Goal: Task Accomplishment & Management: Use online tool/utility

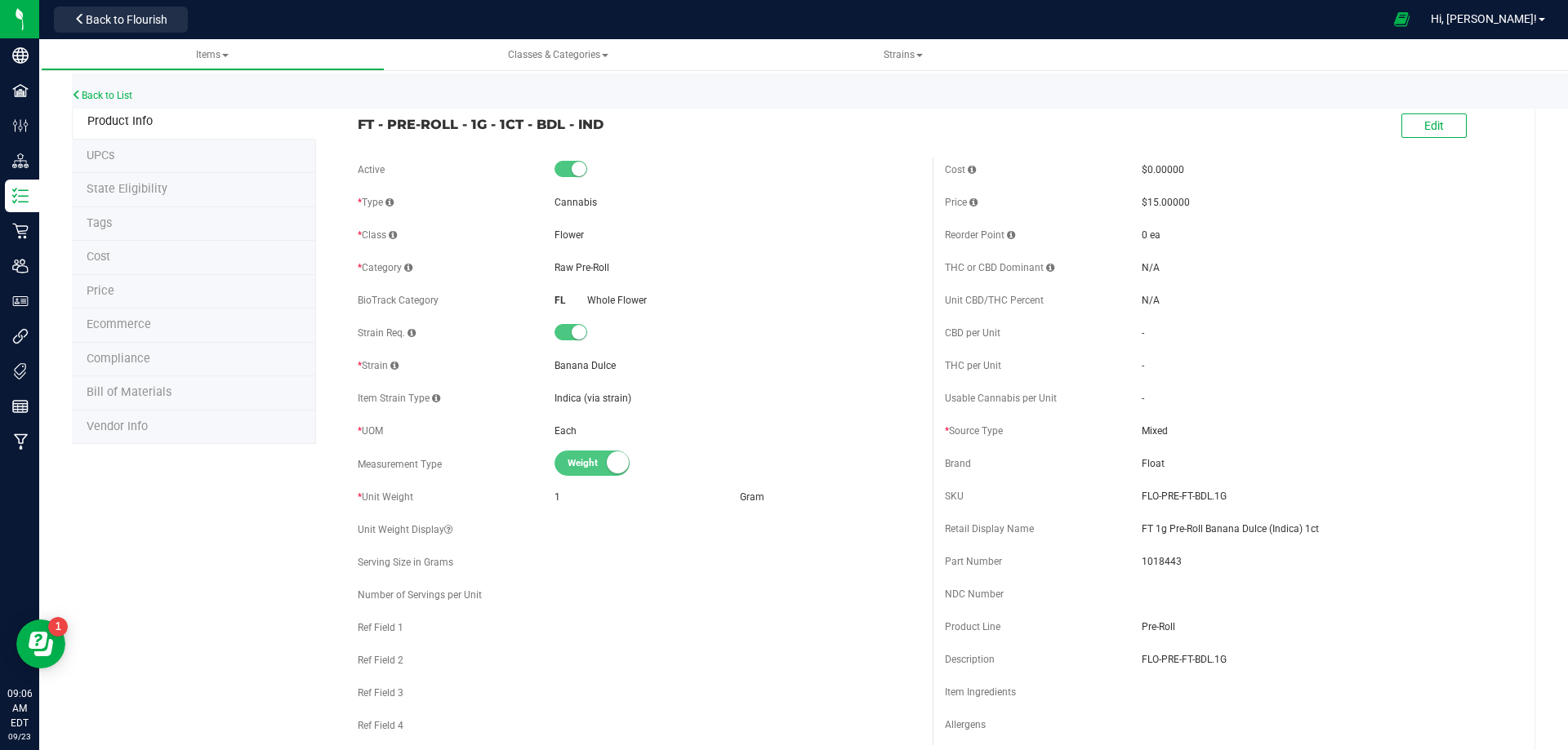
click at [173, 401] on li "Bill of Materials" at bounding box center [194, 393] width 244 height 34
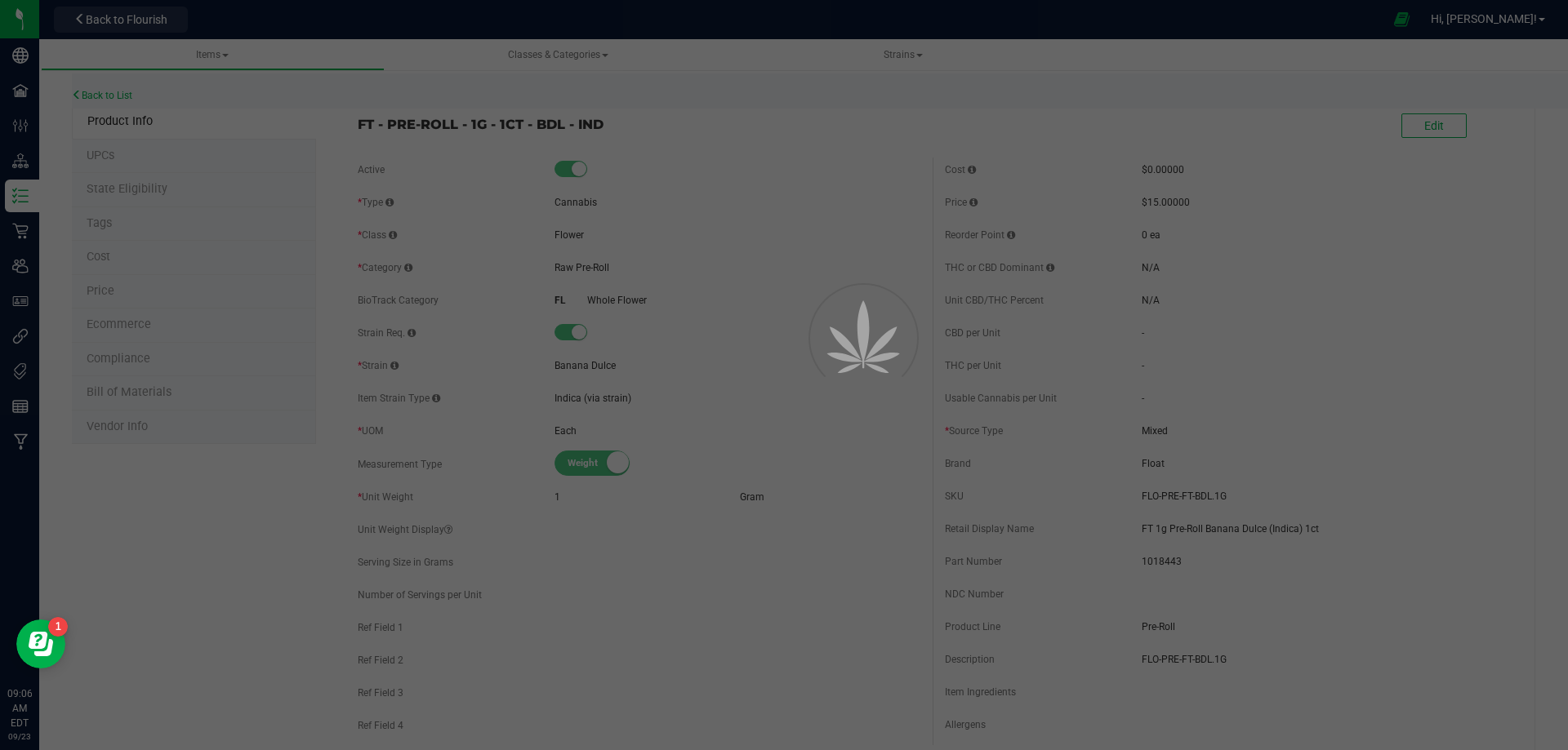
select select "13454"
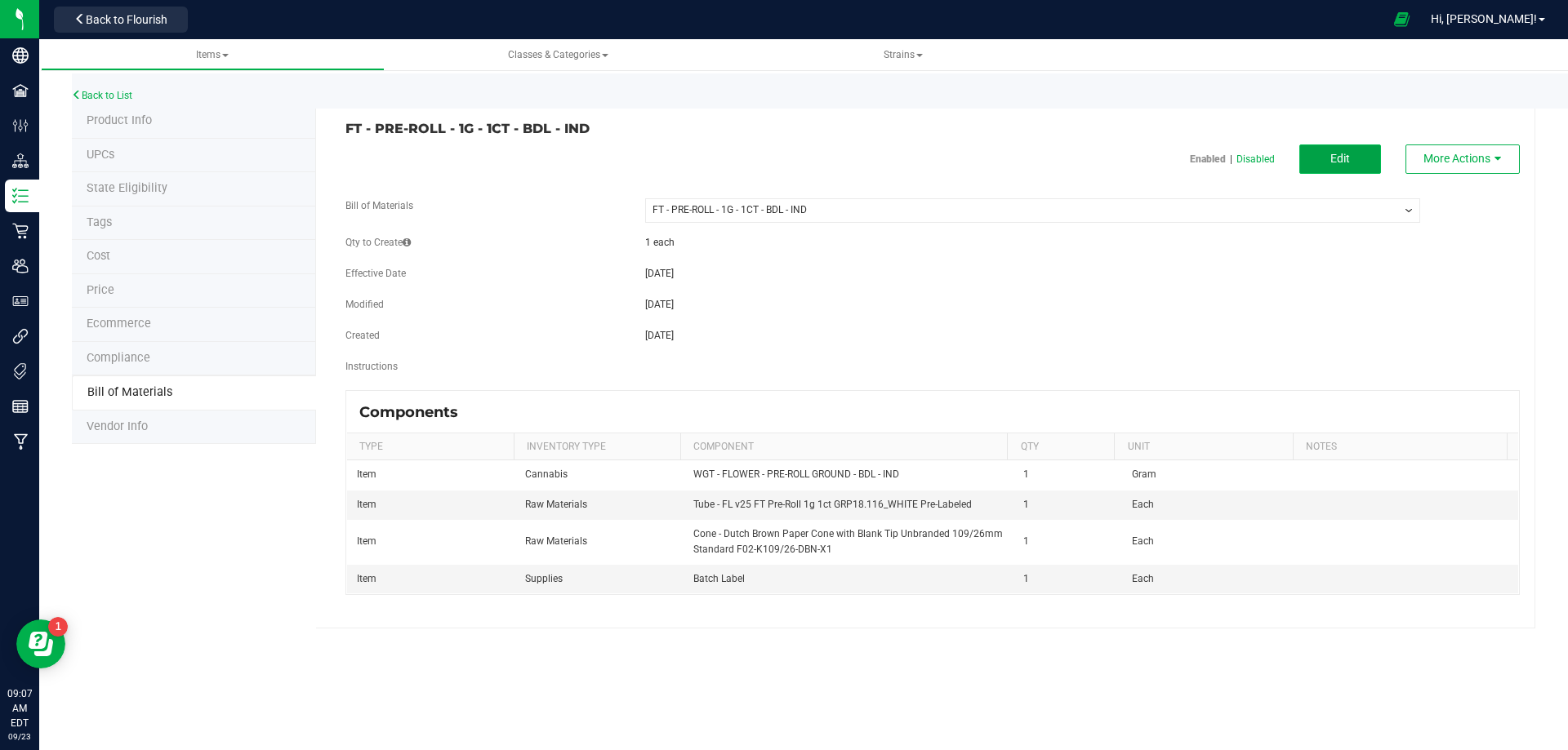
click at [1357, 158] on button "Edit" at bounding box center [1340, 158] width 82 height 29
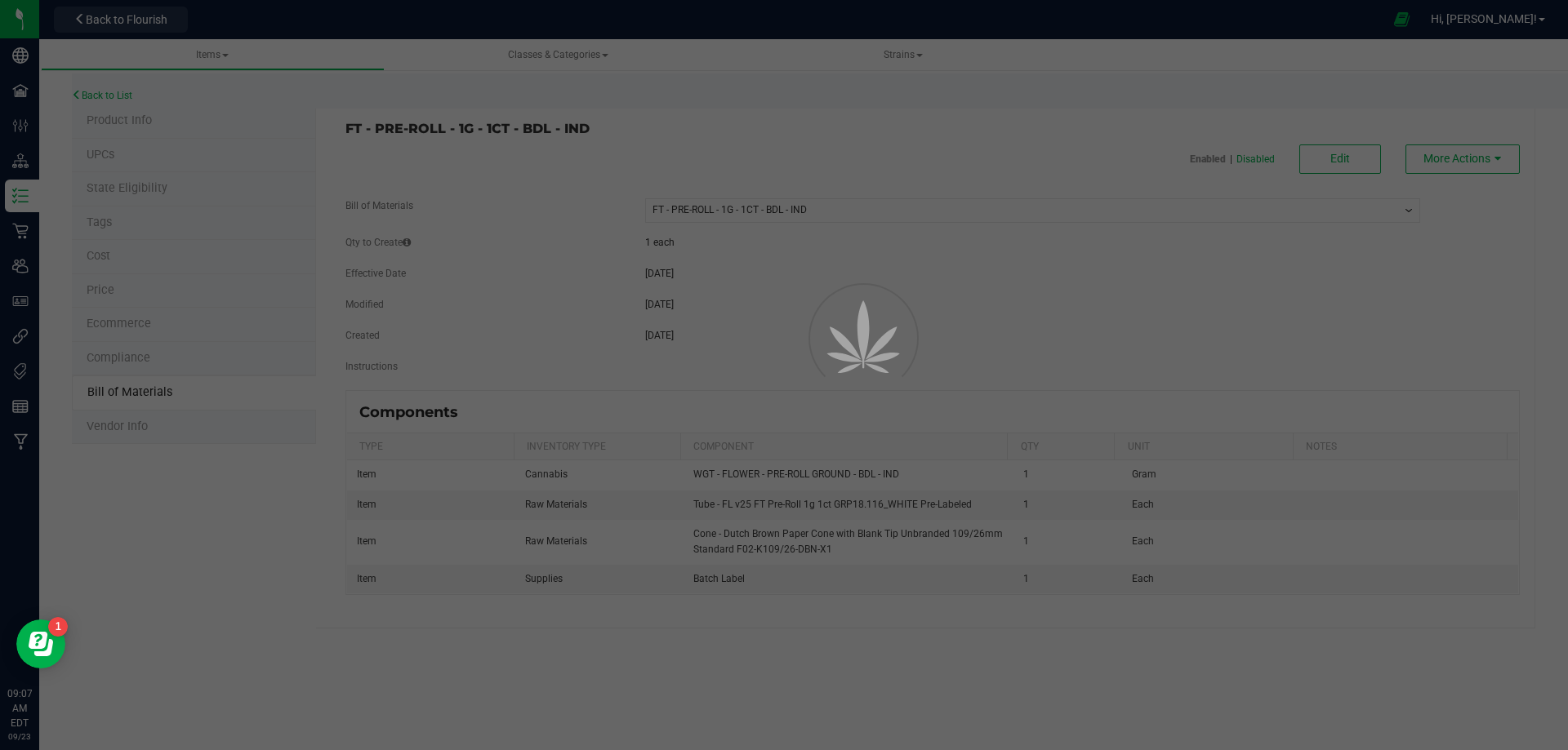
select select "13454"
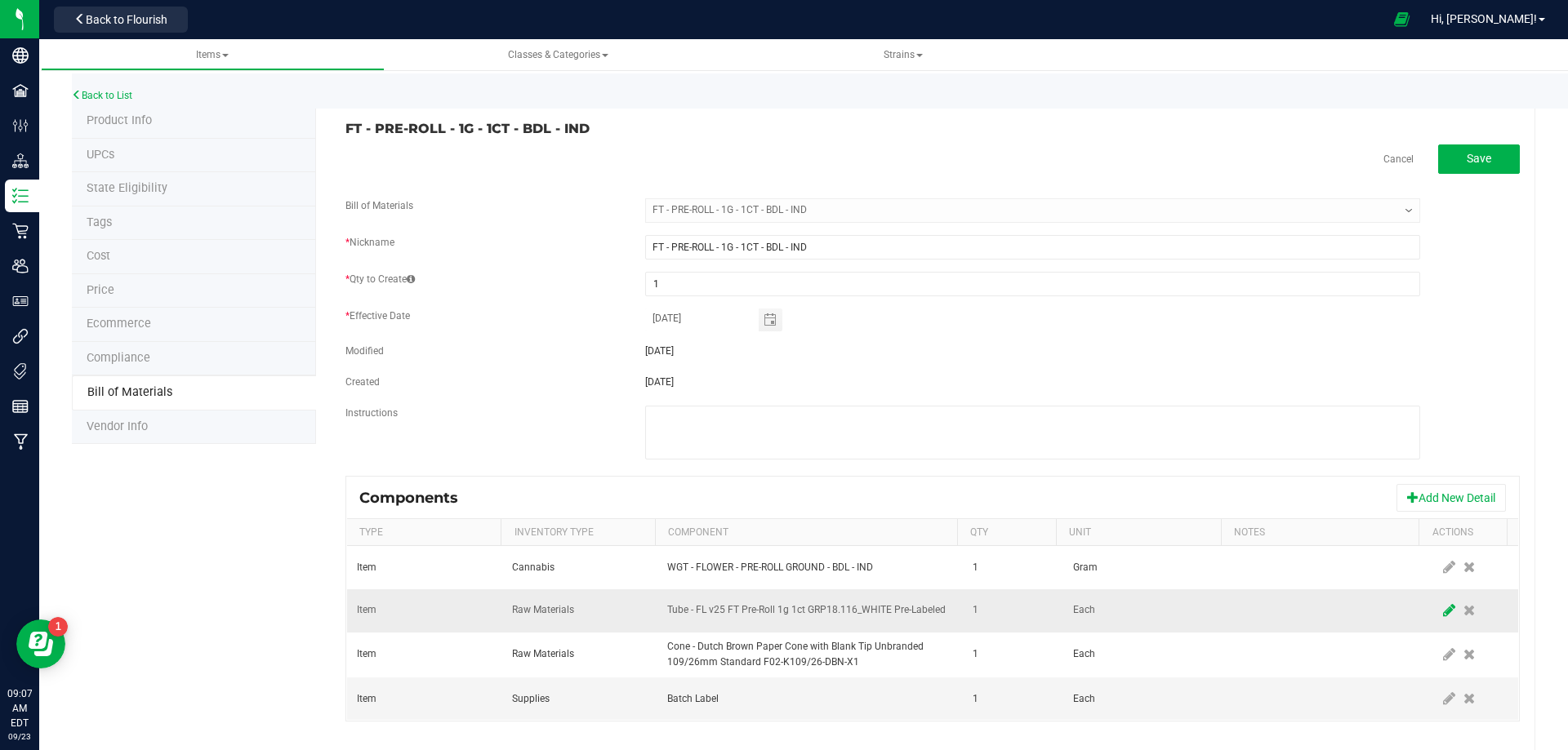
click at [1443, 607] on icon at bounding box center [1449, 610] width 12 height 15
click at [867, 626] on td at bounding box center [811, 611] width 306 height 43
click at [869, 617] on span "NO DATA FOUND" at bounding box center [800, 610] width 263 height 23
click at [878, 616] on span "007UP - Flower" at bounding box center [800, 610] width 263 height 23
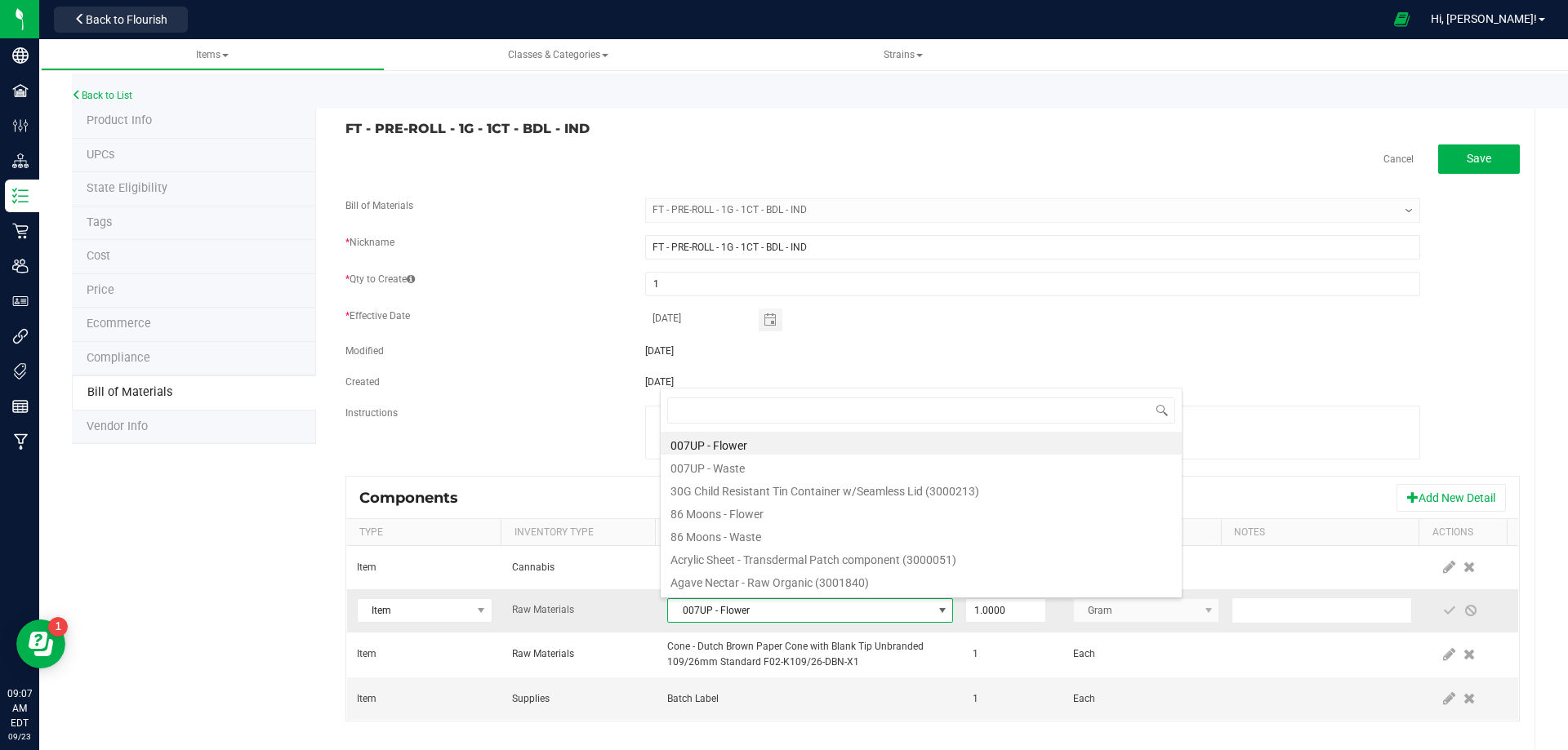
type input "3004471"
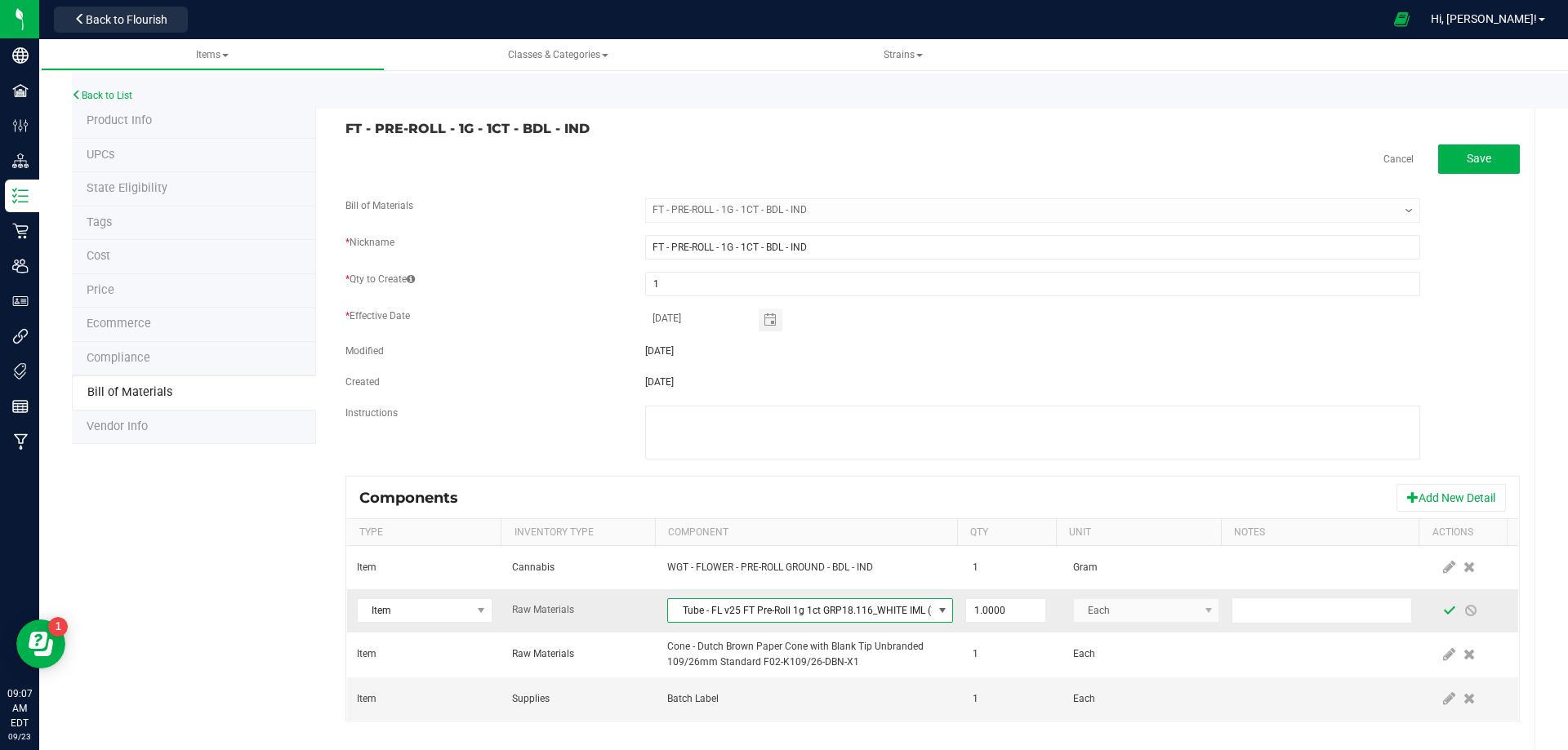
click at [1443, 609] on span at bounding box center [1450, 610] width 13 height 13
click at [112, 97] on link "Back to List" at bounding box center [102, 95] width 60 height 11
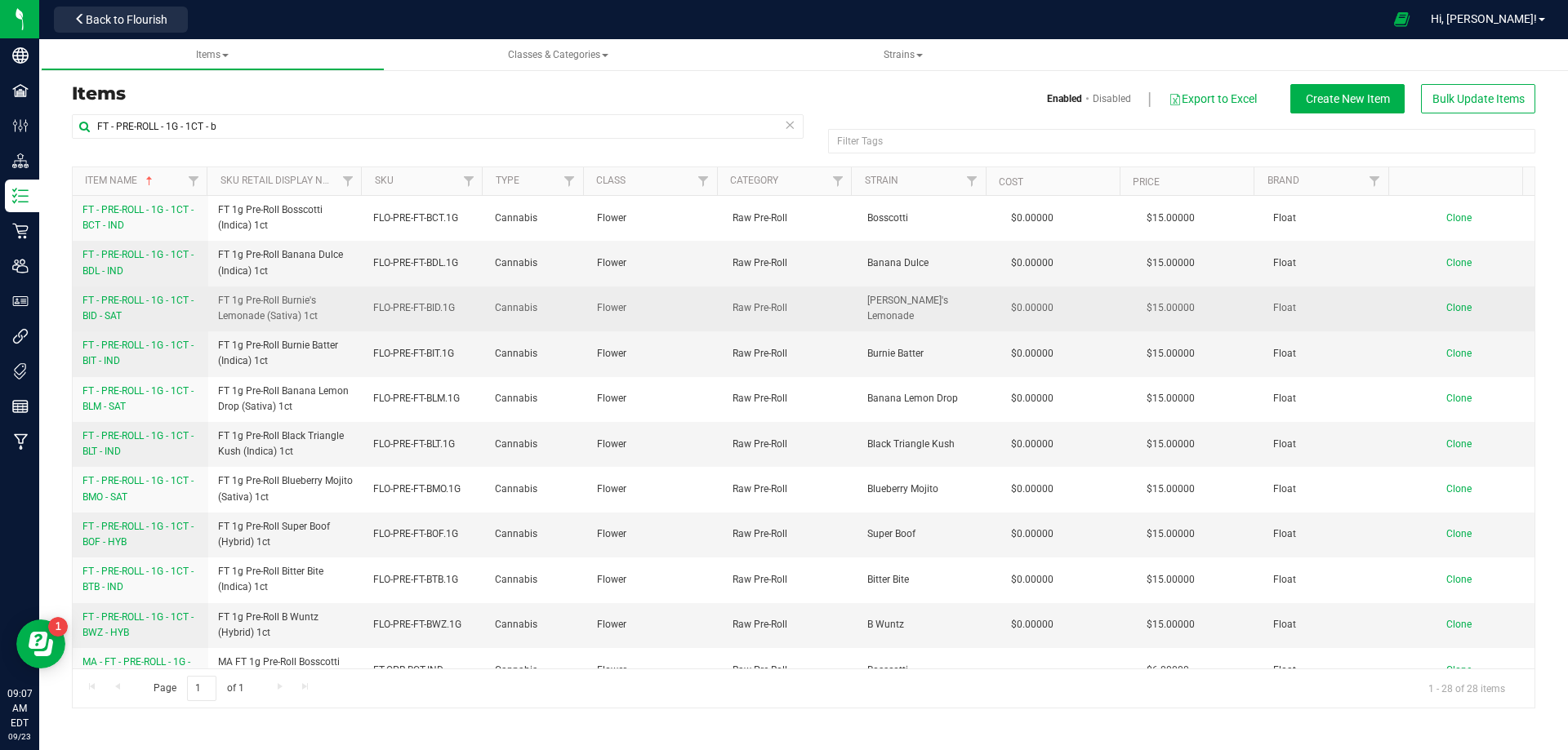
click at [107, 310] on span "FT - PRE-ROLL - 1G - 1CT - BID - SAT" at bounding box center [138, 308] width 111 height 27
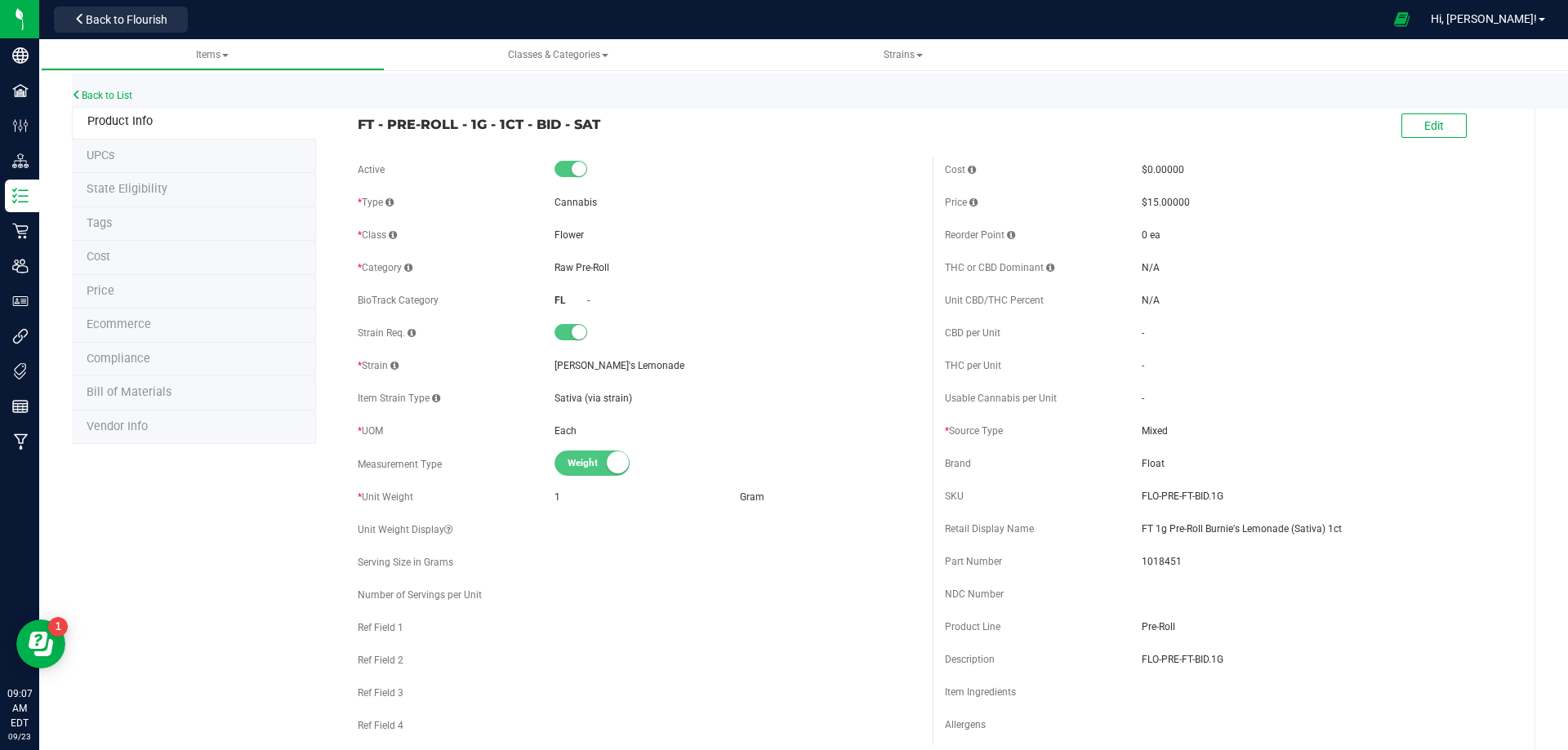
click at [118, 388] on span "Bill of Materials" at bounding box center [129, 392] width 85 height 14
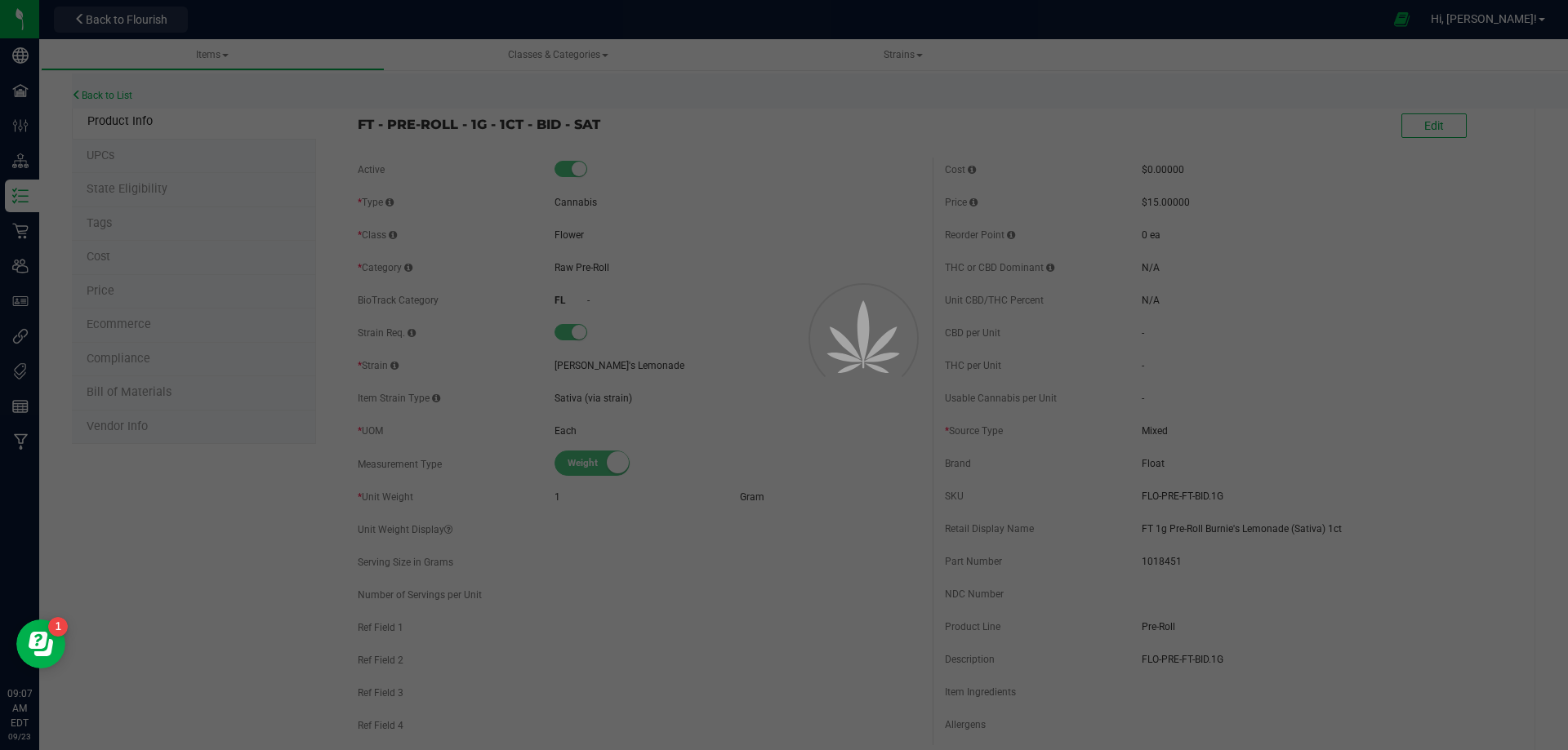
select select "13456"
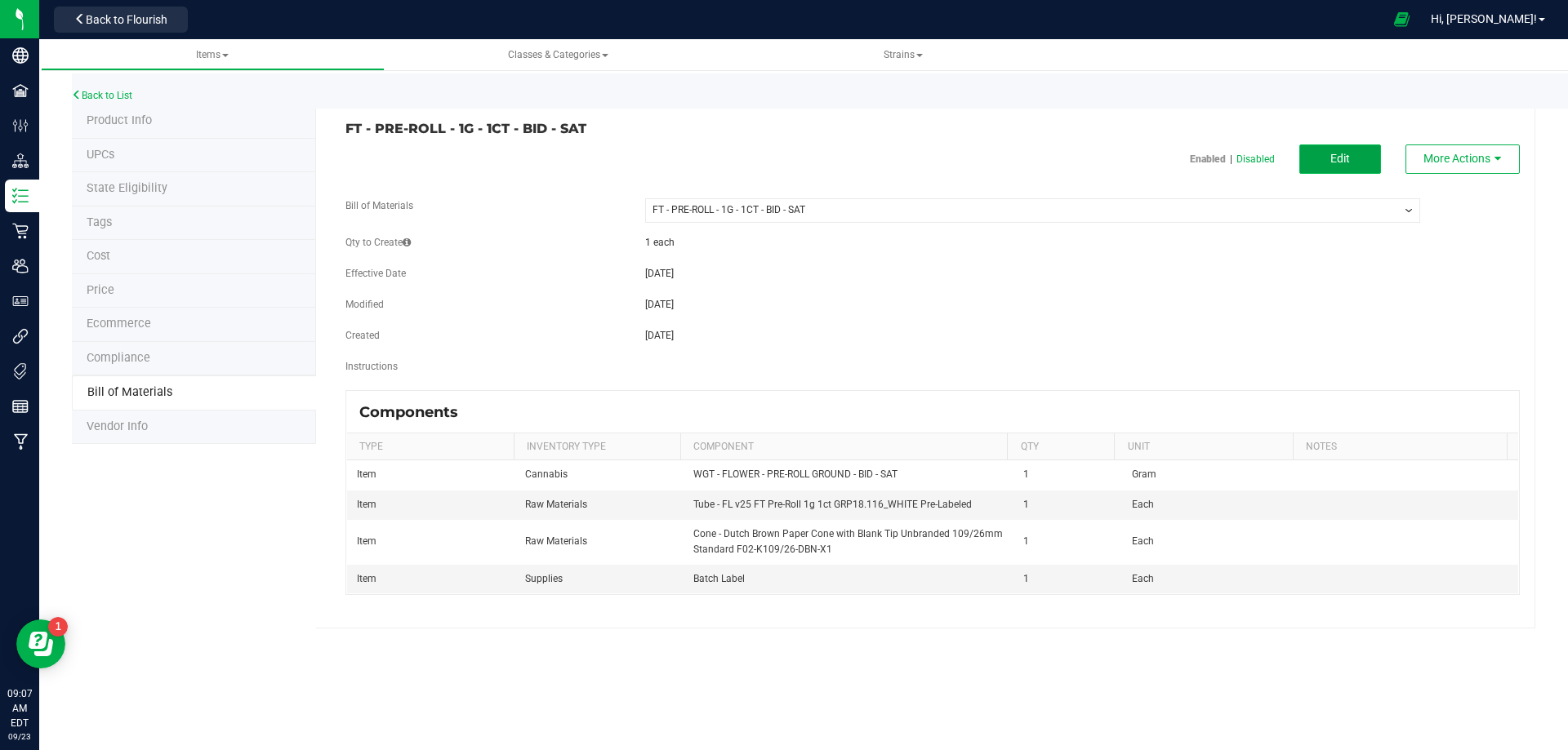
click at [1338, 161] on span "Edit" at bounding box center [1340, 158] width 20 height 13
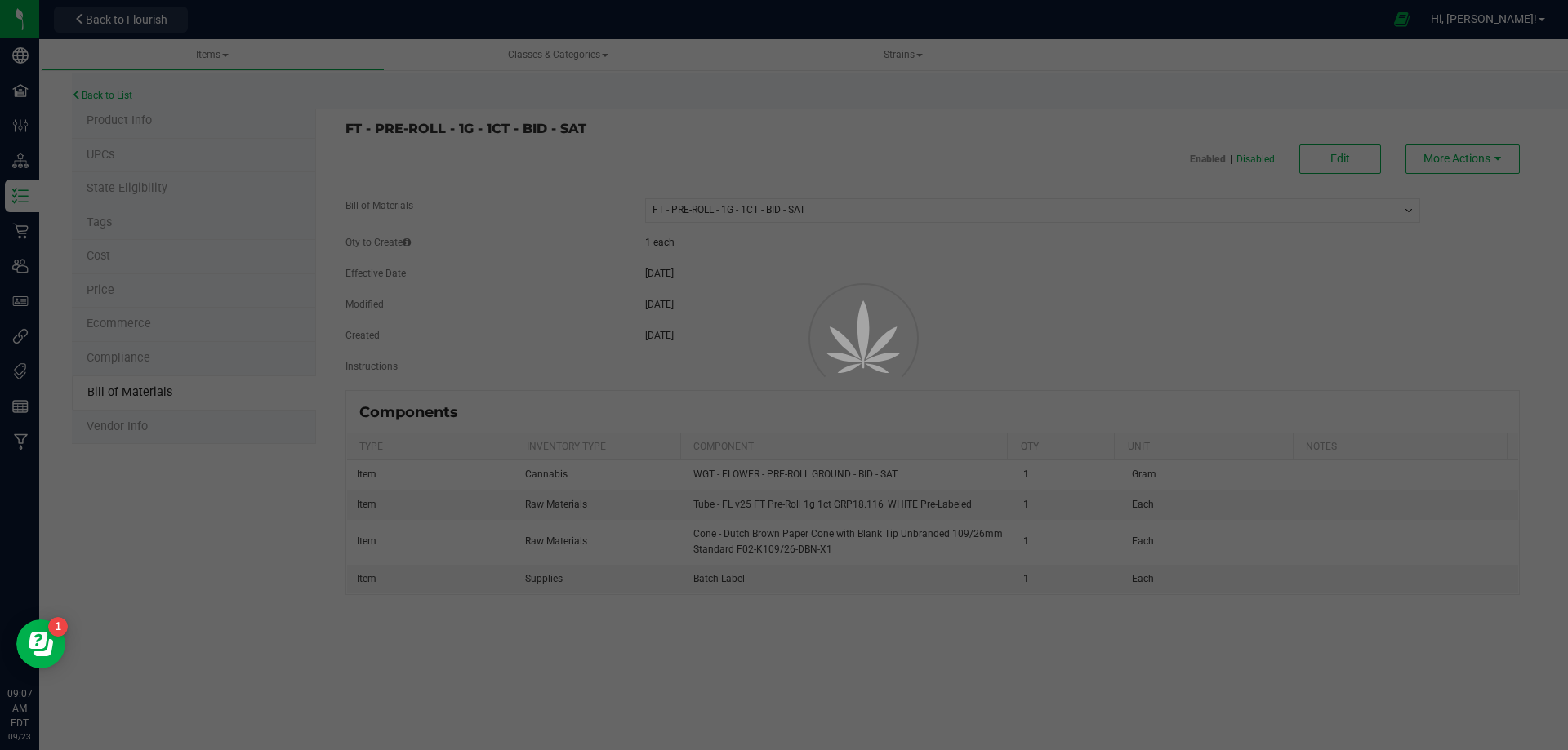
select select "13456"
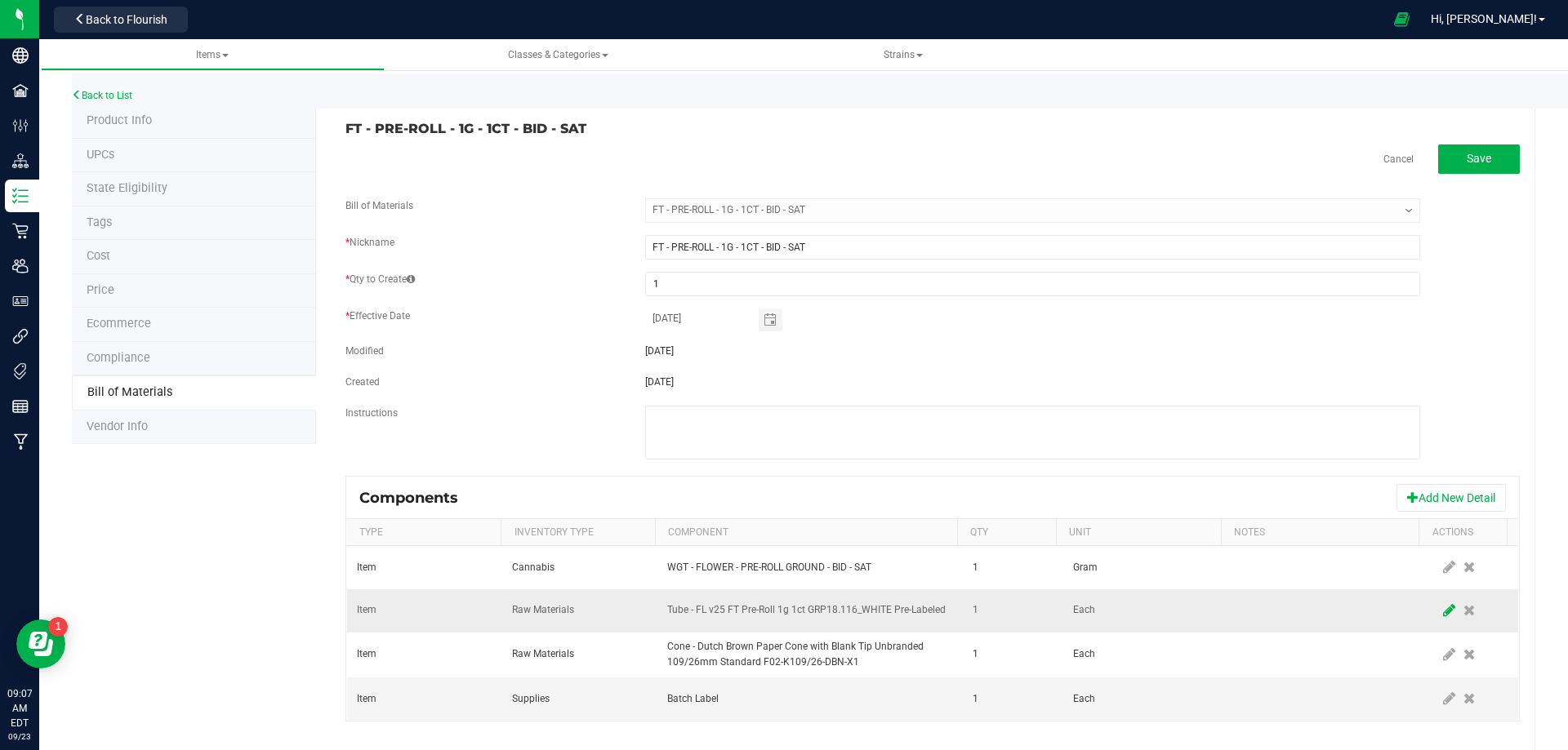
click at [1440, 611] on span at bounding box center [1450, 610] width 21 height 29
click at [912, 604] on span "NO DATA FOUND" at bounding box center [800, 610] width 263 height 23
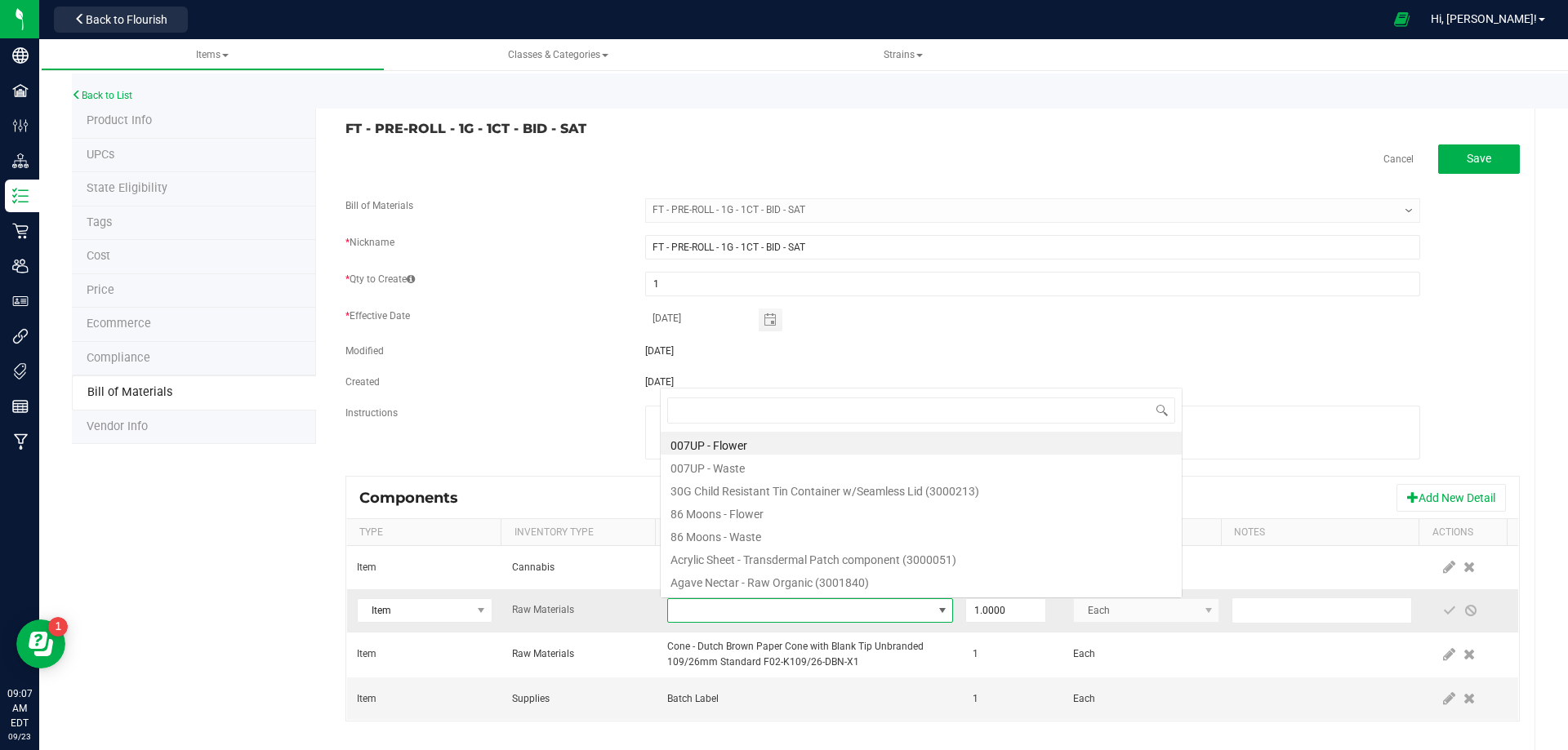
scroll to position [25, 278]
type input "3004471"
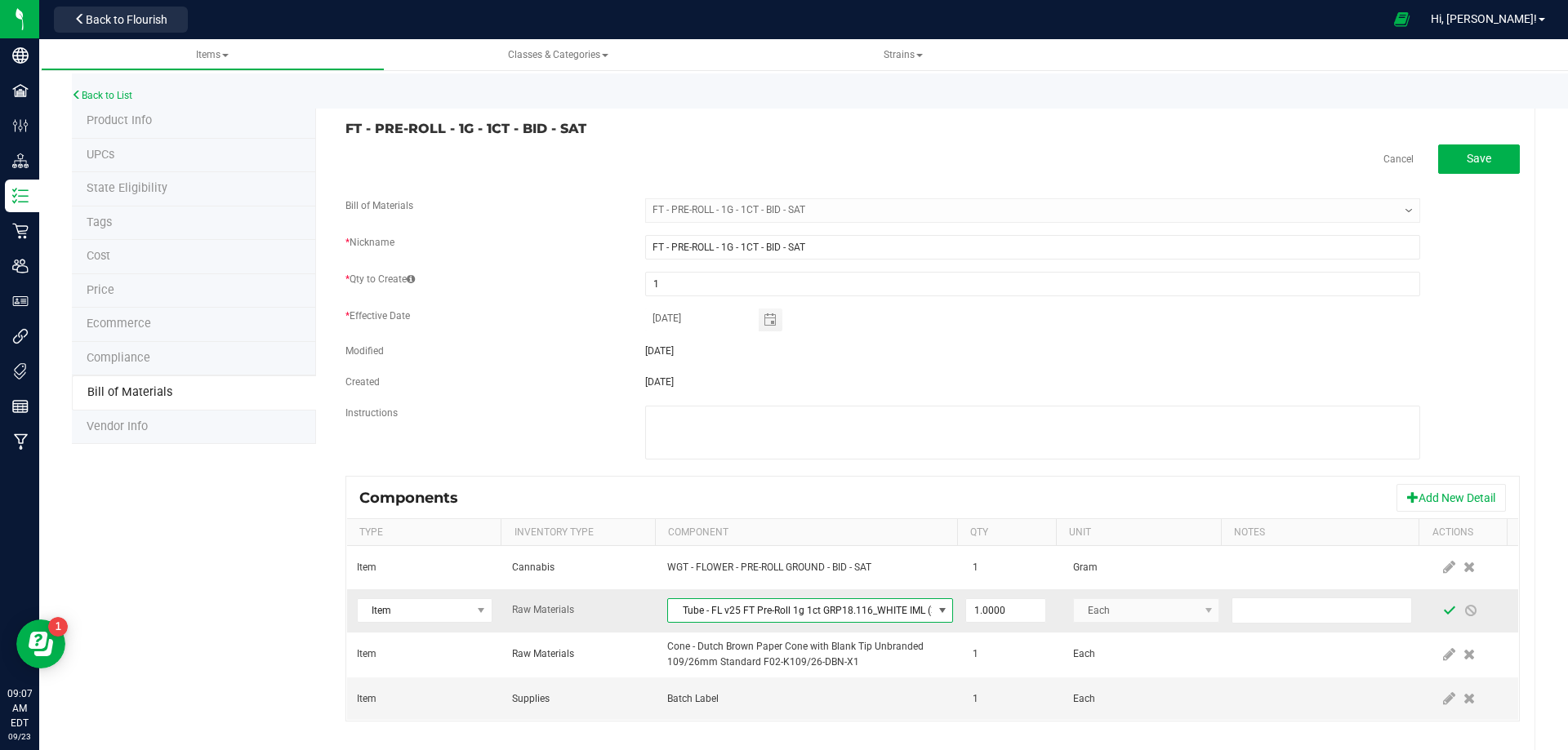
click at [1443, 615] on span at bounding box center [1450, 610] width 13 height 13
click at [109, 93] on link "Back to List" at bounding box center [102, 95] width 60 height 11
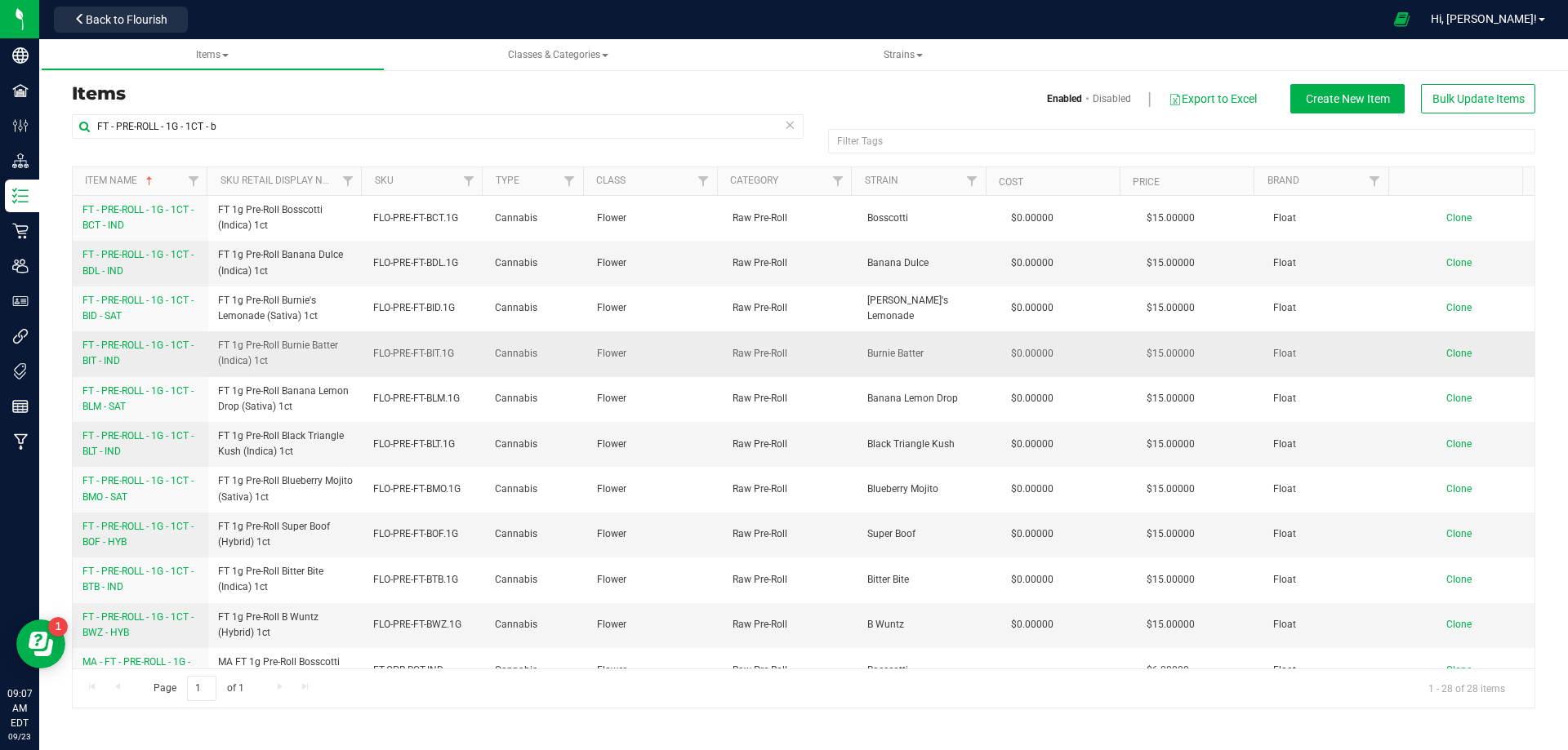
click at [106, 333] on td "FT - PRE-ROLL - 1G - 1CT - BIT - IND" at bounding box center [141, 354] width 136 height 45
click at [103, 343] on span "FT - PRE-ROLL - 1G - 1CT - BIT - IND" at bounding box center [138, 353] width 111 height 27
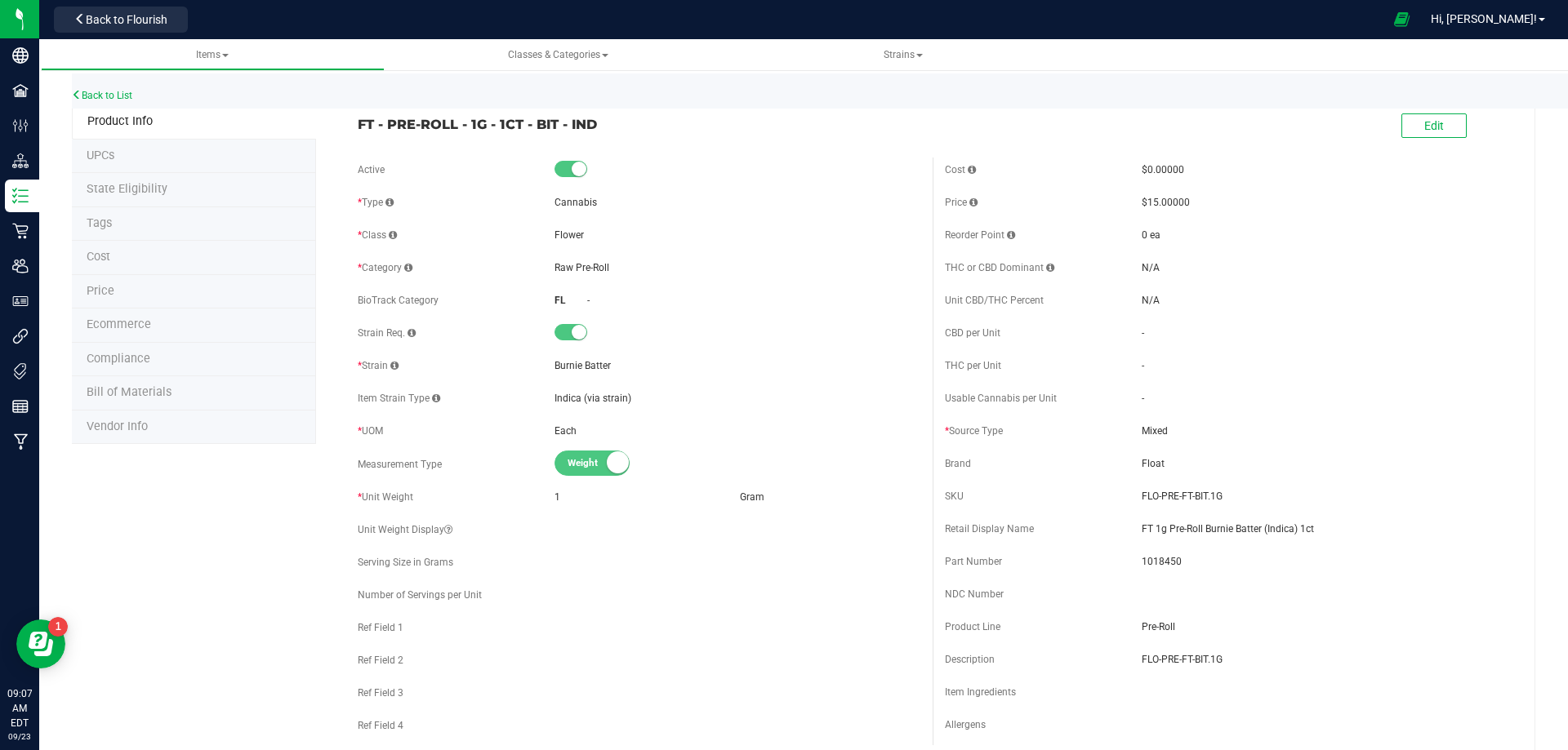
click at [137, 408] on li "Bill of Materials" at bounding box center [194, 393] width 244 height 34
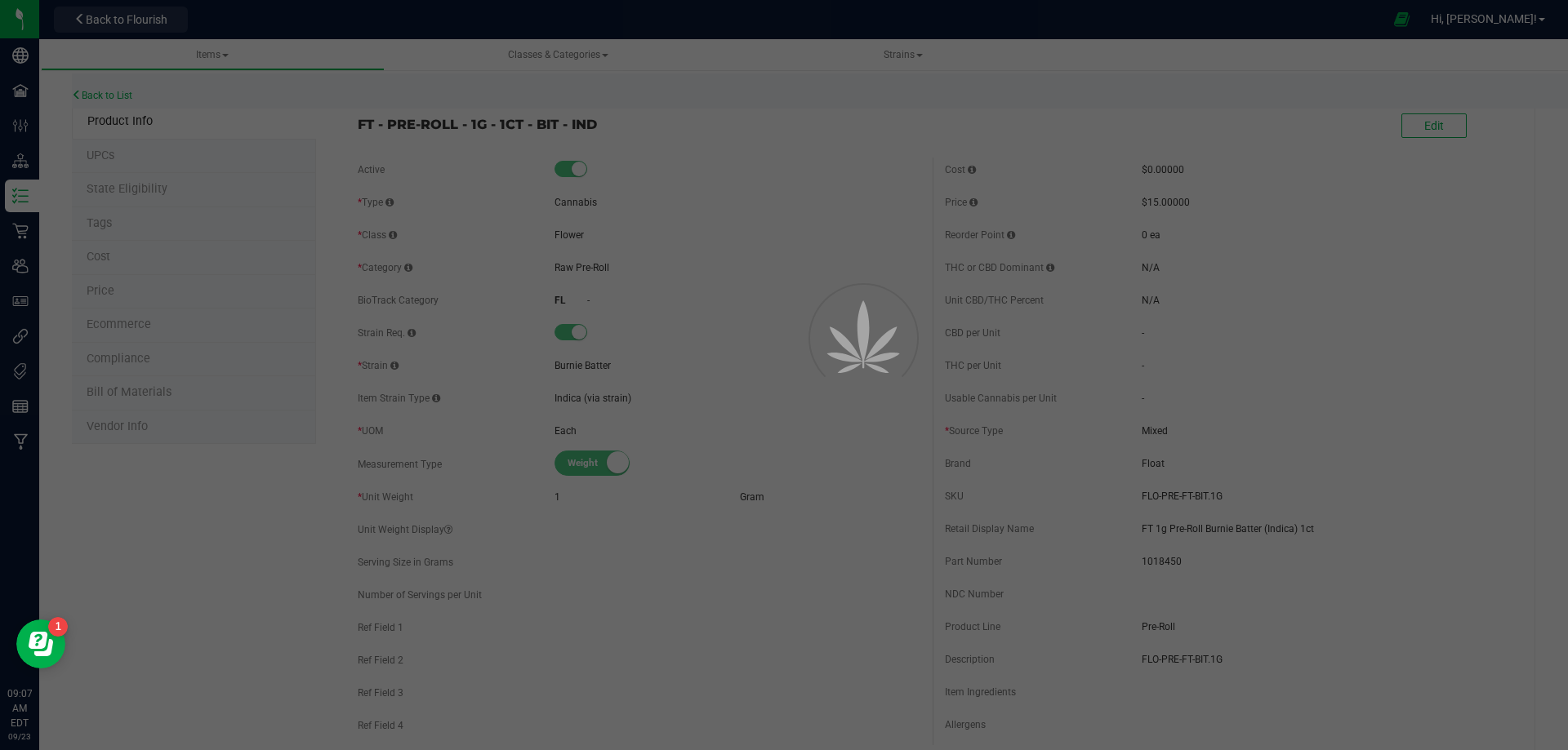
select select "13458"
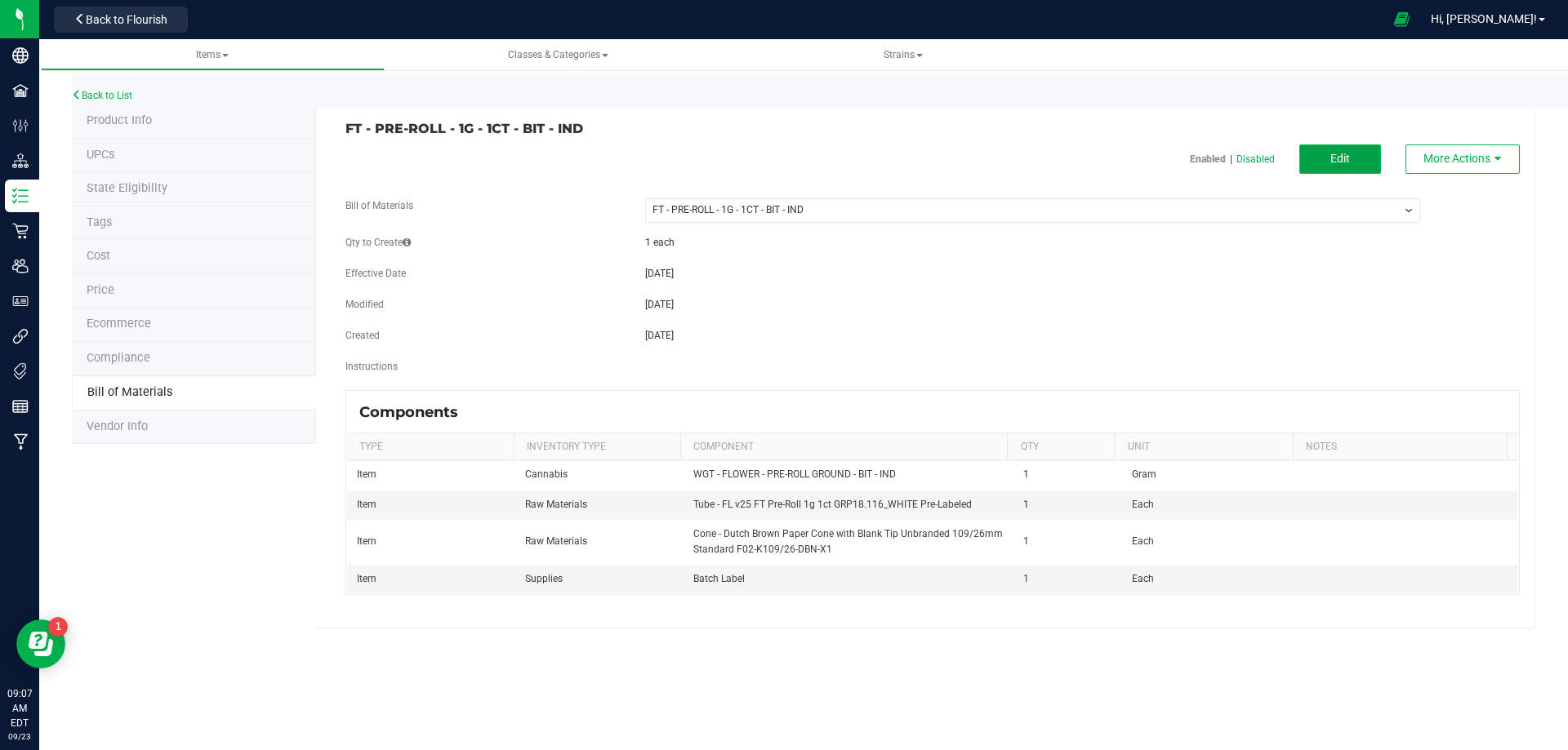
click at [1366, 163] on button "Edit" at bounding box center [1340, 158] width 82 height 29
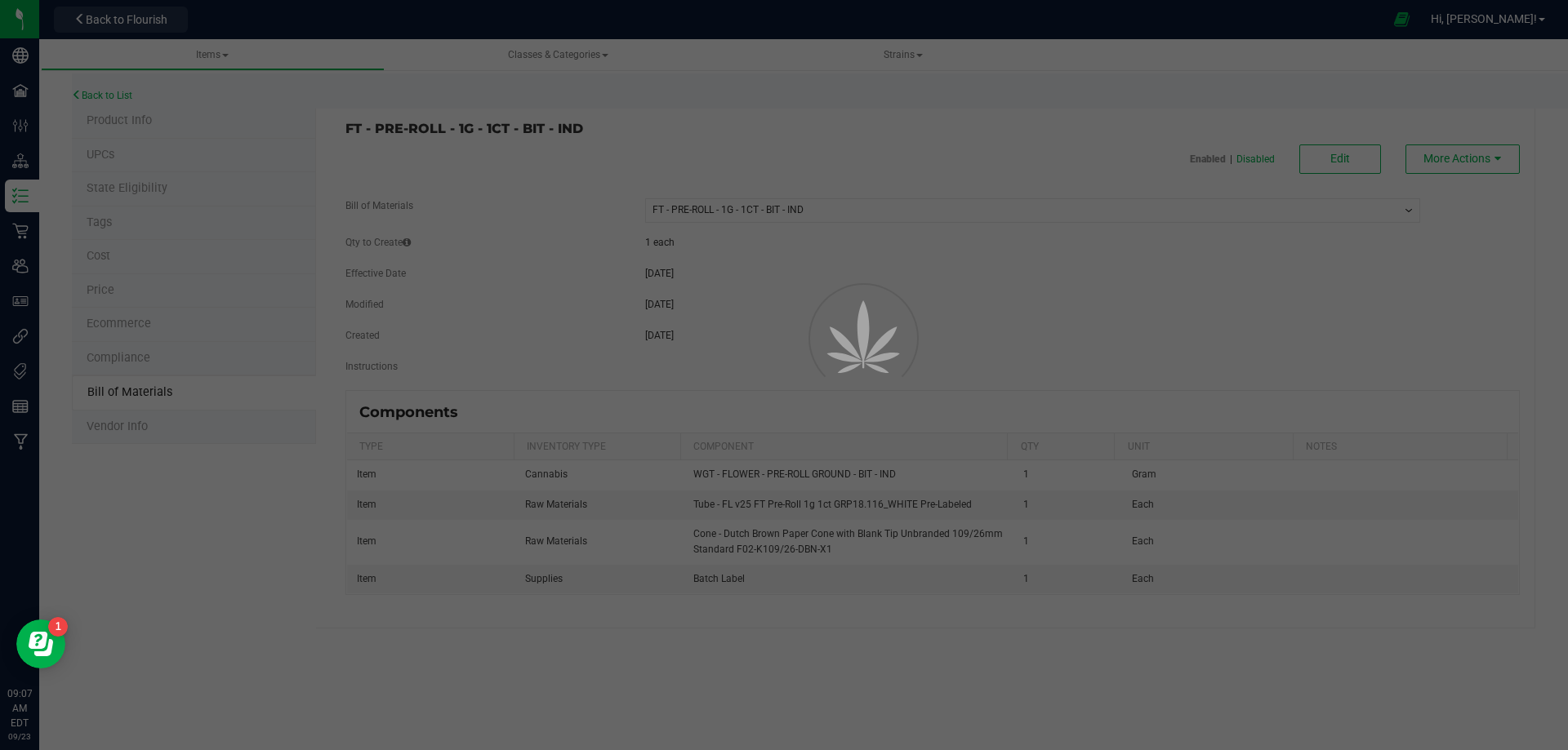
select select "13458"
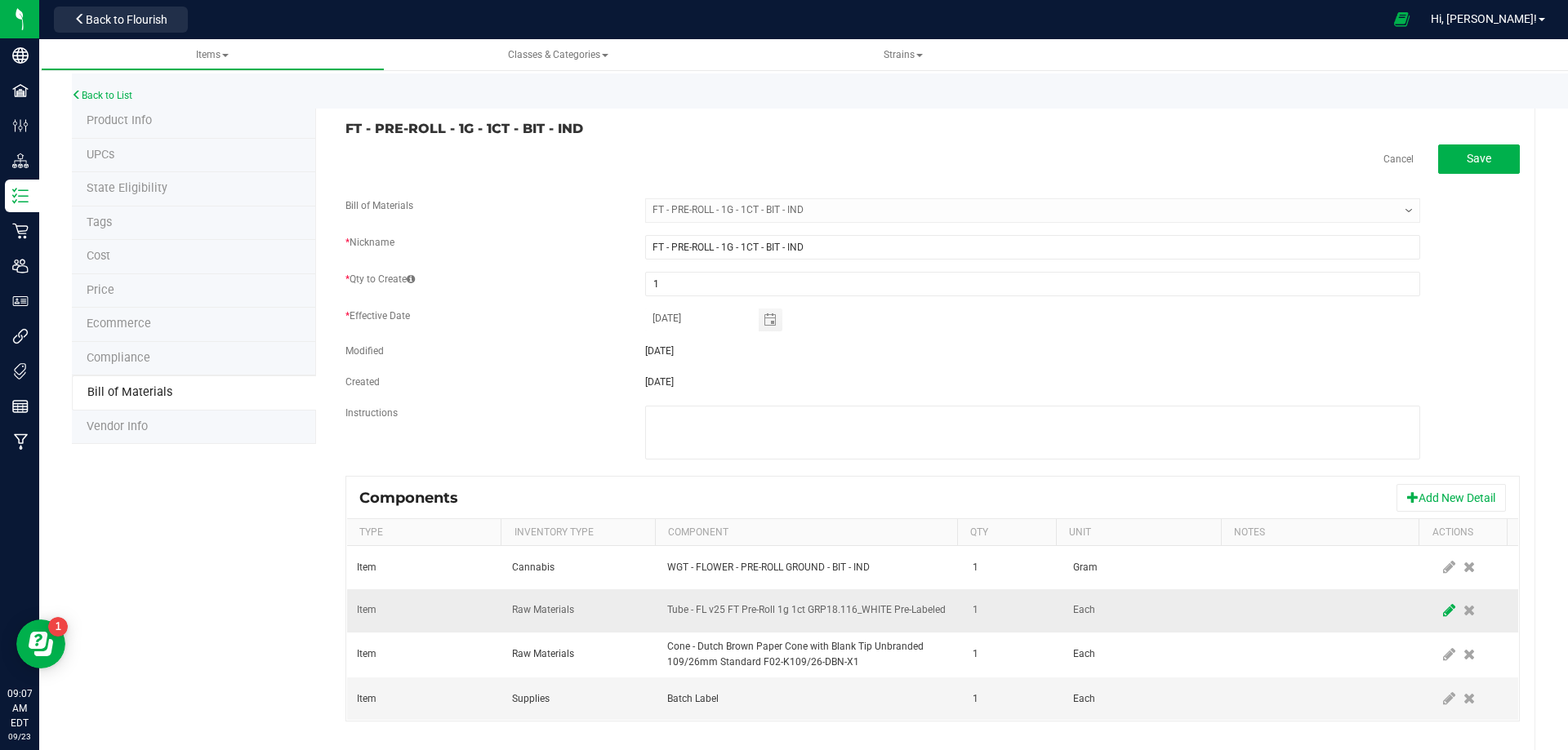
click at [1443, 610] on icon at bounding box center [1449, 610] width 12 height 15
click at [902, 611] on span "NO DATA FOUND" at bounding box center [800, 610] width 263 height 23
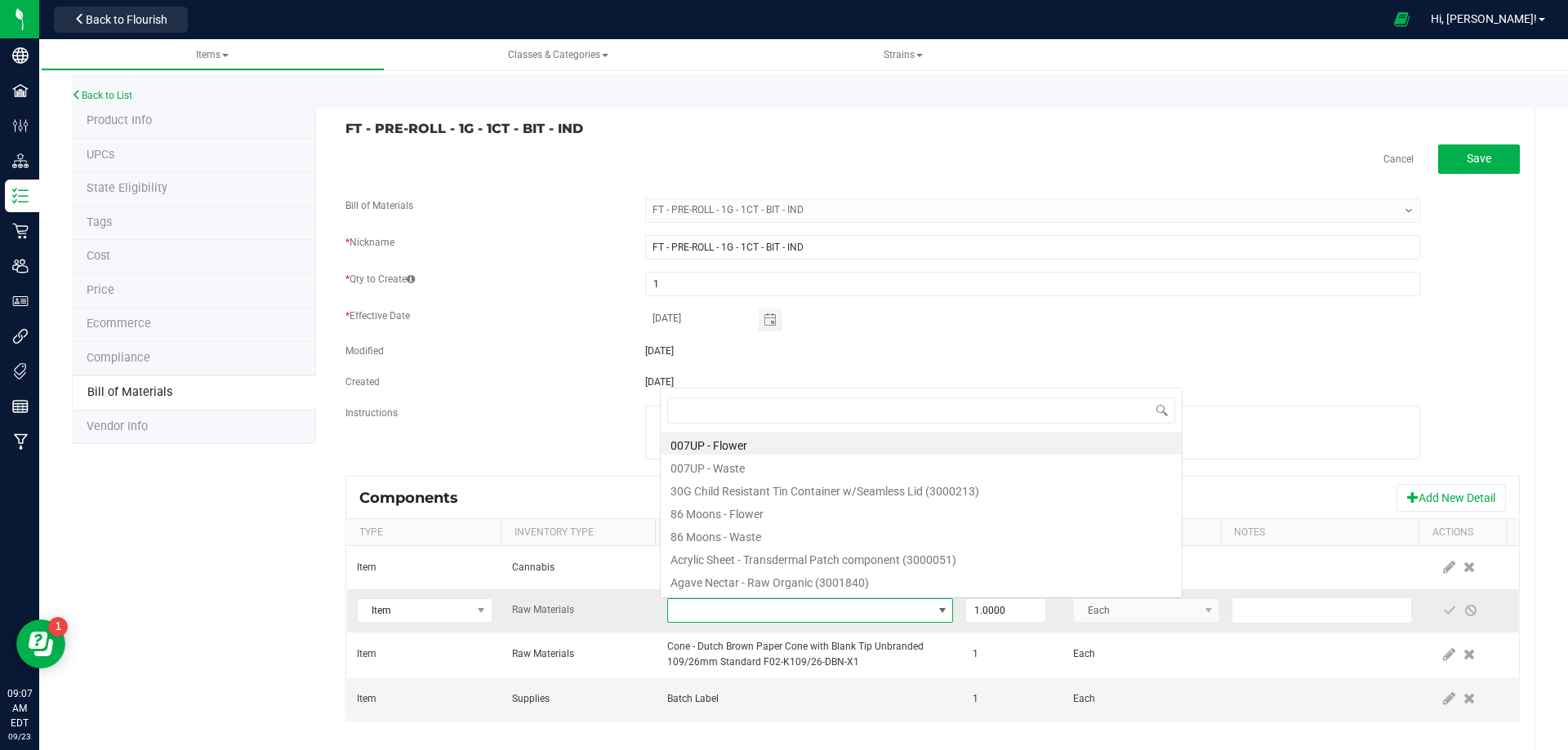
scroll to position [25, 278]
type input "3004471"
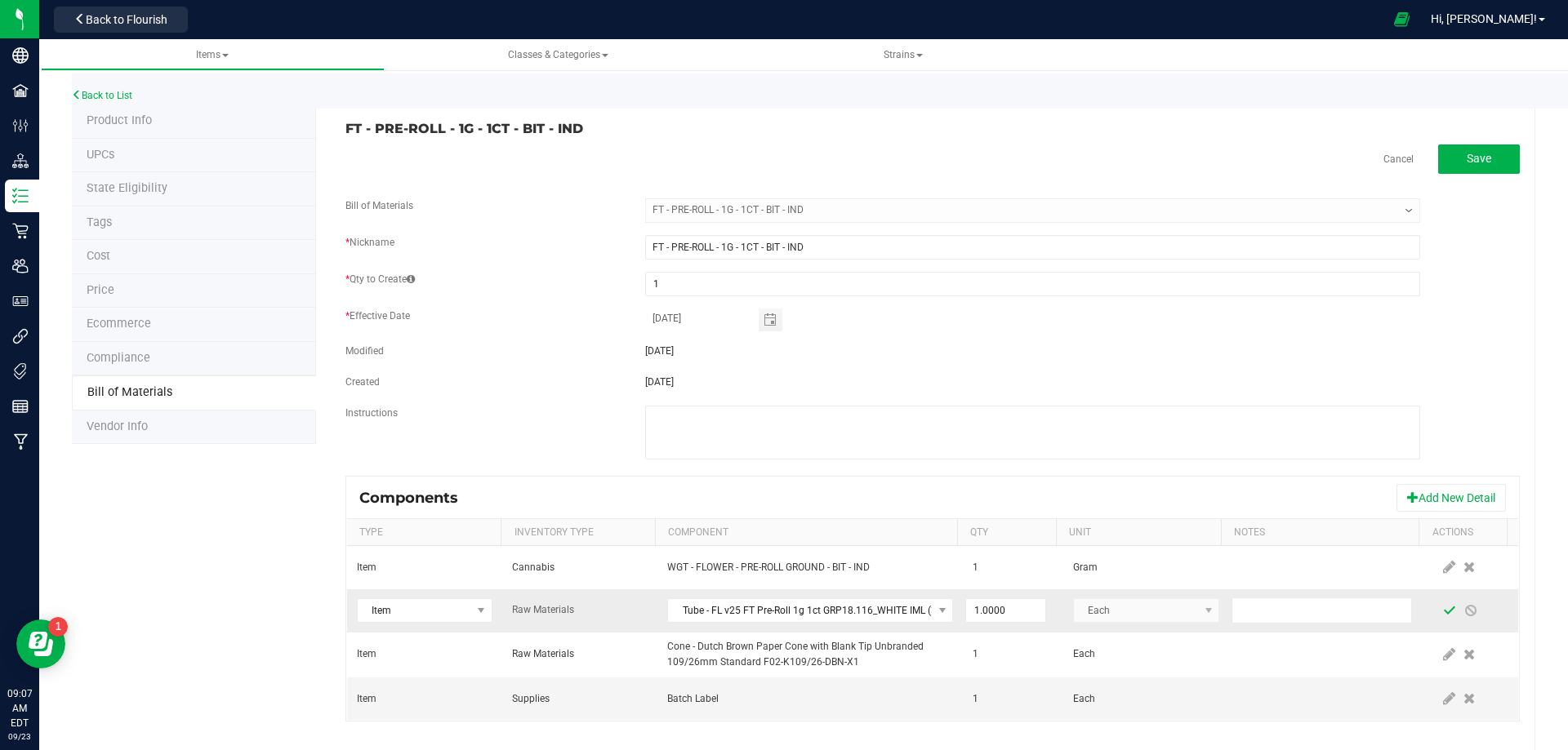
click at [1443, 608] on span at bounding box center [1450, 610] width 13 height 13
click at [117, 97] on link "Back to List" at bounding box center [102, 95] width 60 height 11
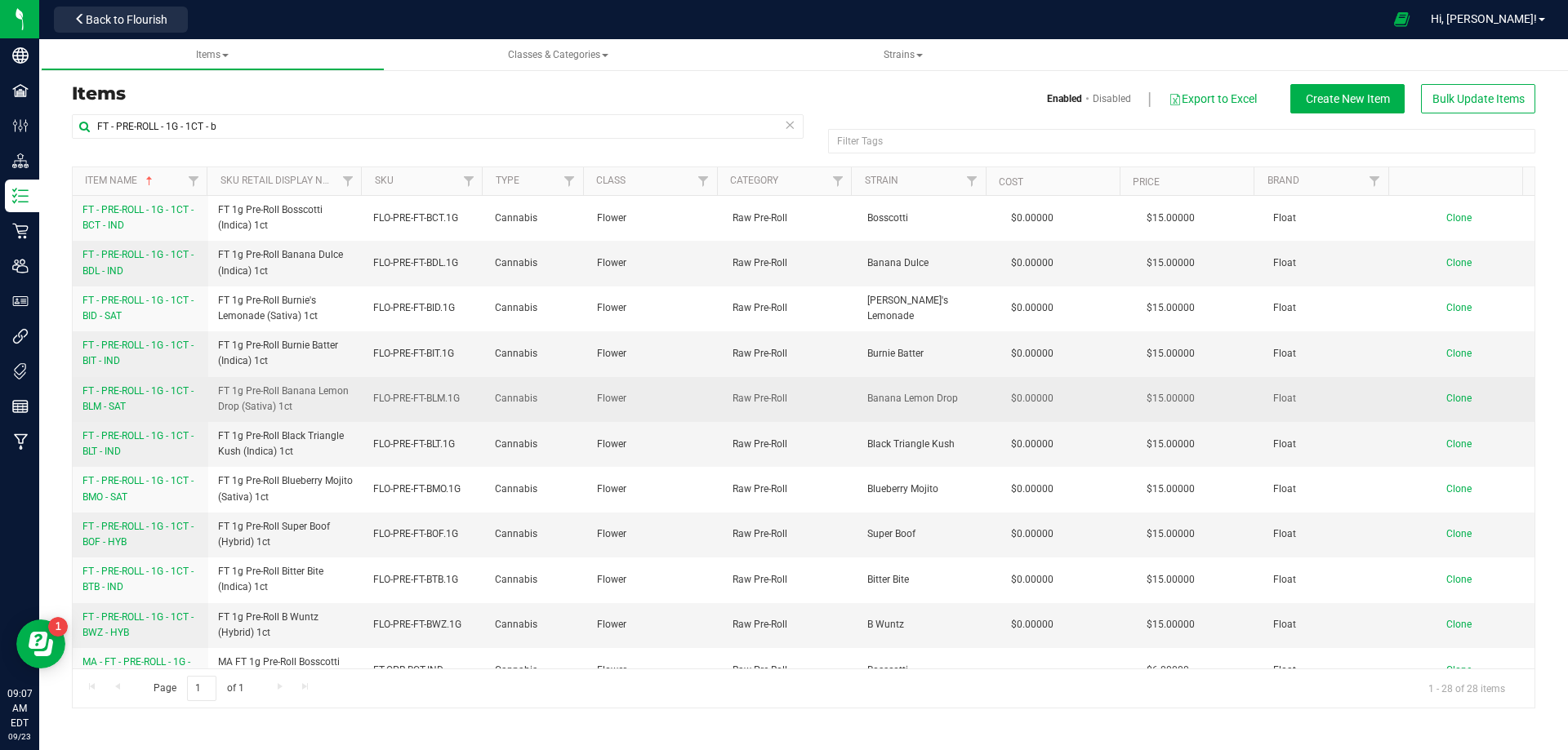
click at [126, 408] on span "FT - PRE-ROLL - 1G - 1CT - BLM - SAT" at bounding box center [138, 398] width 111 height 27
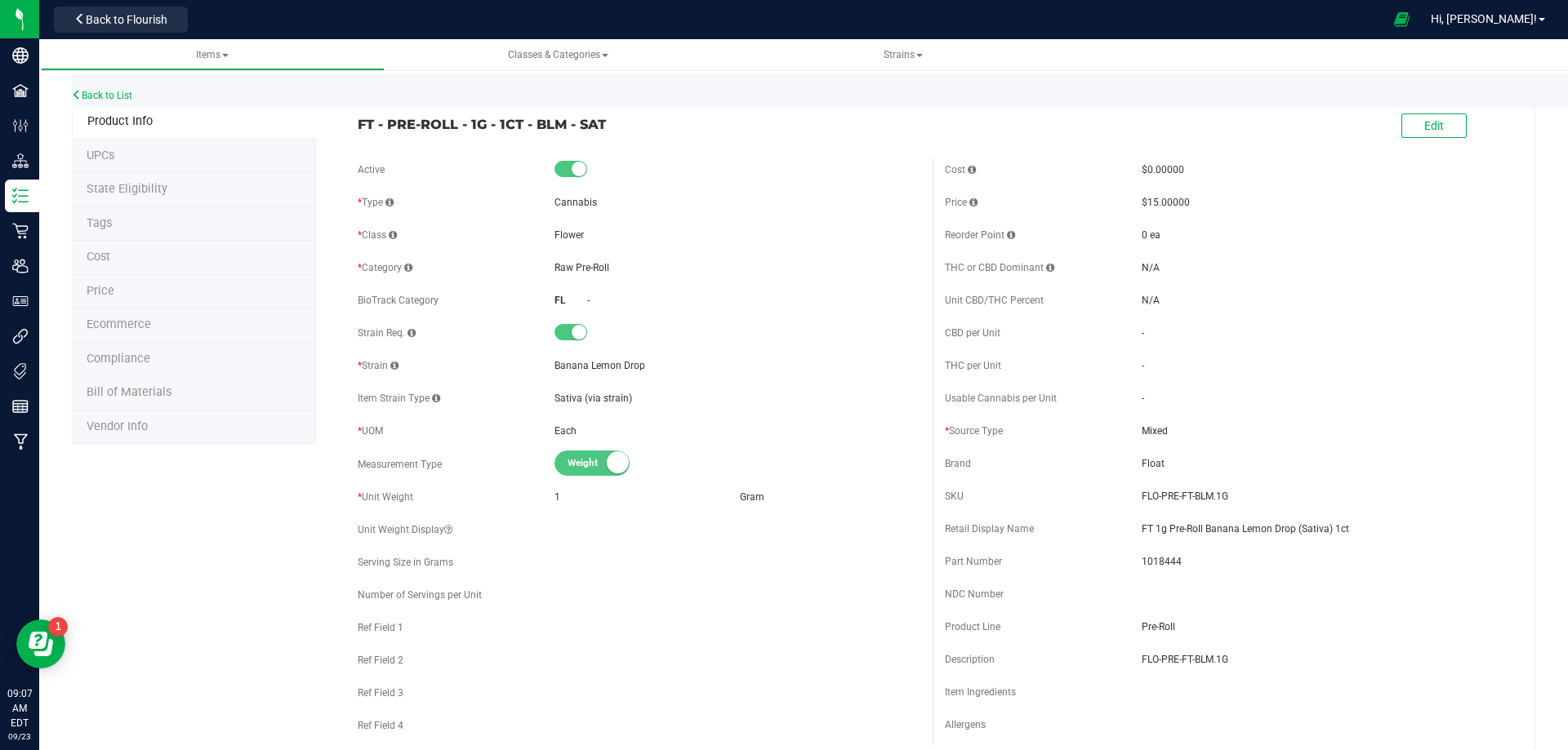
click at [136, 385] on li "Bill of Materials" at bounding box center [194, 393] width 244 height 34
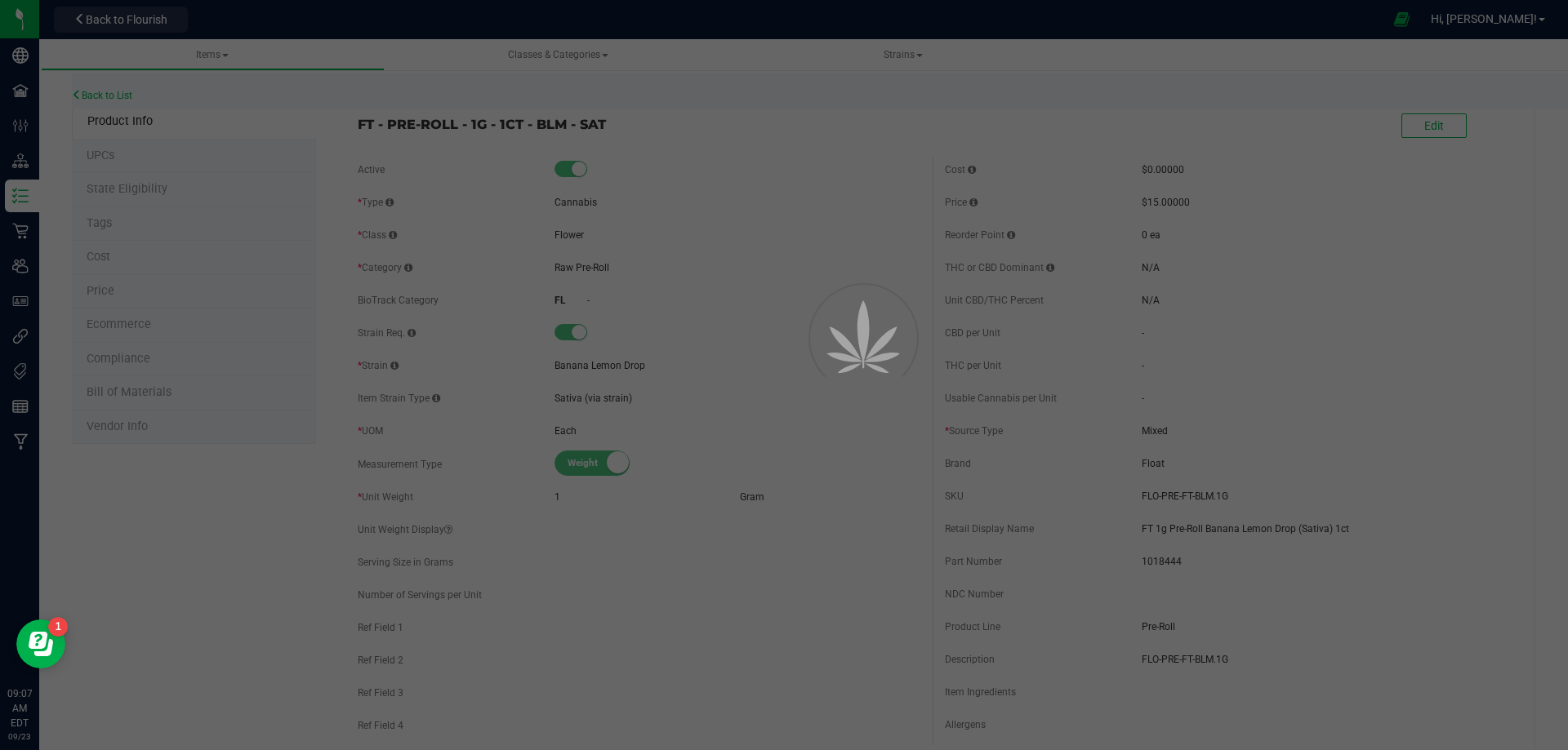
select select "13460"
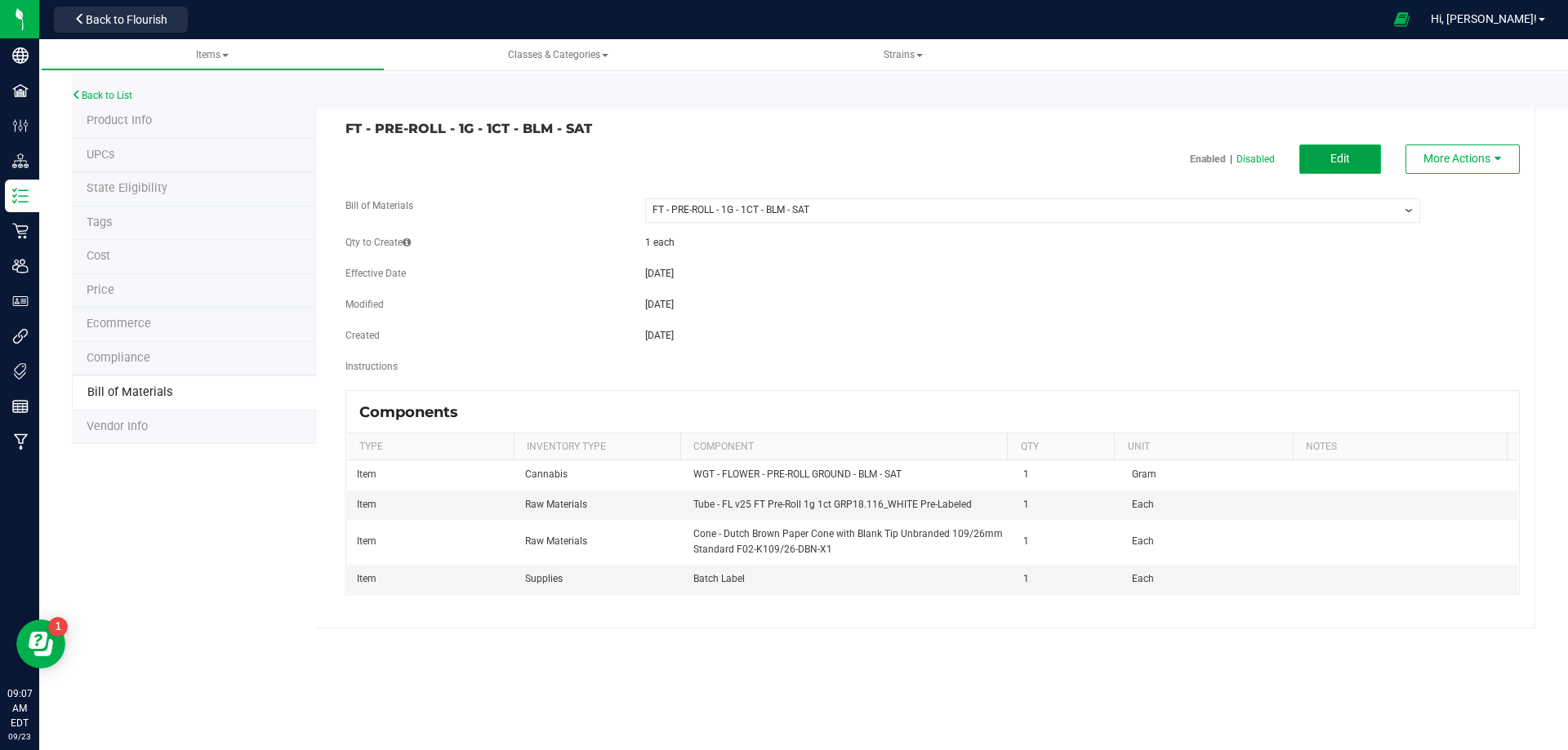
click at [1343, 167] on button "Edit" at bounding box center [1340, 158] width 82 height 29
select select "13460"
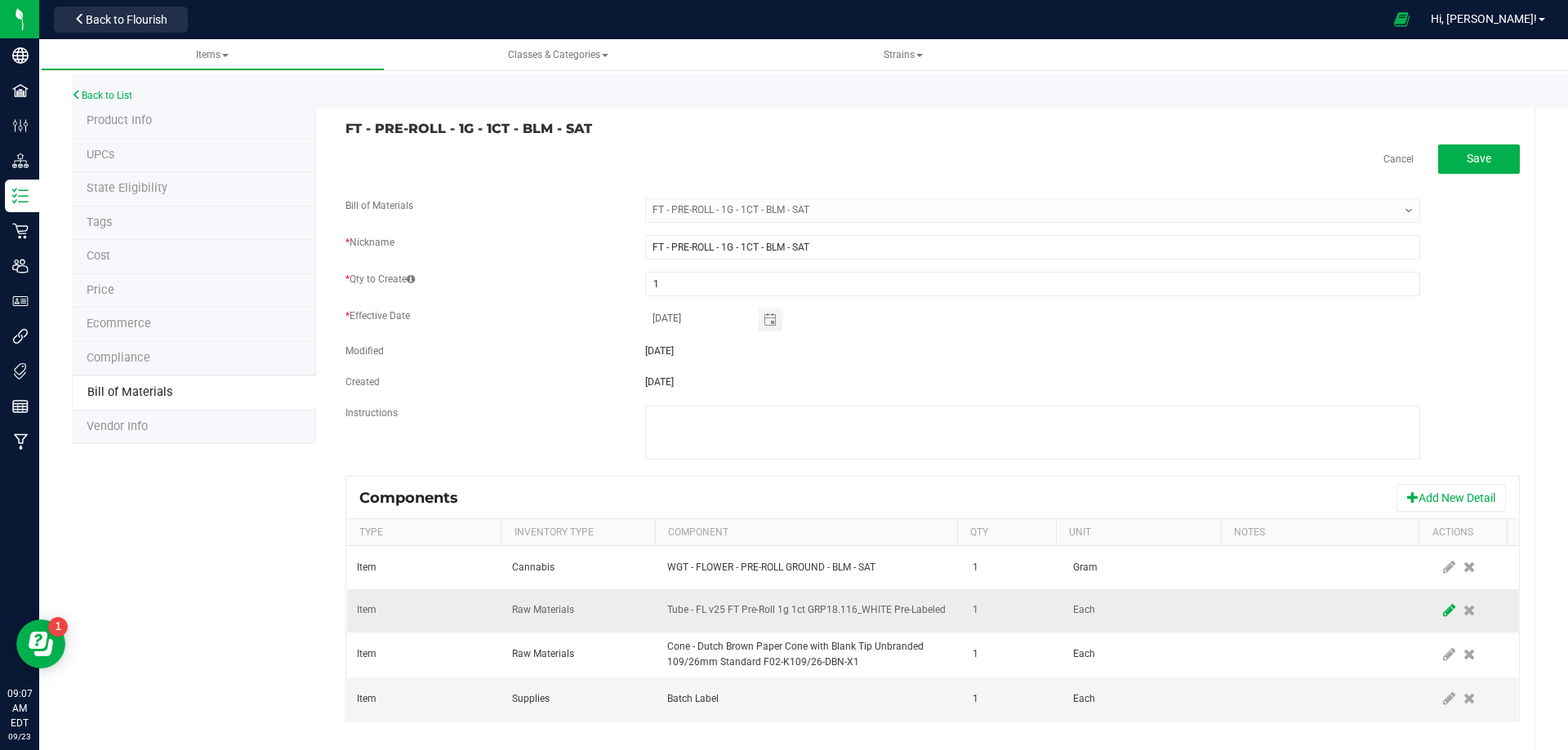
click at [1443, 615] on icon at bounding box center [1449, 610] width 12 height 15
click at [863, 608] on span "NO DATA FOUND" at bounding box center [800, 610] width 263 height 23
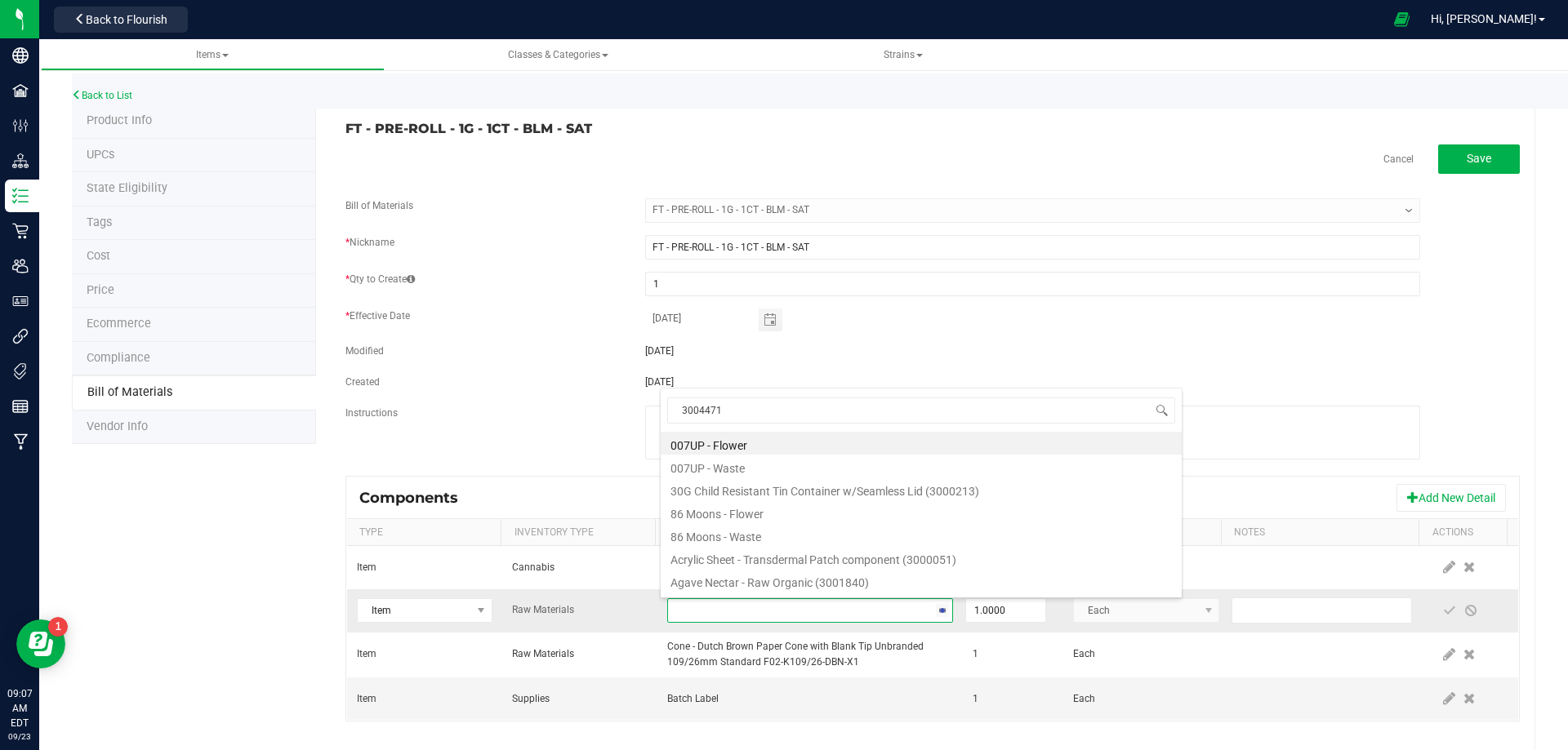
scroll to position [25, 278]
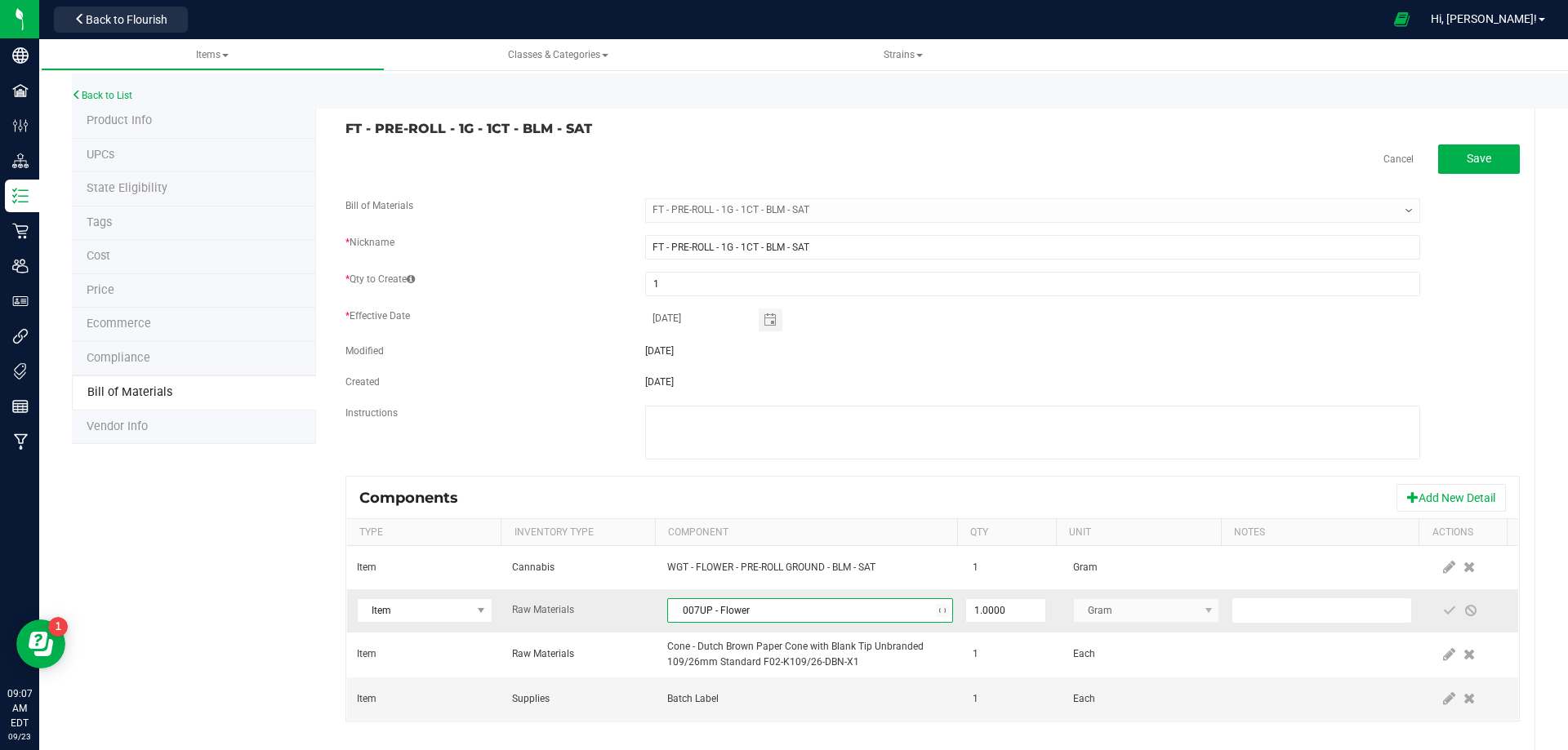
click at [861, 604] on span "007UP - Flower" at bounding box center [800, 610] width 263 height 23
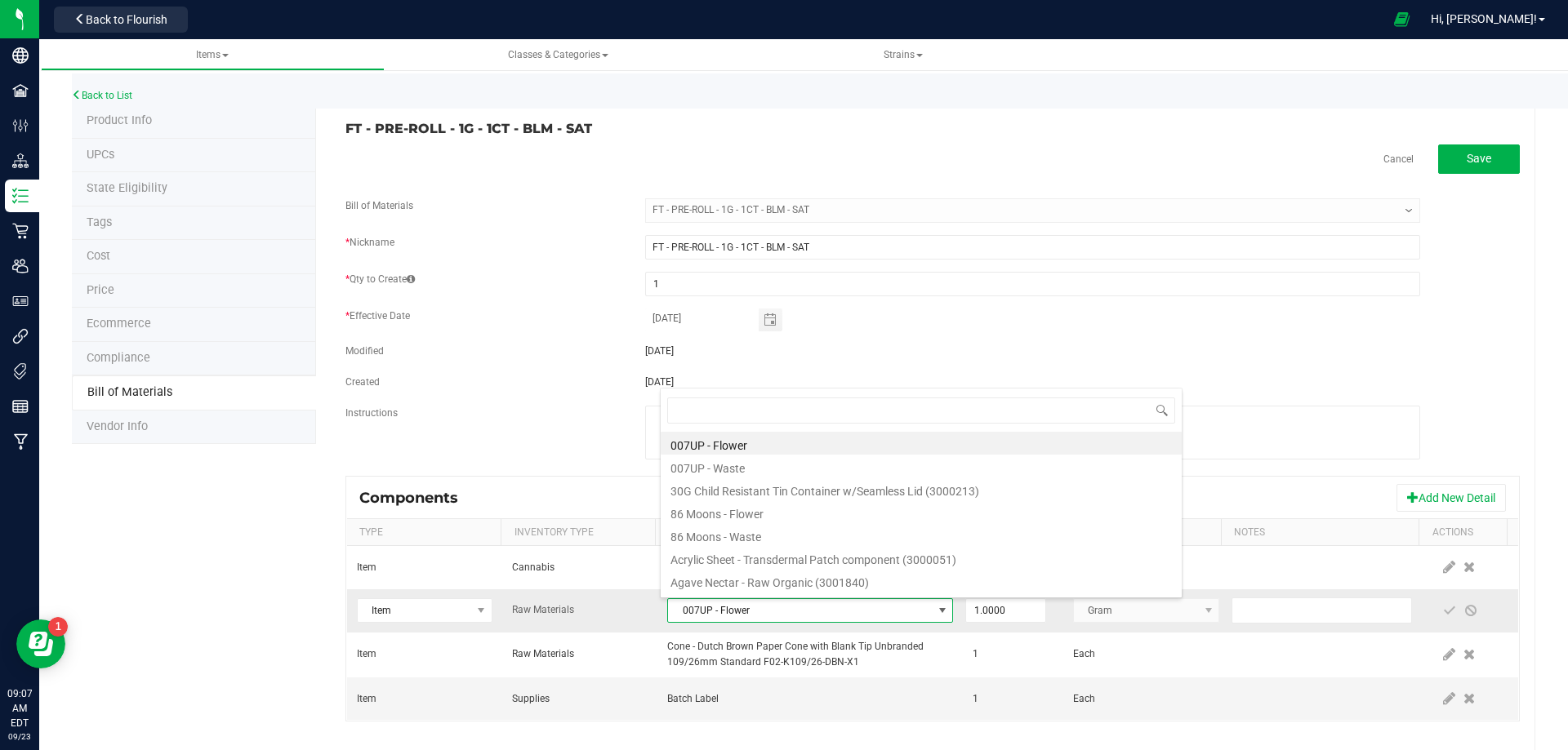
type input "3004471"
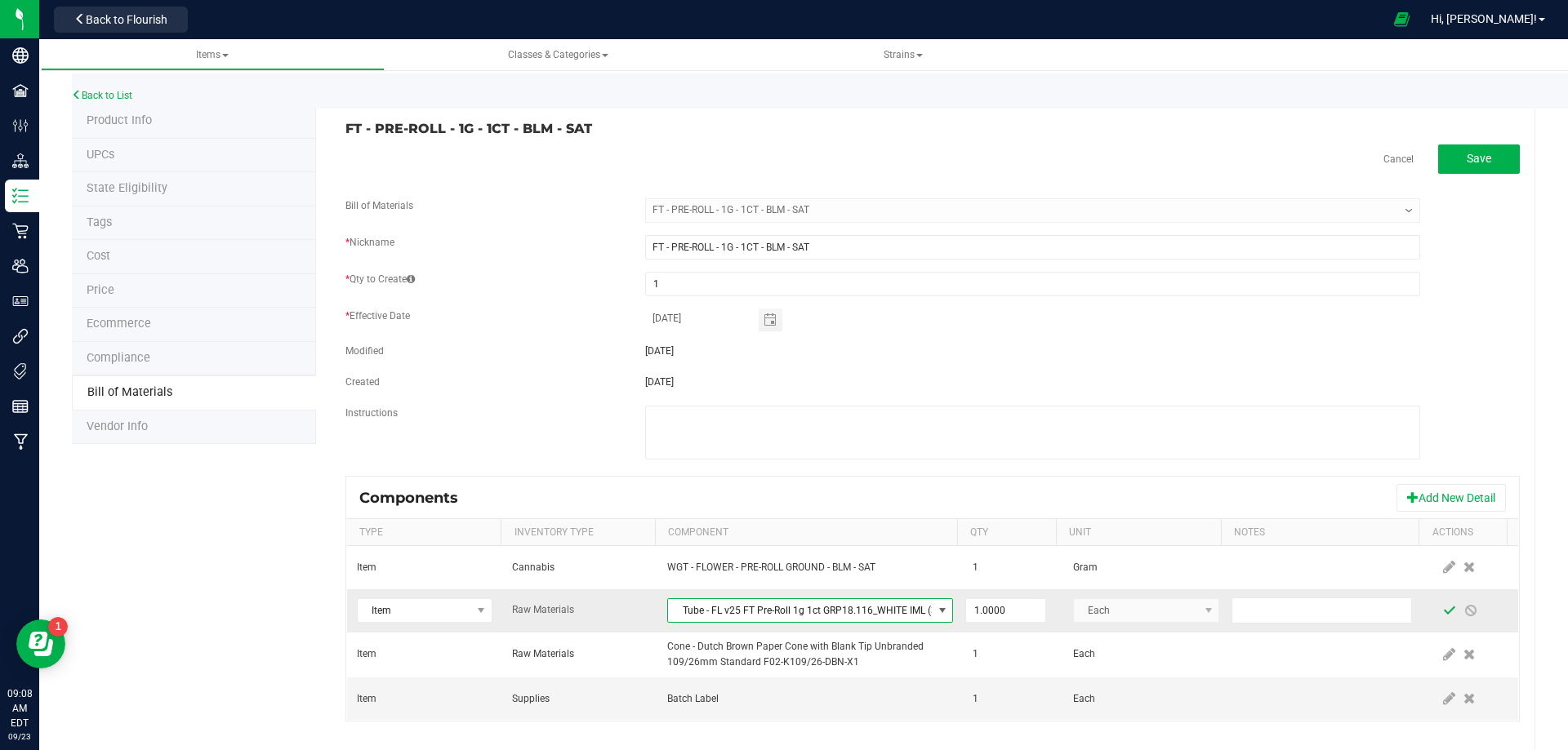
click at [1443, 607] on span at bounding box center [1450, 610] width 13 height 13
click at [122, 97] on link "Back to List" at bounding box center [102, 95] width 60 height 11
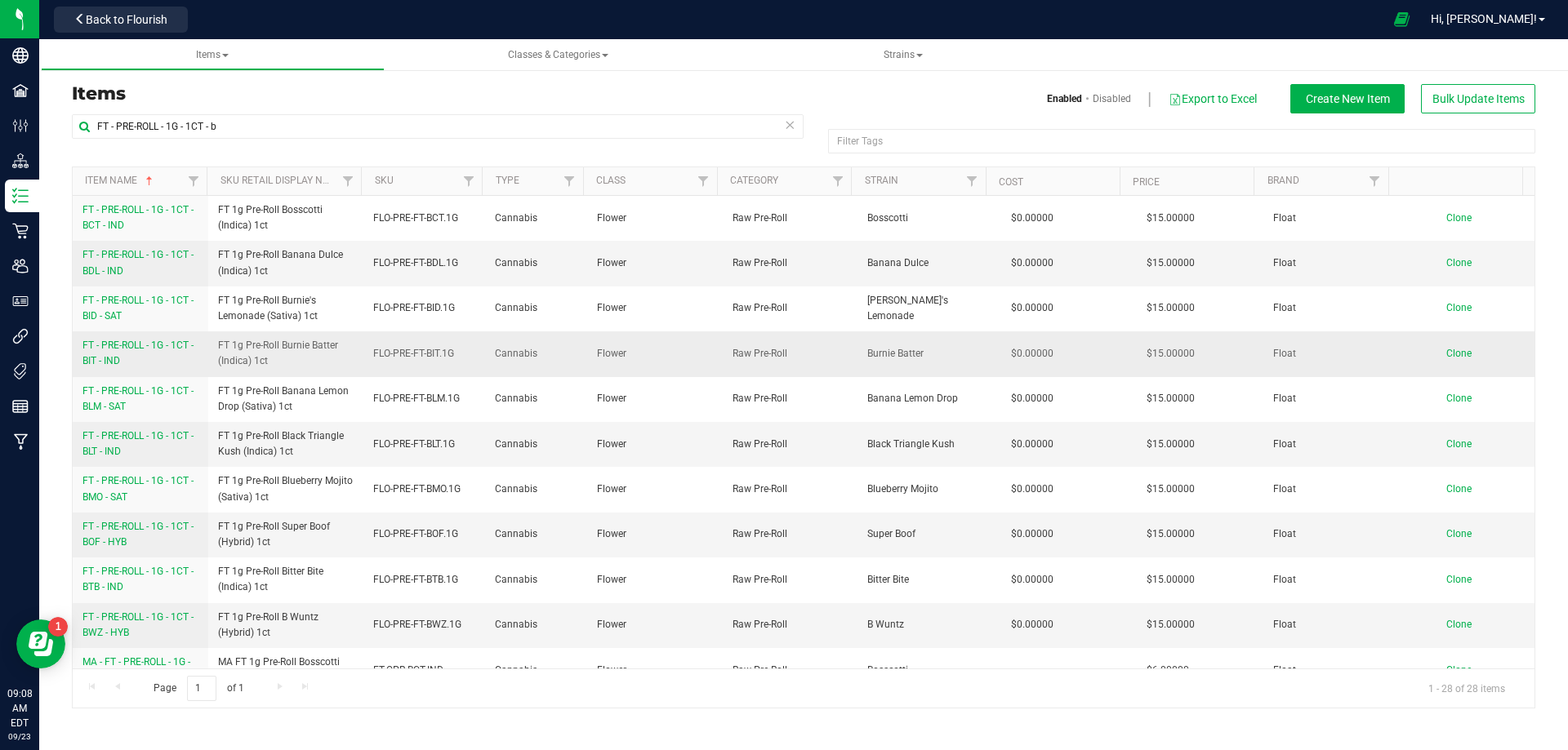
click at [114, 358] on span "FT - PRE-ROLL - 1G - 1CT - BIT - IND" at bounding box center [138, 353] width 111 height 27
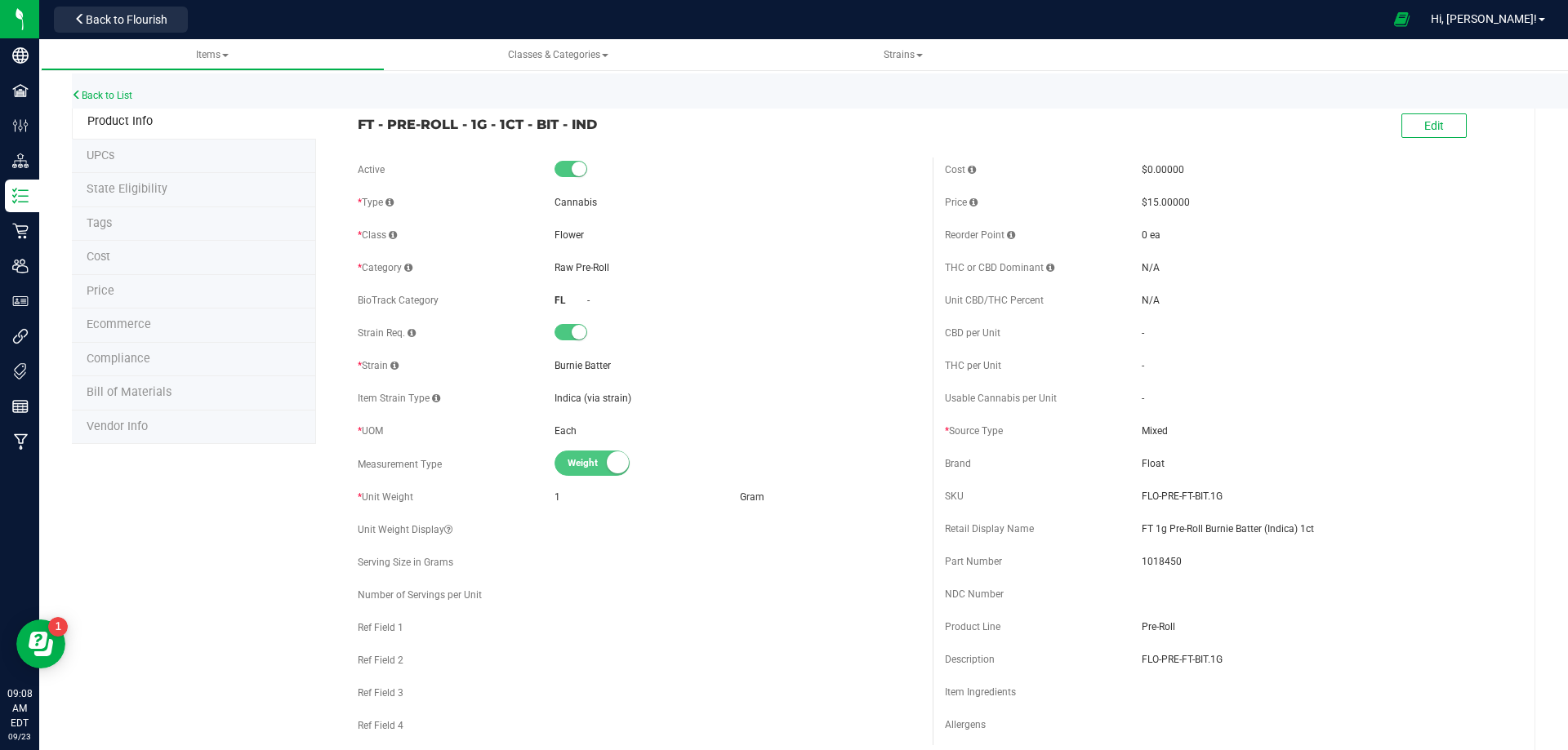
click at [150, 400] on li "Bill of Materials" at bounding box center [194, 393] width 244 height 34
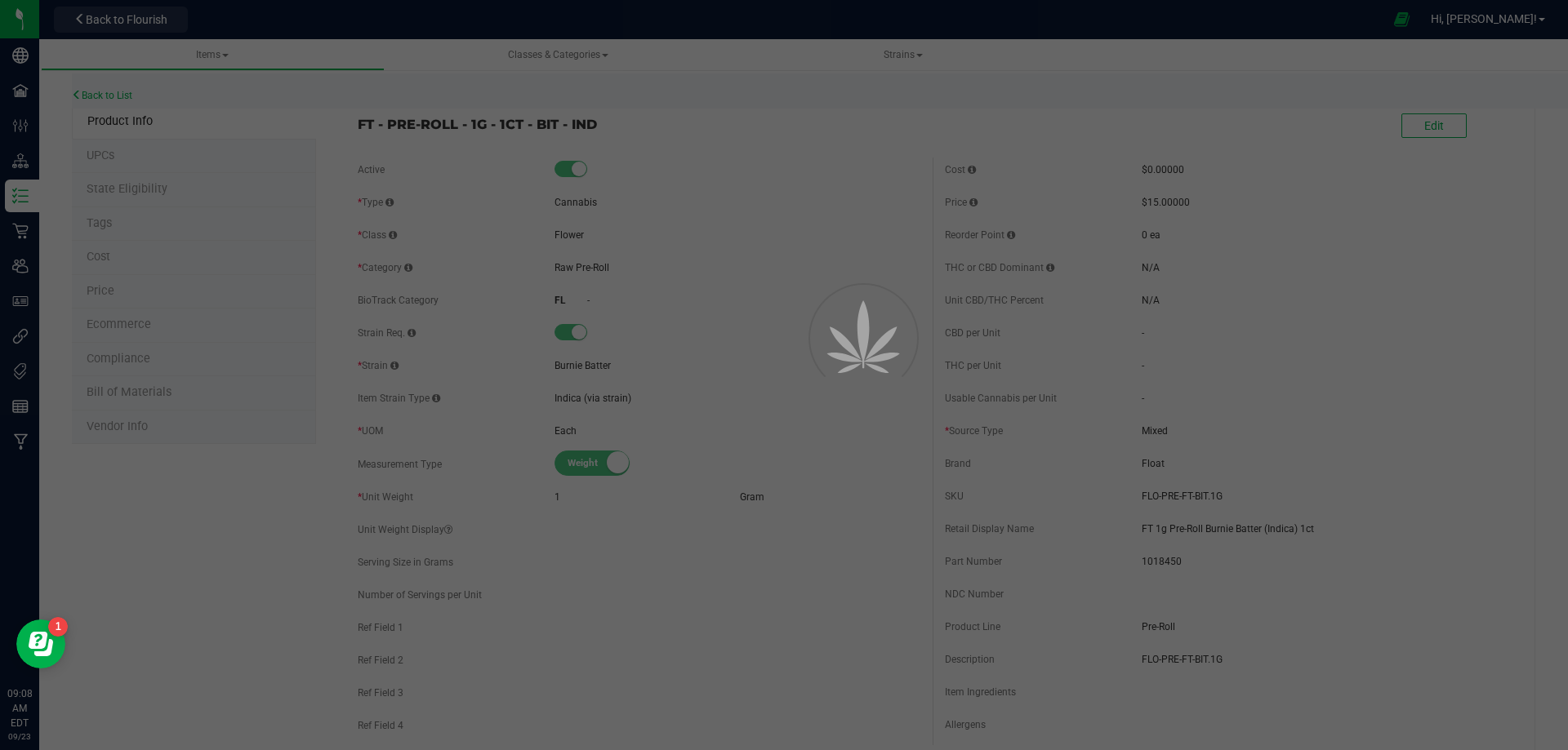
select select "13458"
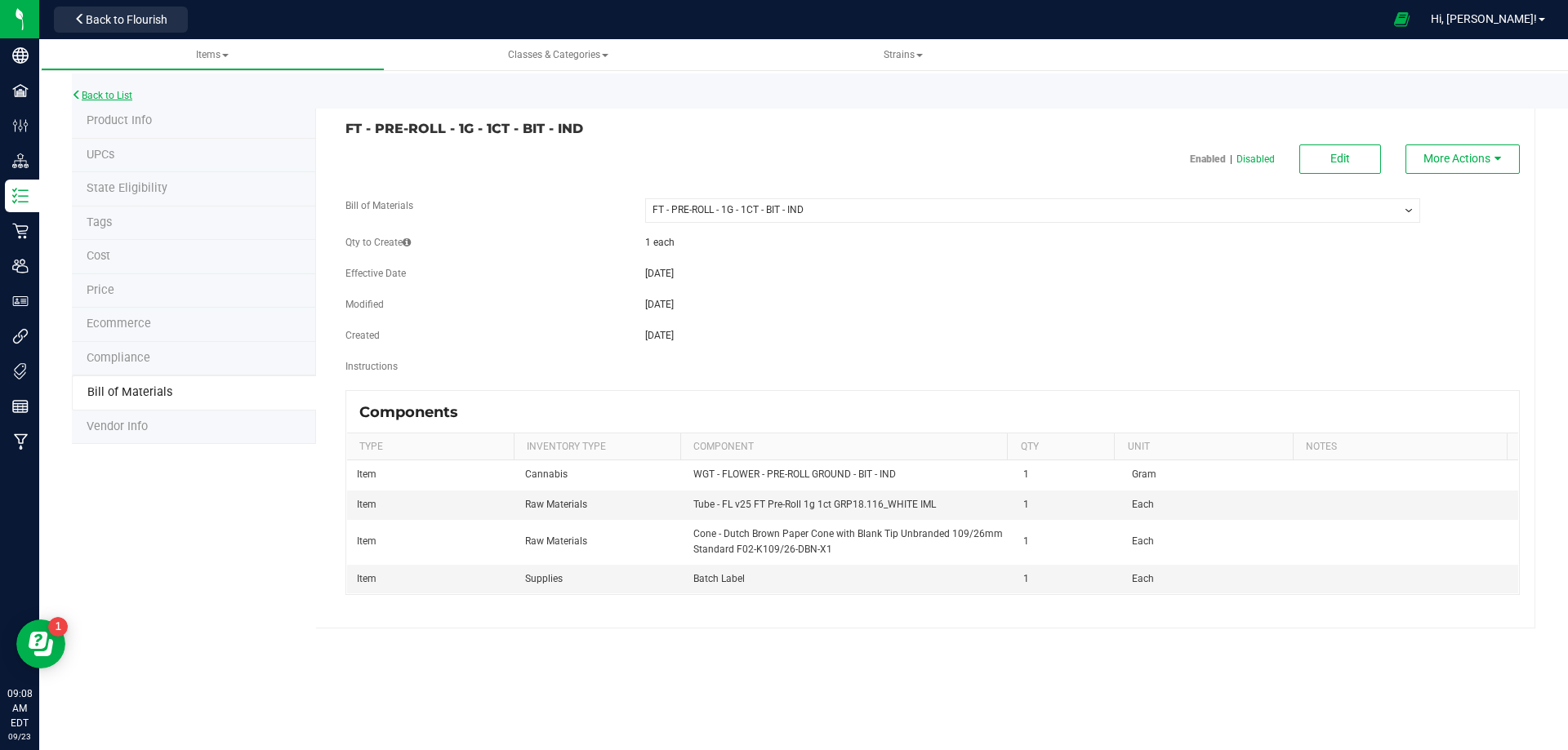
click at [120, 96] on link "Back to List" at bounding box center [102, 95] width 60 height 11
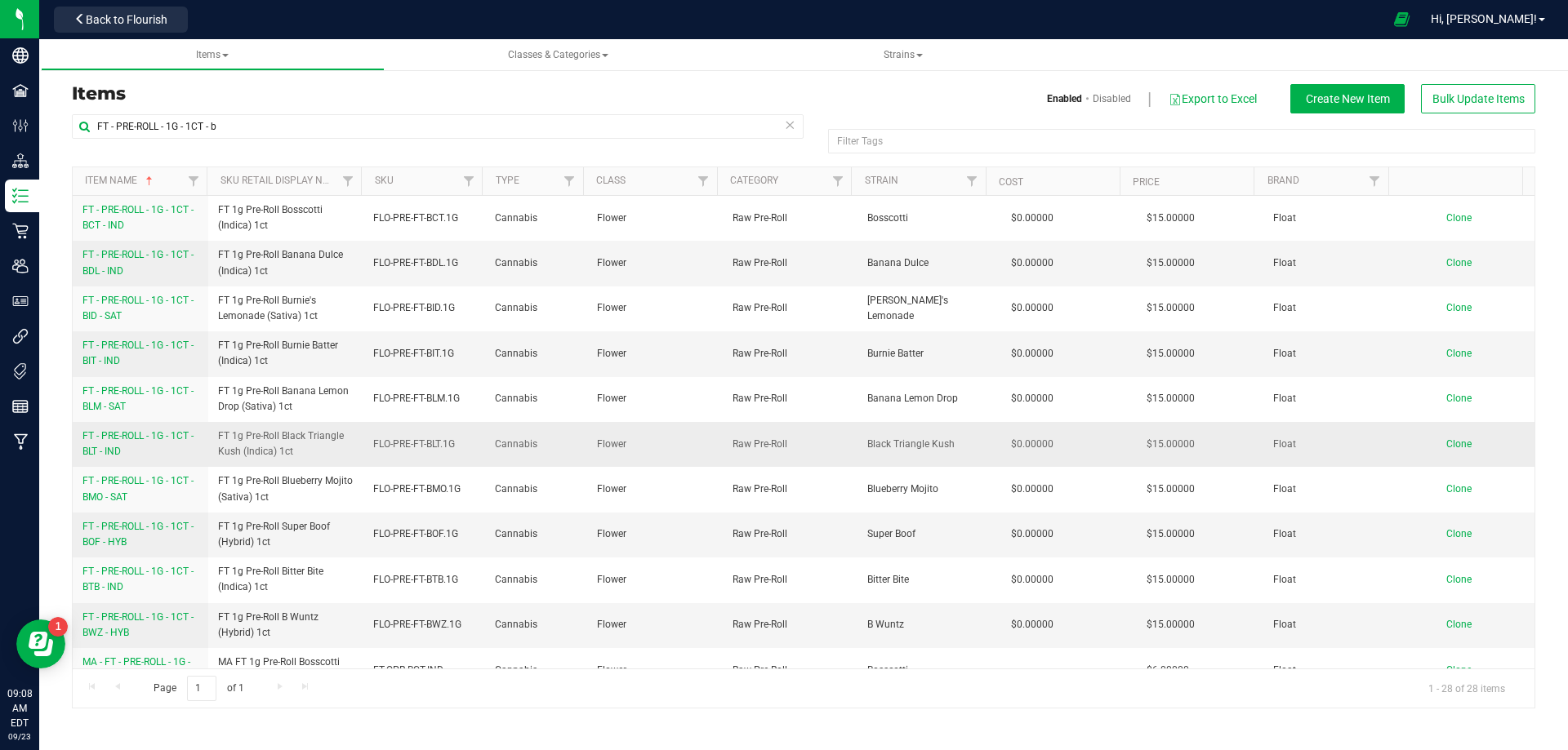
click at [101, 450] on span "FT - PRE-ROLL - 1G - 1CT - BLT - IND" at bounding box center [138, 443] width 111 height 27
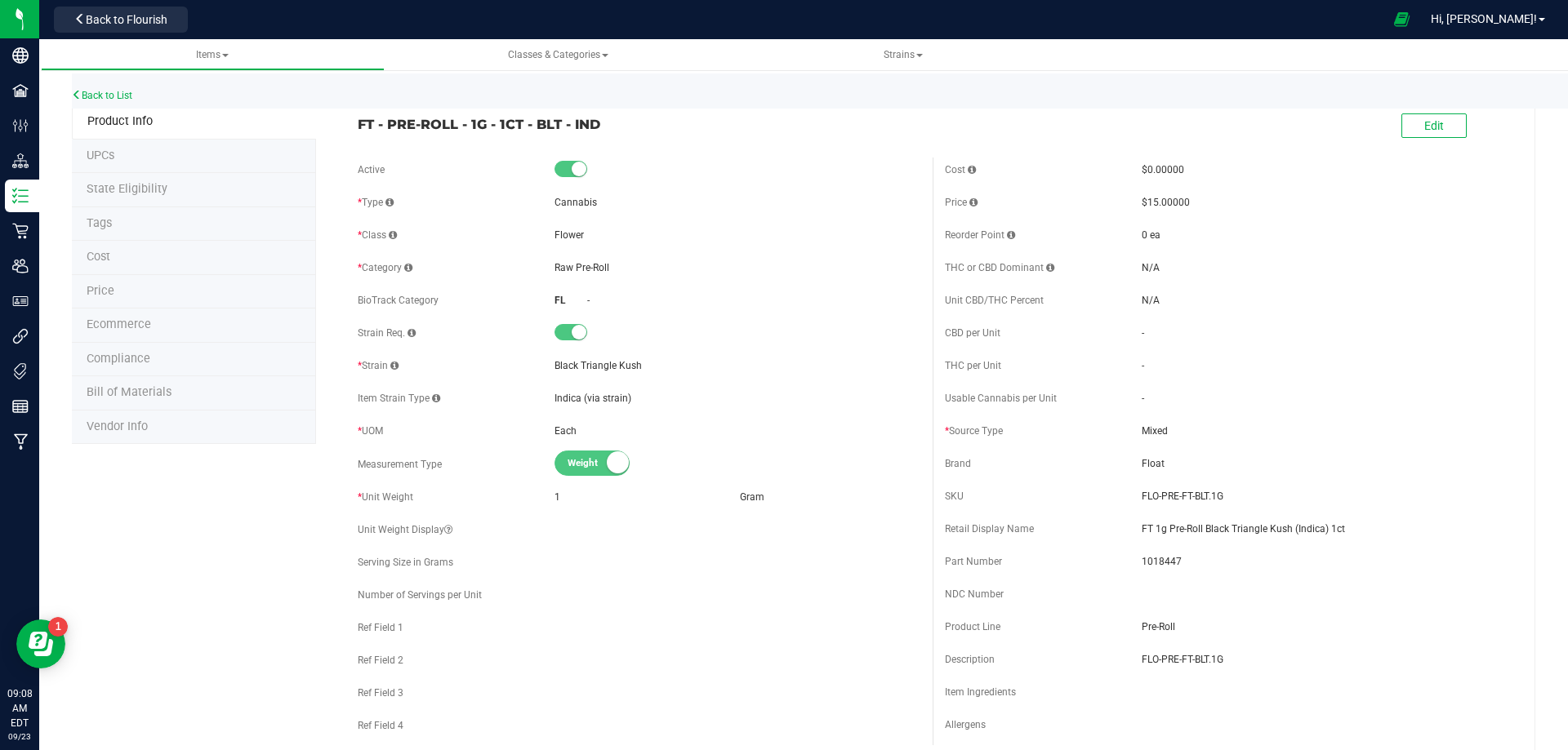
click at [159, 400] on li "Bill of Materials" at bounding box center [194, 393] width 244 height 34
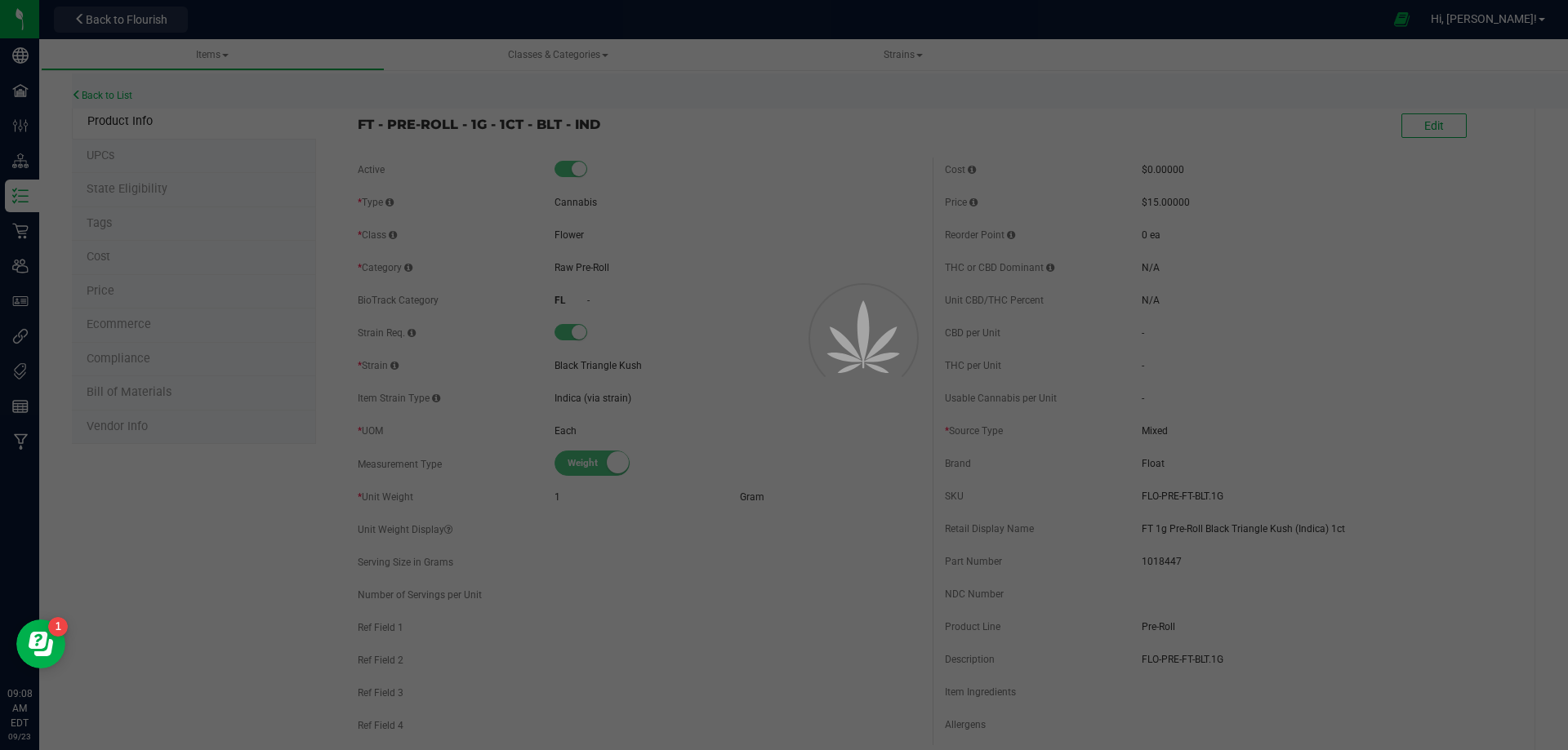
select select "13462"
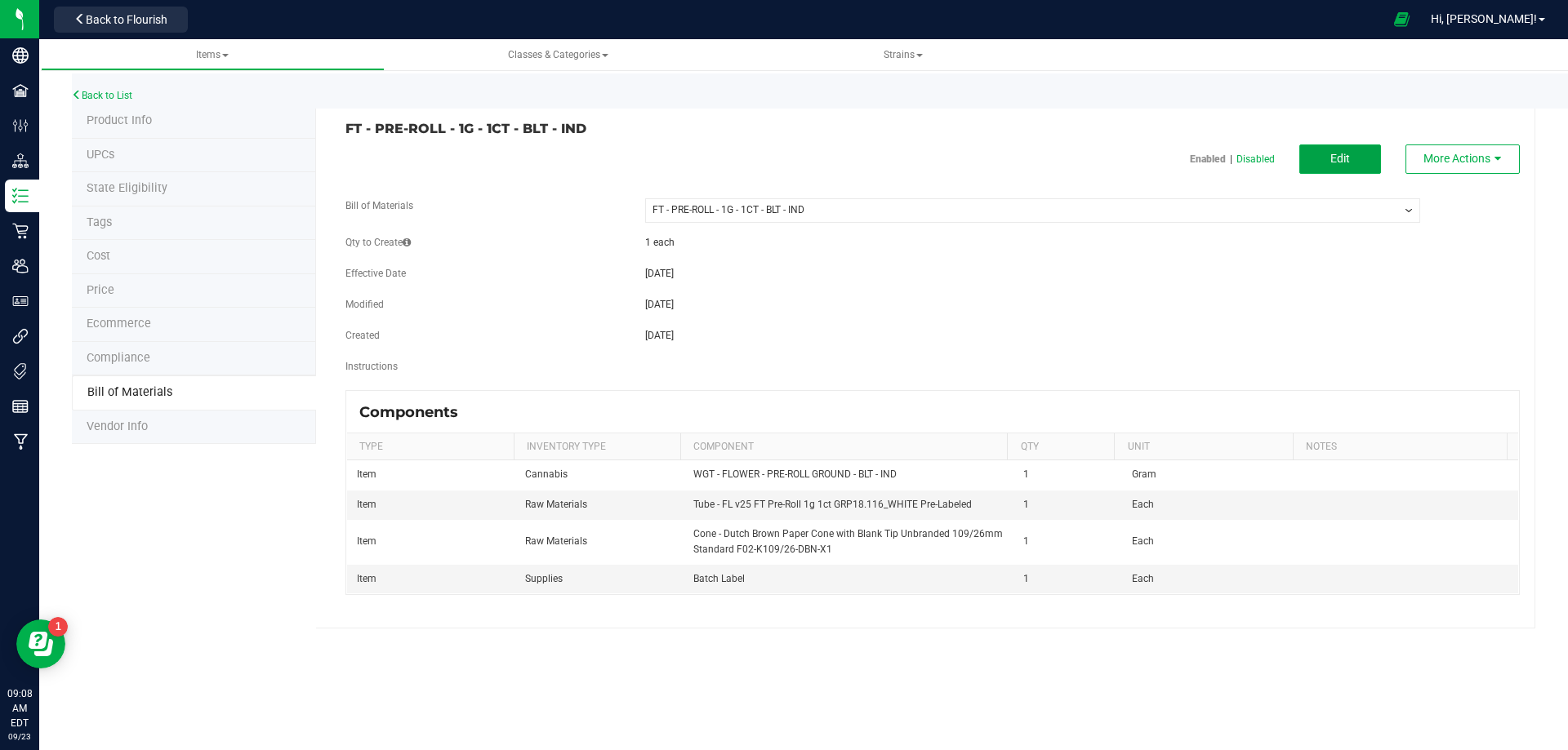
click at [1340, 157] on span "Edit" at bounding box center [1340, 158] width 20 height 13
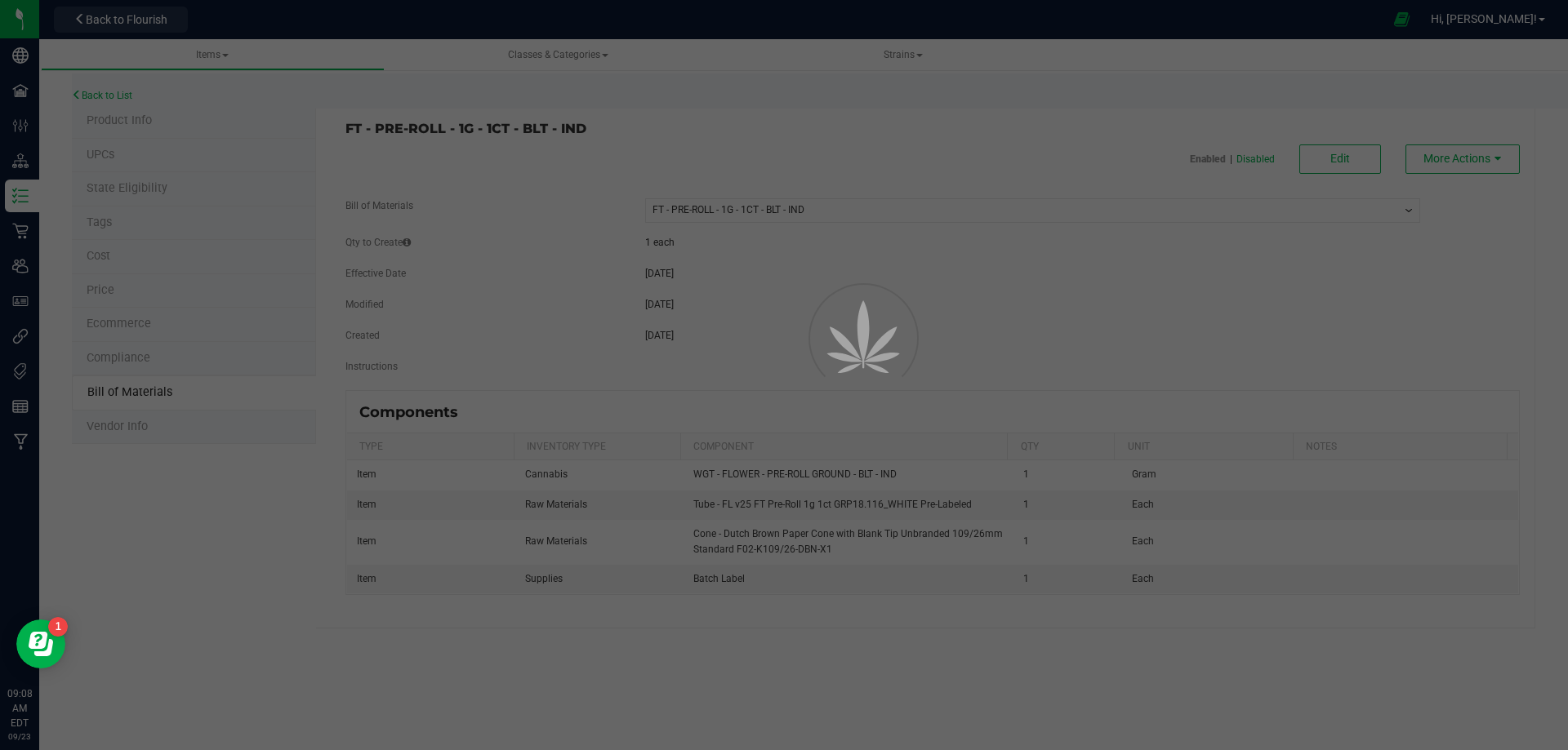
select select "13462"
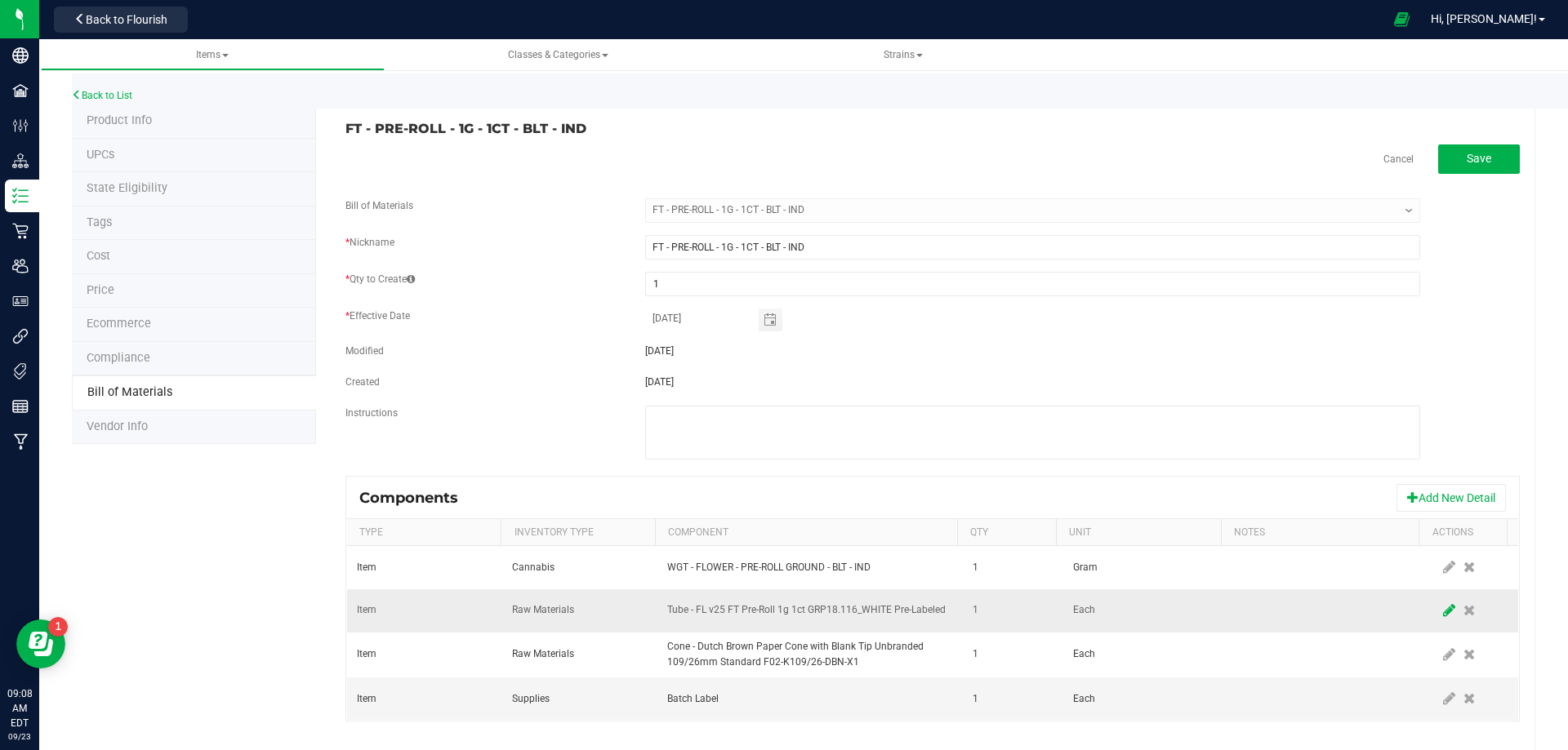
click at [1443, 607] on icon at bounding box center [1449, 610] width 12 height 15
click at [821, 612] on span "NO DATA FOUND" at bounding box center [800, 610] width 263 height 23
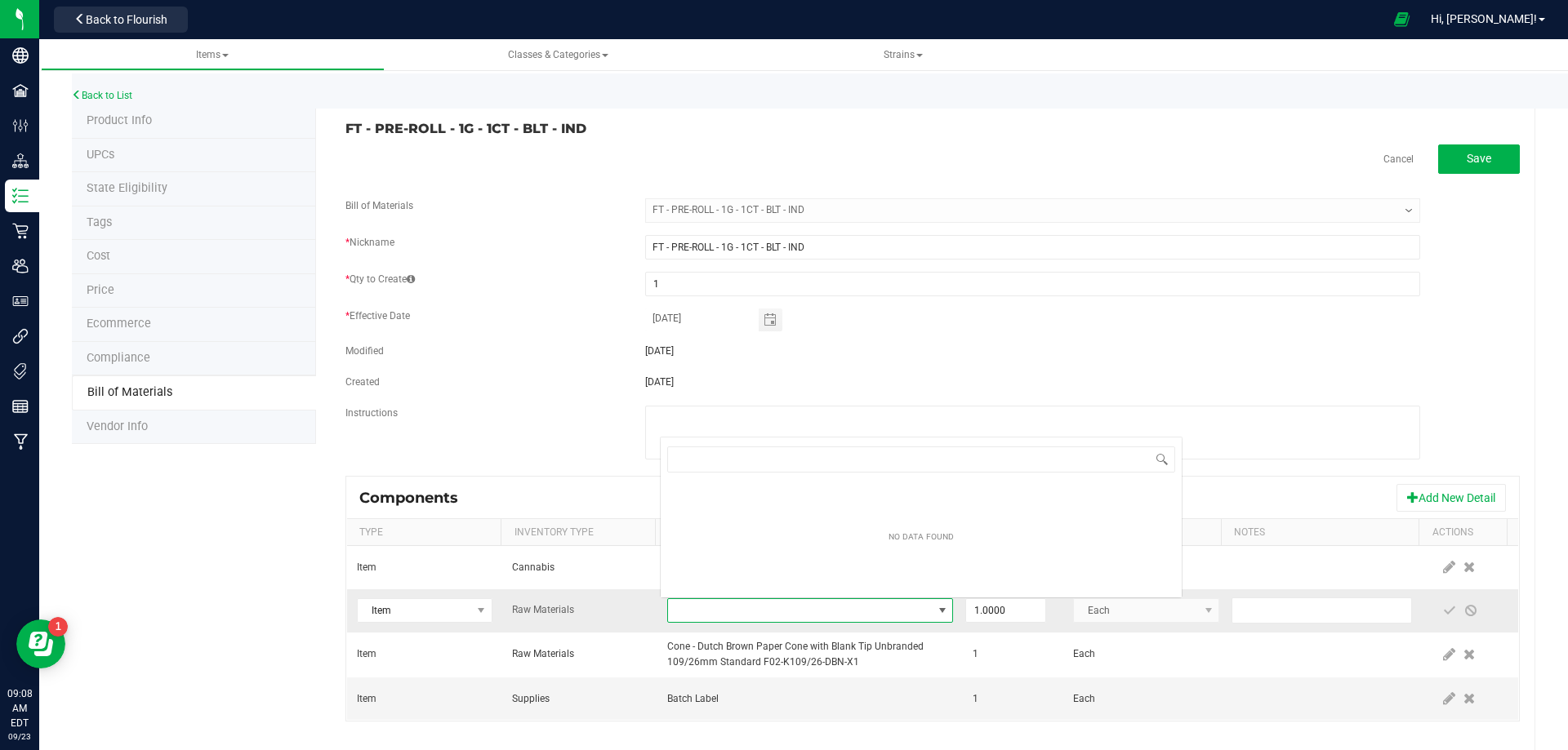
scroll to position [25, 278]
type input "3004471"
click at [821, 609] on span "007UP - Flower" at bounding box center [800, 610] width 263 height 23
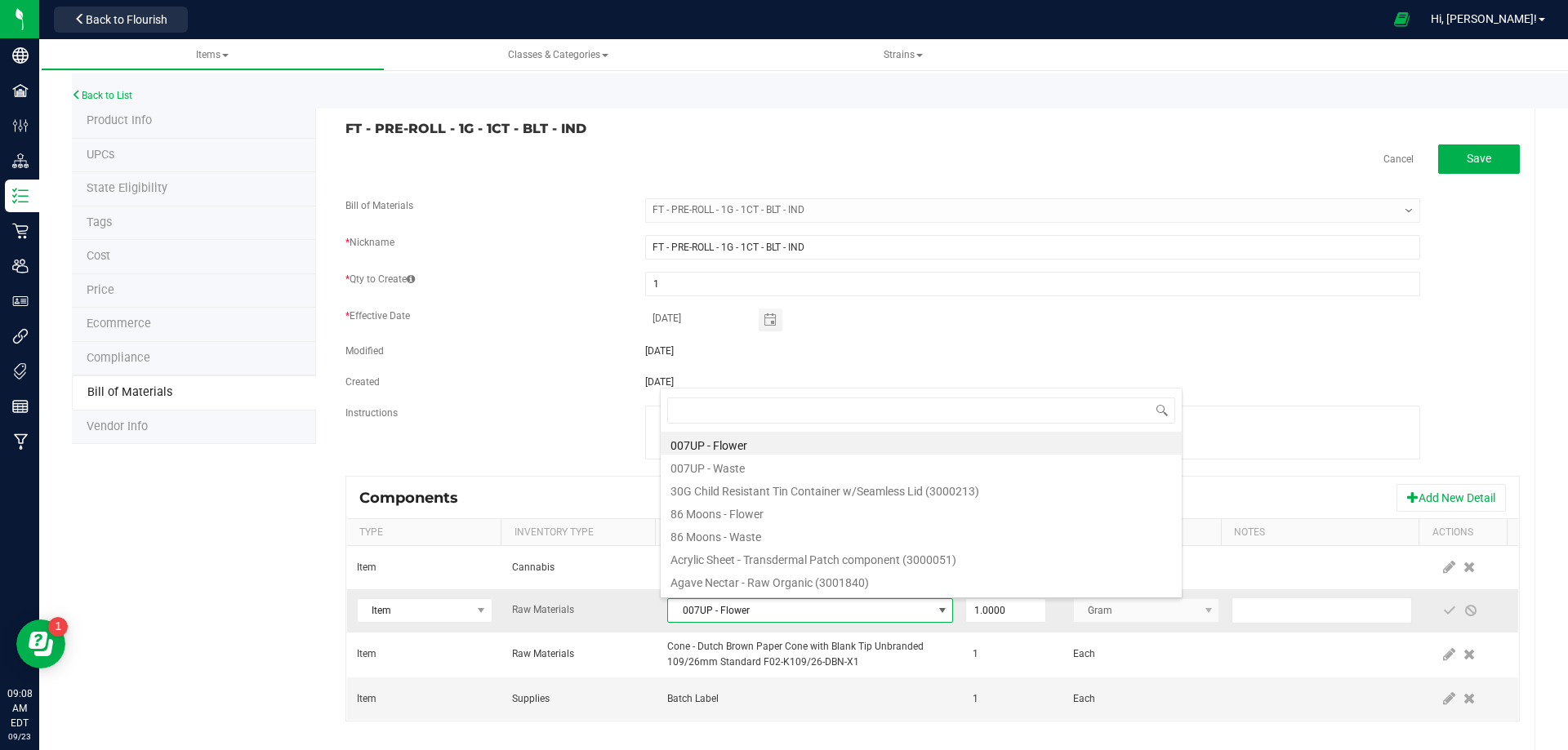
type input "3004471"
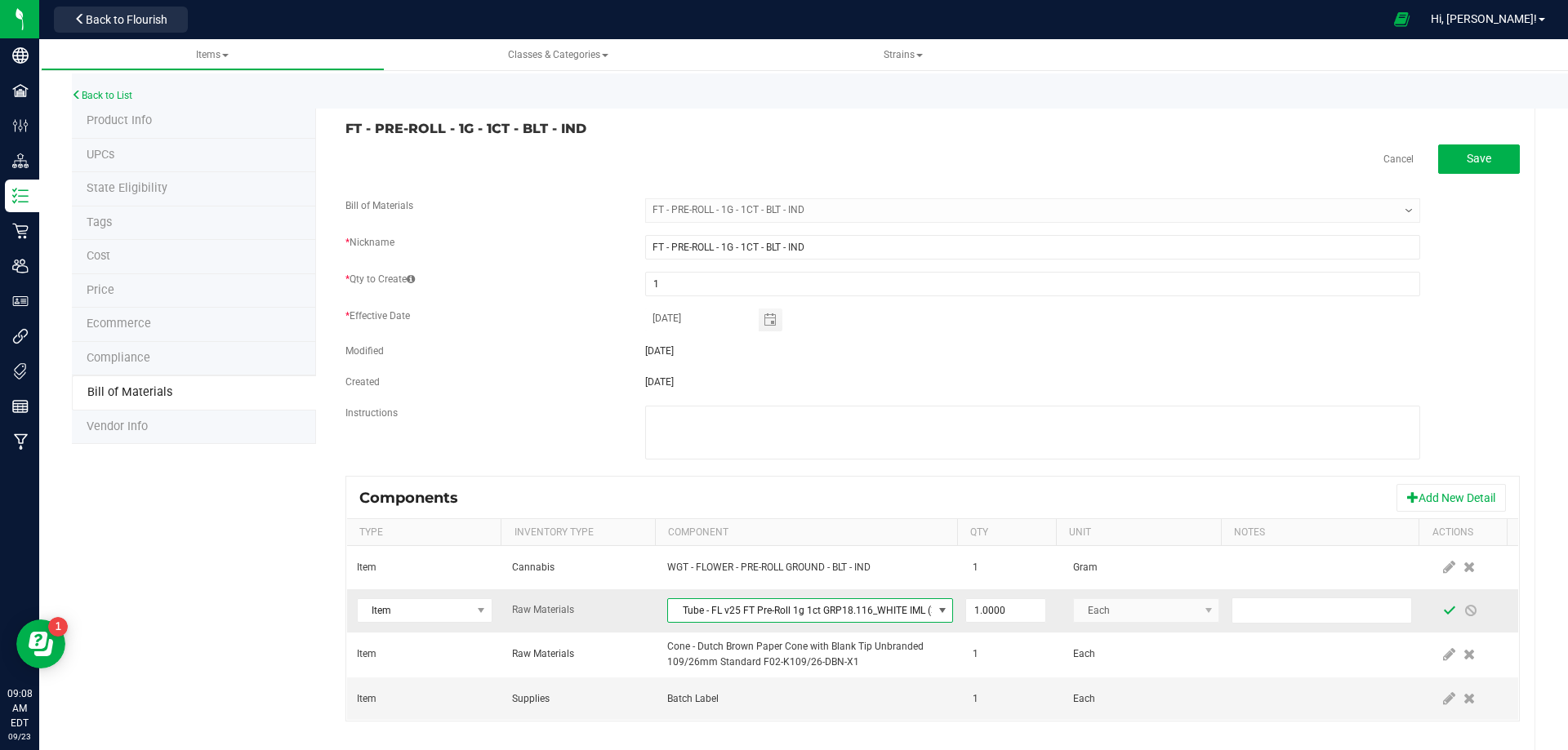
click at [1443, 610] on span at bounding box center [1450, 610] width 13 height 13
click at [125, 98] on link "Back to List" at bounding box center [102, 95] width 60 height 11
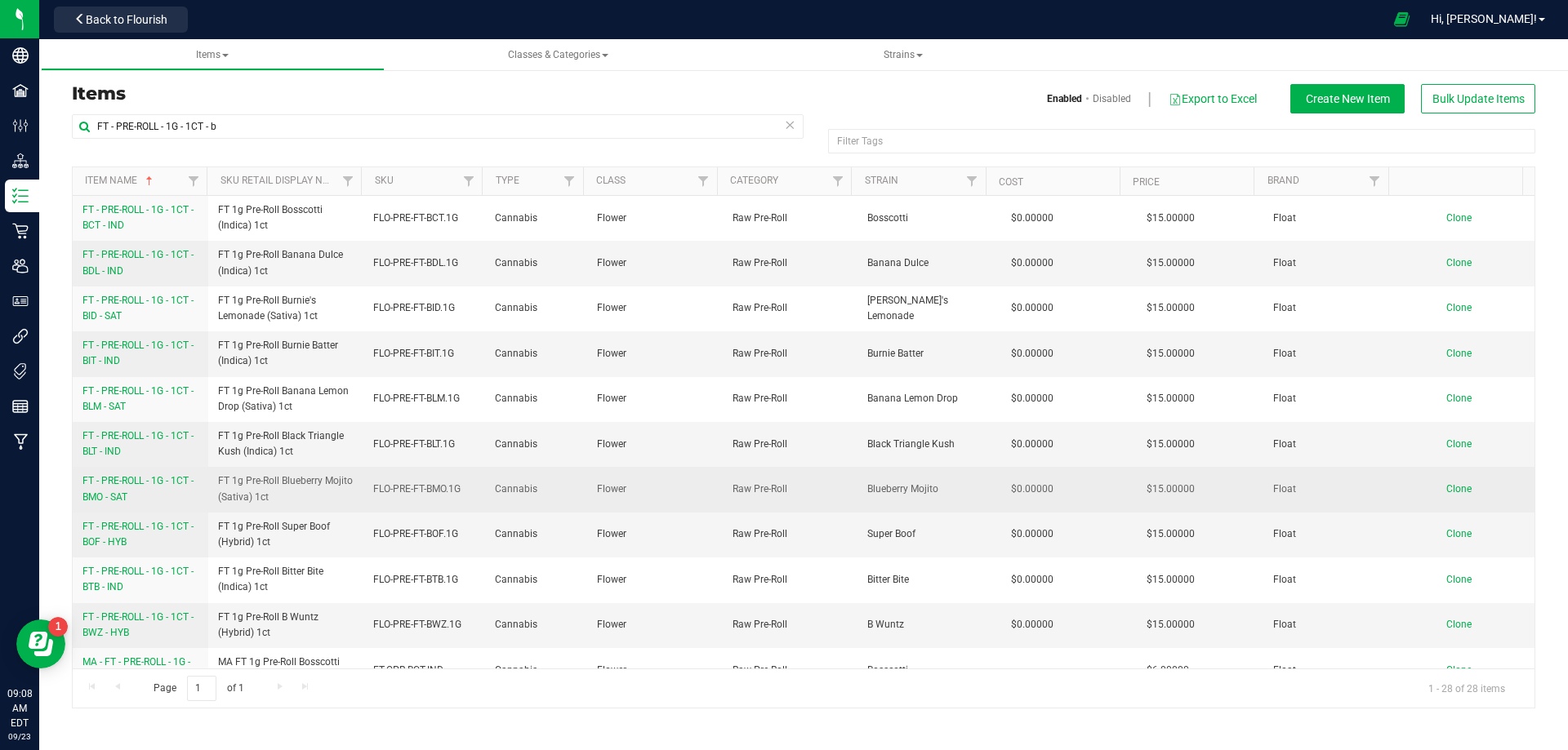
click at [133, 492] on link "FT - PRE-ROLL - 1G - 1CT - BMO - SAT" at bounding box center [140, 489] width 116 height 31
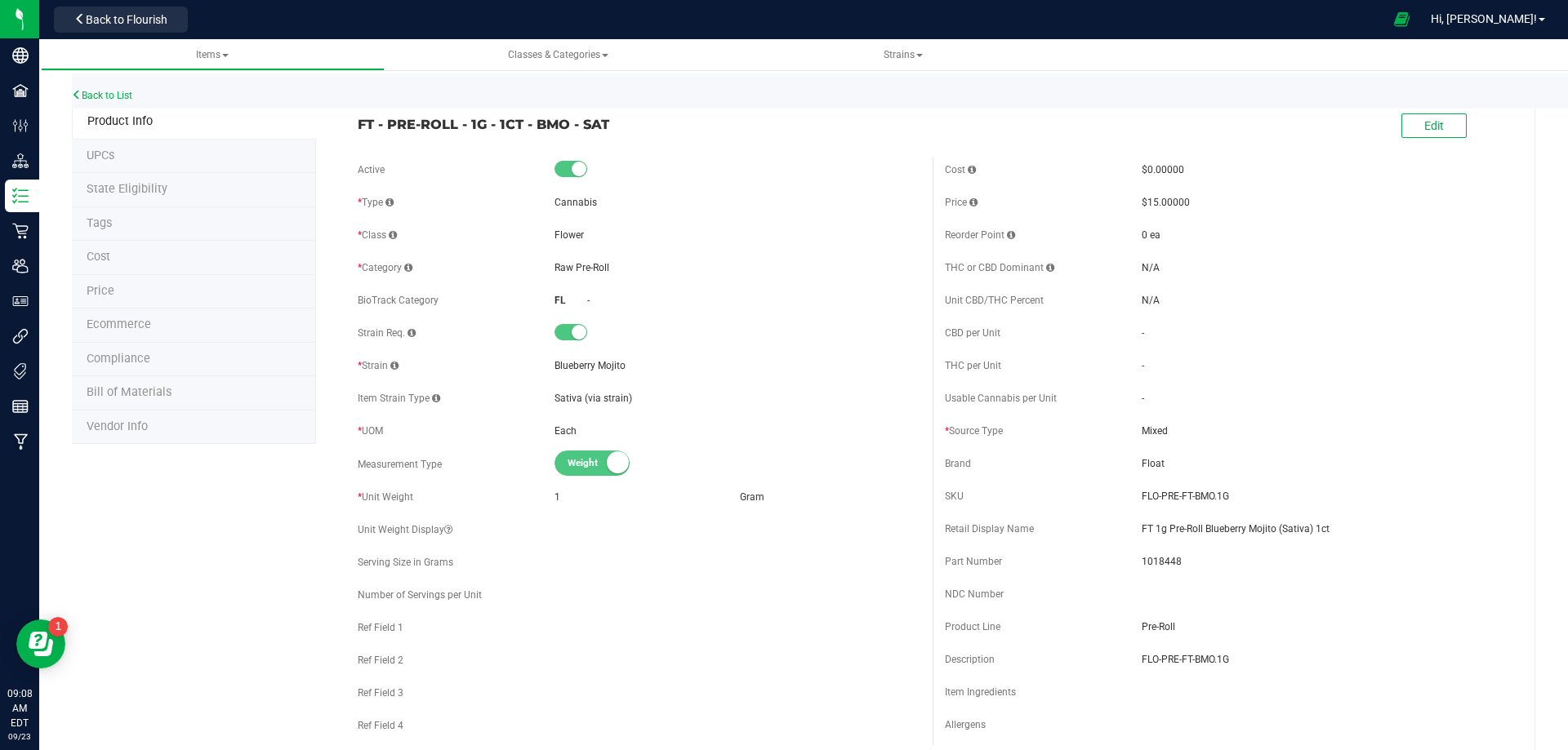
click at [145, 381] on li "Bill of Materials" at bounding box center [194, 393] width 244 height 34
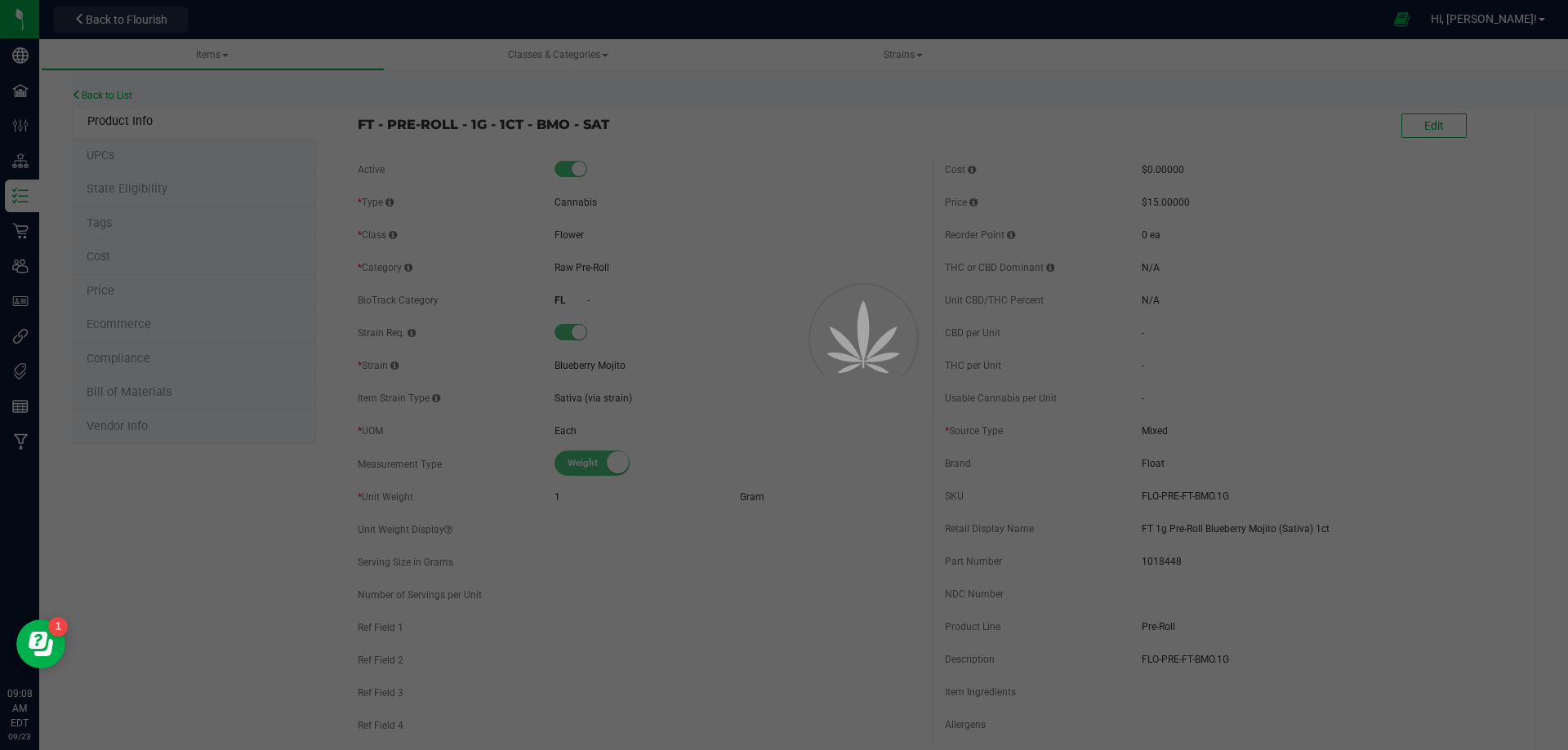
select select "13464"
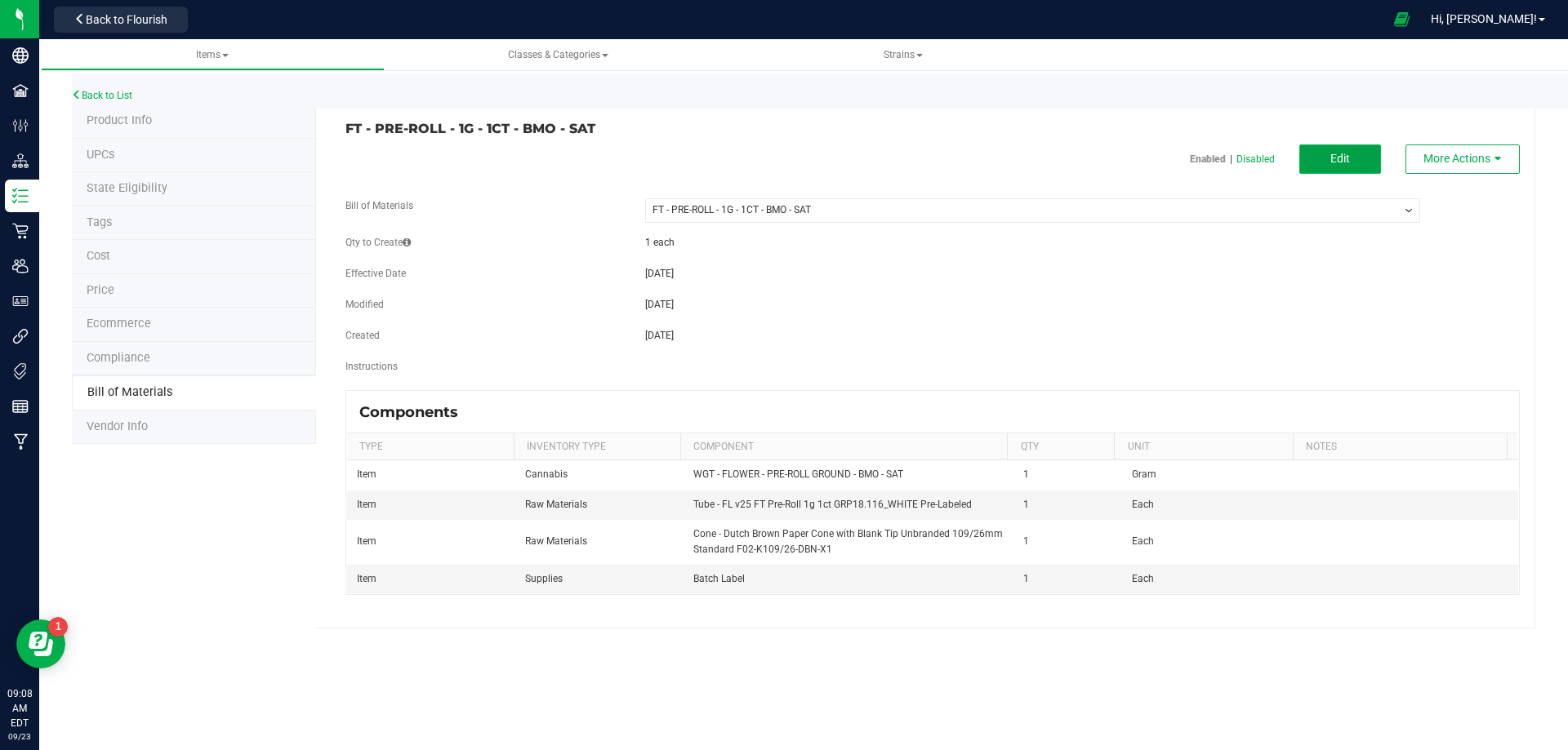
click at [1321, 153] on button "Edit" at bounding box center [1340, 158] width 82 height 29
select select "13464"
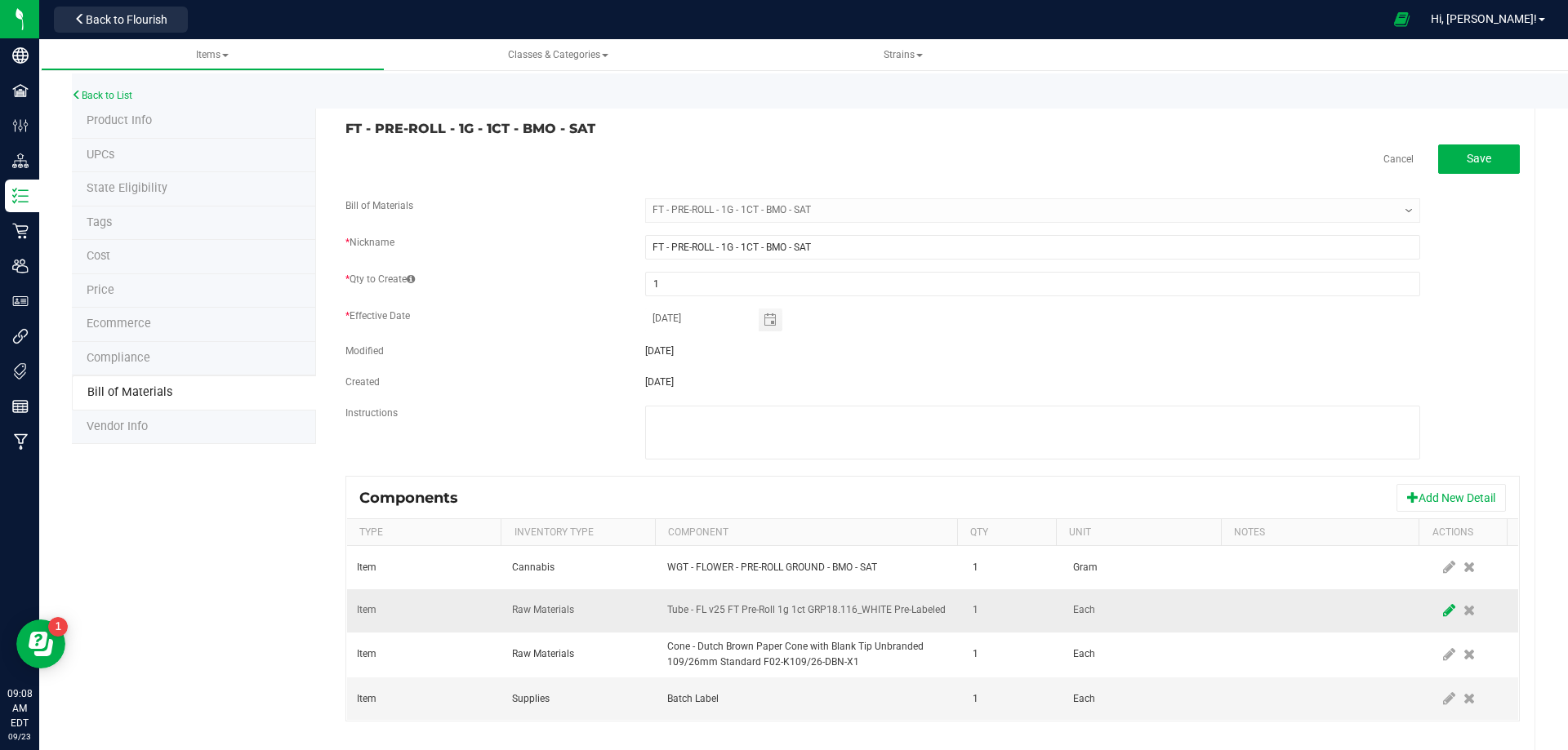
click at [1443, 609] on icon at bounding box center [1449, 610] width 12 height 15
click at [836, 609] on span "NO DATA FOUND" at bounding box center [800, 610] width 263 height 23
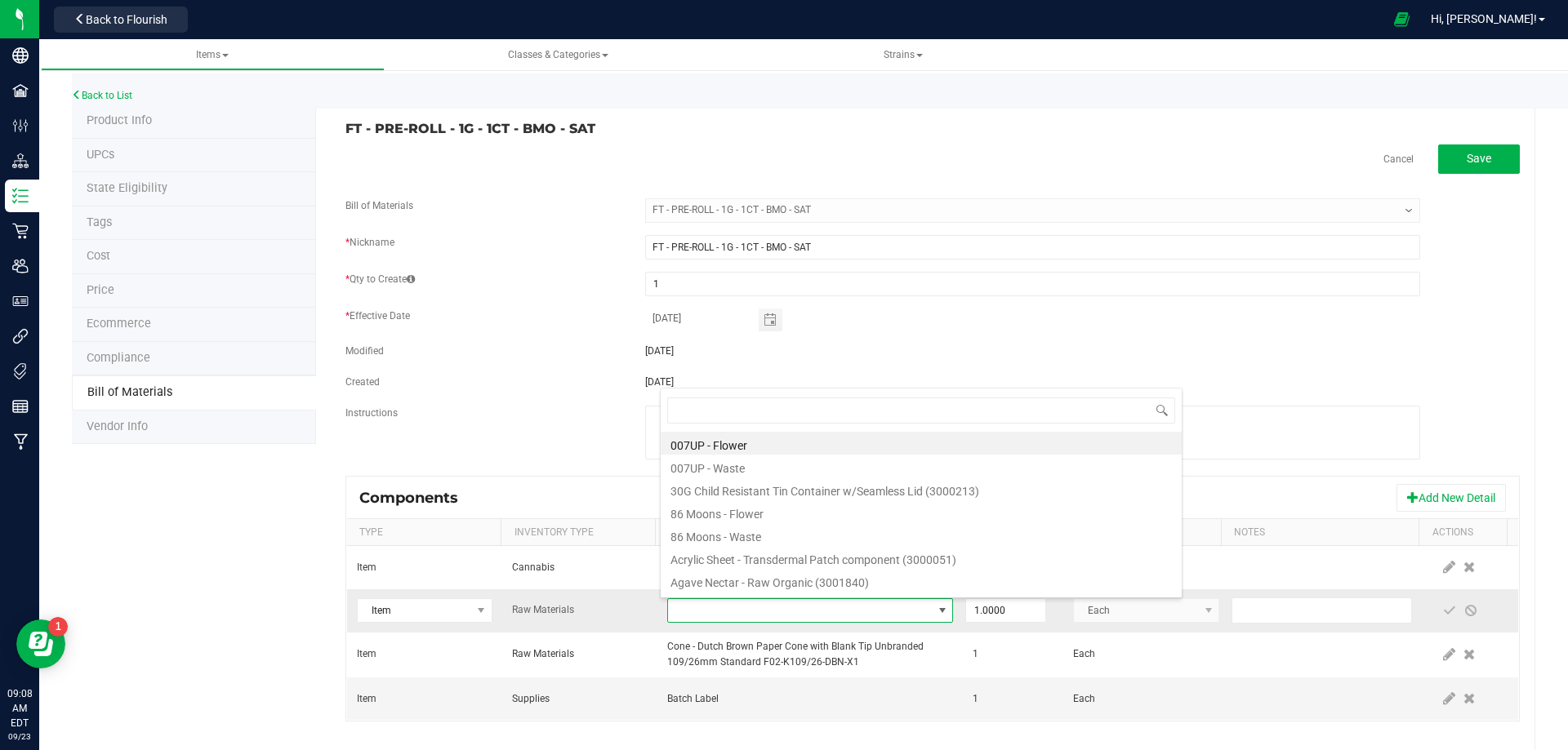
type input "3004471"
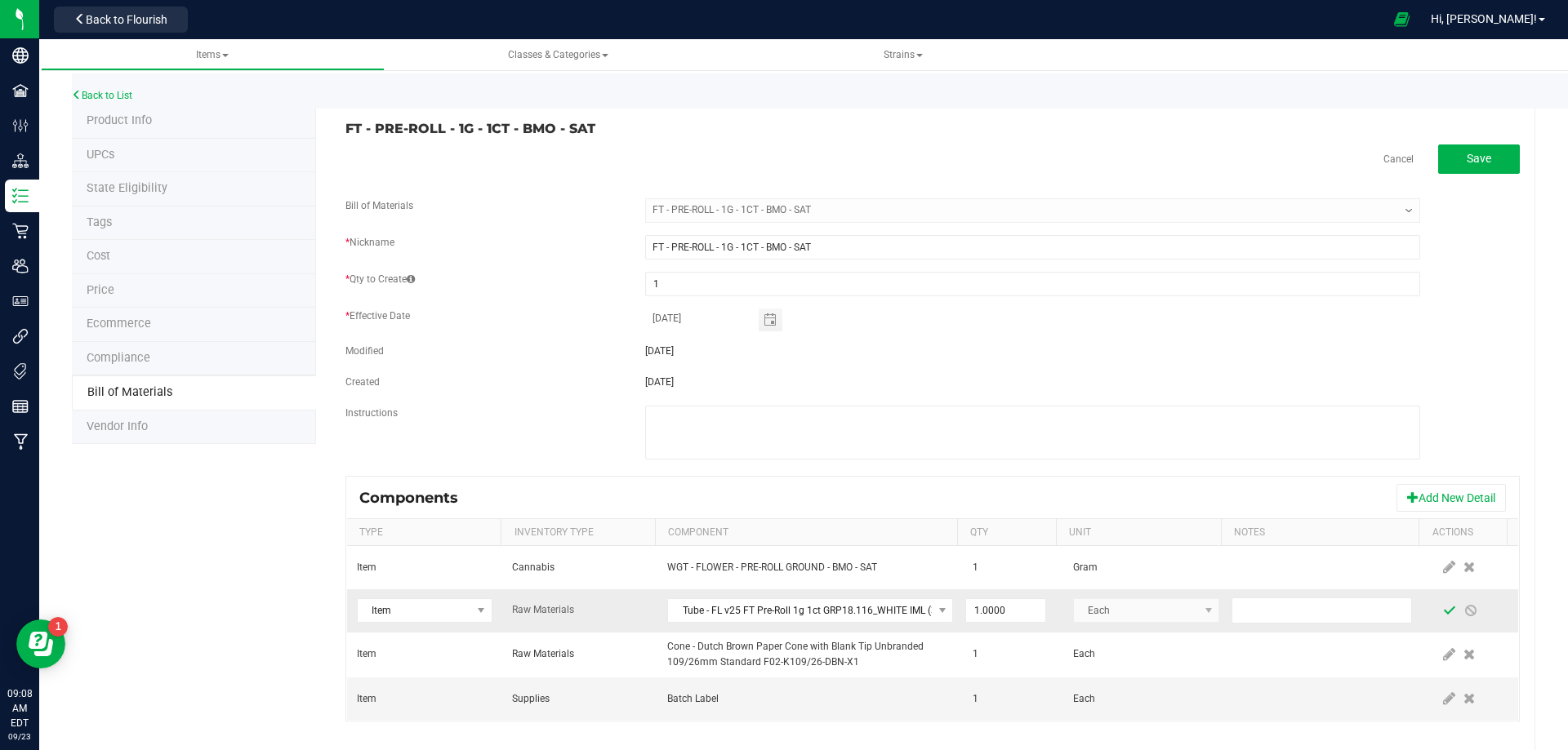
click at [1443, 616] on span at bounding box center [1450, 610] width 13 height 13
click at [112, 102] on div "Back to List" at bounding box center [855, 91] width 1568 height 35
click at [112, 100] on link "Back to List" at bounding box center [102, 95] width 60 height 11
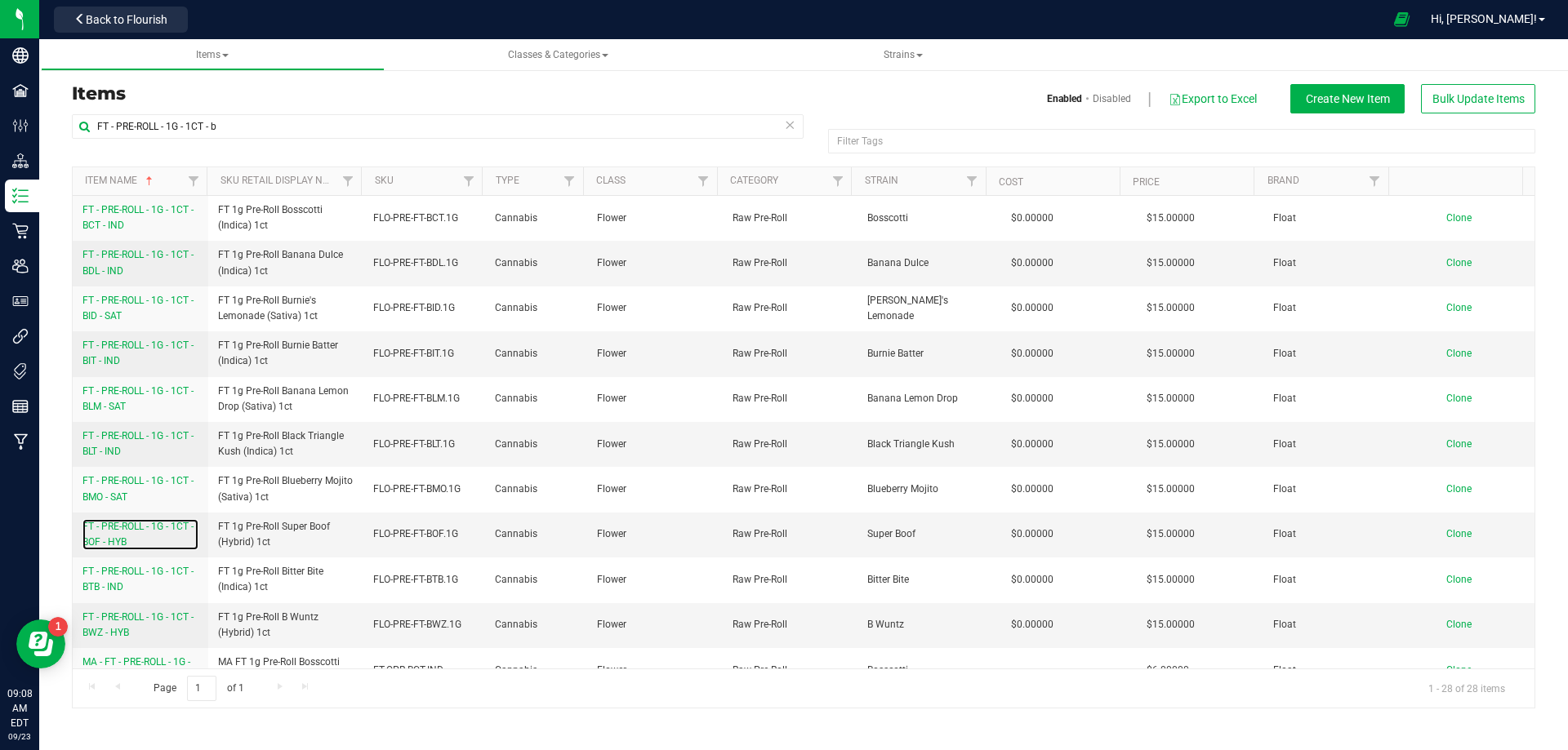
click at [113, 535] on link "FT - PRE-ROLL - 1G - 1CT - BOF - HYB" at bounding box center [140, 534] width 116 height 31
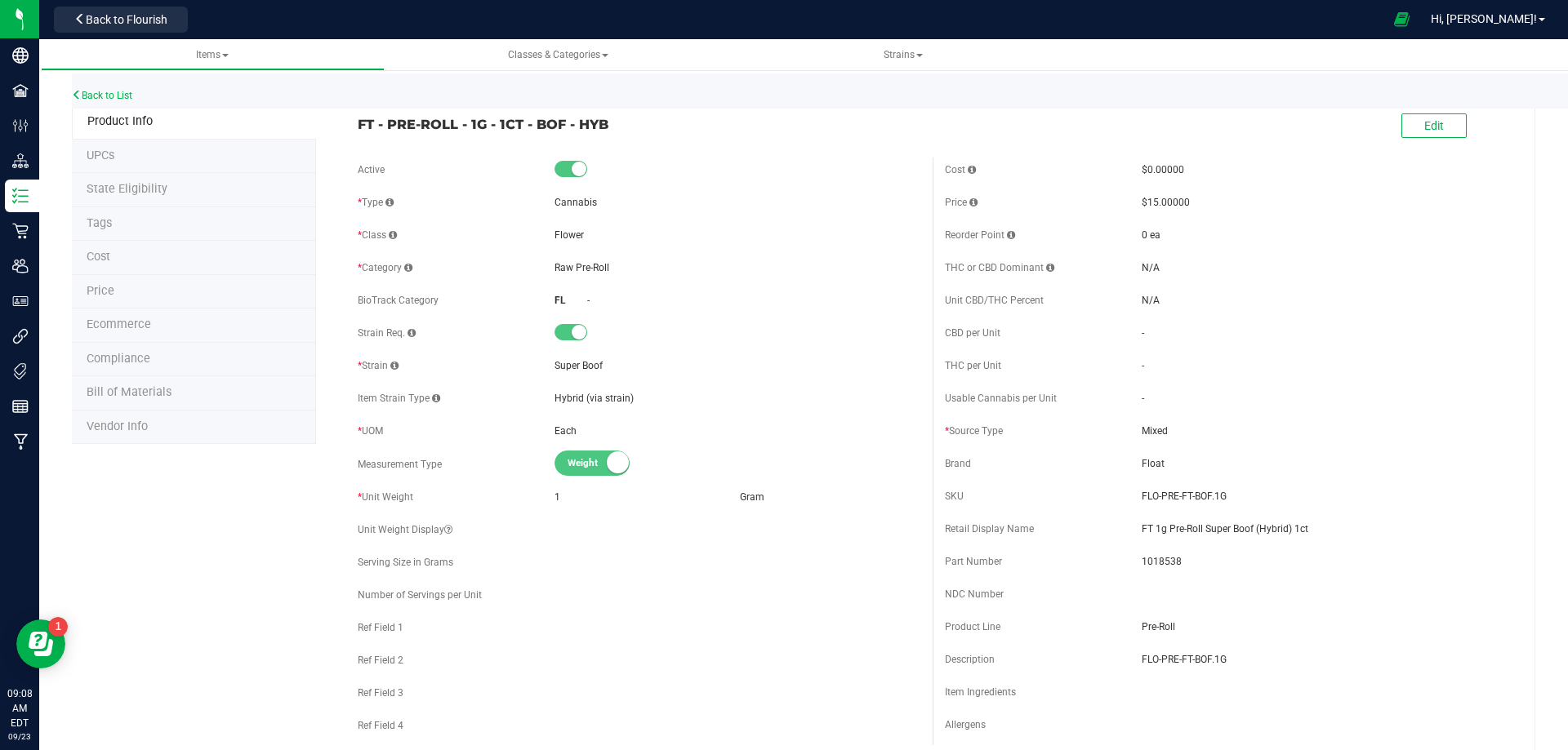
click at [157, 399] on span "Bill of Materials" at bounding box center [129, 392] width 85 height 14
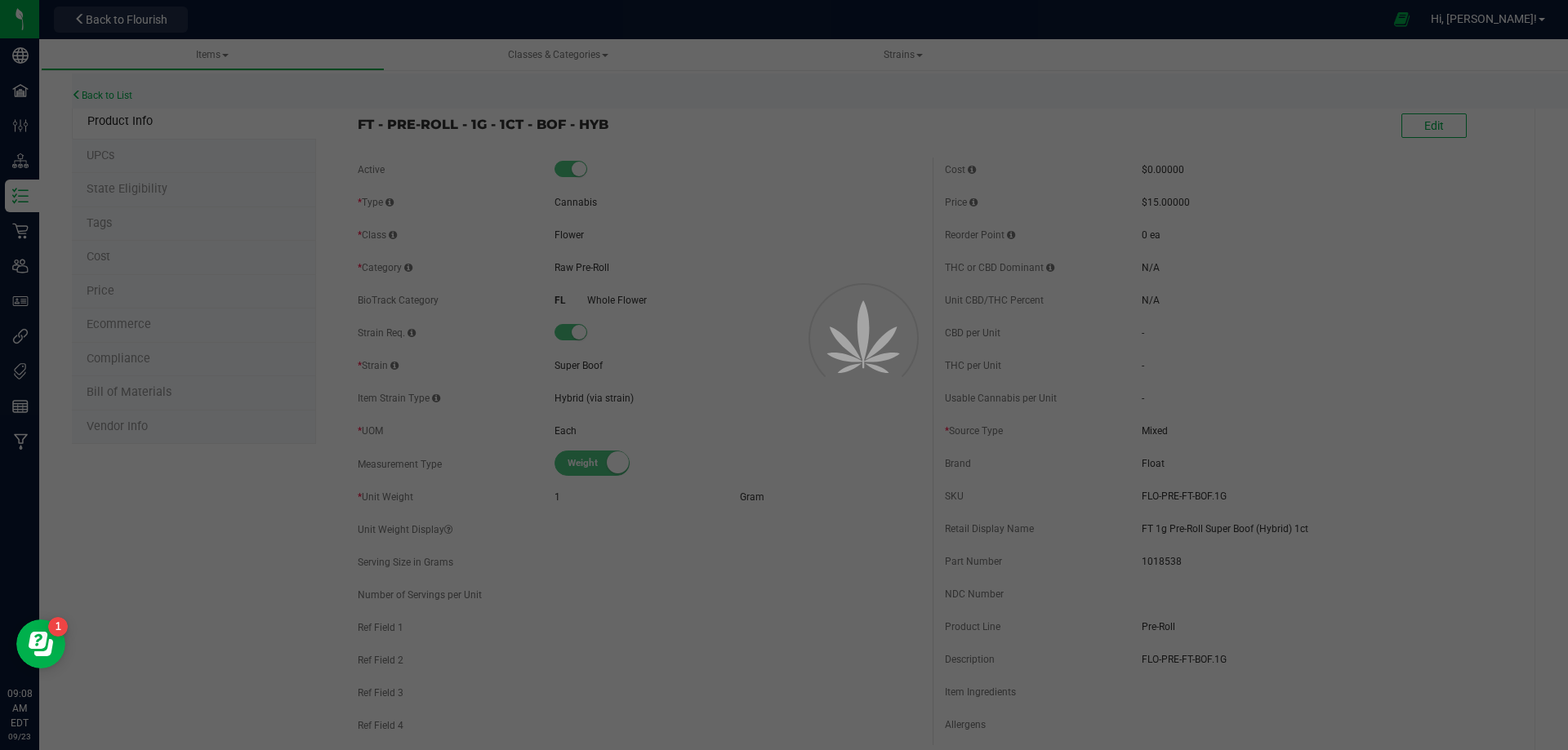
select select "13466"
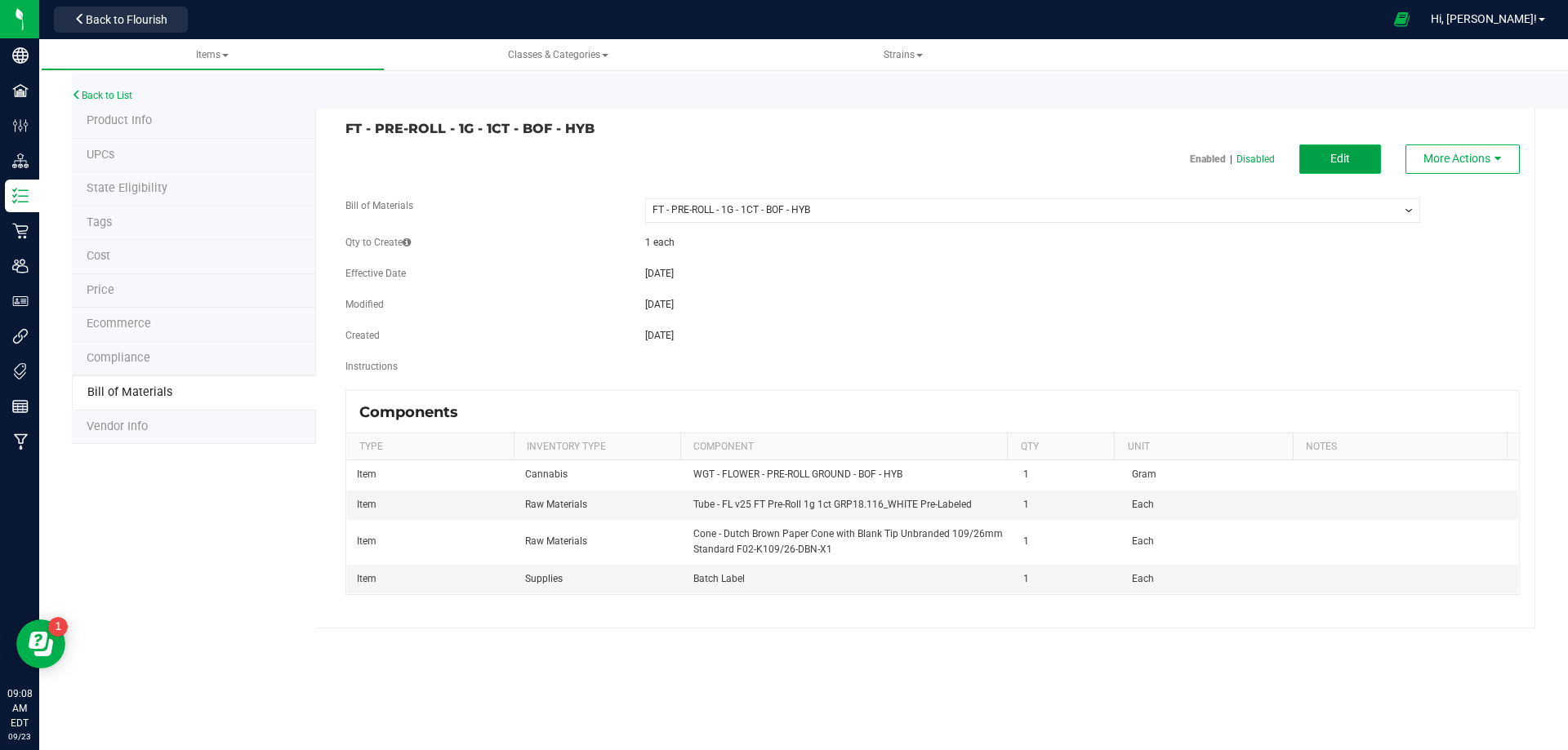
click at [1343, 169] on button "Edit" at bounding box center [1340, 158] width 82 height 29
select select "13466"
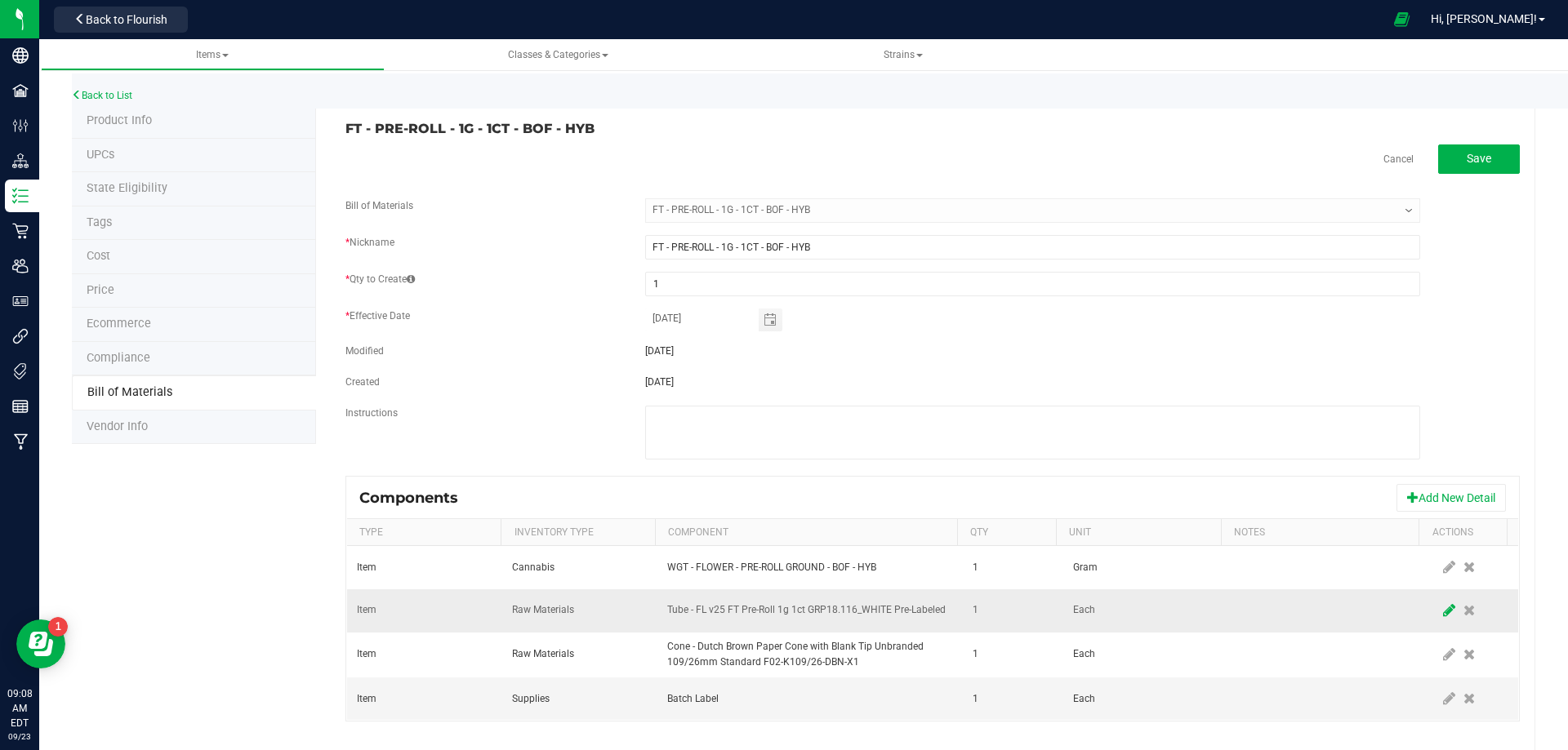
click at [1443, 613] on icon at bounding box center [1449, 610] width 12 height 15
click at [849, 619] on span "NO DATA FOUND" at bounding box center [800, 610] width 263 height 23
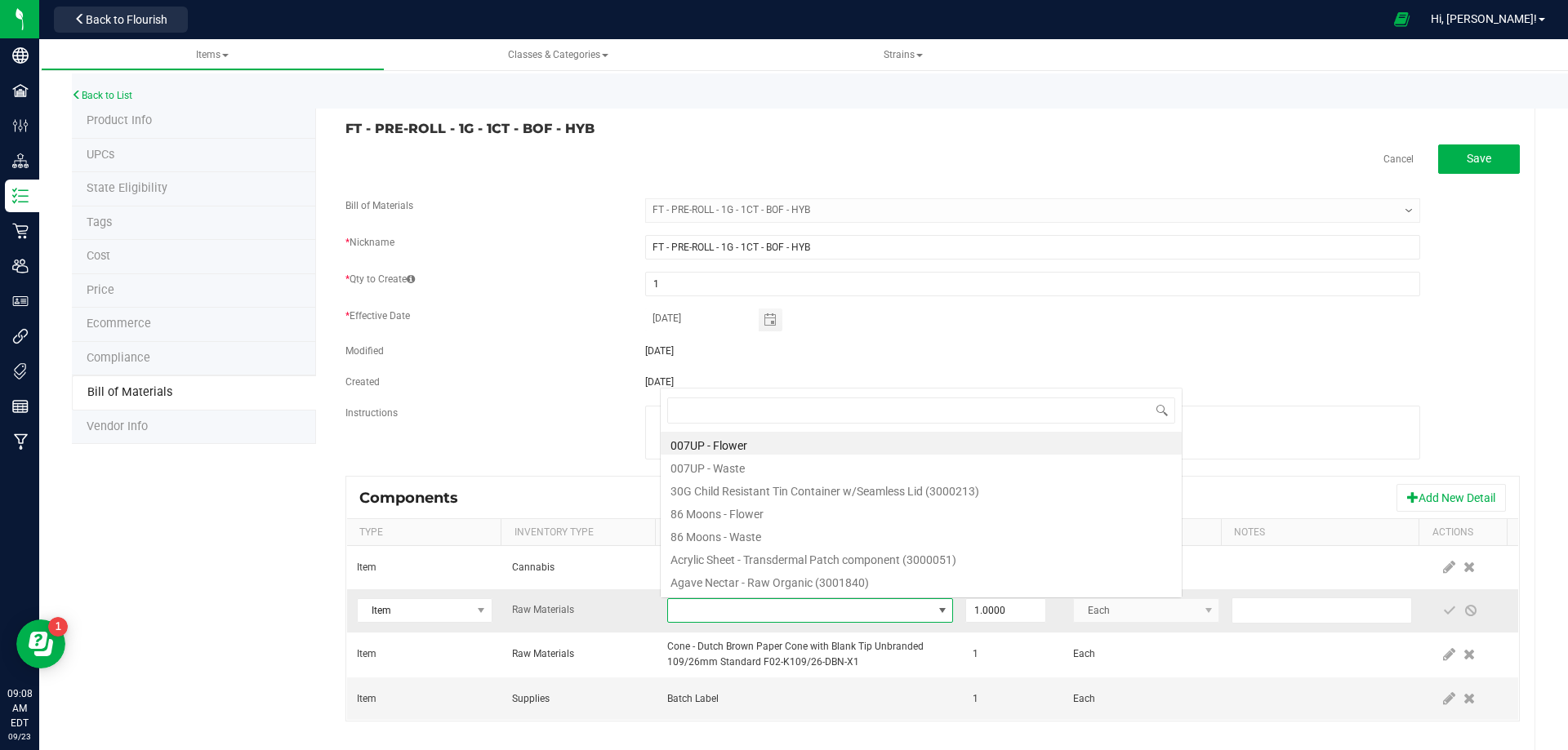
scroll to position [25, 278]
type input "3004471"
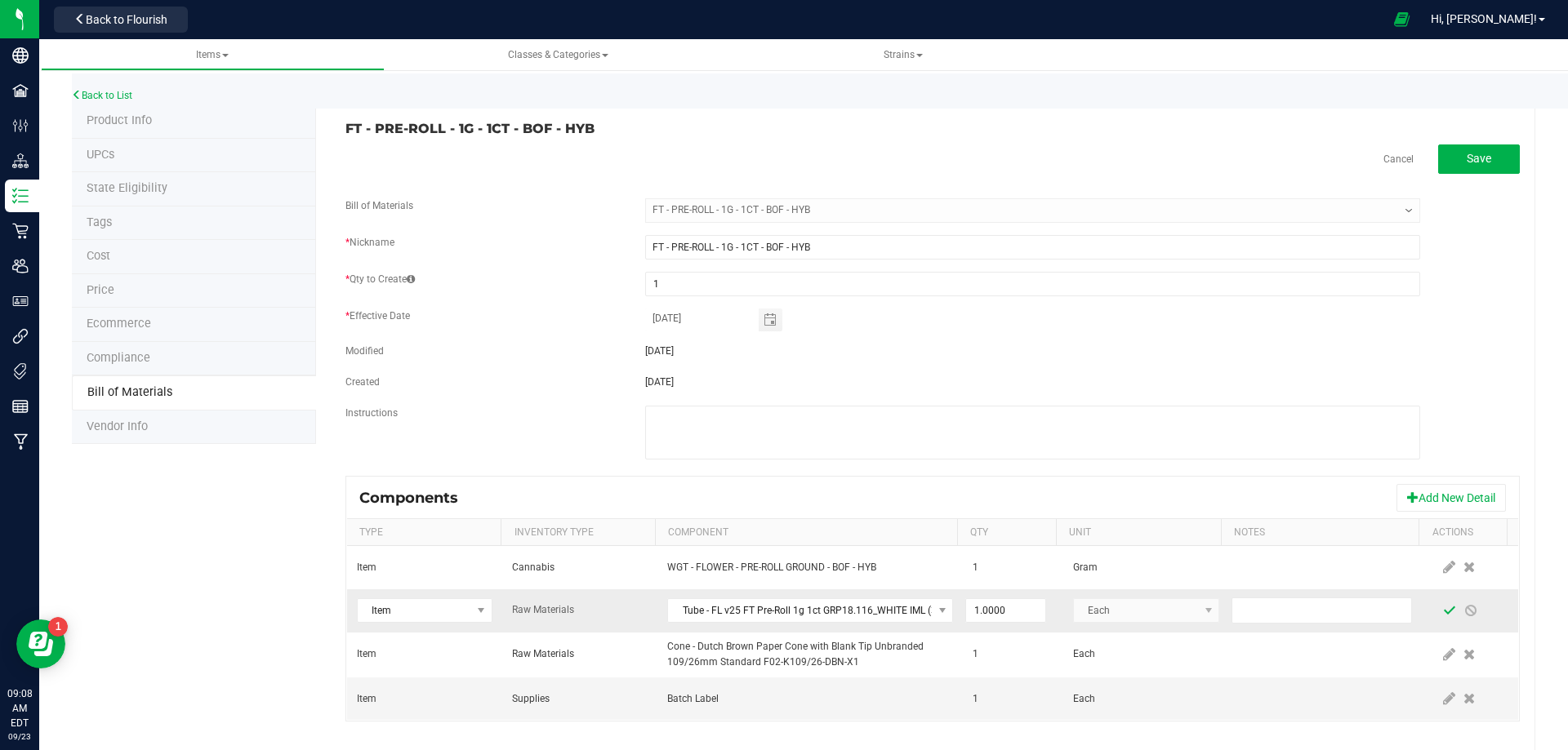
click at [1443, 608] on span at bounding box center [1450, 610] width 13 height 13
click at [111, 98] on link "Back to List" at bounding box center [102, 95] width 60 height 11
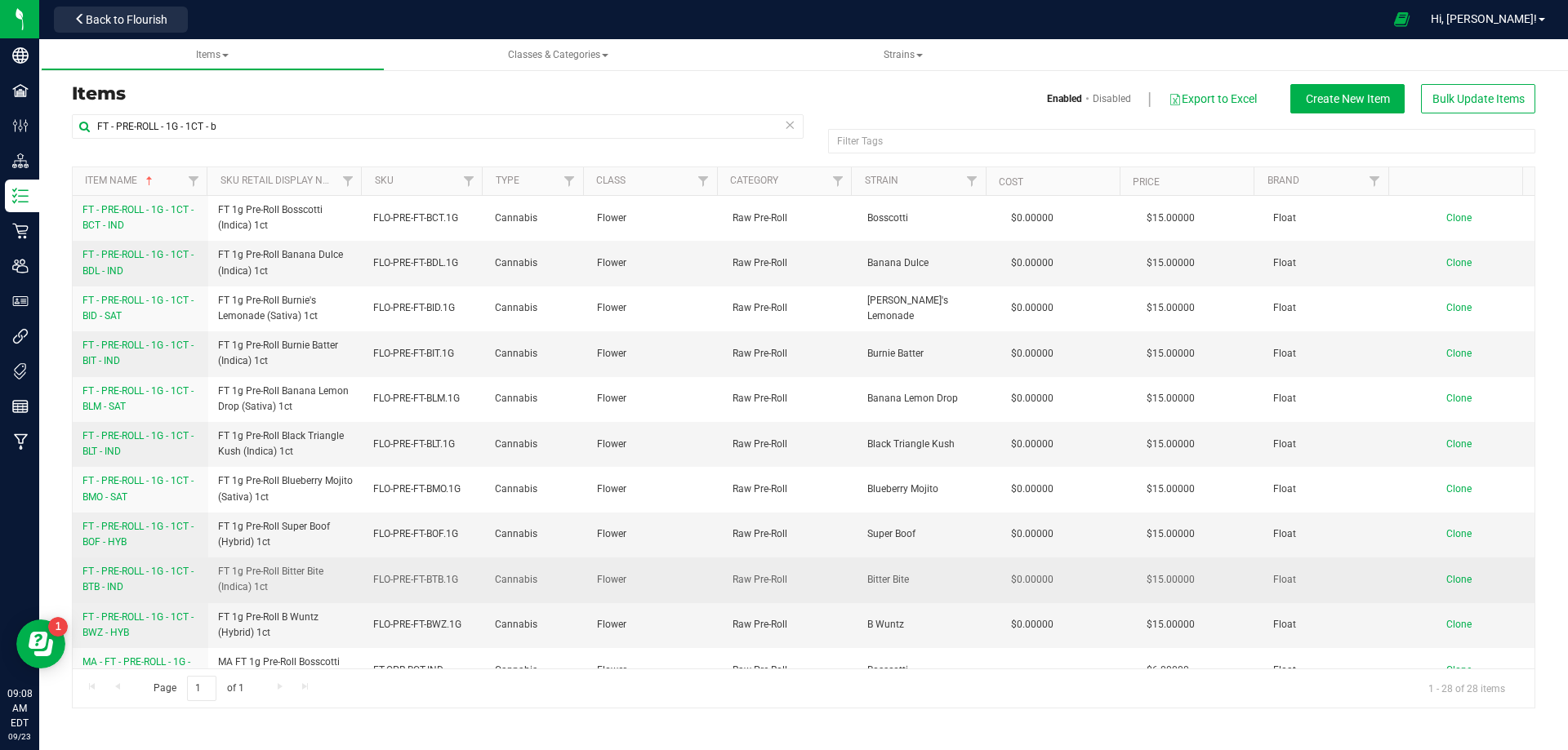
click at [143, 573] on span "FT - PRE-ROLL - 1G - 1CT - BTB - IND" at bounding box center [138, 579] width 111 height 27
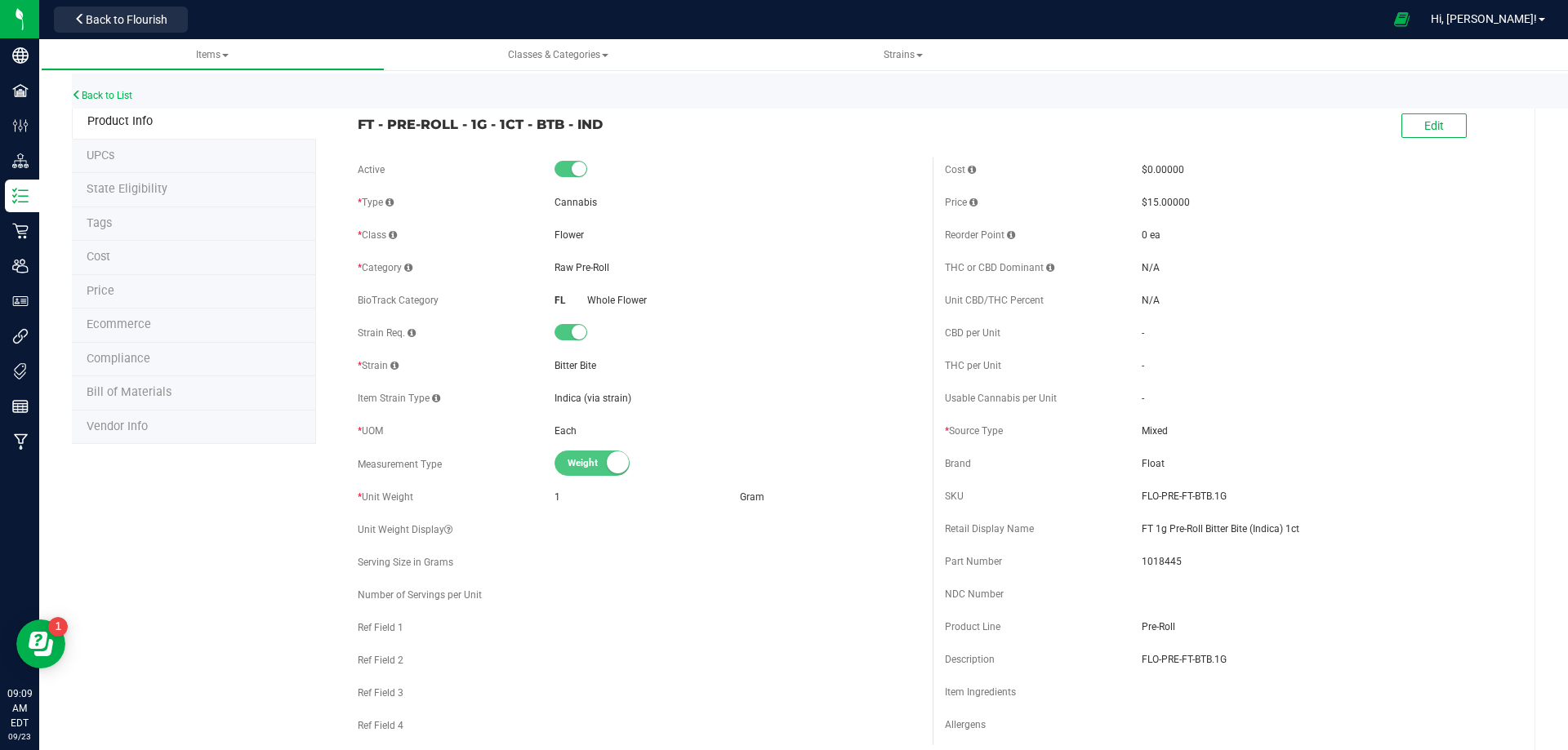
click at [179, 396] on li "Bill of Materials" at bounding box center [194, 393] width 244 height 34
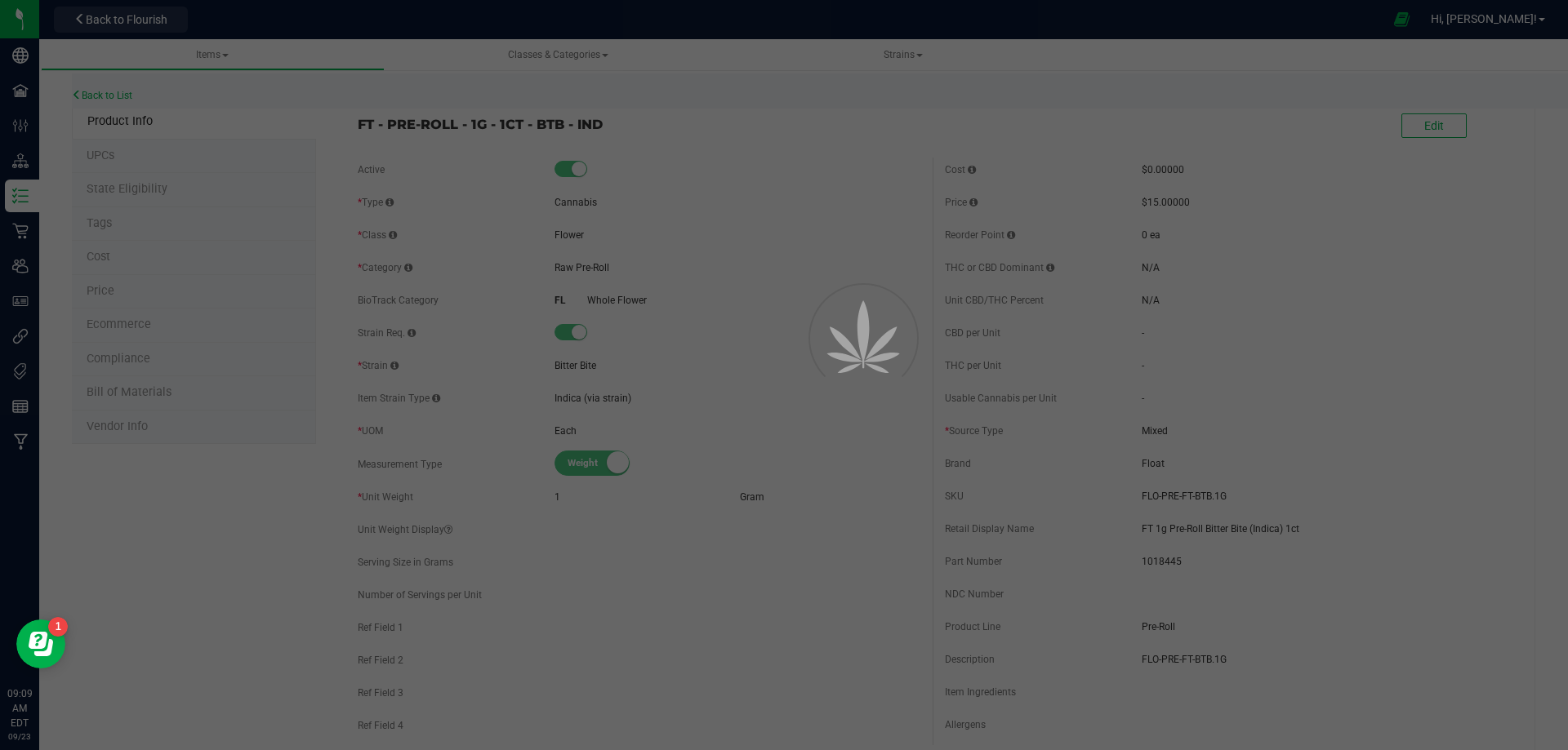
select select "13468"
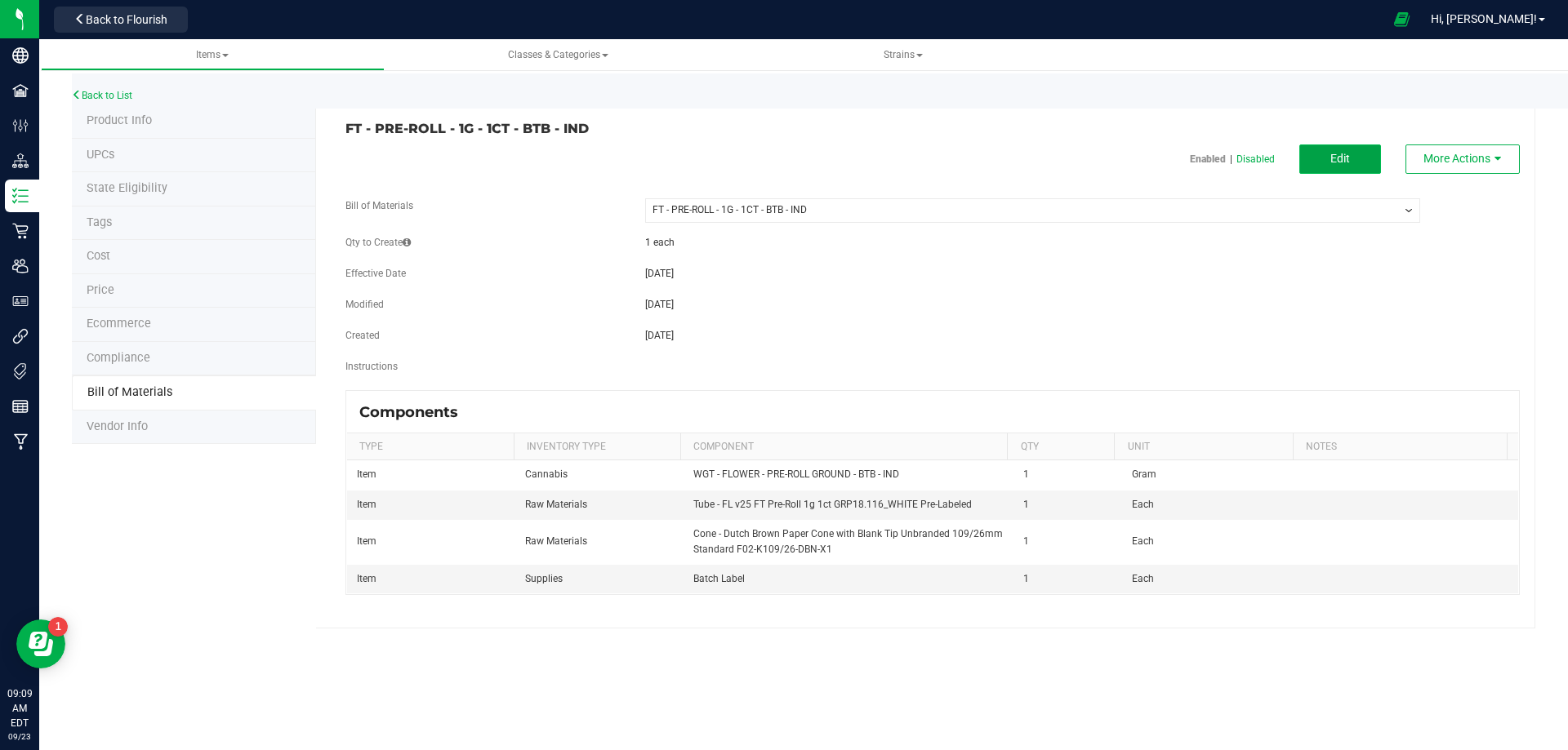
click at [1333, 173] on button "Edit" at bounding box center [1340, 158] width 82 height 29
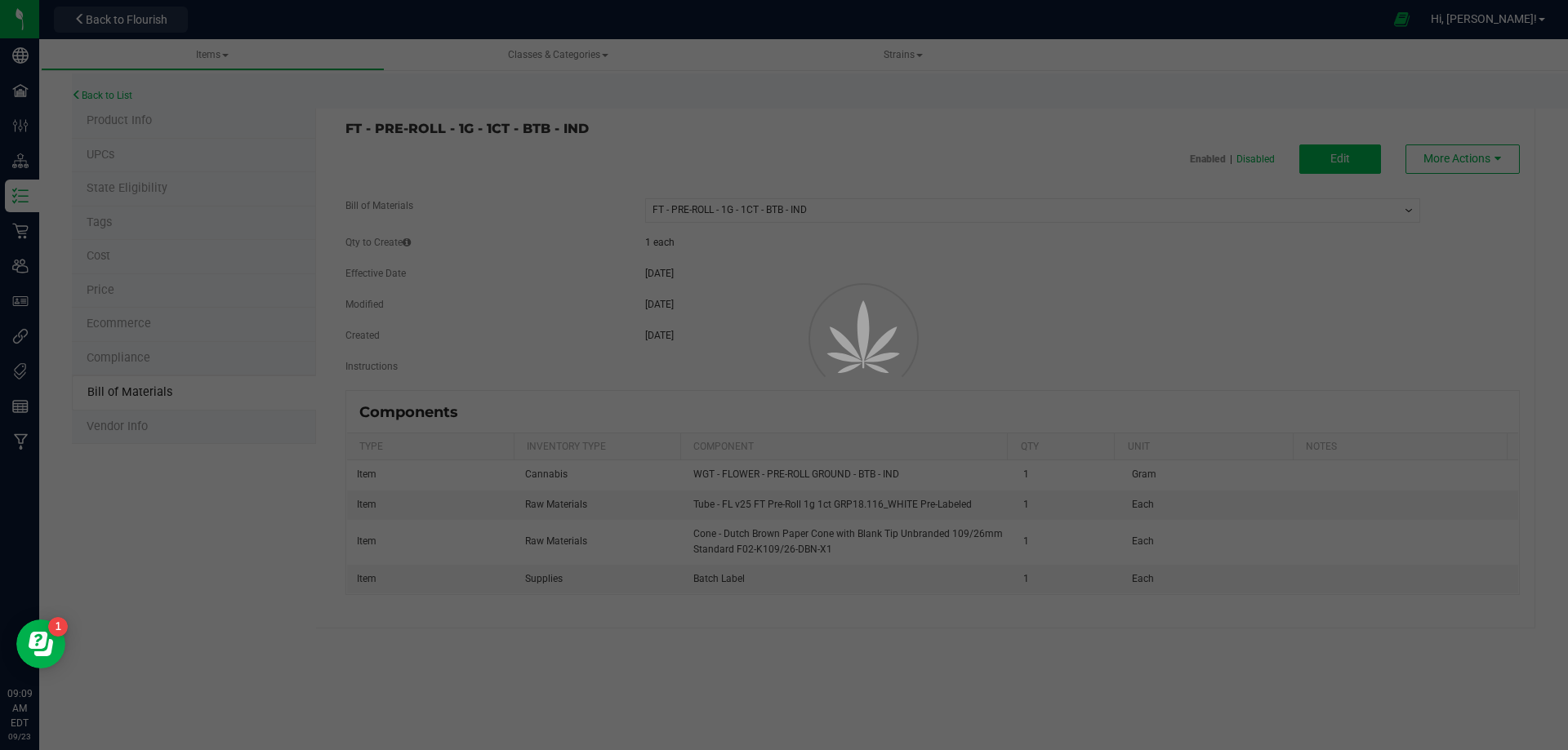
select select "13468"
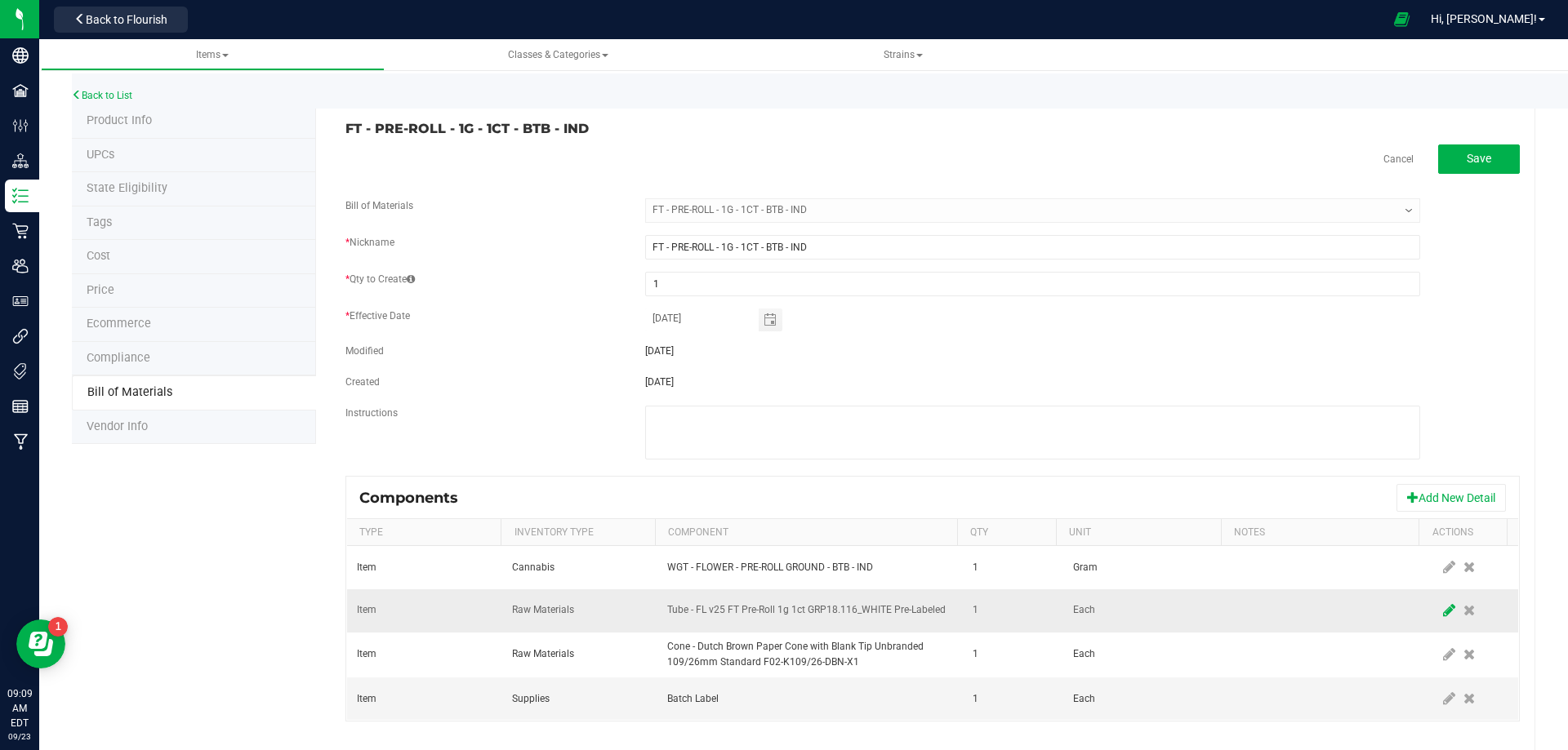
click at [1440, 608] on span at bounding box center [1450, 610] width 21 height 29
click at [719, 608] on span "NO DATA FOUND" at bounding box center [800, 610] width 263 height 23
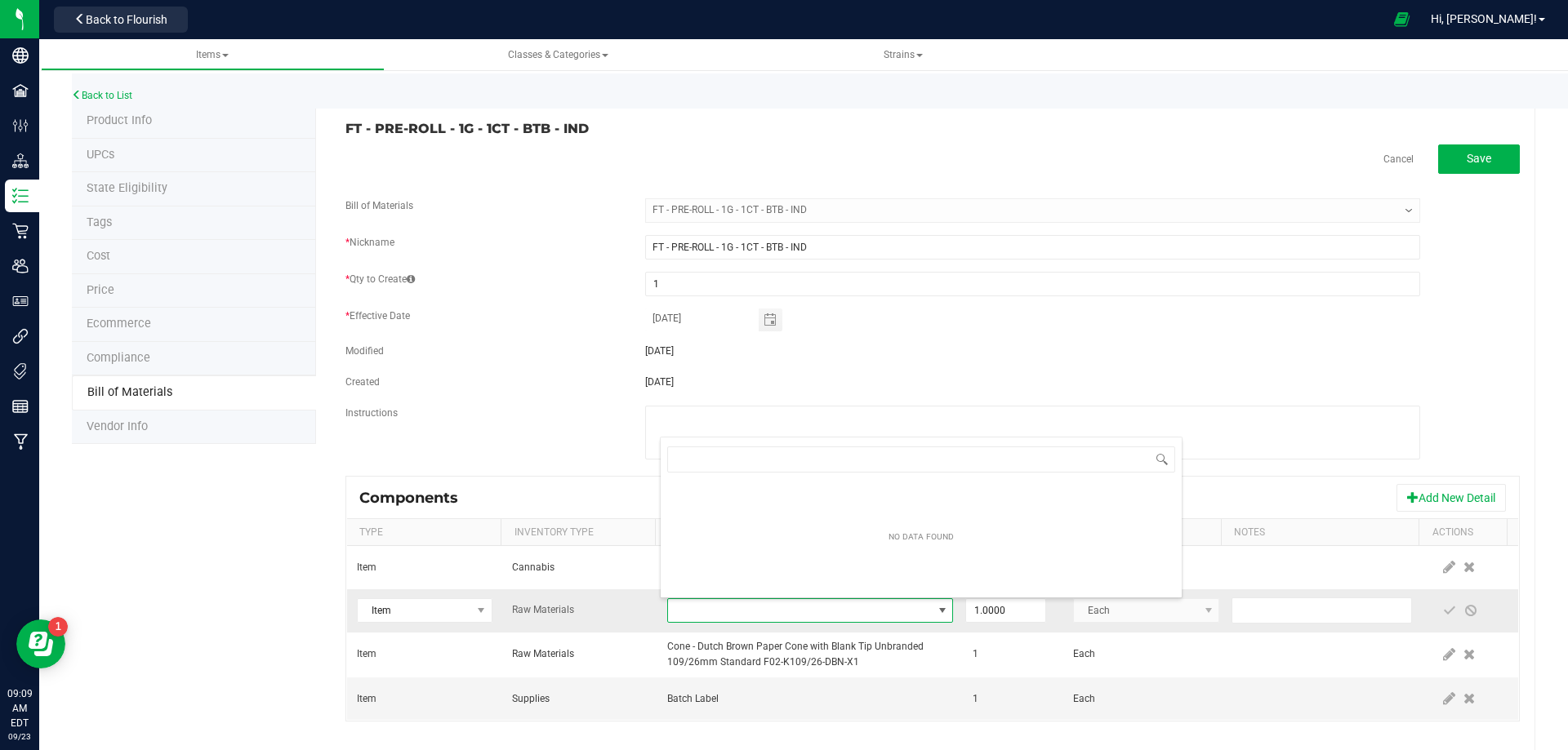
type input "3004471"
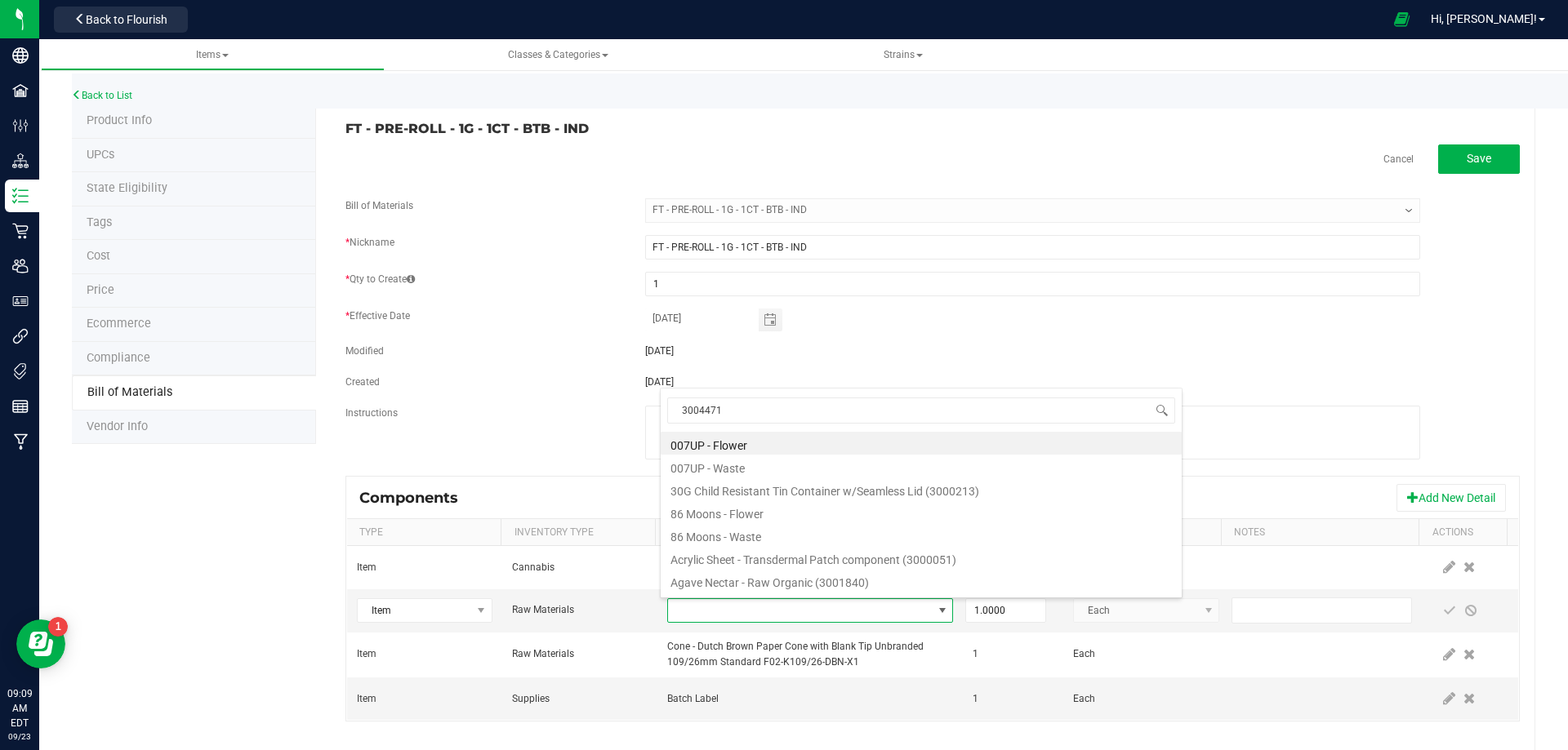
drag, startPoint x: 729, startPoint y: 410, endPoint x: 590, endPoint y: 418, distance: 139.2
click at [598, 421] on body "Company Facilities Configuration Distribution Inventory Retail Users User Roles…" at bounding box center [784, 375] width 1568 height 750
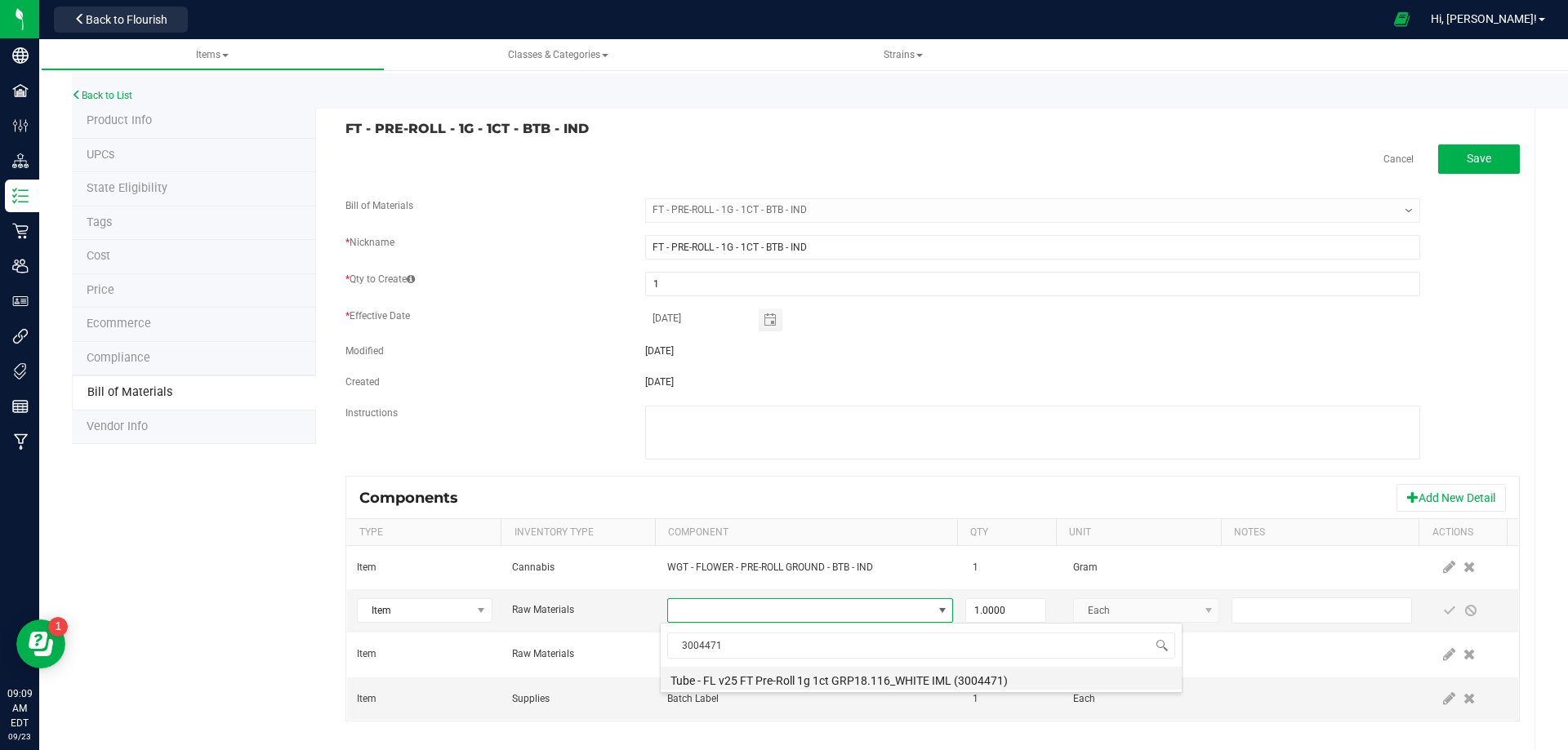
click at [780, 680] on li "Tube - FL v25 FT Pre-Roll 1g 1ct GRP18.116_WHITE IML (3004471)" at bounding box center [921, 678] width 521 height 23
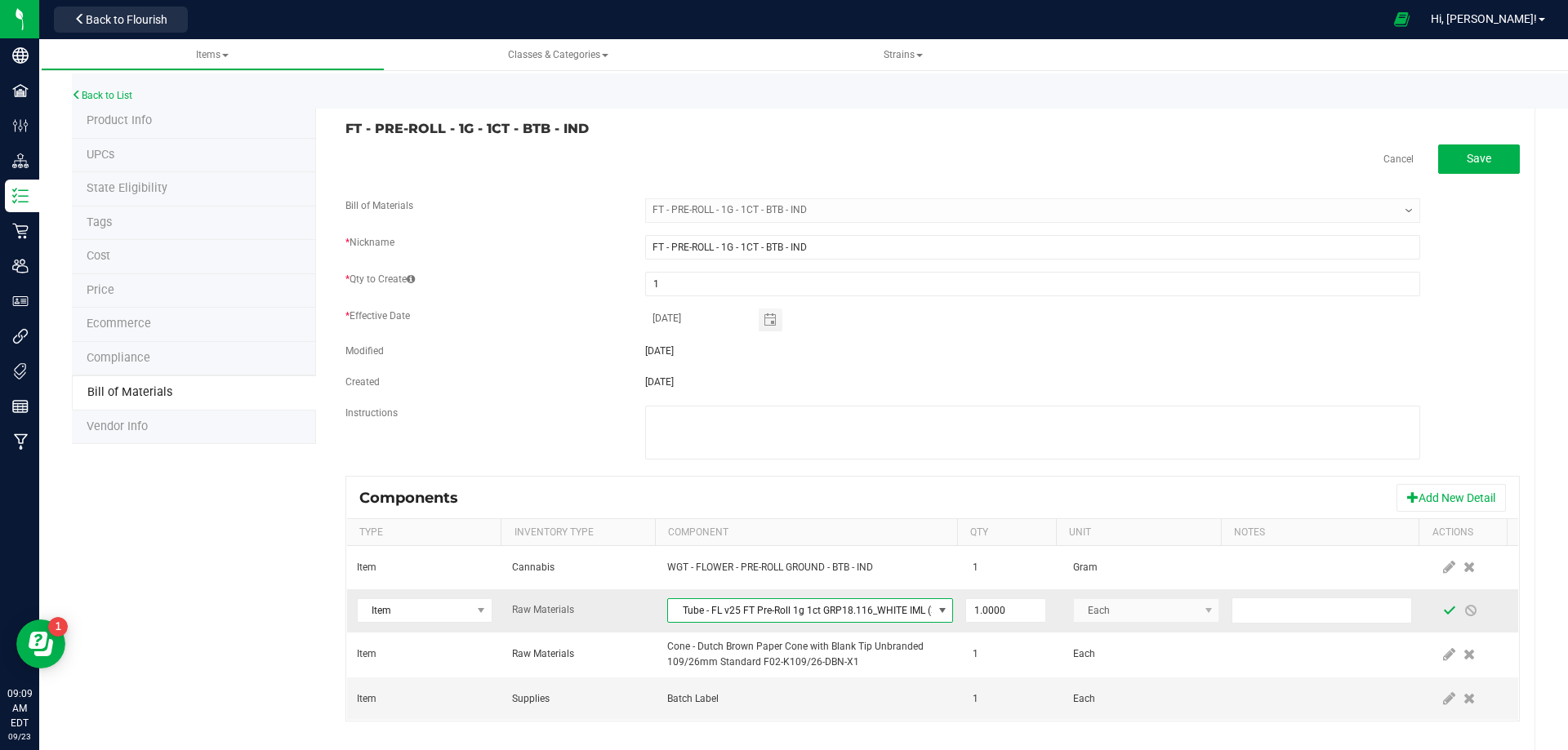
click at [1440, 608] on span at bounding box center [1450, 610] width 21 height 29
click at [123, 93] on link "Back to List" at bounding box center [102, 95] width 60 height 11
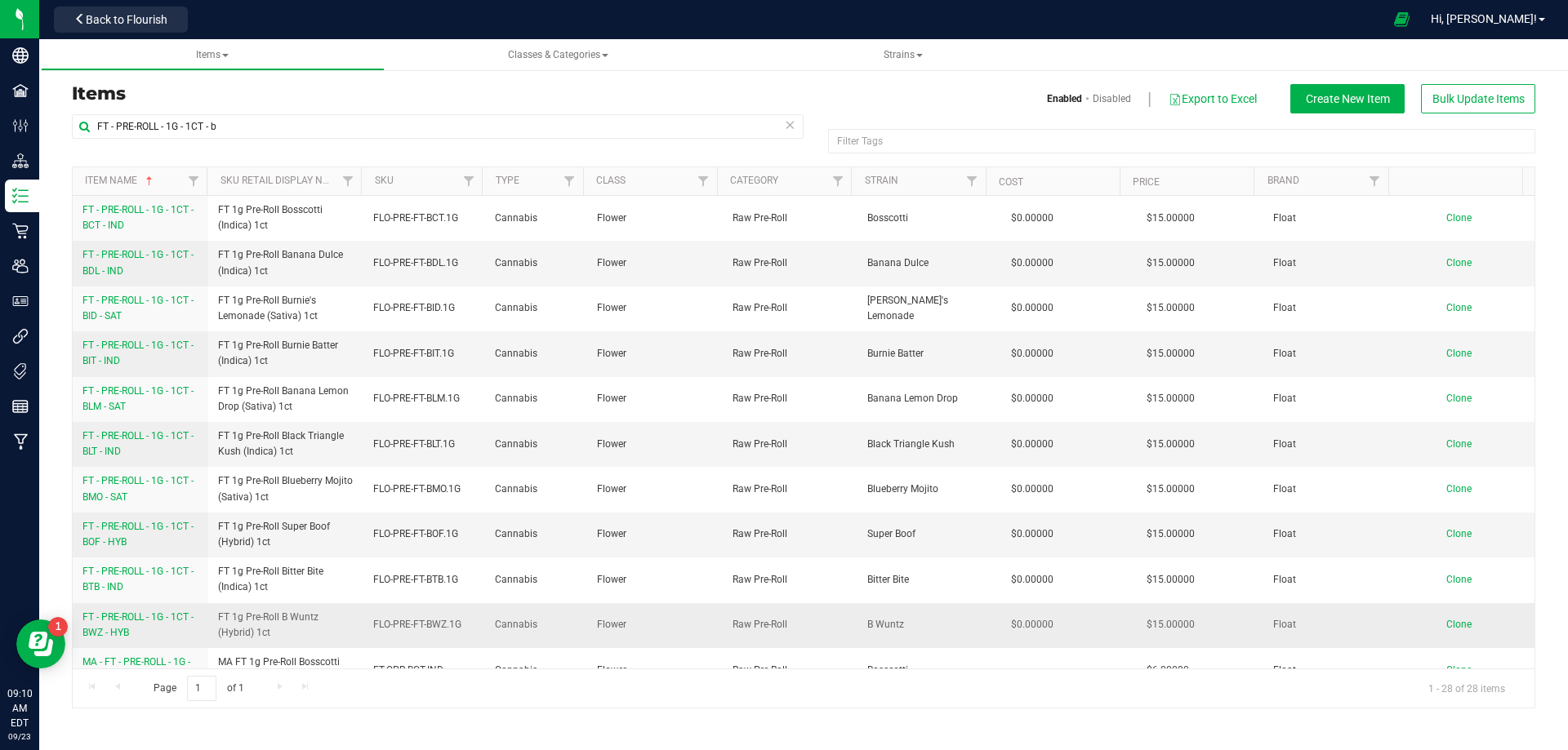
click at [126, 621] on span "FT - PRE-ROLL - 1G - 1CT - BWZ - HYB" at bounding box center [138, 625] width 111 height 27
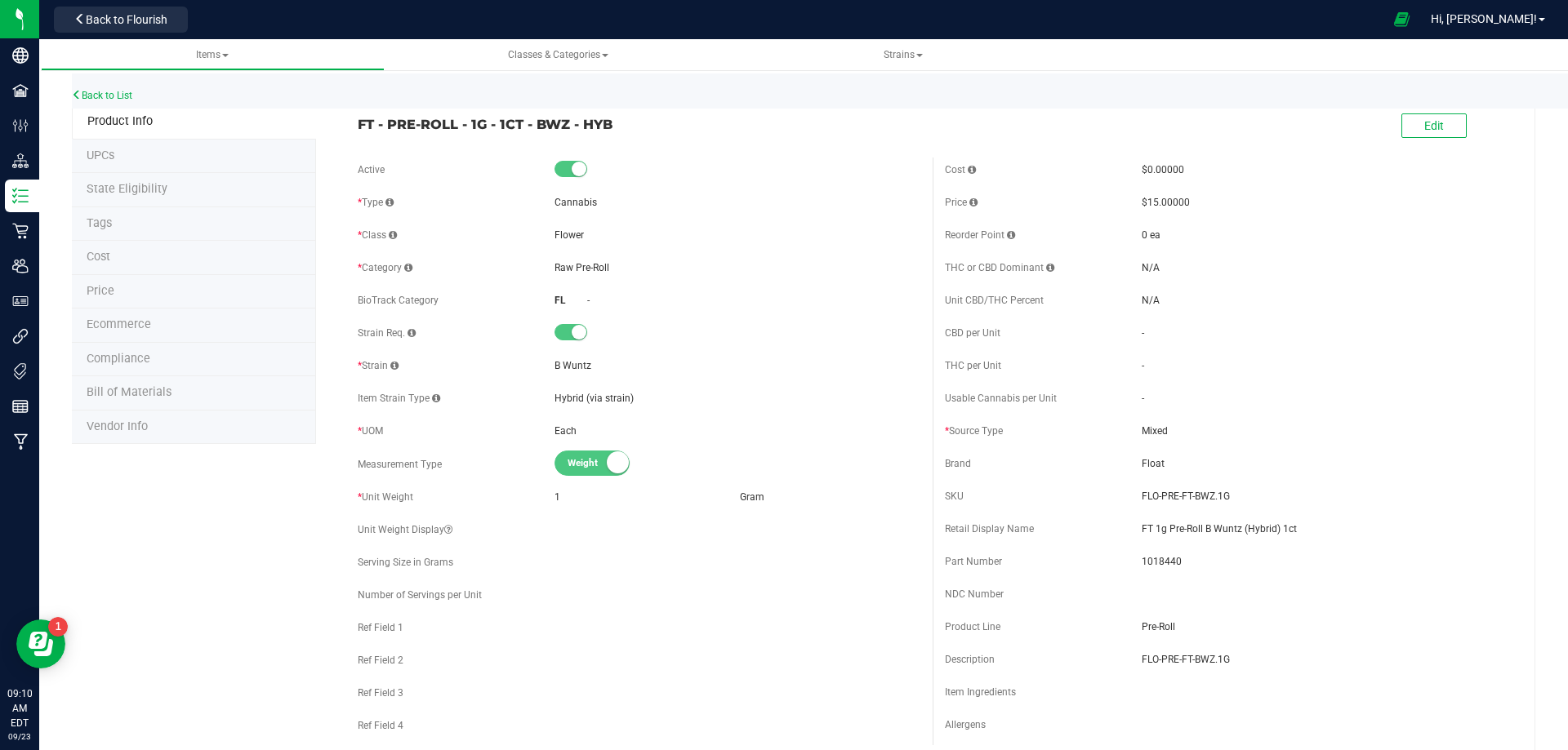
click at [137, 396] on span "Bill of Materials" at bounding box center [129, 392] width 85 height 14
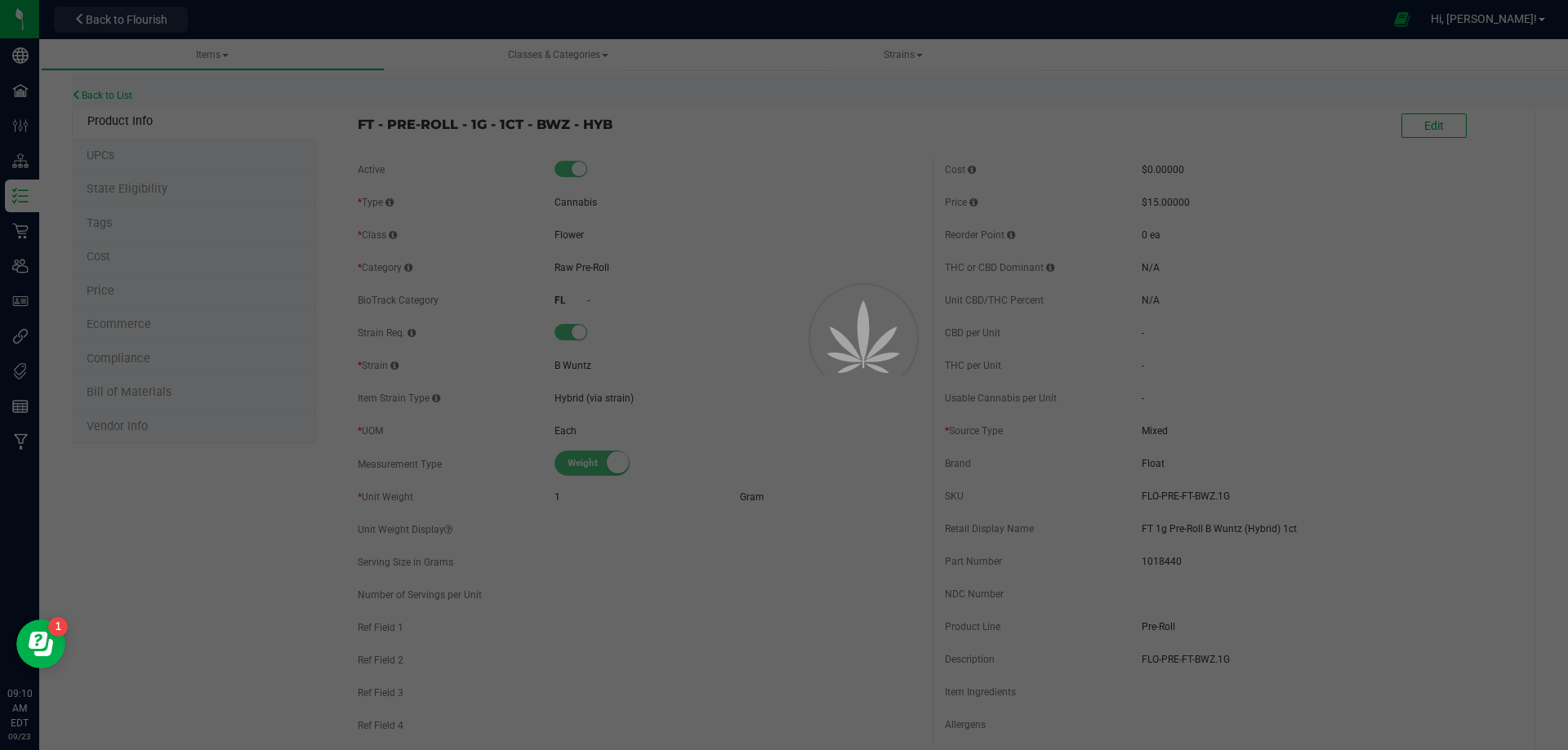
select select "13470"
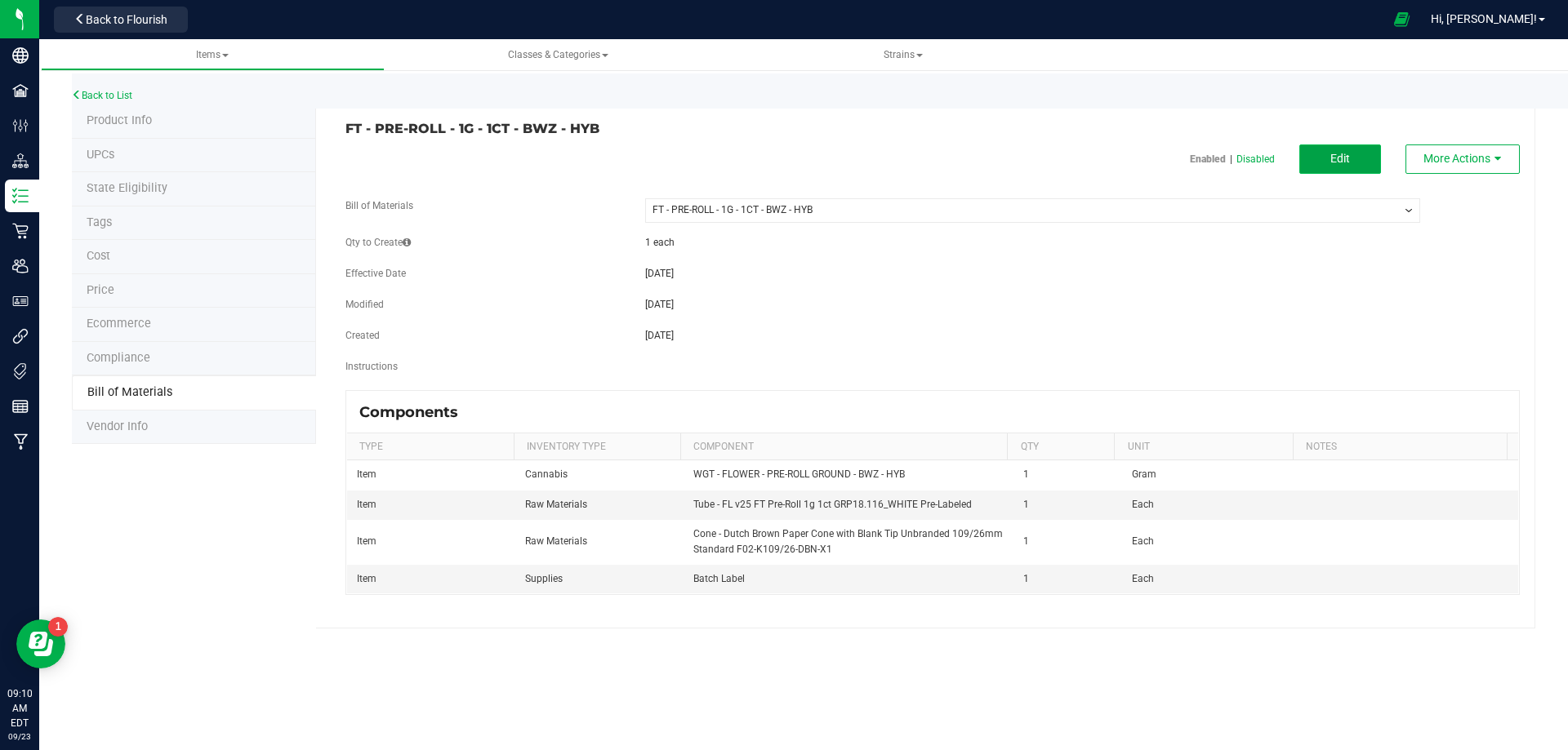
click at [1330, 164] on span "Edit" at bounding box center [1340, 158] width 20 height 13
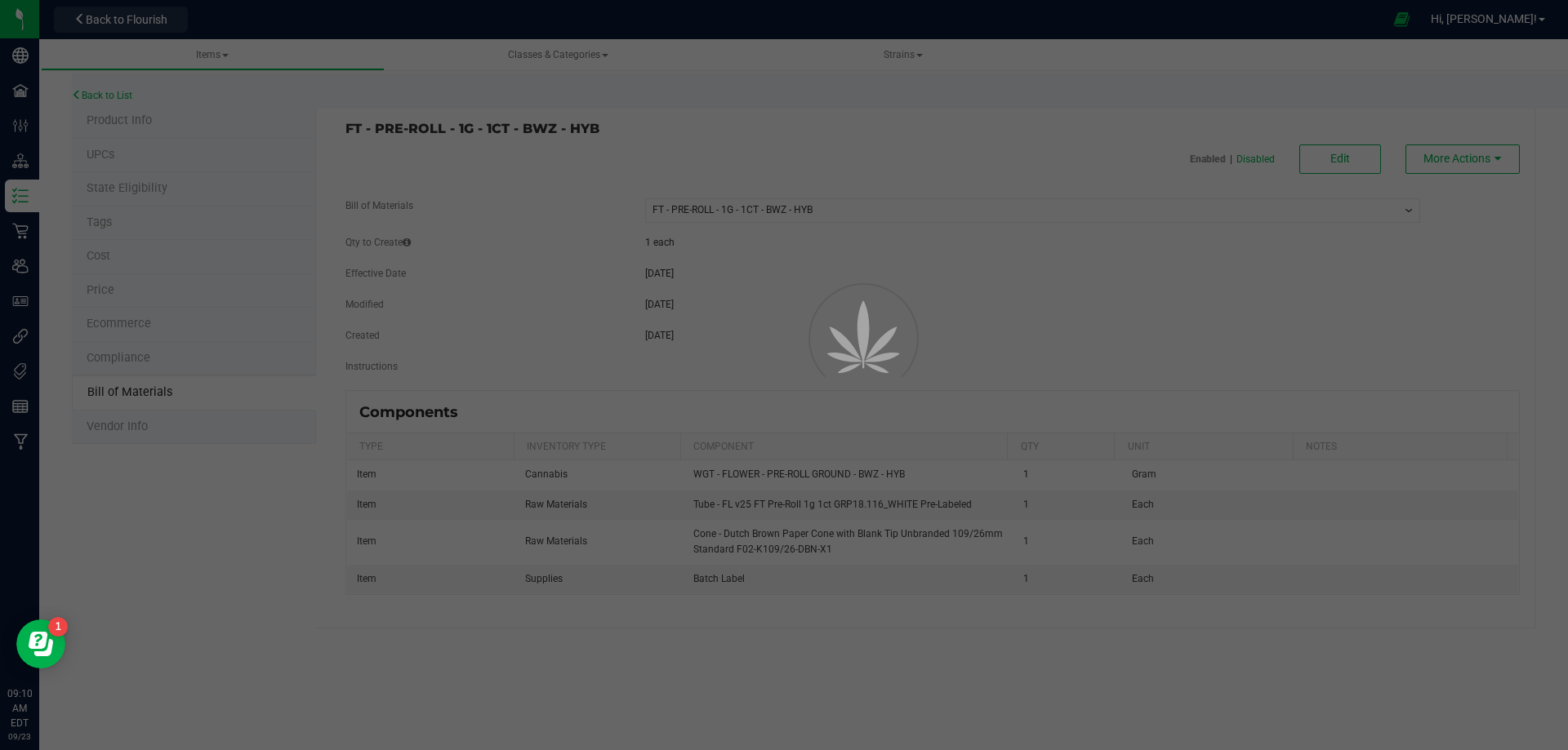
select select "13470"
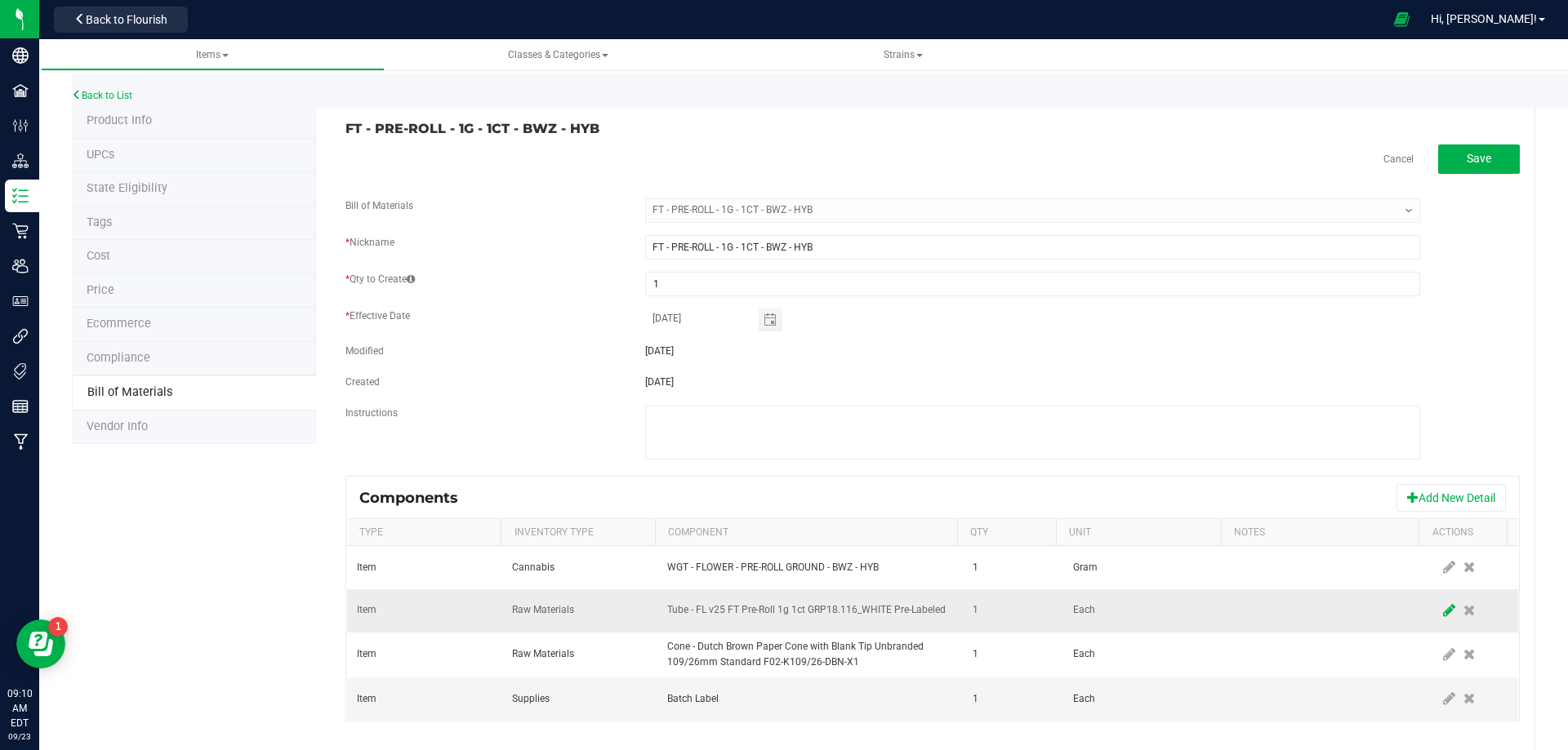
click at [1443, 607] on icon at bounding box center [1449, 610] width 12 height 15
click at [761, 607] on span "NO DATA FOUND" at bounding box center [800, 610] width 263 height 23
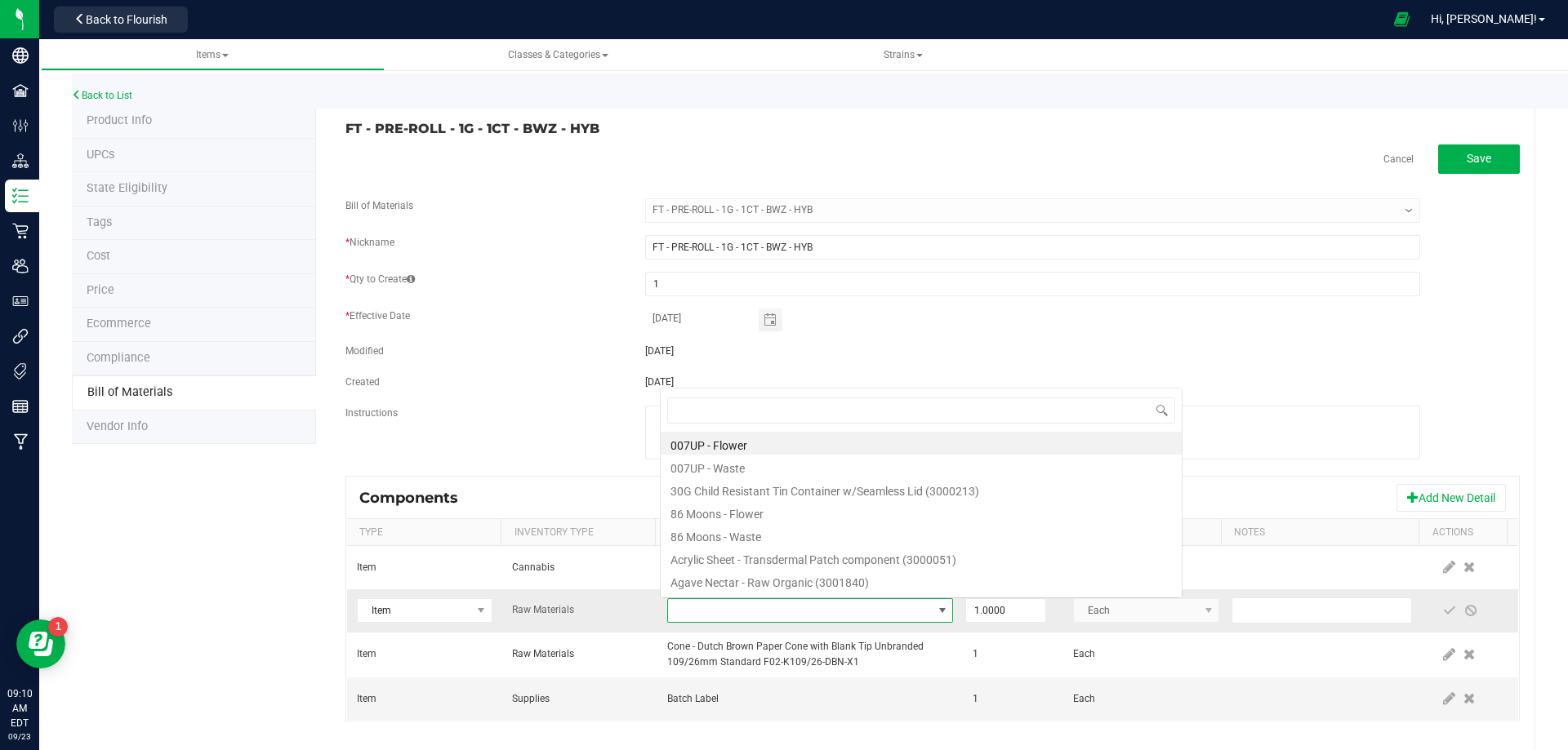
type input "3004471"
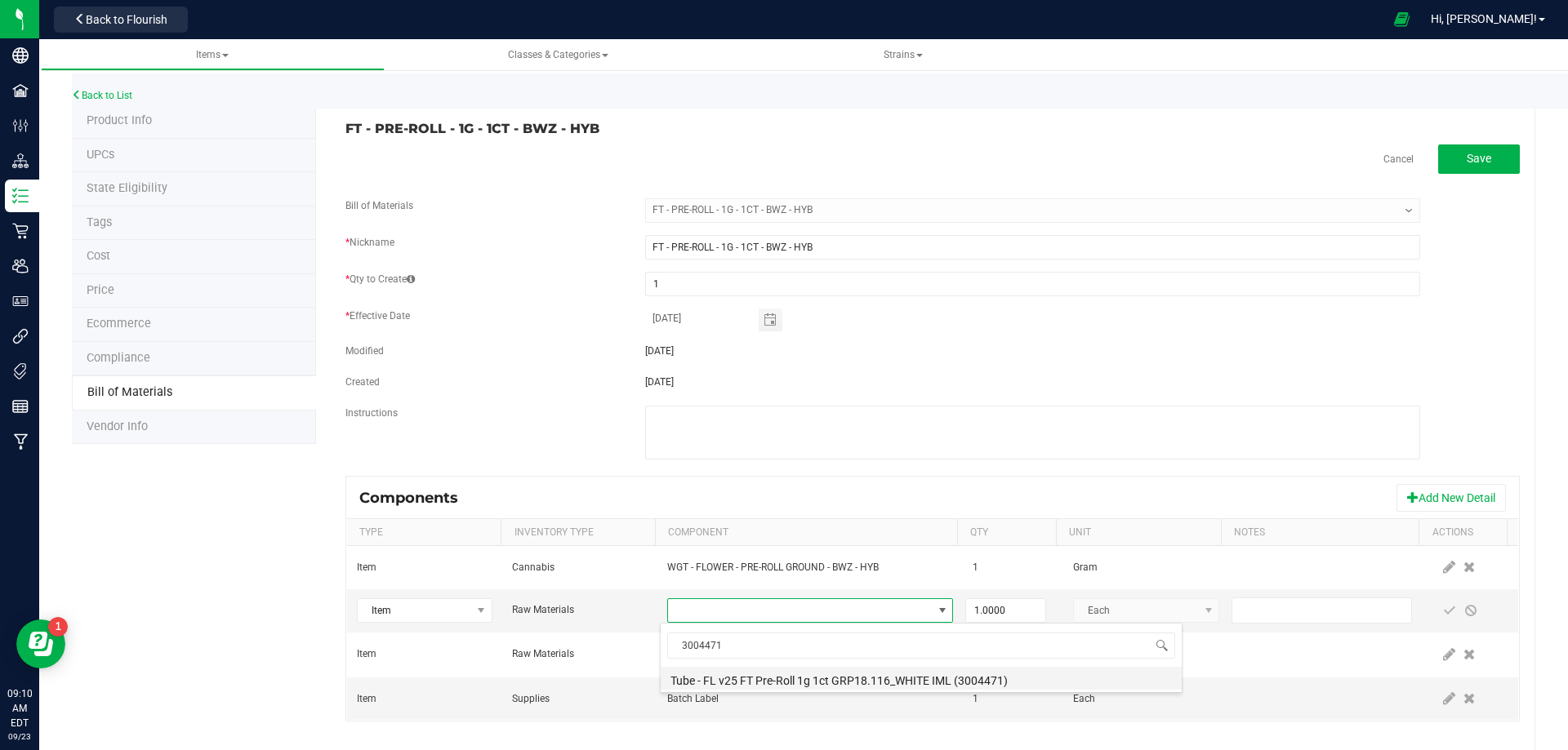
click at [729, 679] on li "Tube - FL v25 FT Pre-Roll 1g 1ct GRP18.116_WHITE IML (3004471)" at bounding box center [921, 678] width 521 height 23
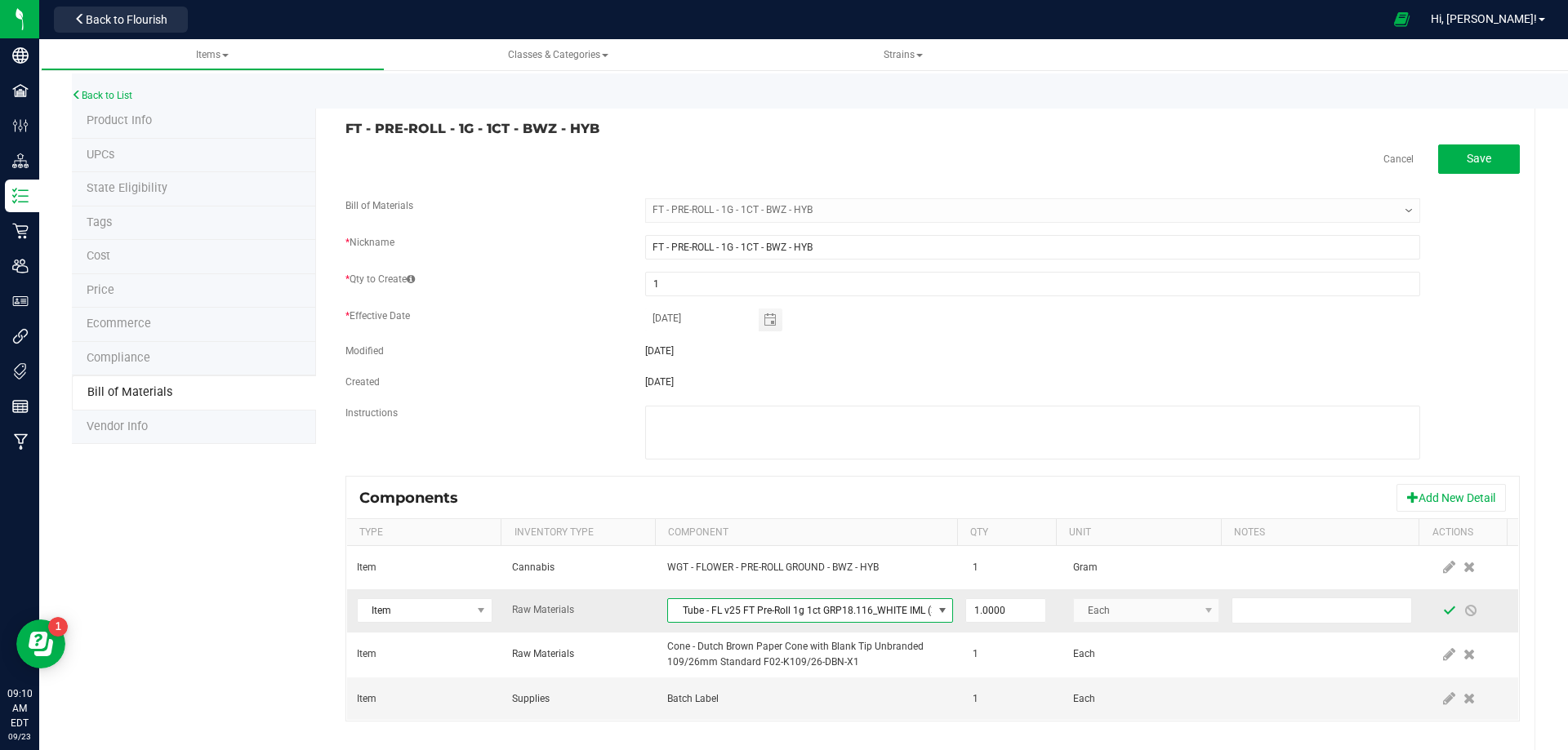
click at [1443, 611] on span at bounding box center [1450, 610] width 13 height 13
click at [82, 97] on link "Back to List" at bounding box center [102, 95] width 60 height 11
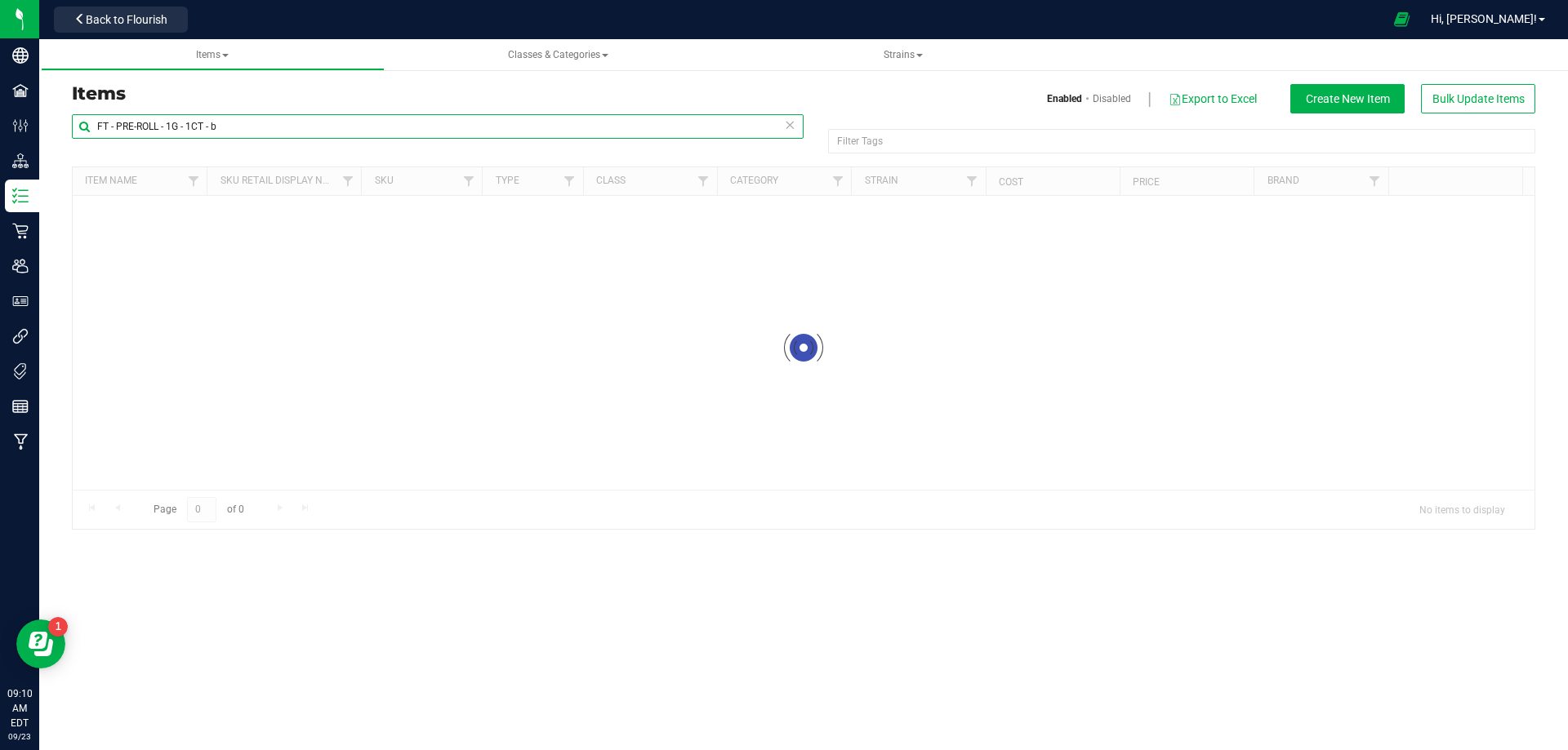
click at [247, 126] on input "FT - PRE-ROLL - 1G - 1CT - b" at bounding box center [437, 126] width 732 height 25
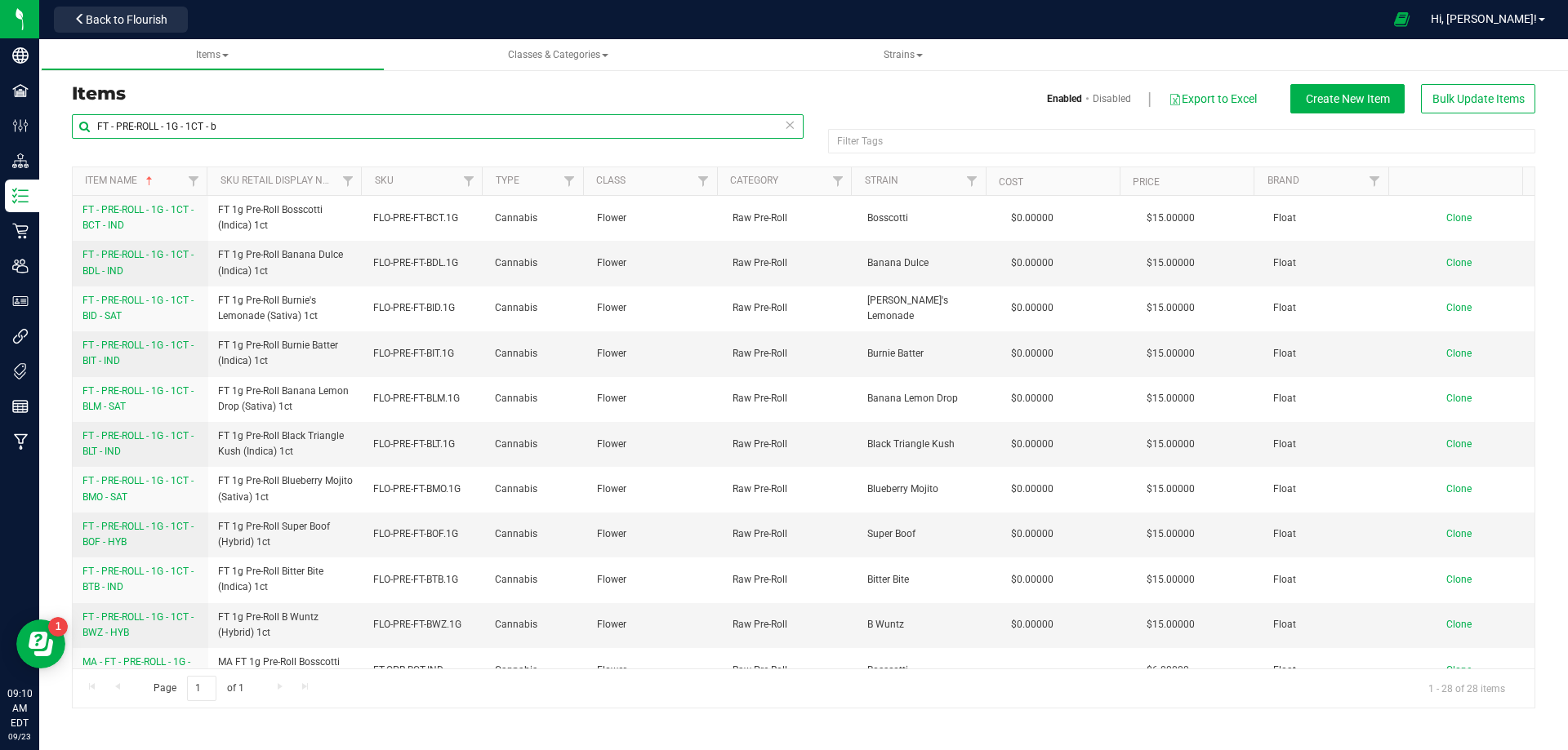
click at [93, 125] on input "FT - PRE-ROLL - 1G - 1CT - b" at bounding box center [437, 126] width 732 height 25
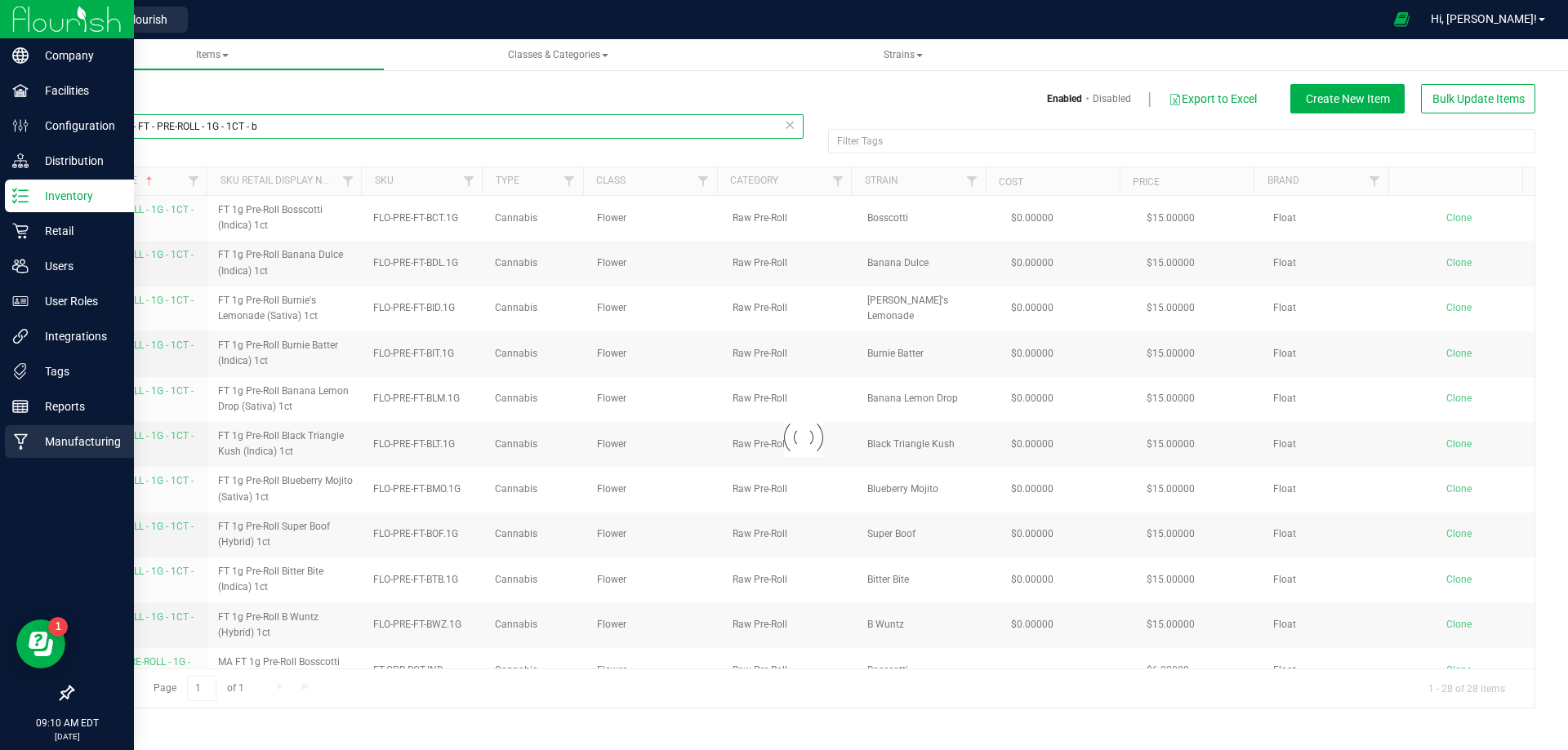
type input "Sample - FT - PRE-ROLL - 1G - 1CT - b"
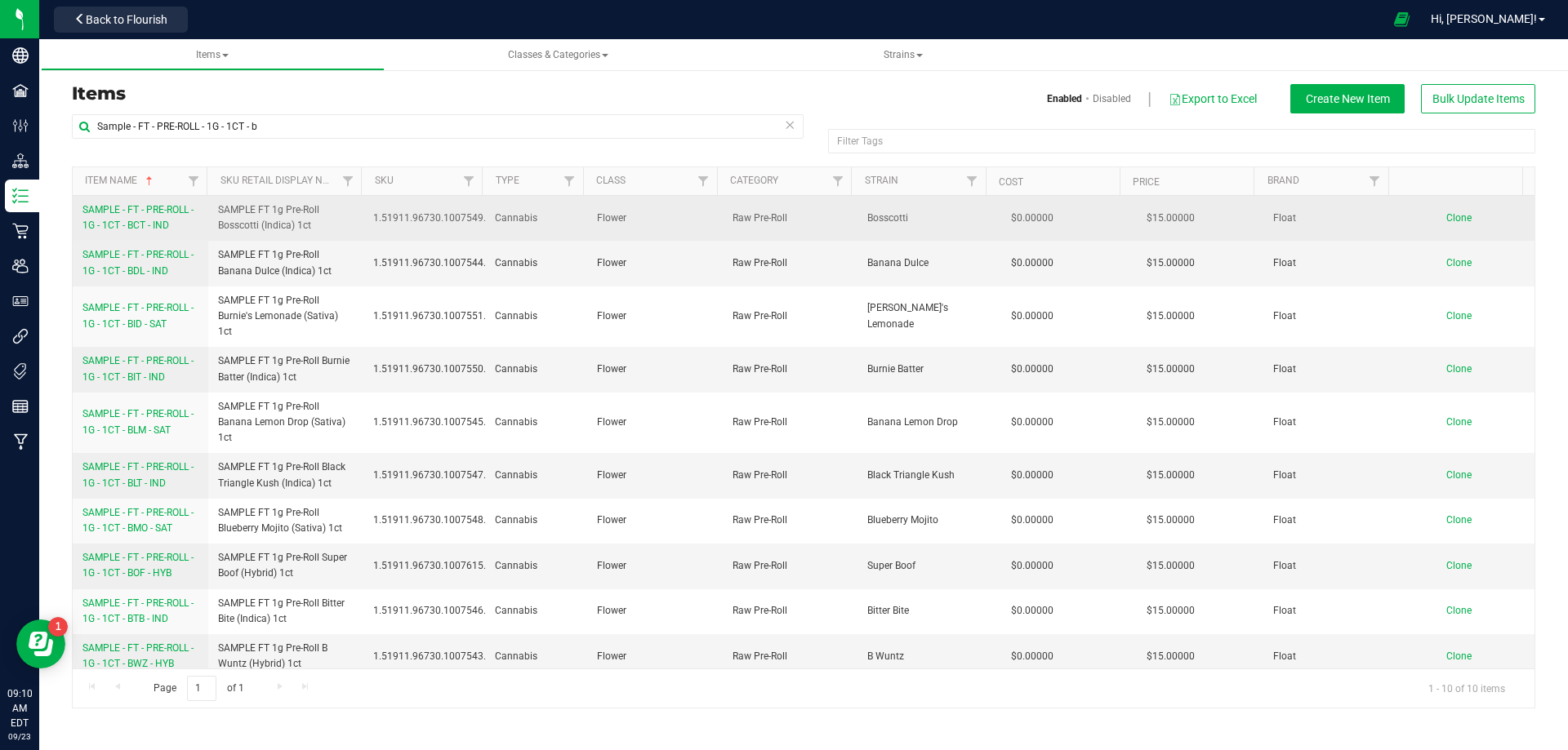
click at [127, 219] on link "SAMPLE - FT - PRE-ROLL - 1G - 1CT - BCT - IND" at bounding box center [140, 218] width 116 height 31
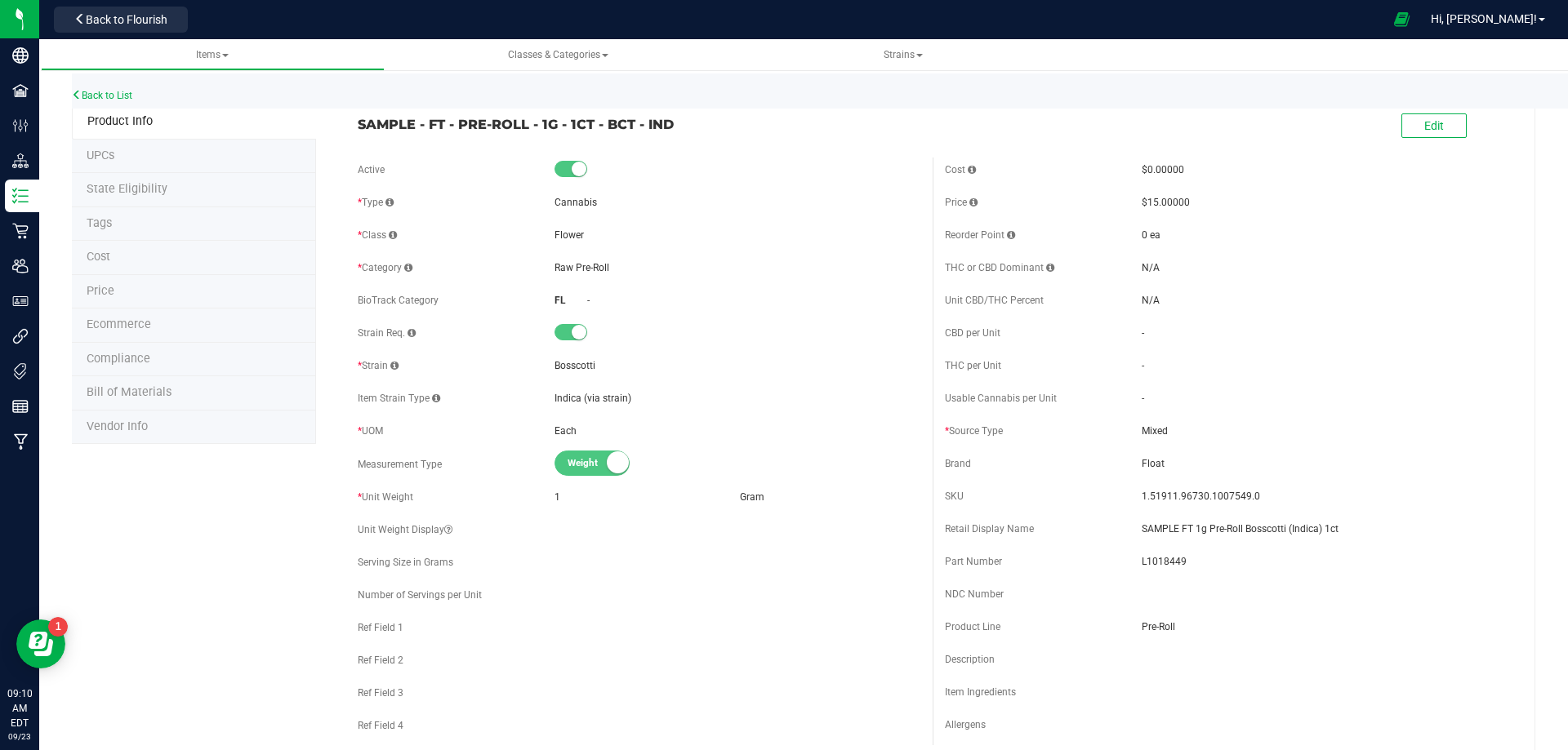
click at [148, 396] on span "Bill of Materials" at bounding box center [129, 392] width 85 height 14
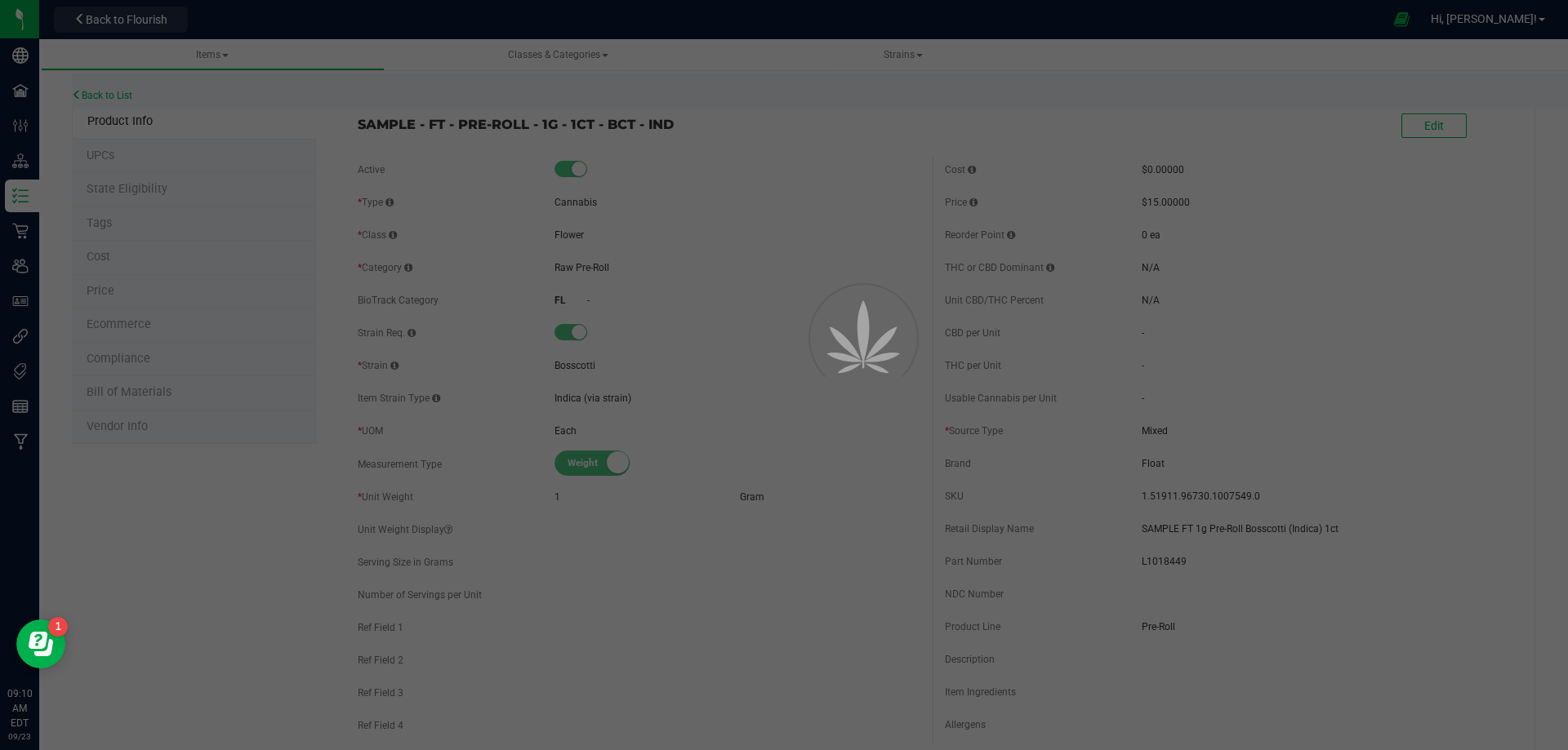
select select "13453"
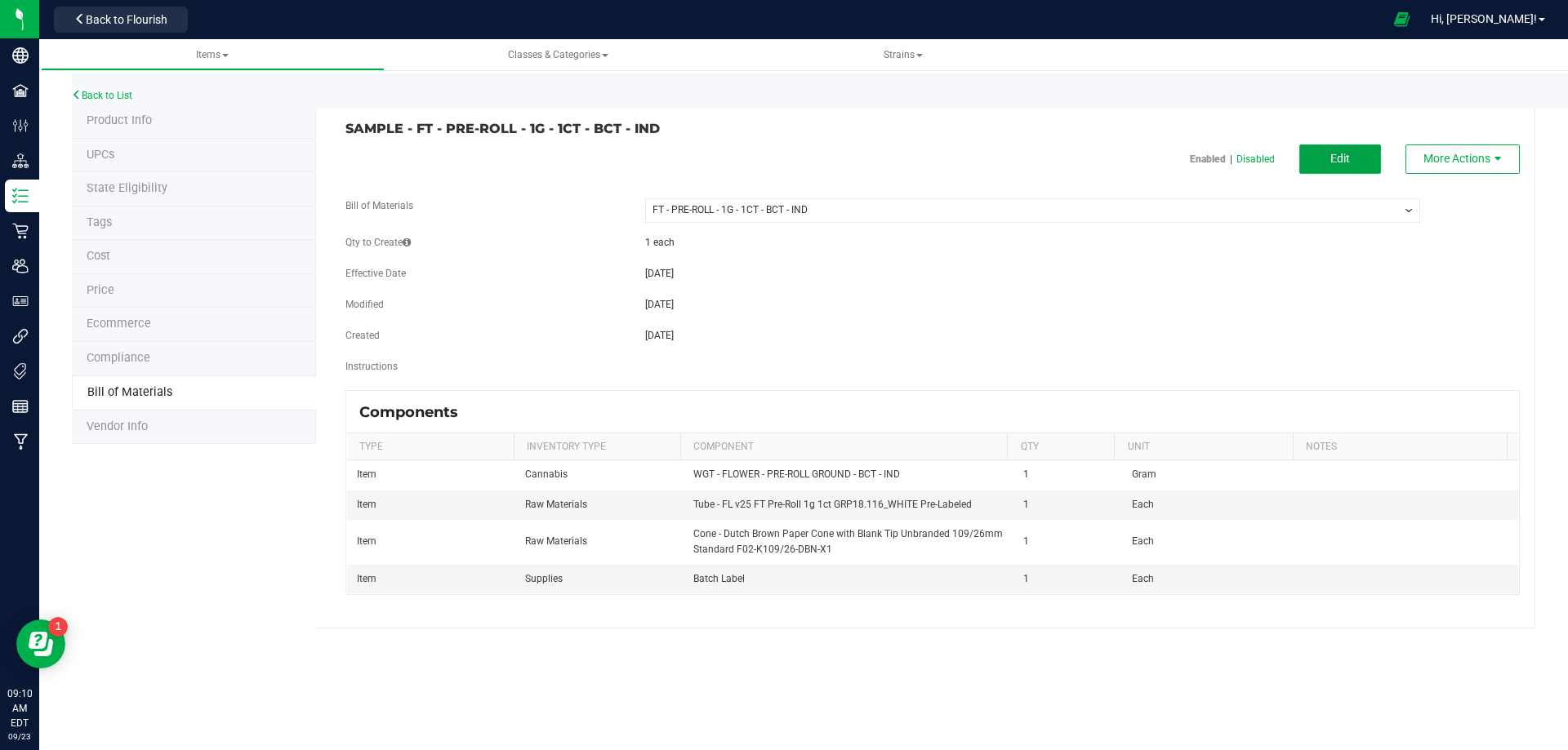
click at [1346, 157] on span "Edit" at bounding box center [1340, 158] width 20 height 13
select select "13453"
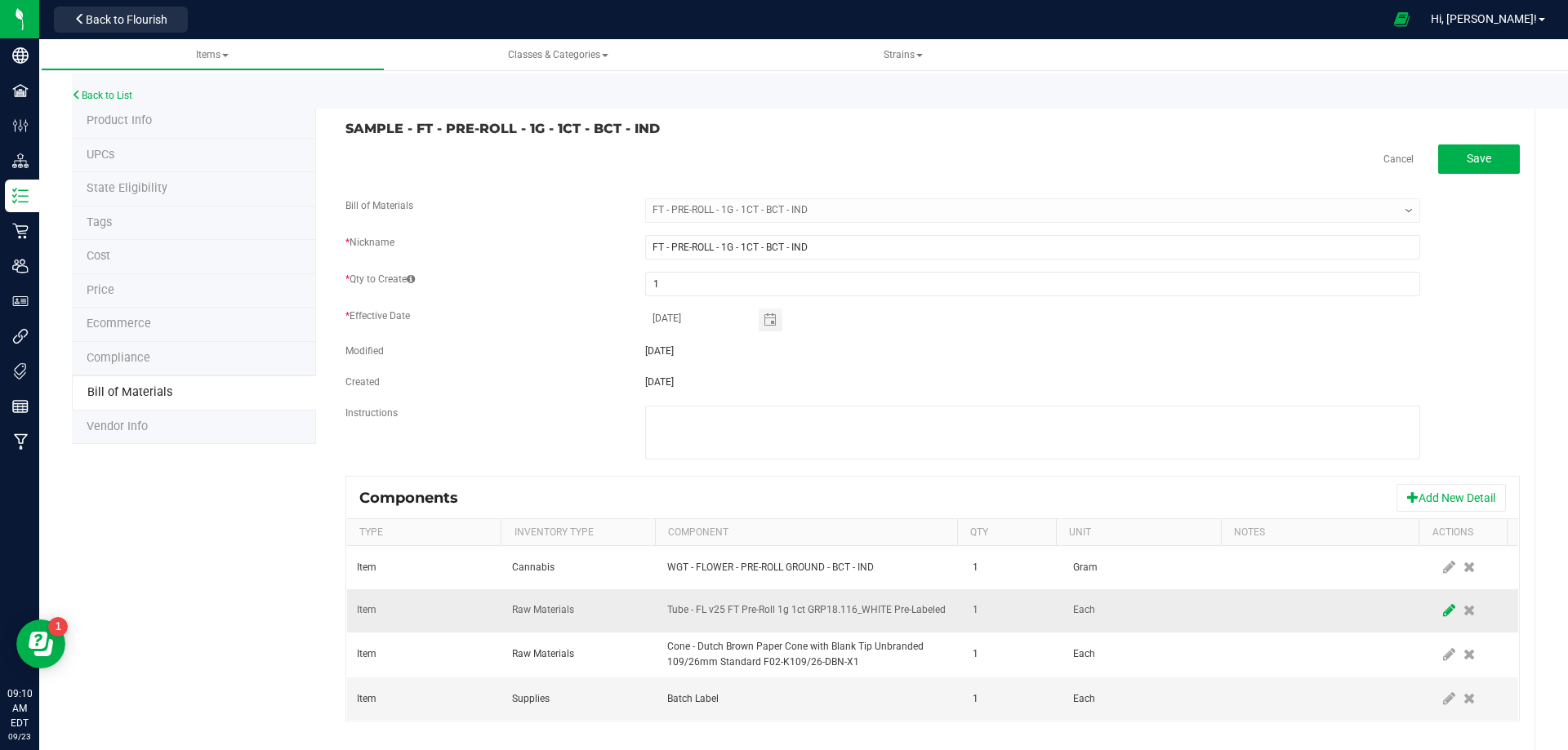
click at [1443, 613] on icon at bounding box center [1449, 610] width 12 height 15
click at [792, 607] on span "NO DATA FOUND" at bounding box center [800, 610] width 263 height 23
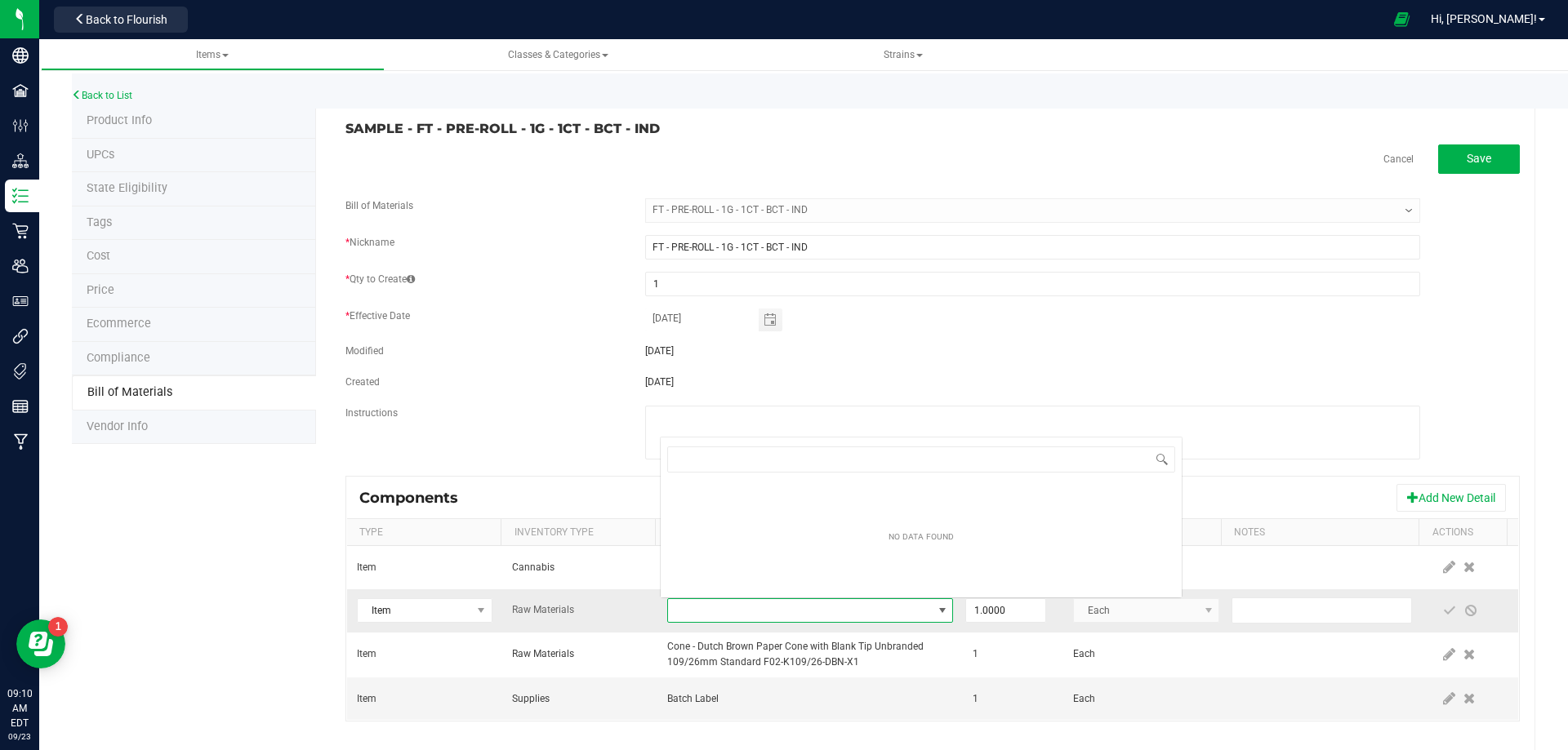
scroll to position [25, 278]
type input "3004471"
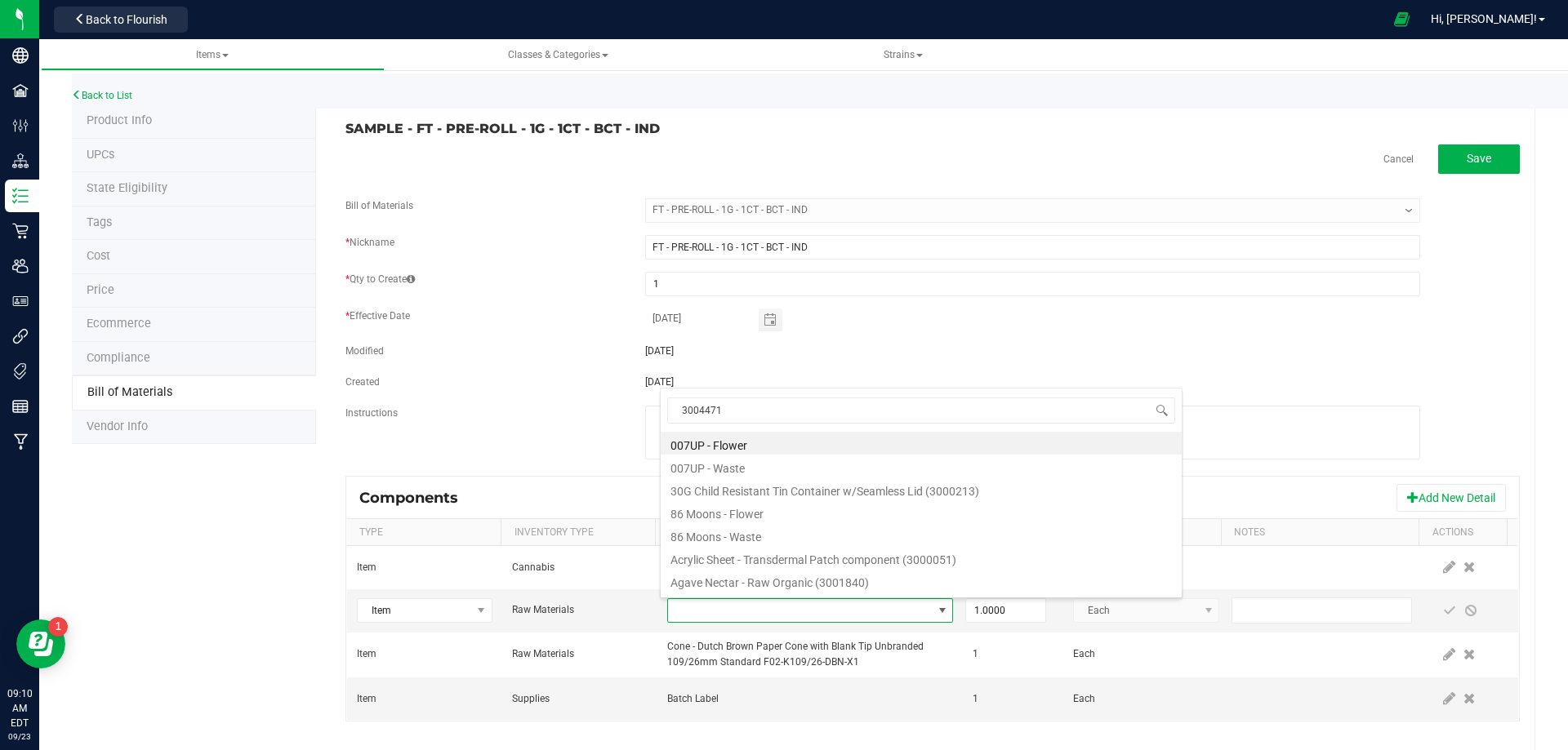
drag, startPoint x: 728, startPoint y: 411, endPoint x: 621, endPoint y: 421, distance: 107.5
click at [630, 424] on body "Company Facilities Configuration Distribution Inventory Retail Users User Roles…" at bounding box center [784, 375] width 1568 height 750
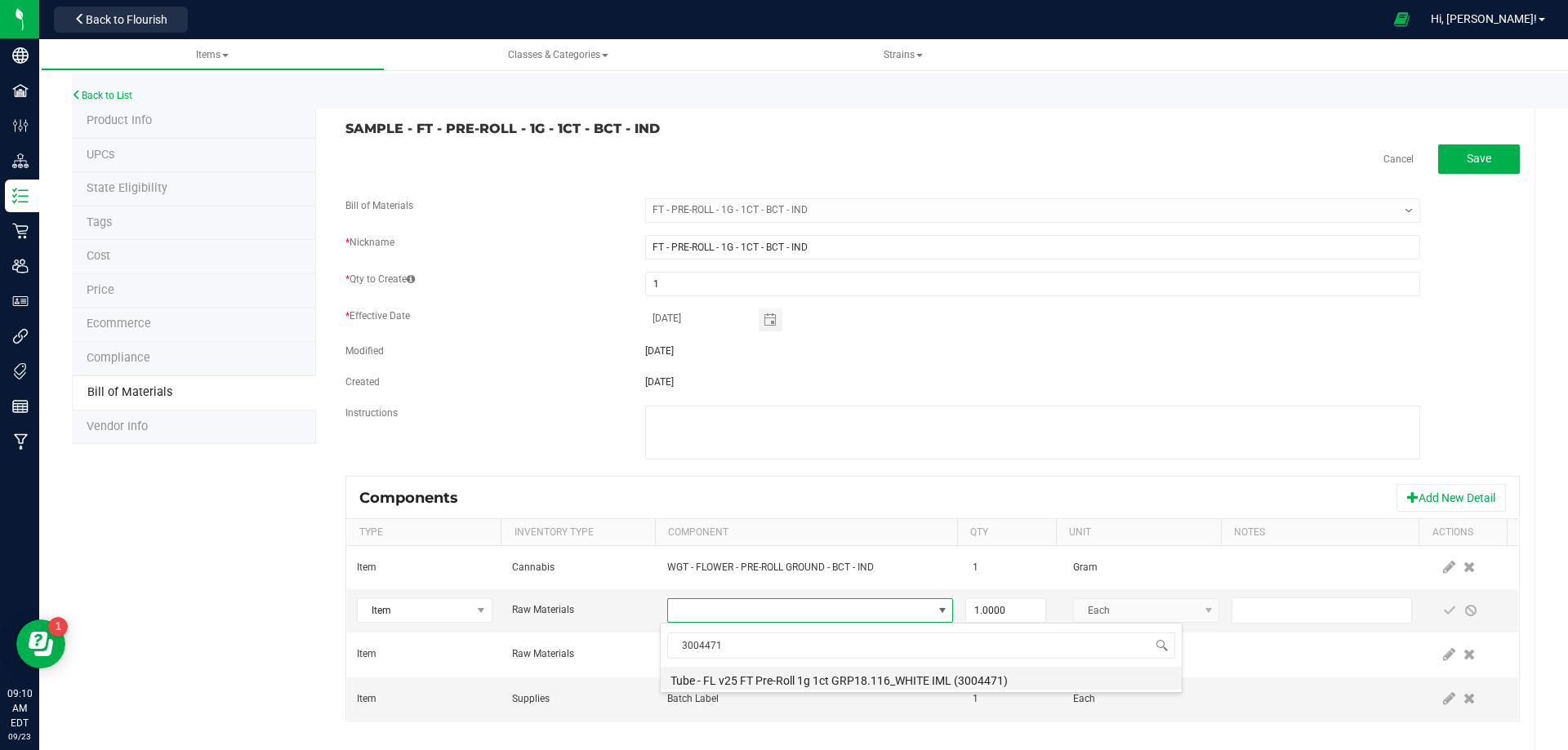
click at [758, 670] on li "Tube - FL v25 FT Pre-Roll 1g 1ct GRP18.116_WHITE IML (3004471)" at bounding box center [921, 678] width 521 height 23
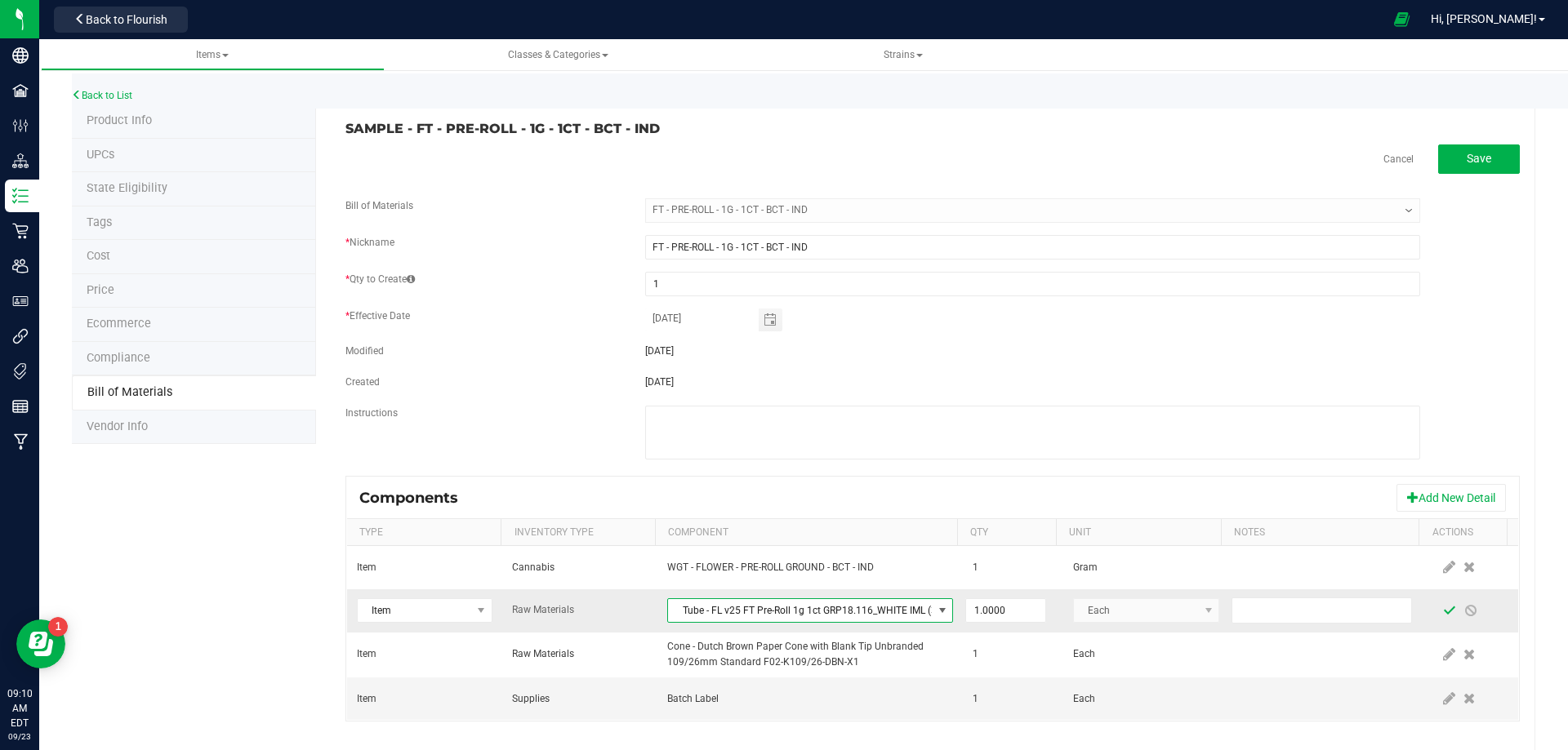
click at [1443, 613] on span at bounding box center [1450, 610] width 13 height 13
click at [93, 99] on link "Back to List" at bounding box center [102, 95] width 60 height 11
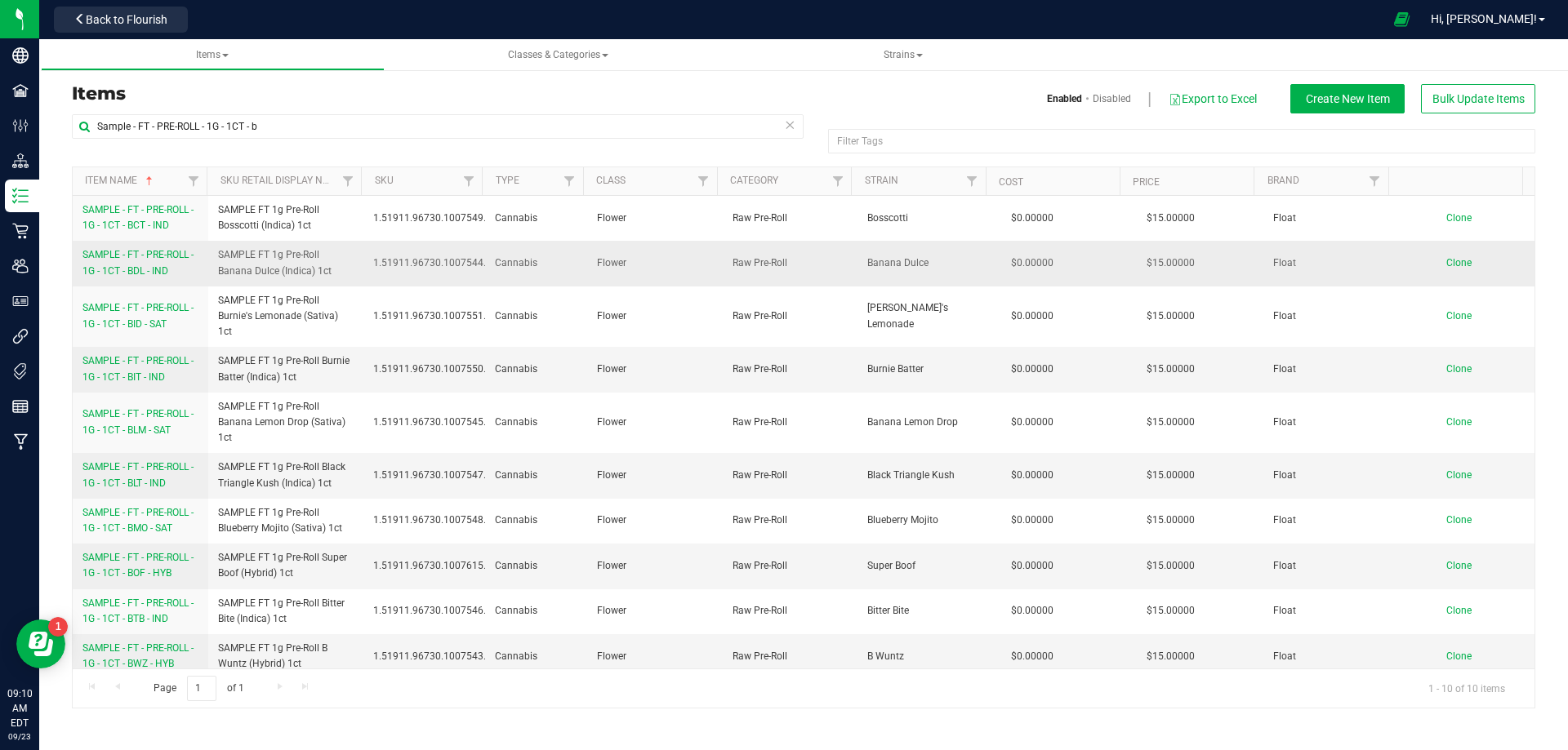
click at [129, 262] on link "SAMPLE - FT - PRE-ROLL - 1G - 1CT - BDL - IND" at bounding box center [140, 262] width 116 height 31
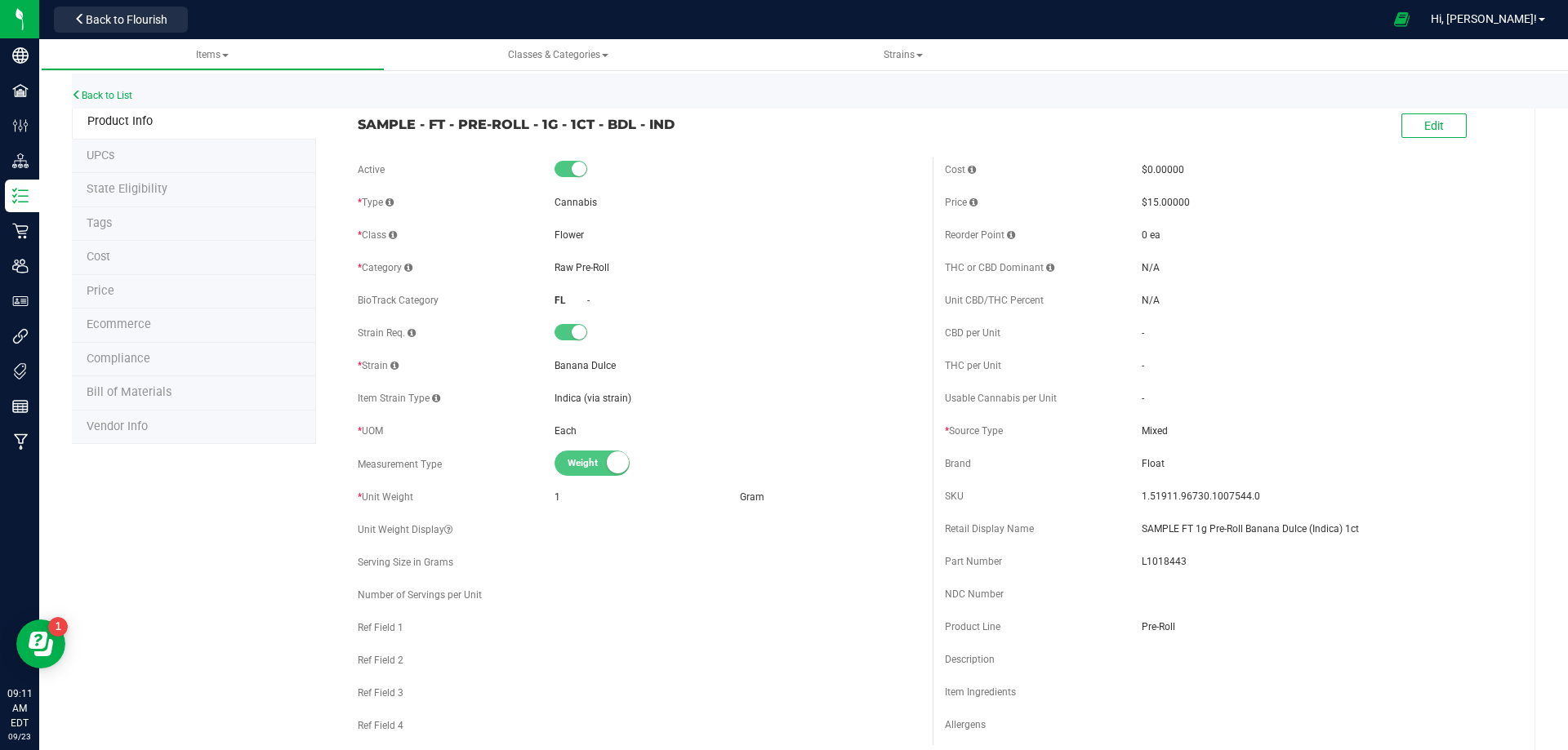
click at [154, 396] on span "Bill of Materials" at bounding box center [129, 392] width 85 height 14
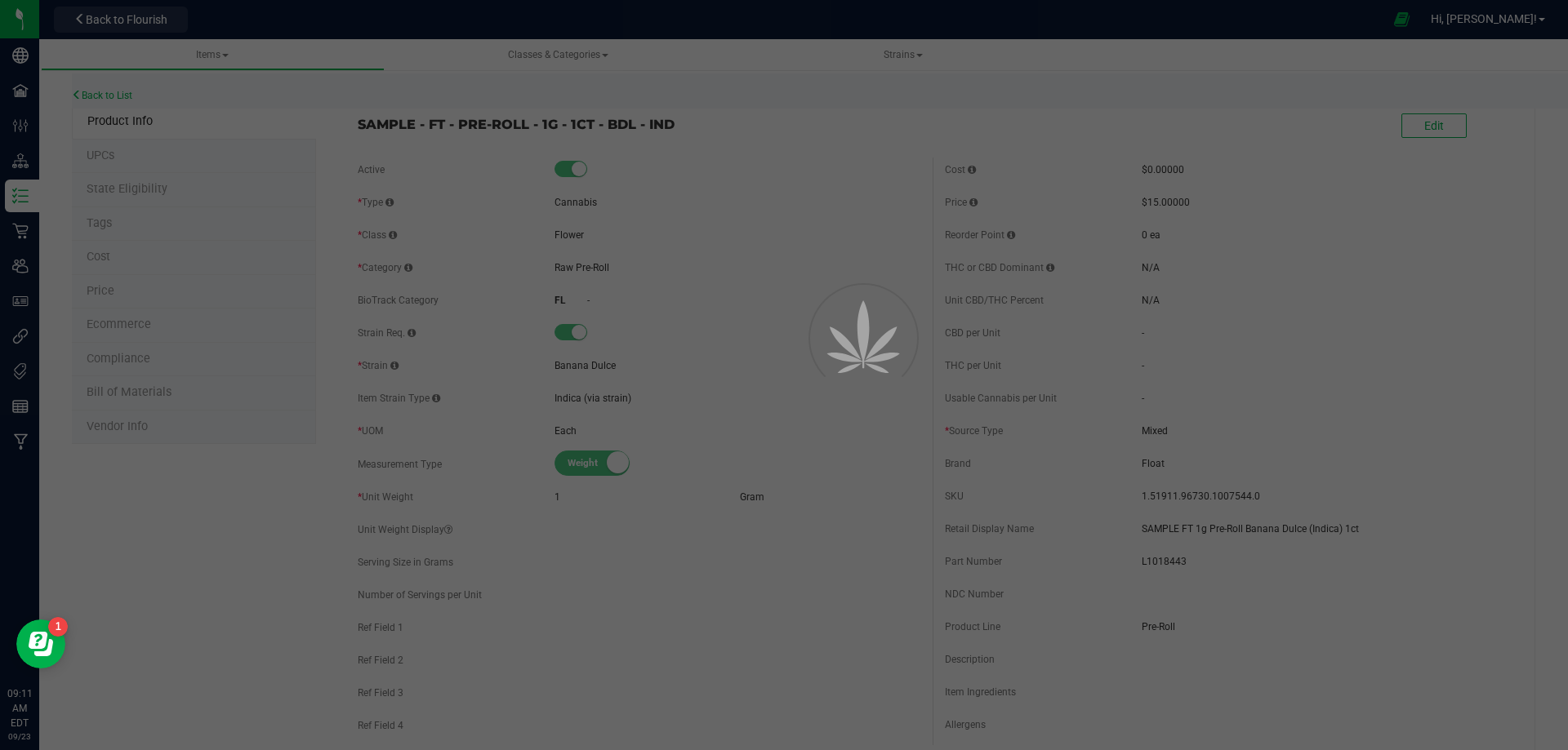
select select "13455"
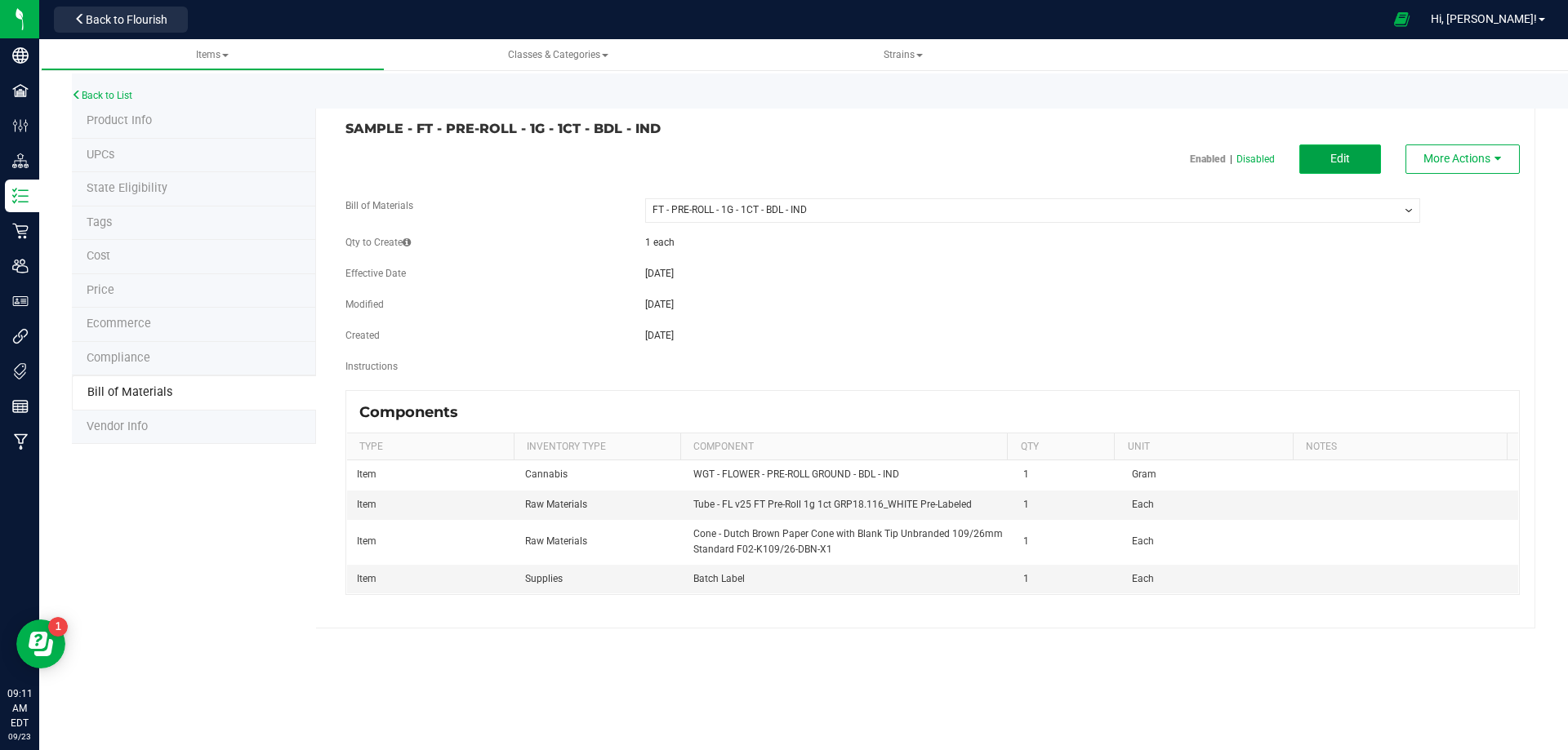
click at [1349, 153] on span "Edit" at bounding box center [1340, 158] width 20 height 13
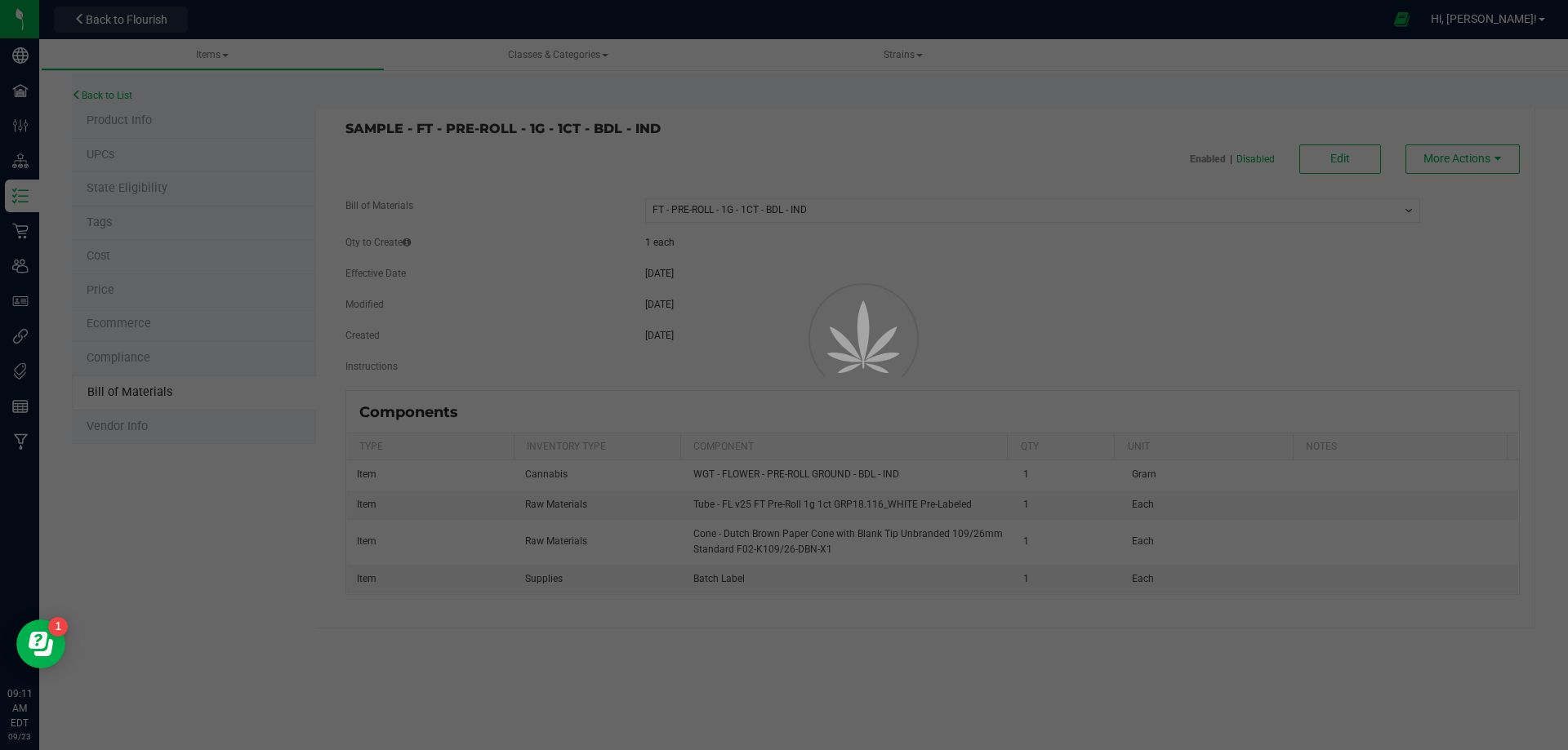
select select "13455"
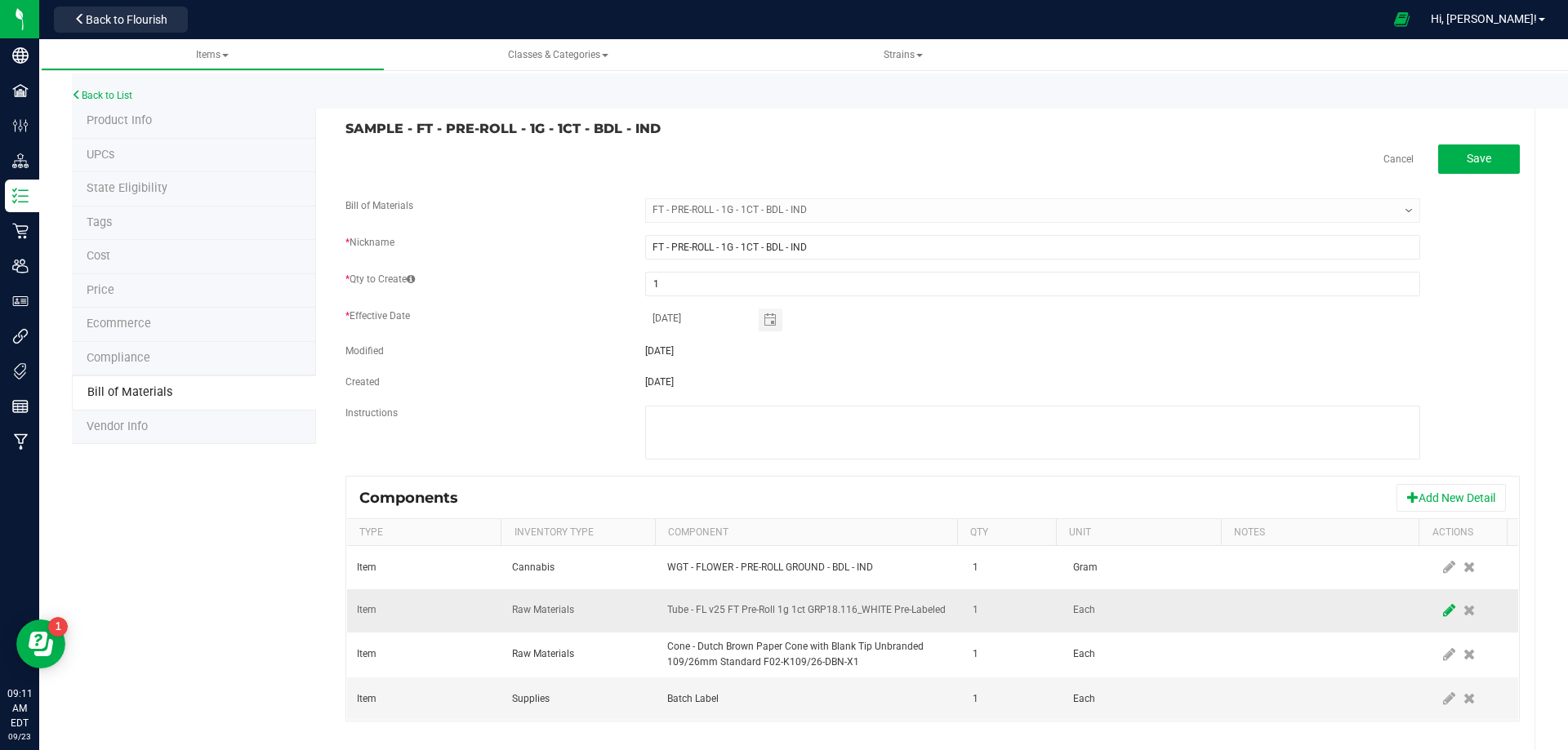
click at [1443, 614] on icon at bounding box center [1449, 610] width 12 height 15
click at [815, 616] on span "NO DATA FOUND" at bounding box center [800, 610] width 263 height 23
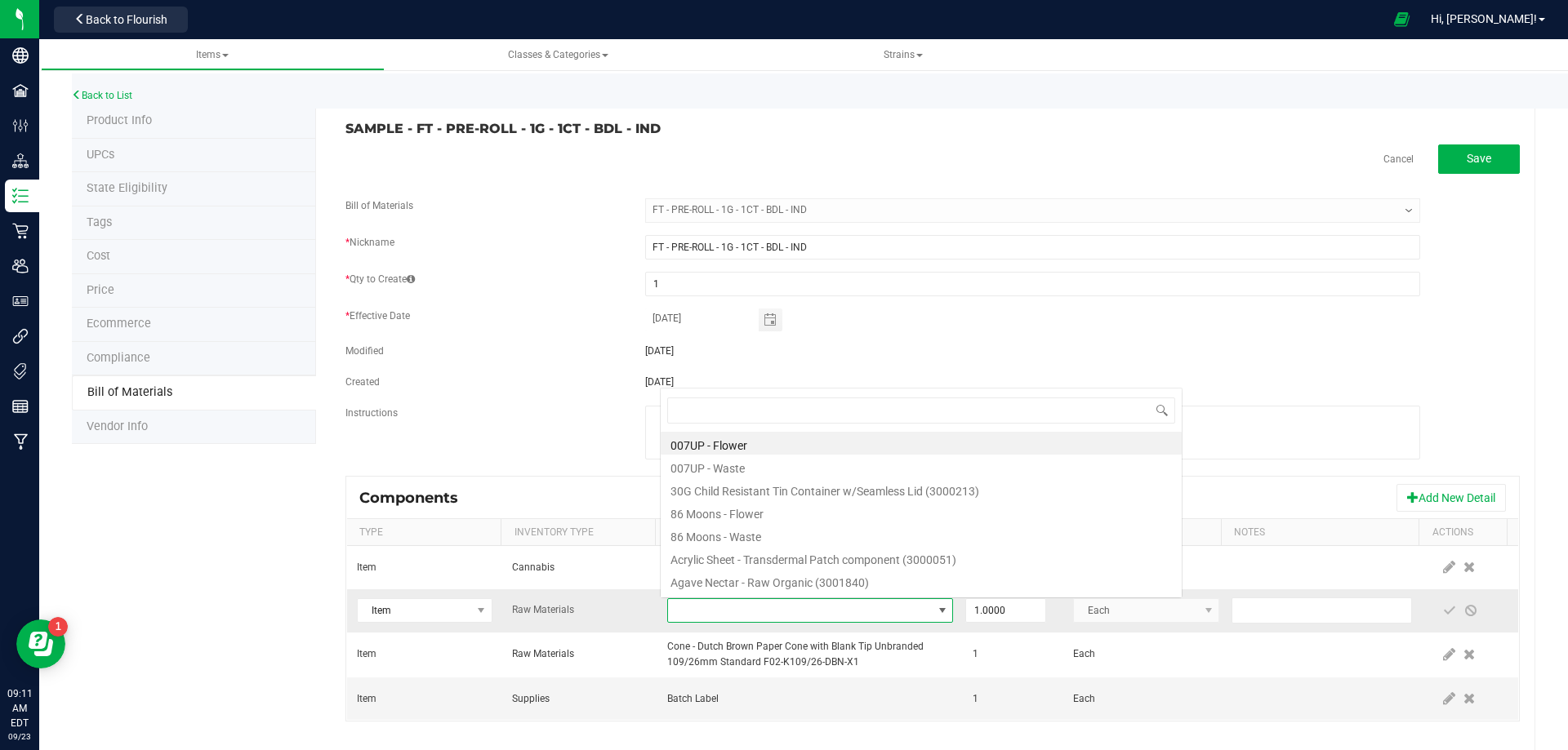
scroll to position [25, 278]
type input "3004471"
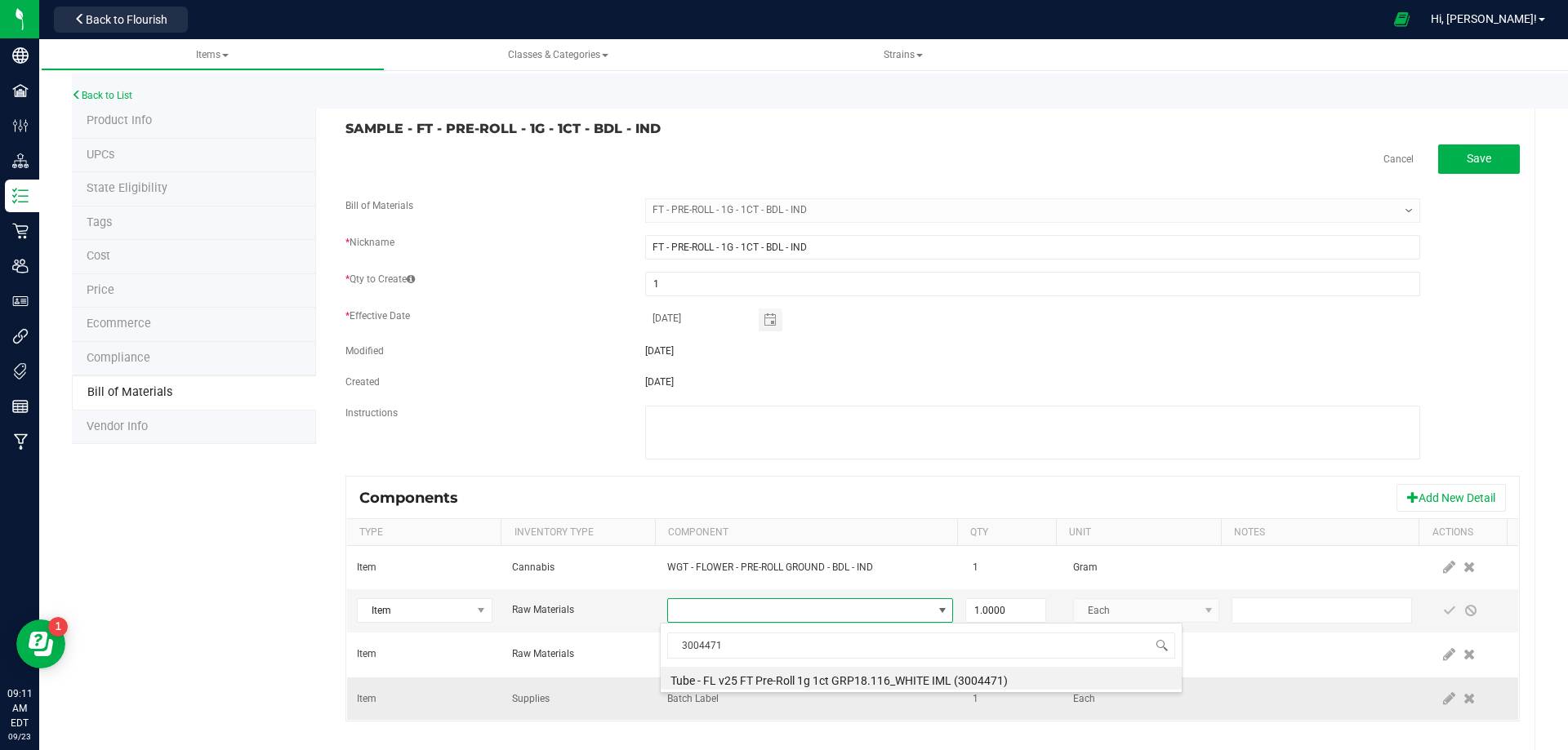
click at [760, 677] on li "Tube - FL v25 FT Pre-Roll 1g 1ct GRP18.116_WHITE IML (3004471)" at bounding box center [921, 678] width 521 height 23
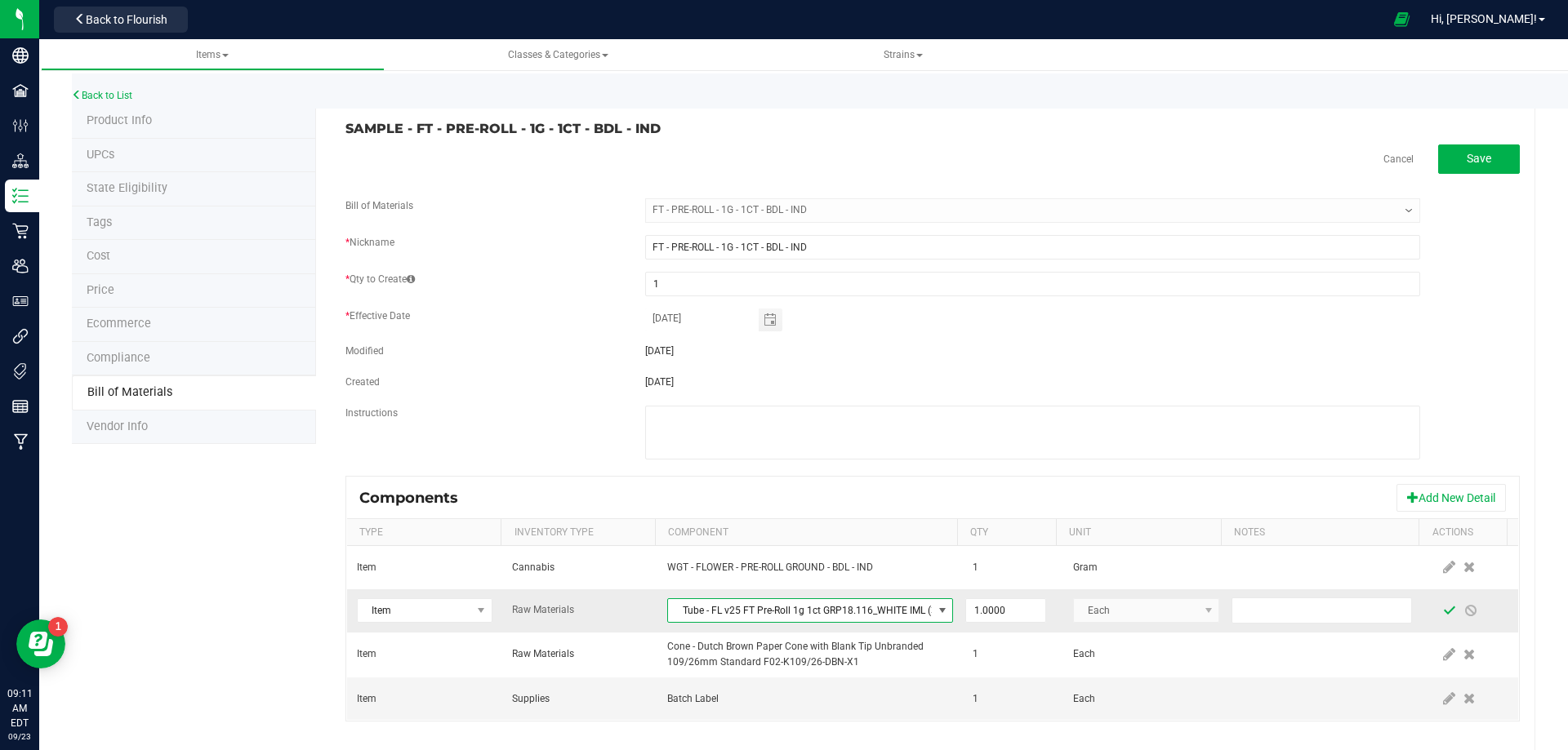
click at [1443, 612] on span at bounding box center [1450, 610] width 13 height 13
click at [128, 96] on link "Back to List" at bounding box center [102, 95] width 60 height 11
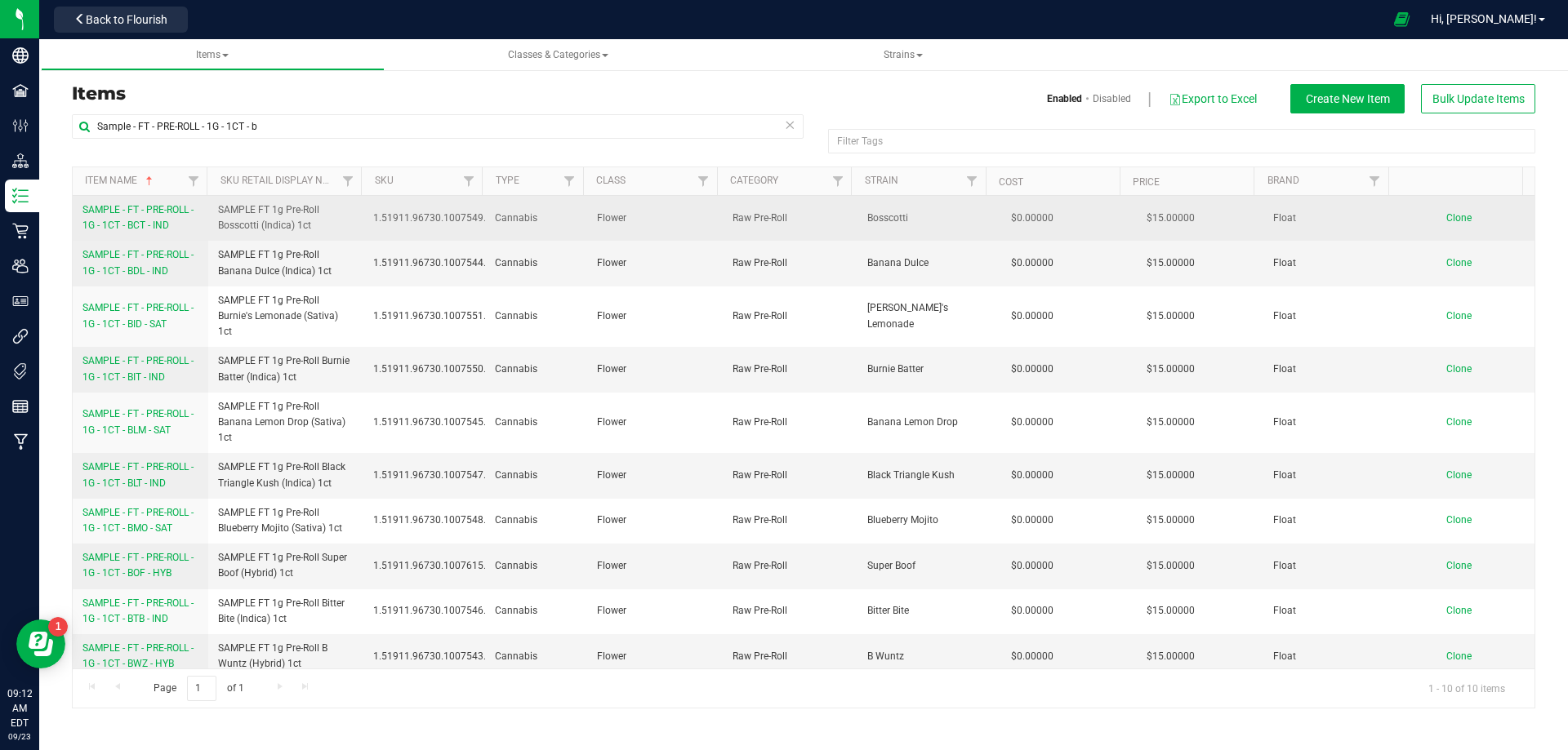
click at [139, 227] on span "SAMPLE - FT - PRE-ROLL - 1G - 1CT - BCT - IND" at bounding box center [138, 217] width 111 height 27
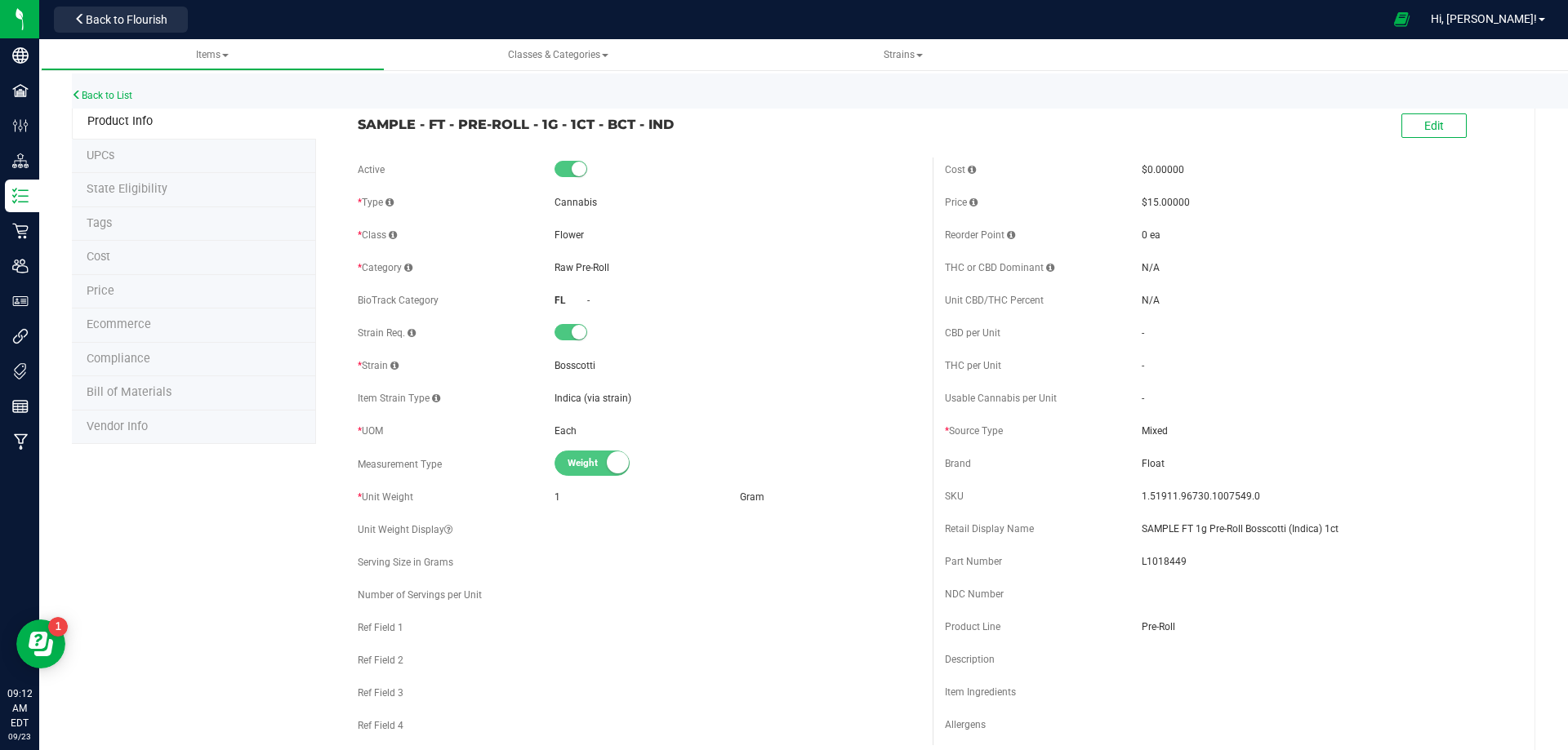
click at [165, 380] on li "Bill of Materials" at bounding box center [194, 393] width 244 height 34
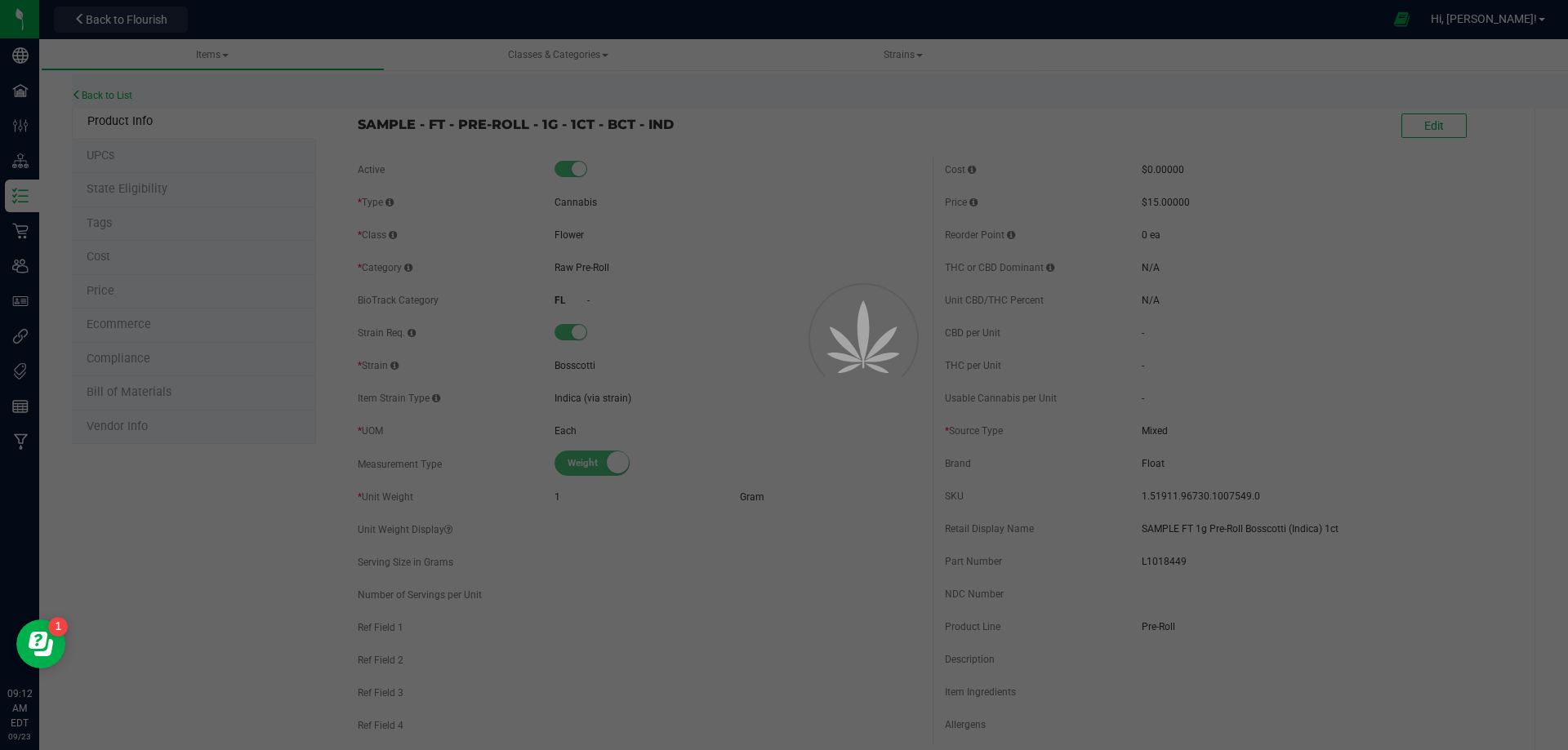
select select "13453"
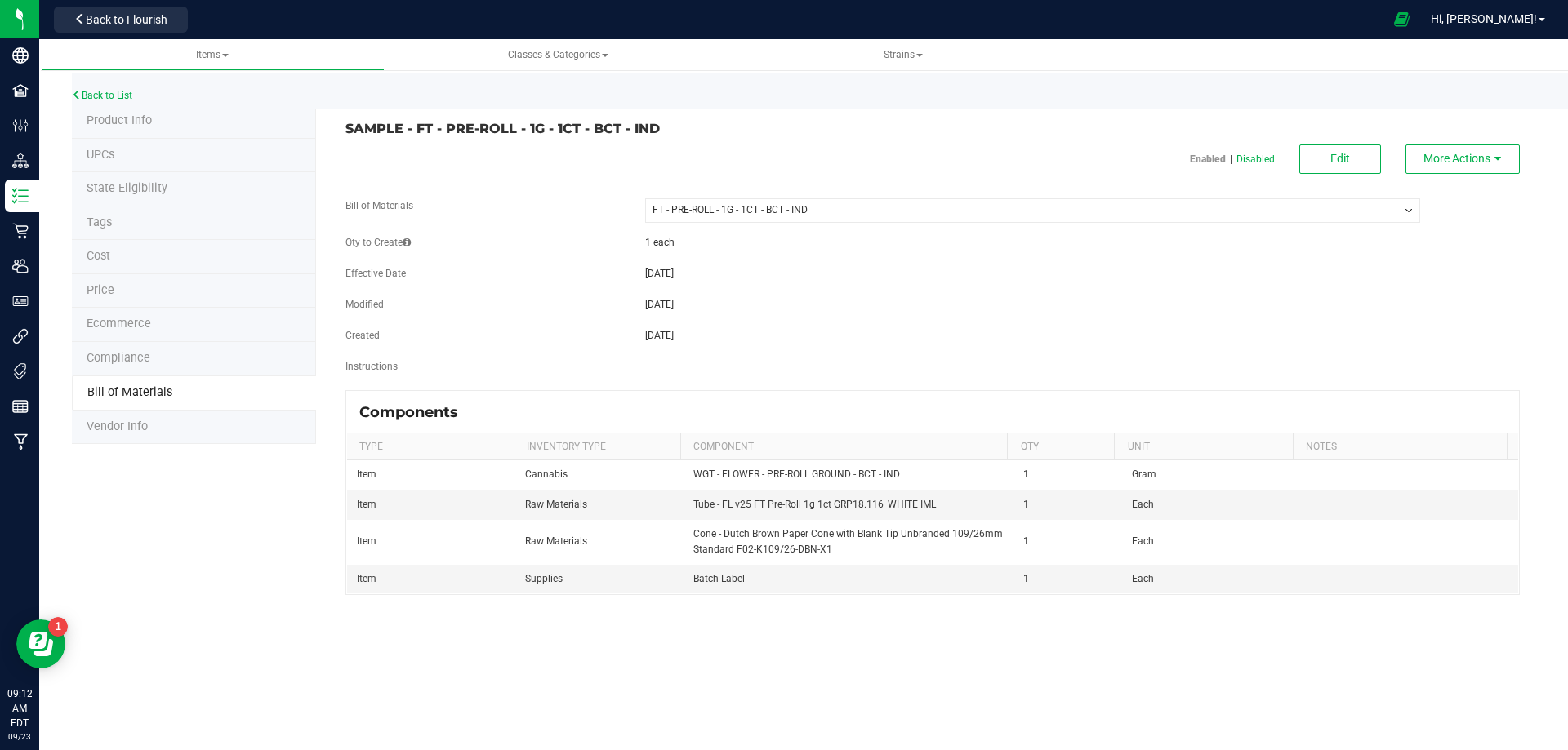
click at [122, 96] on link "Back to List" at bounding box center [102, 95] width 60 height 11
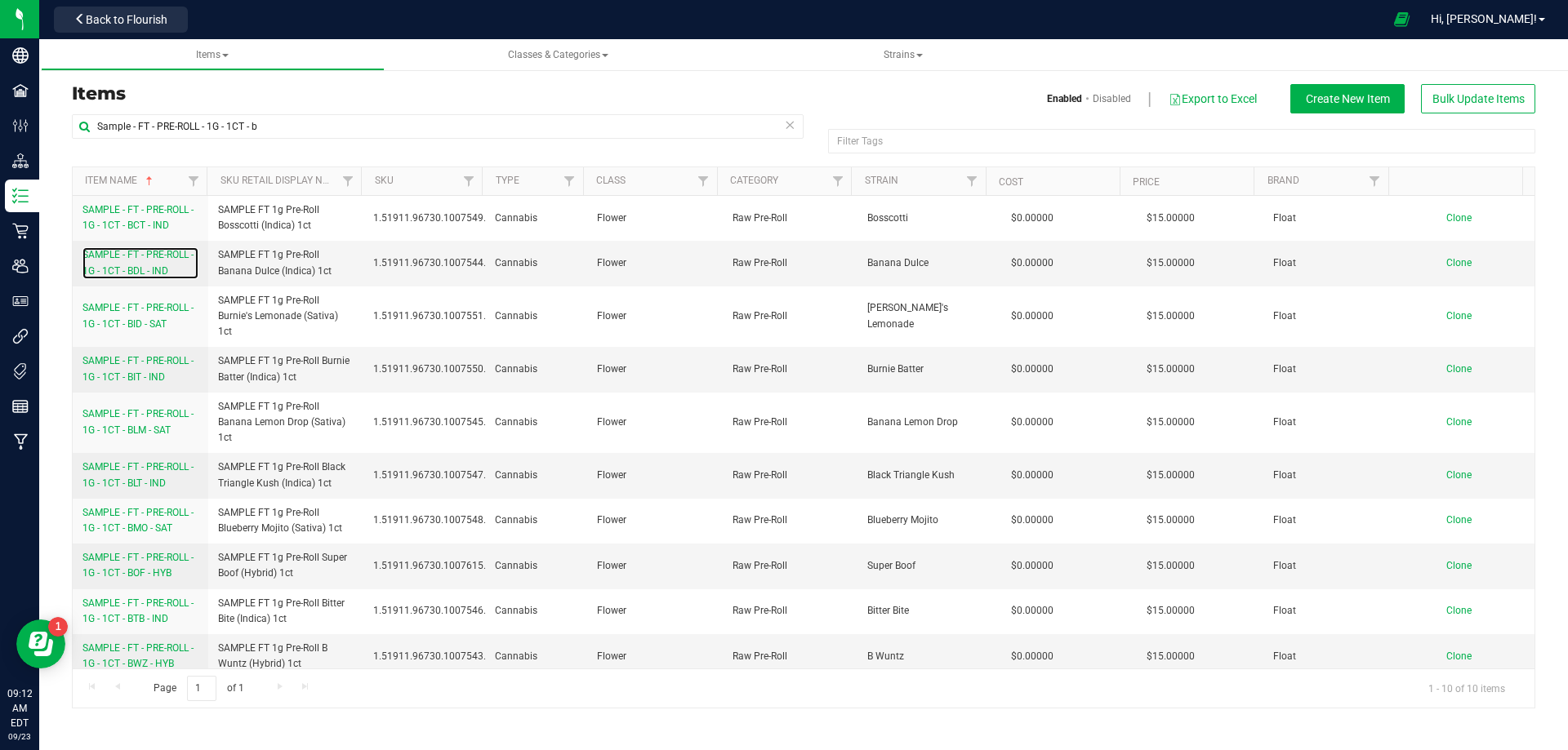
click at [131, 272] on span "SAMPLE - FT - PRE-ROLL - 1G - 1CT - BDL - IND" at bounding box center [138, 262] width 111 height 27
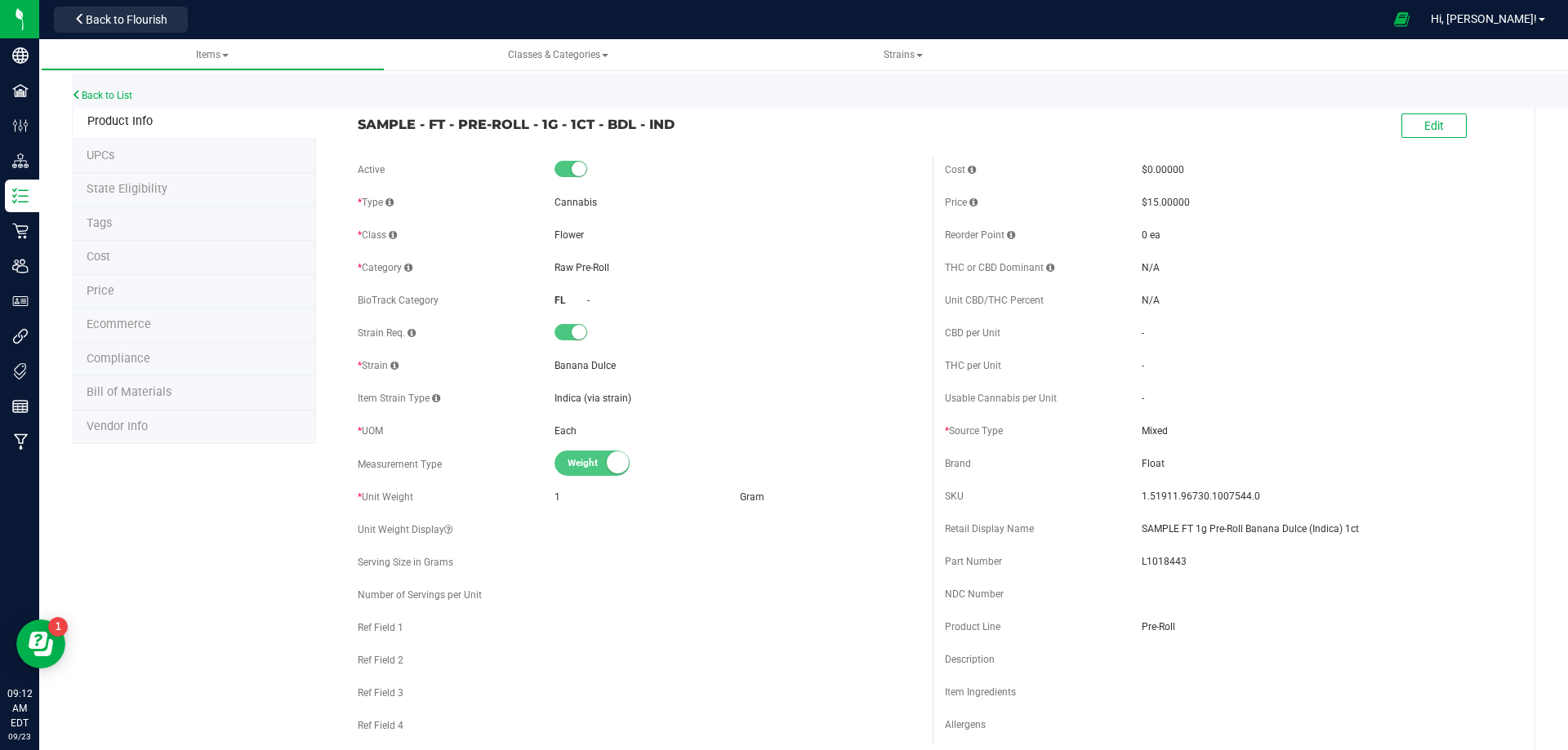
click at [171, 402] on li "Bill of Materials" at bounding box center [194, 393] width 244 height 34
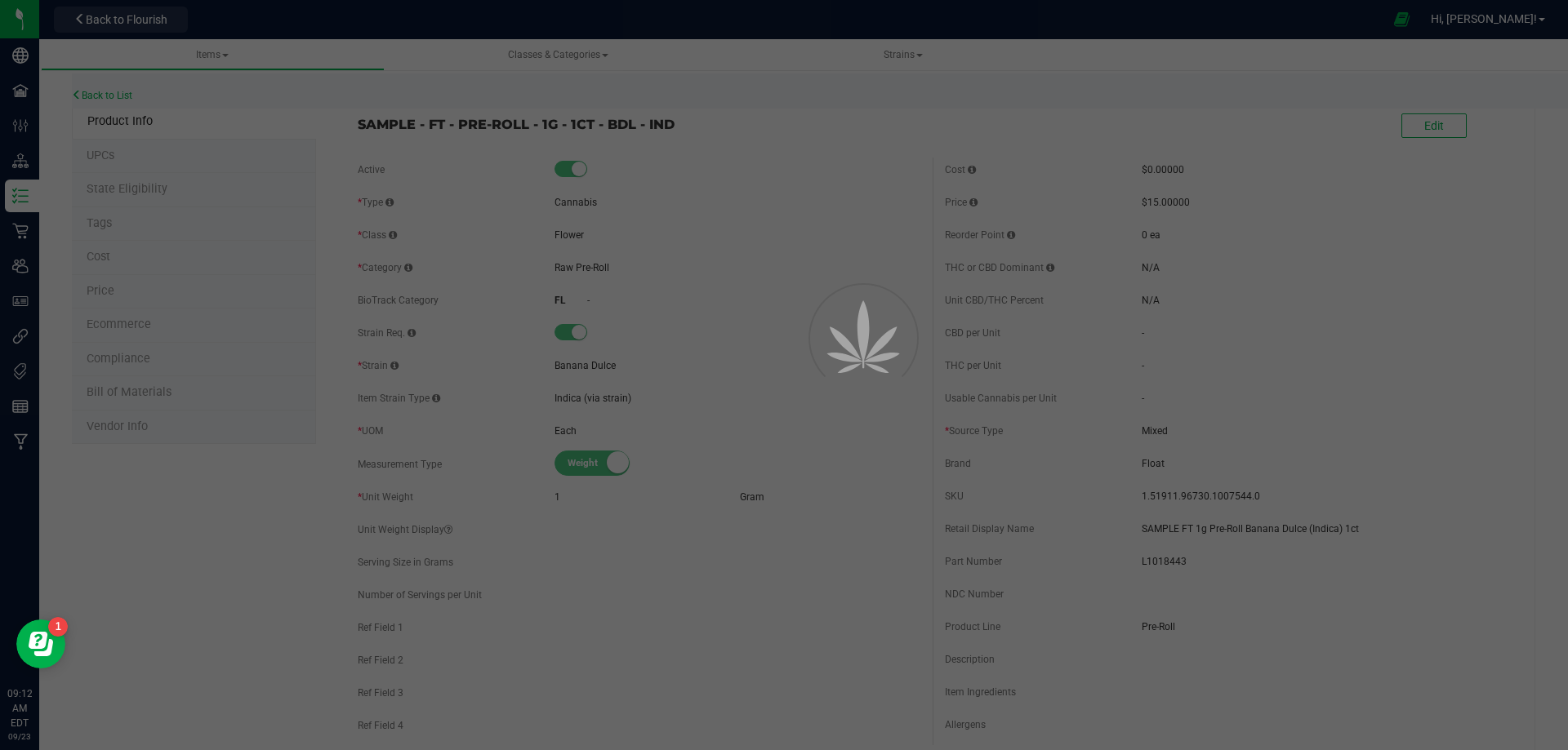
select select "13455"
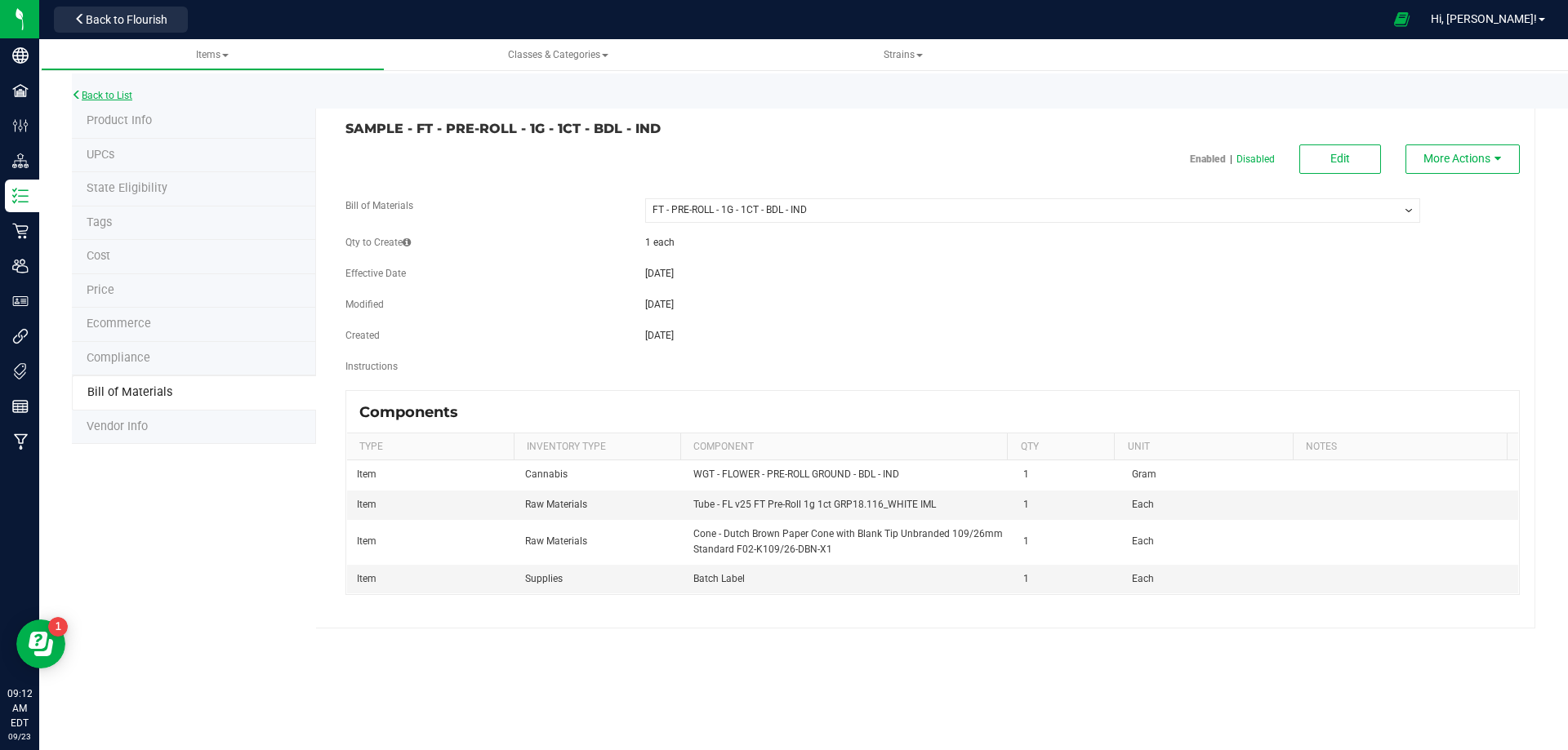
click at [107, 94] on link "Back to List" at bounding box center [102, 95] width 60 height 11
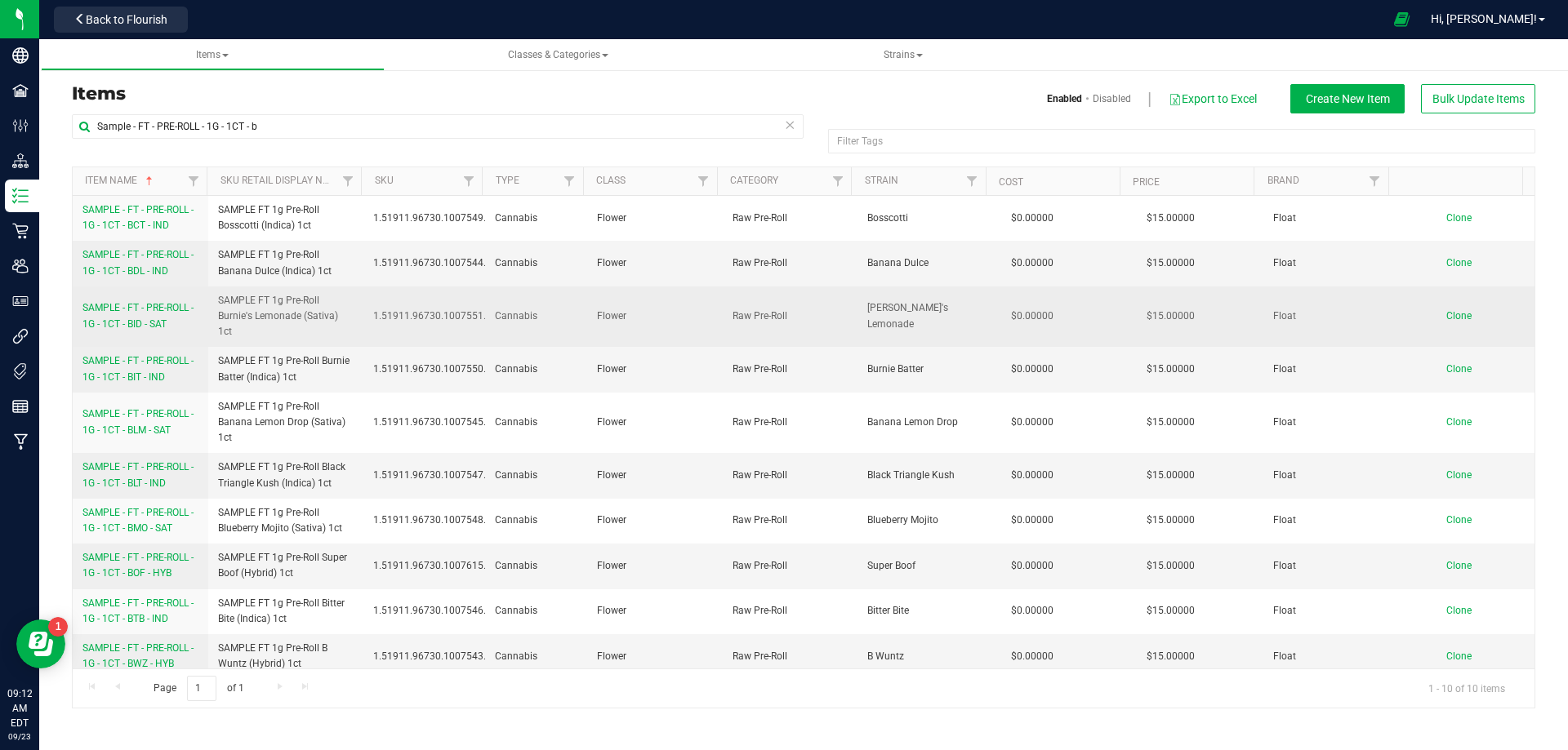
click at [138, 316] on link "SAMPLE - FT - PRE-ROLL - 1G - 1CT - BID - SAT" at bounding box center [140, 315] width 116 height 31
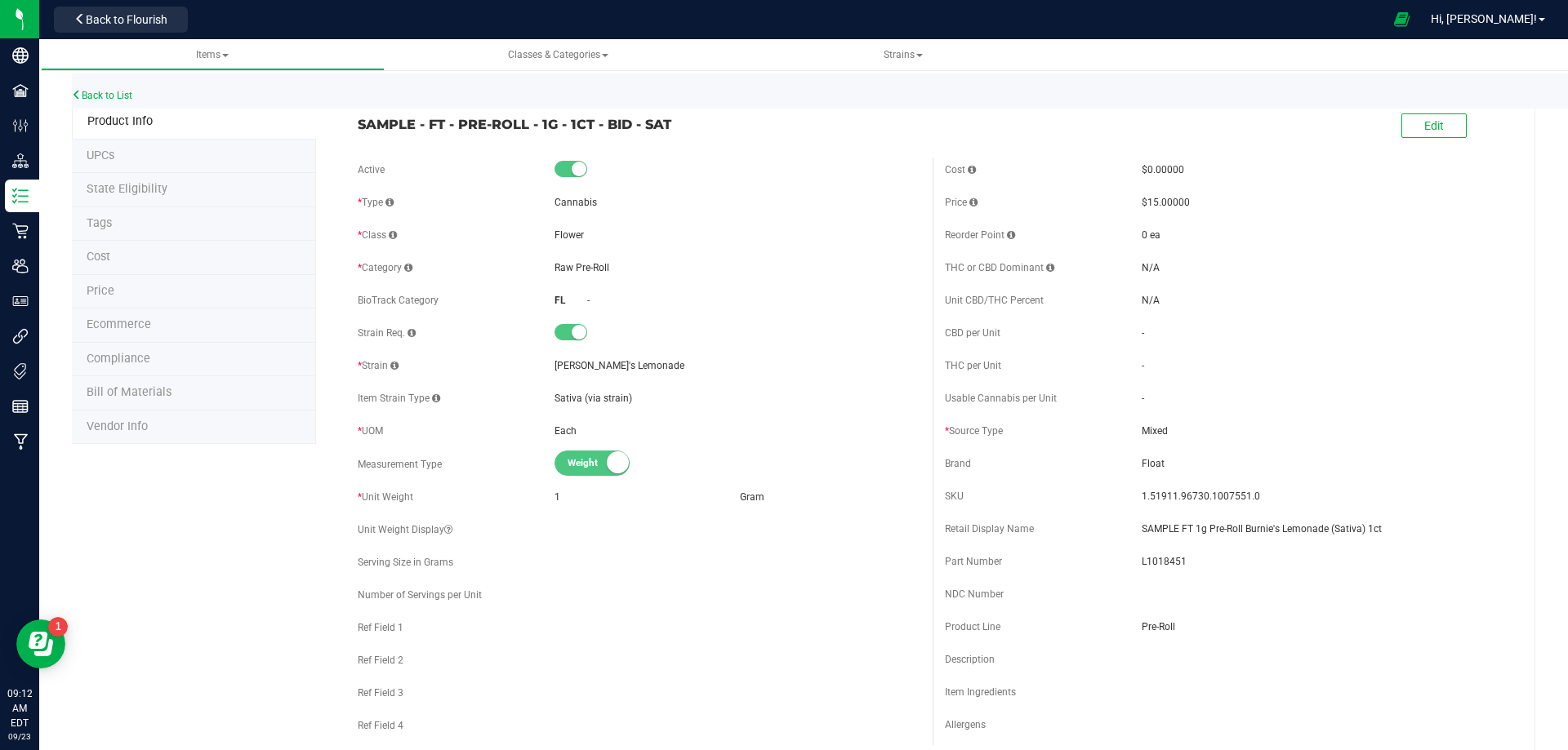
click at [164, 393] on span "Bill of Materials" at bounding box center [129, 392] width 85 height 14
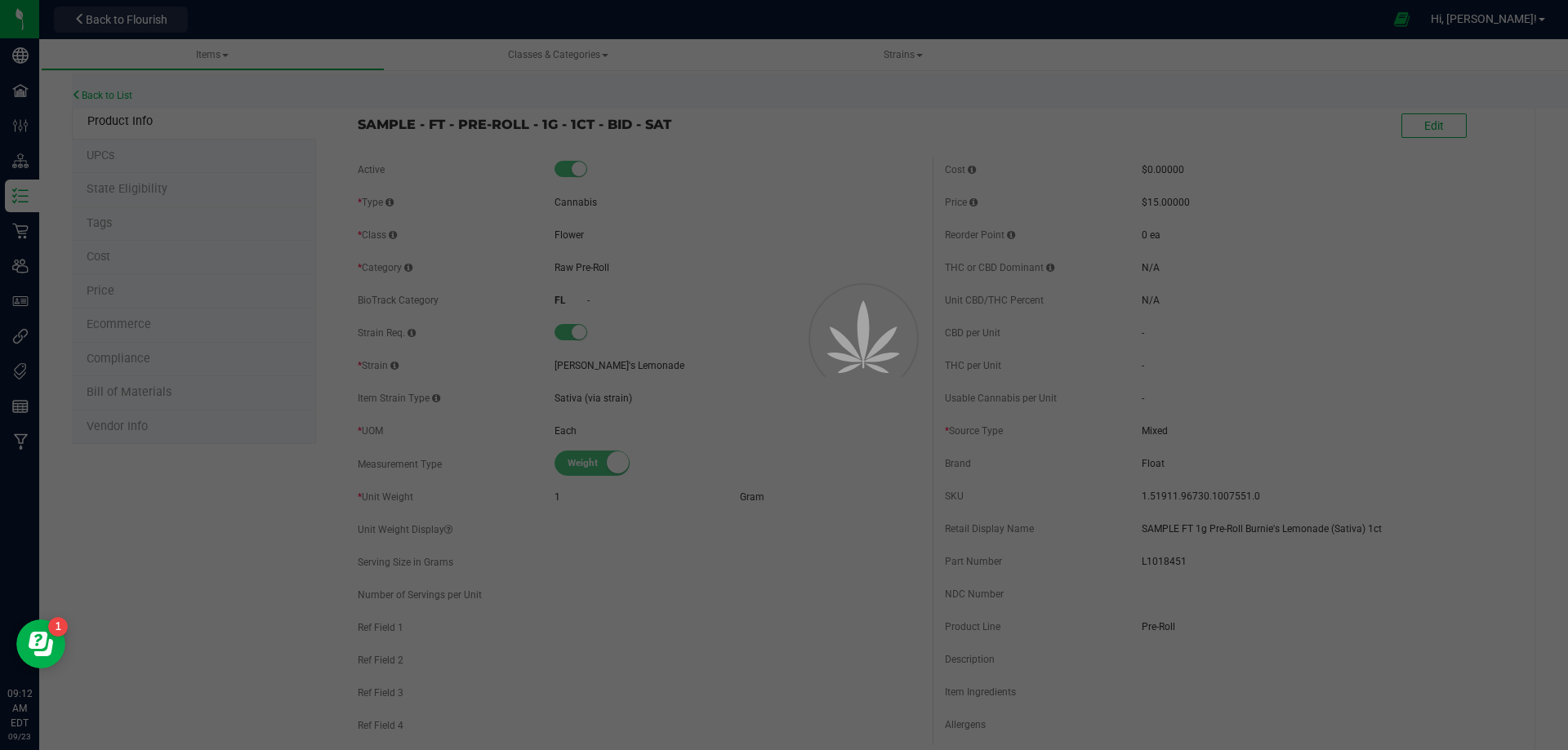
select select "13457"
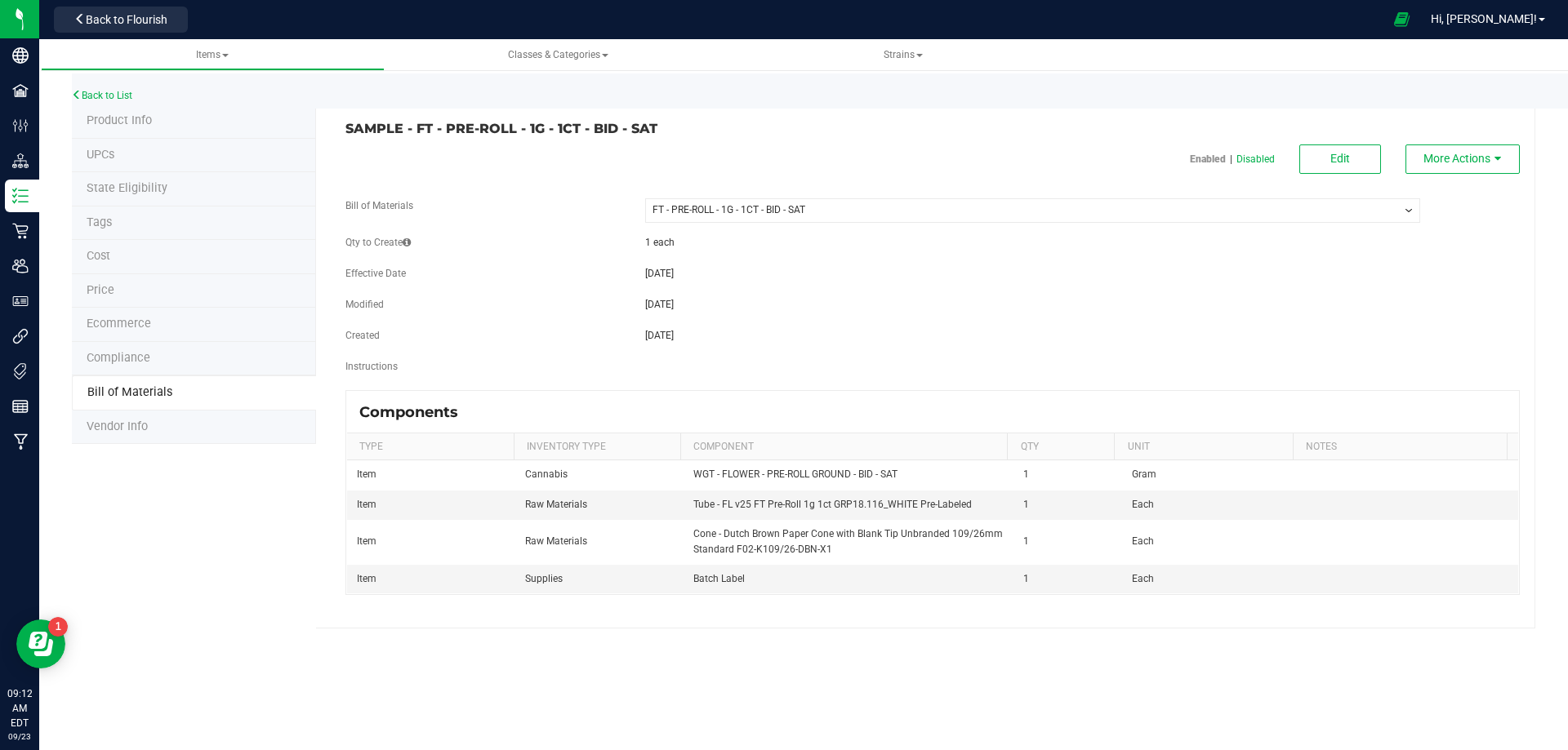
drag, startPoint x: 1355, startPoint y: 142, endPoint x: 1349, endPoint y: 193, distance: 51.4
click at [1355, 142] on div "SAMPLE - FT - PRE-ROLL - 1G - 1CT - BID - SAT Enabled | Disabled Edit More Acti…" at bounding box center [926, 366] width 1220 height 524
click at [1347, 164] on span "Edit" at bounding box center [1340, 158] width 20 height 13
select select "13457"
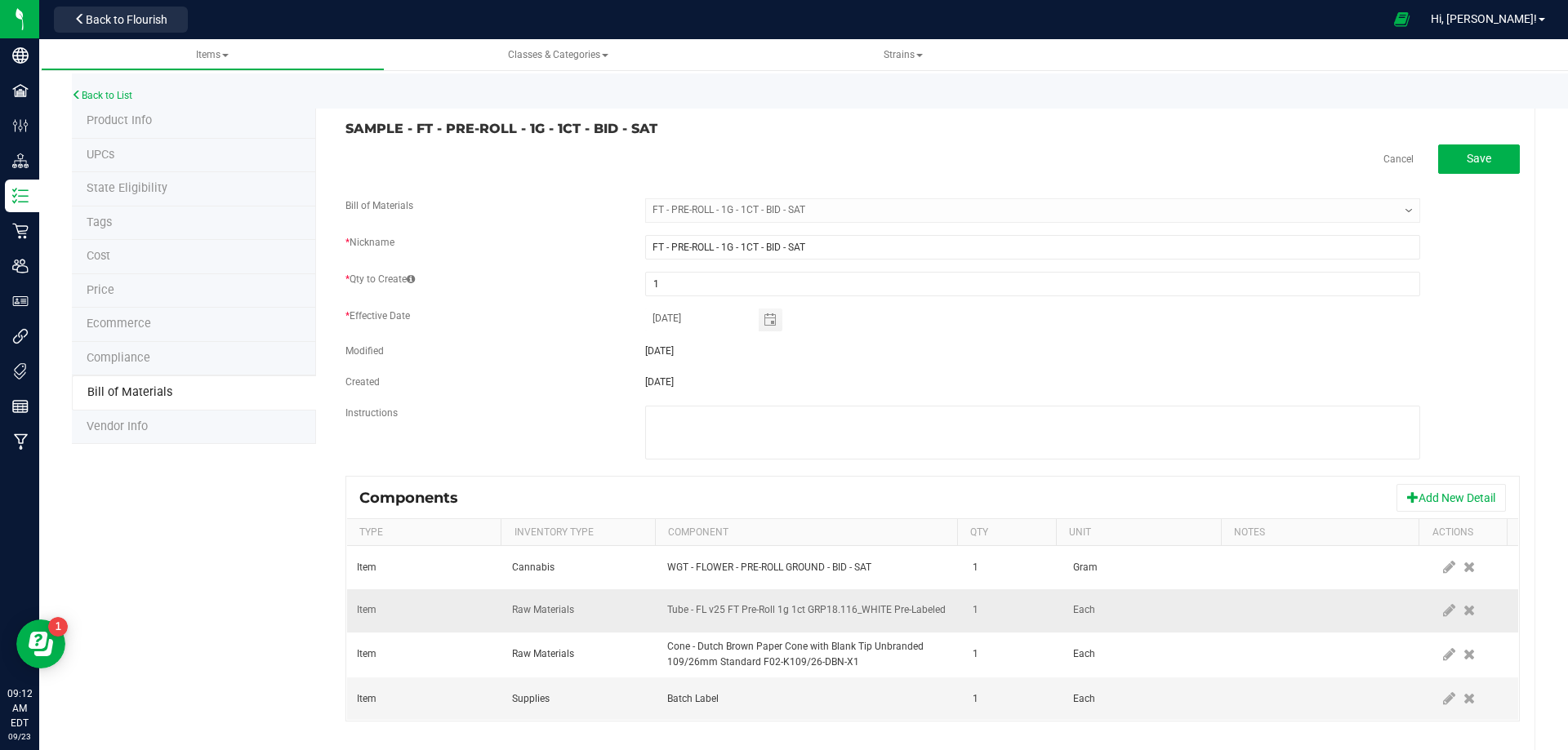
click at [1429, 615] on td at bounding box center [1474, 611] width 89 height 43
click at [1443, 611] on icon at bounding box center [1449, 610] width 12 height 15
click at [842, 612] on span "NO DATA FOUND" at bounding box center [800, 610] width 263 height 23
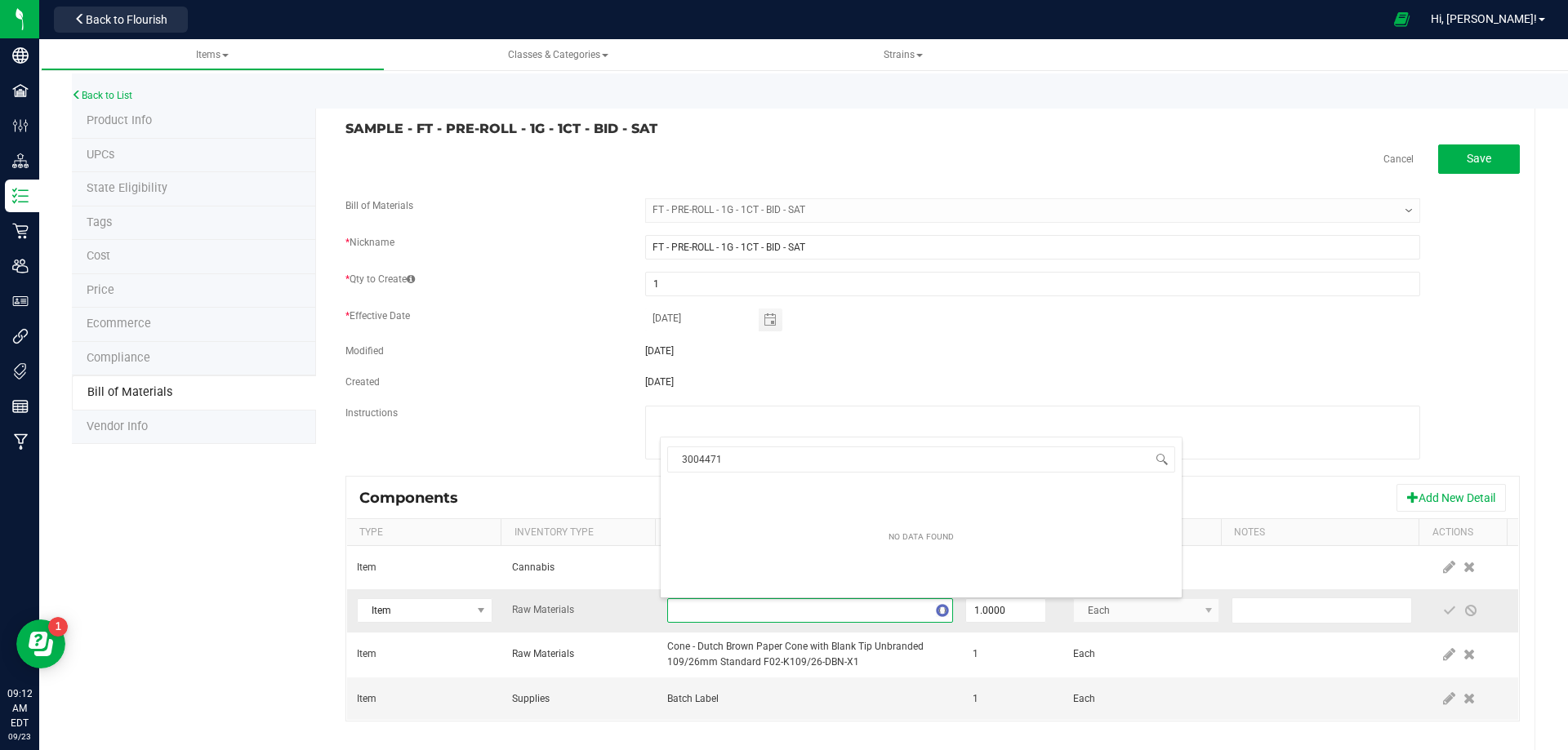
scroll to position [25, 278]
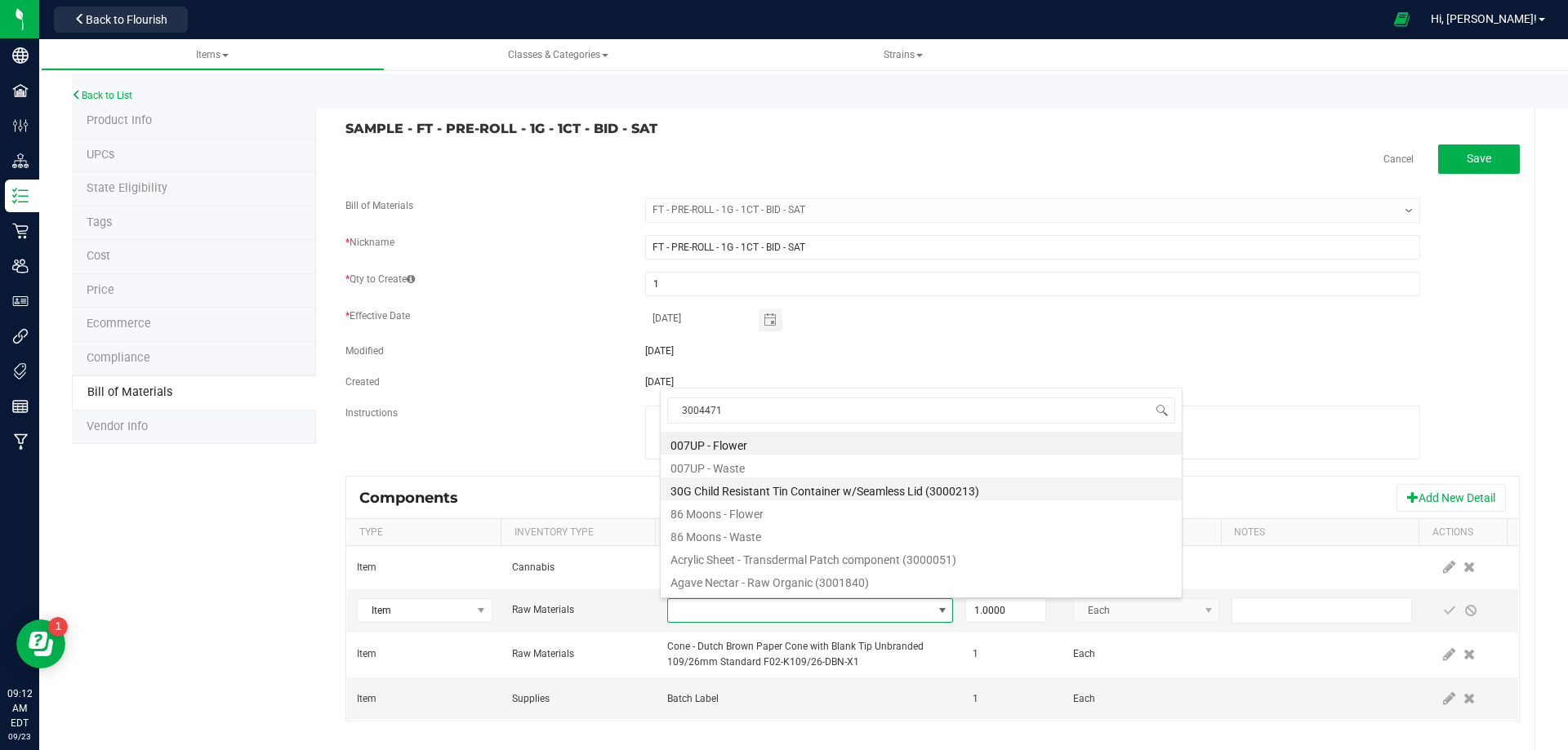
drag, startPoint x: 735, startPoint y: 403, endPoint x: 664, endPoint y: 495, distance: 116.2
click at [625, 415] on body "Company Facilities Configuration Distribution Inventory Retail Users User Roles…" at bounding box center [784, 375] width 1568 height 750
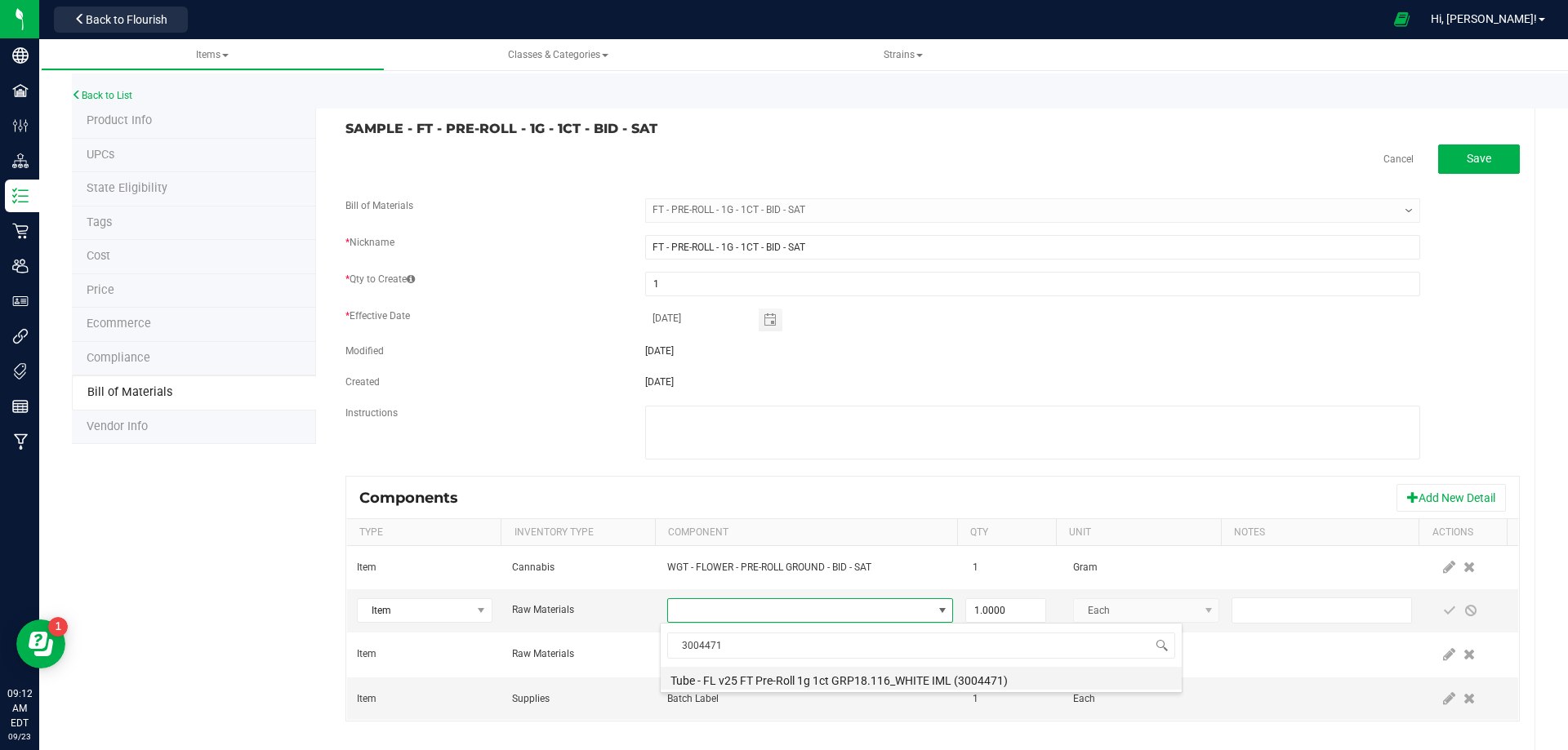
drag, startPoint x: 754, startPoint y: 688, endPoint x: 972, endPoint y: 643, distance: 222.6
click at [757, 687] on li "Tube - FL v25 FT Pre-Roll 1g 1ct GRP18.116_WHITE IML (3004471)" at bounding box center [921, 678] width 521 height 23
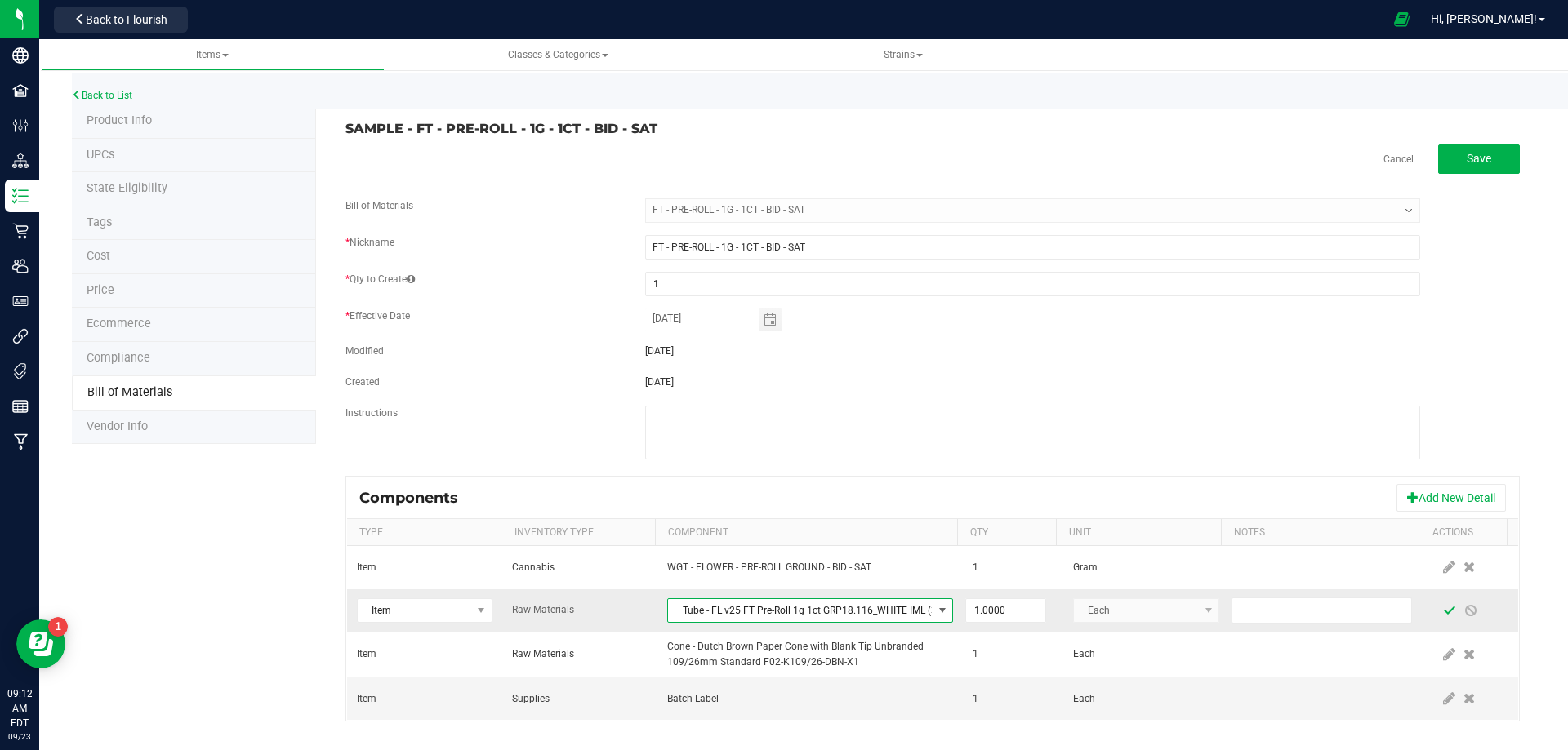
click at [1443, 612] on span at bounding box center [1450, 610] width 13 height 13
click at [93, 100] on div "Back to List" at bounding box center [855, 91] width 1568 height 35
click at [97, 94] on link "Back to List" at bounding box center [102, 95] width 60 height 11
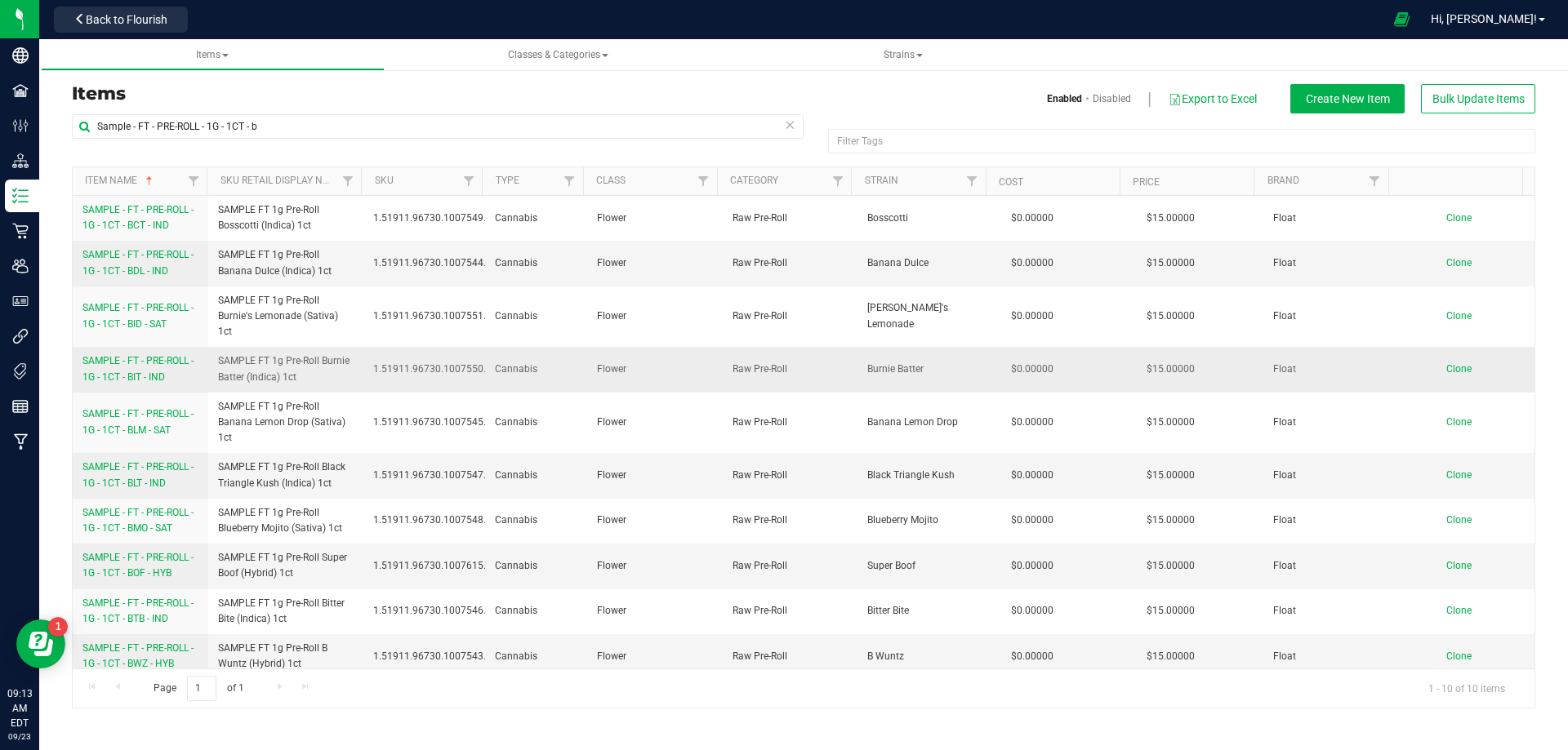
click at [143, 375] on span "SAMPLE - FT - PRE-ROLL - 1G - 1CT - BIT - IND" at bounding box center [138, 368] width 111 height 27
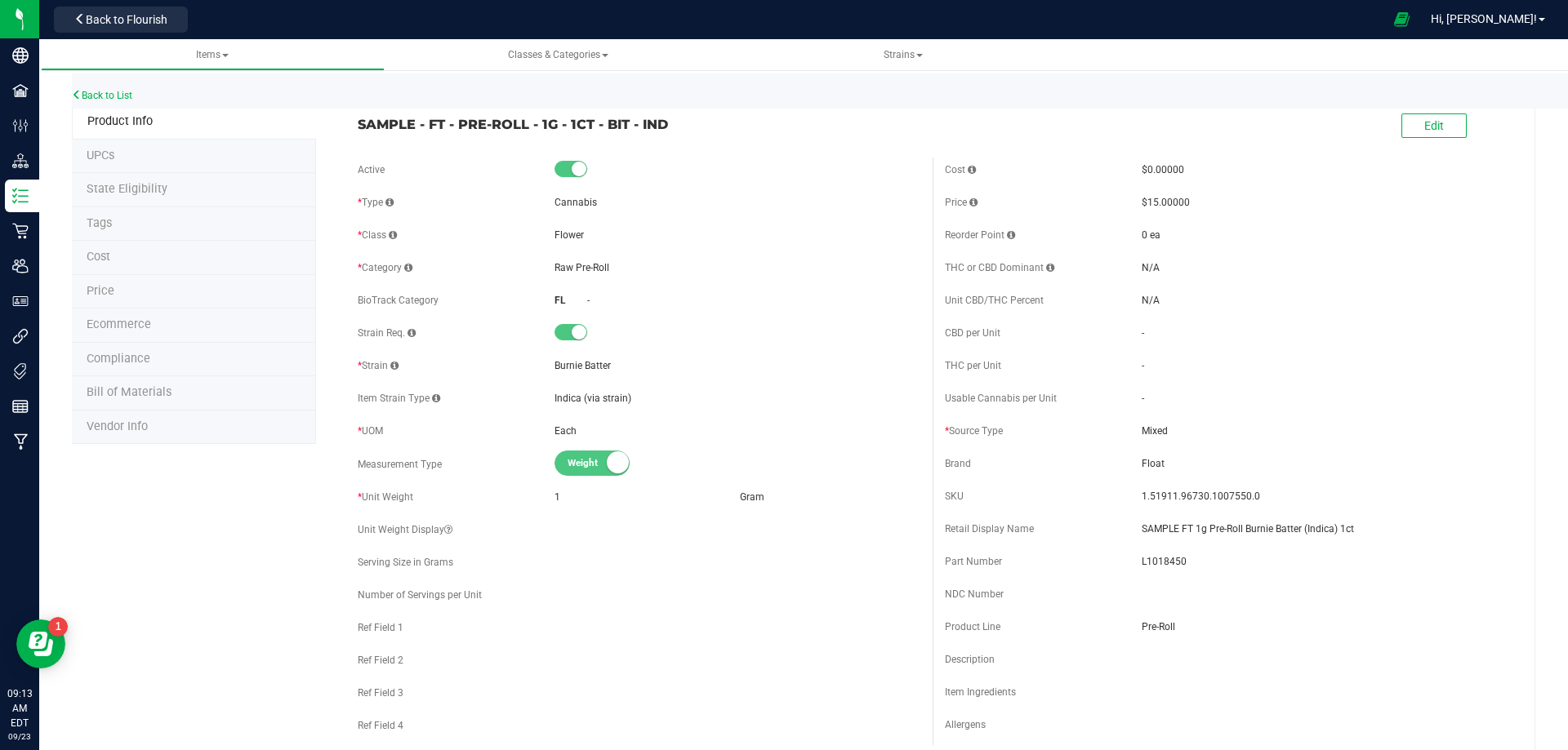
click at [159, 389] on span "Bill of Materials" at bounding box center [129, 392] width 85 height 14
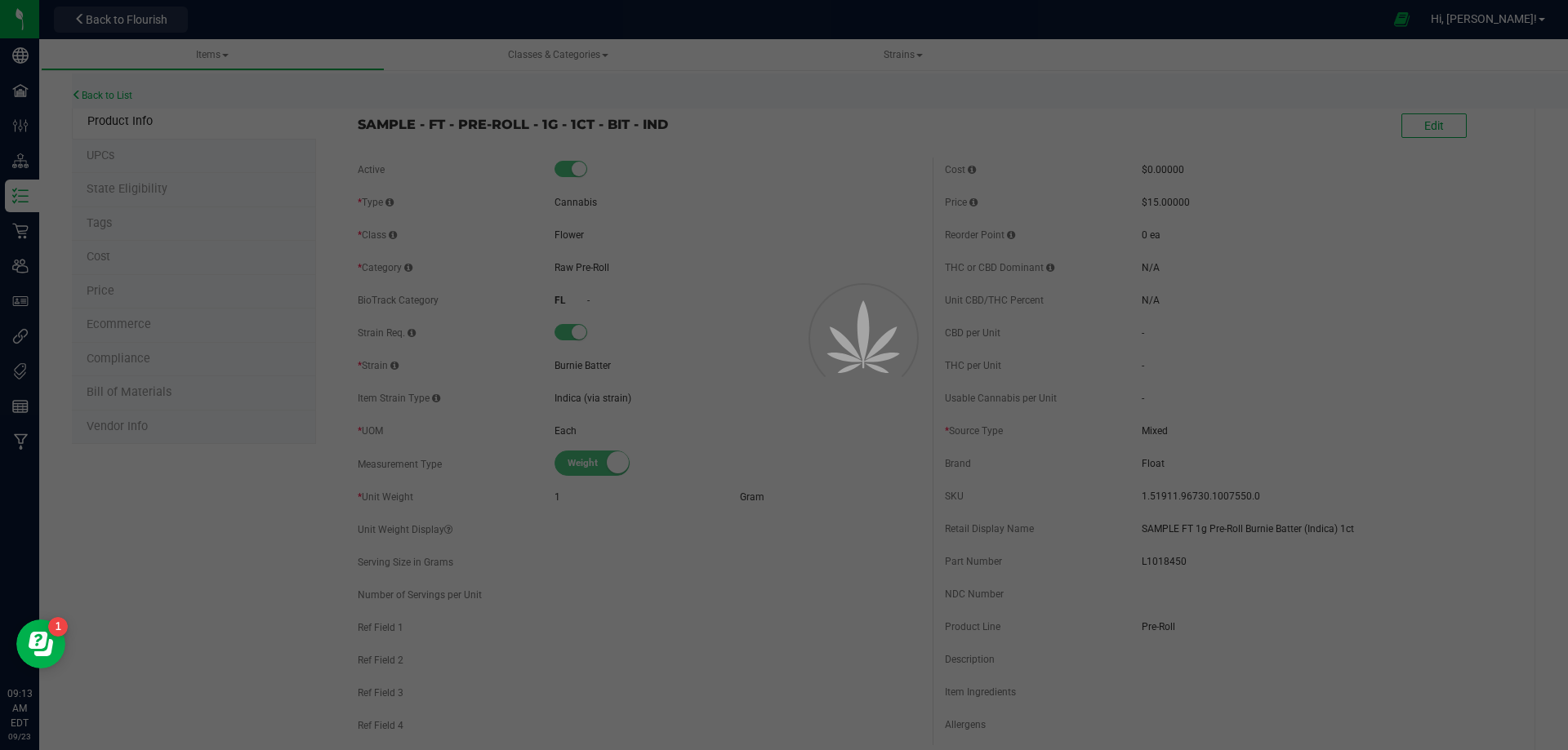
select select "13459"
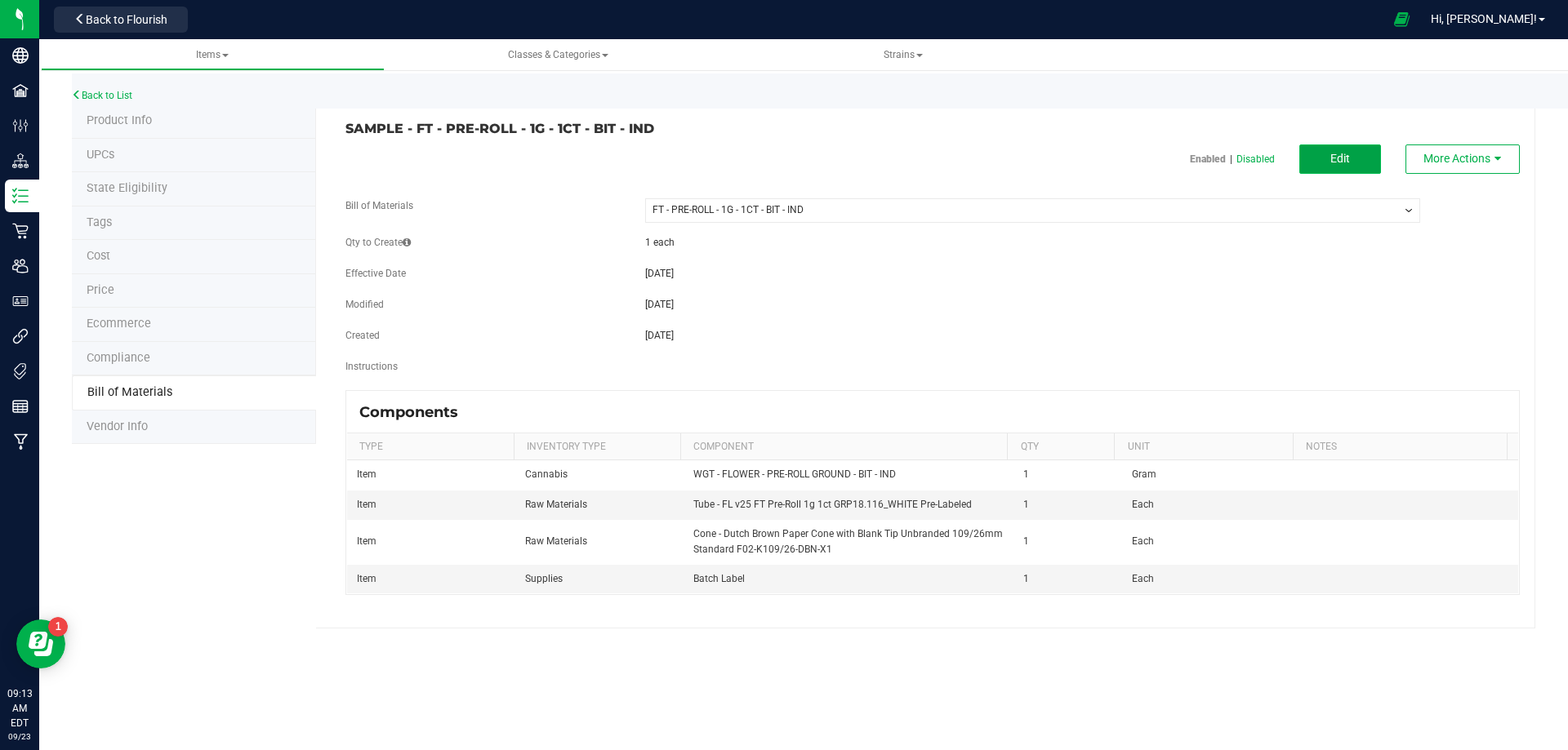
click at [1346, 167] on button "Edit" at bounding box center [1340, 158] width 82 height 29
select select "13459"
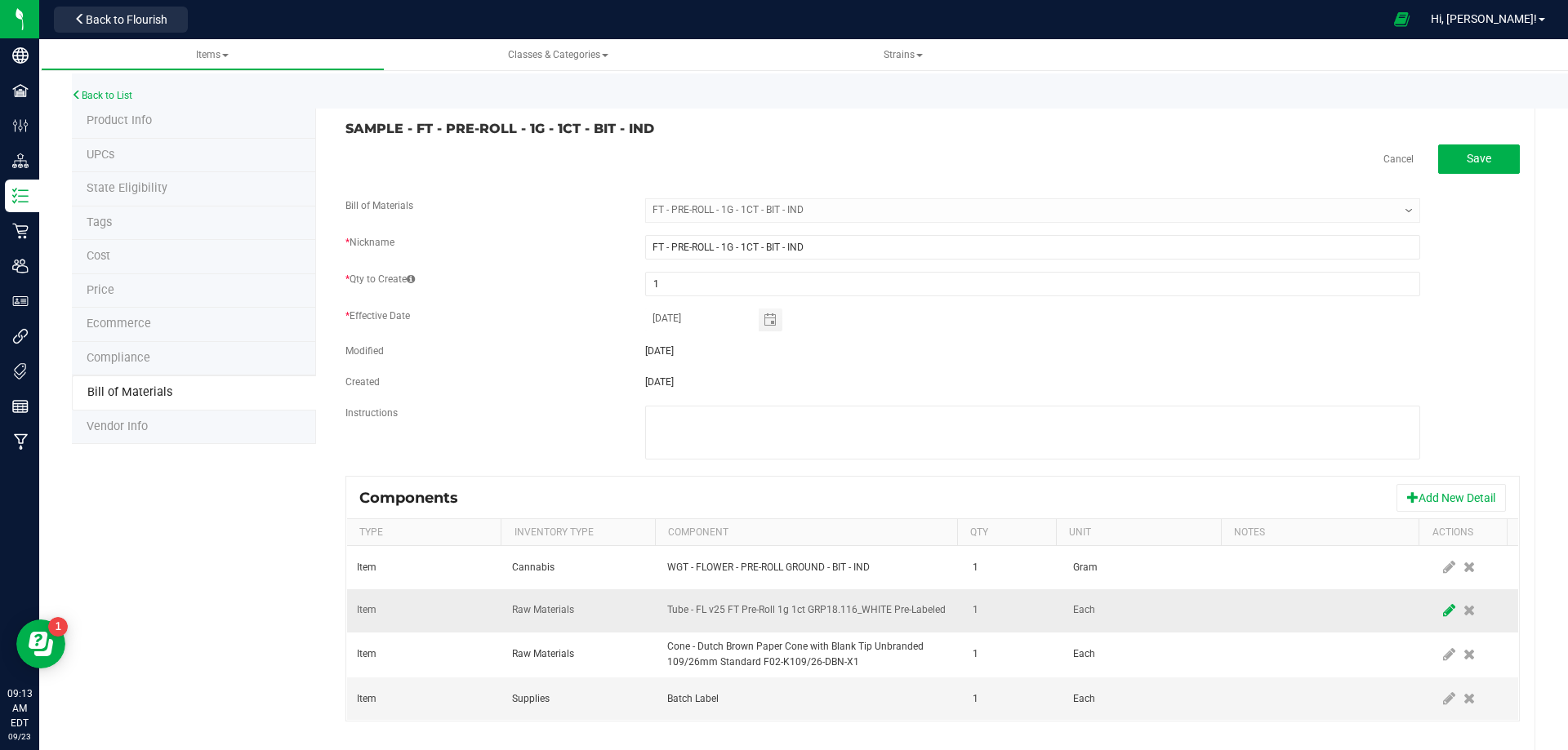
click at [1443, 610] on icon at bounding box center [1449, 610] width 12 height 15
click at [695, 612] on span "NO DATA FOUND" at bounding box center [800, 610] width 263 height 23
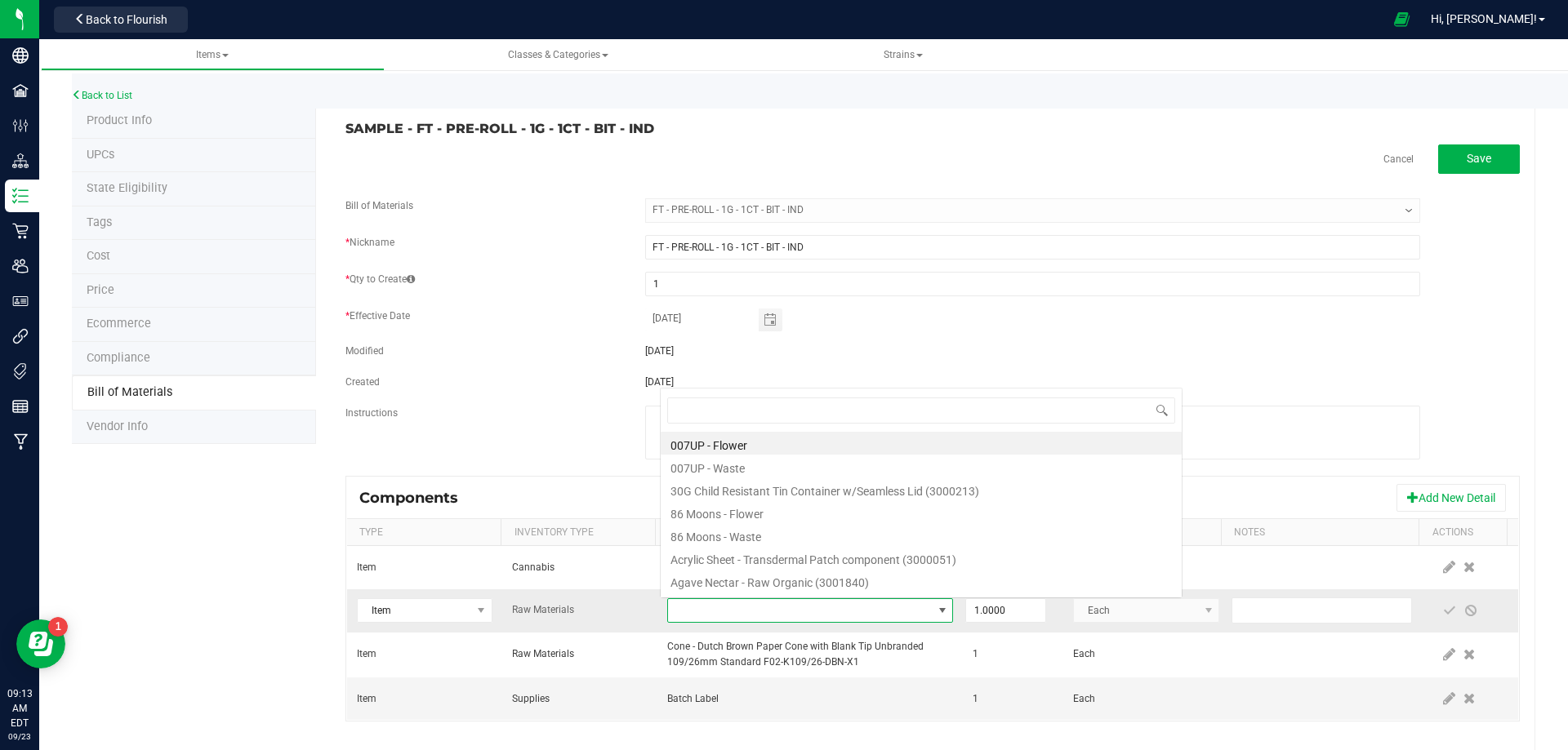
type input "3004471"
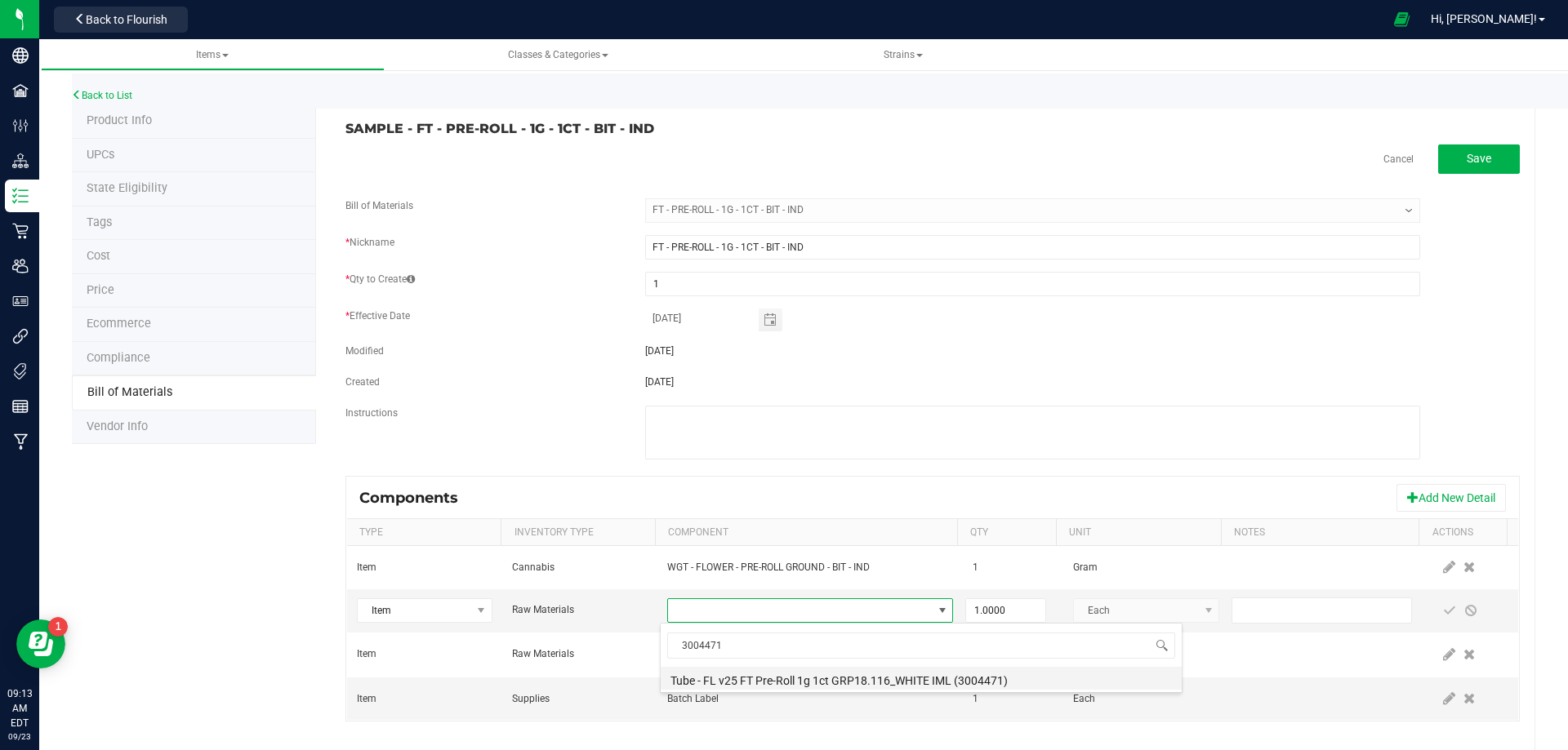
drag, startPoint x: 768, startPoint y: 675, endPoint x: 776, endPoint y: 672, distance: 8.5
click at [769, 675] on li "Tube - FL v25 FT Pre-Roll 1g 1ct GRP18.116_WHITE IML (3004471)" at bounding box center [921, 678] width 521 height 23
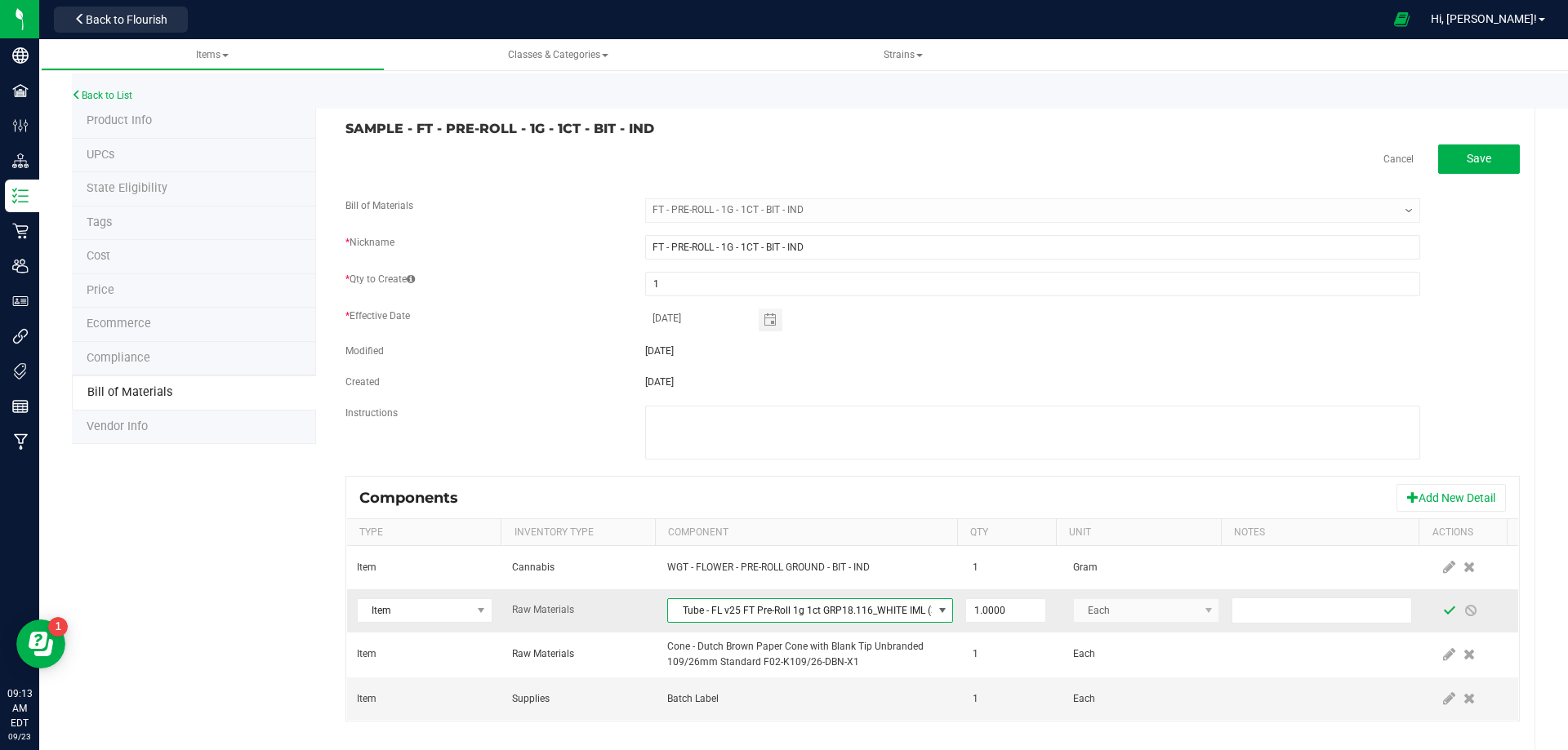
click at [1443, 613] on span at bounding box center [1450, 610] width 13 height 13
click at [103, 98] on link "Back to List" at bounding box center [102, 95] width 60 height 11
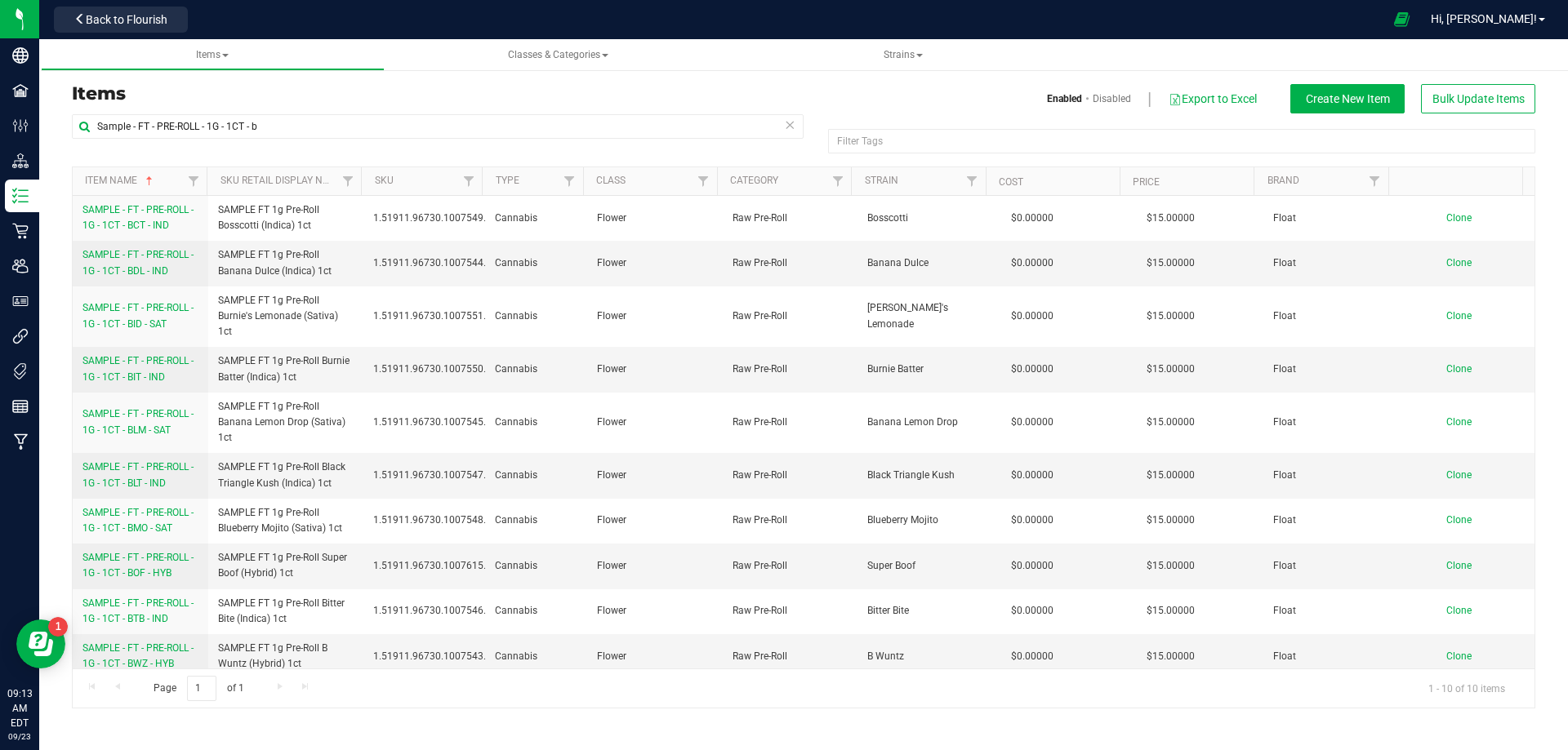
click at [152, 428] on span "SAMPLE - FT - PRE-ROLL - 1G - 1CT - BLM - SAT" at bounding box center [138, 422] width 111 height 27
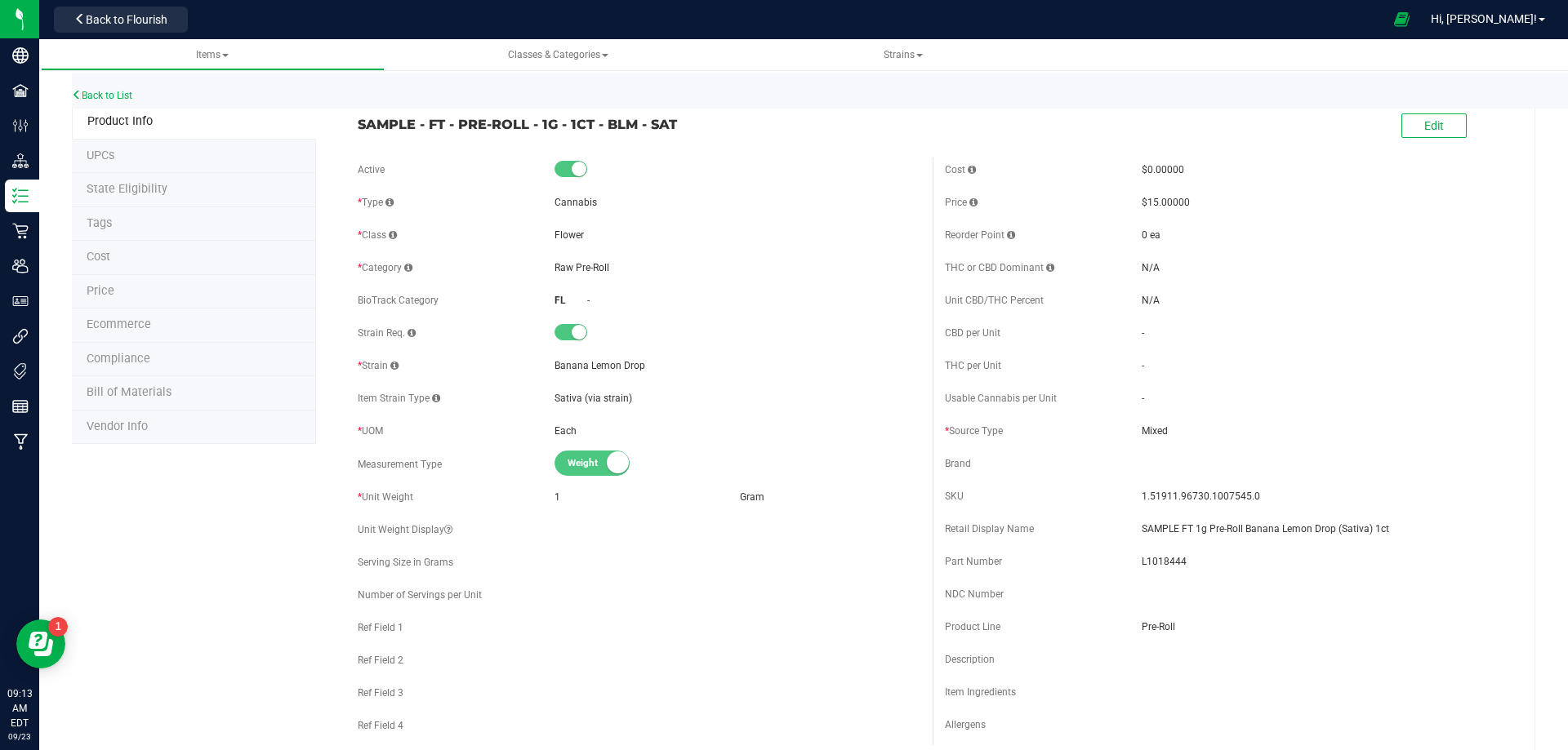
click at [162, 396] on span "Bill of Materials" at bounding box center [129, 392] width 85 height 14
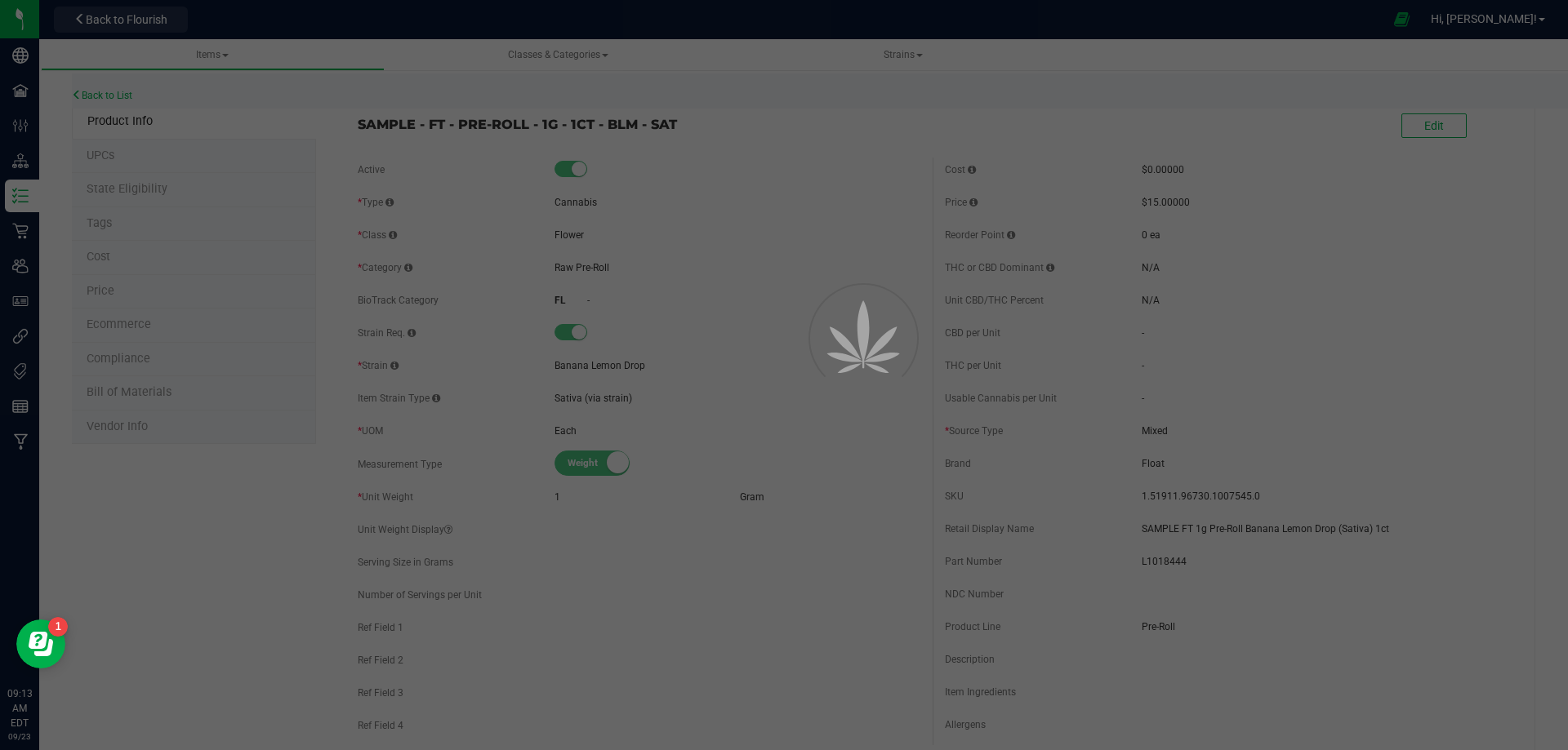
select select "13461"
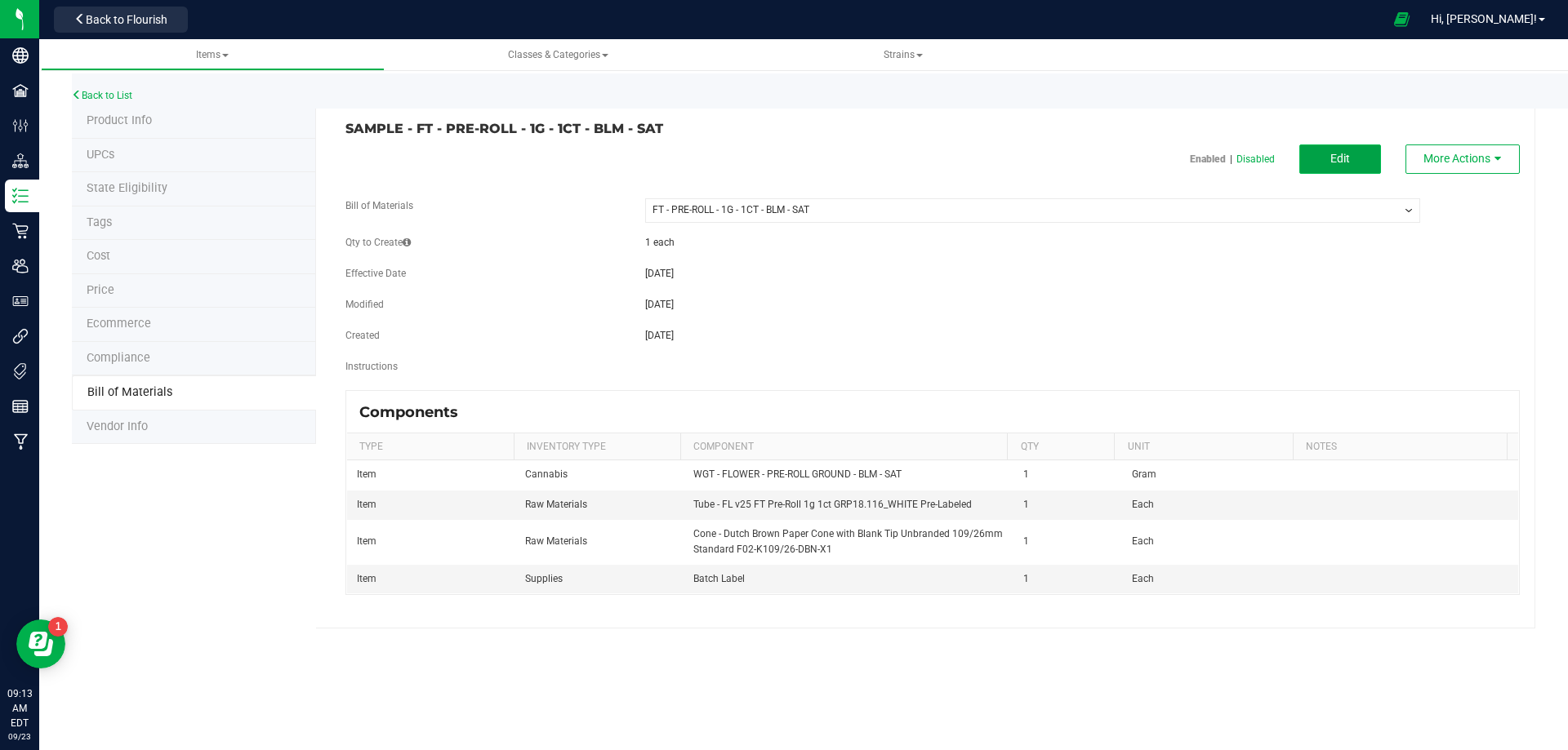
click at [1339, 156] on span "Edit" at bounding box center [1340, 158] width 20 height 13
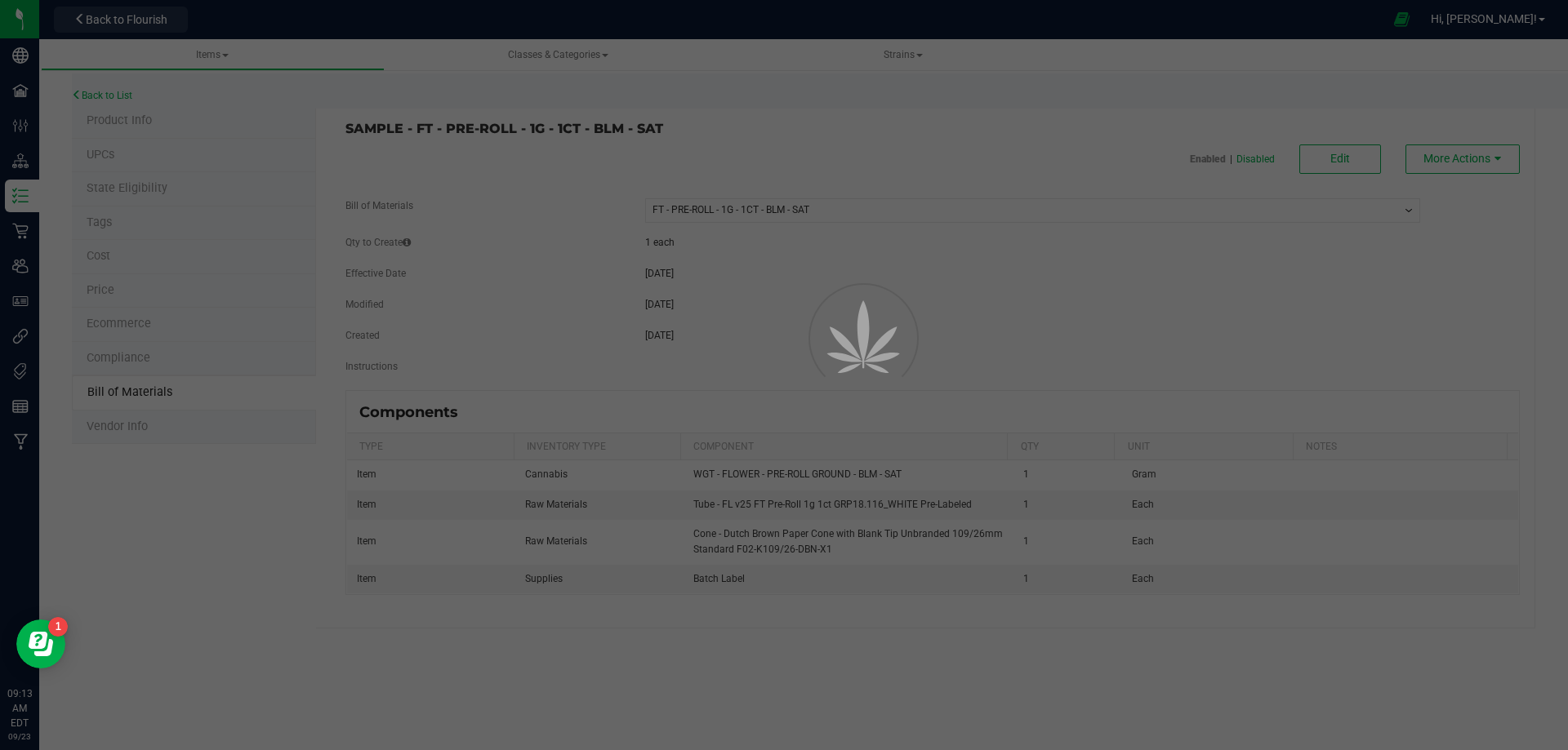
select select "13461"
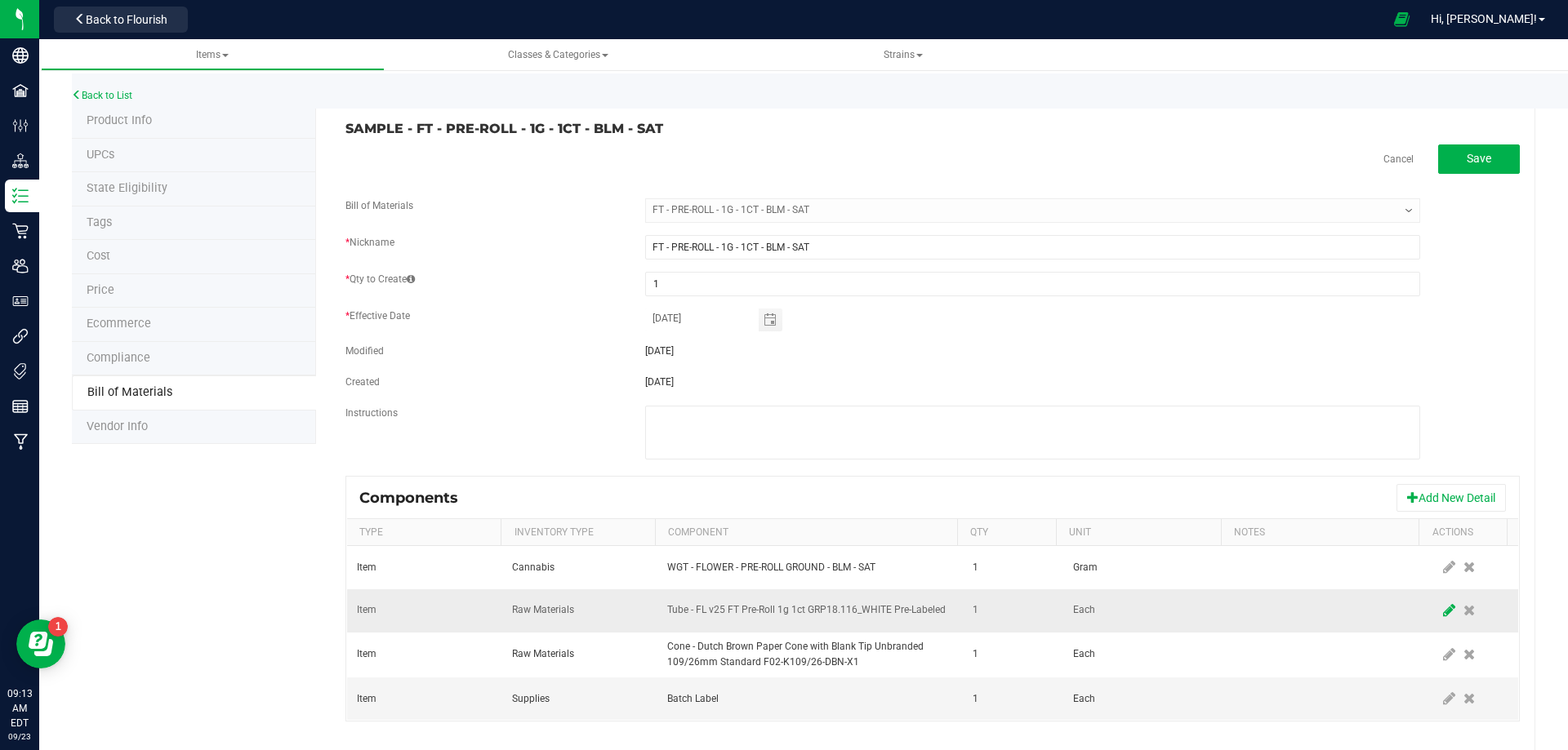
click at [1443, 607] on icon at bounding box center [1449, 610] width 12 height 15
click at [722, 608] on span "NO DATA FOUND" at bounding box center [800, 610] width 263 height 23
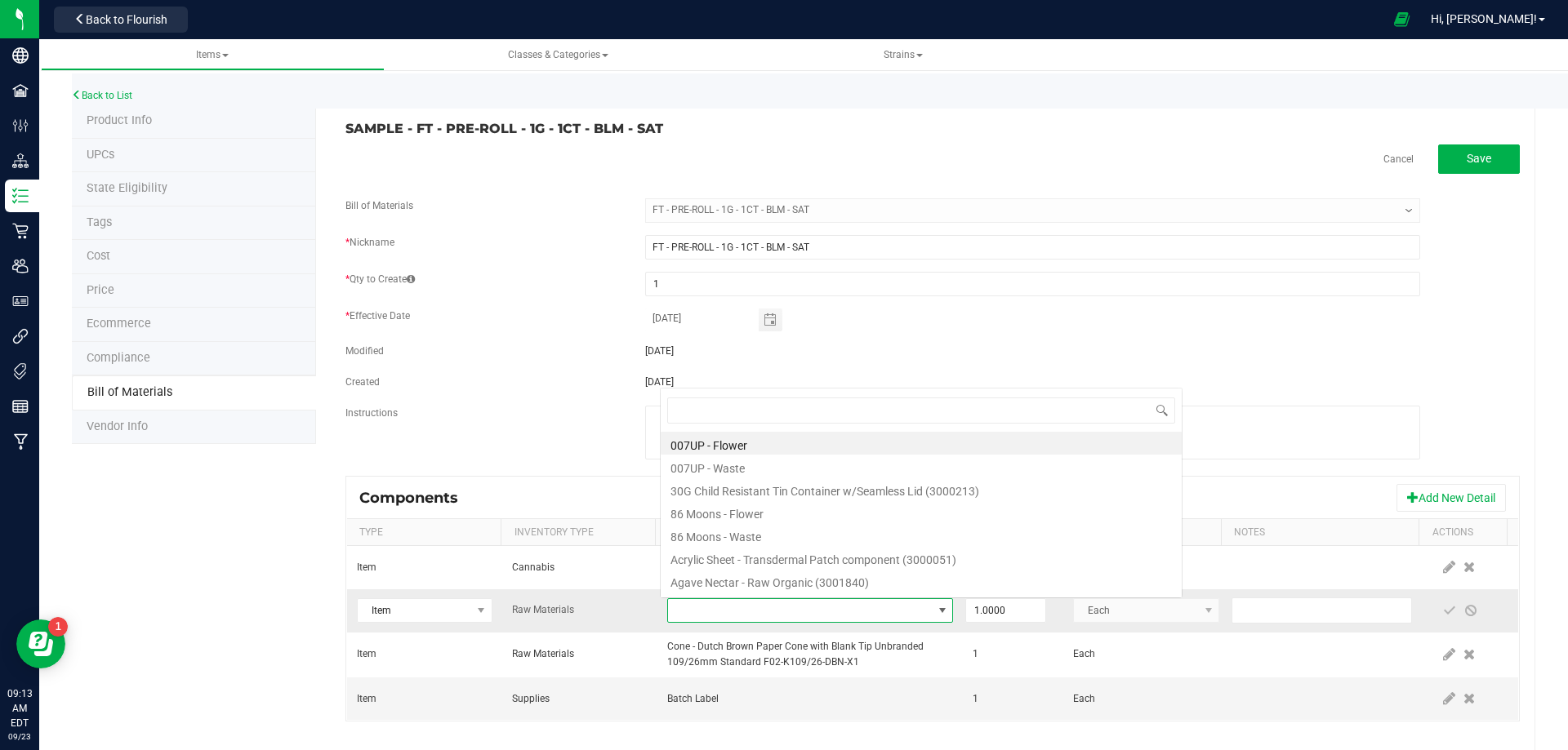
scroll to position [25, 278]
type input "3004471"
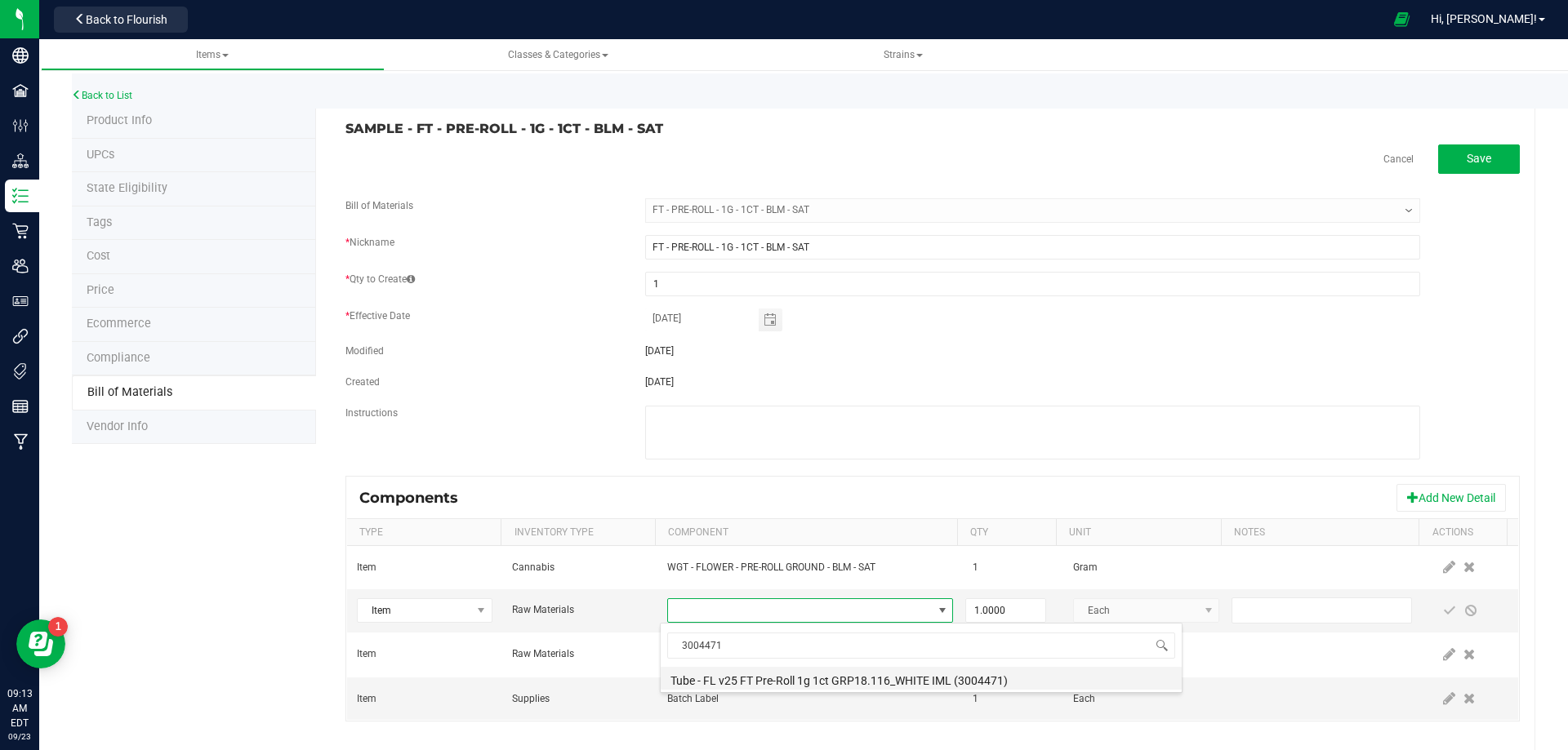
click at [742, 675] on li "Tube - FL v25 FT Pre-Roll 1g 1ct GRP18.116_WHITE IML (3004471)" at bounding box center [921, 678] width 521 height 23
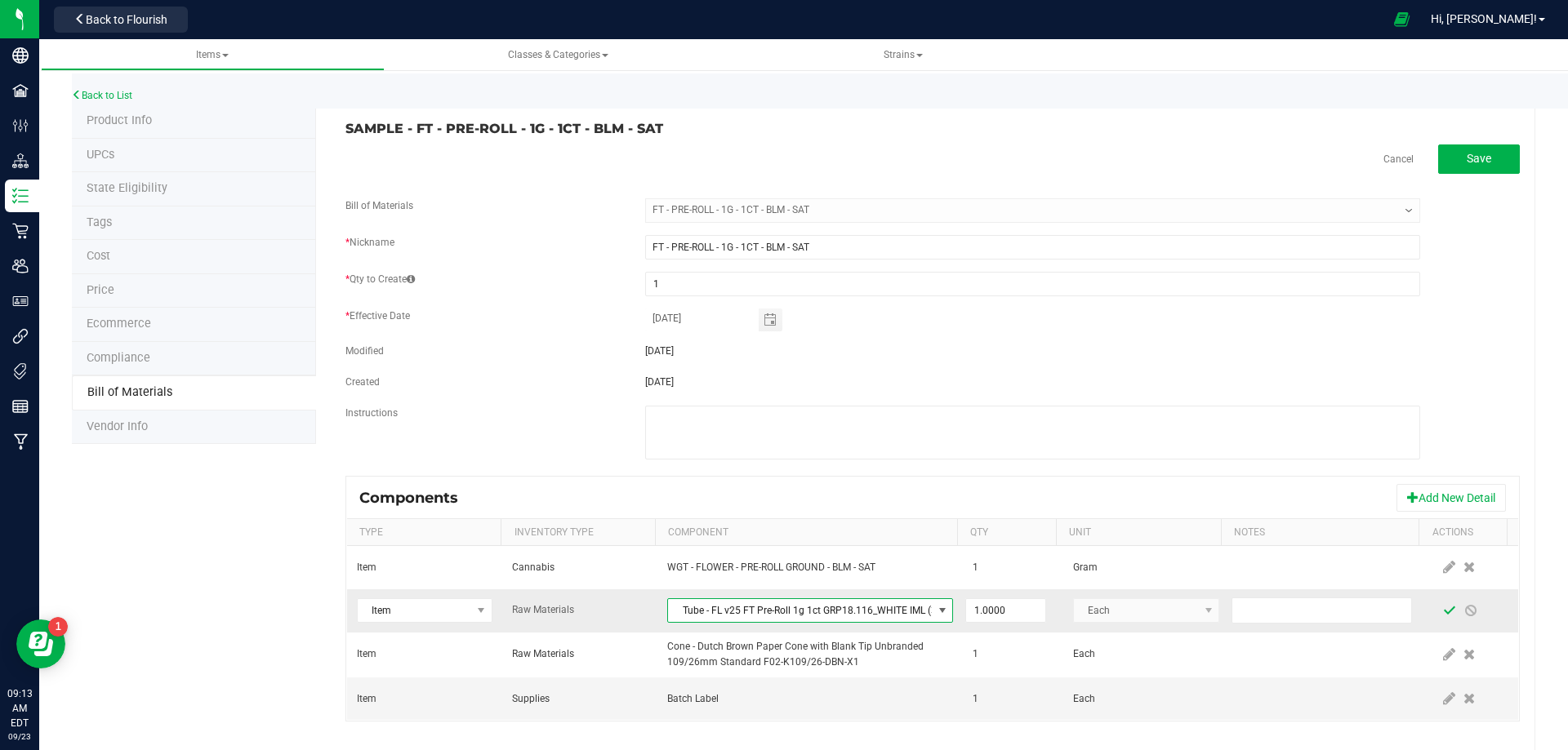
click at [1443, 607] on span at bounding box center [1450, 610] width 13 height 13
click at [126, 96] on link "Back to List" at bounding box center [102, 95] width 60 height 11
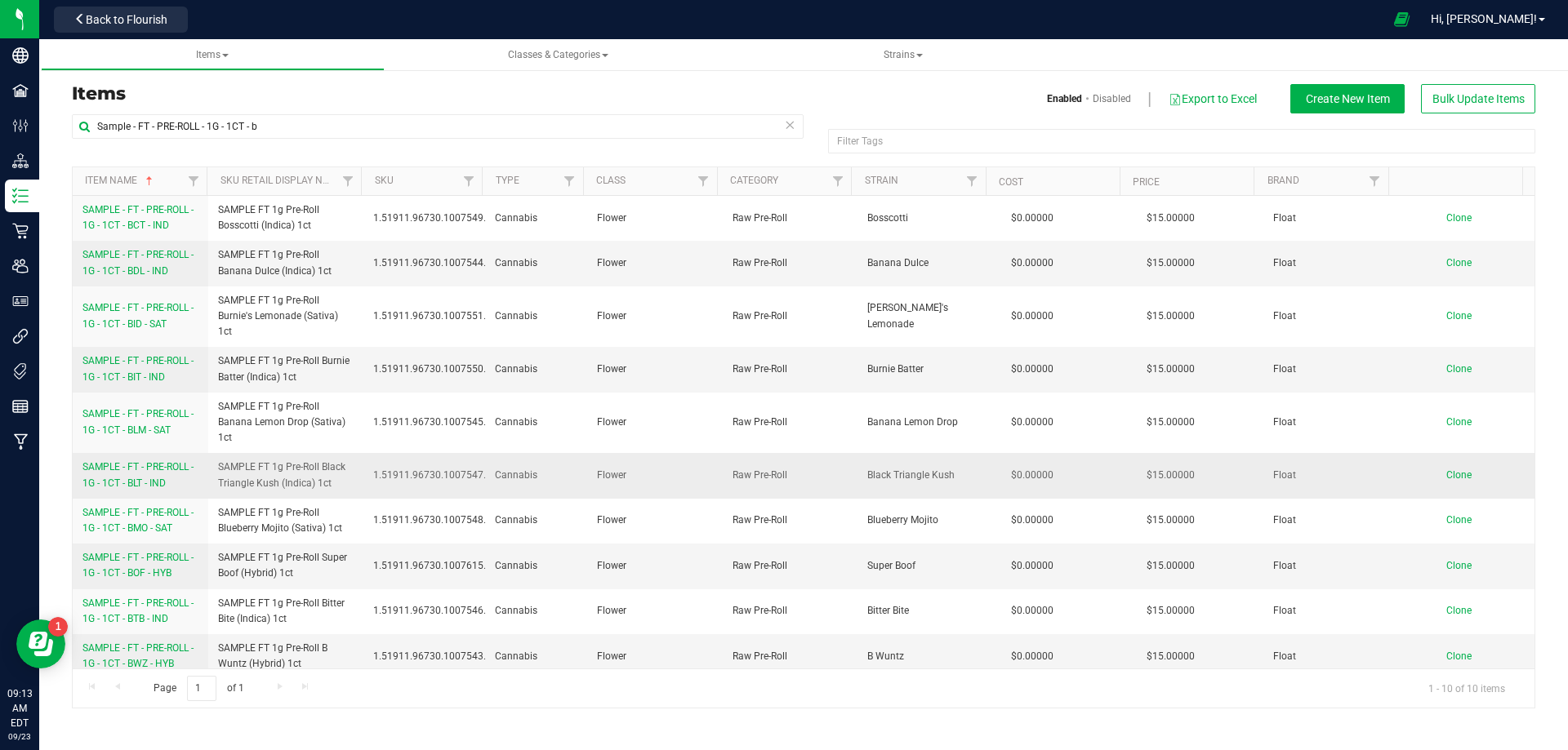
click at [149, 475] on link "SAMPLE - FT - PRE-ROLL - 1G - 1CT - BLT - IND" at bounding box center [140, 475] width 116 height 31
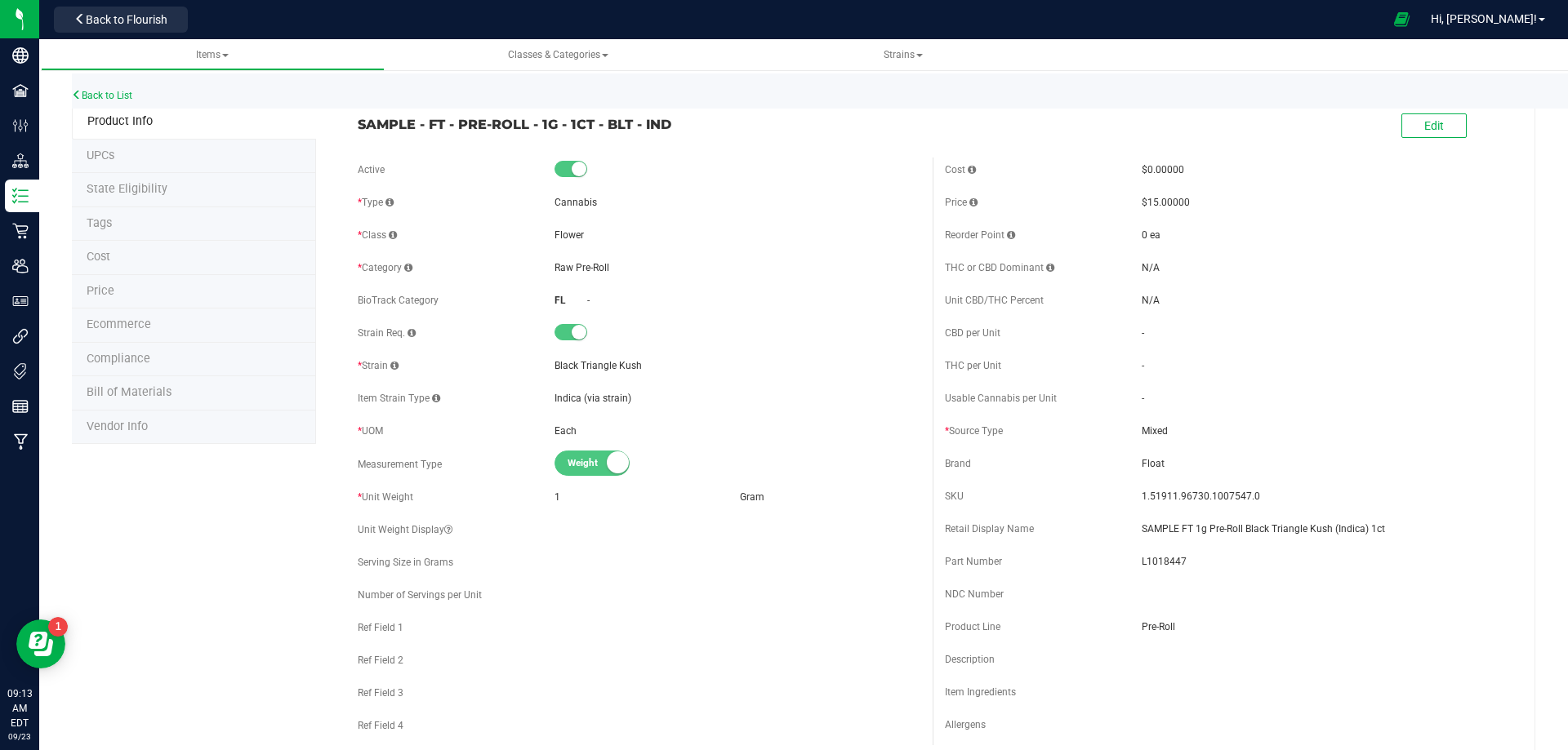
click at [151, 388] on span "Bill of Materials" at bounding box center [129, 392] width 85 height 14
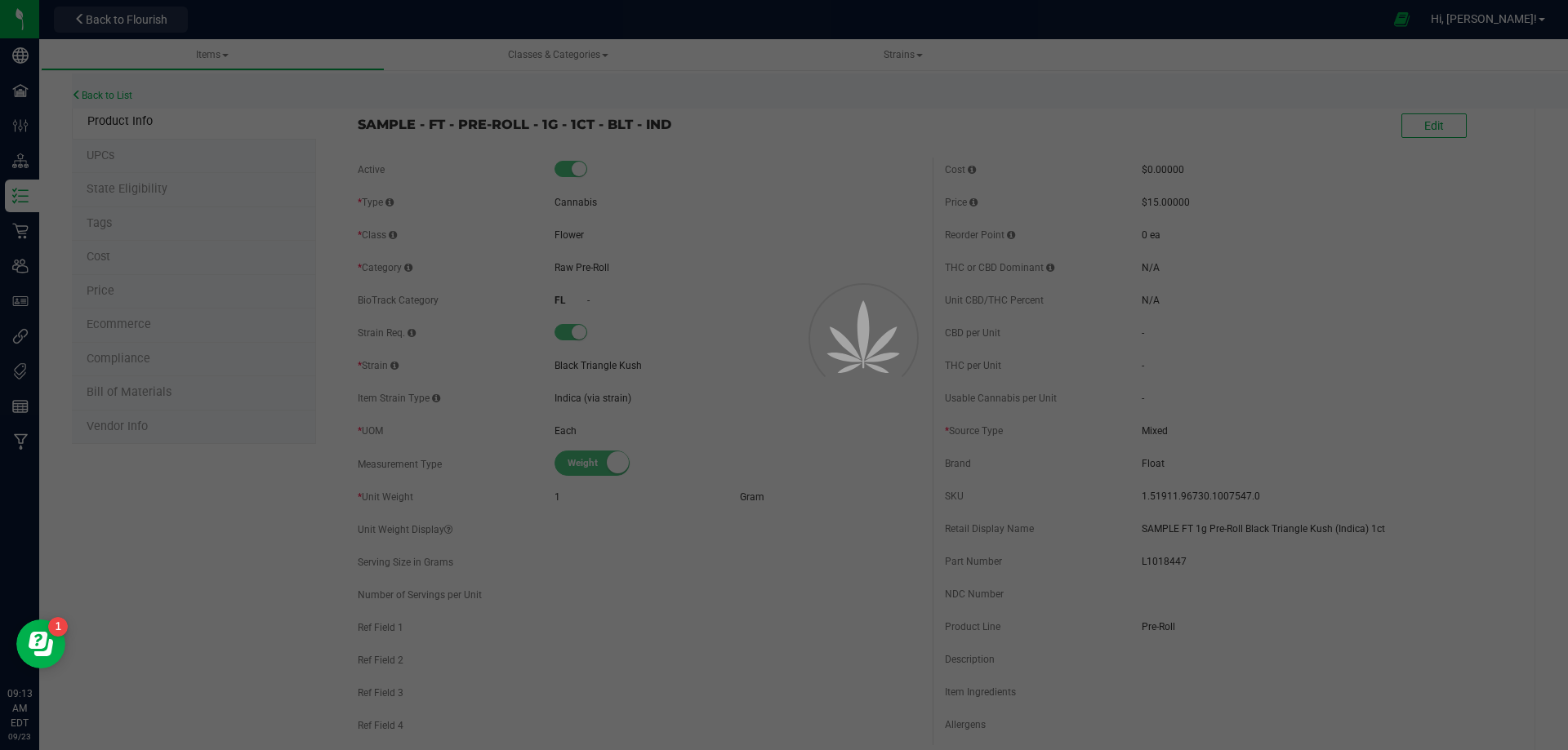
select select "13463"
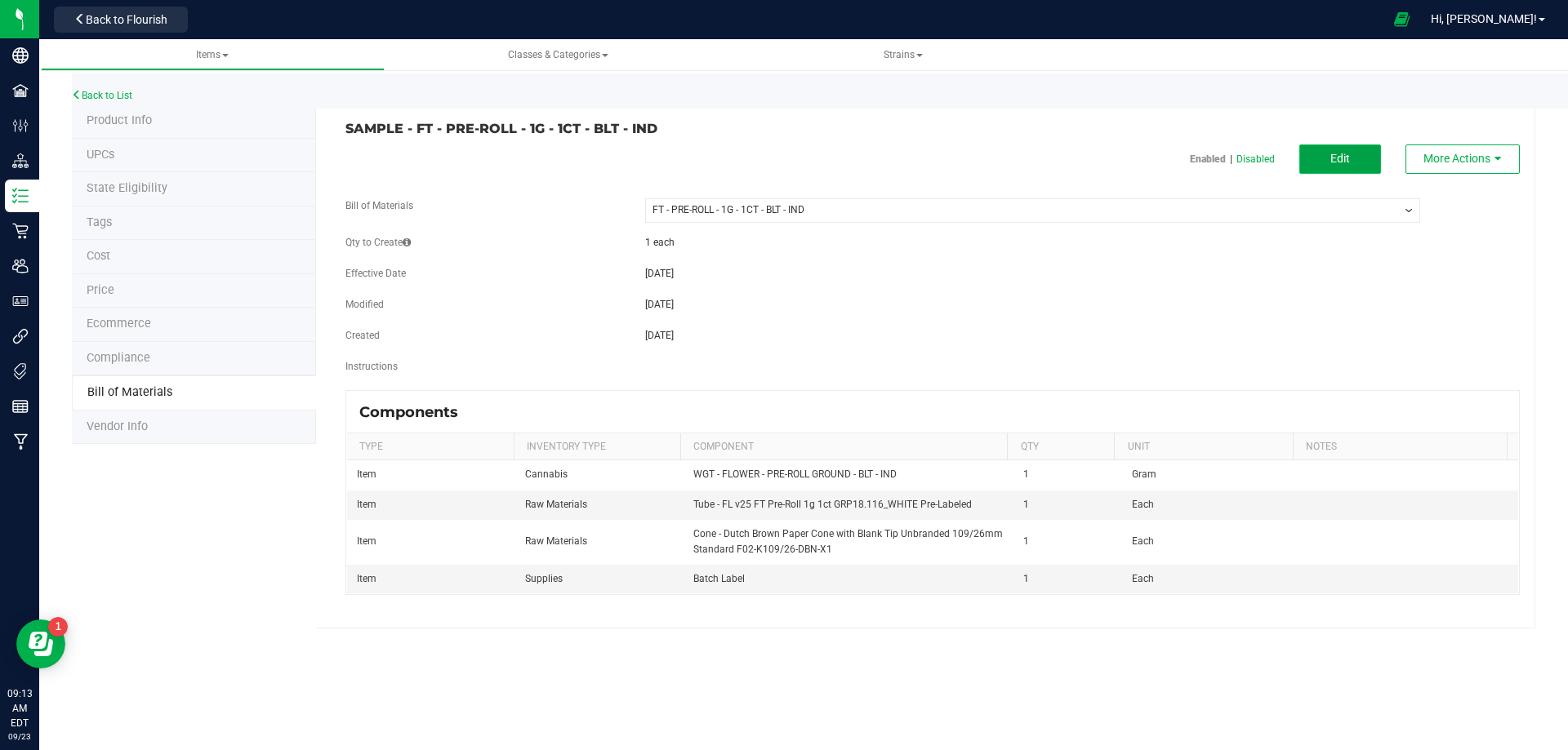
click at [1343, 158] on span "Edit" at bounding box center [1340, 158] width 20 height 13
select select "13463"
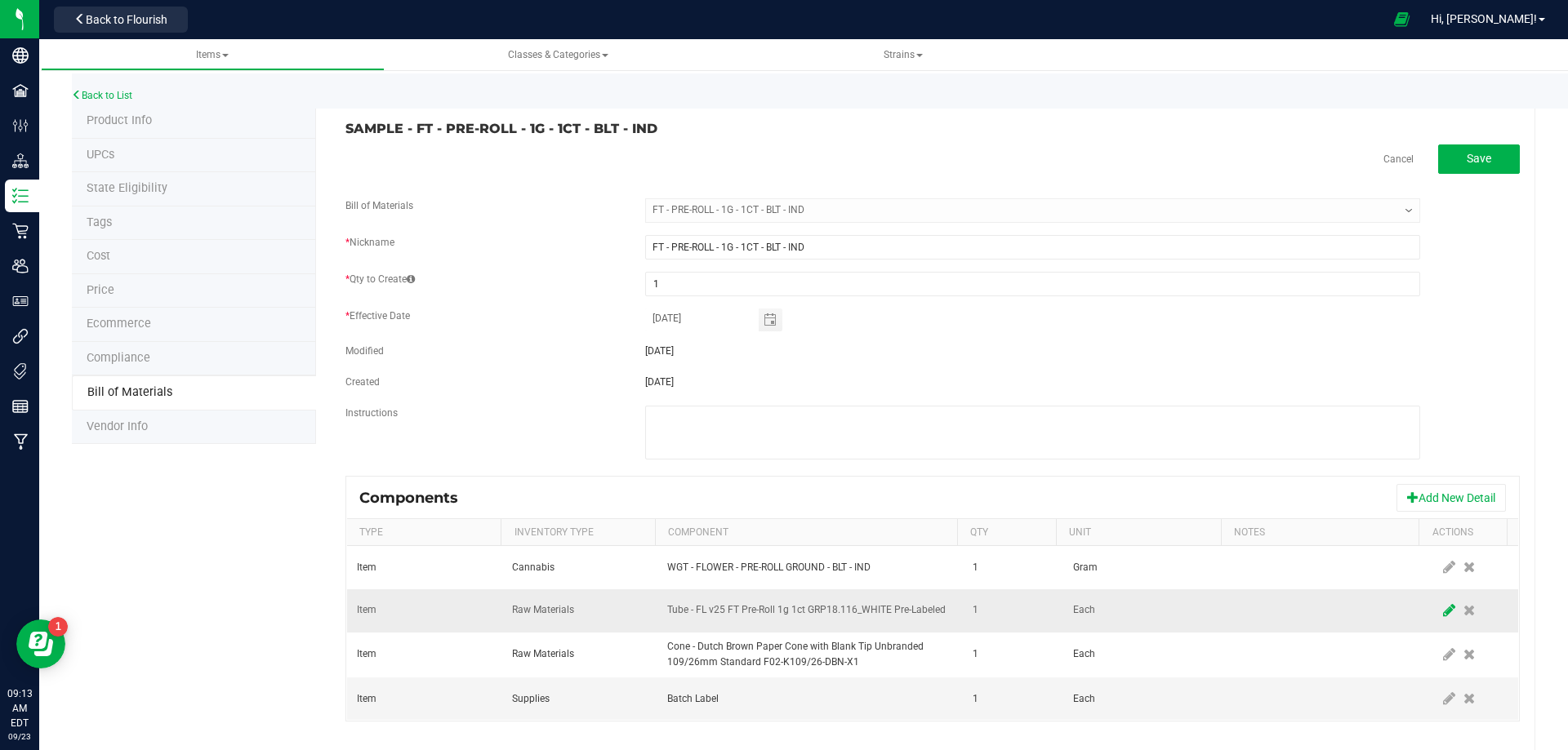
click at [1440, 608] on span at bounding box center [1450, 610] width 21 height 29
click at [877, 605] on span "NO DATA FOUND" at bounding box center [800, 610] width 263 height 23
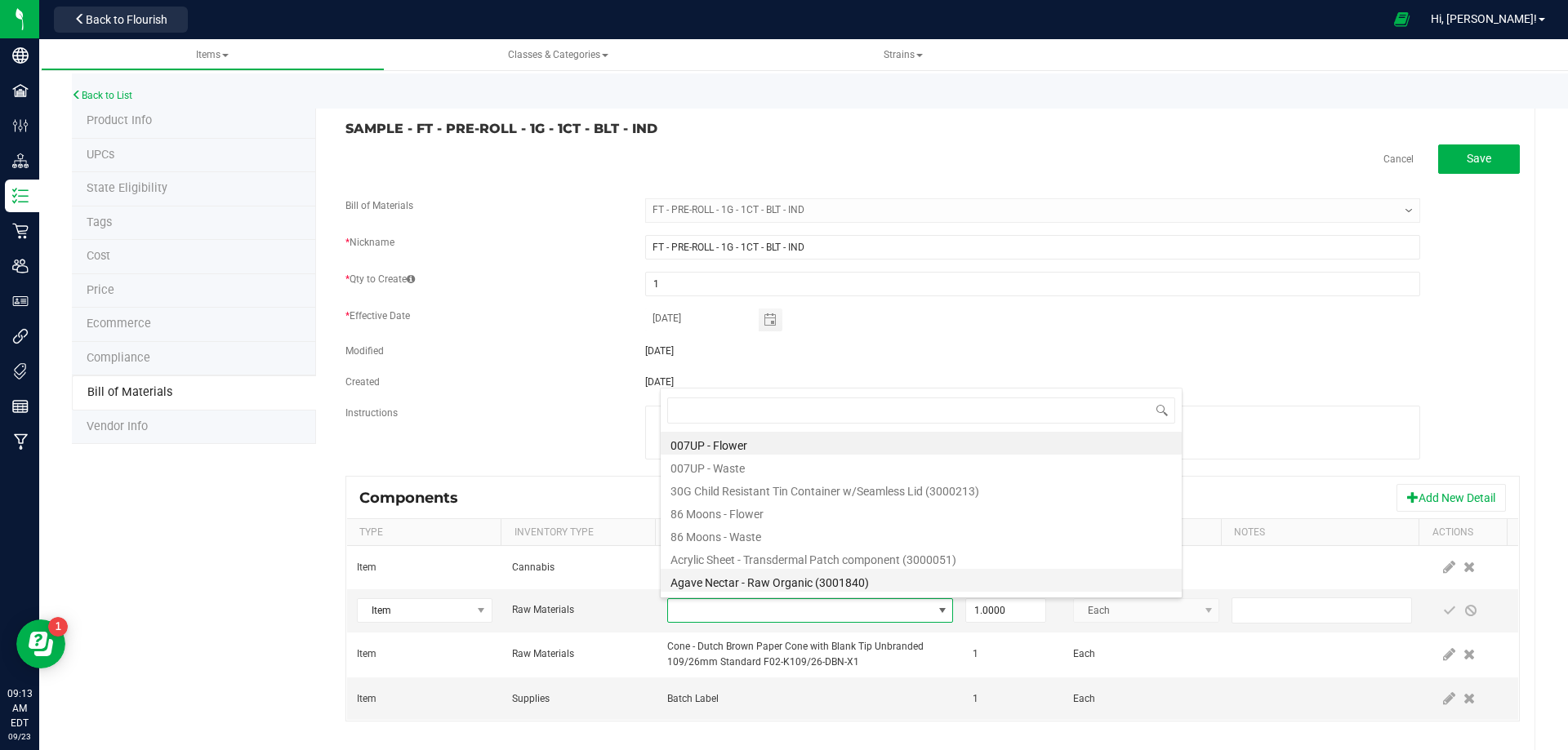
type input "3004471"
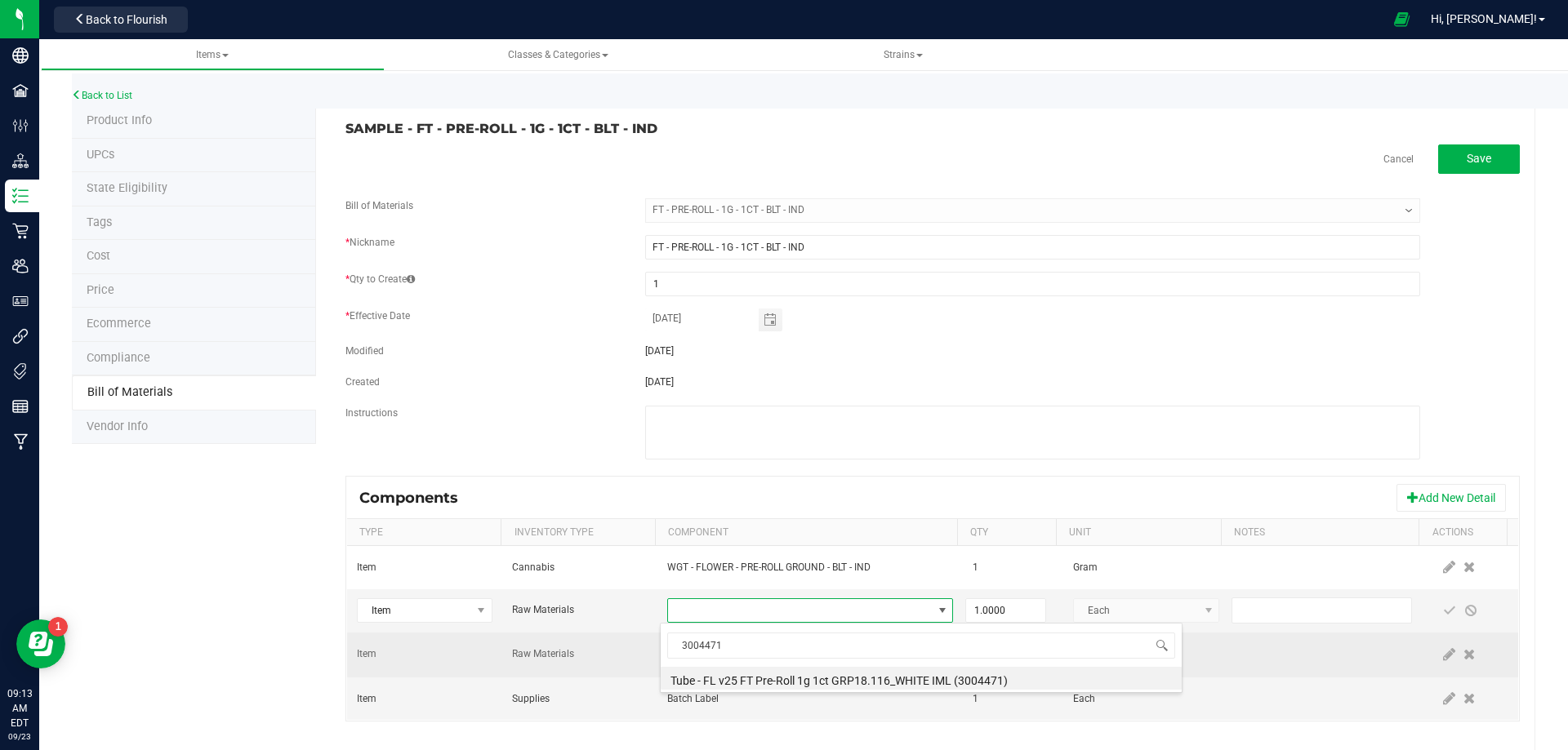
drag, startPoint x: 770, startPoint y: 685, endPoint x: 831, endPoint y: 671, distance: 62.6
click at [771, 686] on li "Tube - FL v25 FT Pre-Roll 1g 1ct GRP18.116_WHITE IML (3004471)" at bounding box center [921, 678] width 521 height 23
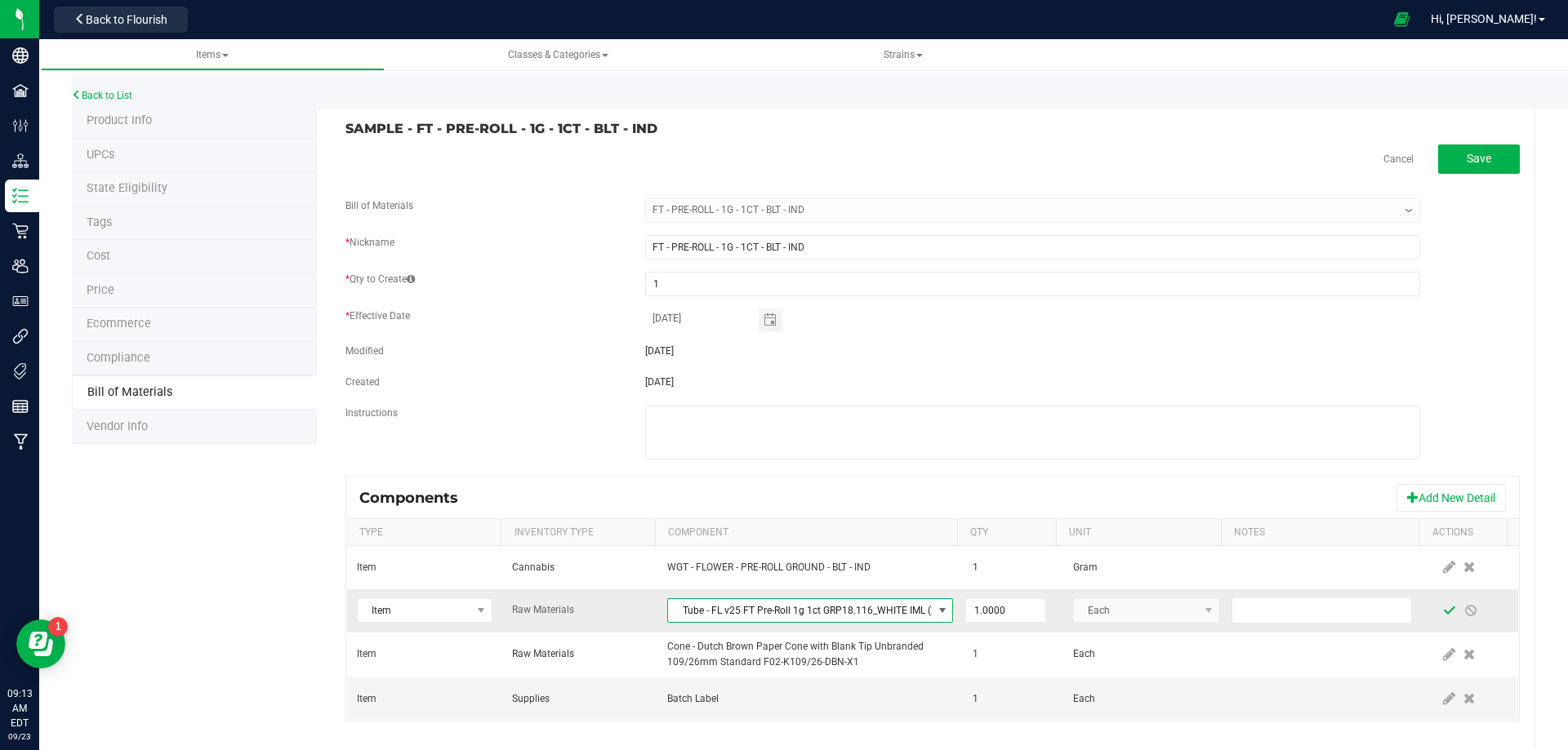
click at [1440, 617] on span at bounding box center [1450, 610] width 21 height 29
click at [126, 100] on link "Back to List" at bounding box center [102, 95] width 60 height 11
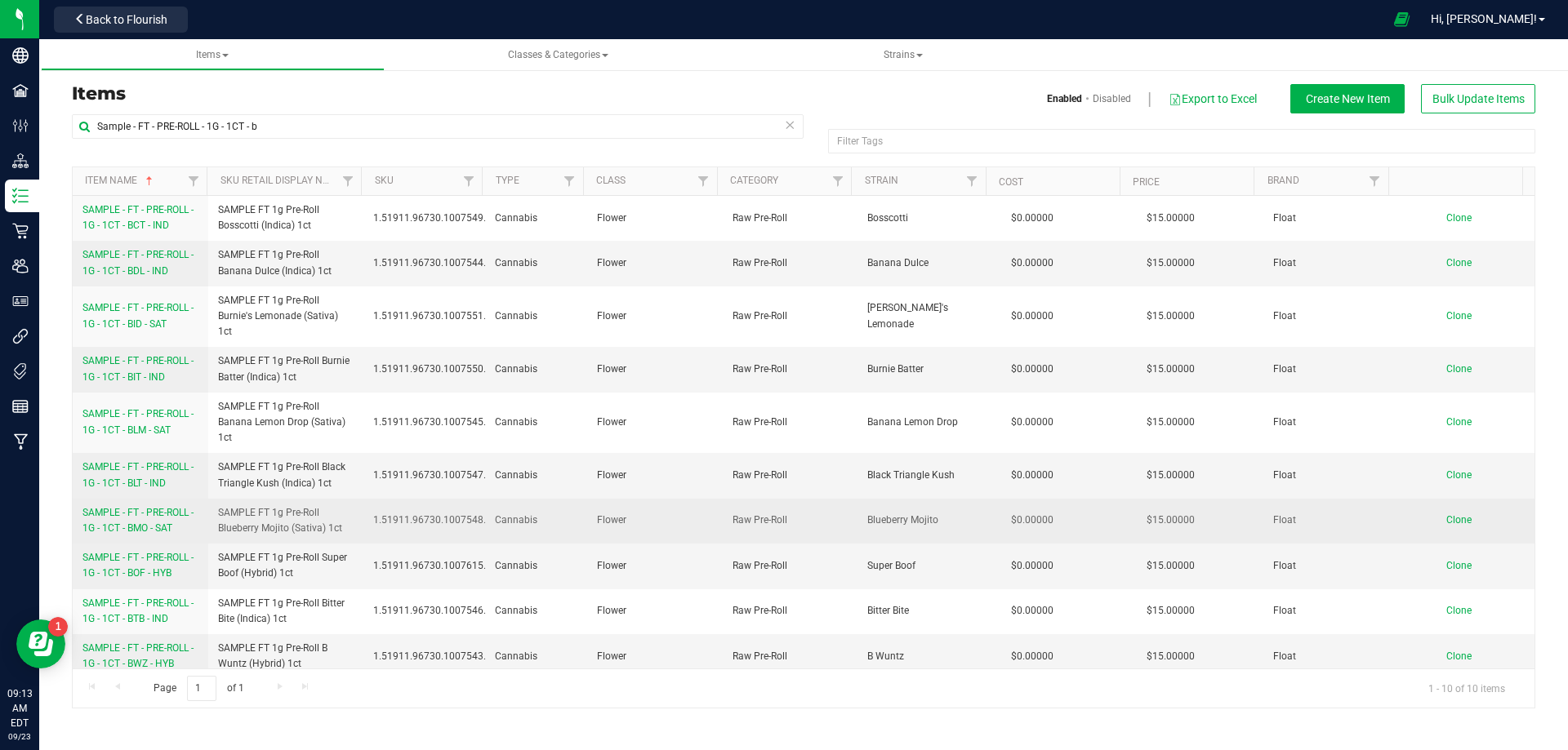
click at [153, 521] on link "SAMPLE - FT - PRE-ROLL - 1G - 1CT - BMO - SAT" at bounding box center [140, 521] width 116 height 31
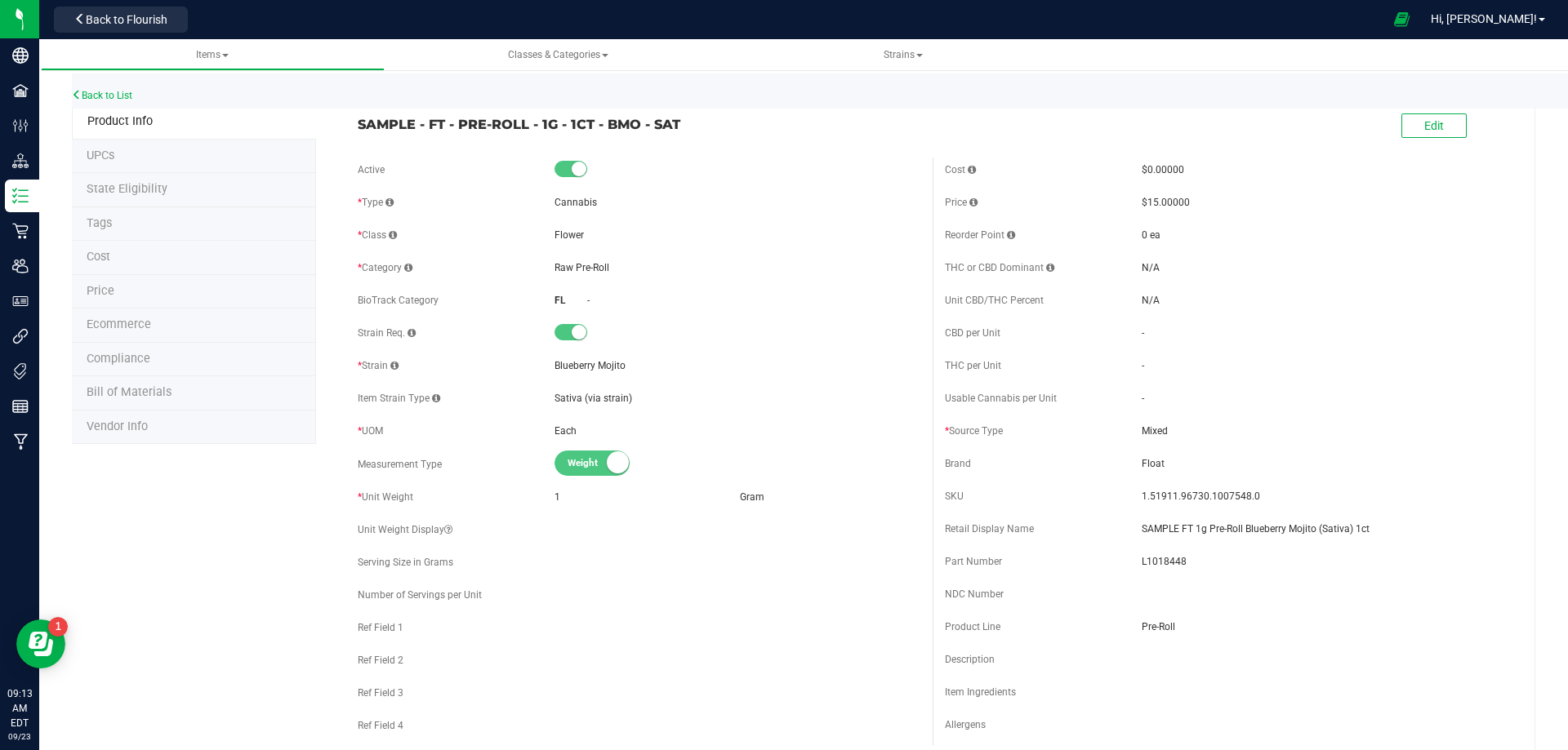
click at [136, 400] on li "Bill of Materials" at bounding box center [194, 393] width 244 height 34
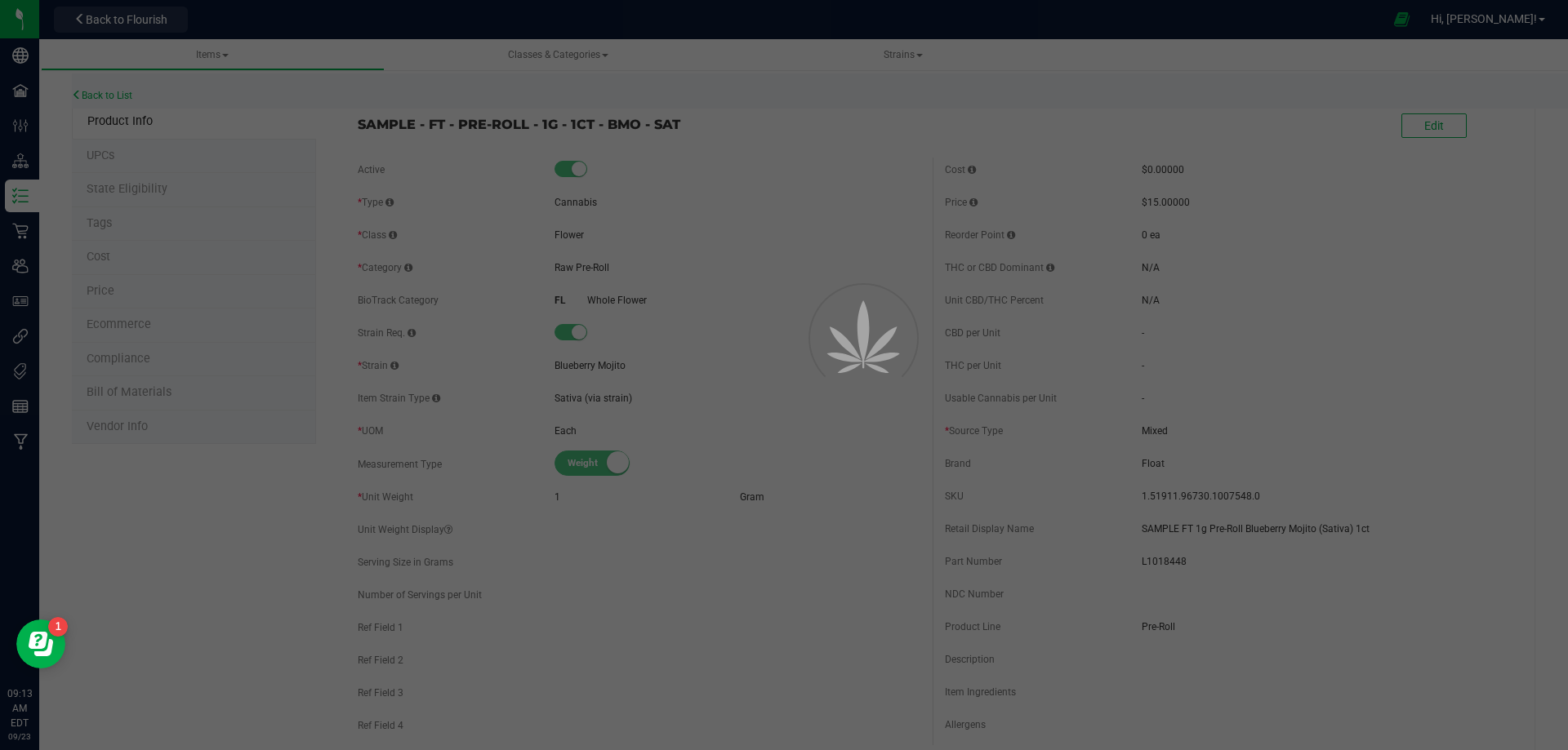
select select "13465"
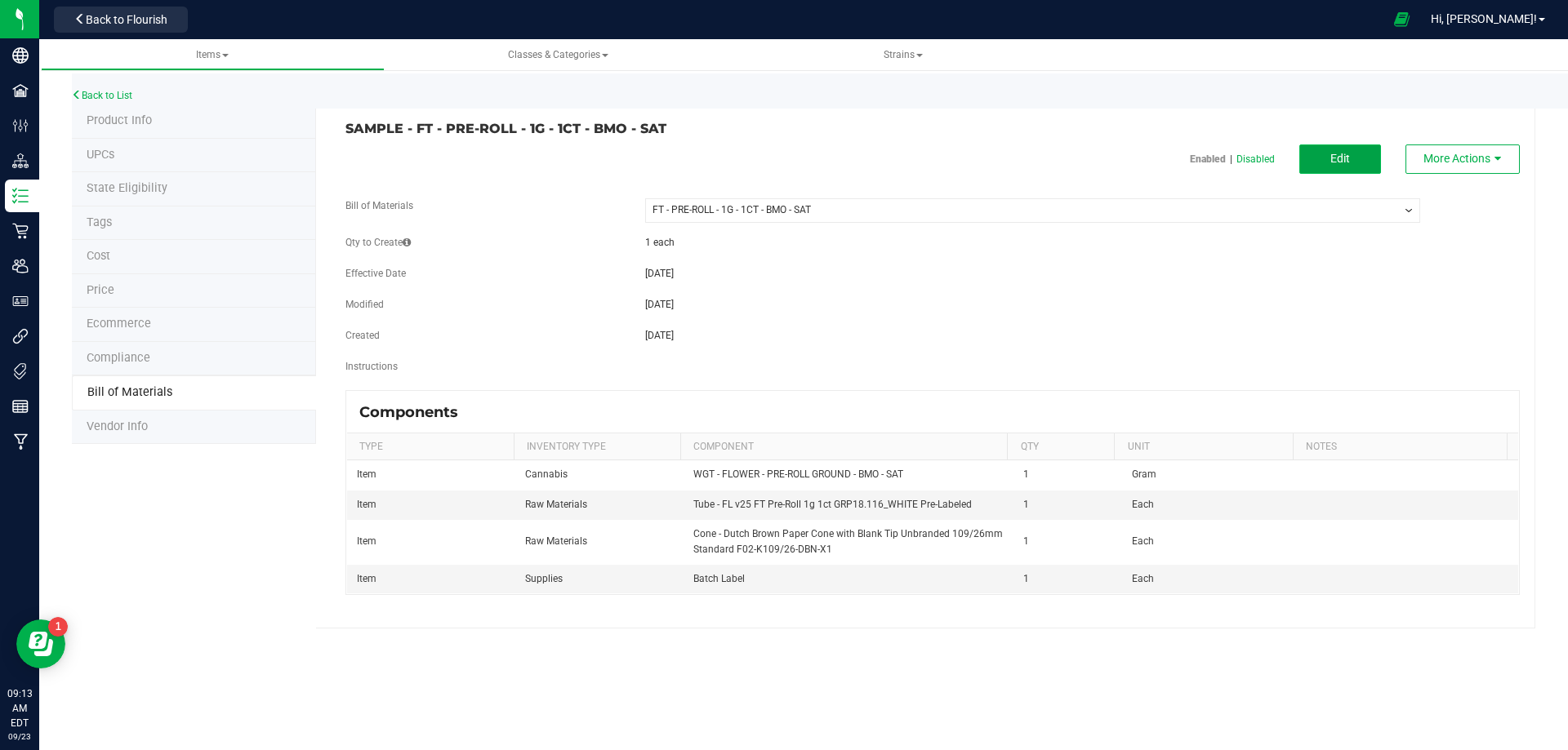
click at [1319, 158] on button "Edit" at bounding box center [1340, 158] width 82 height 29
select select "13465"
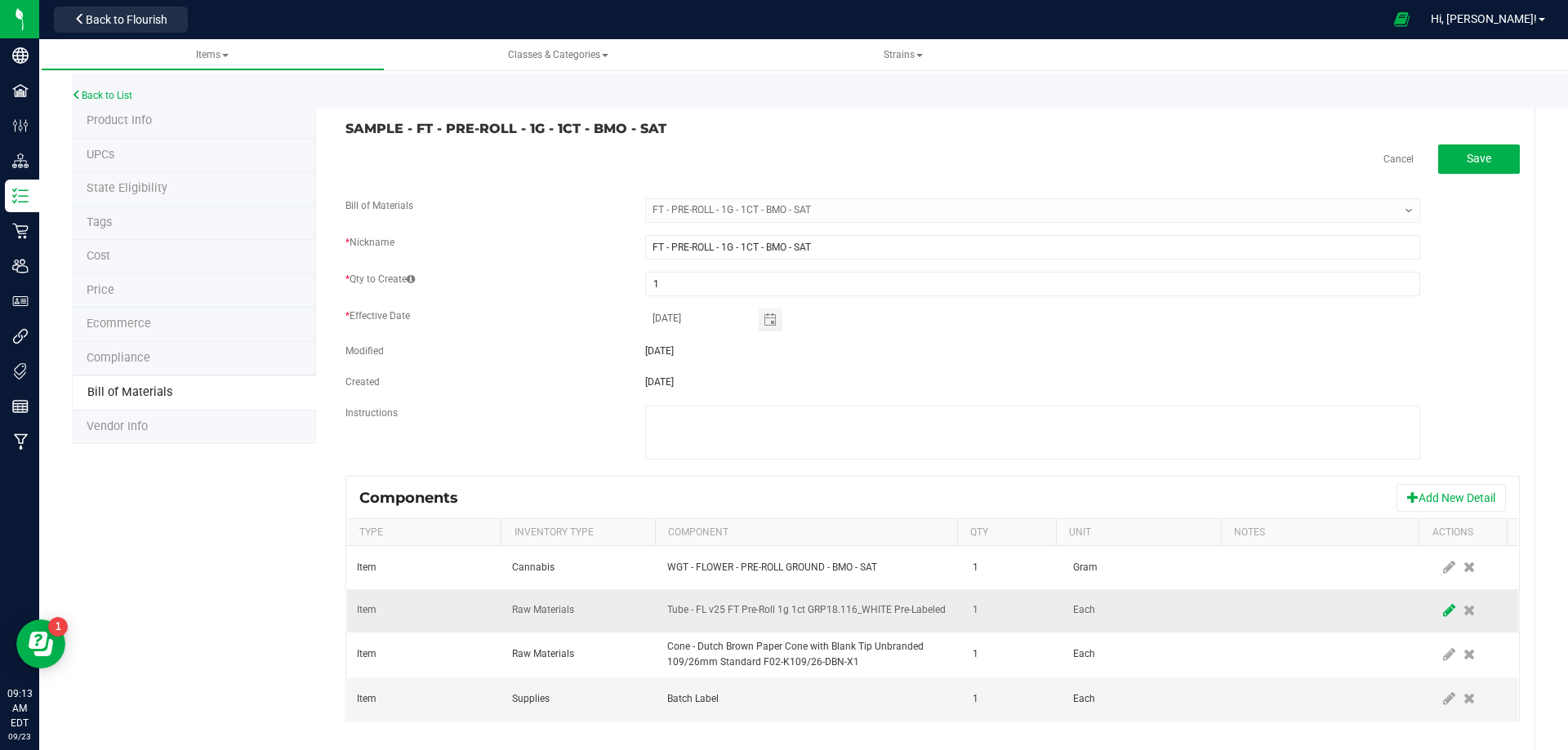
click at [1443, 609] on icon at bounding box center [1449, 610] width 12 height 15
click at [850, 618] on span "NO DATA FOUND" at bounding box center [800, 610] width 263 height 23
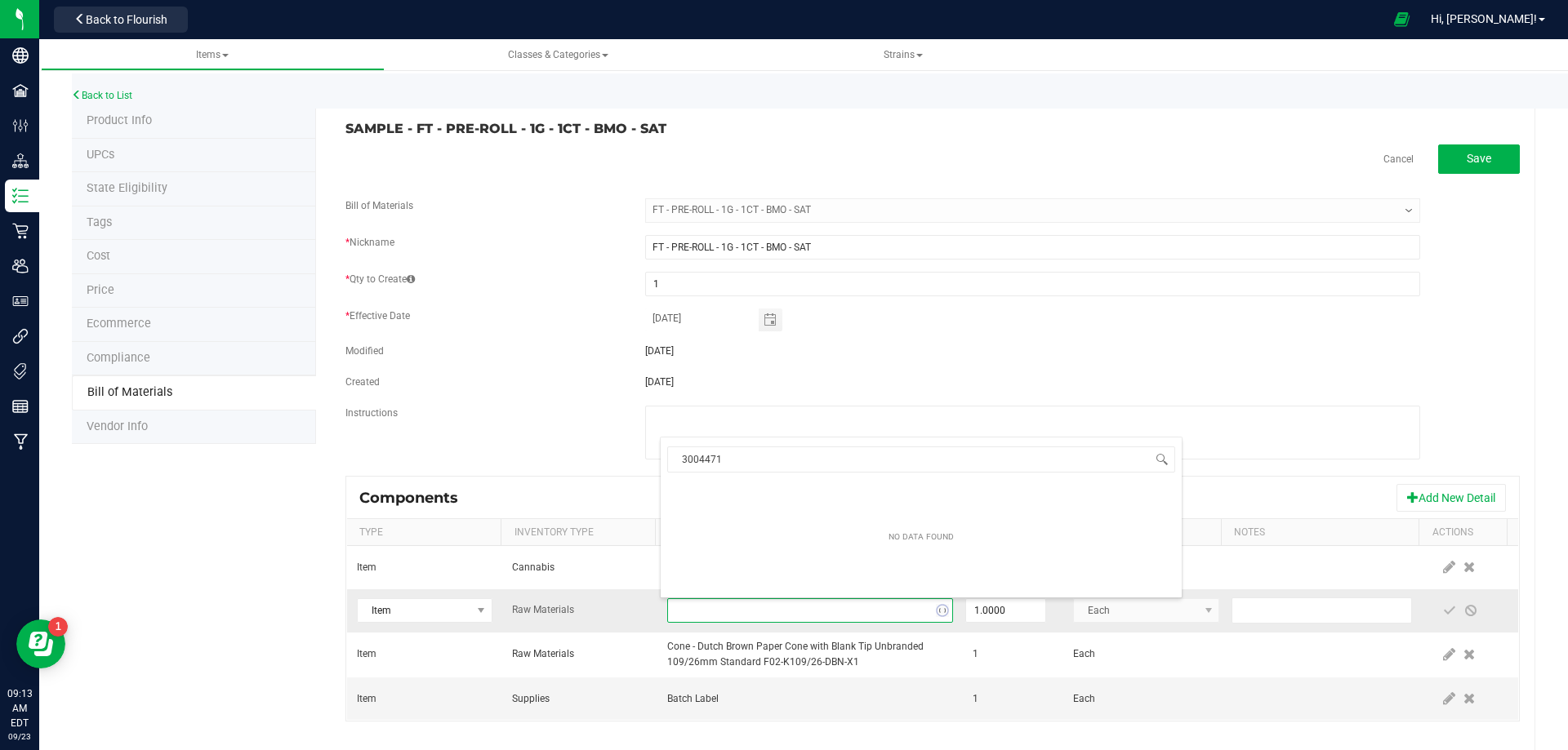
scroll to position [25, 278]
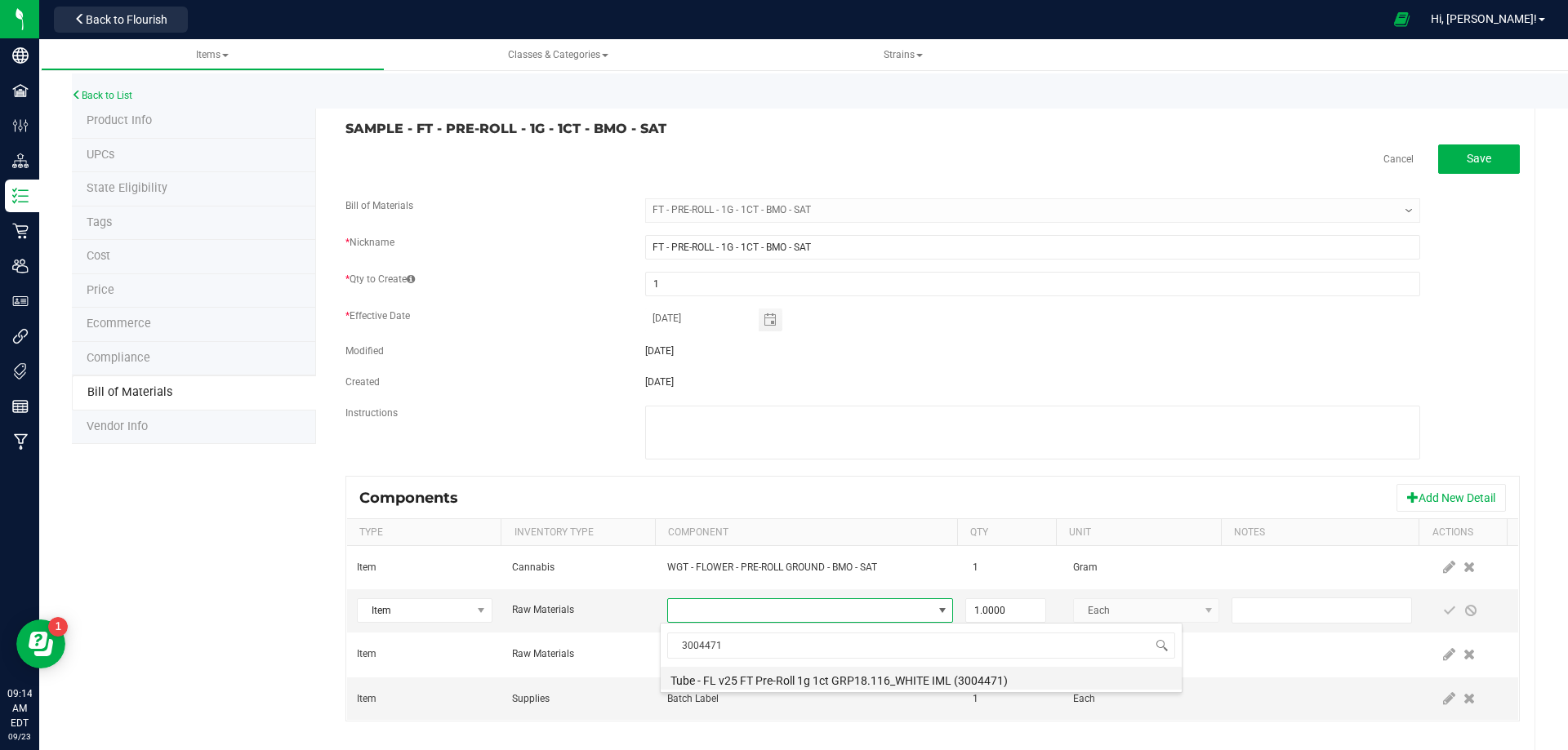
drag, startPoint x: 792, startPoint y: 682, endPoint x: 1048, endPoint y: 663, distance: 256.7
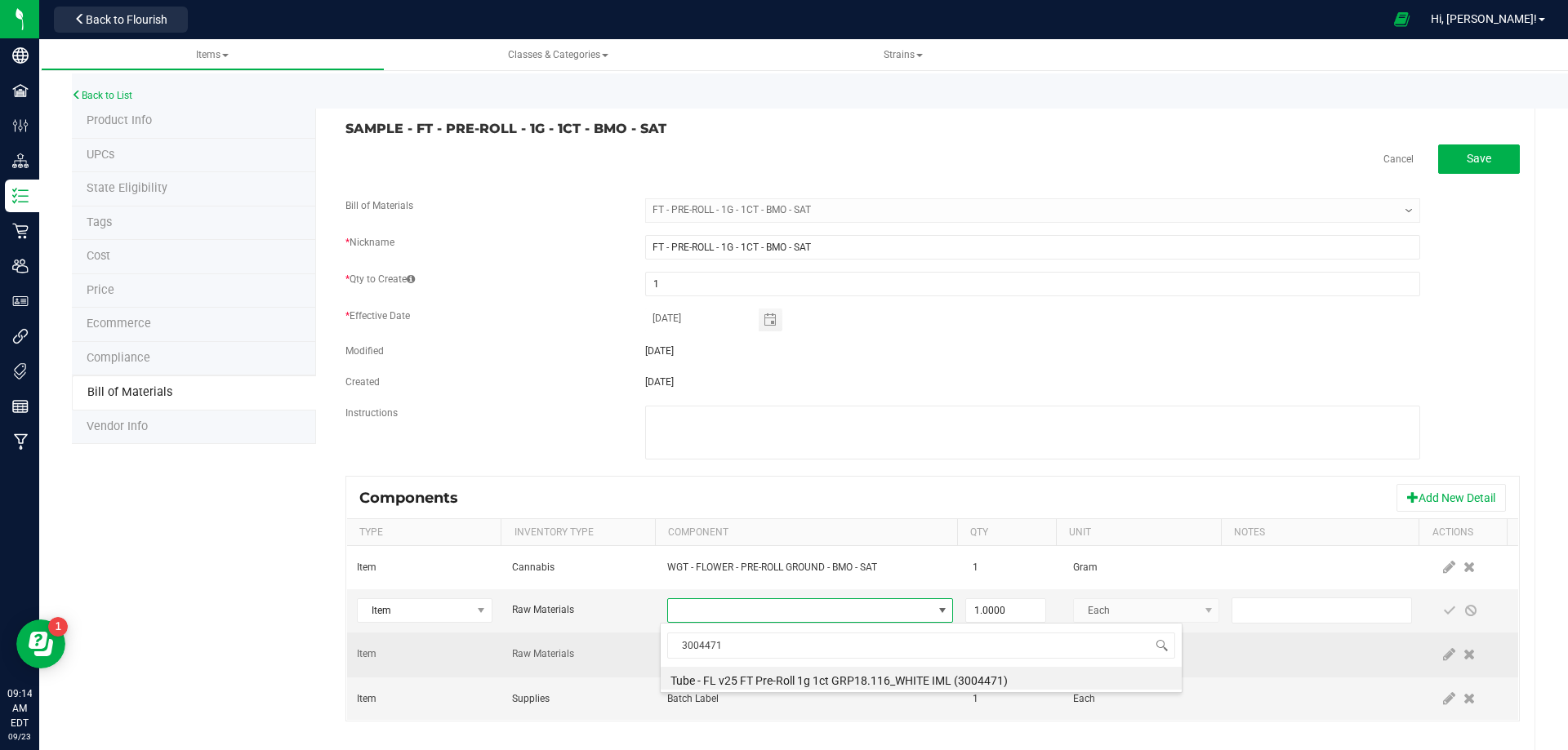
click at [793, 681] on li "Tube - FL v25 FT Pre-Roll 1g 1ct GRP18.116_WHITE IML (3004471)" at bounding box center [921, 678] width 521 height 23
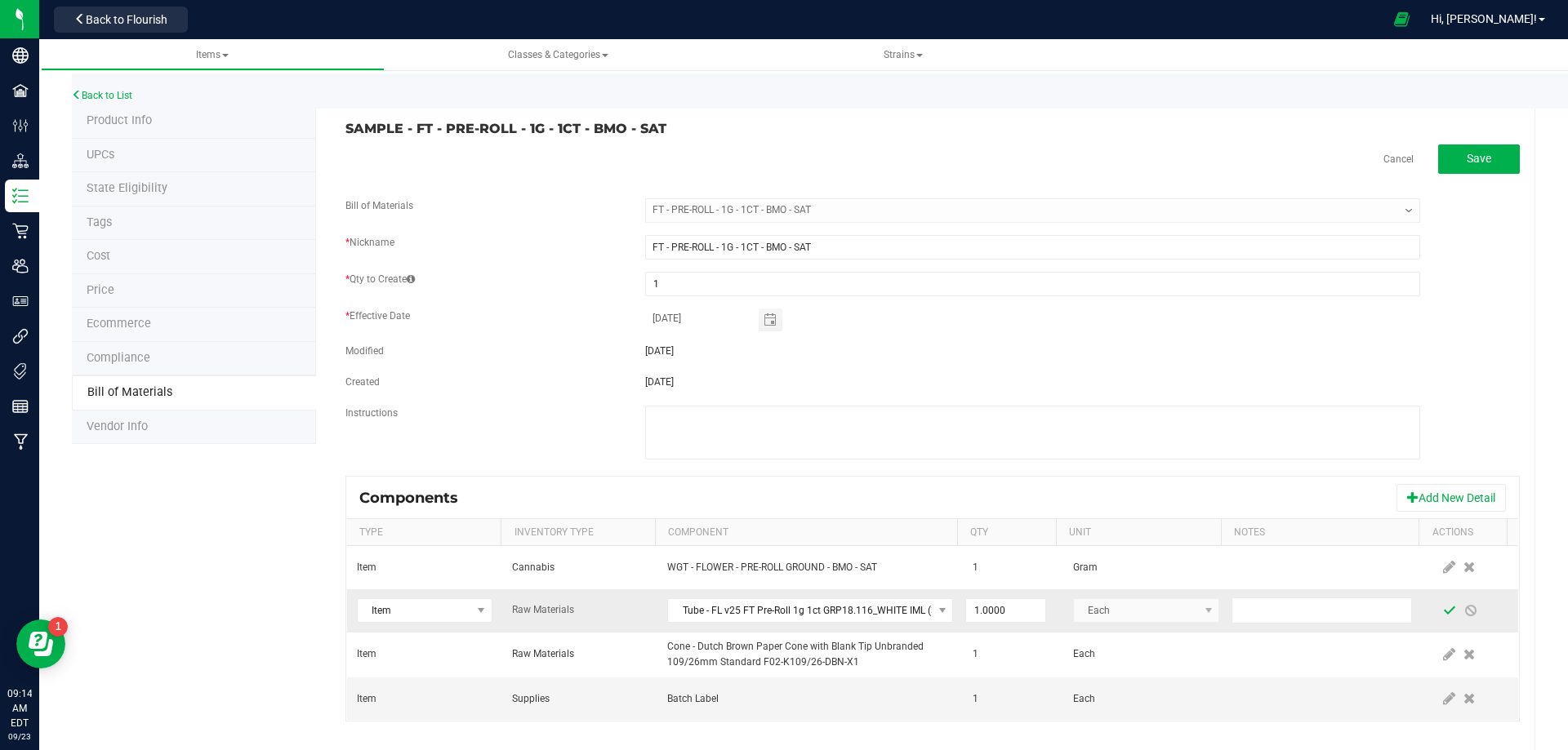
click at [1443, 616] on span at bounding box center [1450, 610] width 13 height 13
click at [117, 90] on link "Back to List" at bounding box center [102, 95] width 60 height 11
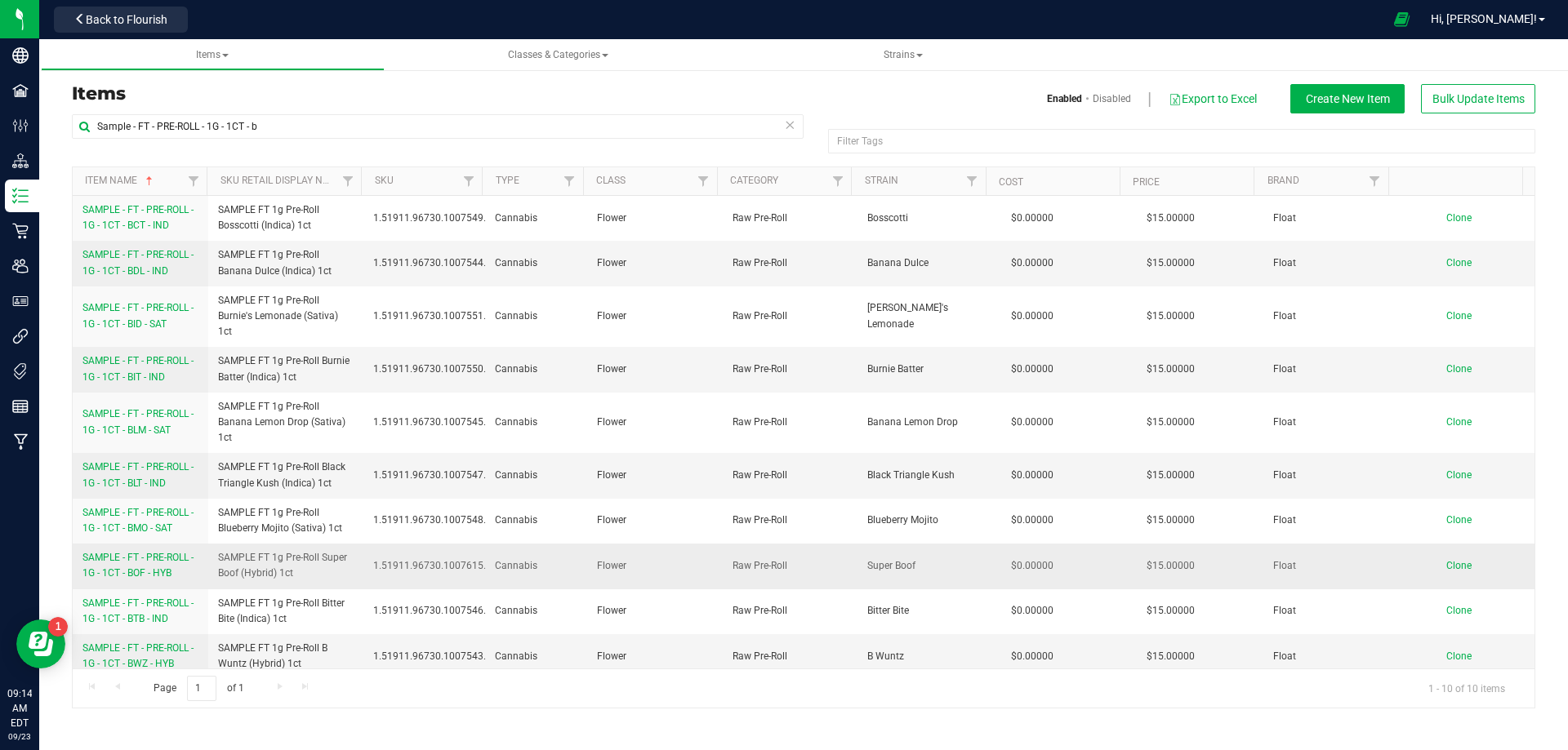
click at [150, 570] on span "SAMPLE - FT - PRE-ROLL - 1G - 1CT - BOF - HYB" at bounding box center [138, 565] width 111 height 27
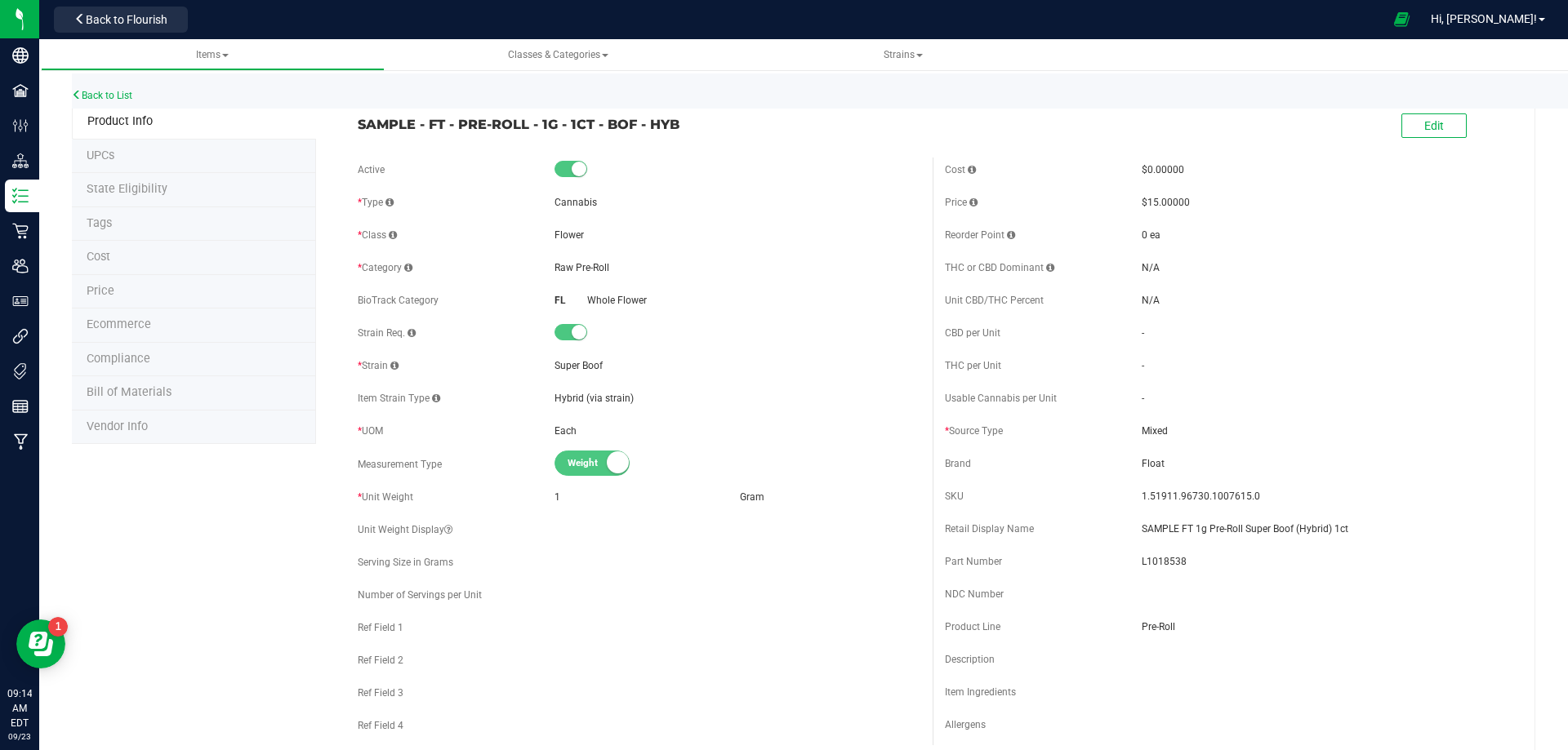
click at [140, 391] on span "Bill of Materials" at bounding box center [129, 392] width 85 height 14
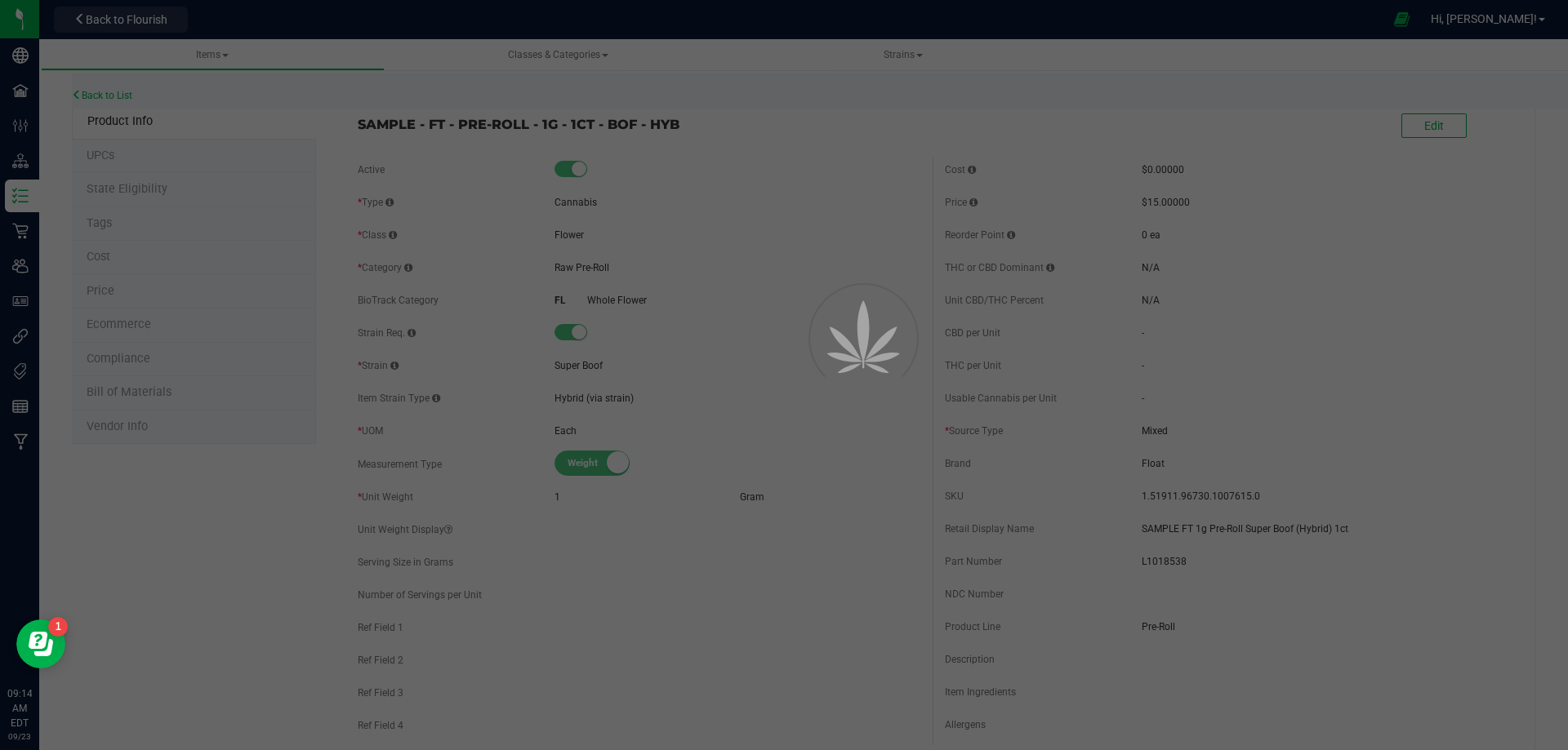
select select "13467"
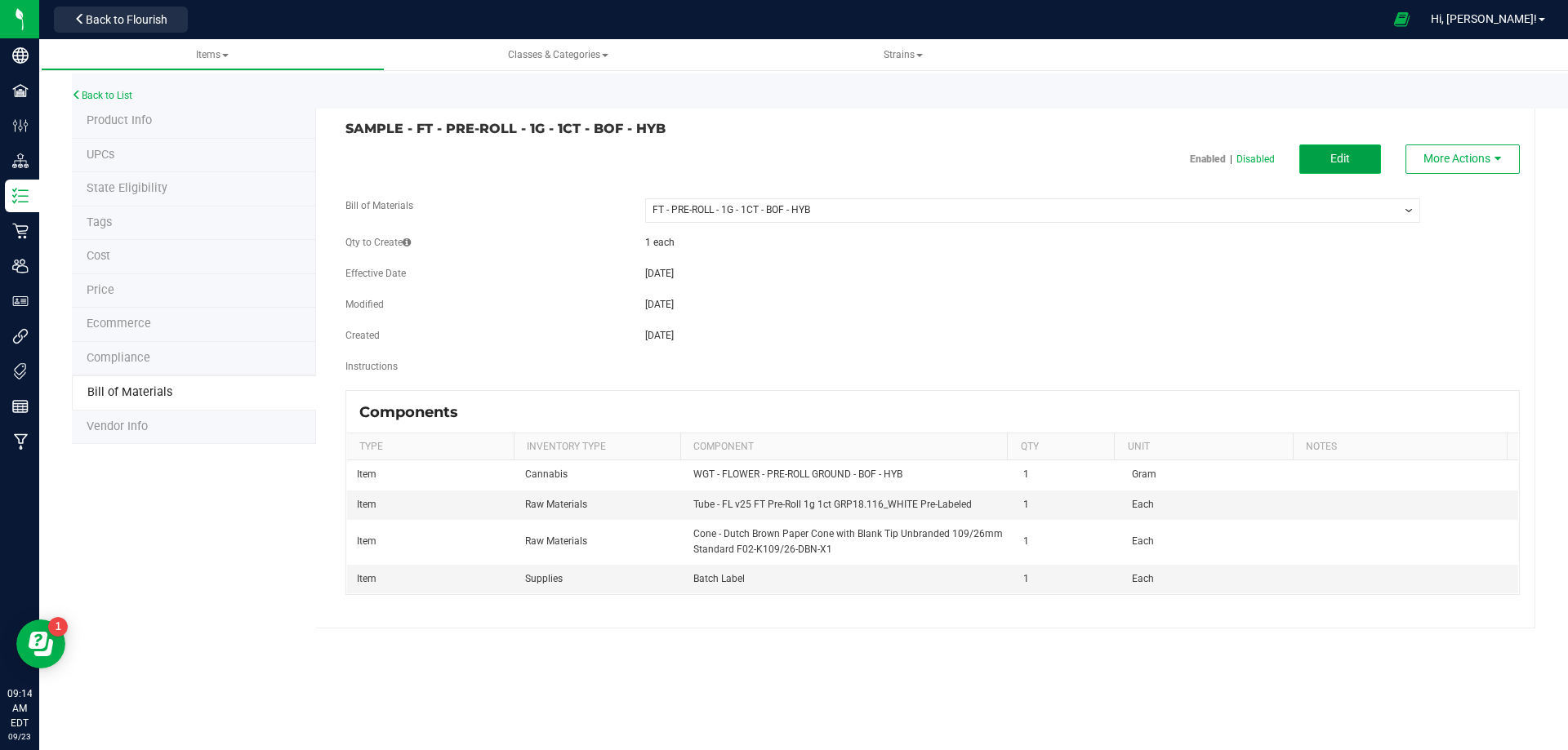
click at [1310, 163] on button "Edit" at bounding box center [1340, 158] width 82 height 29
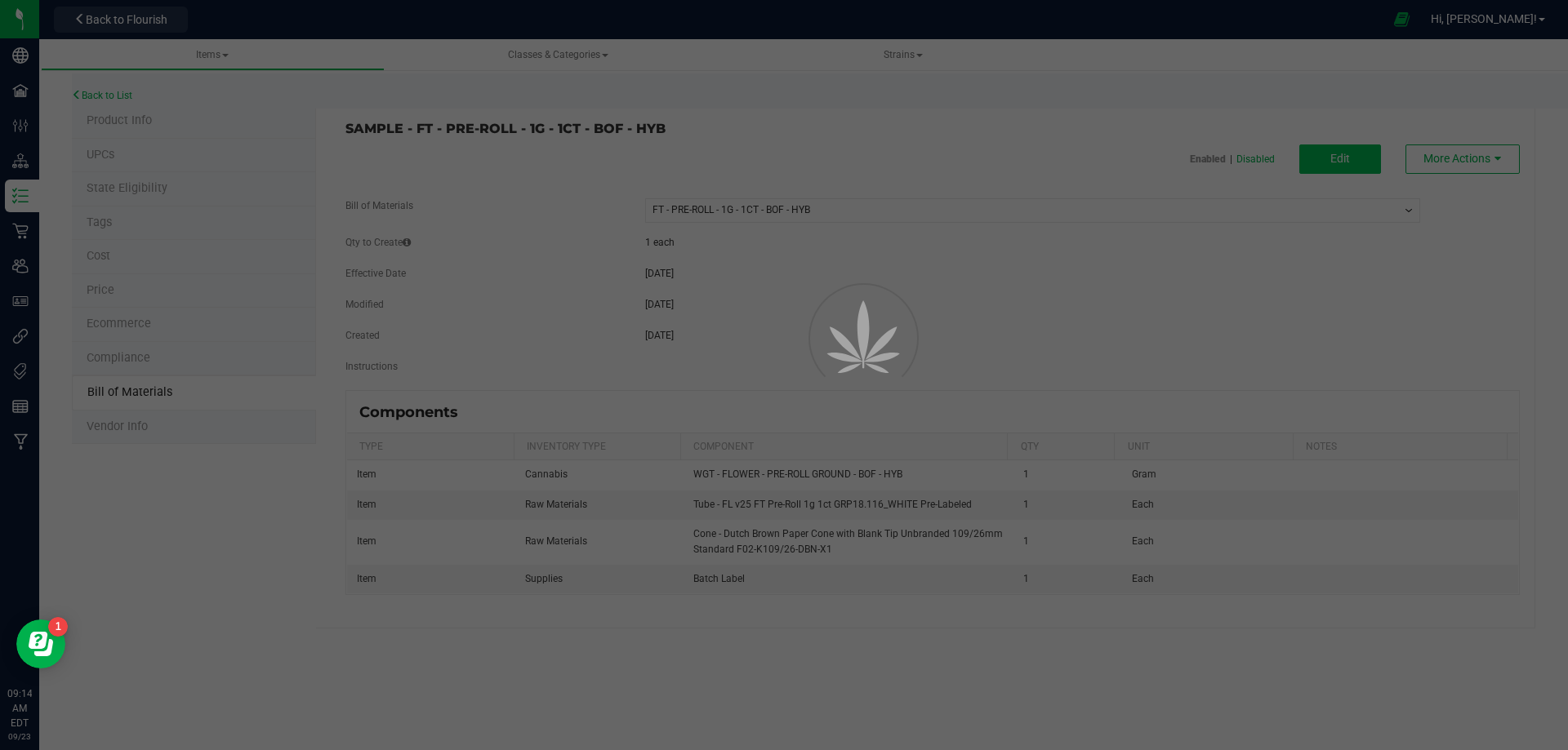
select select "13467"
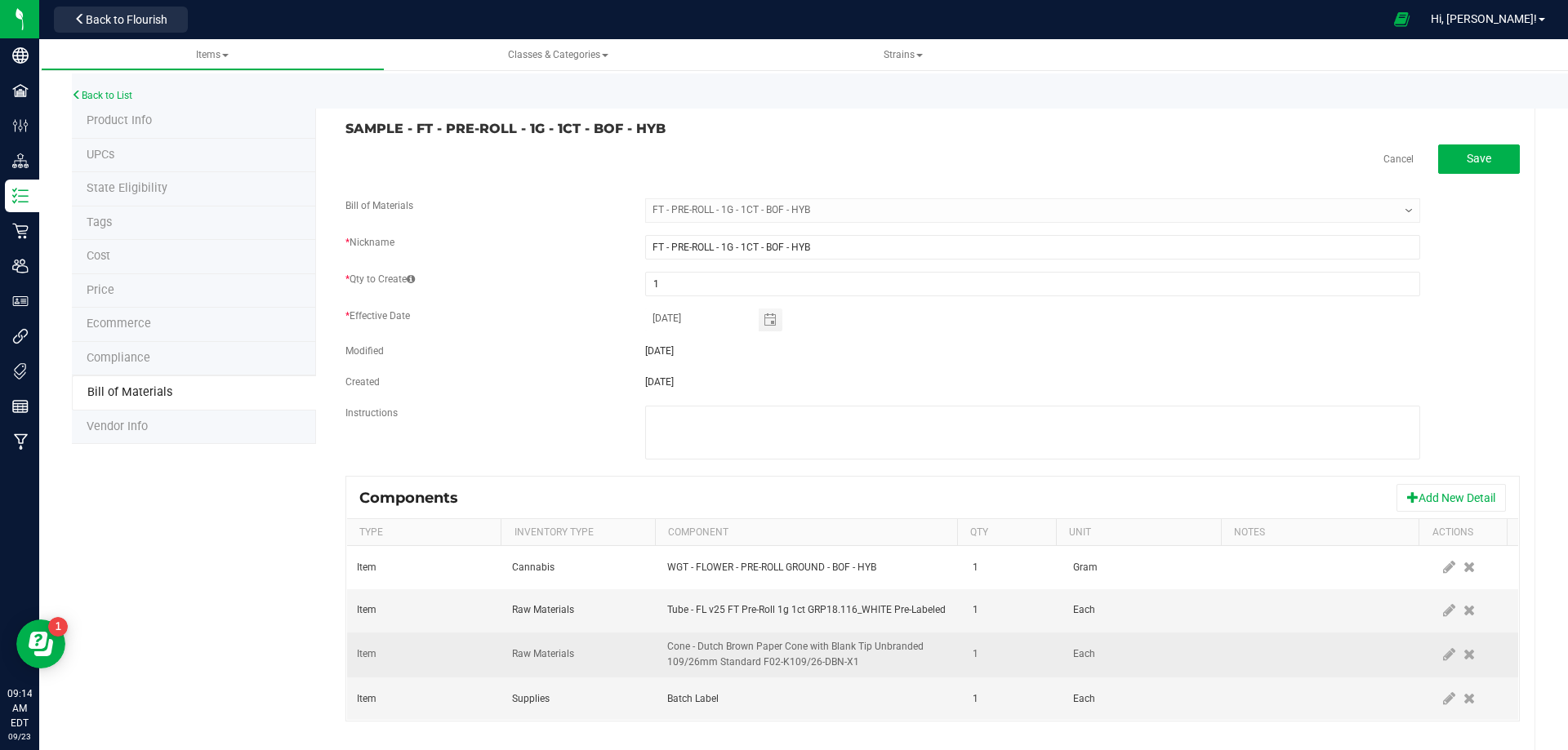
drag, startPoint x: 1421, startPoint y: 608, endPoint x: 1111, endPoint y: 635, distance: 311.2
click at [1443, 612] on icon at bounding box center [1449, 610] width 12 height 15
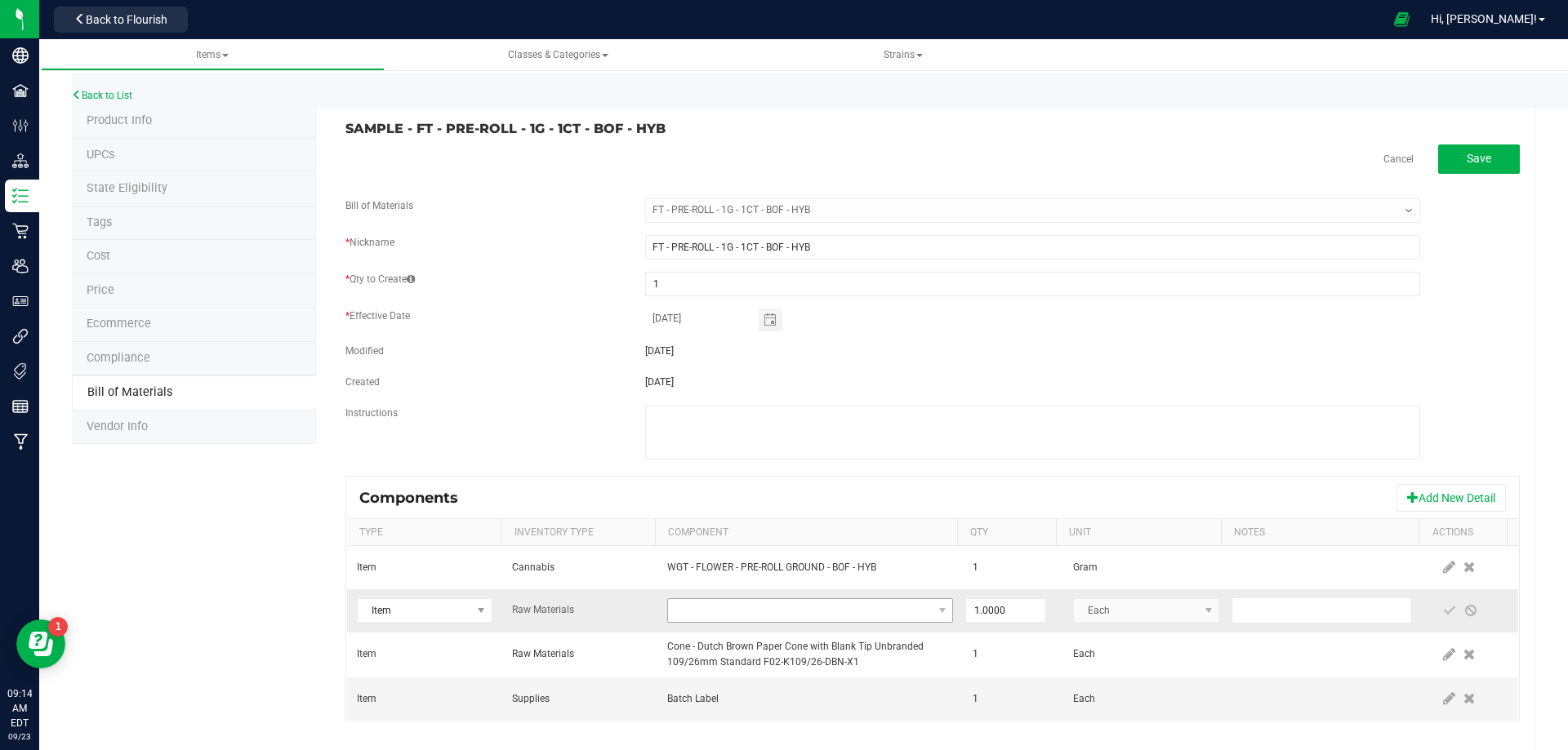
click at [687, 600] on td at bounding box center [811, 611] width 306 height 43
click at [688, 607] on span "NO DATA FOUND" at bounding box center [800, 610] width 263 height 23
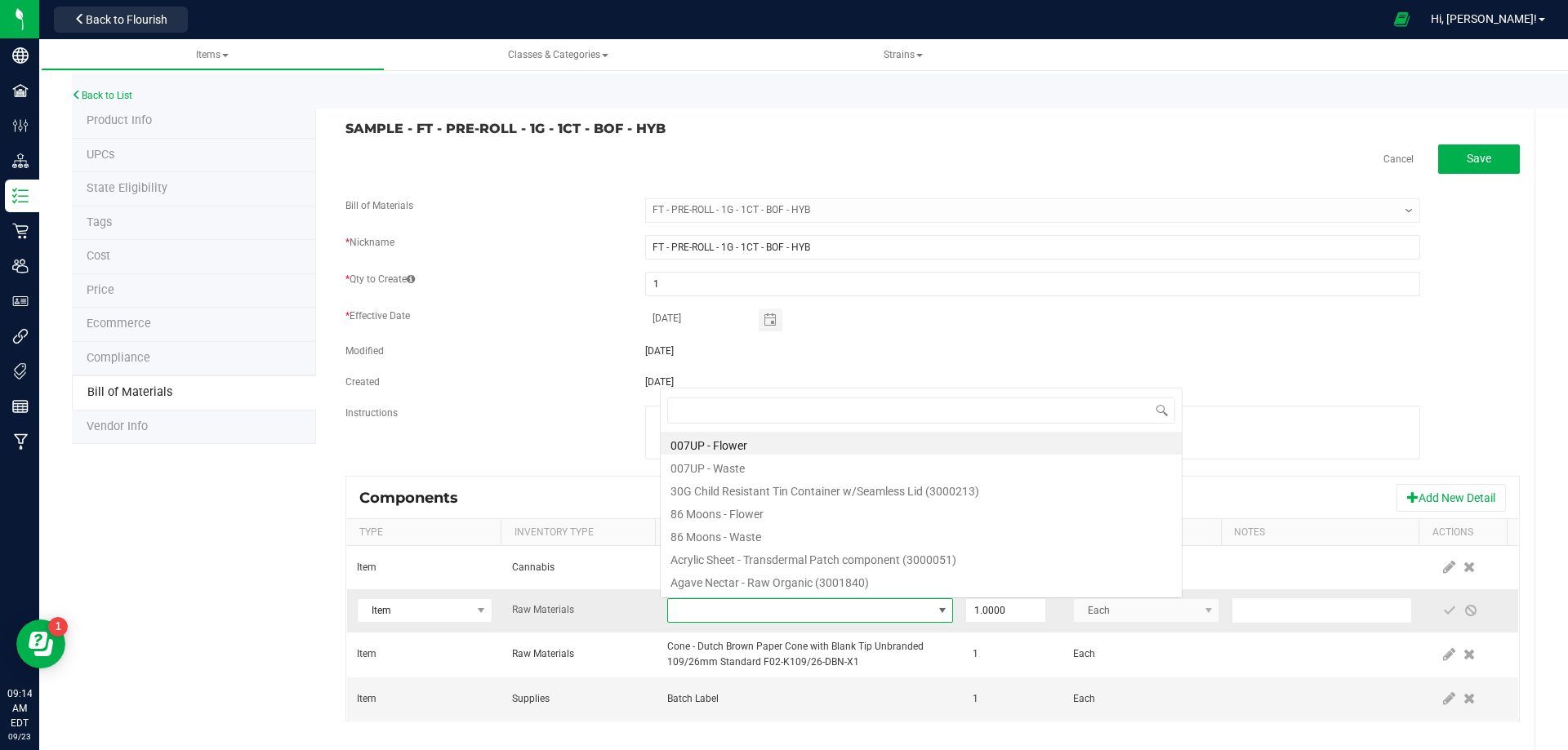
scroll to position [25, 278]
type input "3004471"
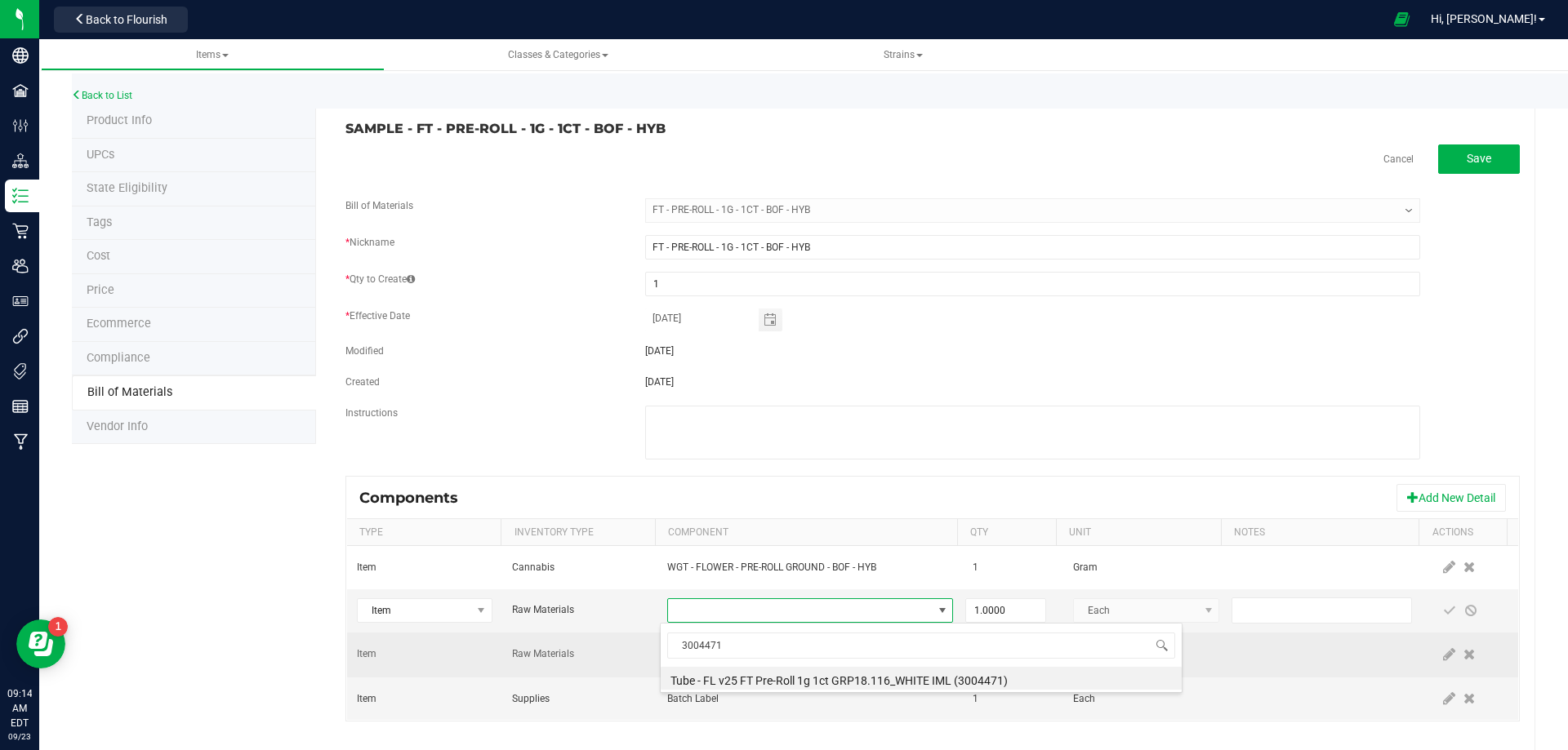
drag, startPoint x: 774, startPoint y: 681, endPoint x: 790, endPoint y: 674, distance: 17.5
click at [774, 679] on li "Tube - FL v25 FT Pre-Roll 1g 1ct GRP18.116_WHITE IML (3004471)" at bounding box center [921, 678] width 521 height 23
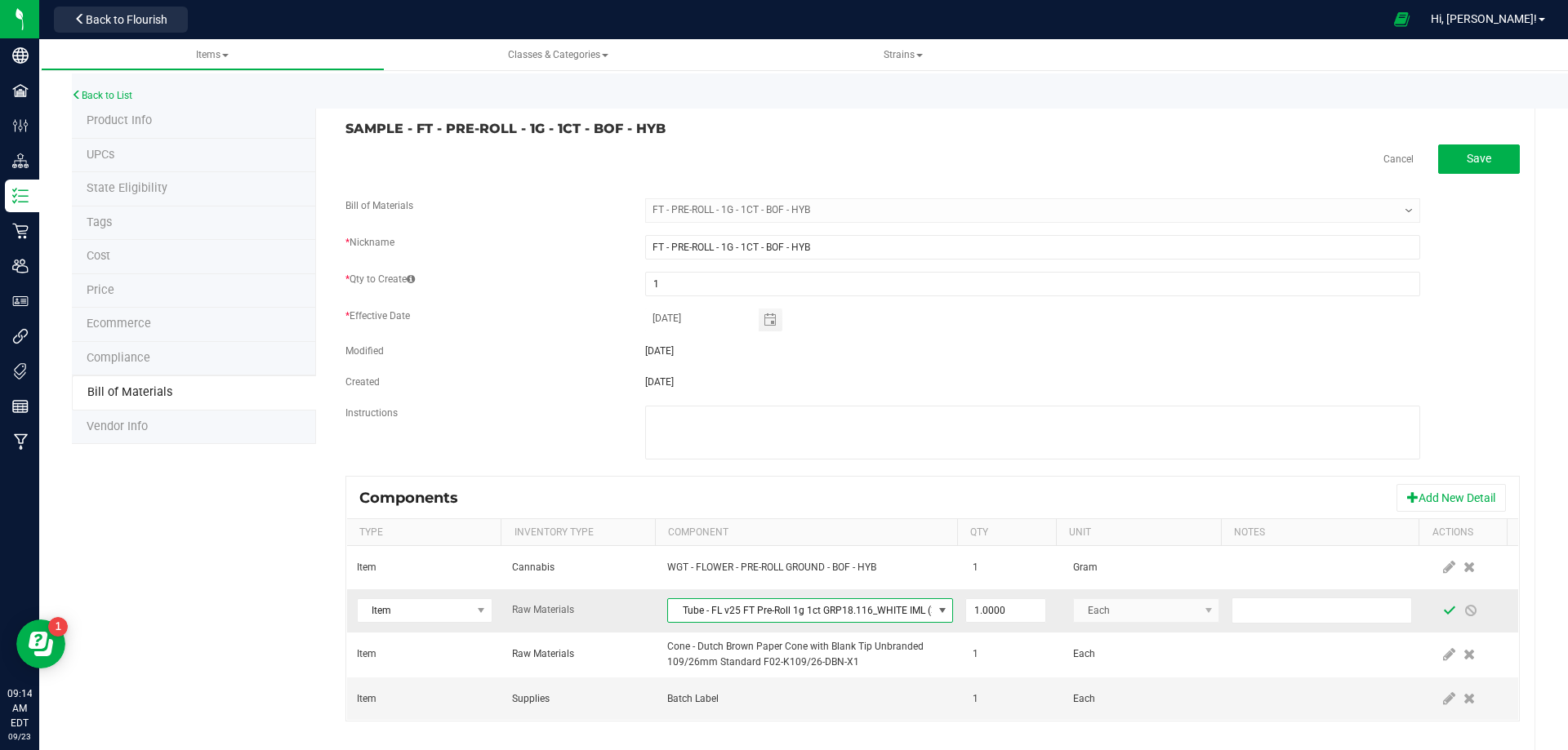
click at [1440, 618] on span at bounding box center [1450, 610] width 21 height 29
click at [93, 92] on link "Back to List" at bounding box center [102, 95] width 60 height 11
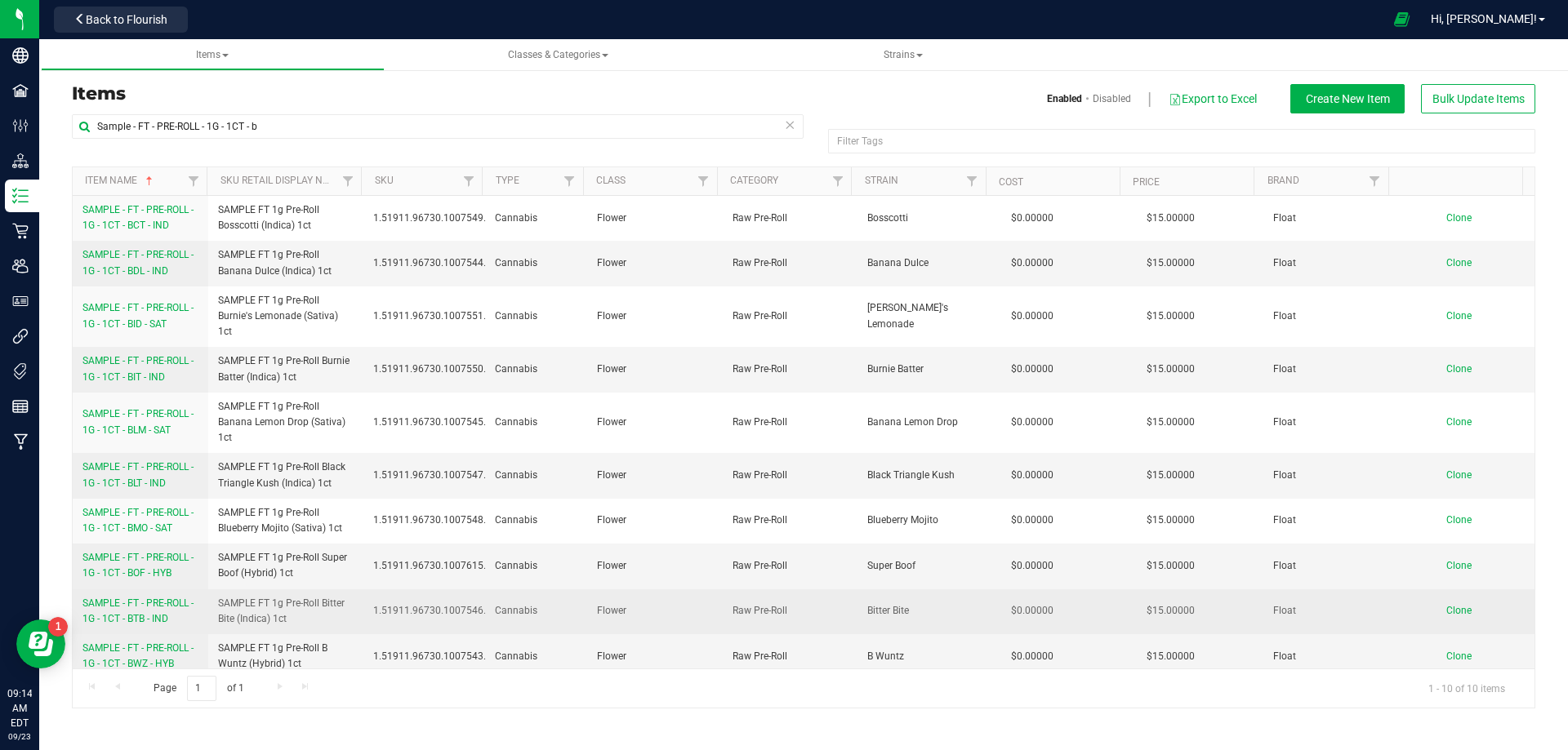
click at [163, 626] on link "SAMPLE - FT - PRE-ROLL - 1G - 1CT - BTB - IND" at bounding box center [140, 611] width 116 height 31
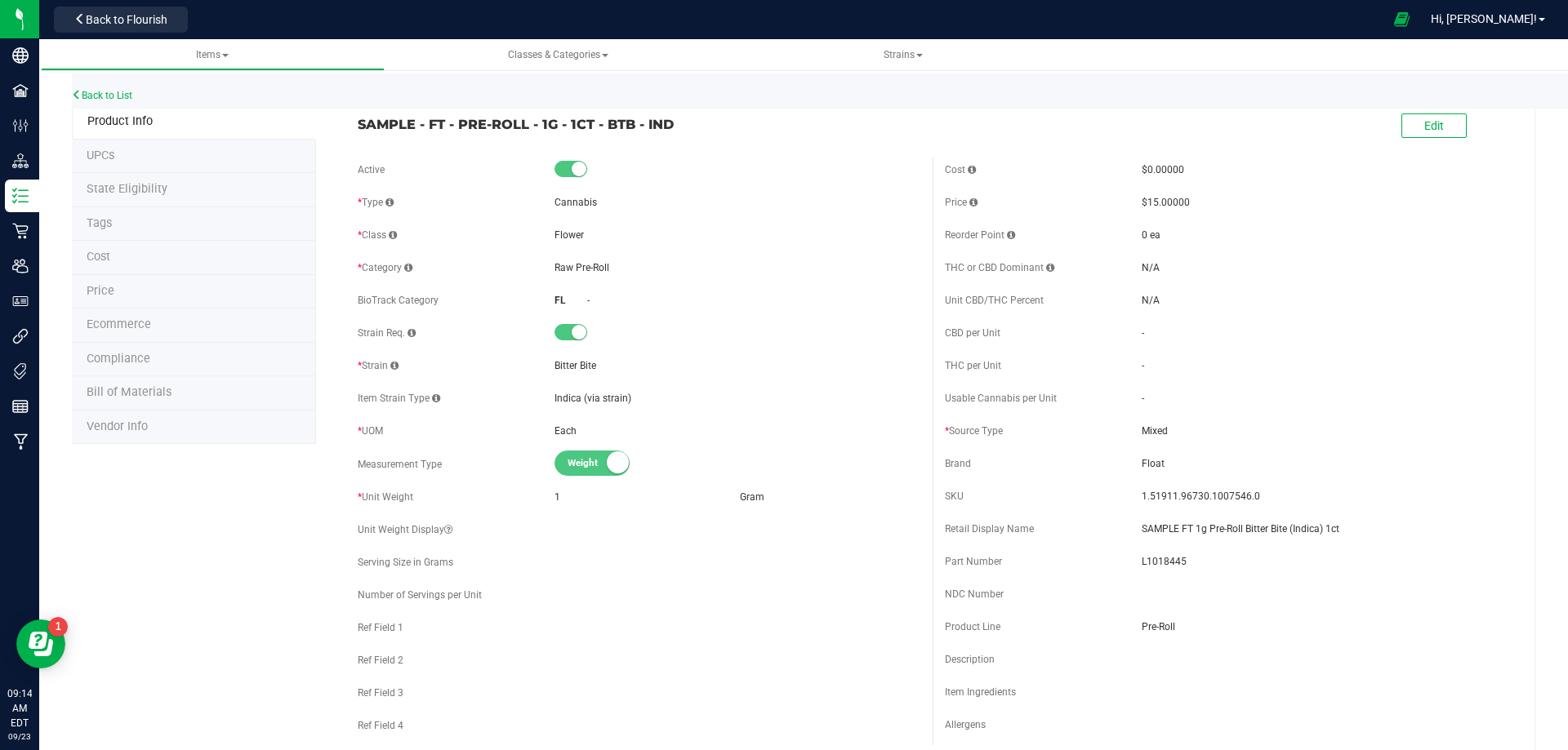
click at [159, 399] on span "Bill of Materials" at bounding box center [129, 392] width 85 height 14
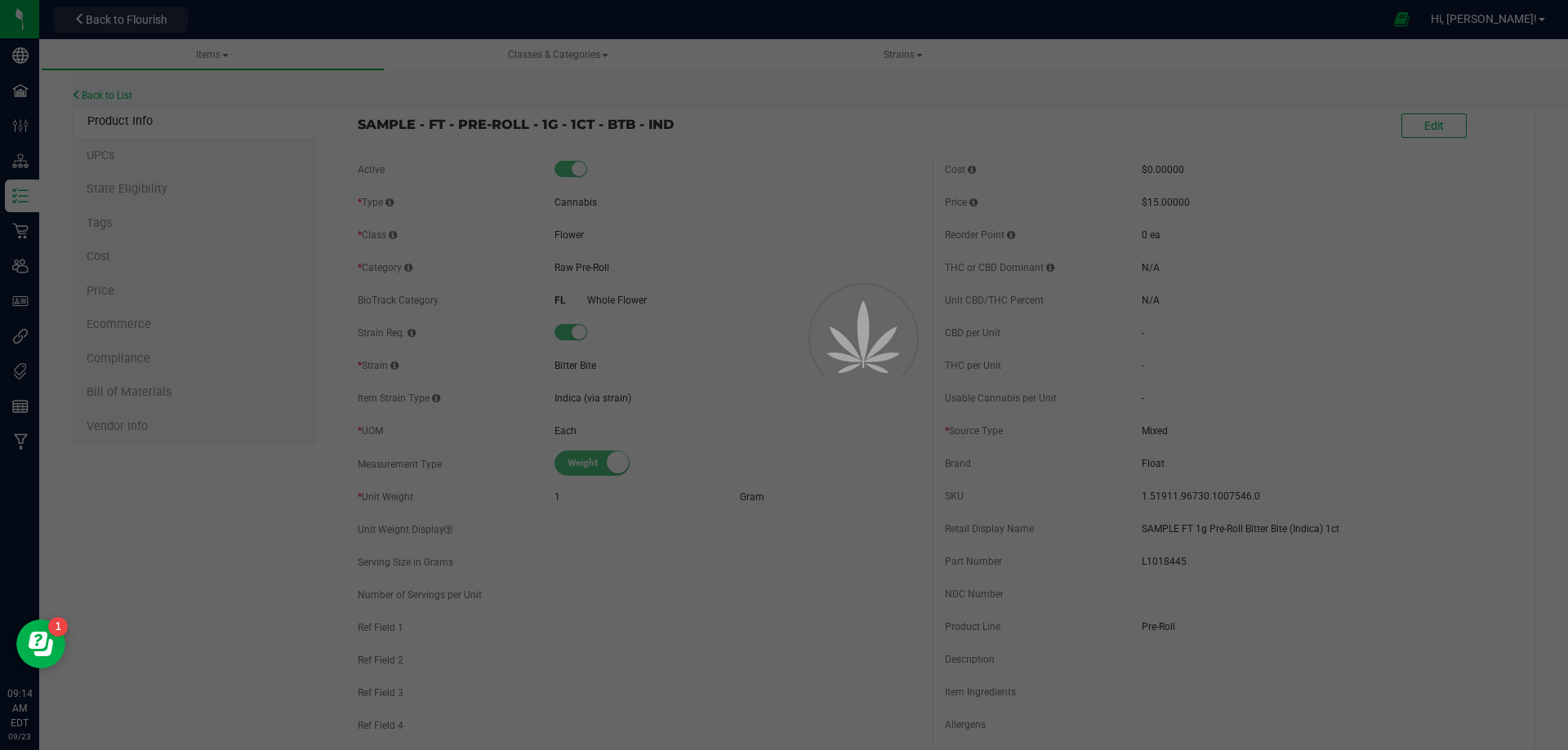
select select "13469"
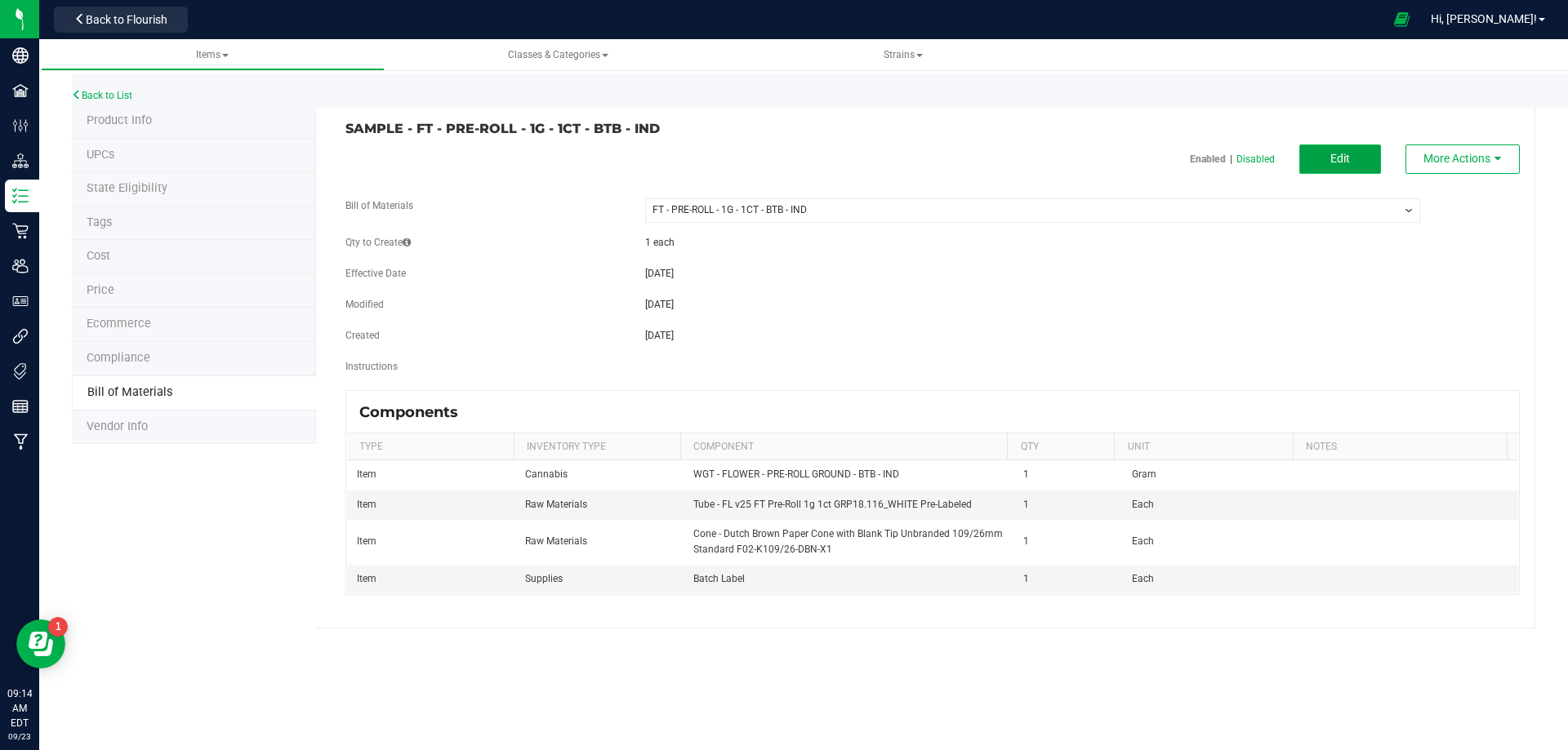
click at [1323, 158] on button "Edit" at bounding box center [1340, 158] width 82 height 29
select select "13469"
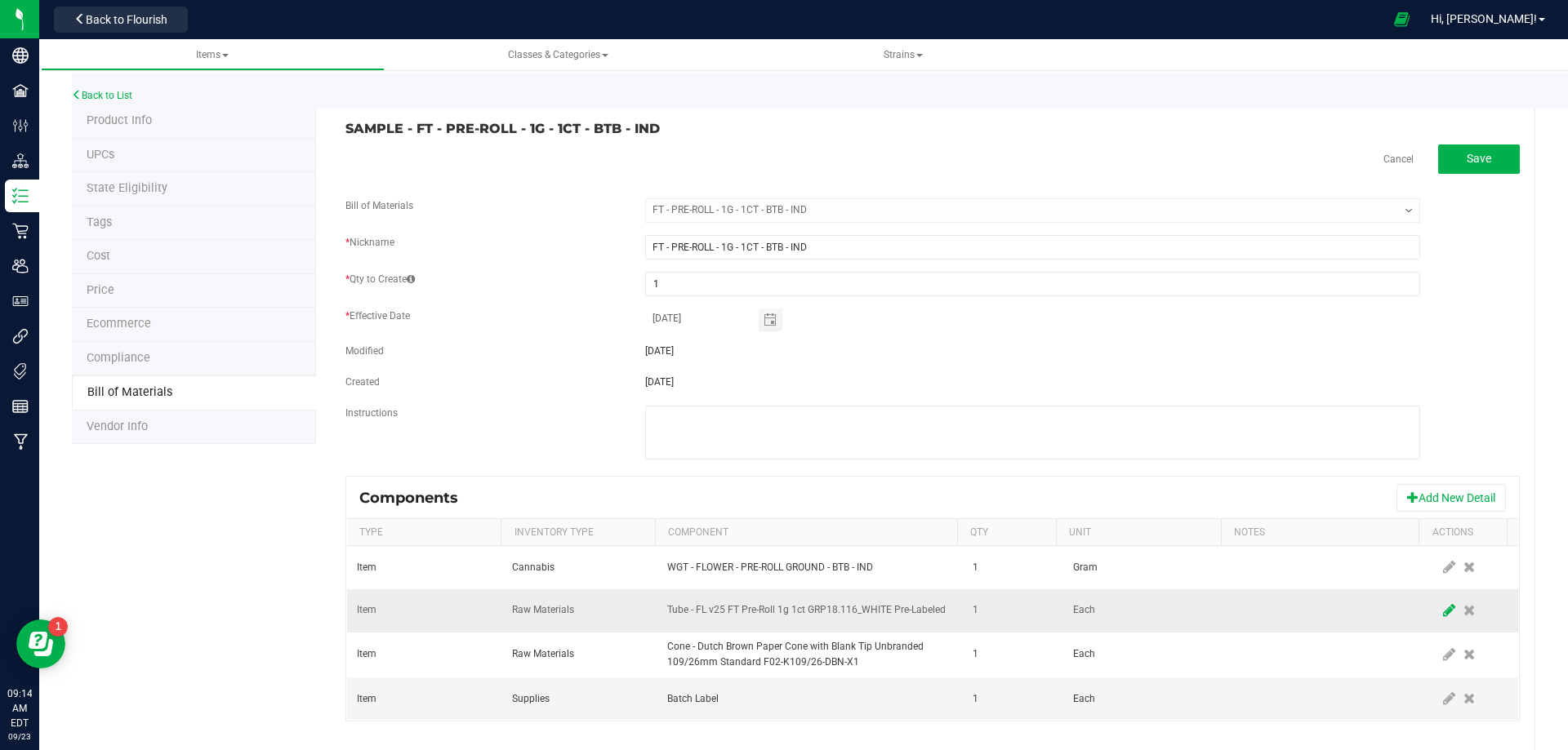
click at [1443, 614] on icon at bounding box center [1449, 610] width 12 height 15
click at [777, 608] on span "NO DATA FOUND" at bounding box center [800, 610] width 263 height 23
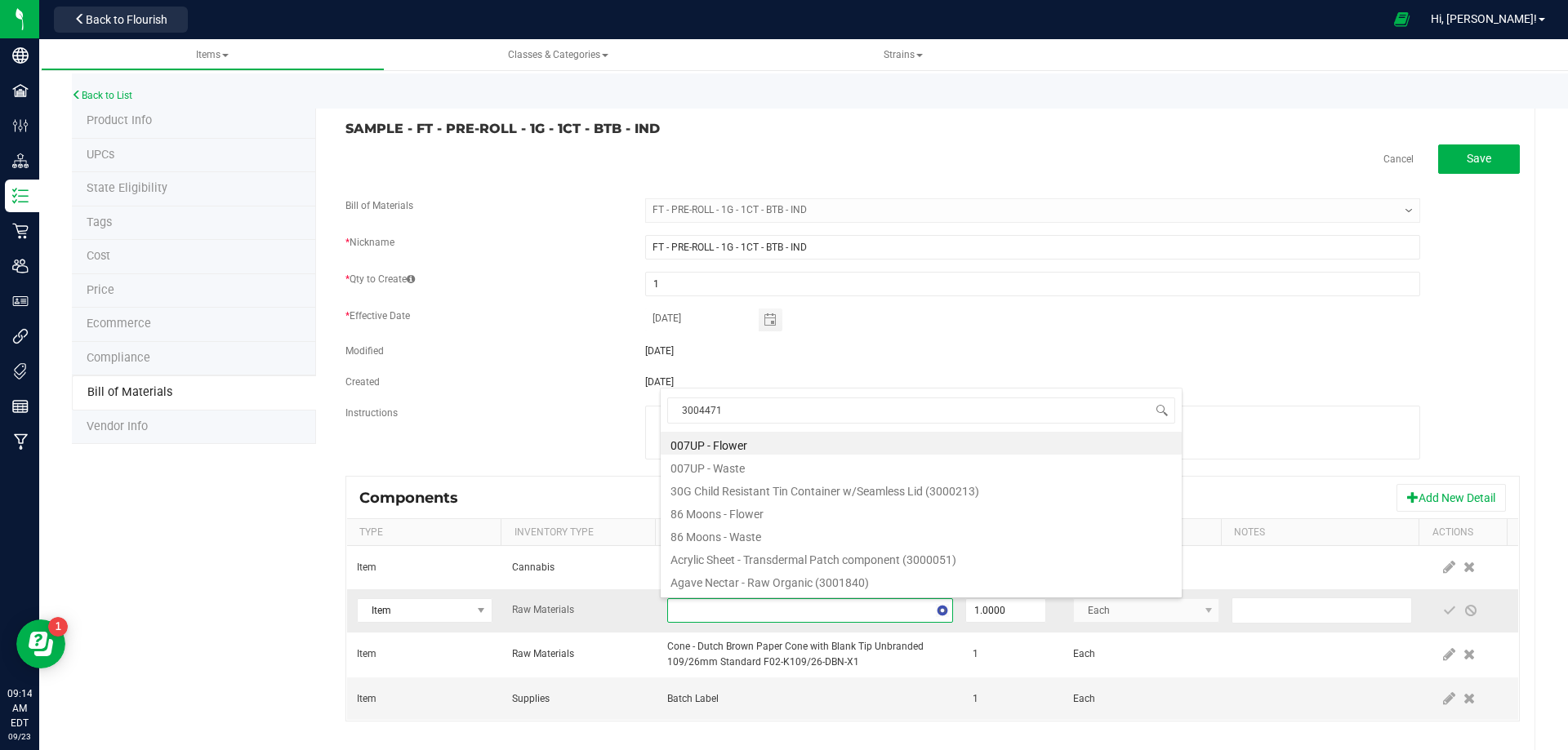
scroll to position [25, 278]
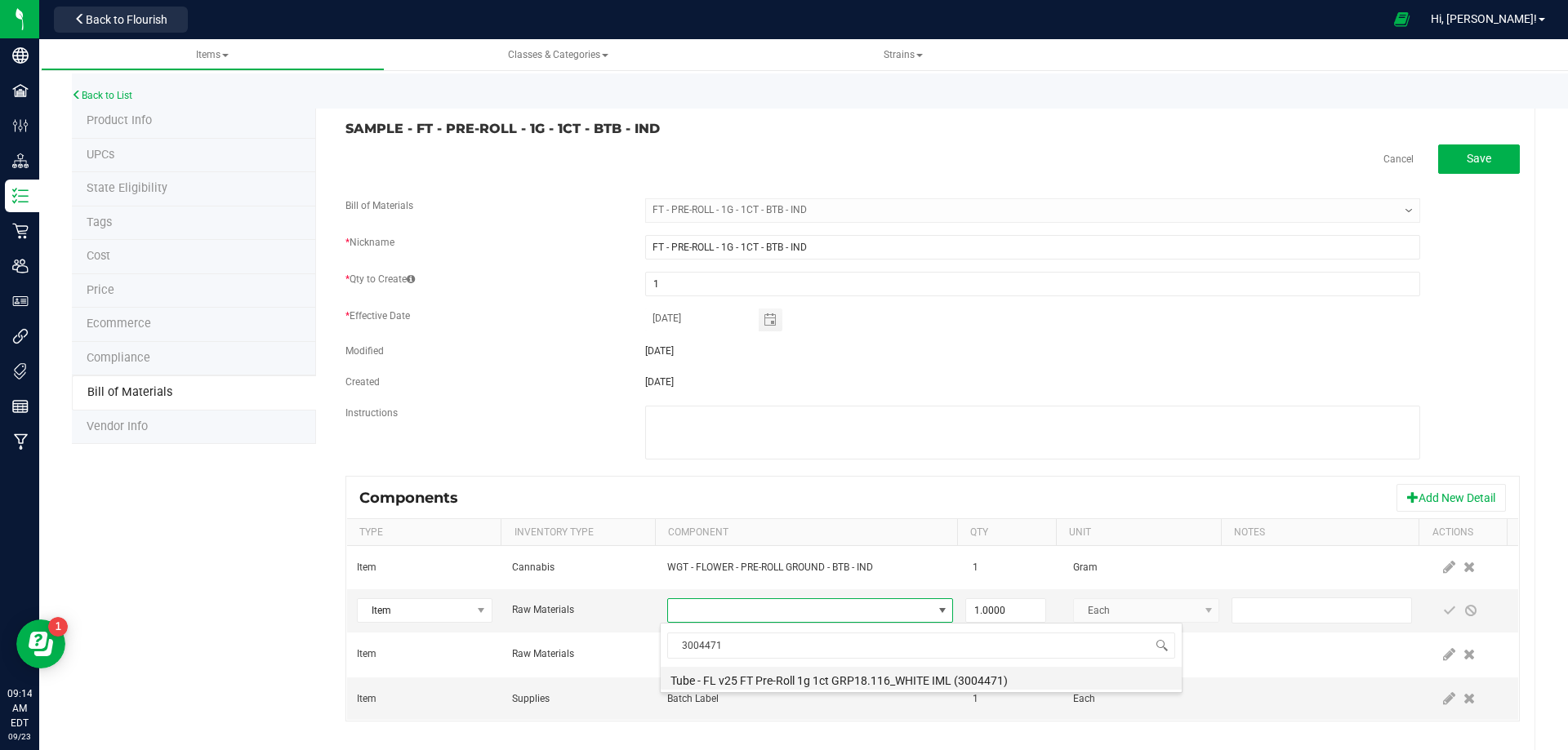
drag, startPoint x: 794, startPoint y: 684, endPoint x: 1039, endPoint y: 667, distance: 245.6
click at [797, 681] on li "Tube - FL v25 FT Pre-Roll 1g 1ct GRP18.116_WHITE IML (3004471)" at bounding box center [921, 678] width 521 height 23
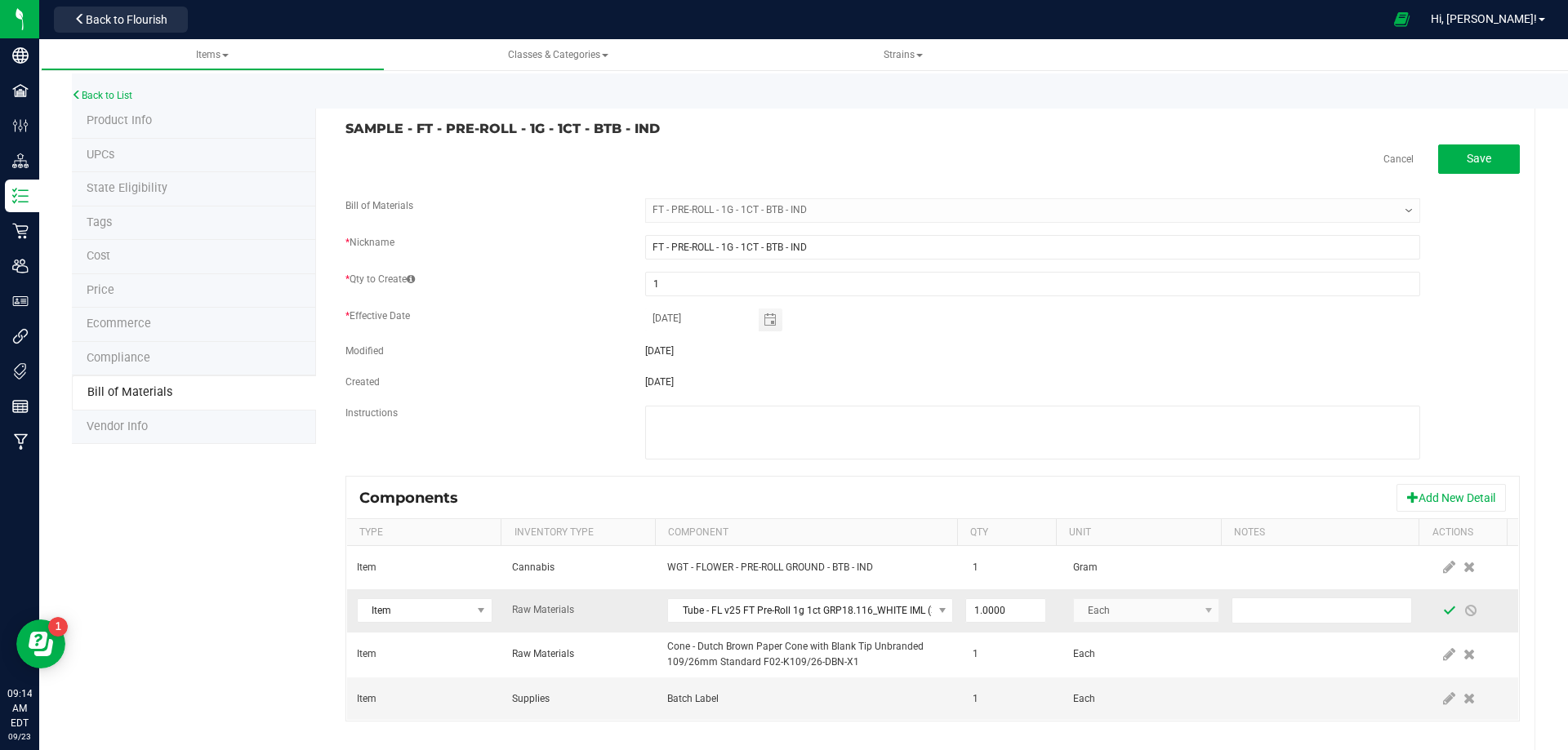
click at [1443, 613] on span at bounding box center [1450, 610] width 13 height 13
click at [114, 95] on link "Back to List" at bounding box center [102, 95] width 60 height 11
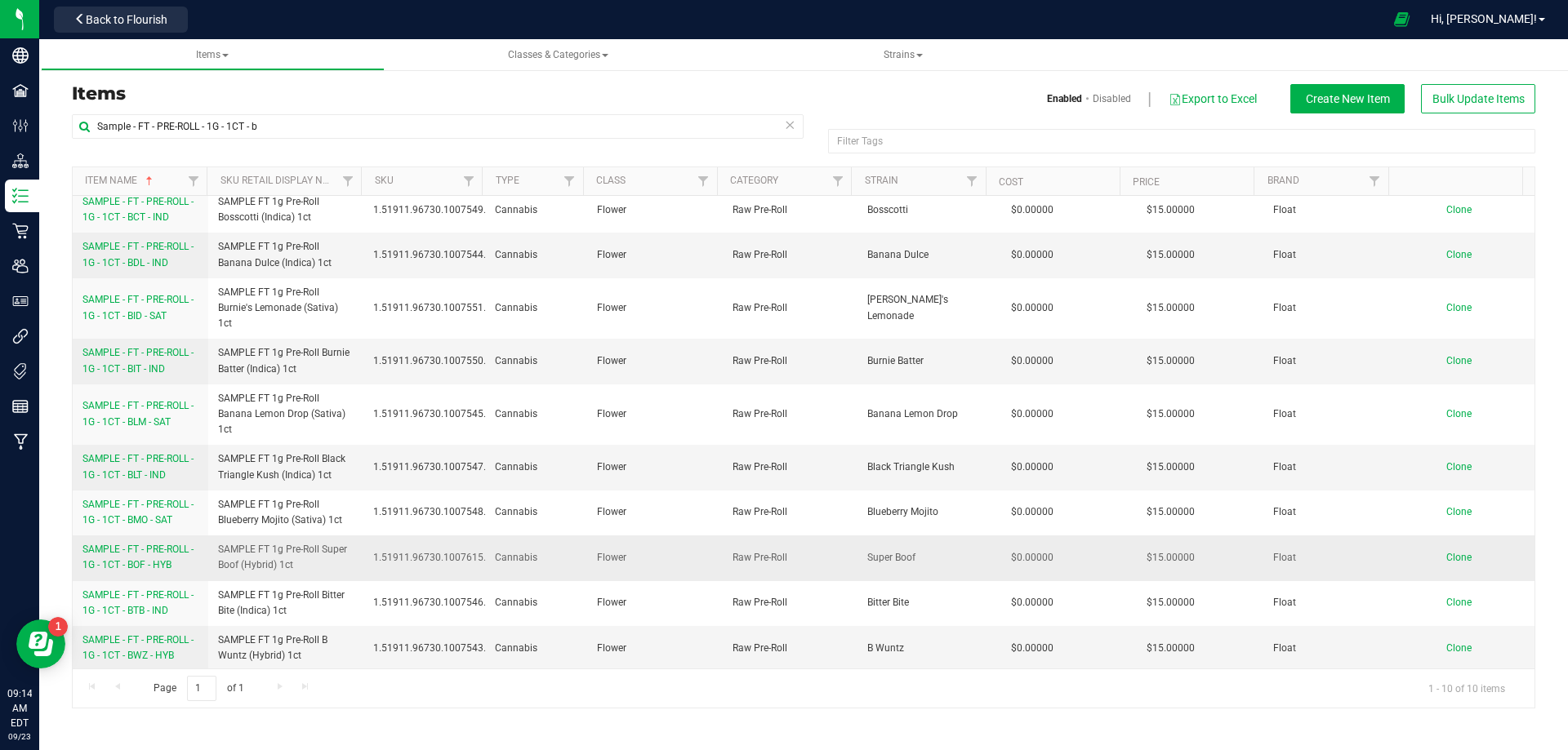
scroll to position [9, 0]
click at [160, 644] on span "SAMPLE - FT - PRE-ROLL - 1G - 1CT - BWZ - HYB" at bounding box center [138, 646] width 111 height 27
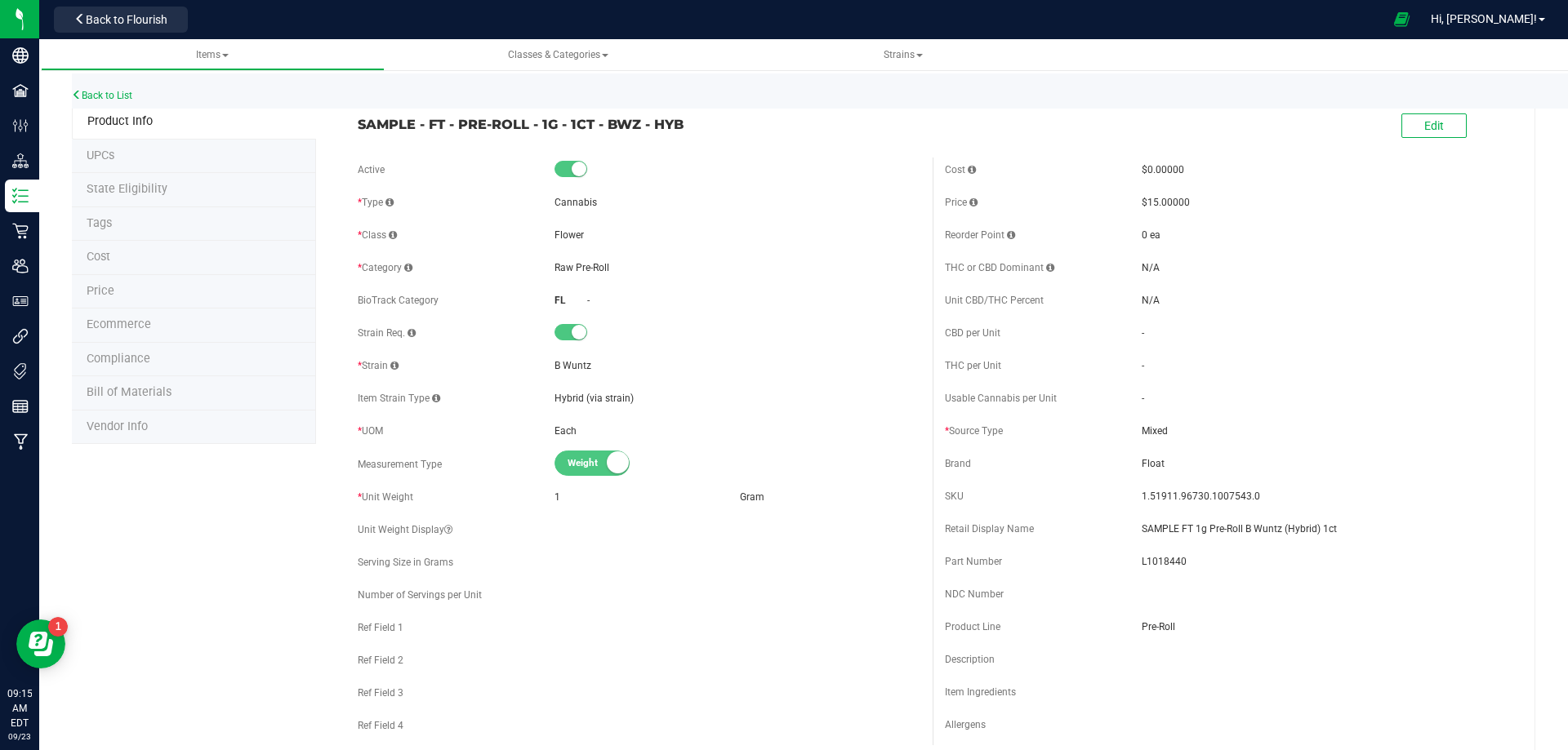
click at [159, 407] on li "Bill of Materials" at bounding box center [194, 393] width 244 height 34
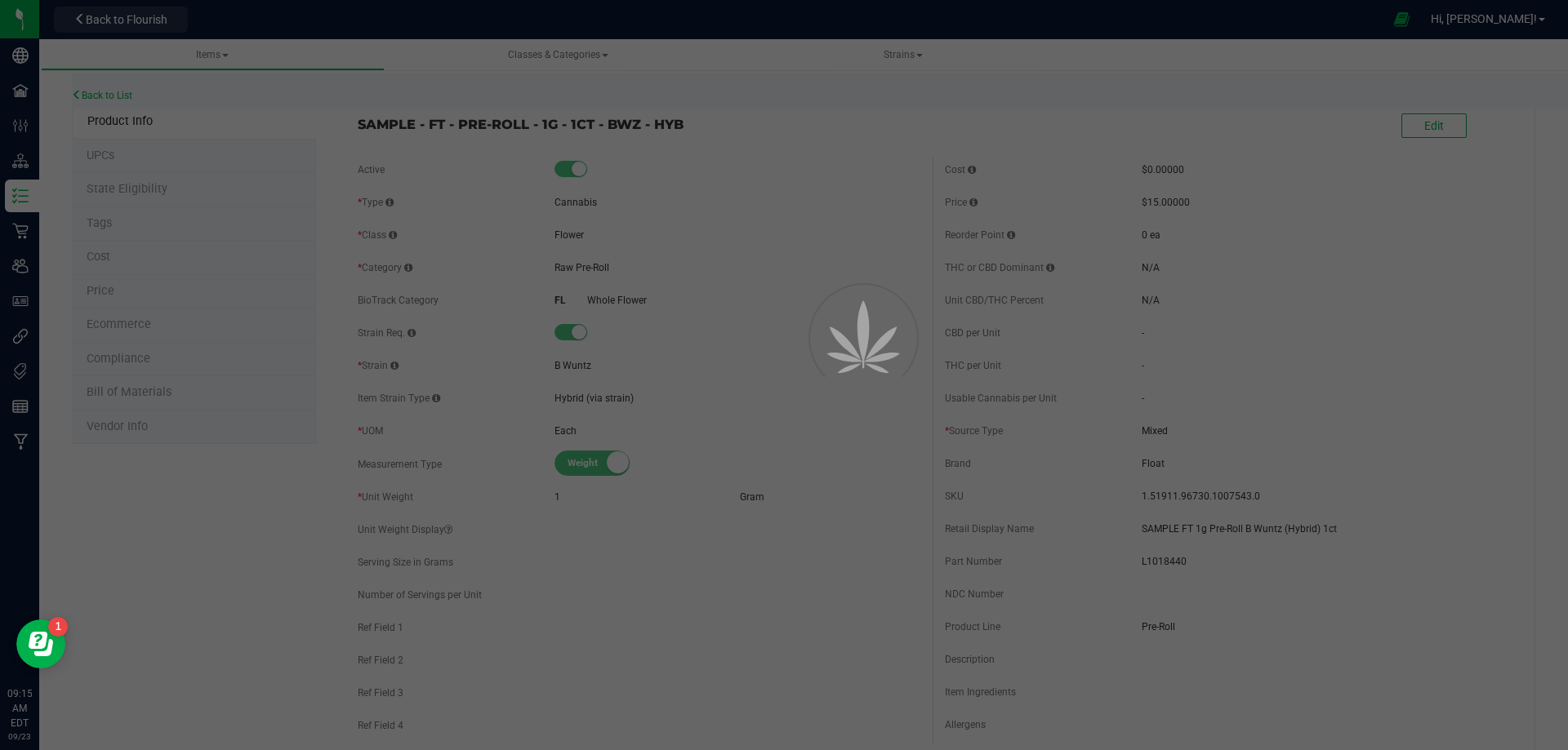
select select "13471"
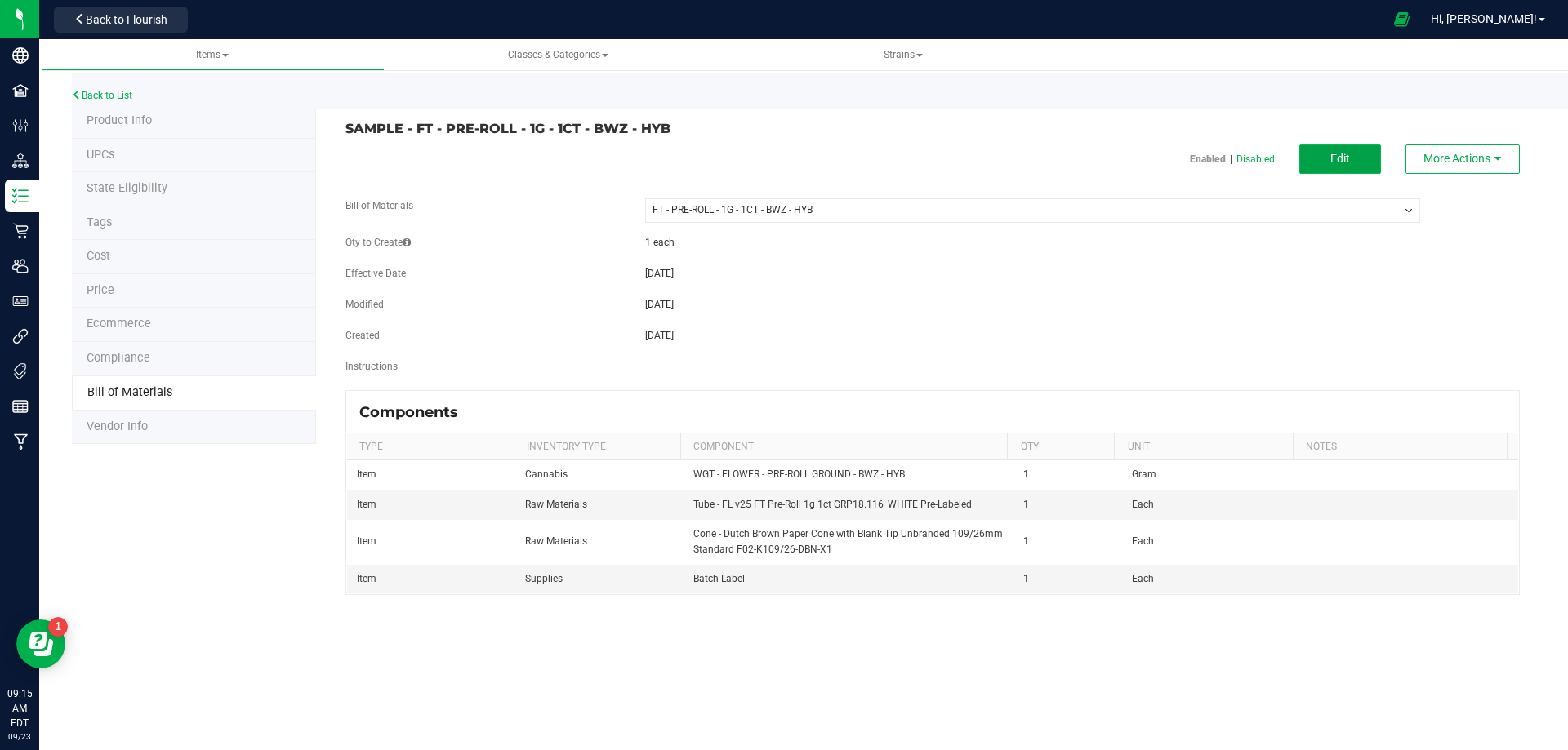
click at [1360, 157] on button "Edit" at bounding box center [1340, 158] width 82 height 29
select select "13471"
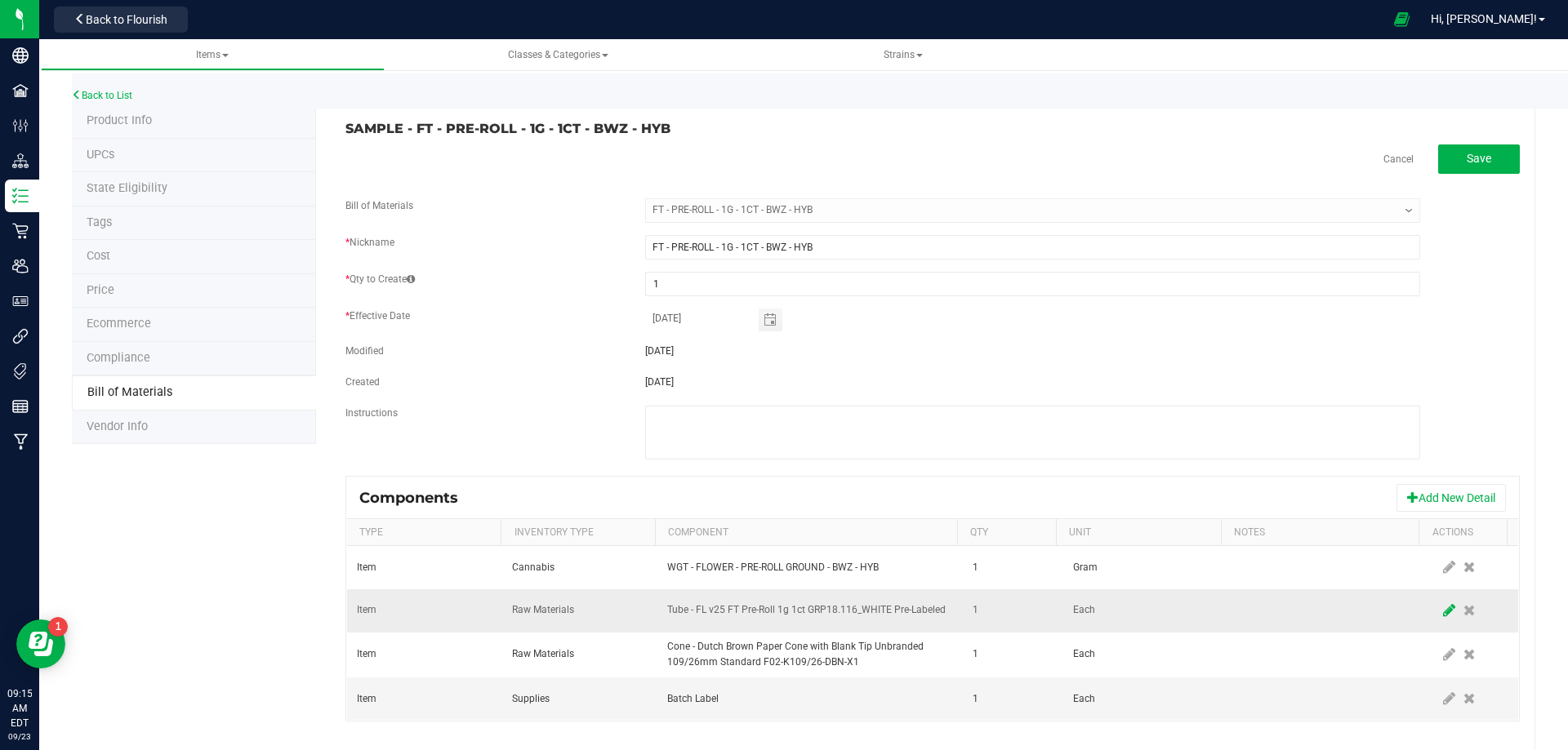
click at [1443, 607] on icon at bounding box center [1449, 610] width 12 height 15
click at [801, 615] on span "NO DATA FOUND" at bounding box center [800, 610] width 263 height 23
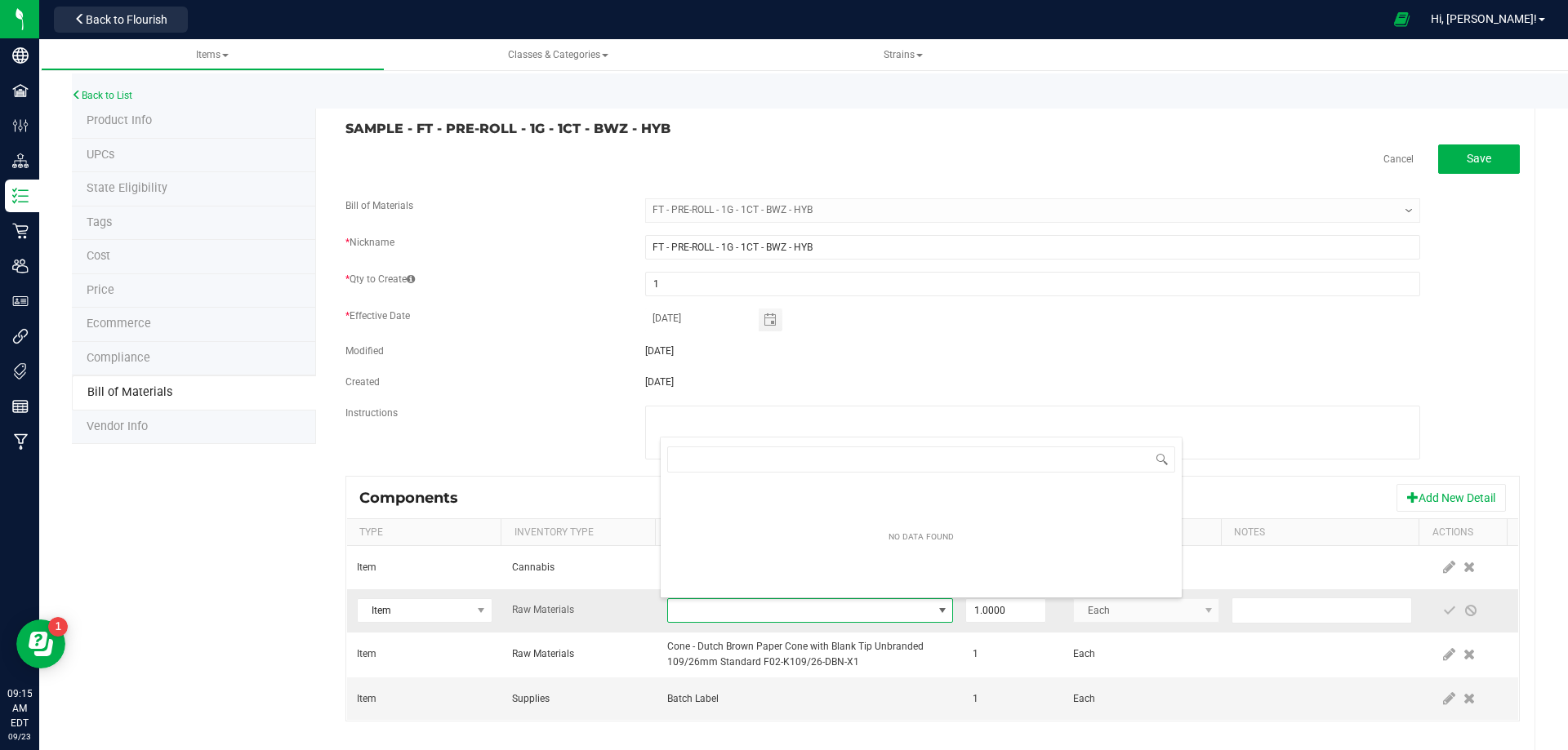
type input "3004471"
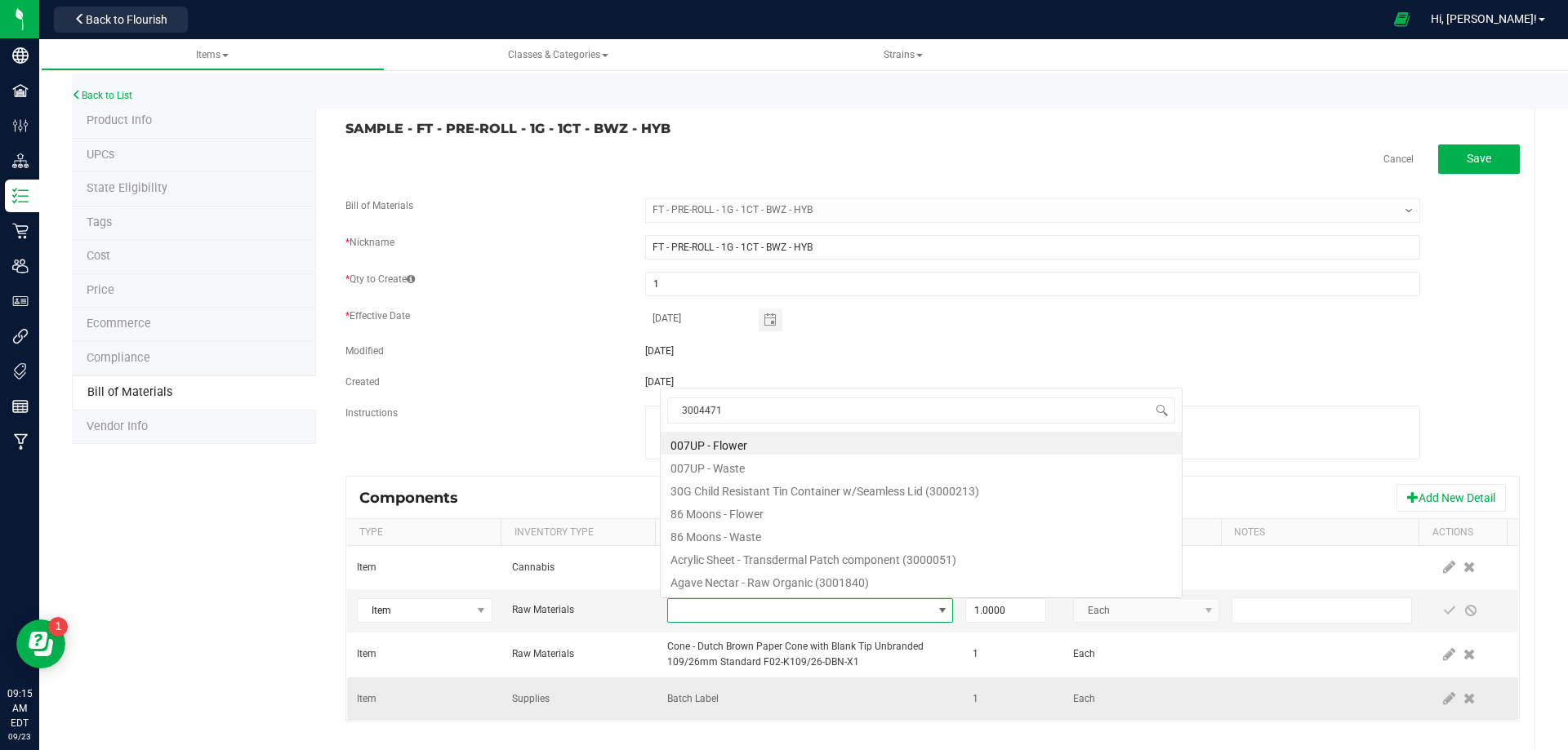
drag, startPoint x: 761, startPoint y: 683, endPoint x: 781, endPoint y: 677, distance: 20.9
drag, startPoint x: 701, startPoint y: 412, endPoint x: 588, endPoint y: 427, distance: 114.0
click at [588, 427] on body "Company Facilities Configuration Distribution Inventory Retail Users User Roles…" at bounding box center [784, 375] width 1568 height 750
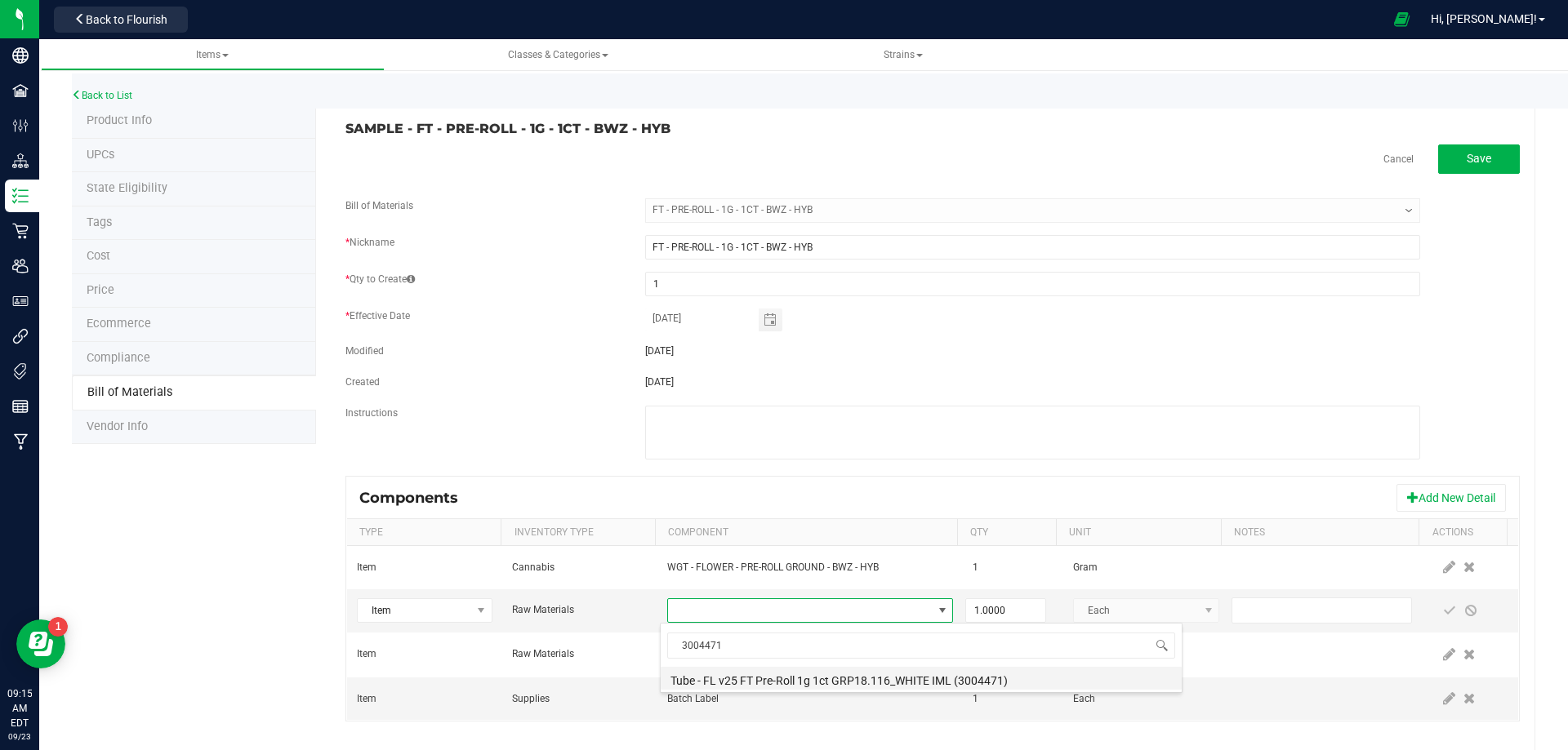
click at [789, 683] on li "Tube - FL v25 FT Pre-Roll 1g 1ct GRP18.116_WHITE IML (3004471)" at bounding box center [921, 678] width 521 height 23
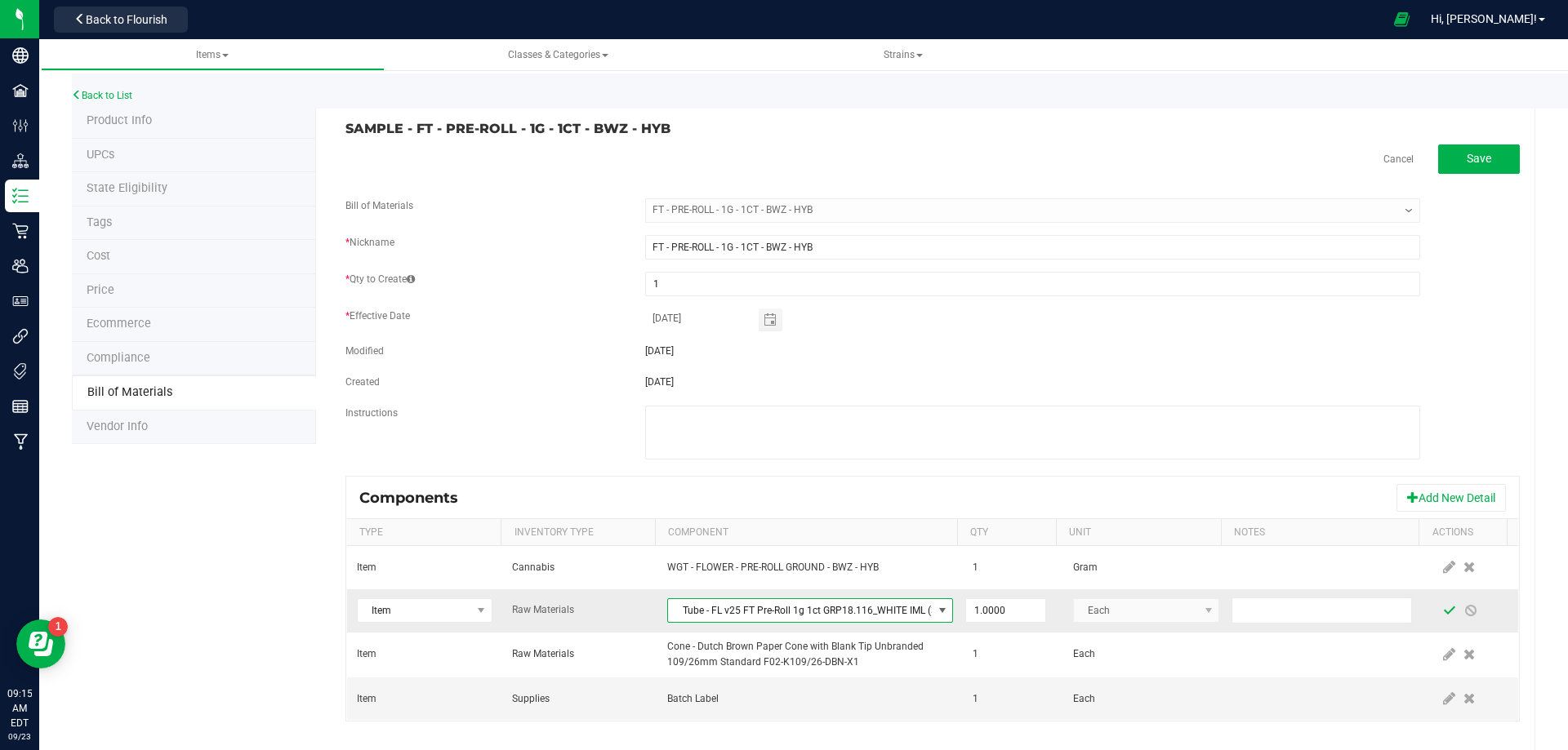
click at [1443, 609] on span at bounding box center [1450, 610] width 13 height 13
click at [112, 98] on link "Back to List" at bounding box center [102, 95] width 60 height 11
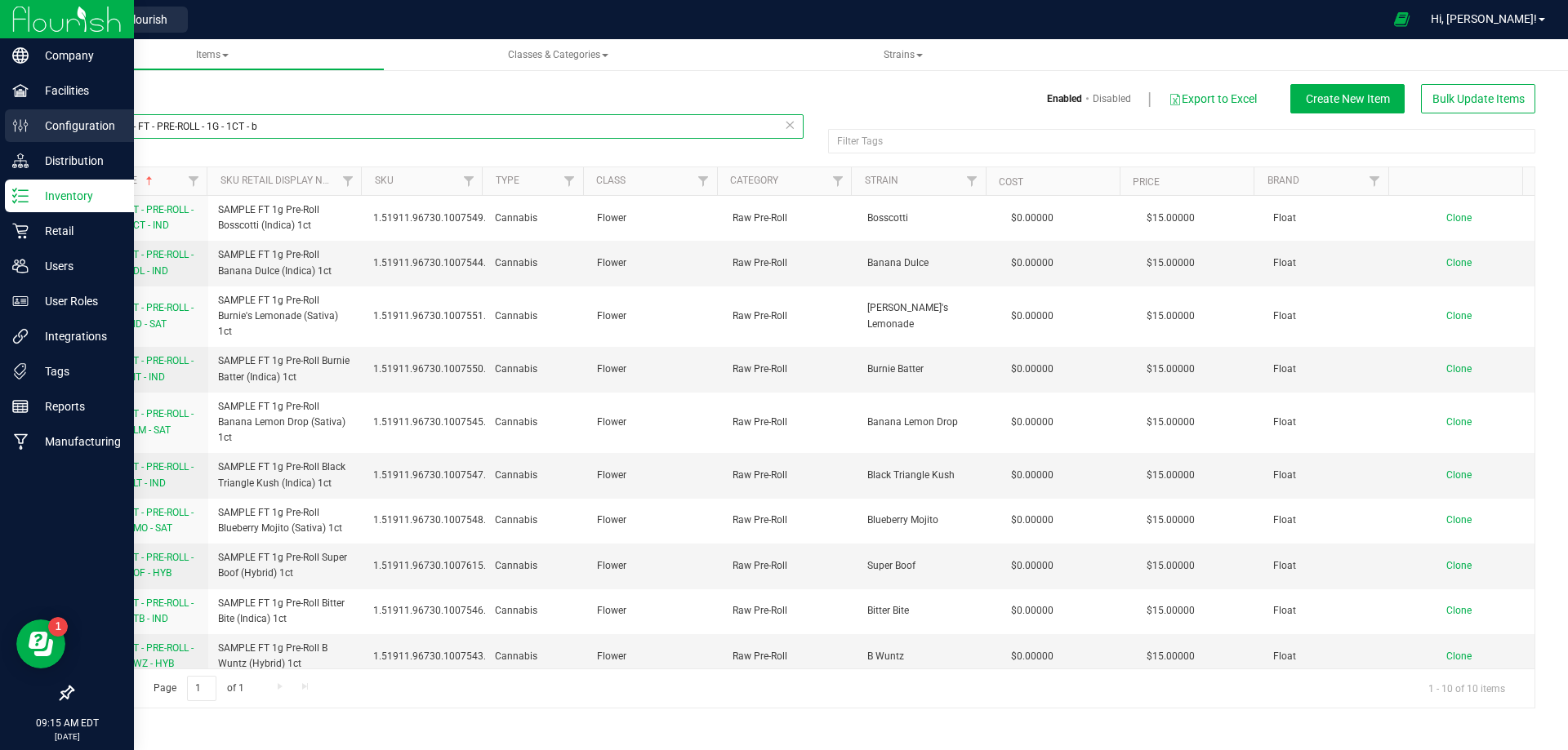
drag, startPoint x: 137, startPoint y: 125, endPoint x: 44, endPoint y: 143, distance: 94.7
click at [10, 118] on div "Company Facilities Configuration Distribution Inventory Retail Users User Roles…" at bounding box center [784, 375] width 1568 height 750
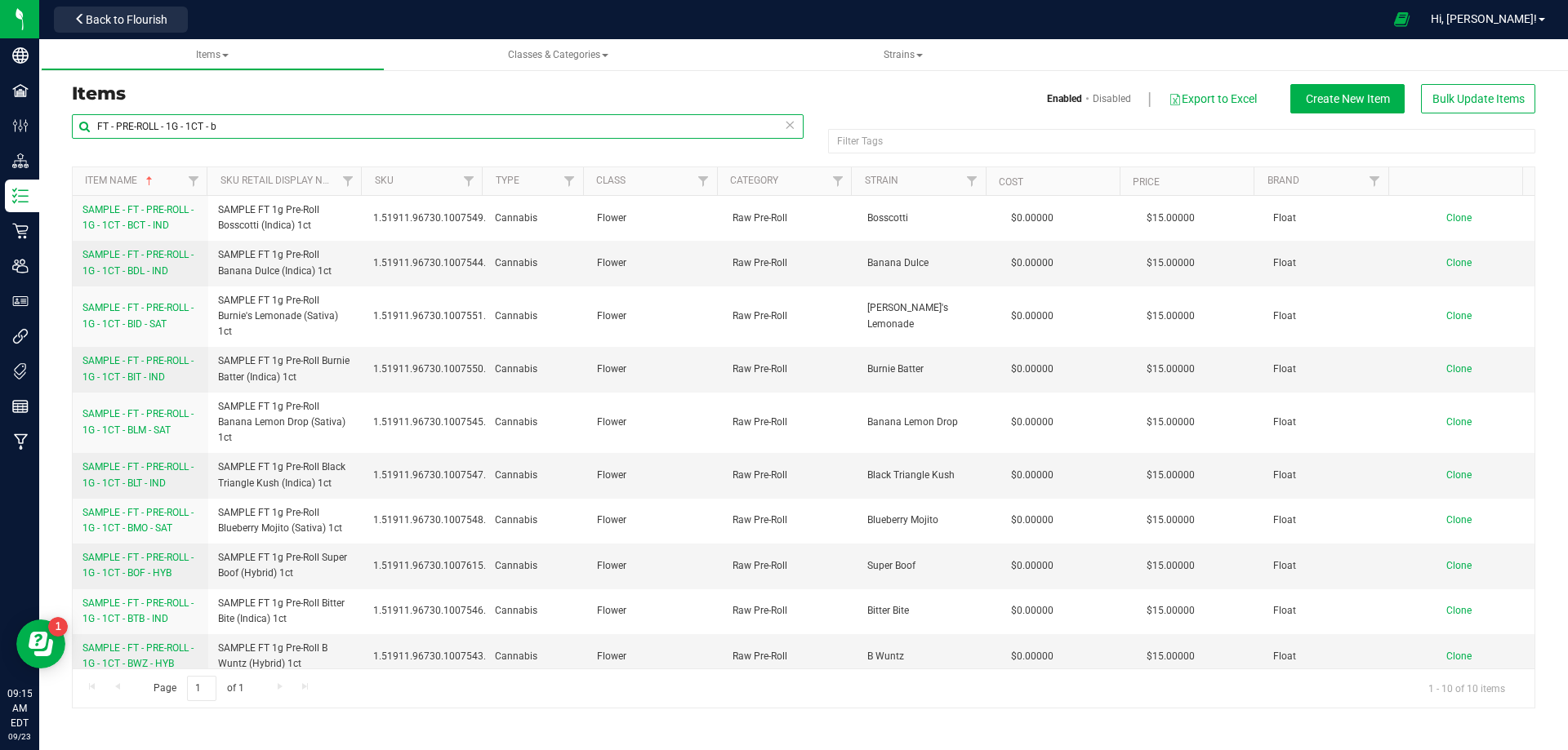
click at [256, 125] on input "FT - PRE-ROLL - 1G - 1CT - b" at bounding box center [437, 126] width 732 height 25
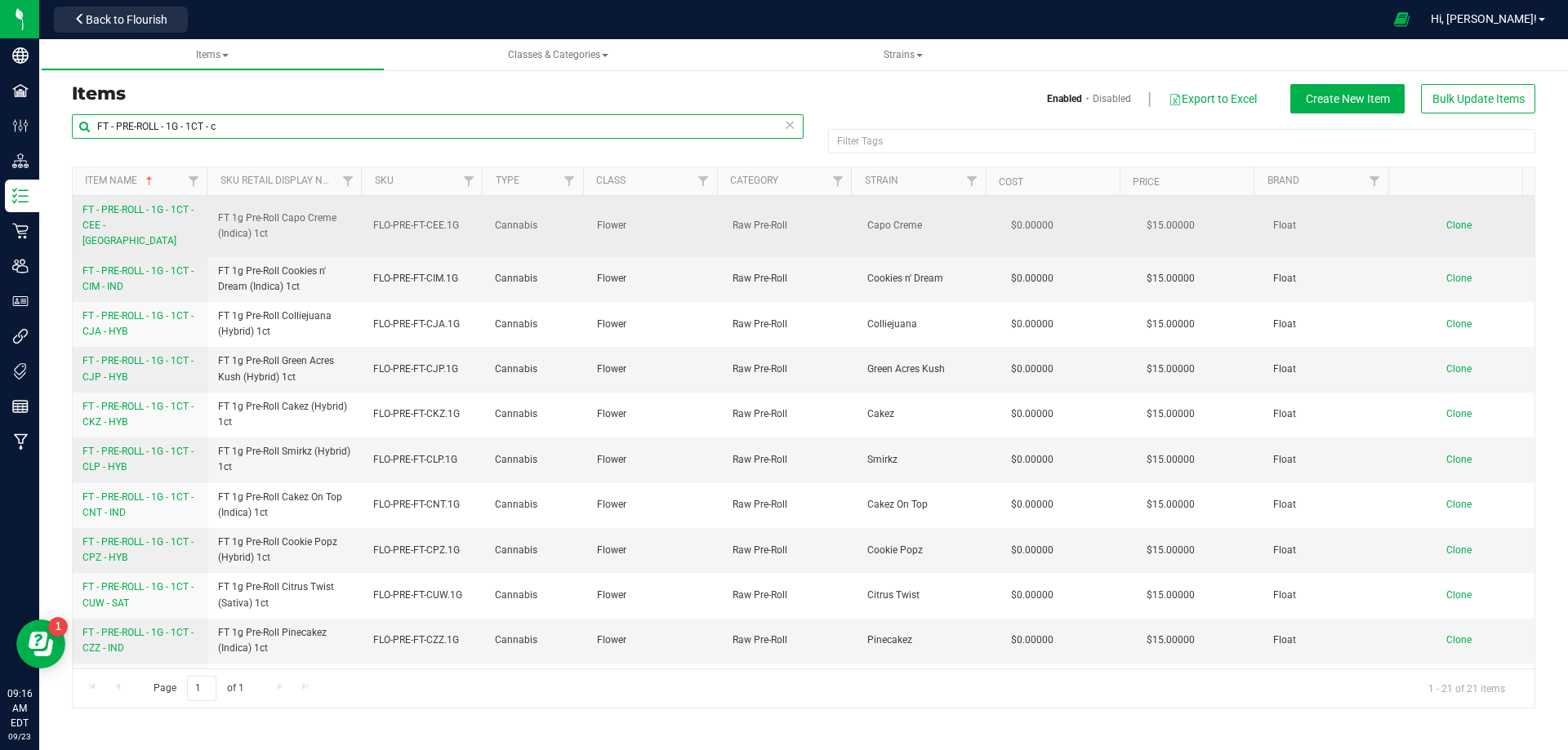
type input "FT - PRE-ROLL - 1G - 1CT - c"
click at [107, 223] on span "FT - PRE-ROLL - 1G - 1CT - CEE - [GEOGRAPHIC_DATA]" at bounding box center [138, 225] width 111 height 42
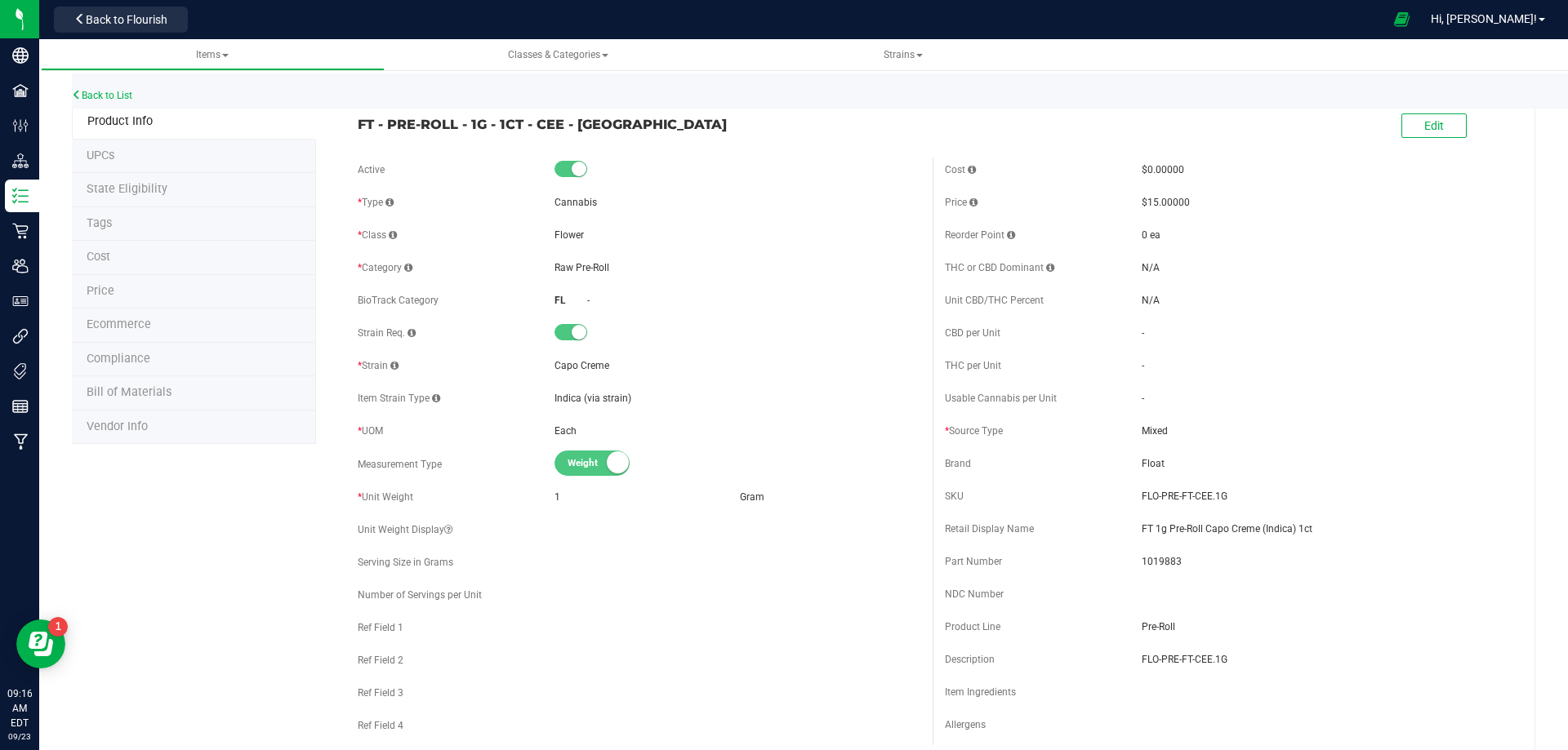
click at [146, 394] on span "Bill of Materials" at bounding box center [129, 392] width 85 height 14
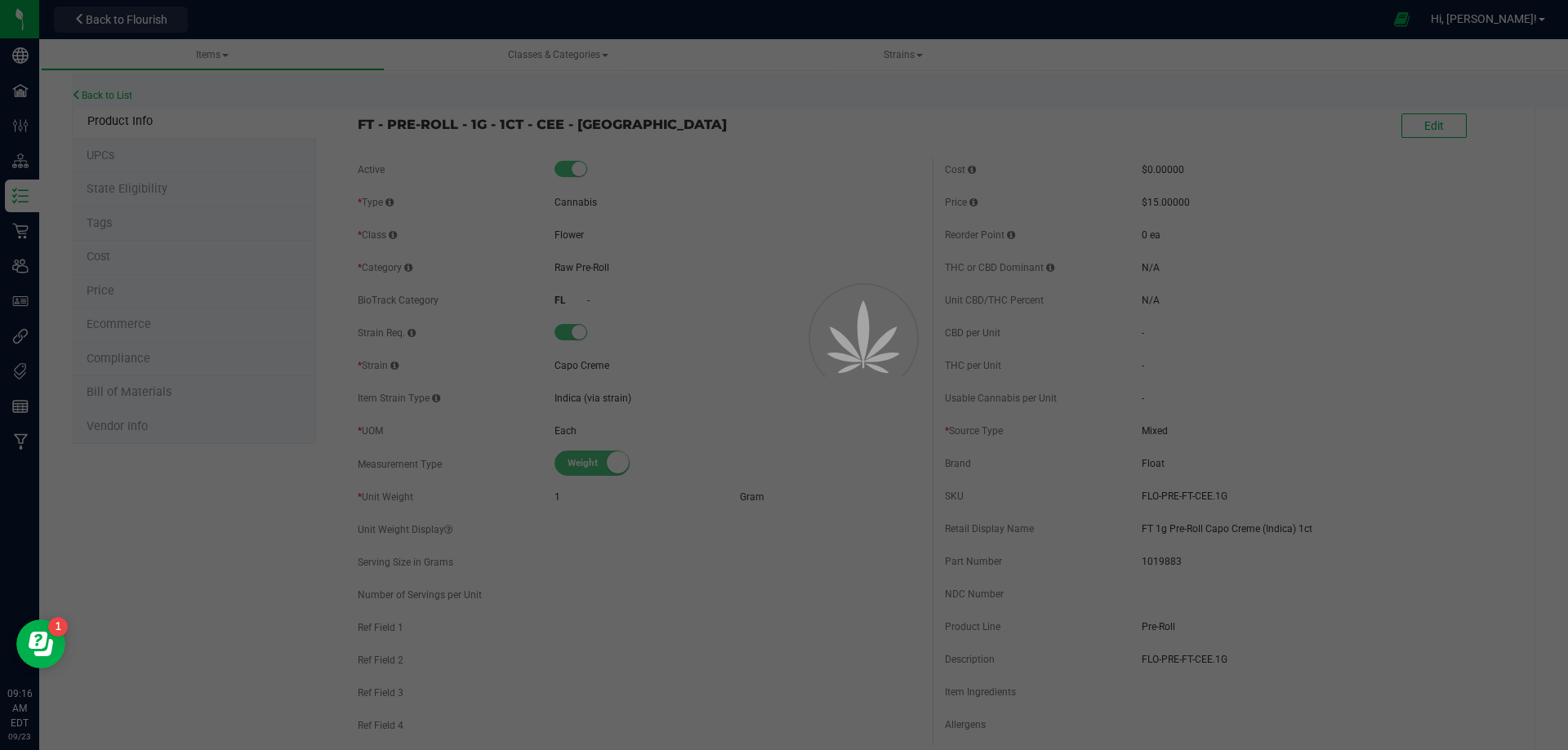
select select "13682"
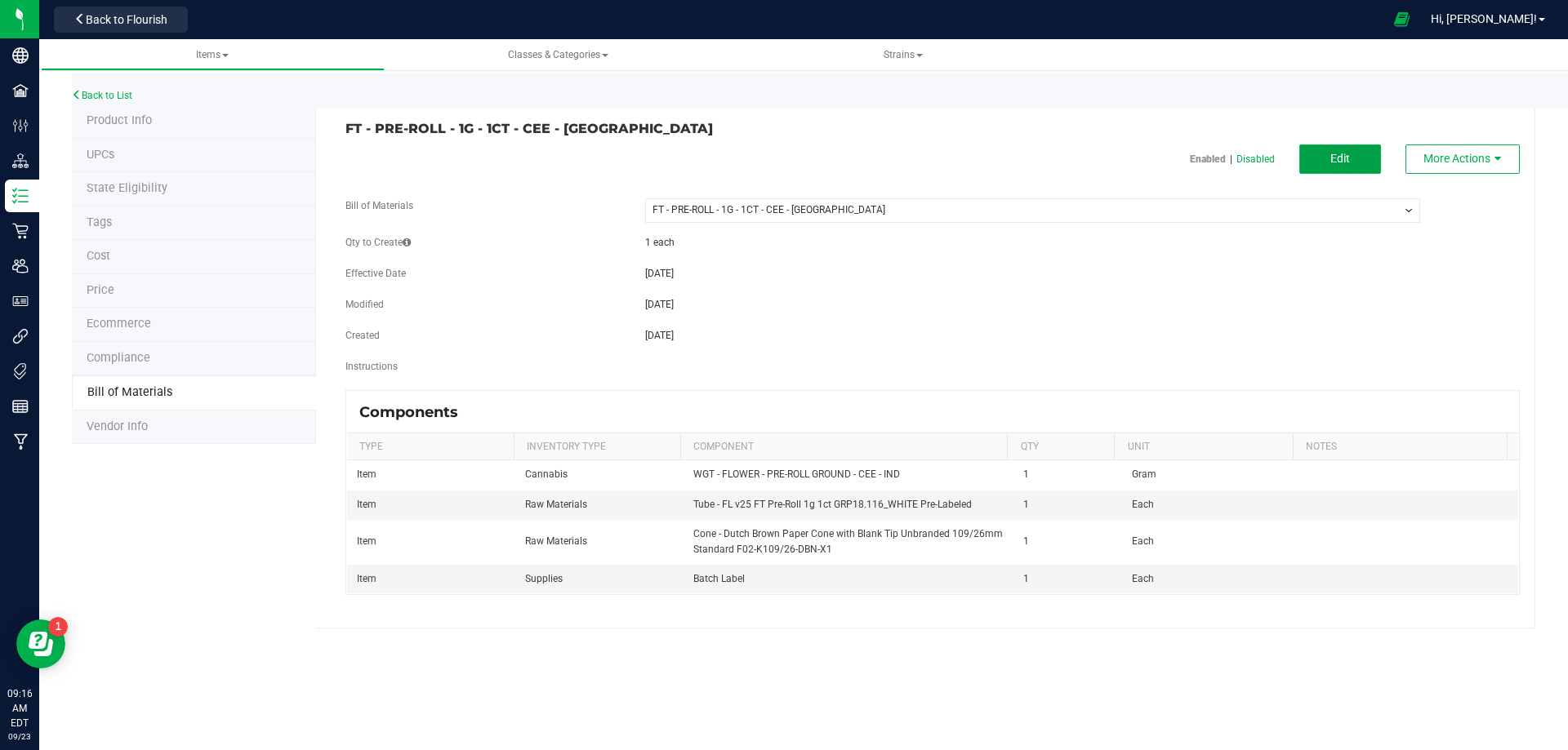
click at [1353, 163] on button "Edit" at bounding box center [1340, 158] width 82 height 29
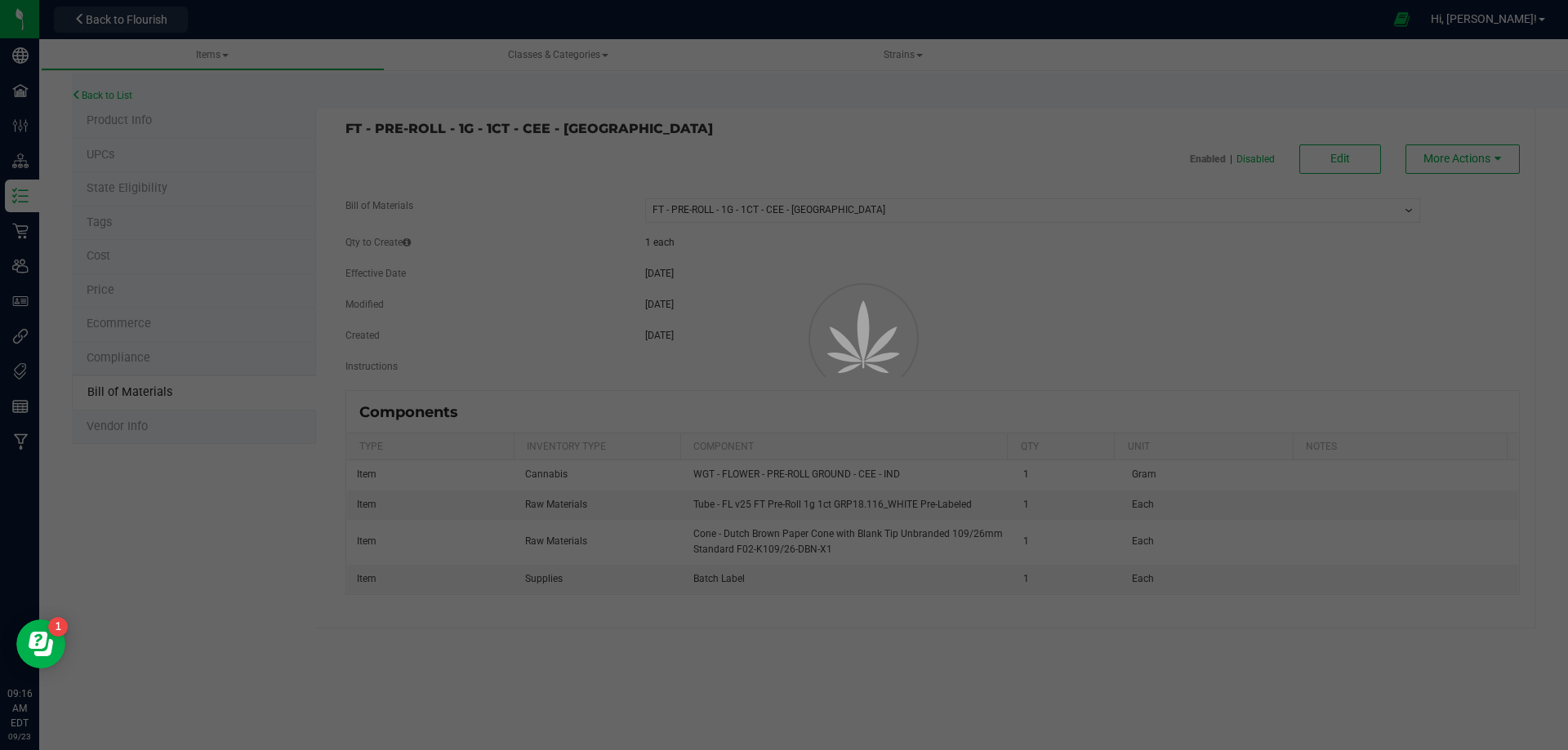
select select "13682"
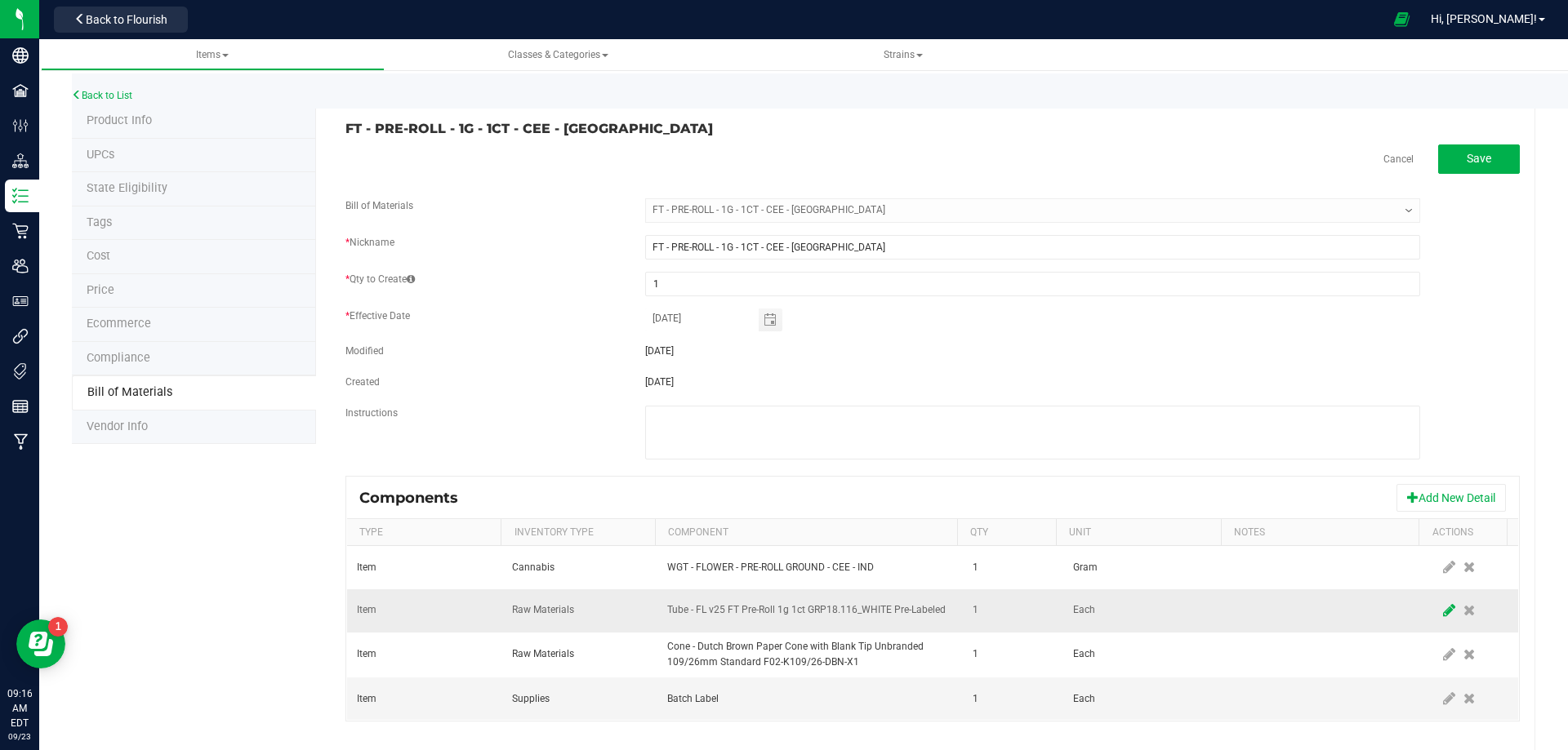
click at [1443, 608] on icon at bounding box center [1449, 610] width 12 height 15
click at [797, 603] on span "NO DATA FOUND" at bounding box center [800, 610] width 263 height 23
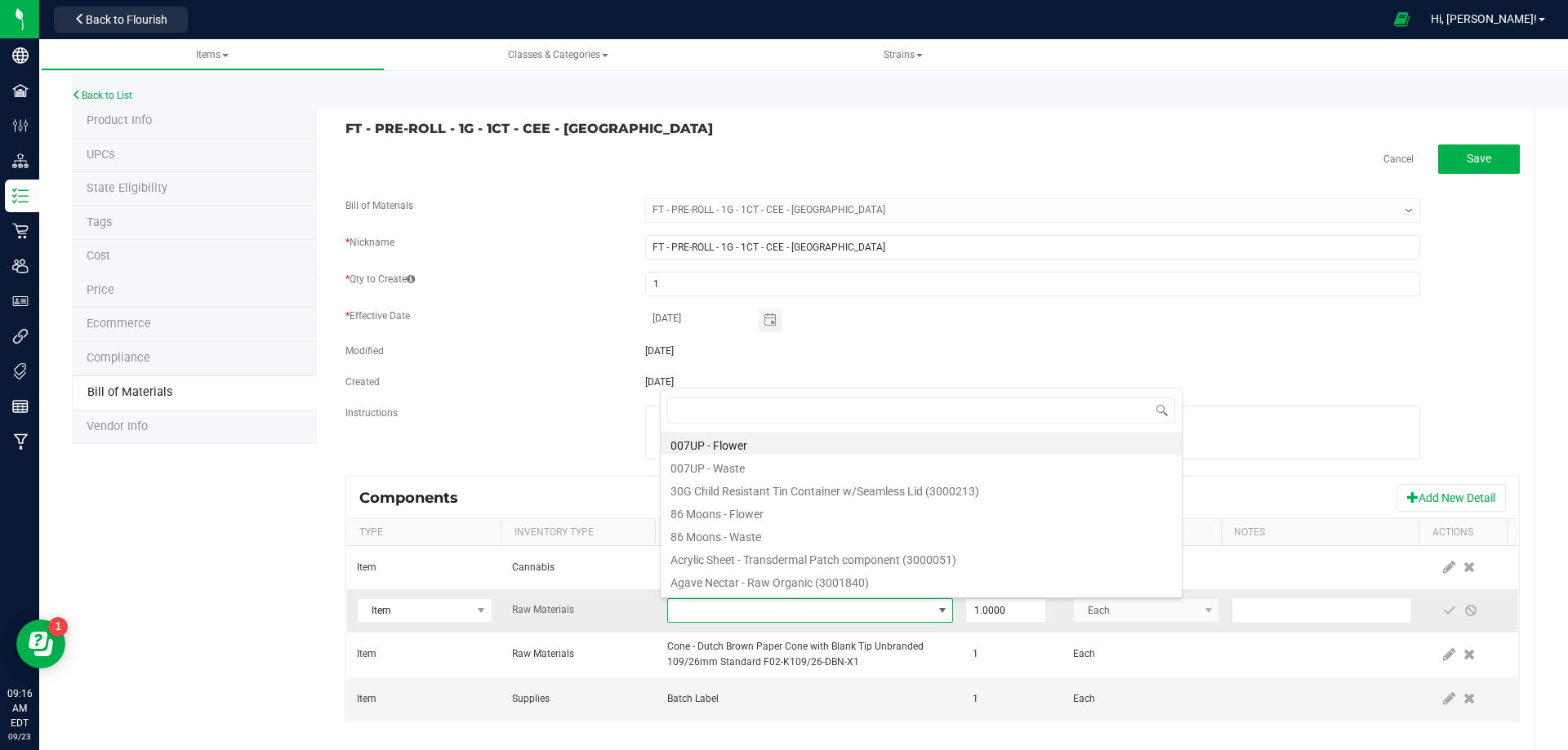
type input "3004471"
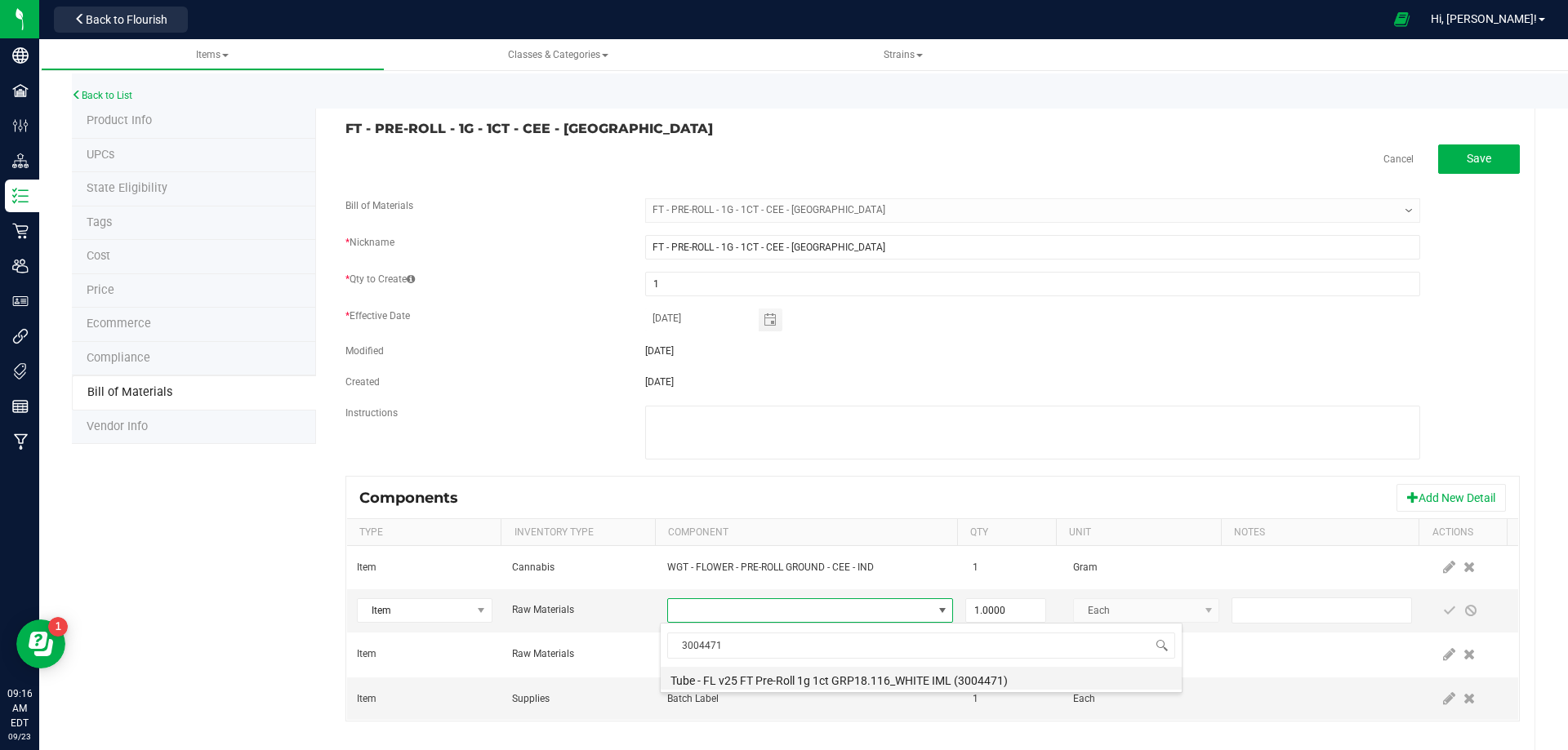
click at [800, 681] on li "Tube - FL v25 FT Pre-Roll 1g 1ct GRP18.116_WHITE IML (3004471)" at bounding box center [921, 678] width 521 height 23
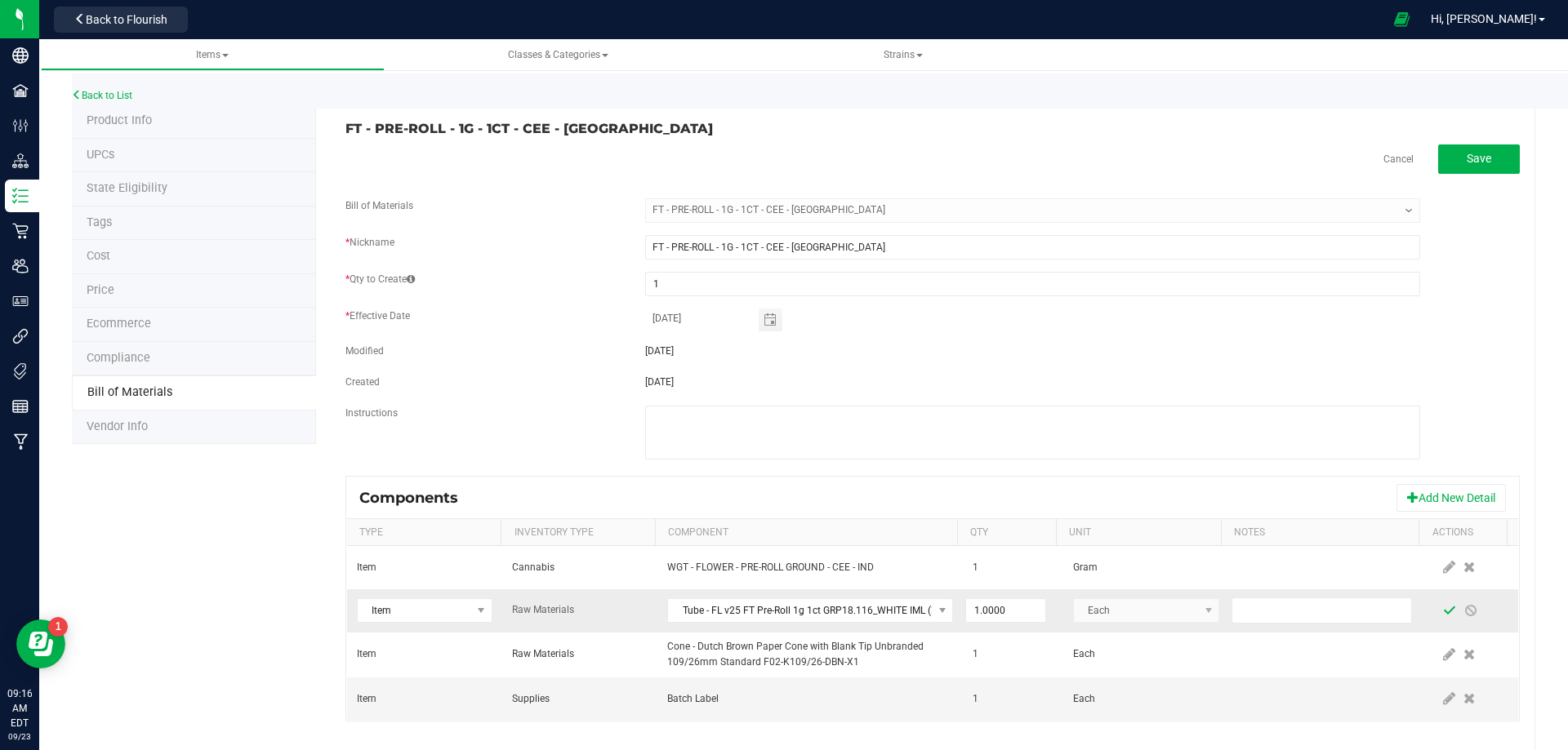
click at [1443, 614] on span at bounding box center [1450, 610] width 13 height 13
click at [100, 95] on link "Back to List" at bounding box center [102, 95] width 60 height 11
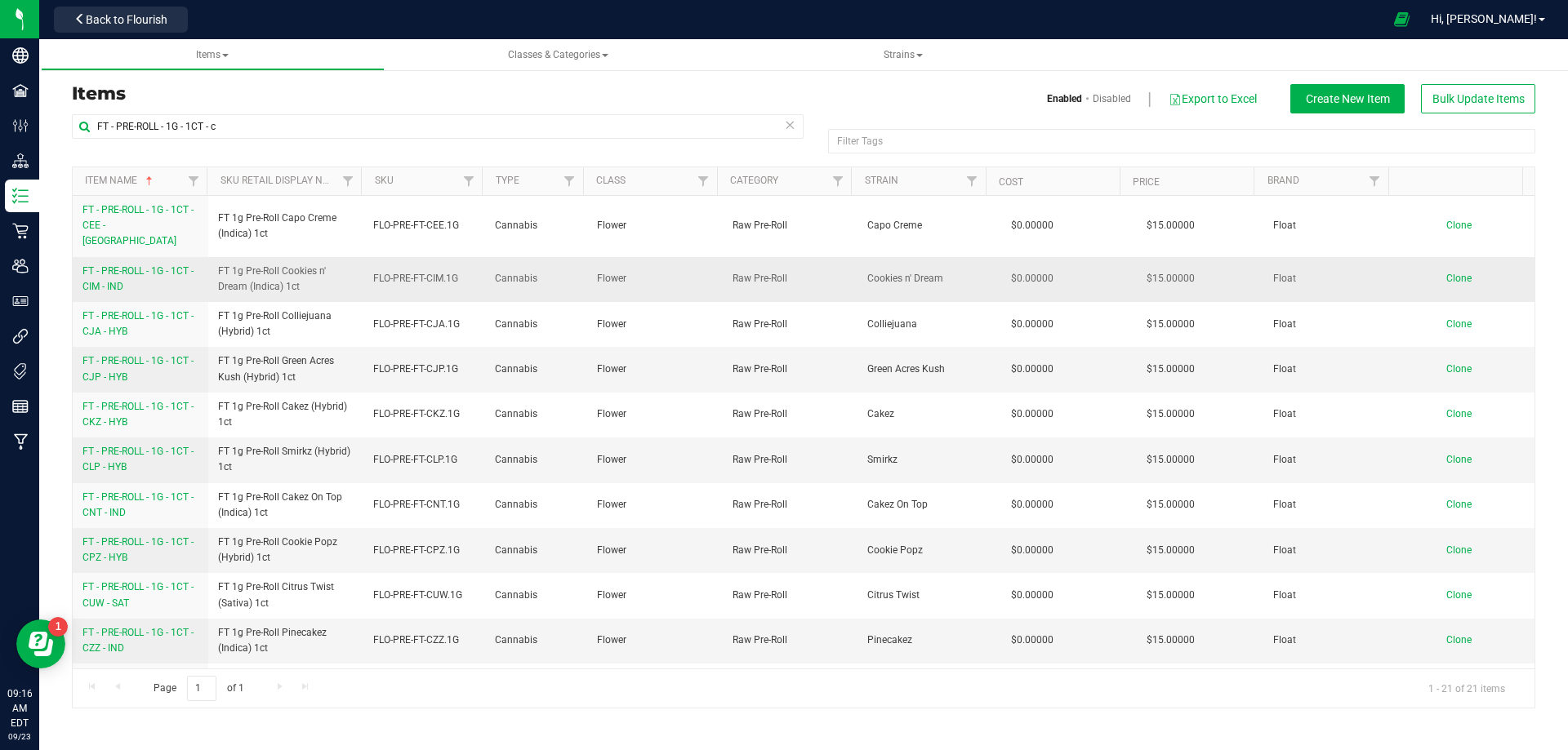
click at [152, 265] on link "FT - PRE-ROLL - 1G - 1CT - CIM - IND" at bounding box center [140, 278] width 116 height 31
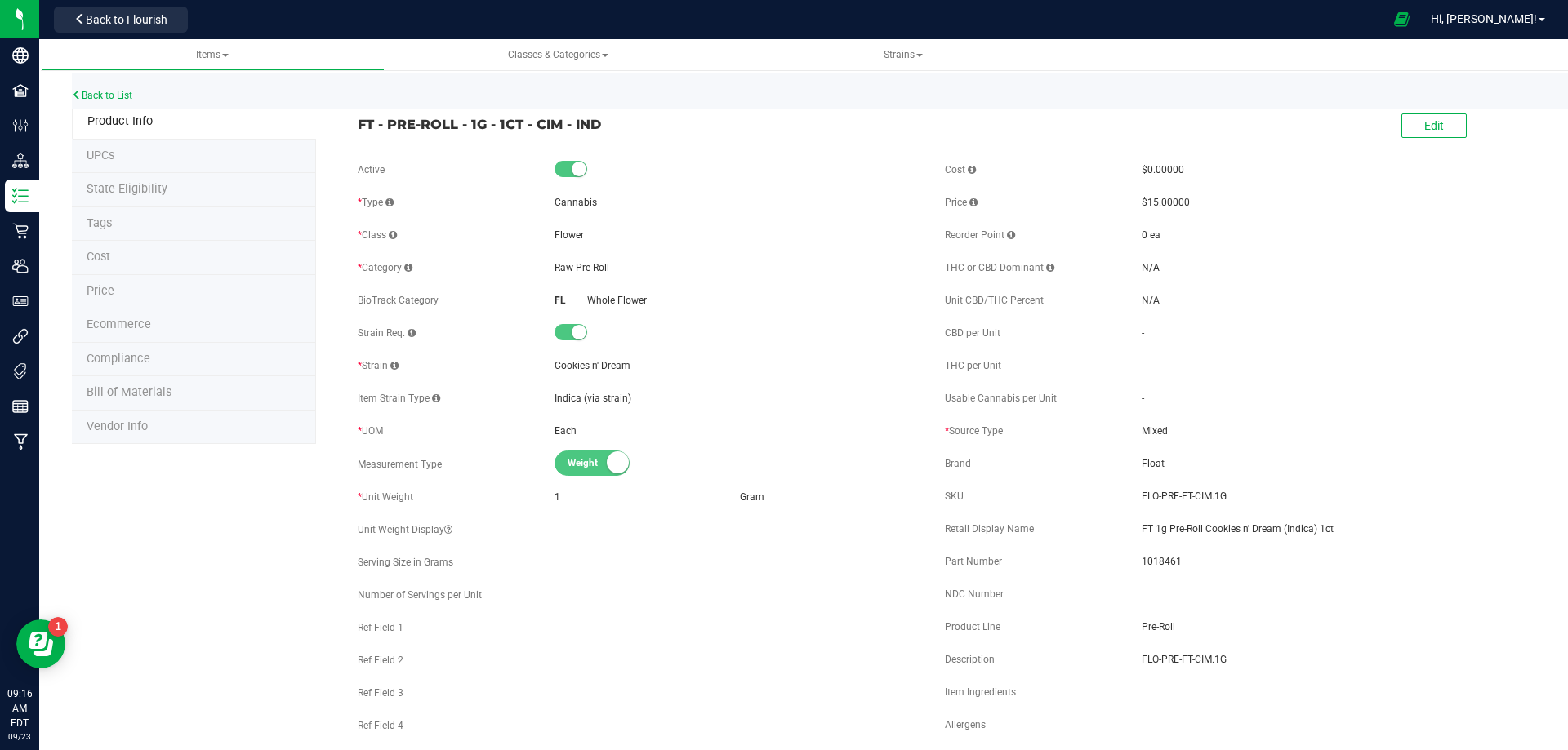
click at [197, 398] on li "Bill of Materials" at bounding box center [194, 393] width 244 height 34
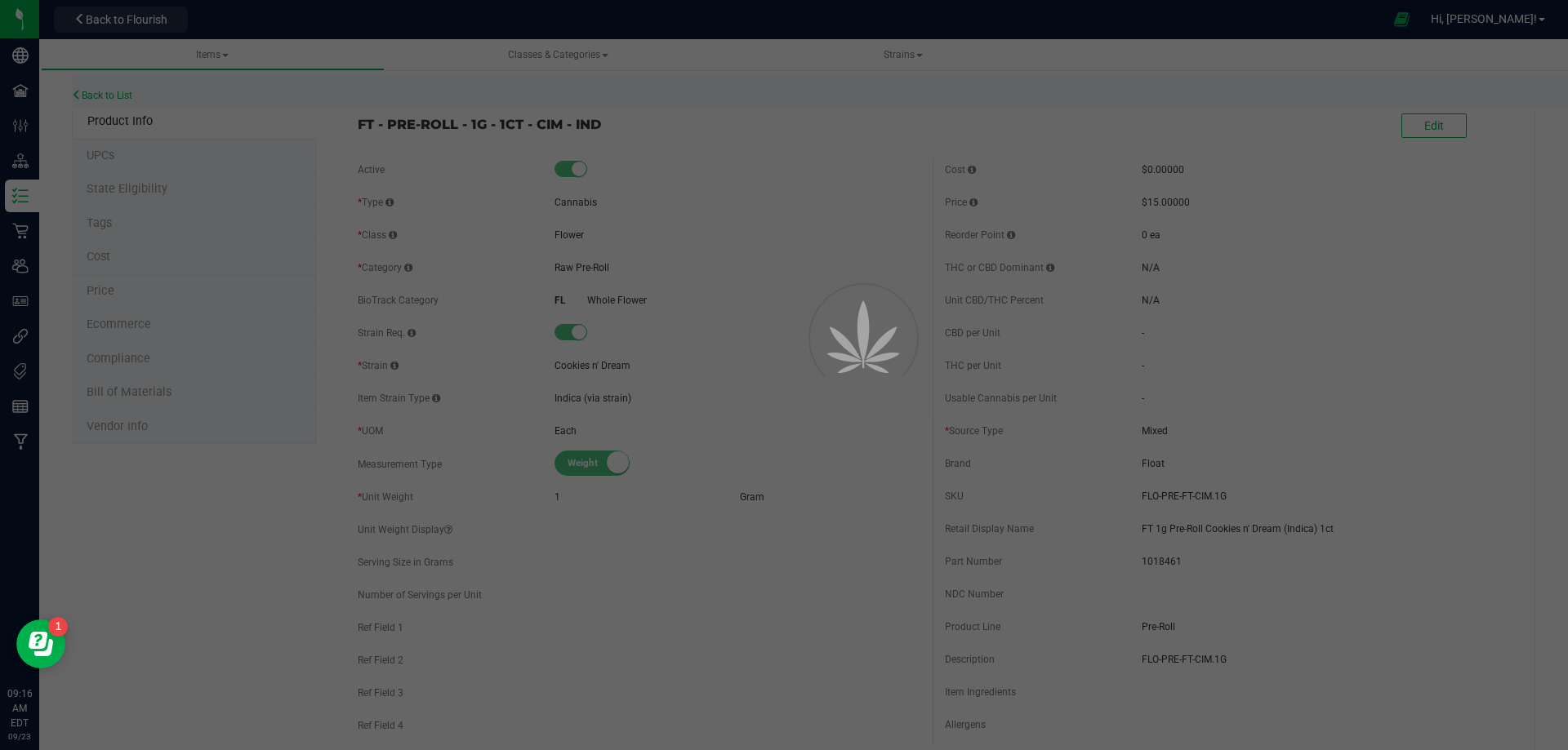
select select "13472"
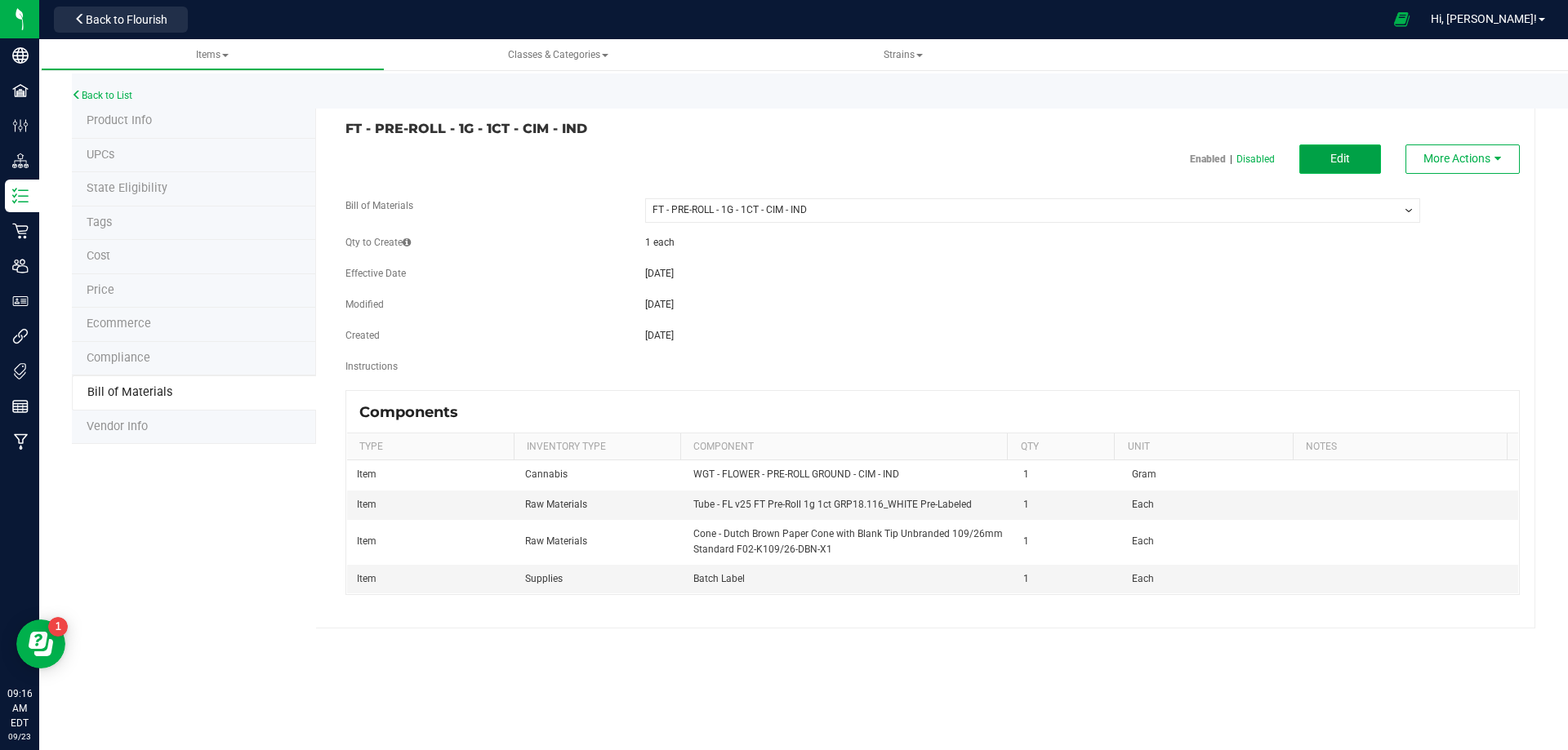
click at [1323, 157] on button "Edit" at bounding box center [1340, 158] width 82 height 29
select select "13472"
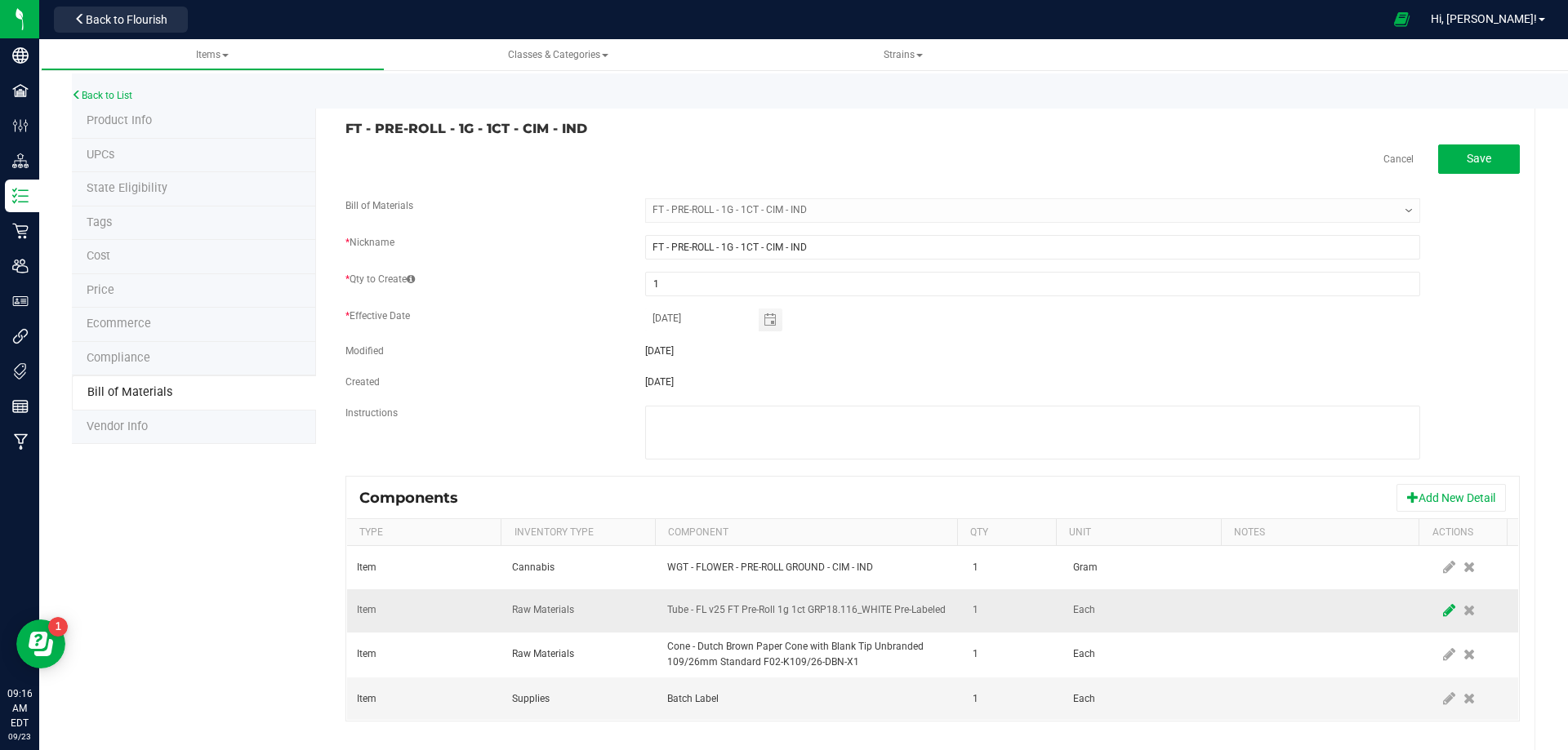
click at [1443, 608] on icon at bounding box center [1449, 610] width 12 height 15
click at [783, 608] on span "NO DATA FOUND" at bounding box center [800, 610] width 263 height 23
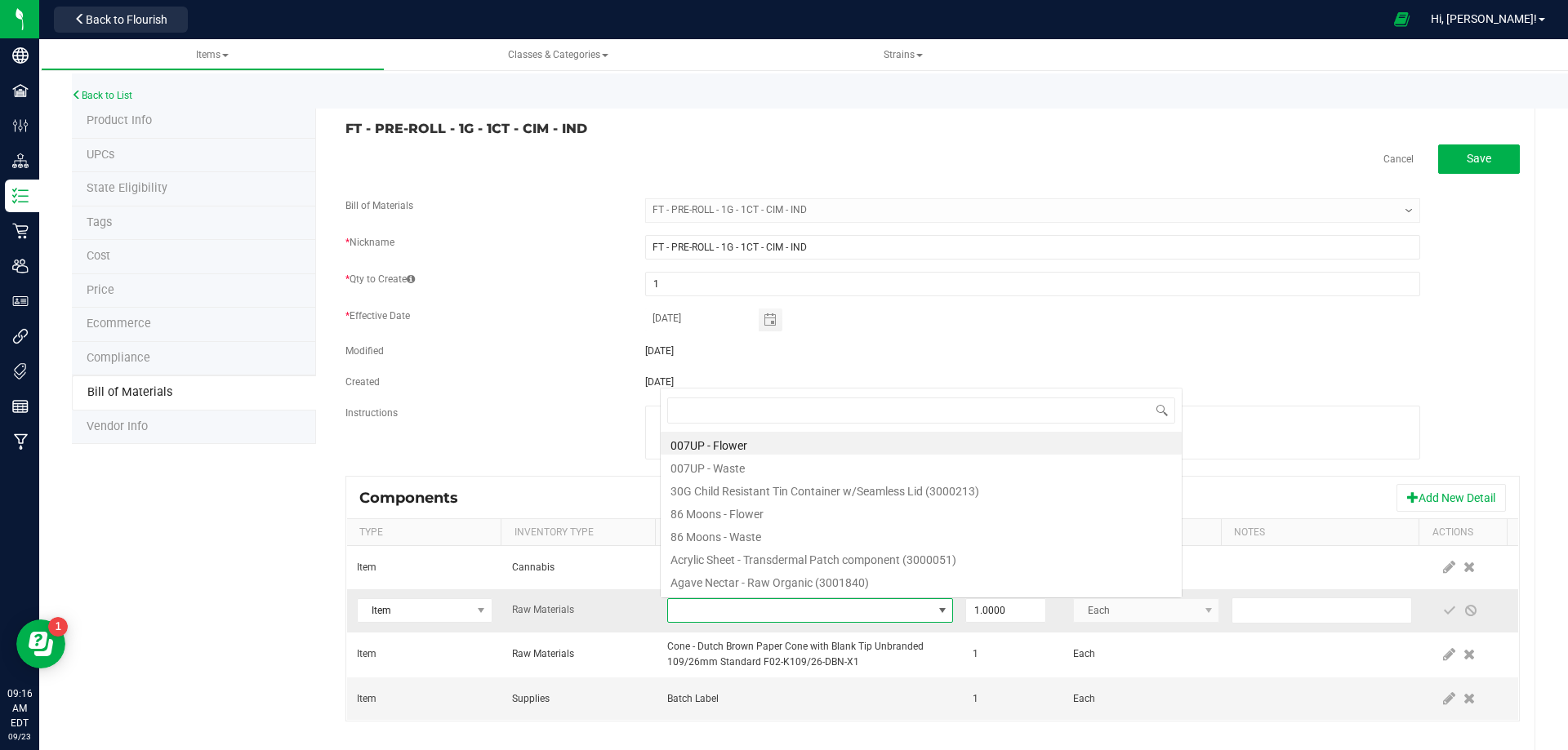
scroll to position [25, 278]
type input "3004471"
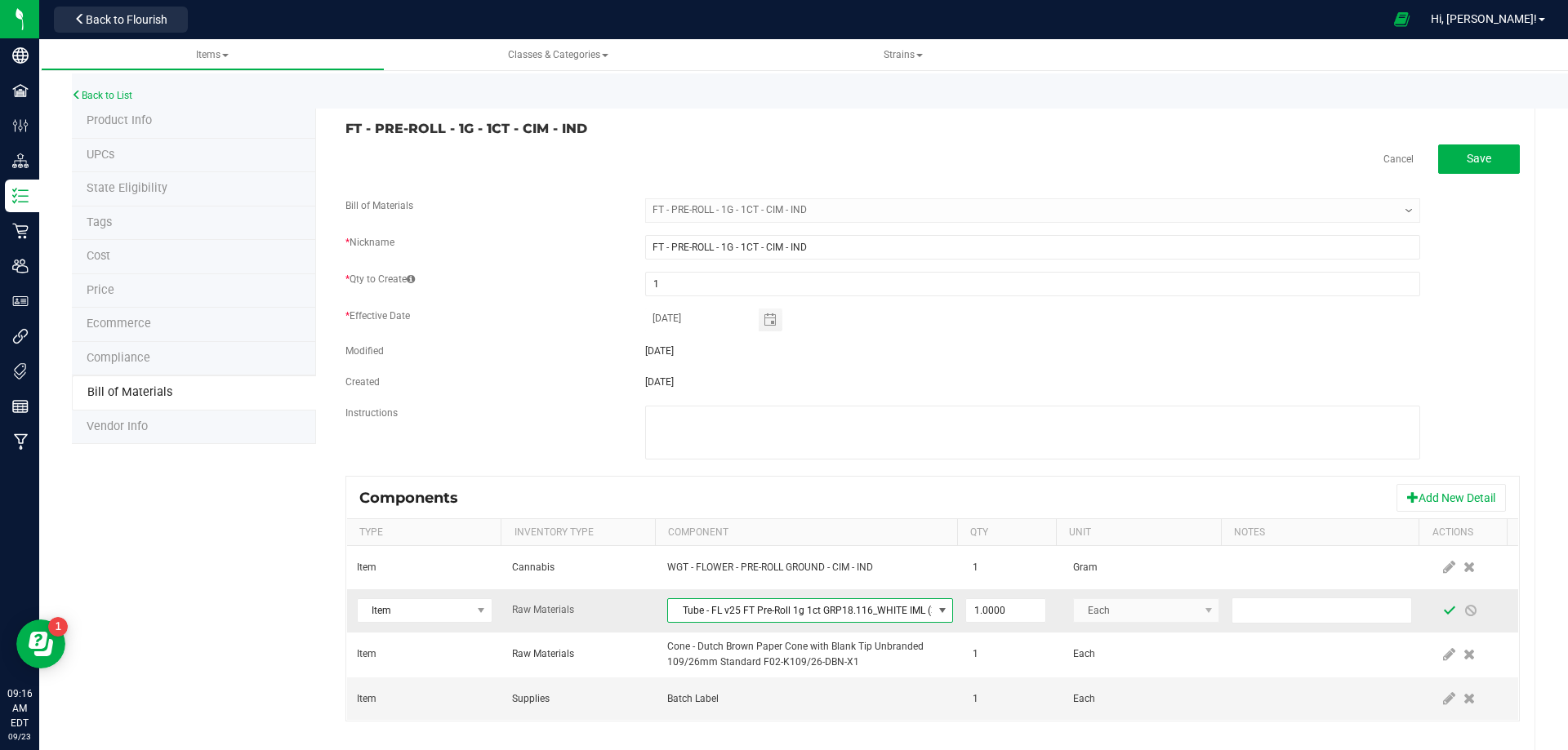
click at [1443, 610] on span at bounding box center [1450, 610] width 13 height 13
click at [112, 100] on link "Back to List" at bounding box center [102, 95] width 60 height 11
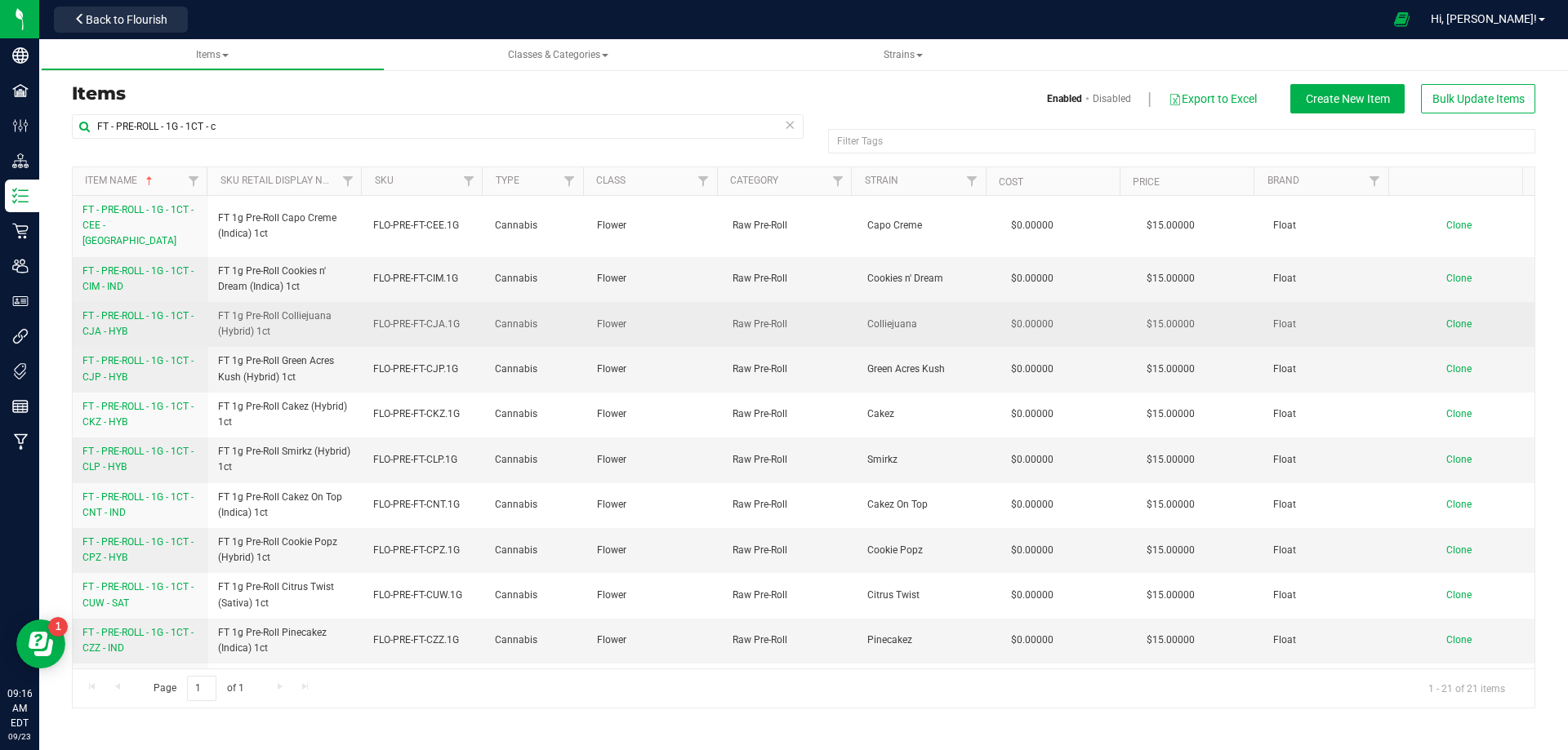
click at [132, 319] on link "FT - PRE-ROLL - 1G - 1CT - CJA - HYB" at bounding box center [140, 324] width 116 height 31
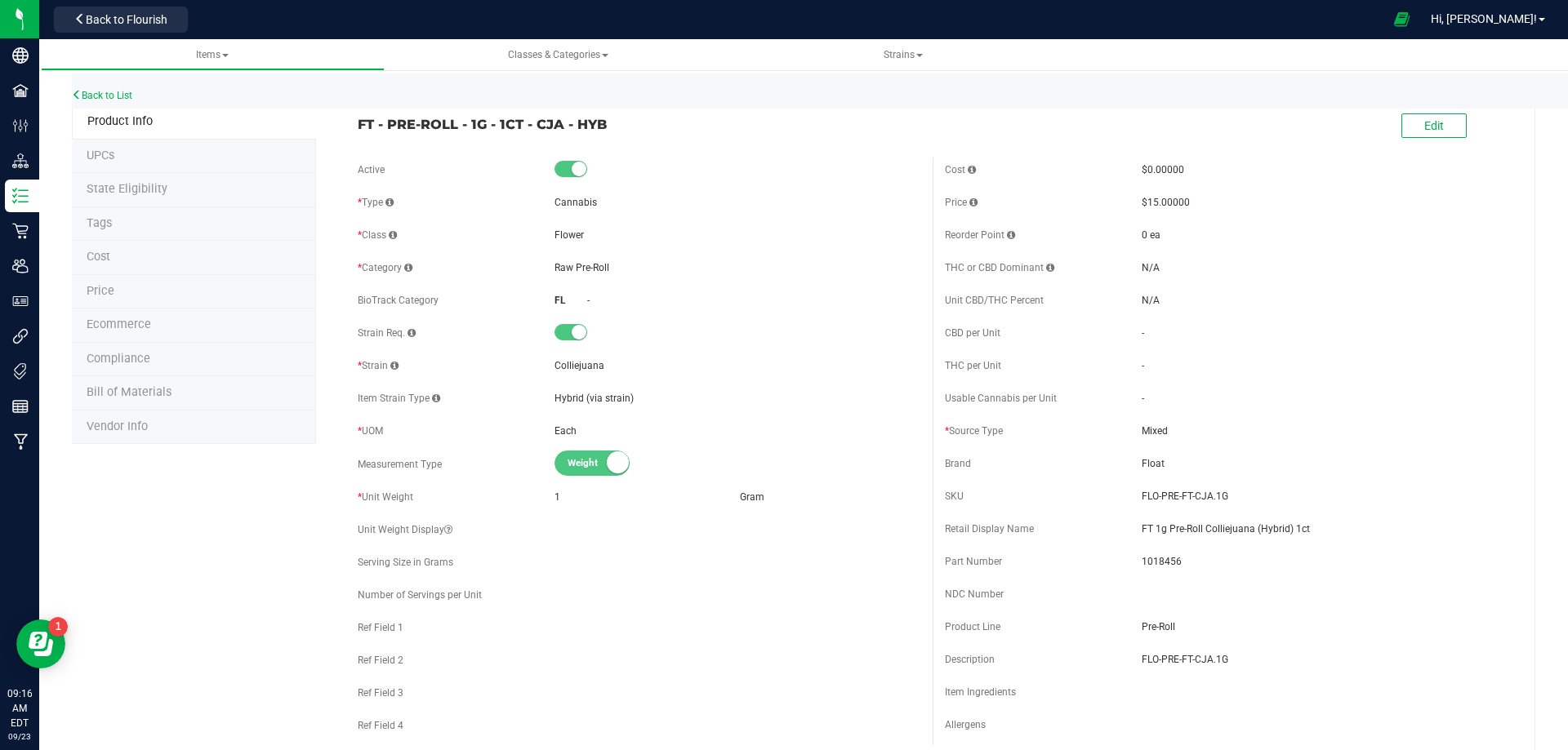
click at [165, 403] on li "Bill of Materials" at bounding box center [194, 393] width 244 height 34
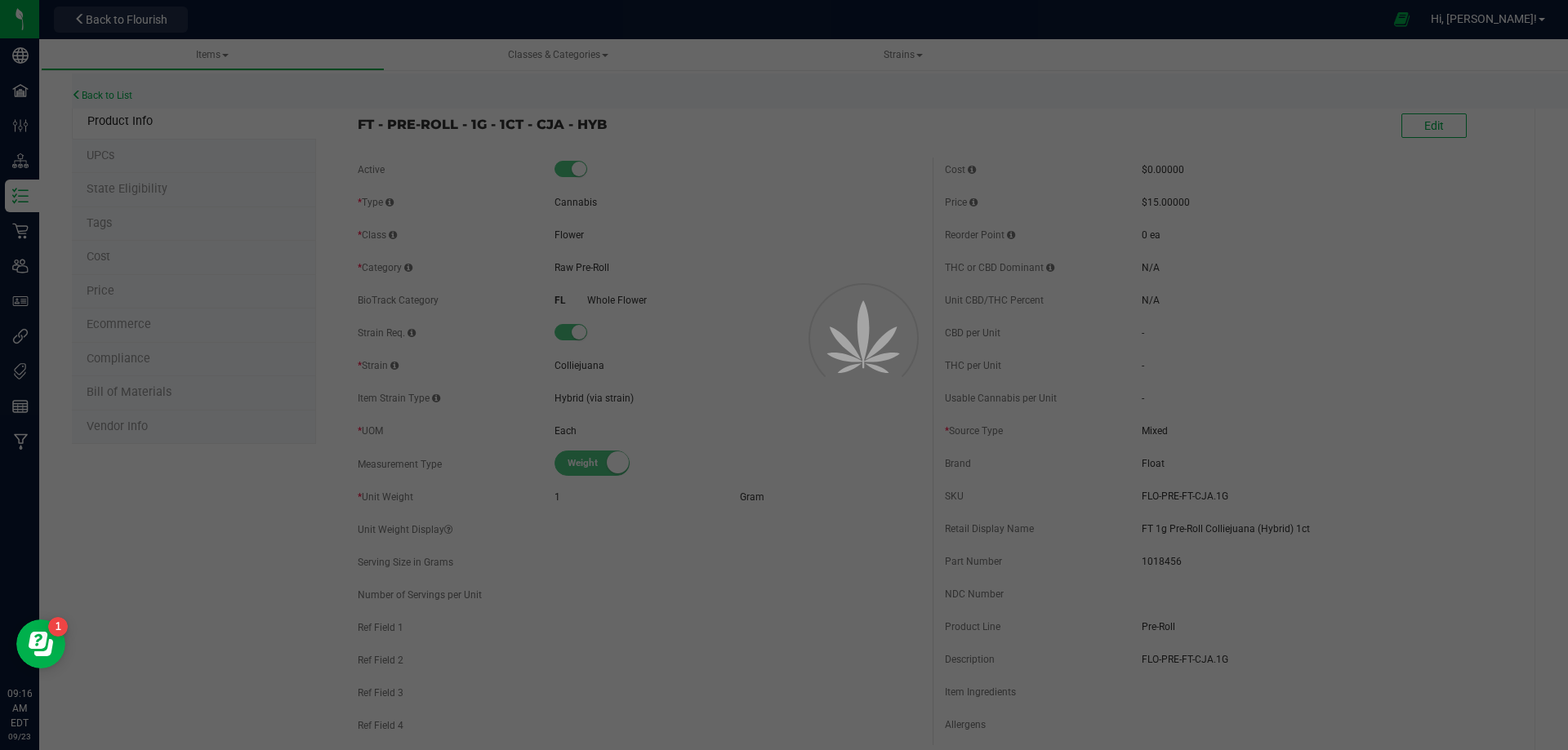
select select "13474"
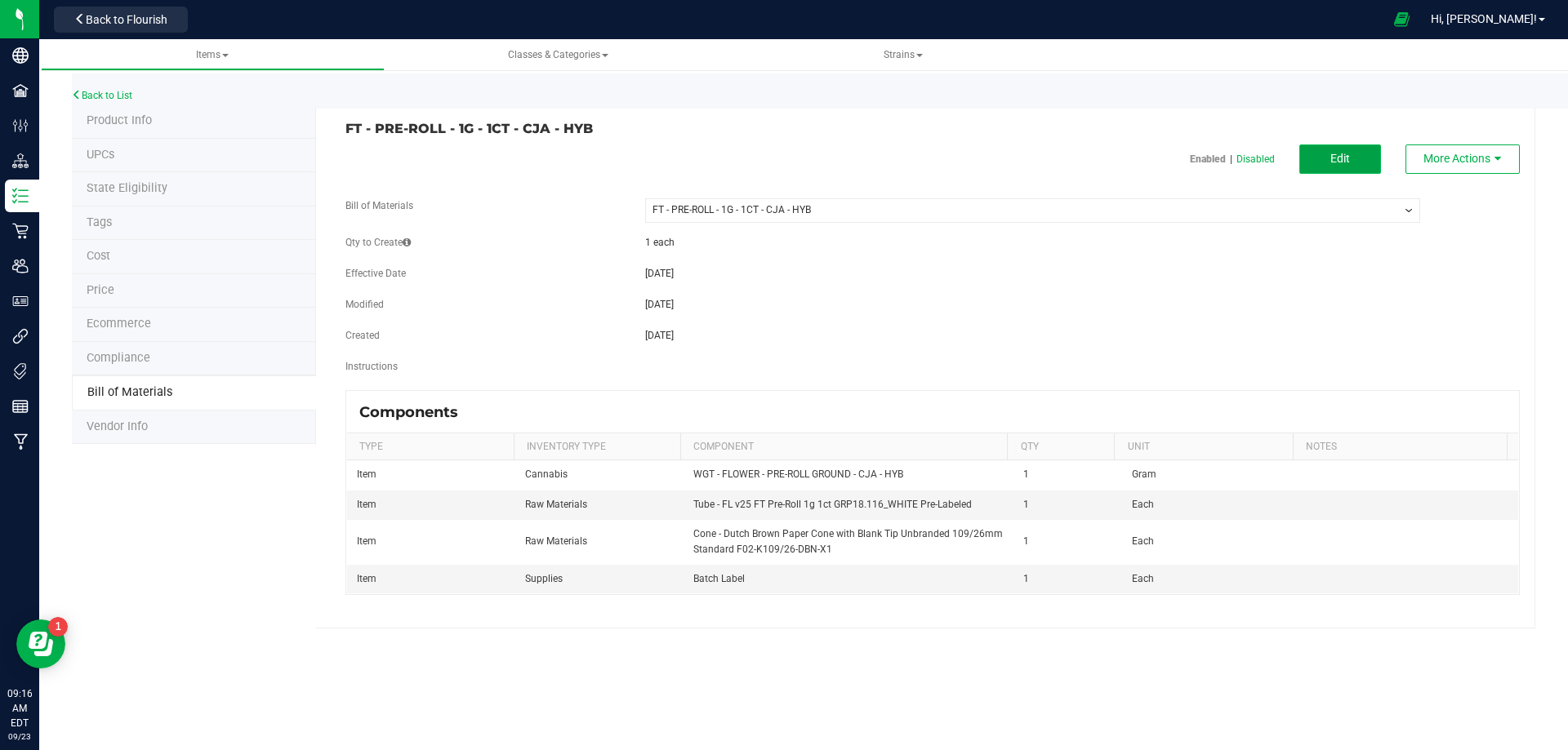
click at [1348, 154] on span "Edit" at bounding box center [1340, 158] width 20 height 13
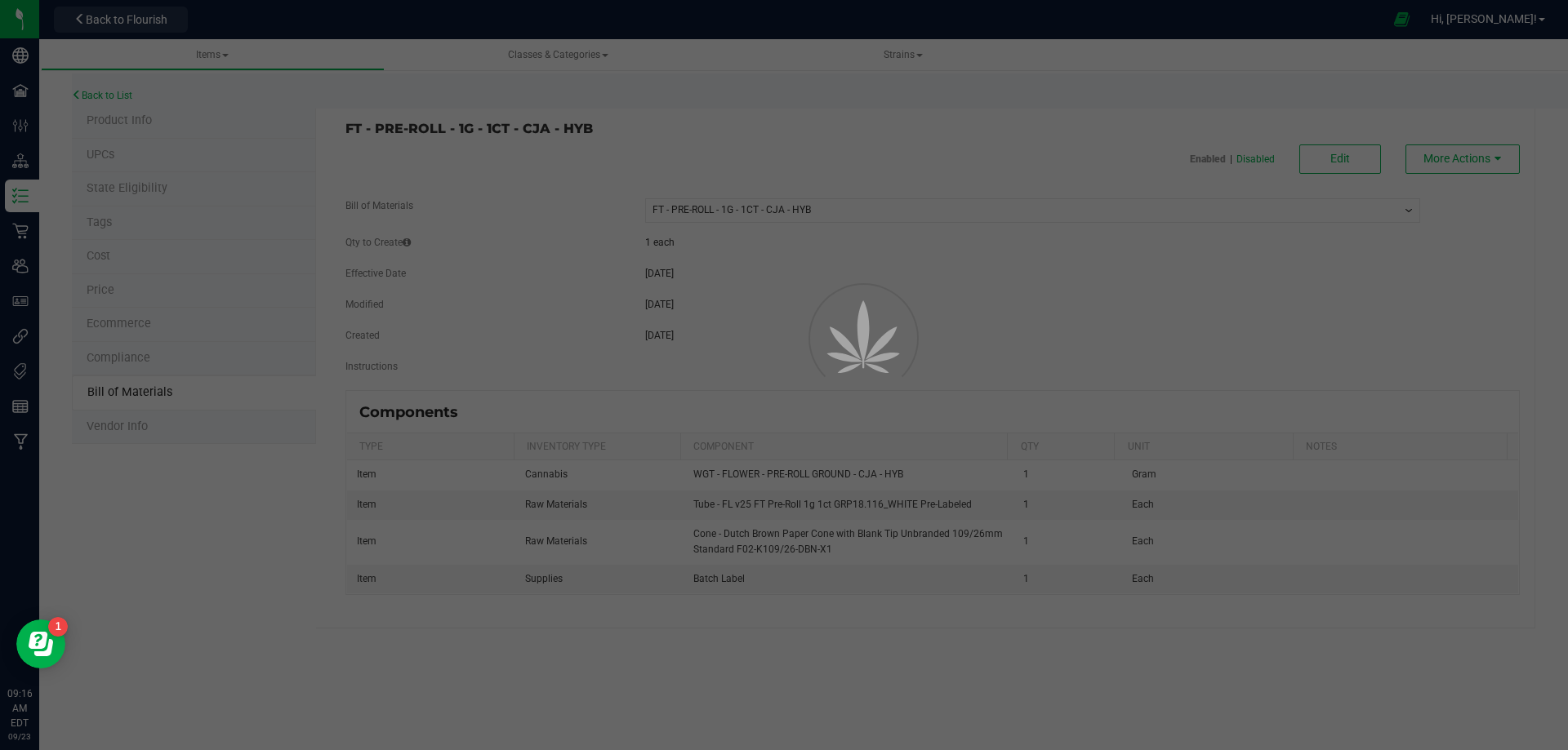
select select "13474"
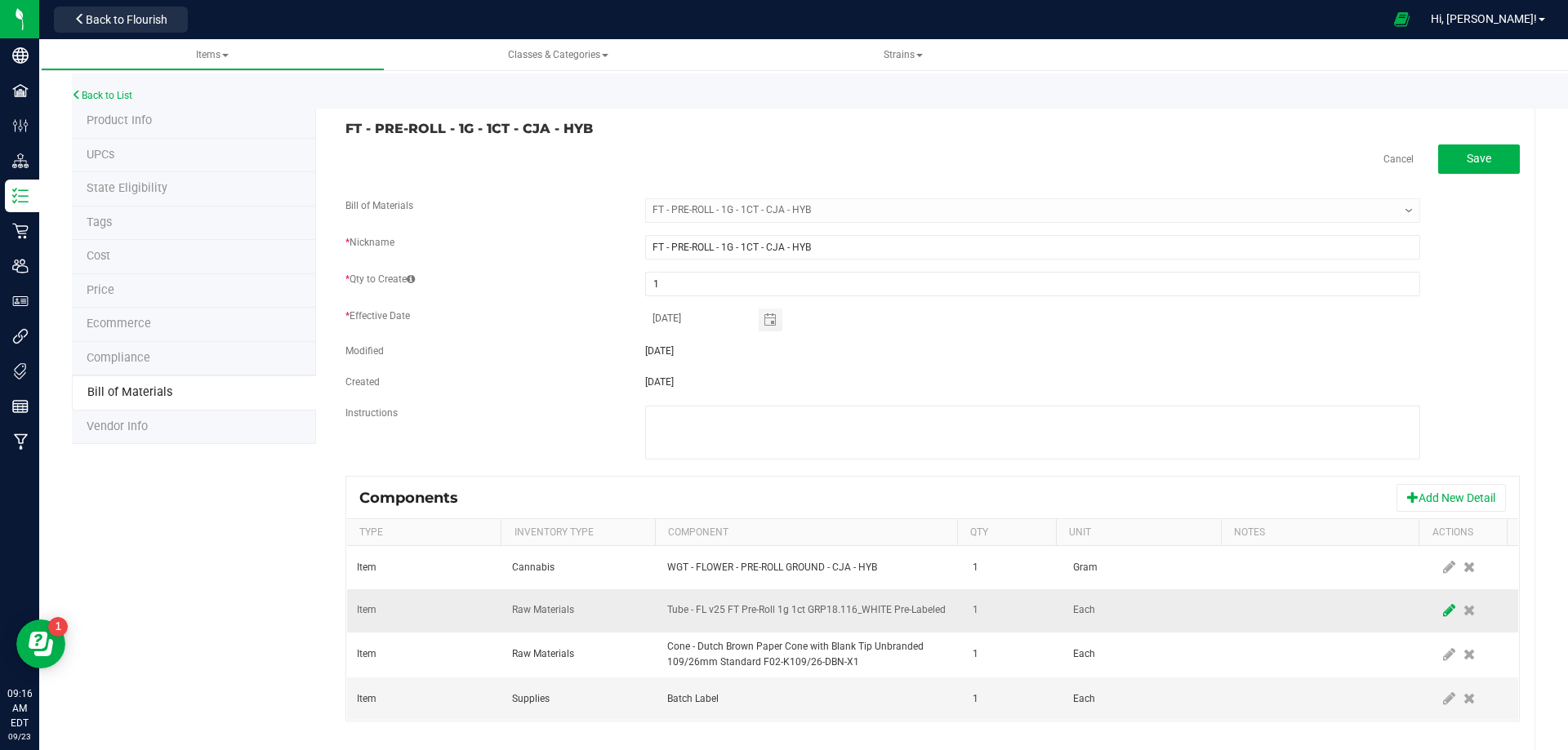
click at [1443, 616] on icon at bounding box center [1449, 610] width 12 height 15
click at [820, 603] on span "NO DATA FOUND" at bounding box center [800, 610] width 263 height 23
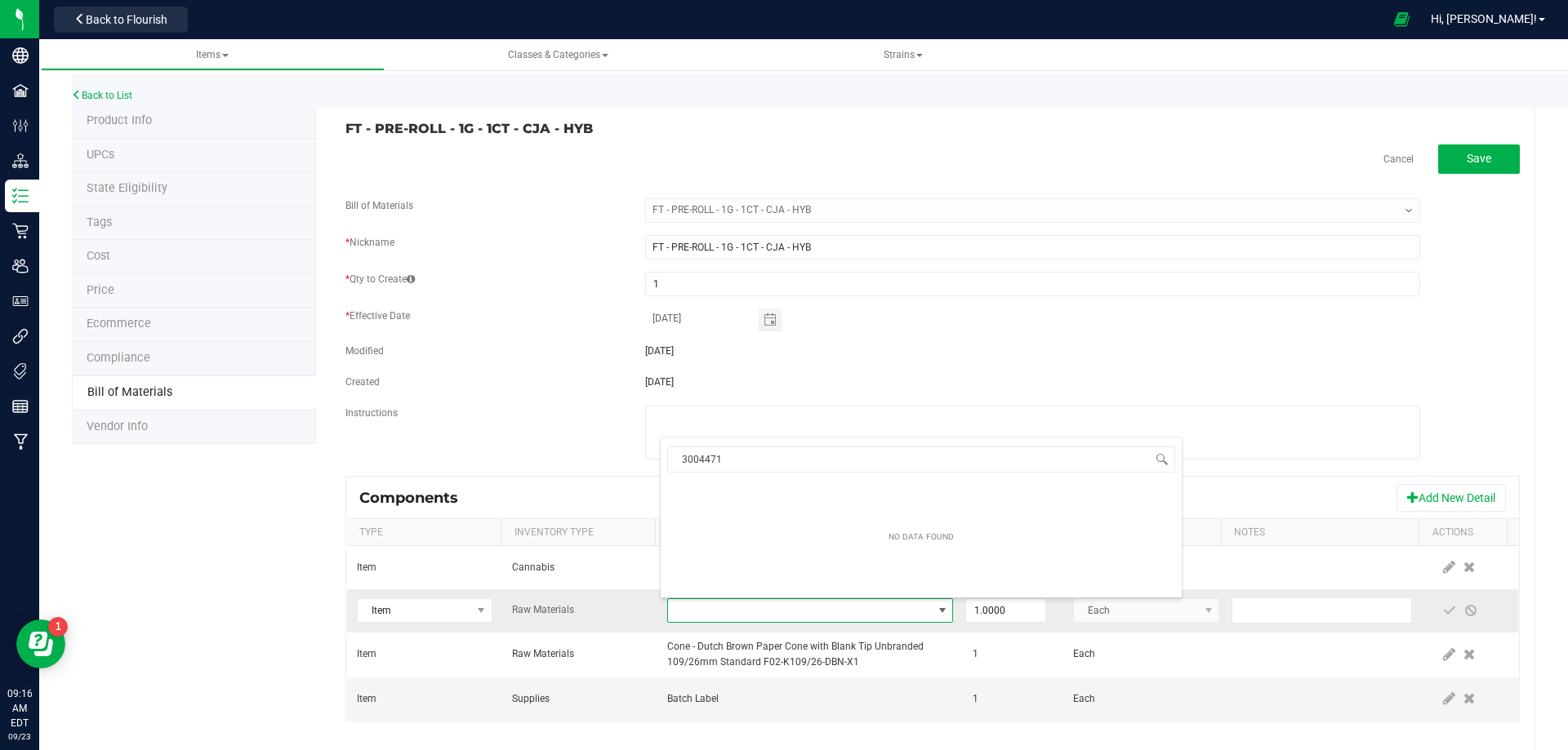
scroll to position [25, 278]
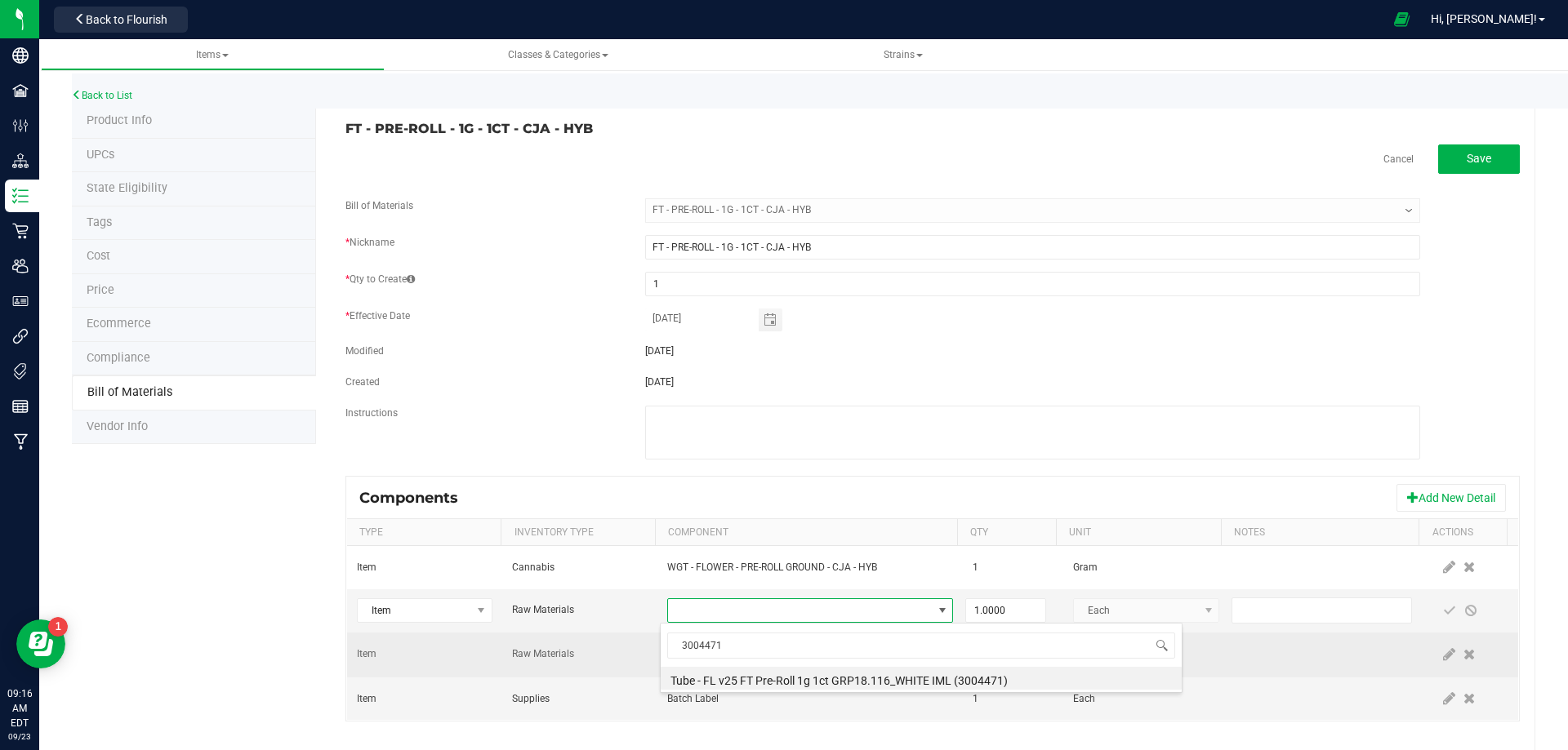
type input "3004471"
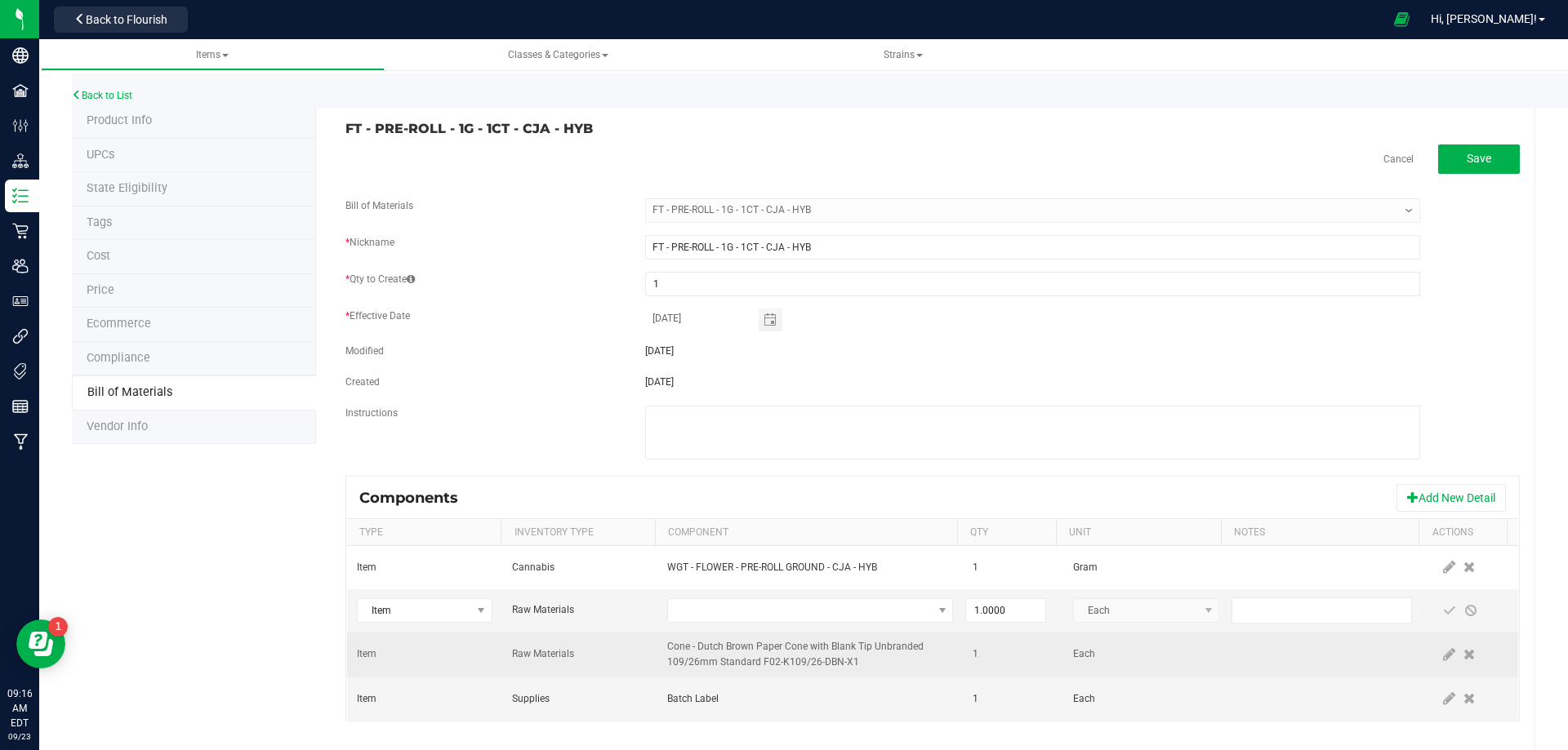
click at [760, 675] on td "Cone - Dutch Brown Paper Cone with Blank Tip Unbranded 109/26mm Standard F02-K1…" at bounding box center [811, 656] width 306 height 45
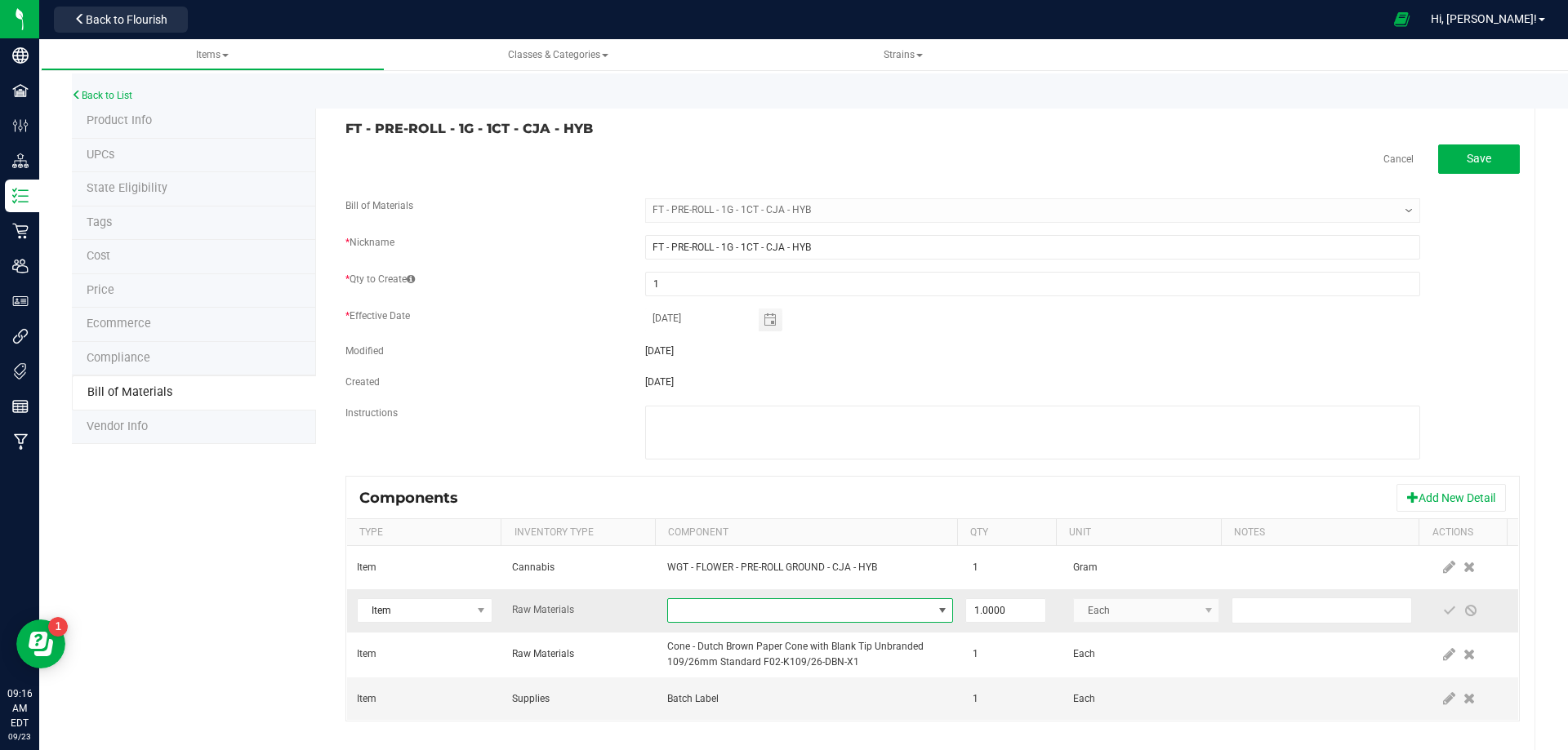
click at [798, 605] on span "NO DATA FOUND" at bounding box center [800, 610] width 263 height 23
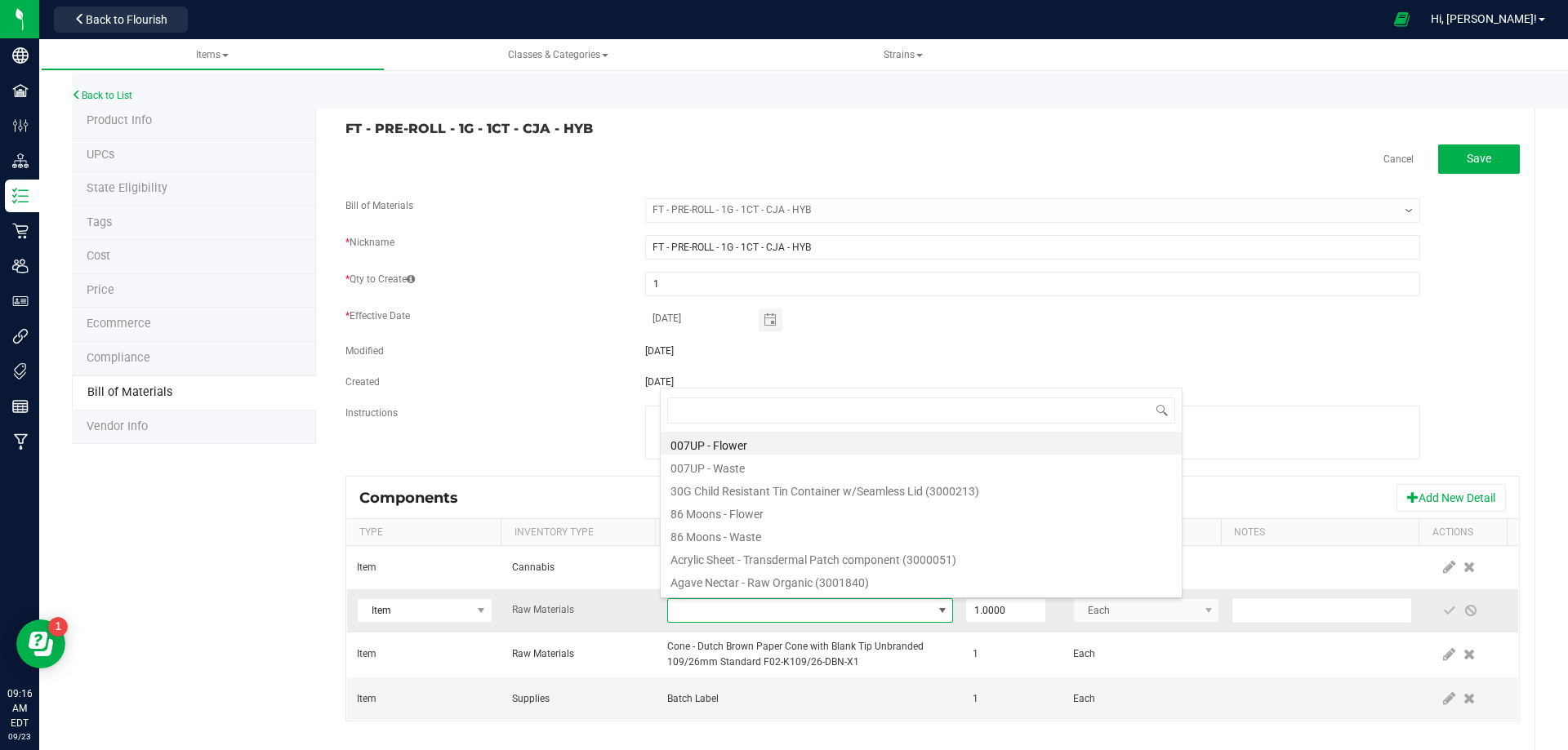
type input "3004471"
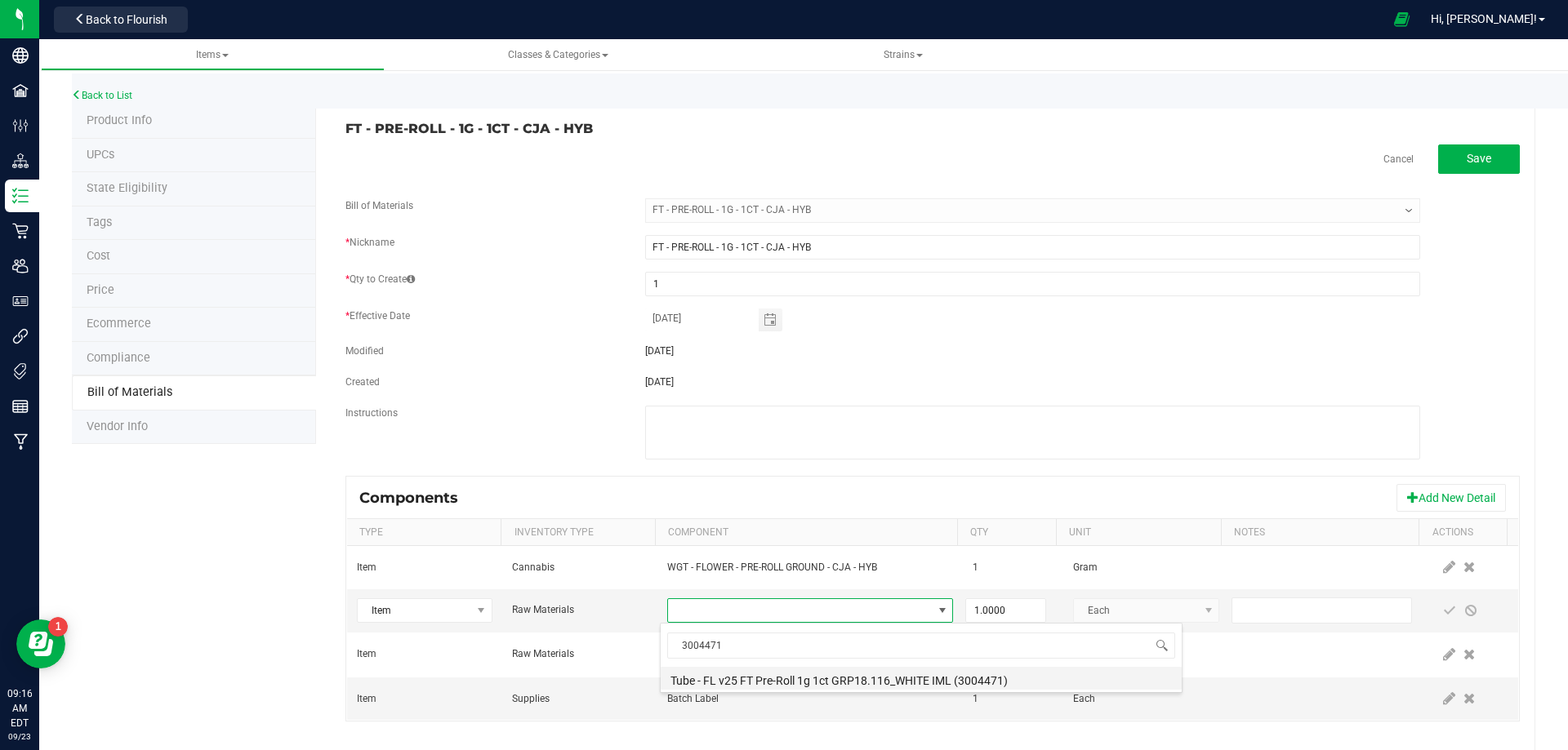
click at [749, 682] on li "Tube - FL v25 FT Pre-Roll 1g 1ct GRP18.116_WHITE IML (3004471)" at bounding box center [921, 678] width 521 height 23
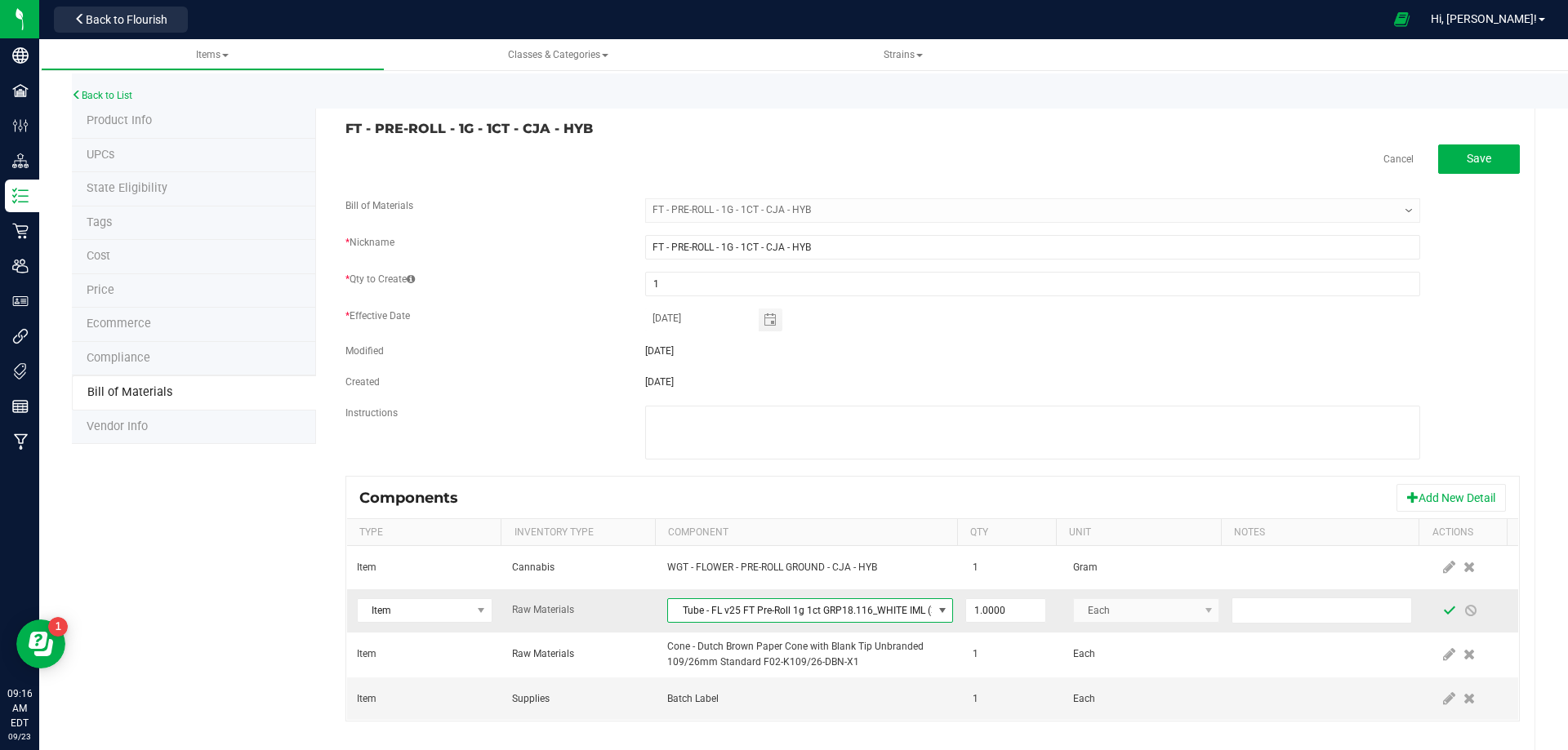
click at [1443, 614] on span at bounding box center [1450, 610] width 13 height 13
click at [115, 97] on link "Back to List" at bounding box center [102, 95] width 60 height 11
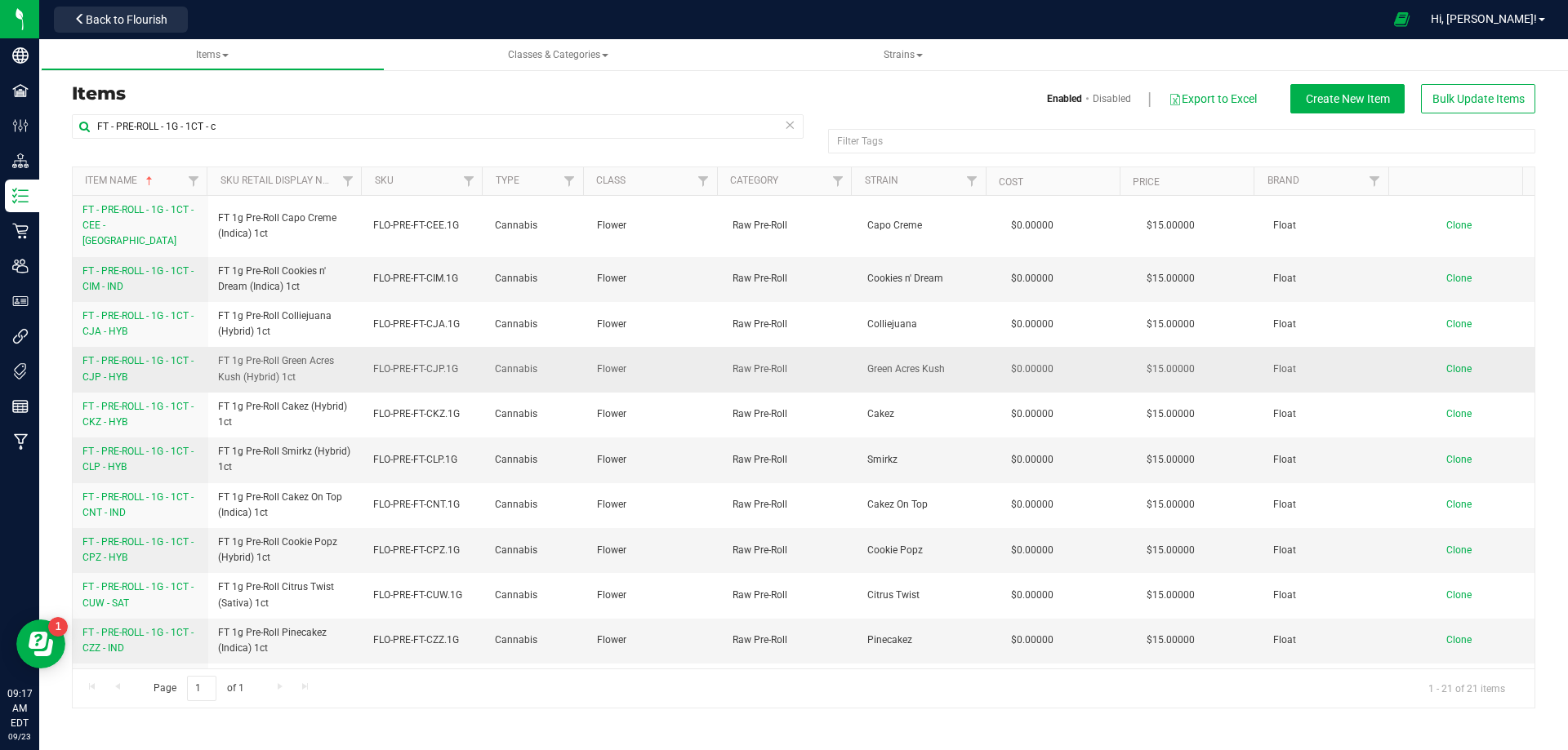
click at [120, 355] on link "FT - PRE-ROLL - 1G - 1CT - CJP - HYB" at bounding box center [140, 369] width 116 height 31
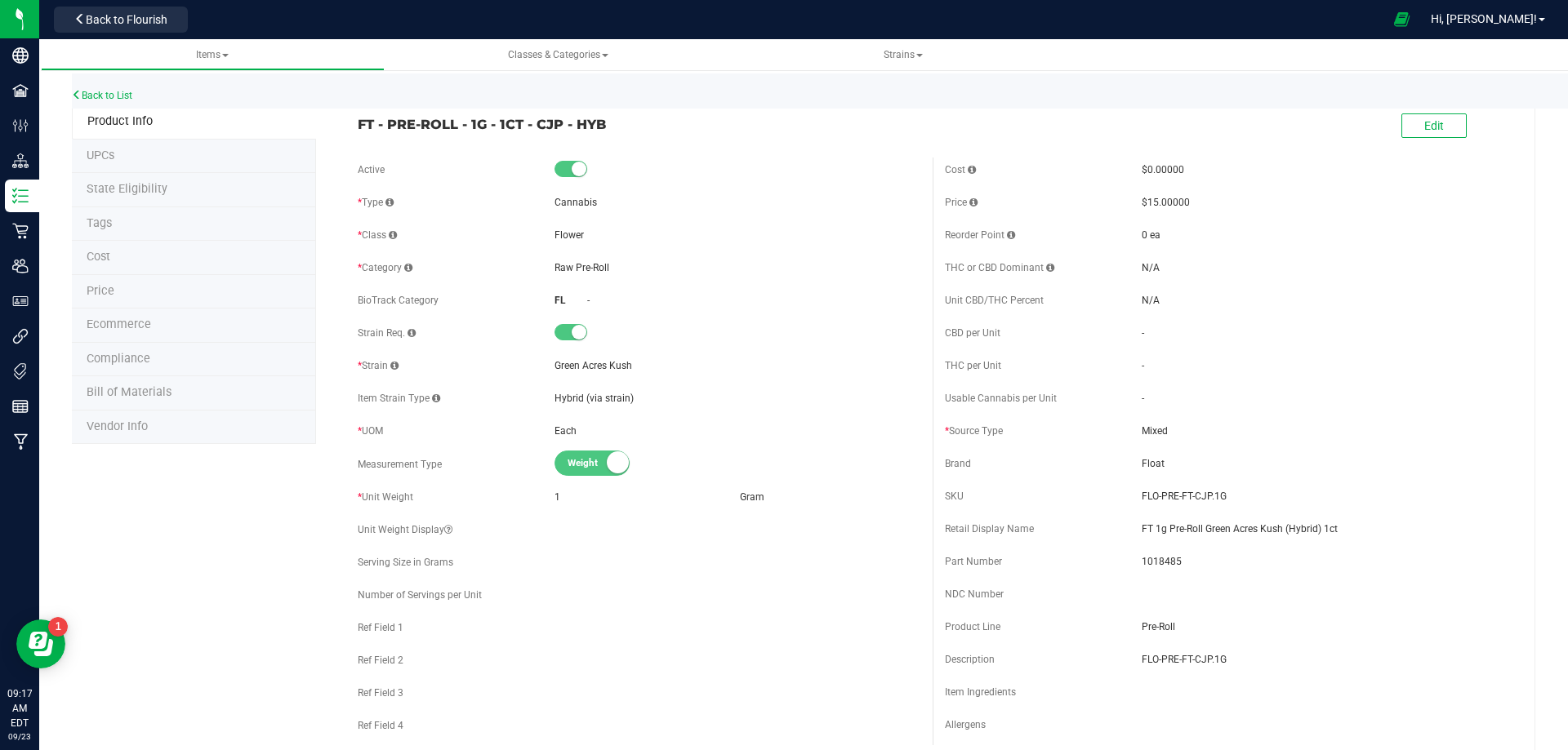
click at [147, 396] on span "Bill of Materials" at bounding box center [129, 392] width 85 height 14
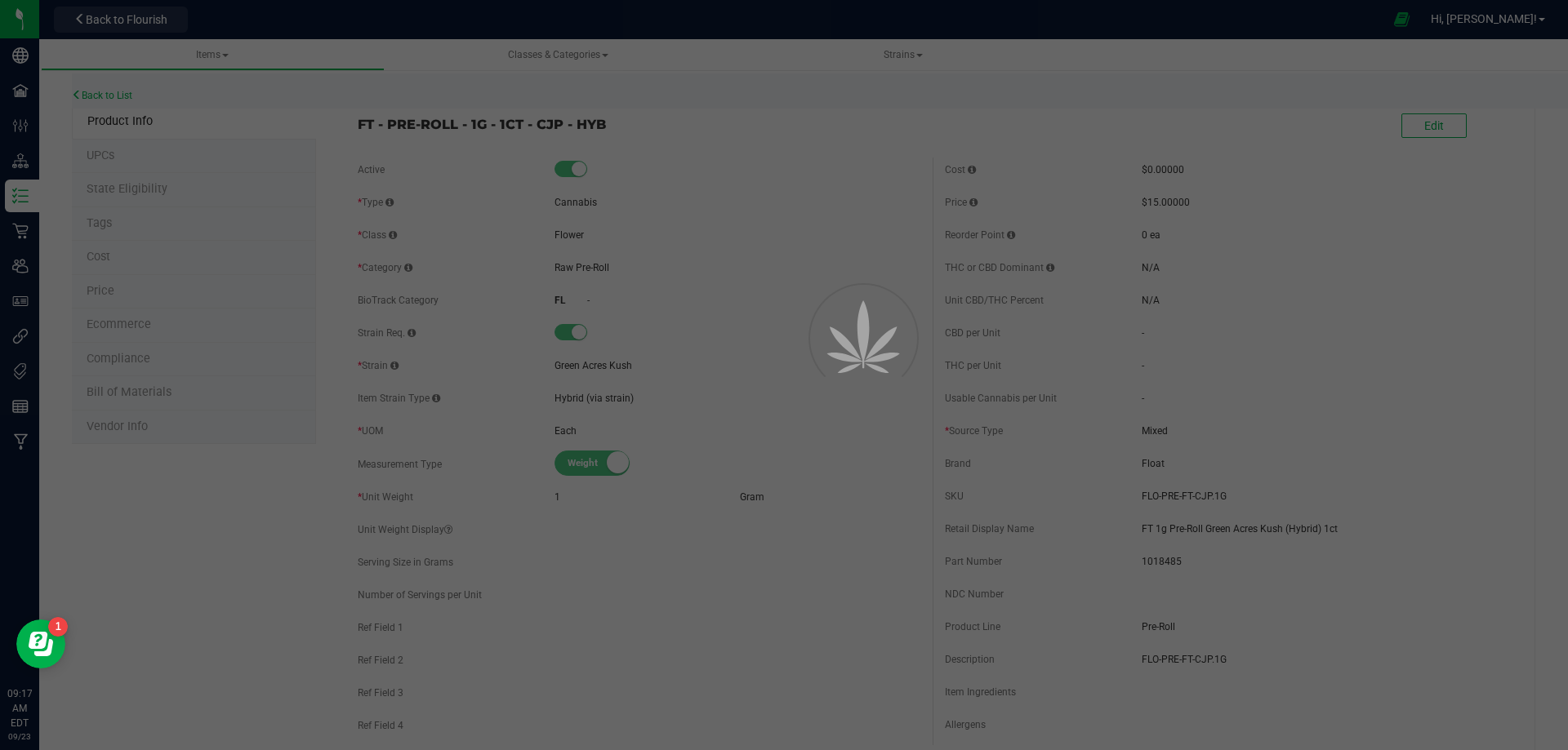
select select "13476"
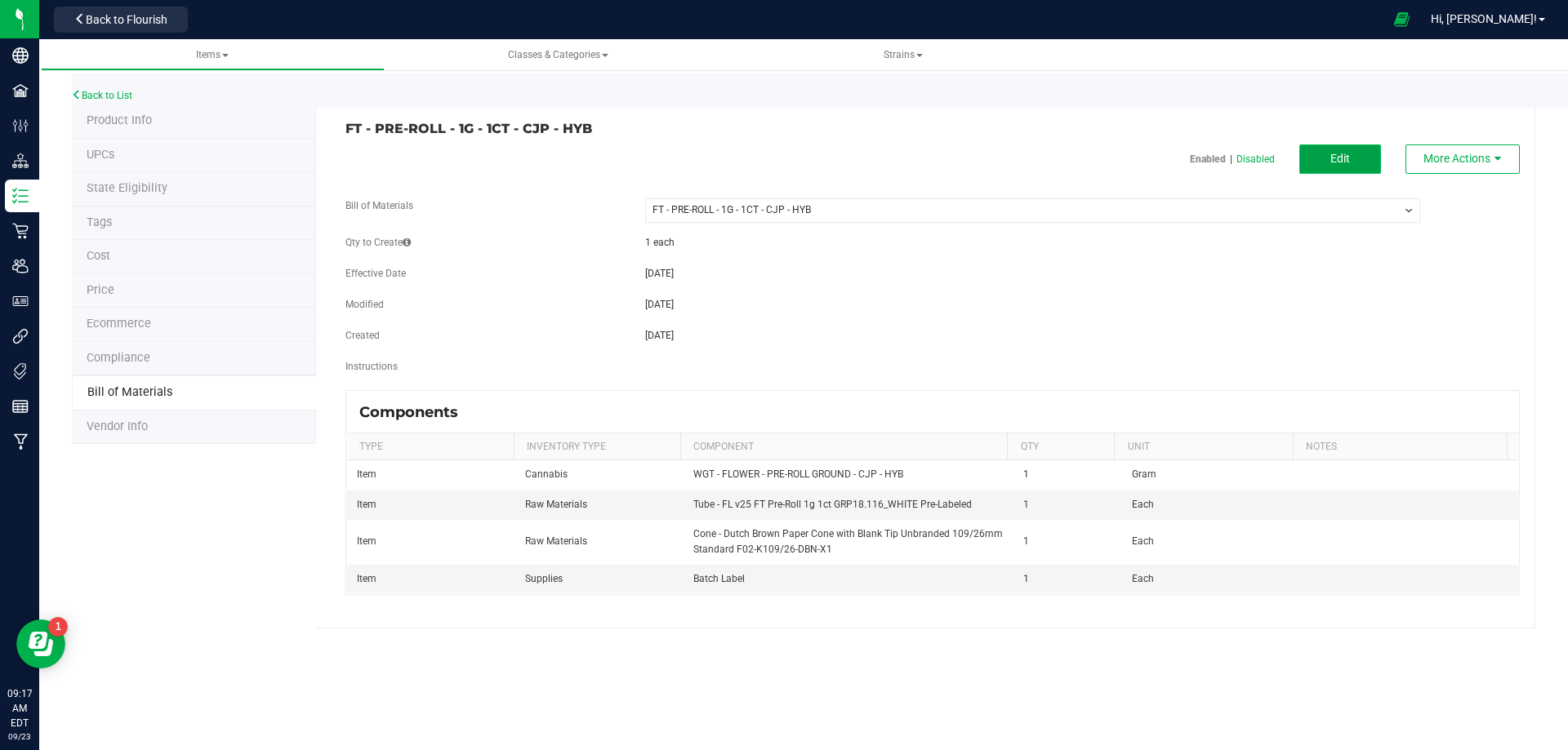
click at [1330, 159] on button "Edit" at bounding box center [1340, 158] width 82 height 29
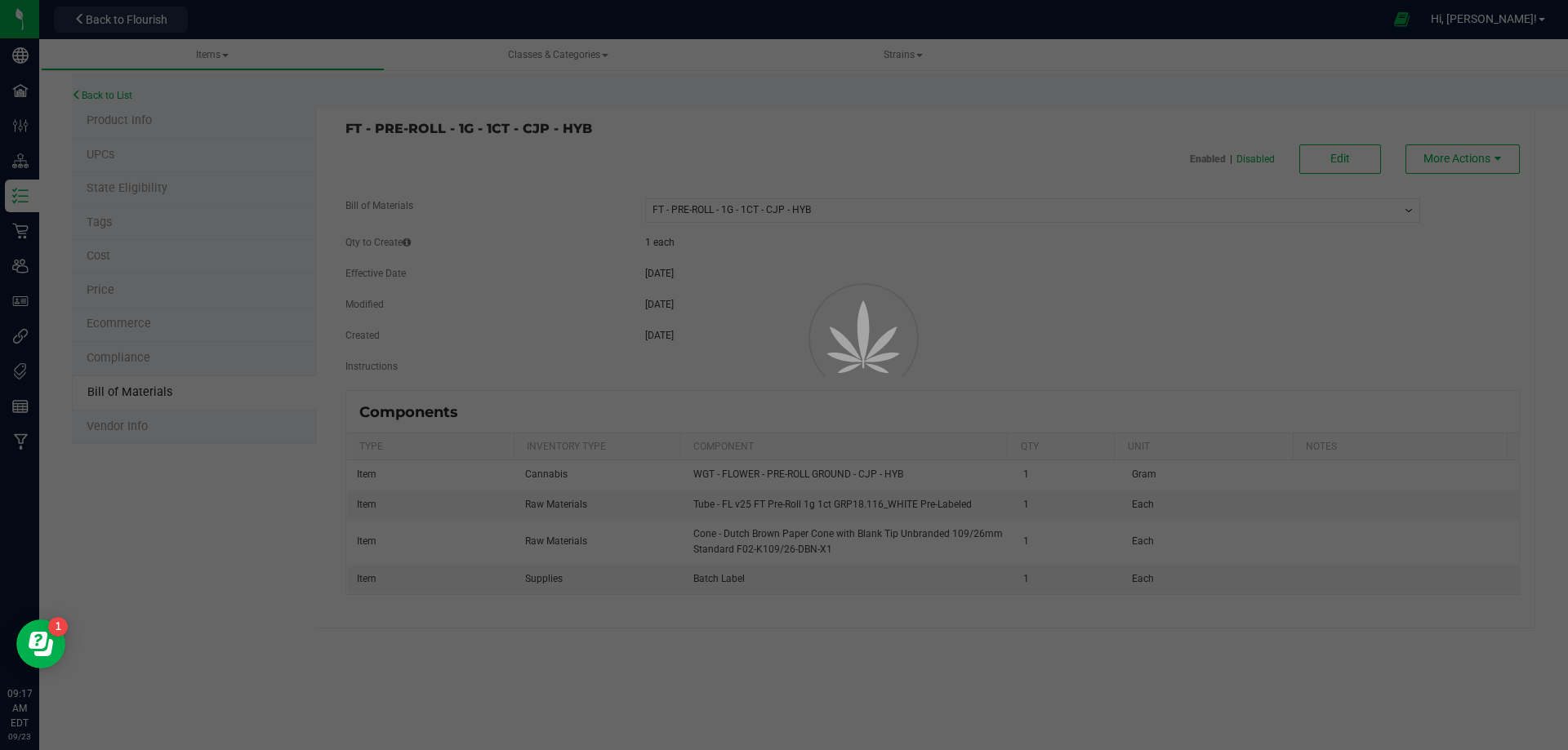
select select "13476"
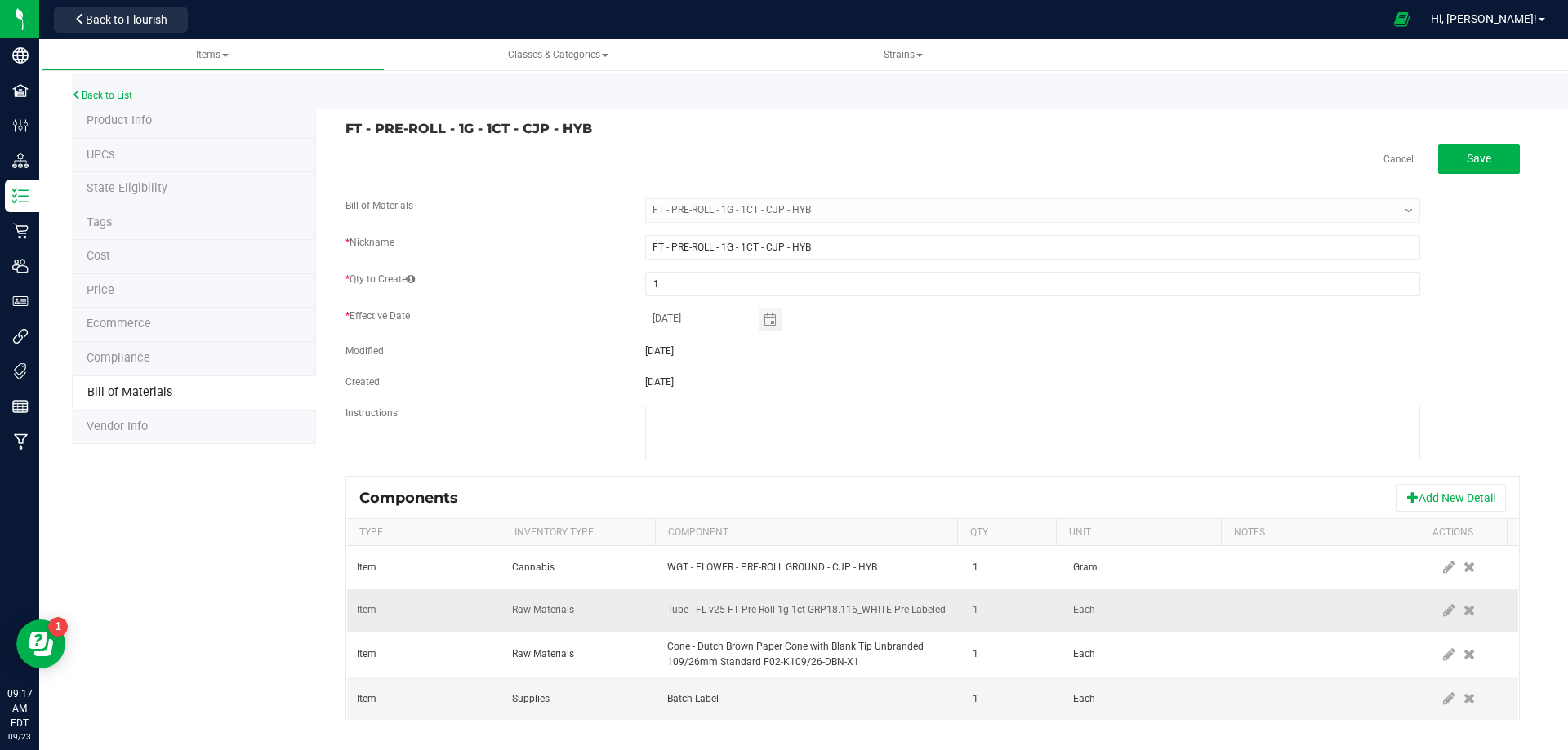
drag, startPoint x: 1421, startPoint y: 606, endPoint x: 1275, endPoint y: 616, distance: 146.3
click at [1429, 608] on td at bounding box center [1474, 611] width 89 height 43
click at [1443, 614] on icon at bounding box center [1449, 610] width 12 height 15
click at [860, 616] on span "NO DATA FOUND" at bounding box center [800, 610] width 263 height 23
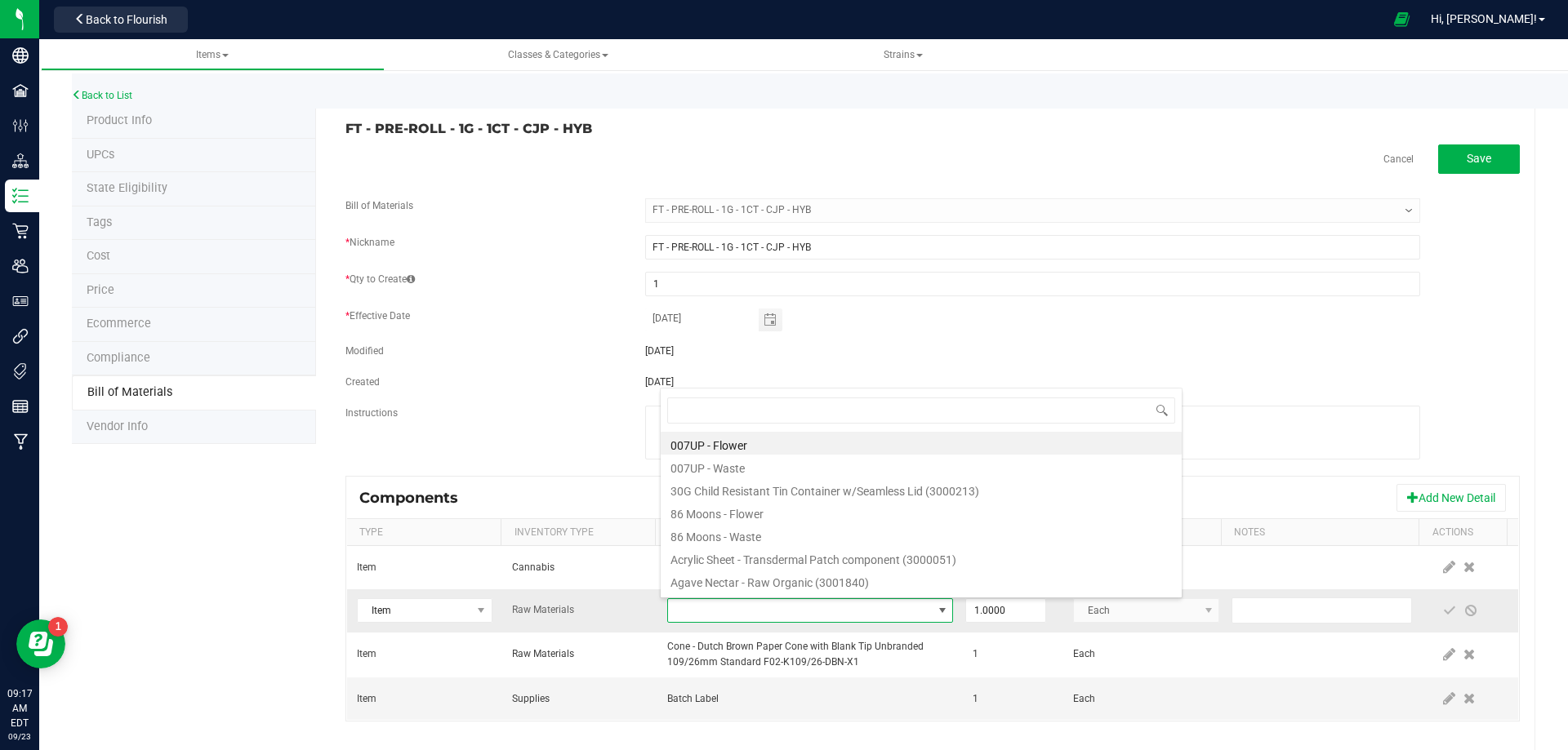
scroll to position [25, 278]
type input "3004471"
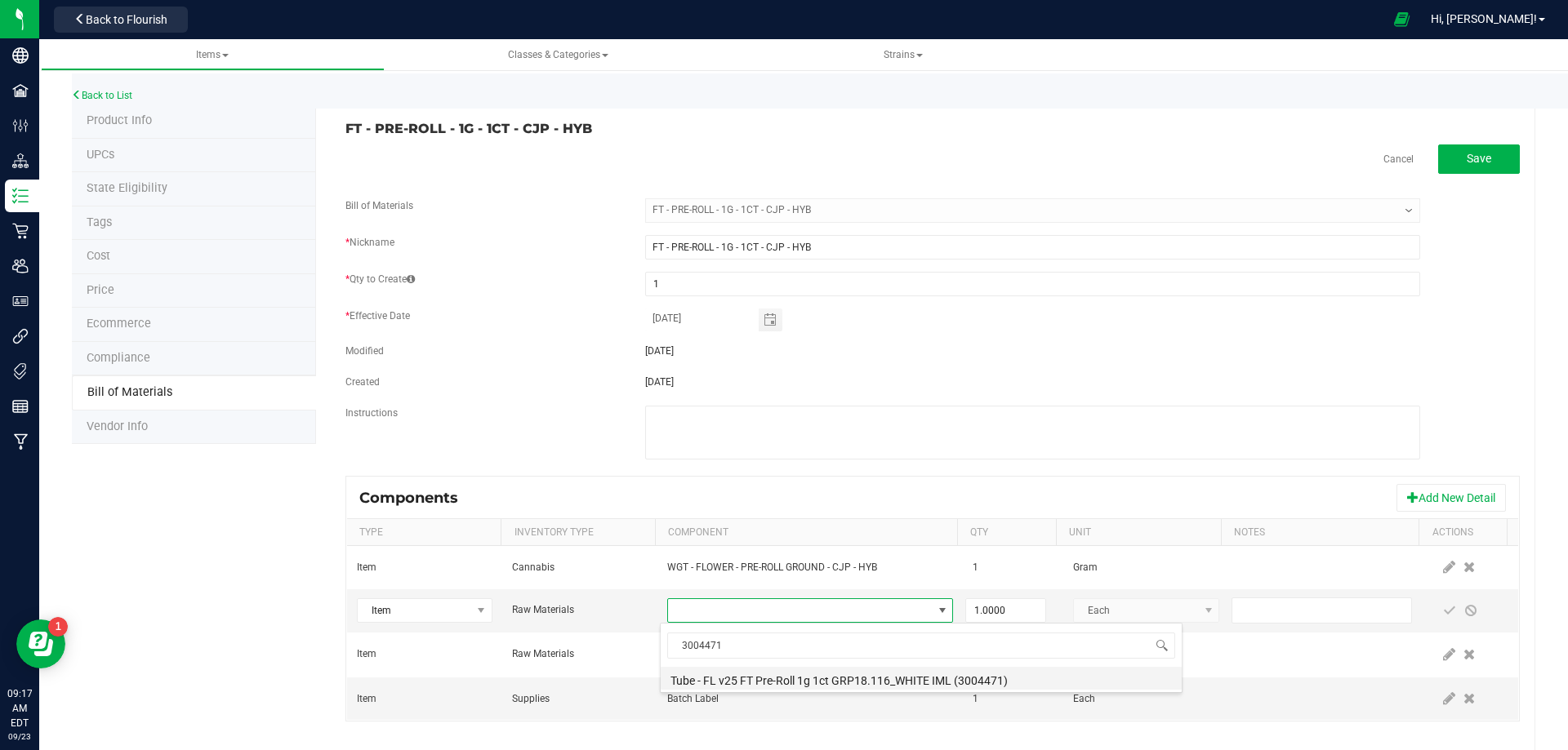
click at [750, 674] on li "Tube - FL v25 FT Pre-Roll 1g 1ct GRP18.116_WHITE IML (3004471)" at bounding box center [921, 678] width 521 height 23
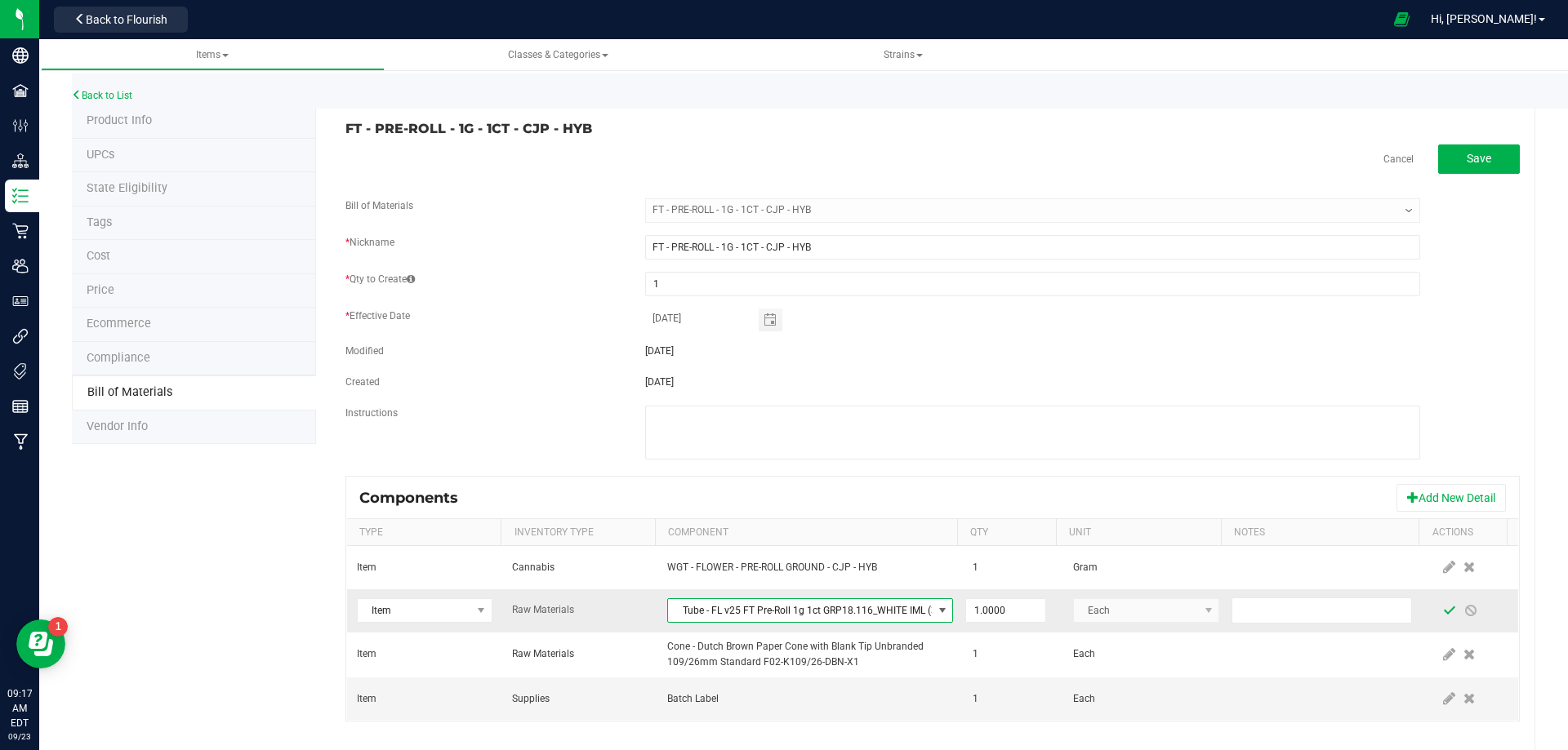
click at [1443, 615] on span at bounding box center [1450, 610] width 13 height 13
click at [119, 94] on link "Back to List" at bounding box center [102, 95] width 60 height 11
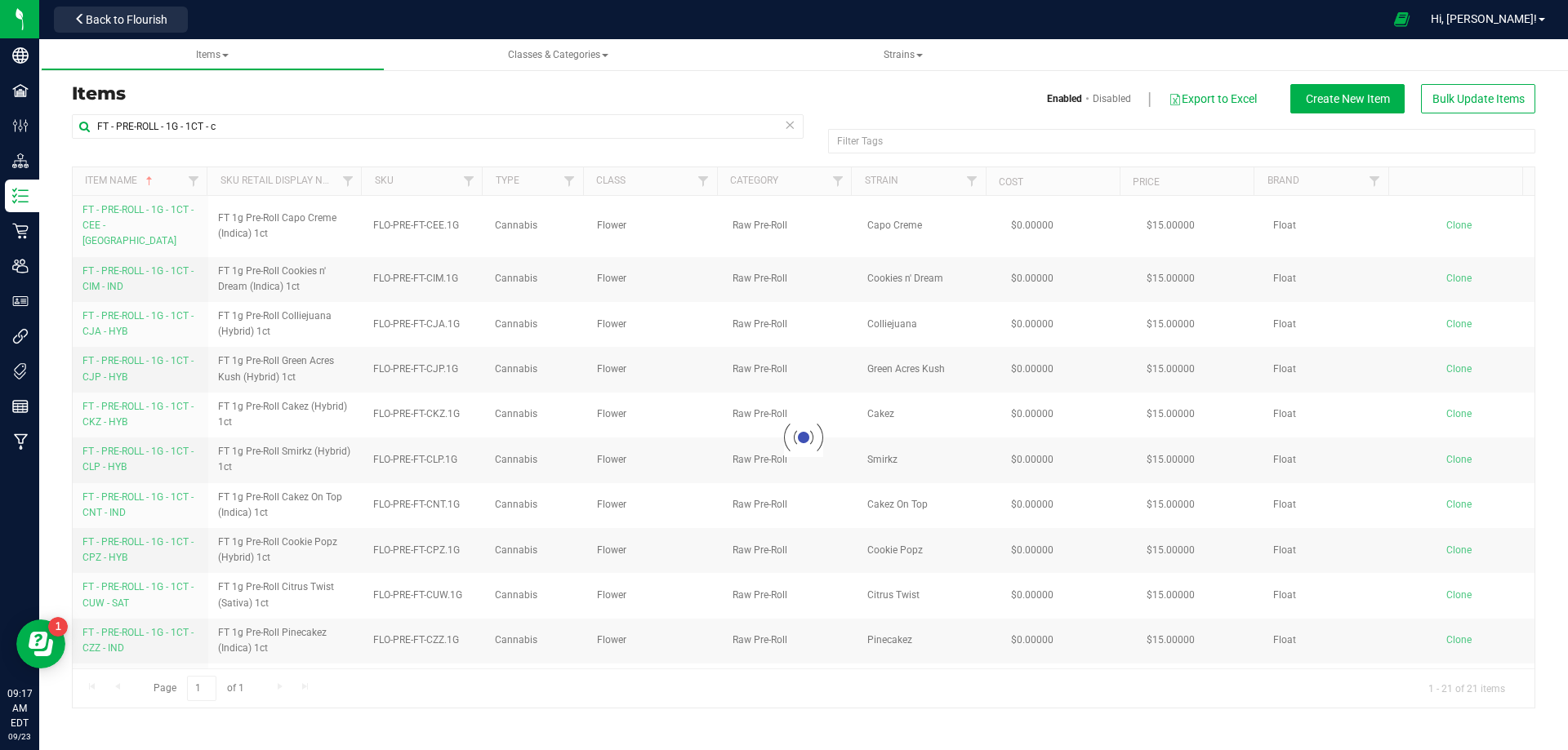
click at [117, 403] on div at bounding box center [803, 437] width 1462 height 541
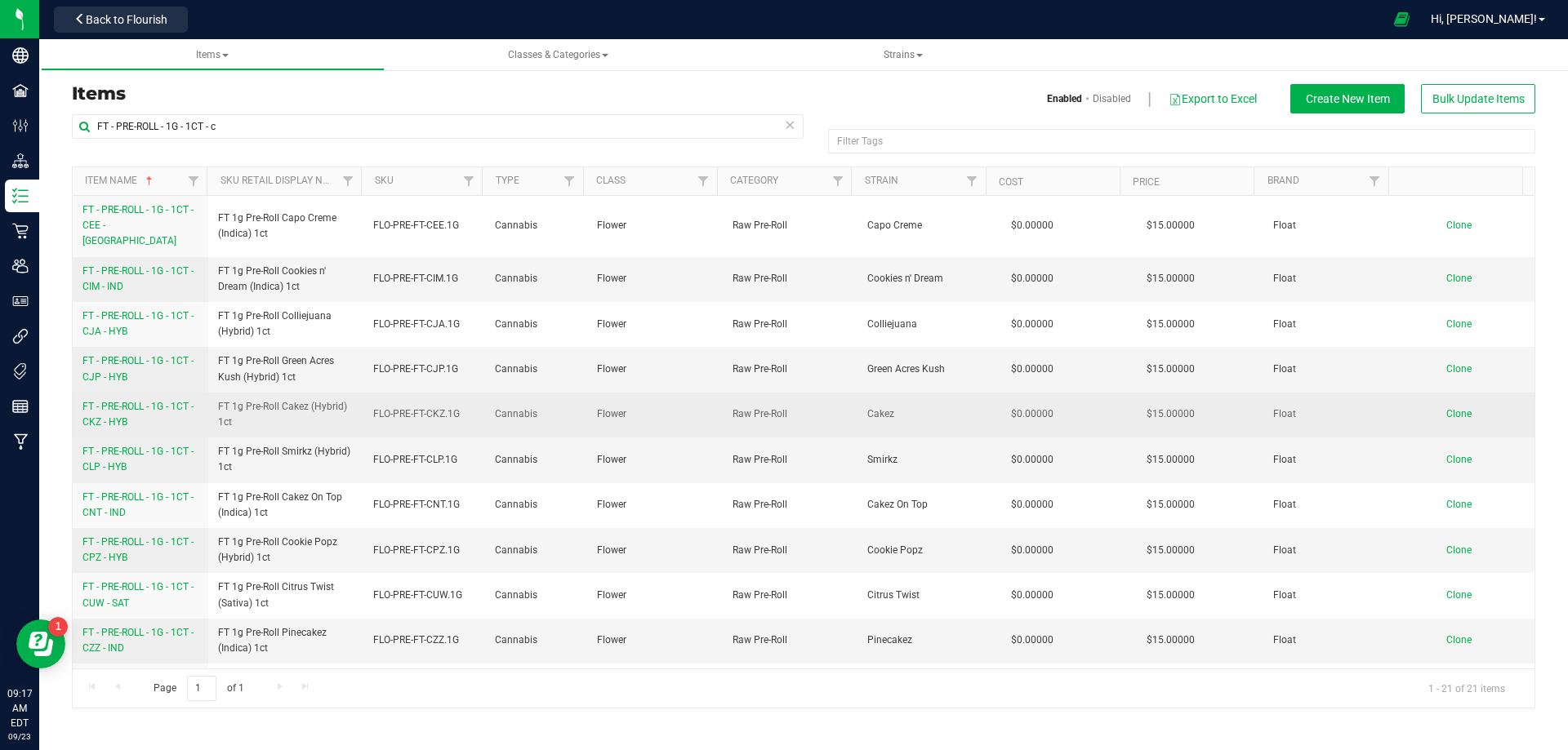
click at [108, 402] on span "FT - PRE-ROLL - 1G - 1CT - CKZ - HYB" at bounding box center [138, 414] width 111 height 27
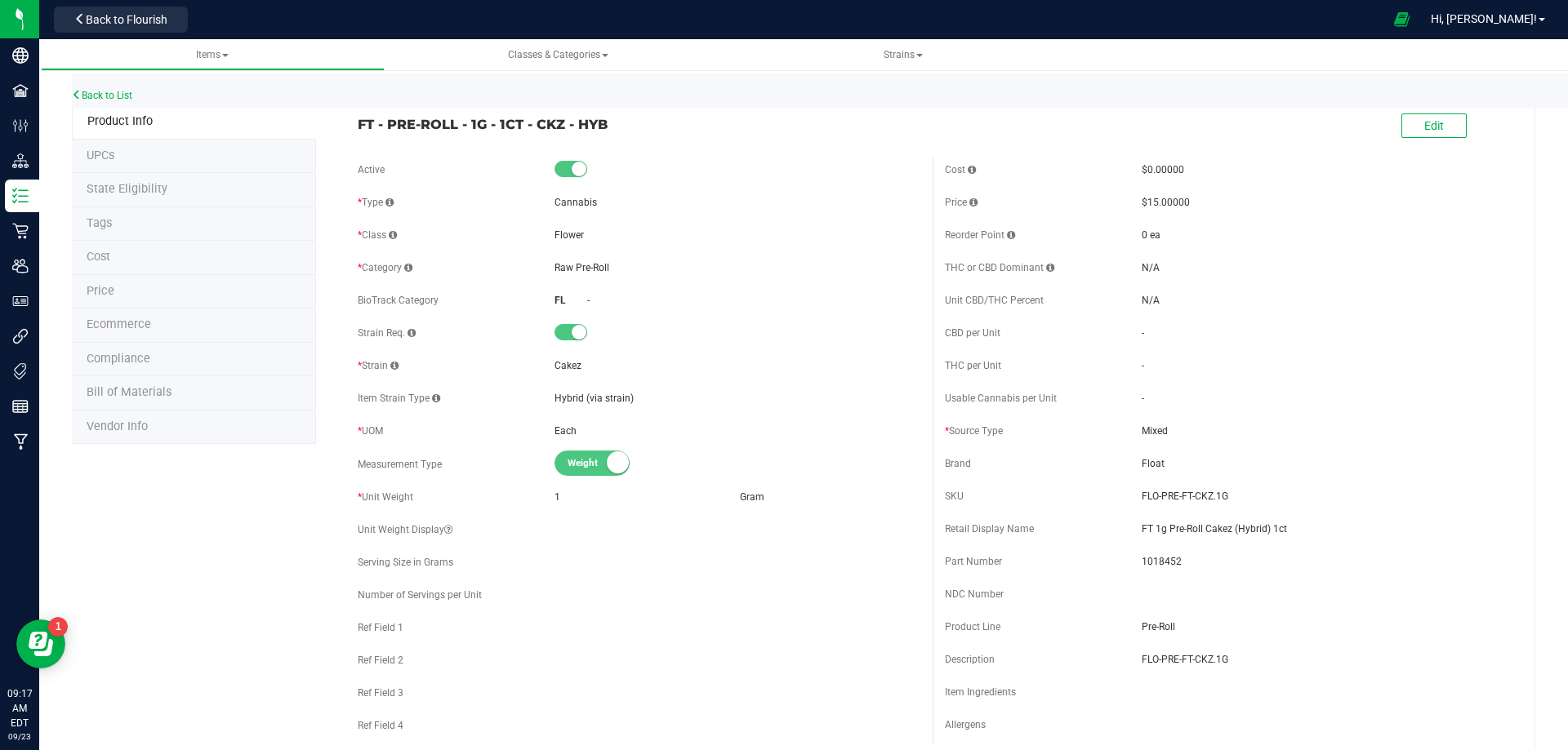
click at [155, 393] on span "Bill of Materials" at bounding box center [129, 392] width 85 height 14
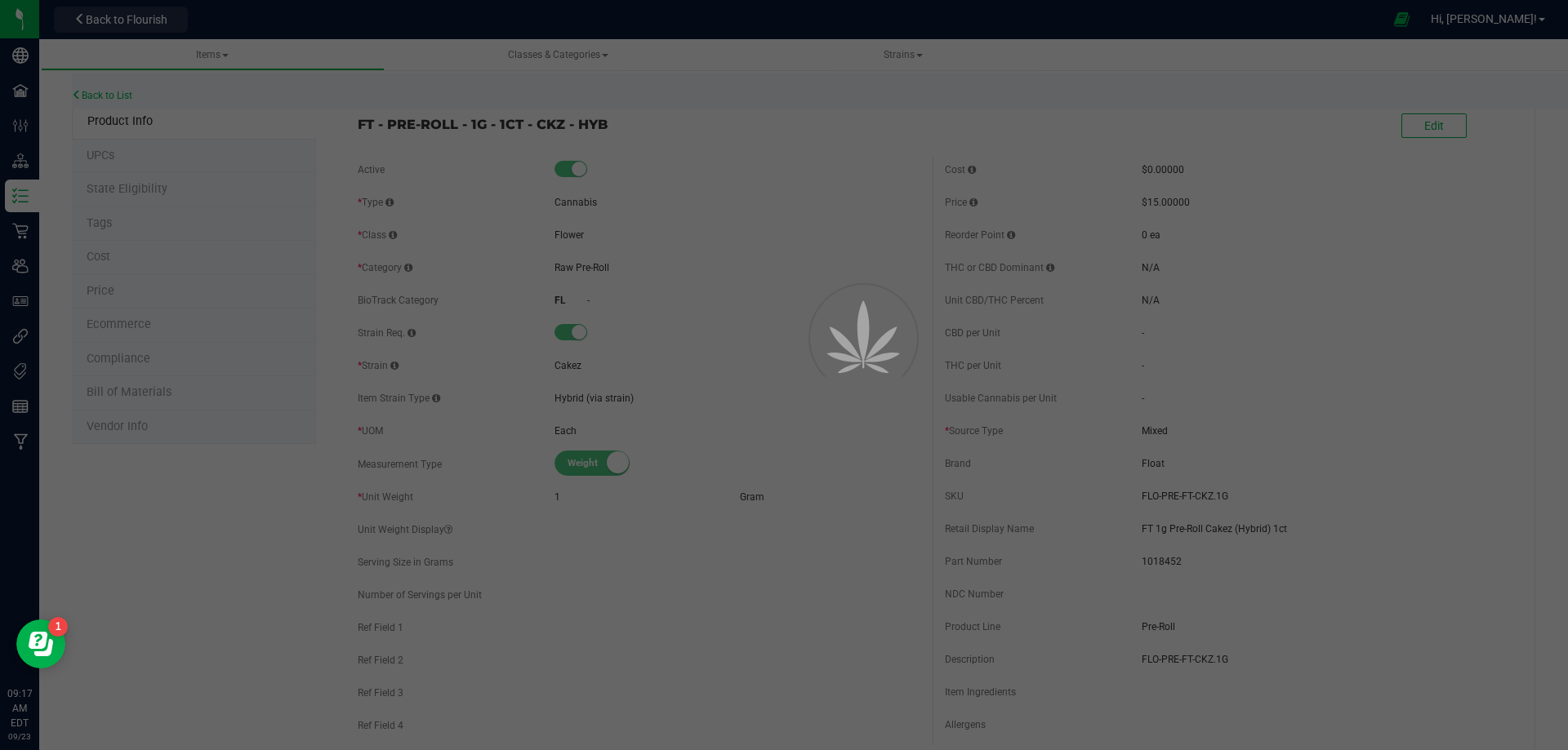
select select "13478"
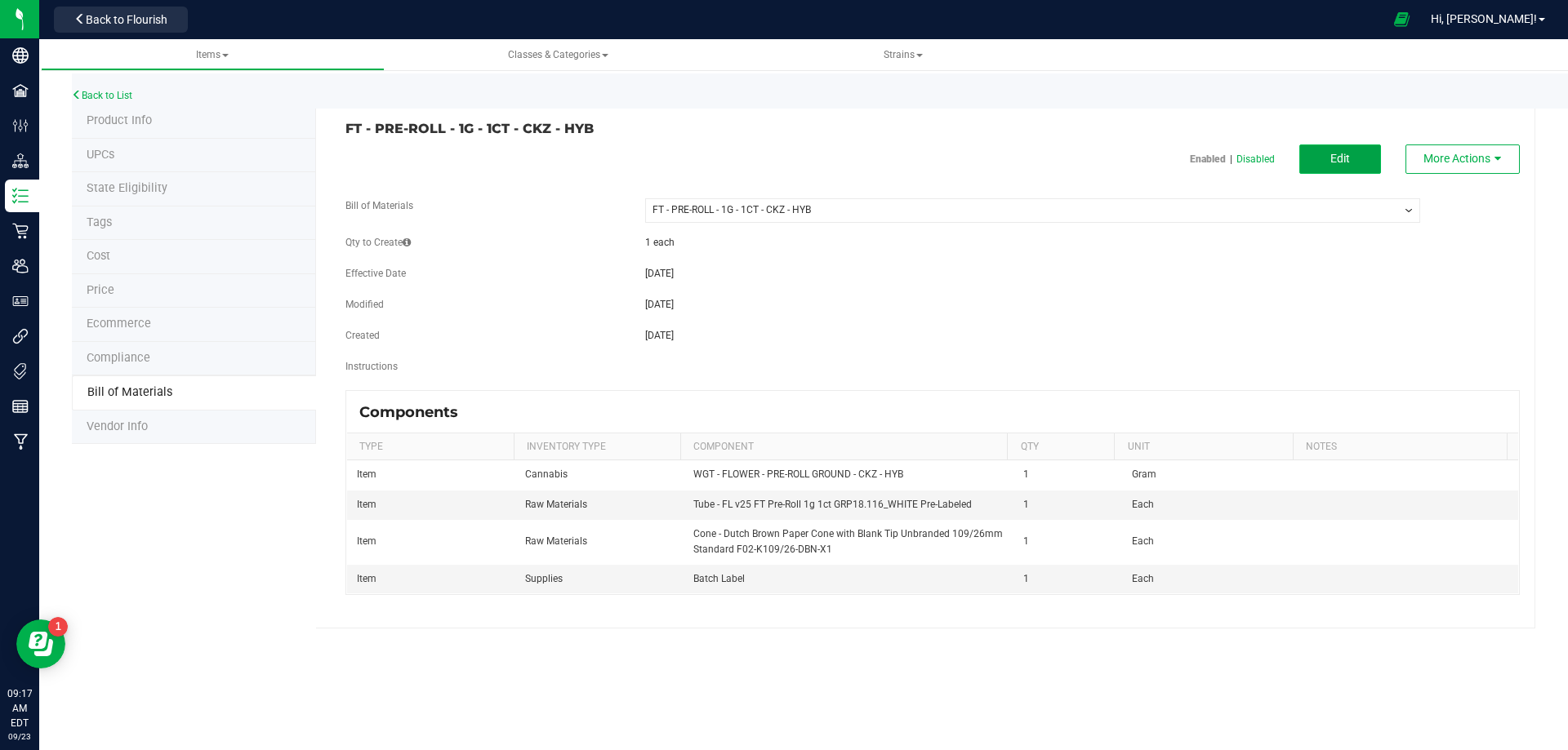
click at [1373, 158] on button "Edit" at bounding box center [1340, 158] width 82 height 29
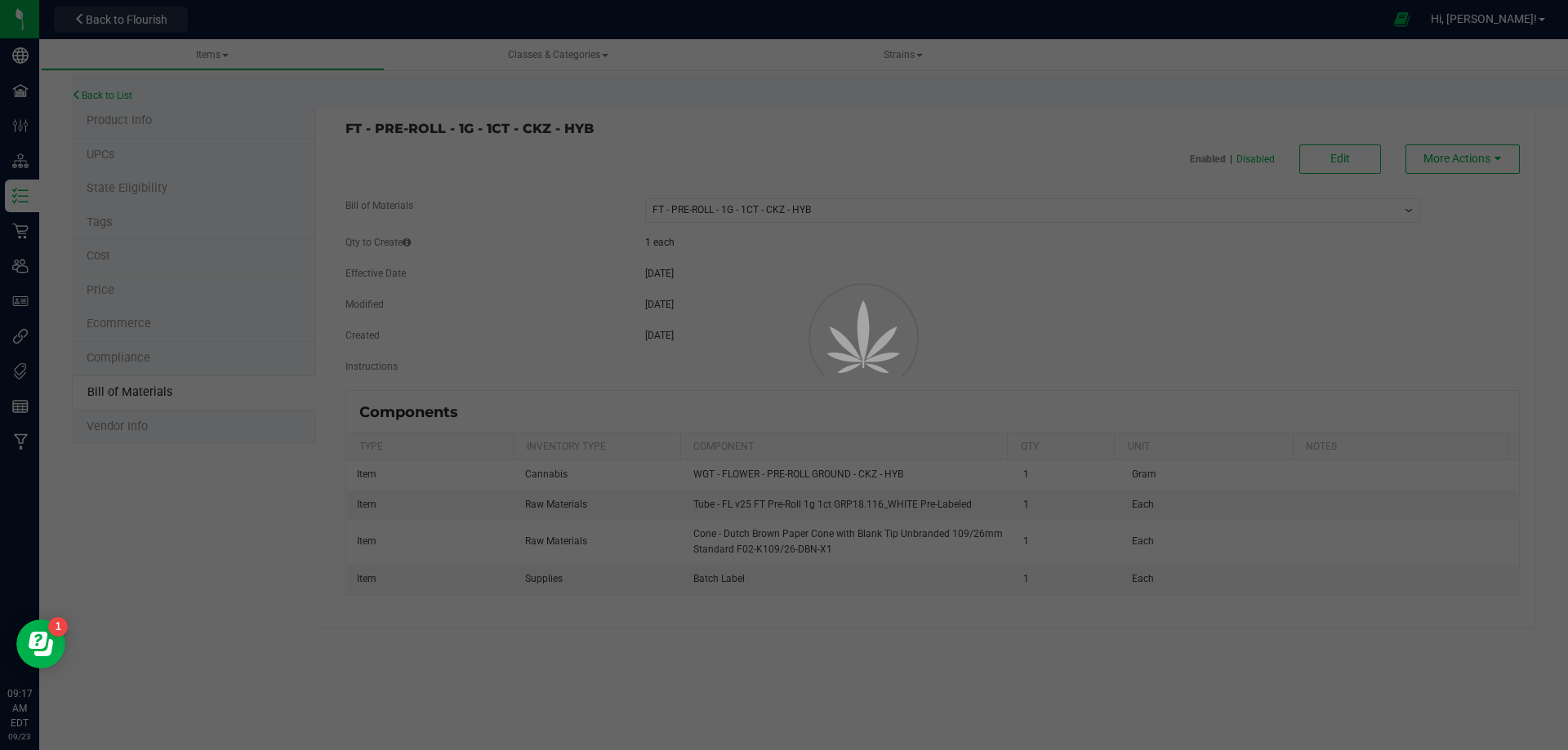
select select "13478"
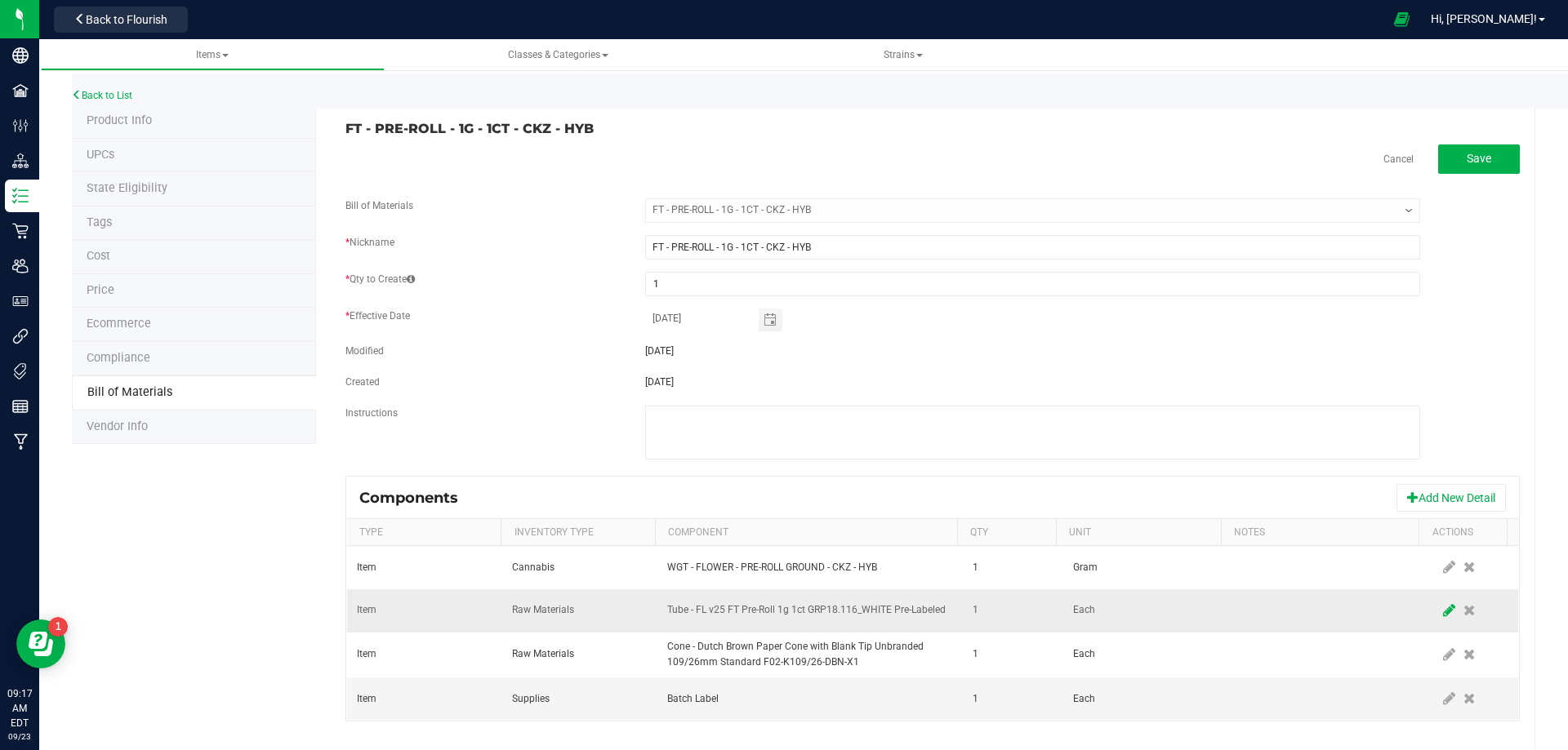
click at [1443, 607] on icon at bounding box center [1449, 610] width 12 height 15
click at [906, 600] on span "NO DATA FOUND" at bounding box center [800, 610] width 263 height 23
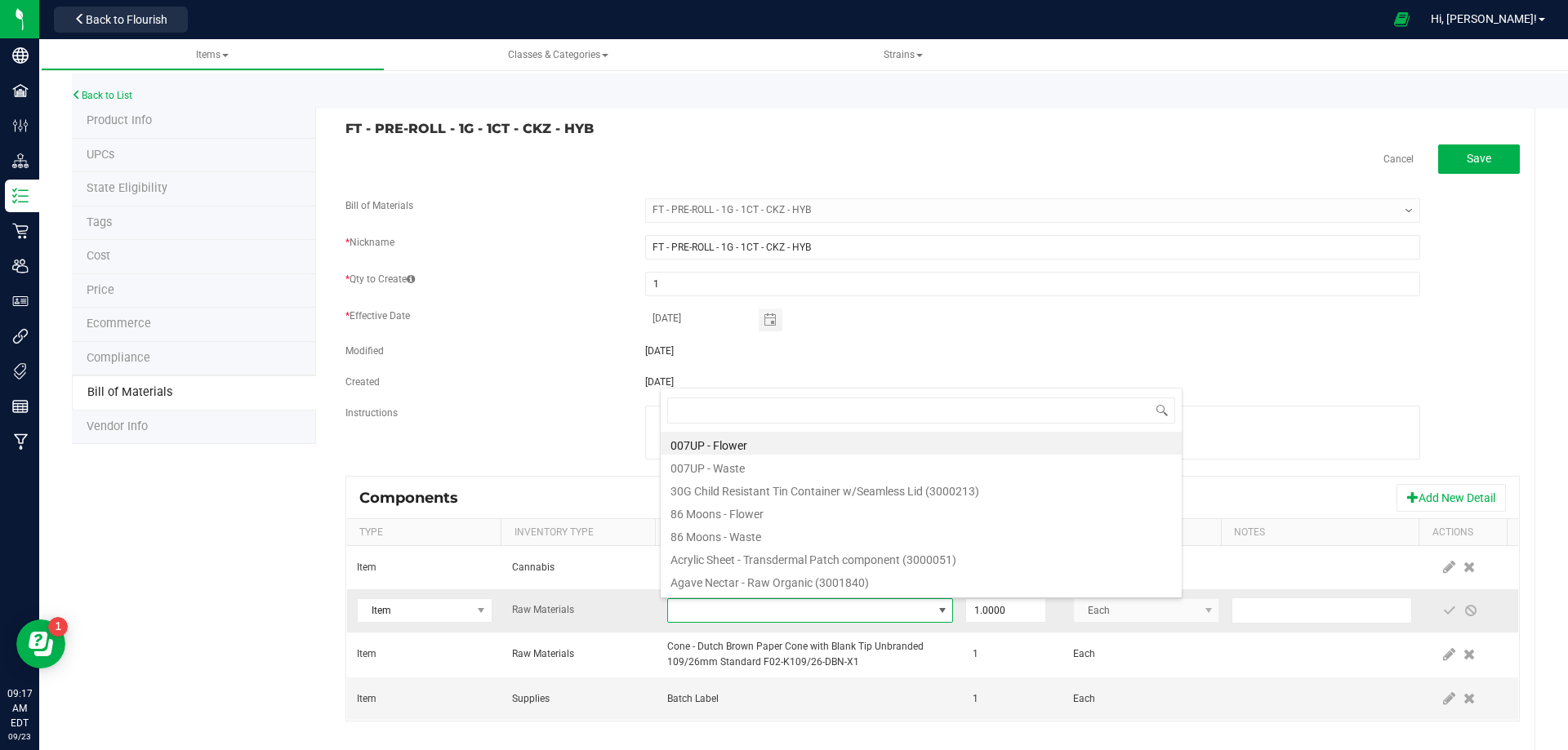
type input "3004471"
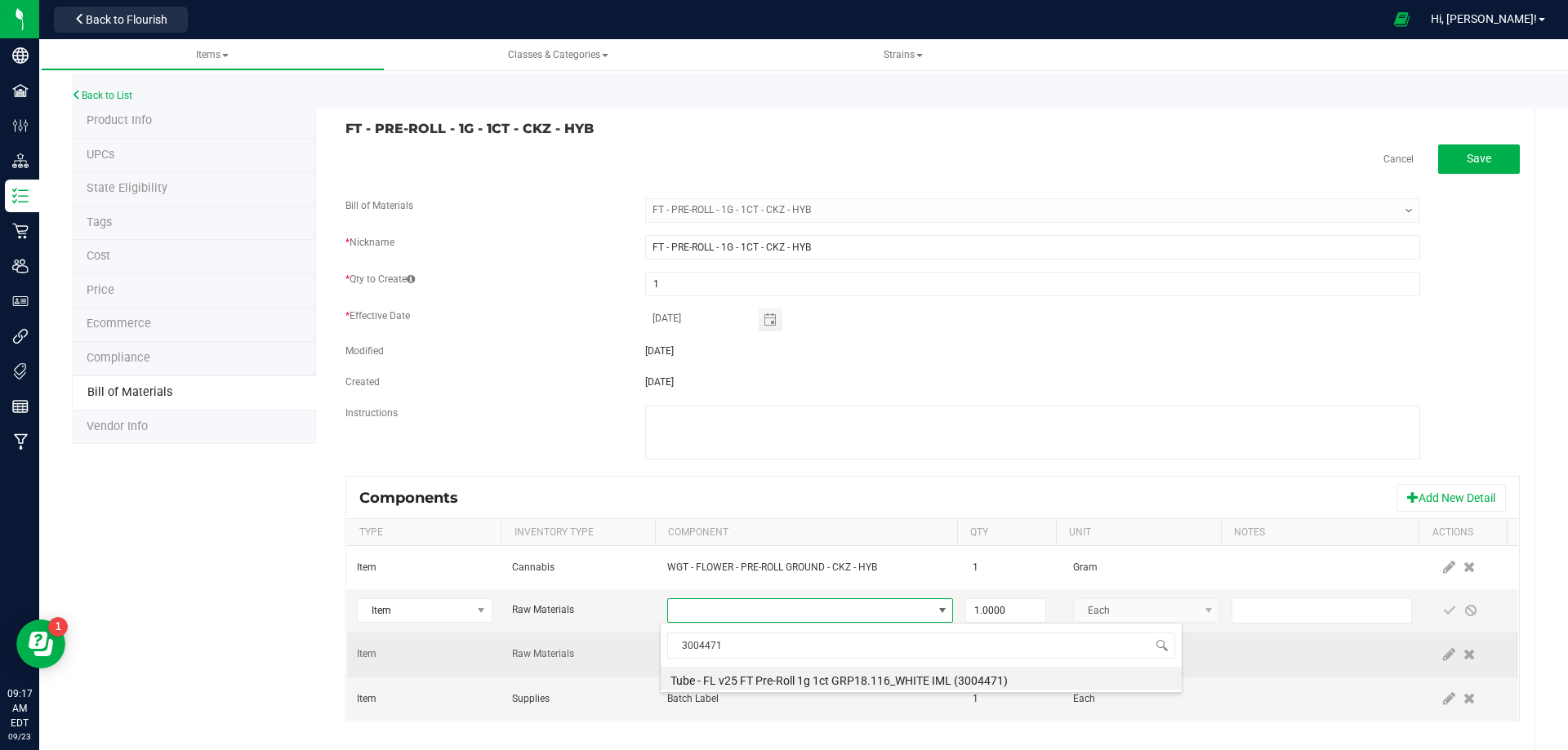
drag, startPoint x: 845, startPoint y: 677, endPoint x: 985, endPoint y: 662, distance: 140.8
click at [848, 676] on li "Tube - FL v25 FT Pre-Roll 1g 1ct GRP18.116_WHITE IML (3004471)" at bounding box center [921, 678] width 521 height 23
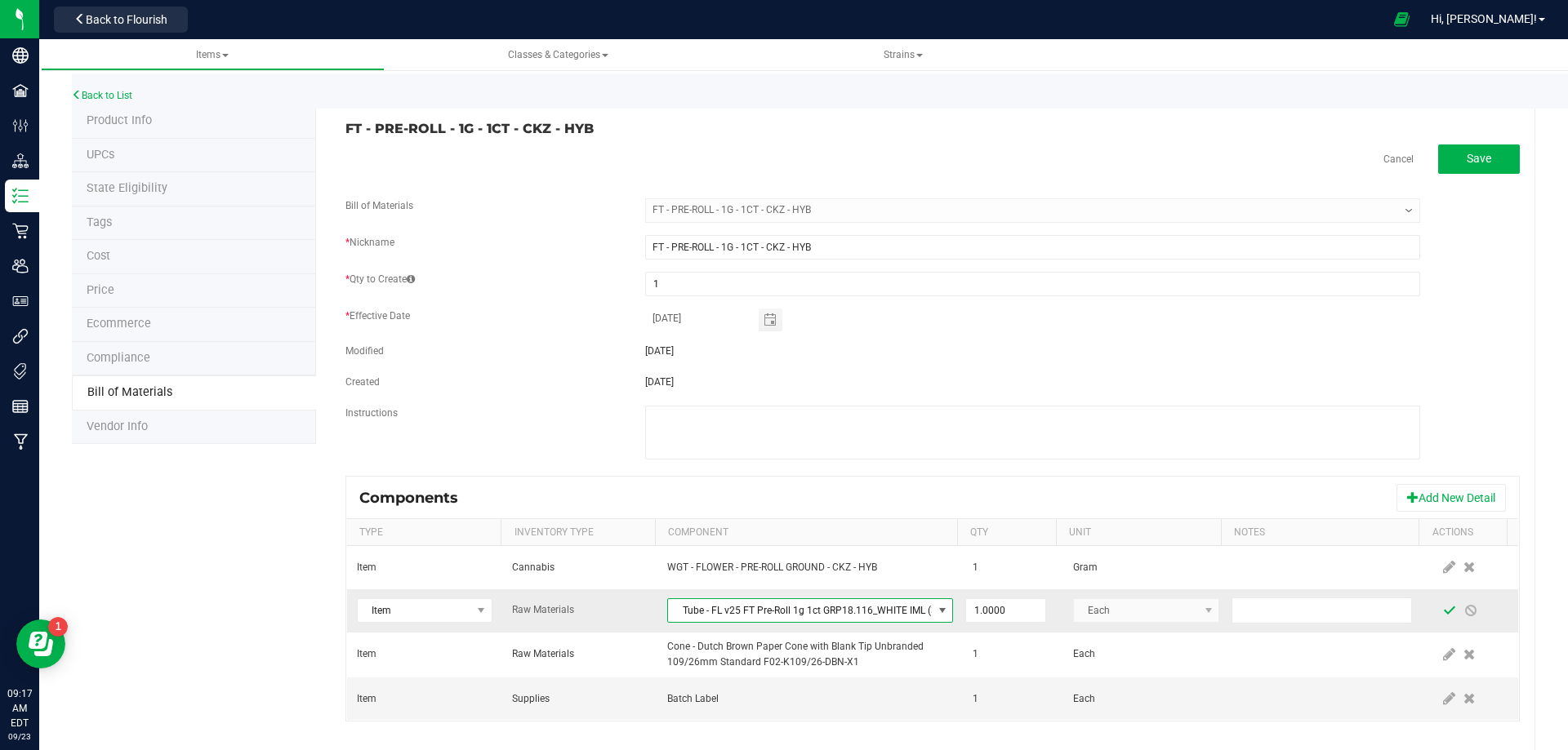
click at [1443, 613] on span at bounding box center [1450, 610] width 13 height 13
click at [116, 97] on link "Back to List" at bounding box center [102, 95] width 60 height 11
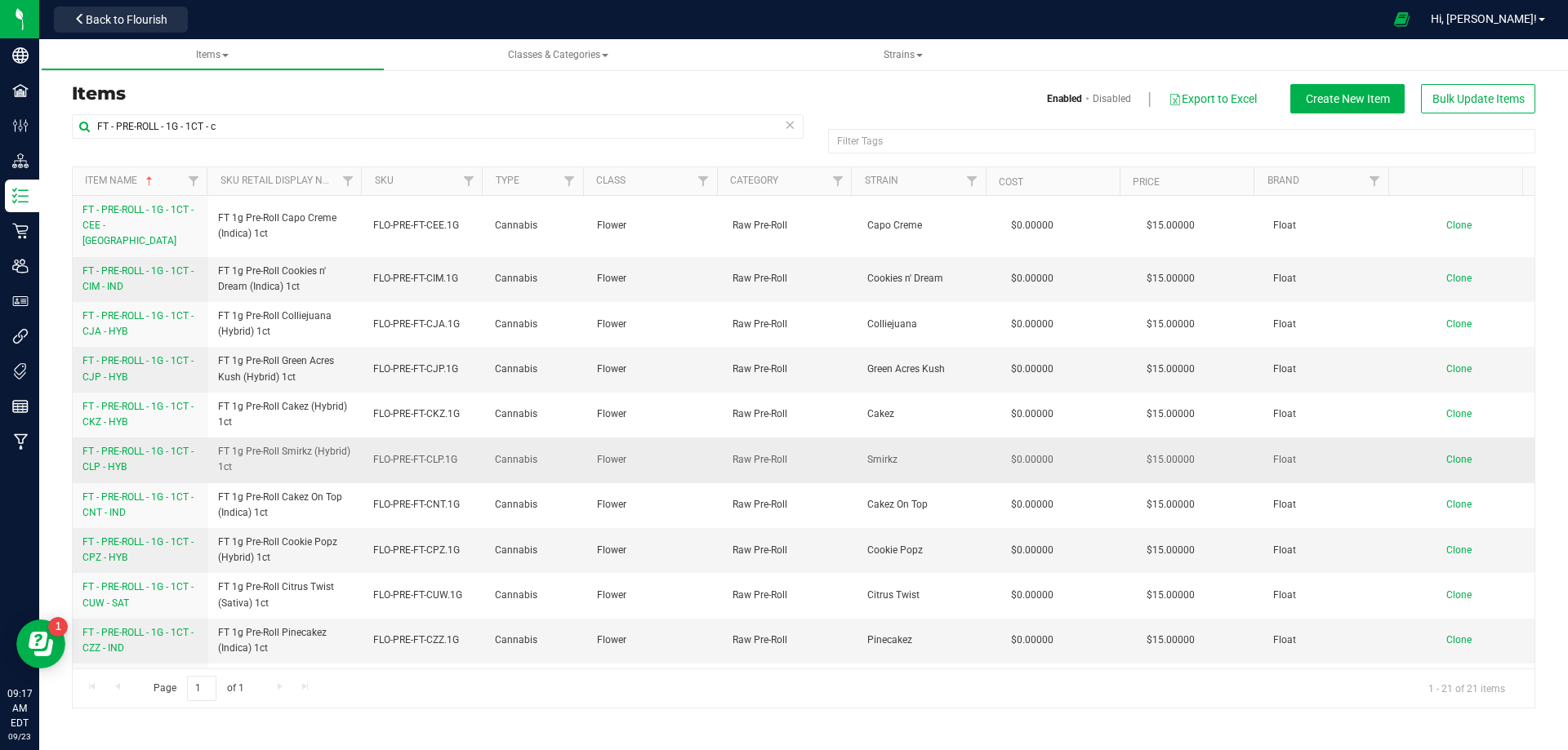
click at [119, 449] on span "FT - PRE-ROLL - 1G - 1CT - CLP - HYB" at bounding box center [138, 458] width 111 height 27
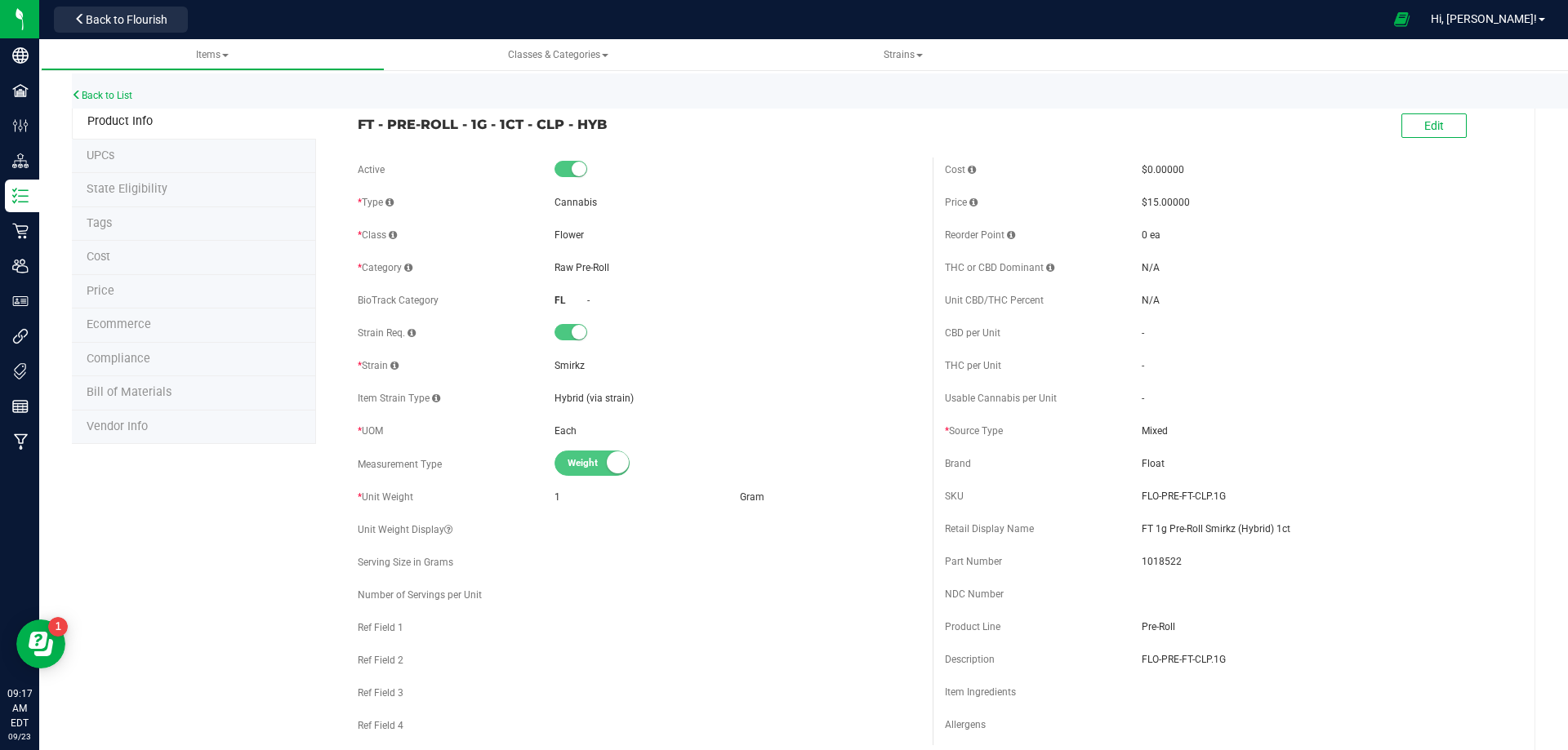
click at [149, 394] on span "Bill of Materials" at bounding box center [129, 392] width 85 height 14
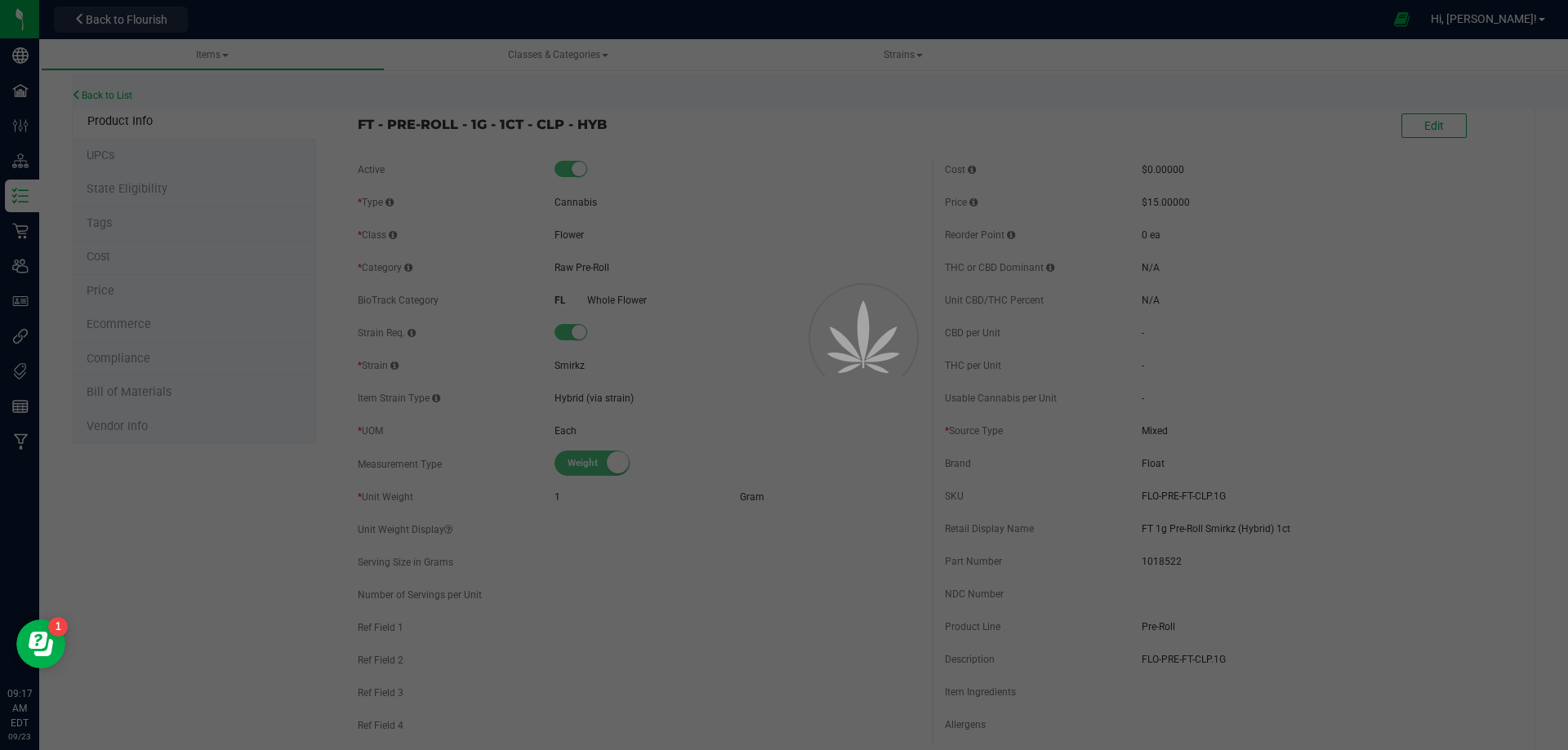
select select "13480"
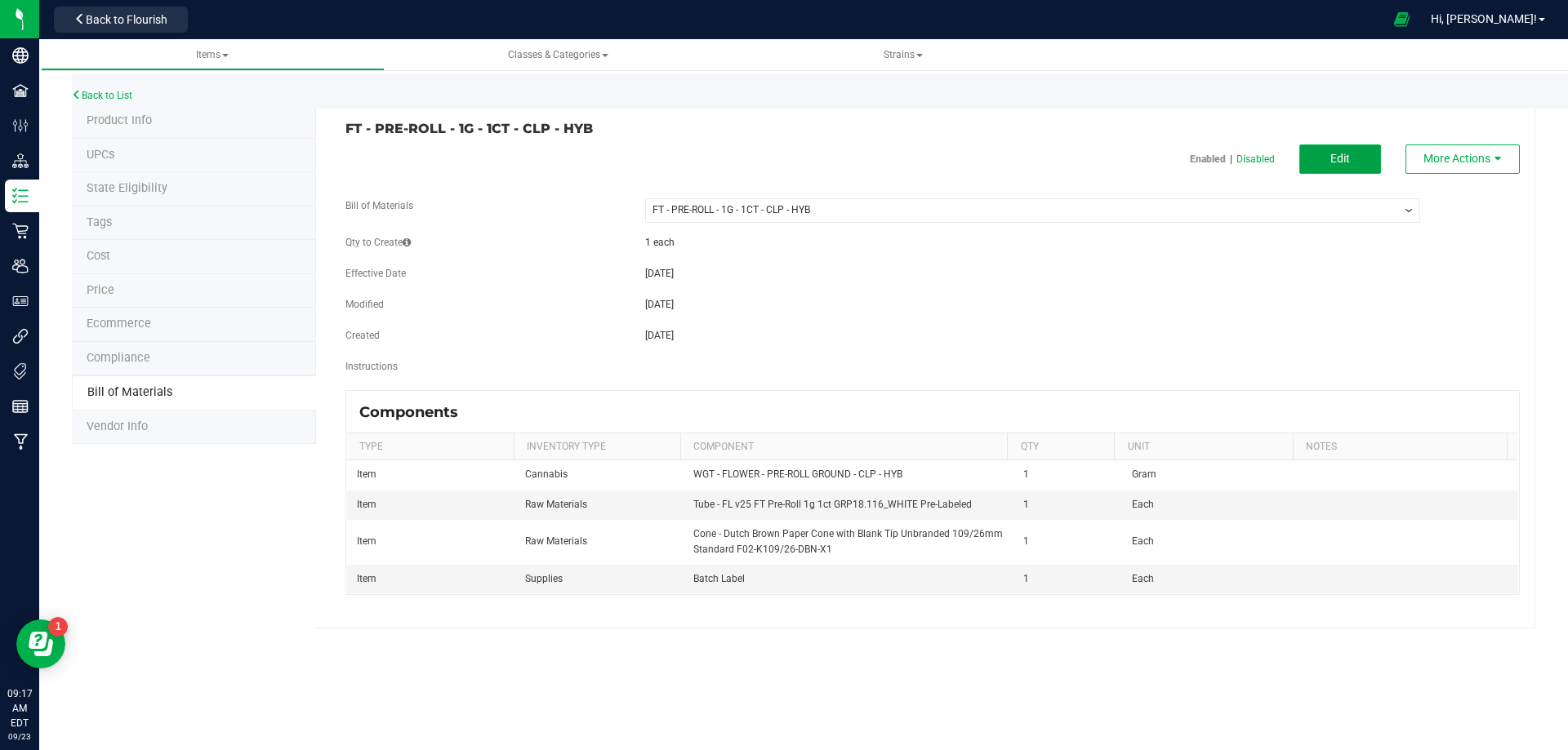
click at [1351, 147] on button "Edit" at bounding box center [1340, 158] width 82 height 29
select select "13480"
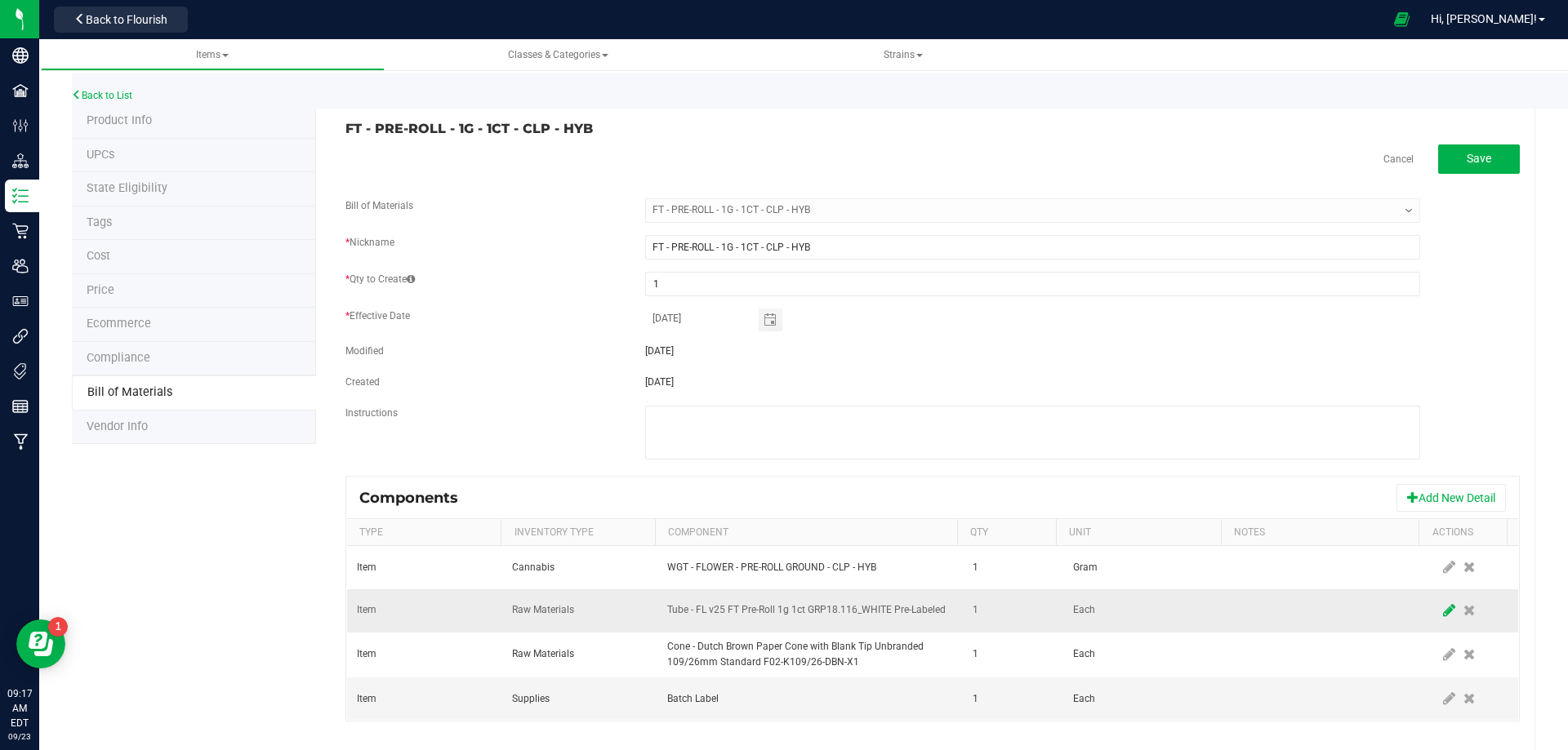
click at [1443, 608] on icon at bounding box center [1449, 610] width 12 height 15
click at [870, 602] on span "NO DATA FOUND" at bounding box center [800, 610] width 263 height 23
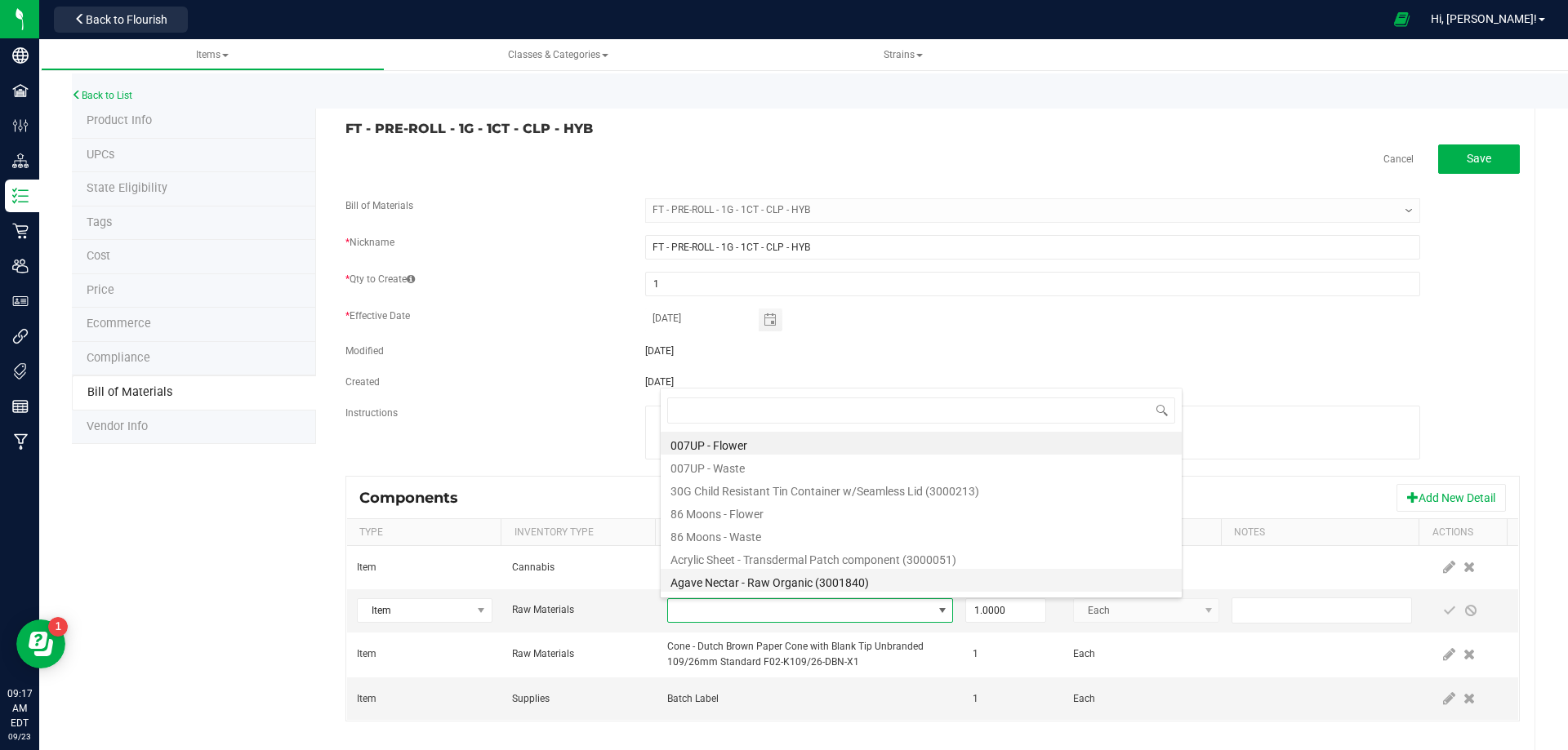
type input "3004471"
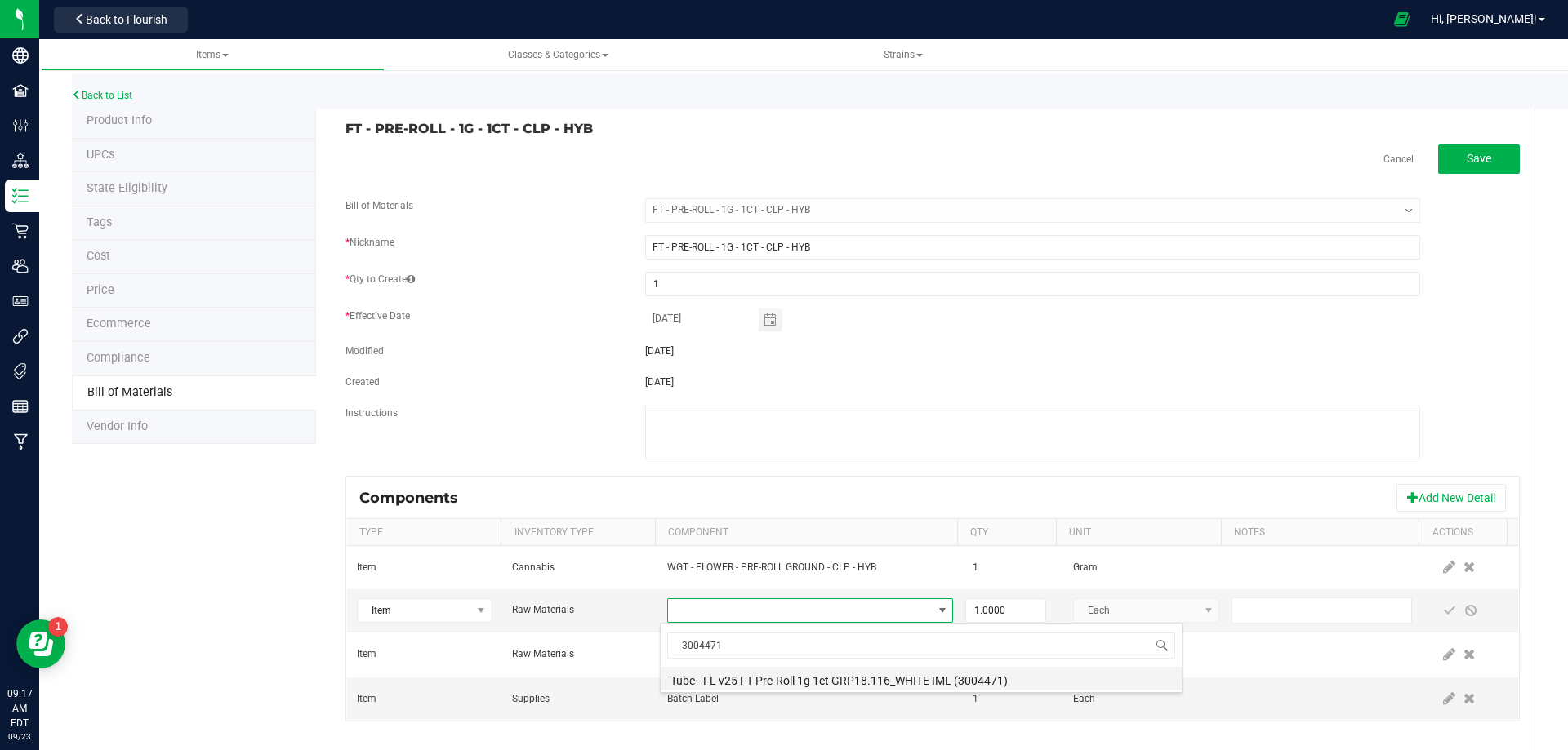
click at [784, 678] on li "Tube - FL v25 FT Pre-Roll 1g 1ct GRP18.116_WHITE IML (3004471)" at bounding box center [921, 678] width 521 height 23
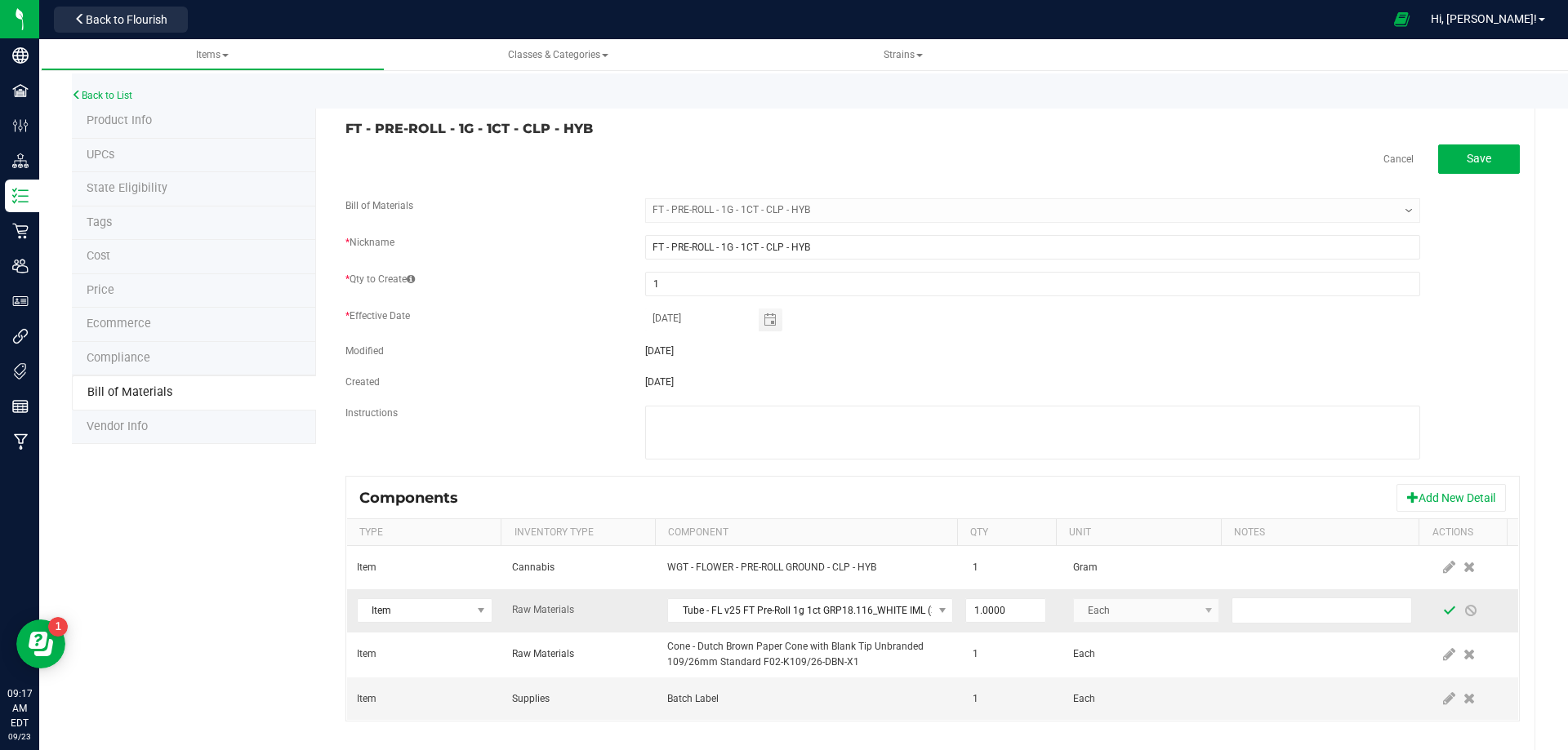
click at [1443, 611] on span at bounding box center [1450, 610] width 13 height 13
click at [128, 96] on link "Back to List" at bounding box center [102, 95] width 60 height 11
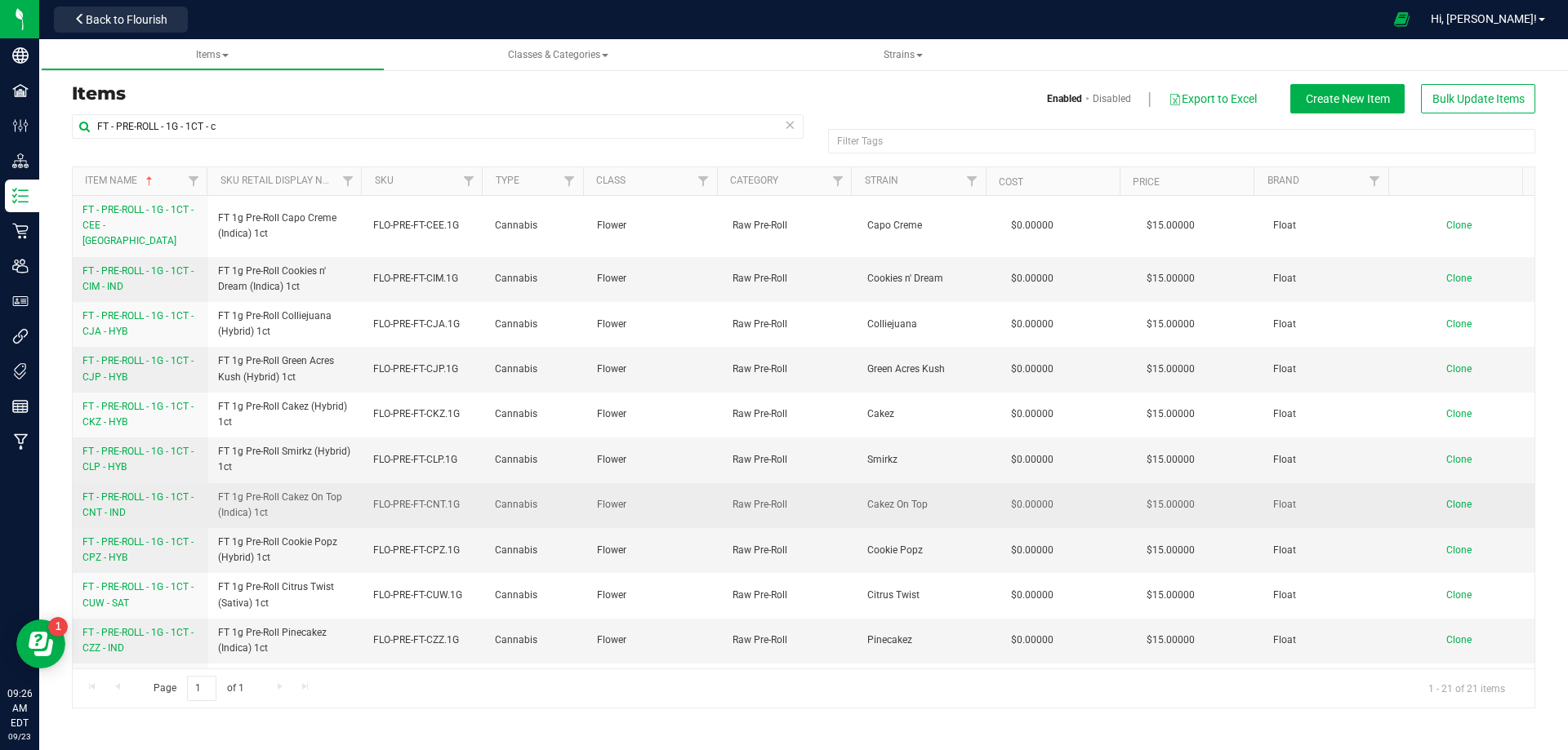
click at [114, 492] on span "FT - PRE-ROLL - 1G - 1CT - CNT - IND" at bounding box center [138, 505] width 111 height 27
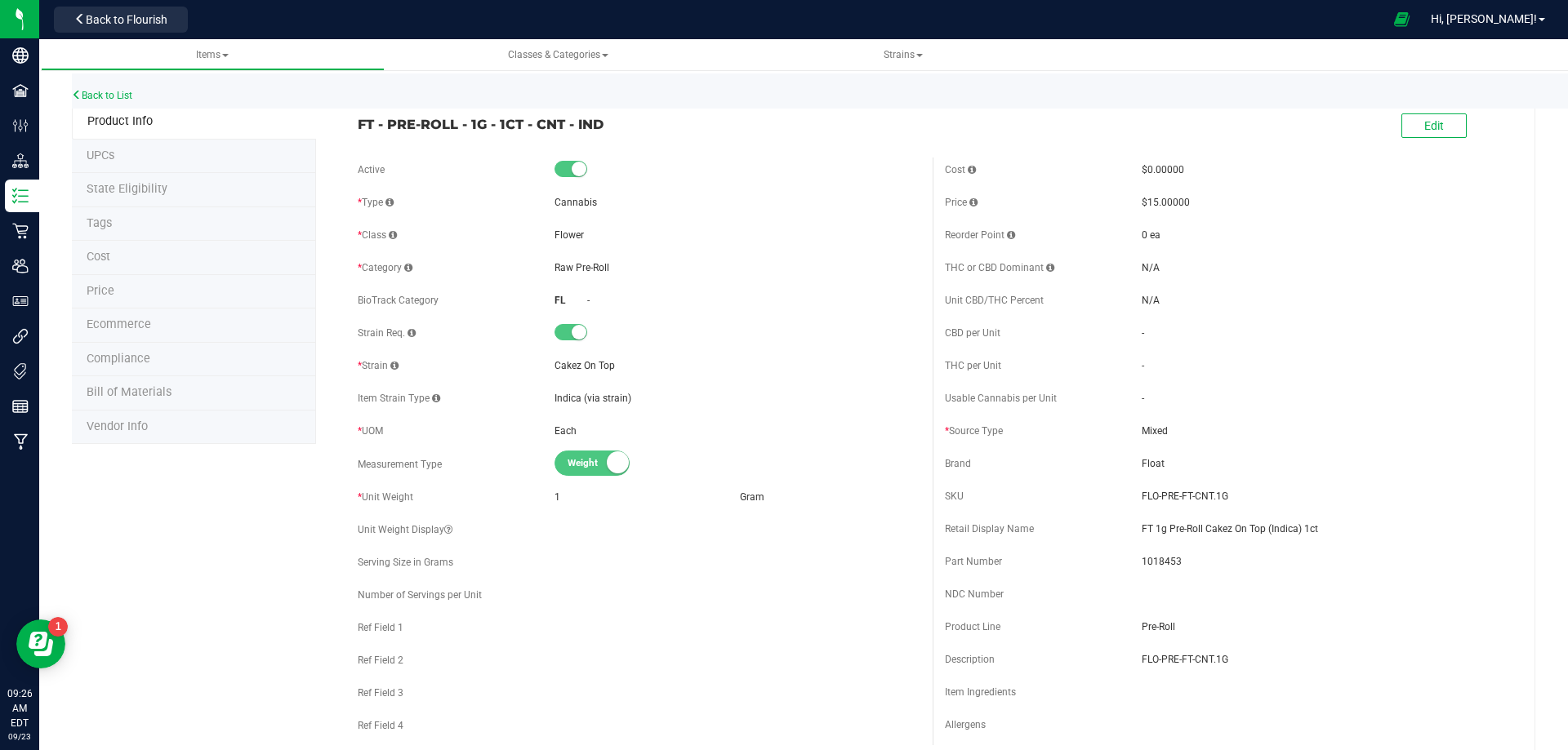
click at [169, 393] on li "Bill of Materials" at bounding box center [194, 393] width 244 height 34
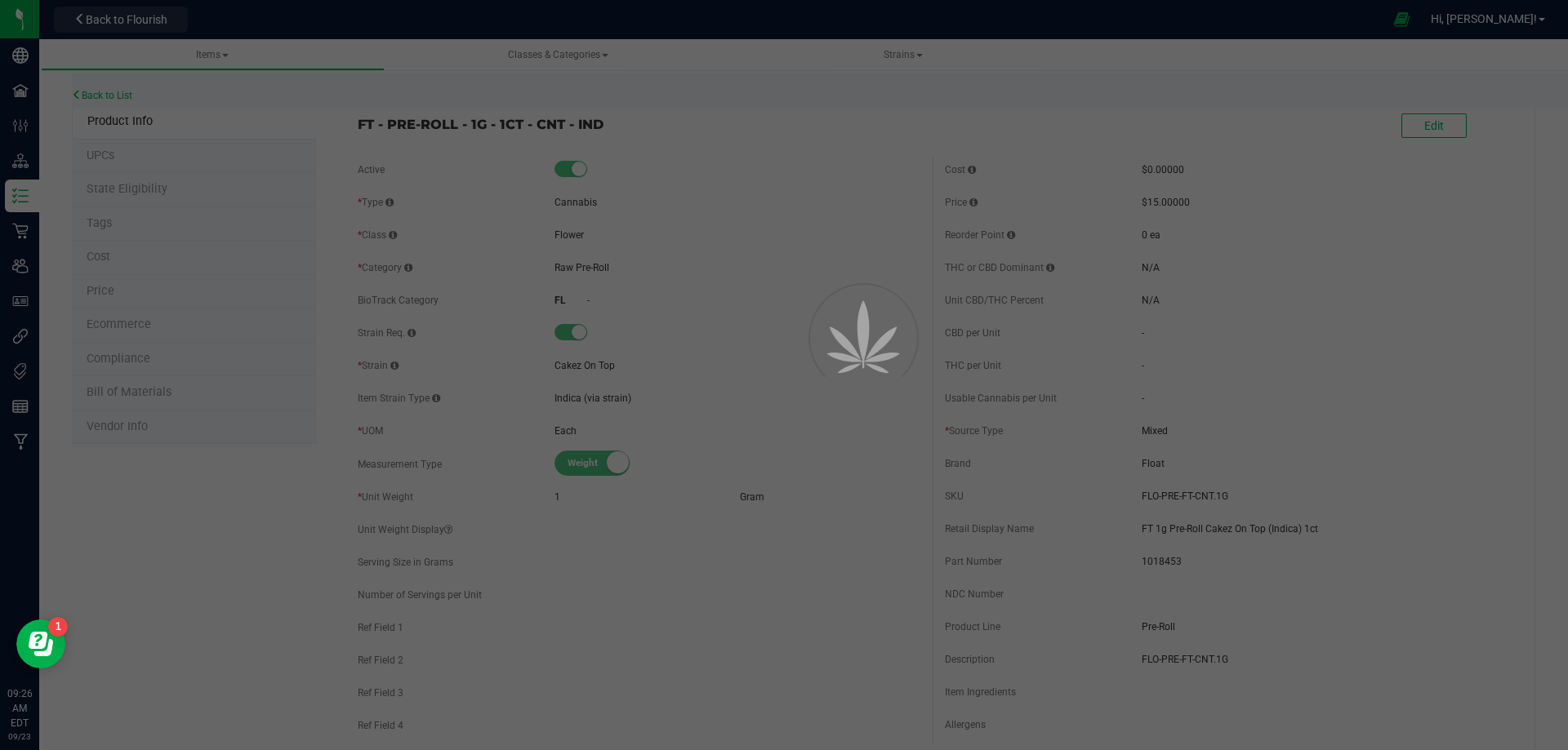
select select "13482"
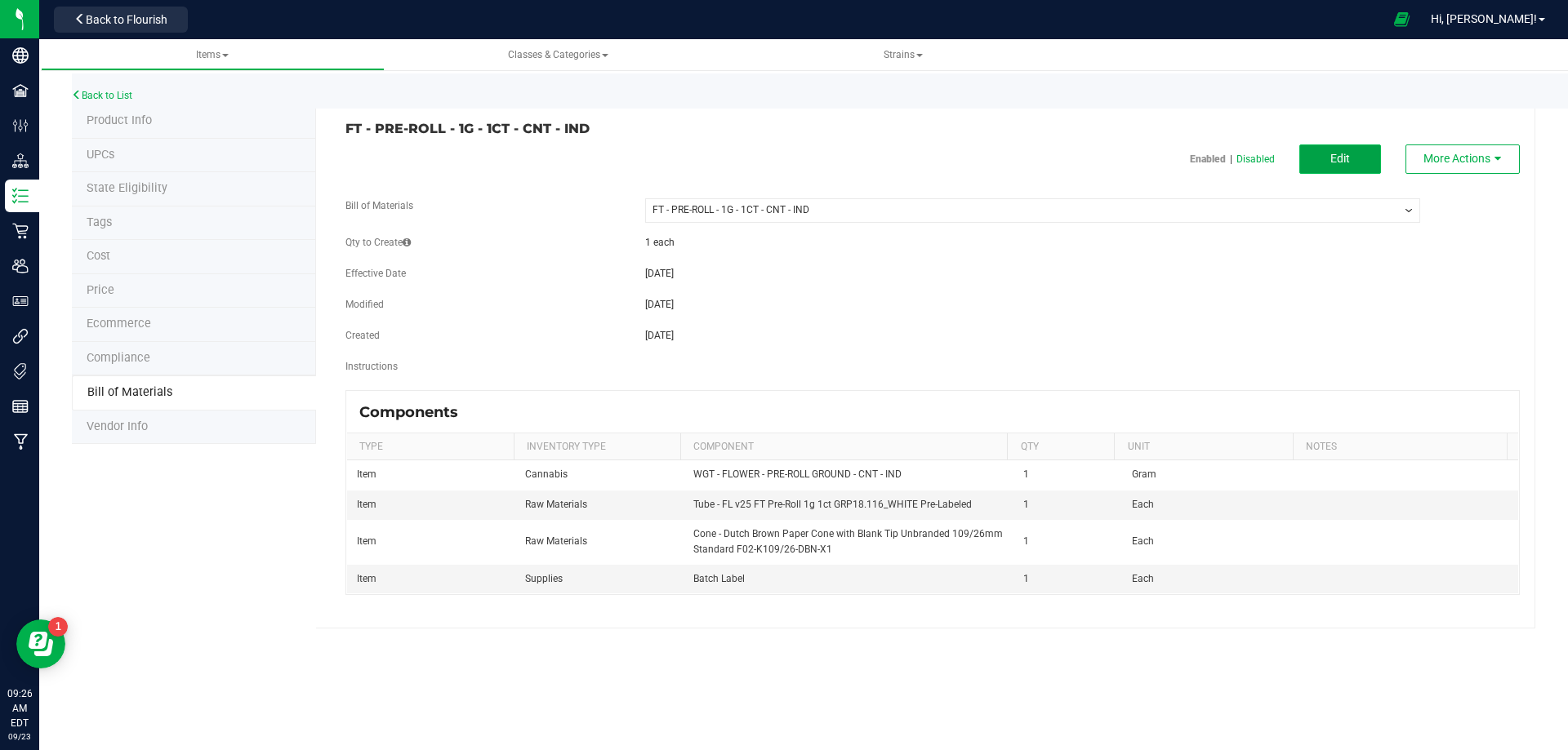
click at [1344, 164] on span "Edit" at bounding box center [1340, 158] width 20 height 13
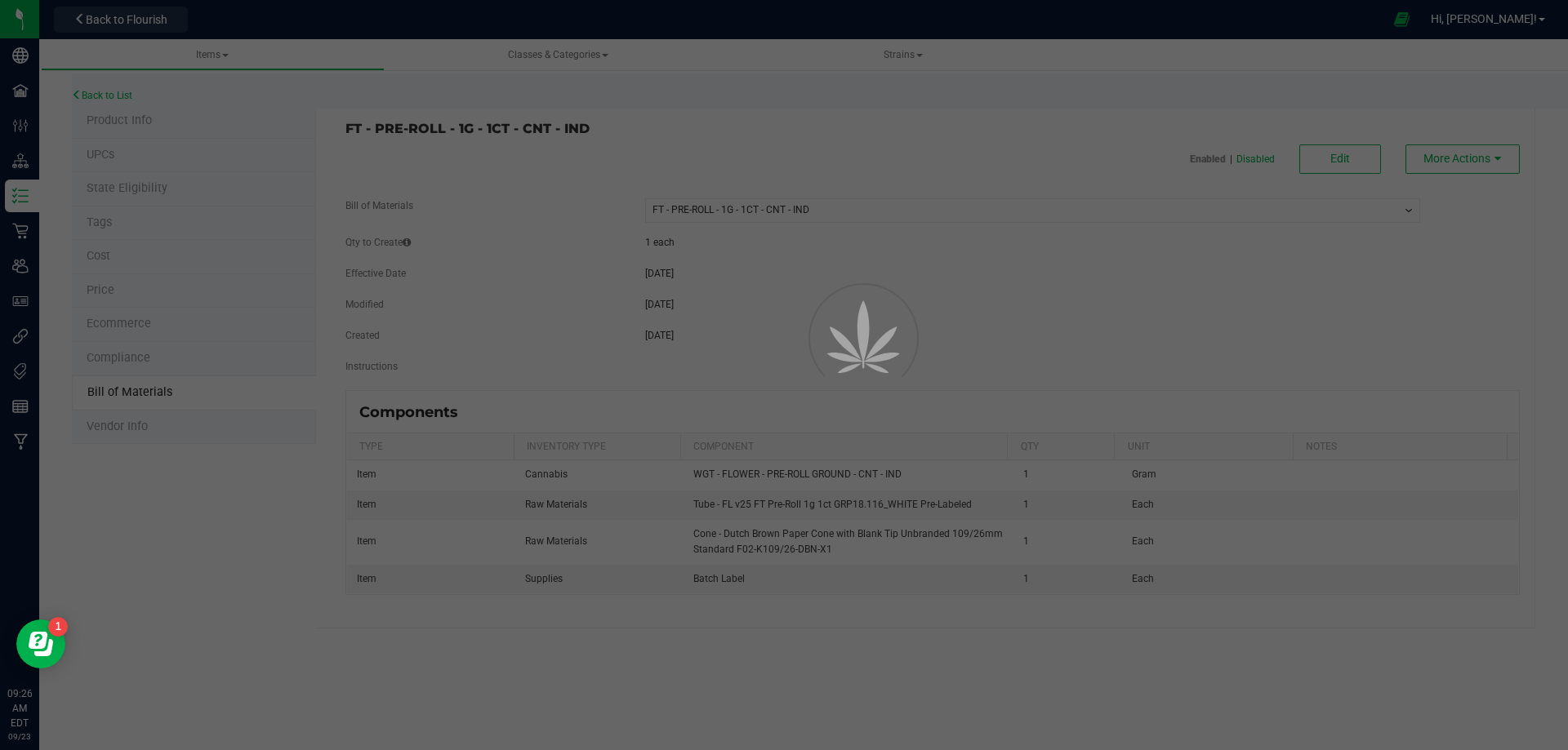
select select "13482"
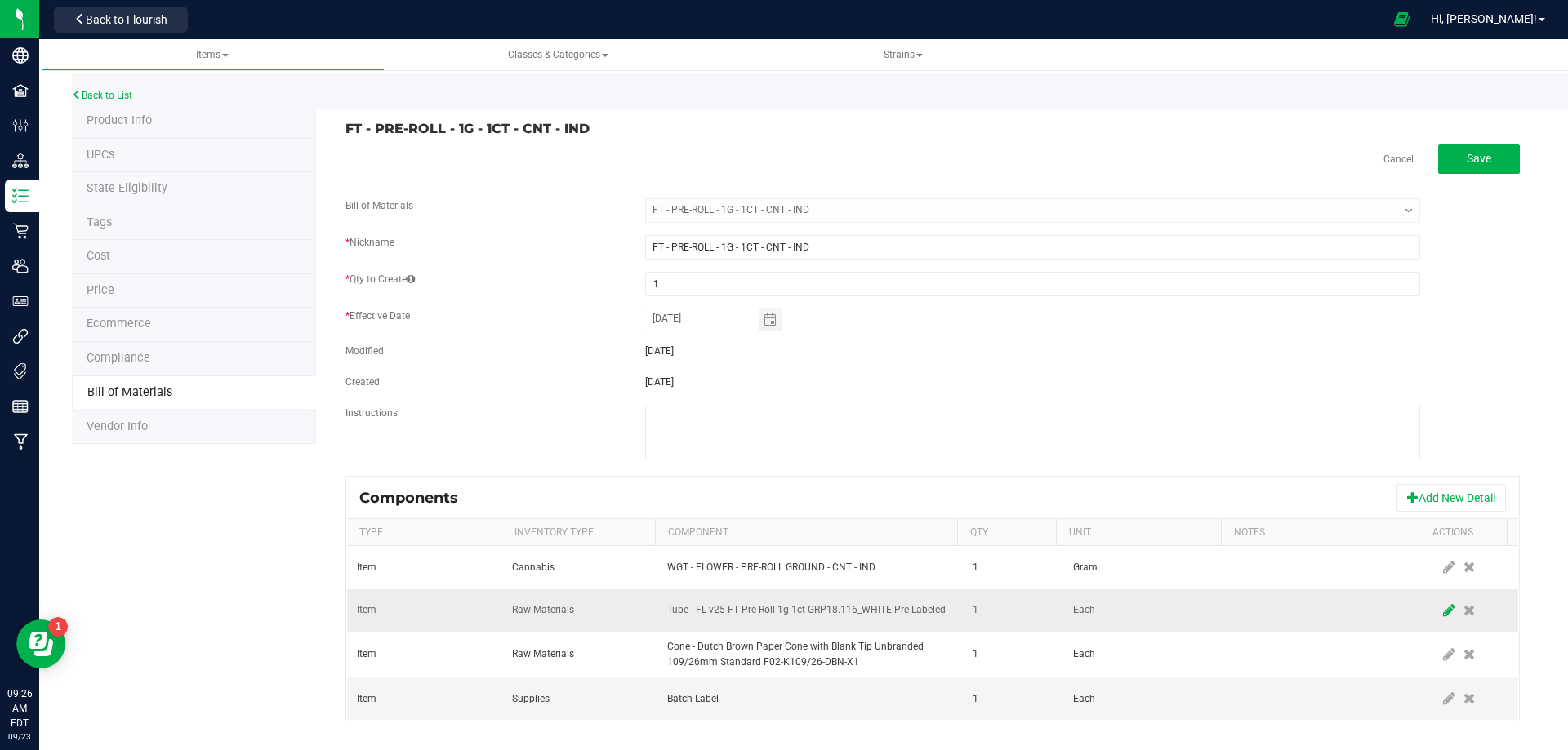
click at [1443, 611] on icon at bounding box center [1449, 610] width 12 height 15
click at [799, 606] on span "NO DATA FOUND" at bounding box center [800, 610] width 263 height 23
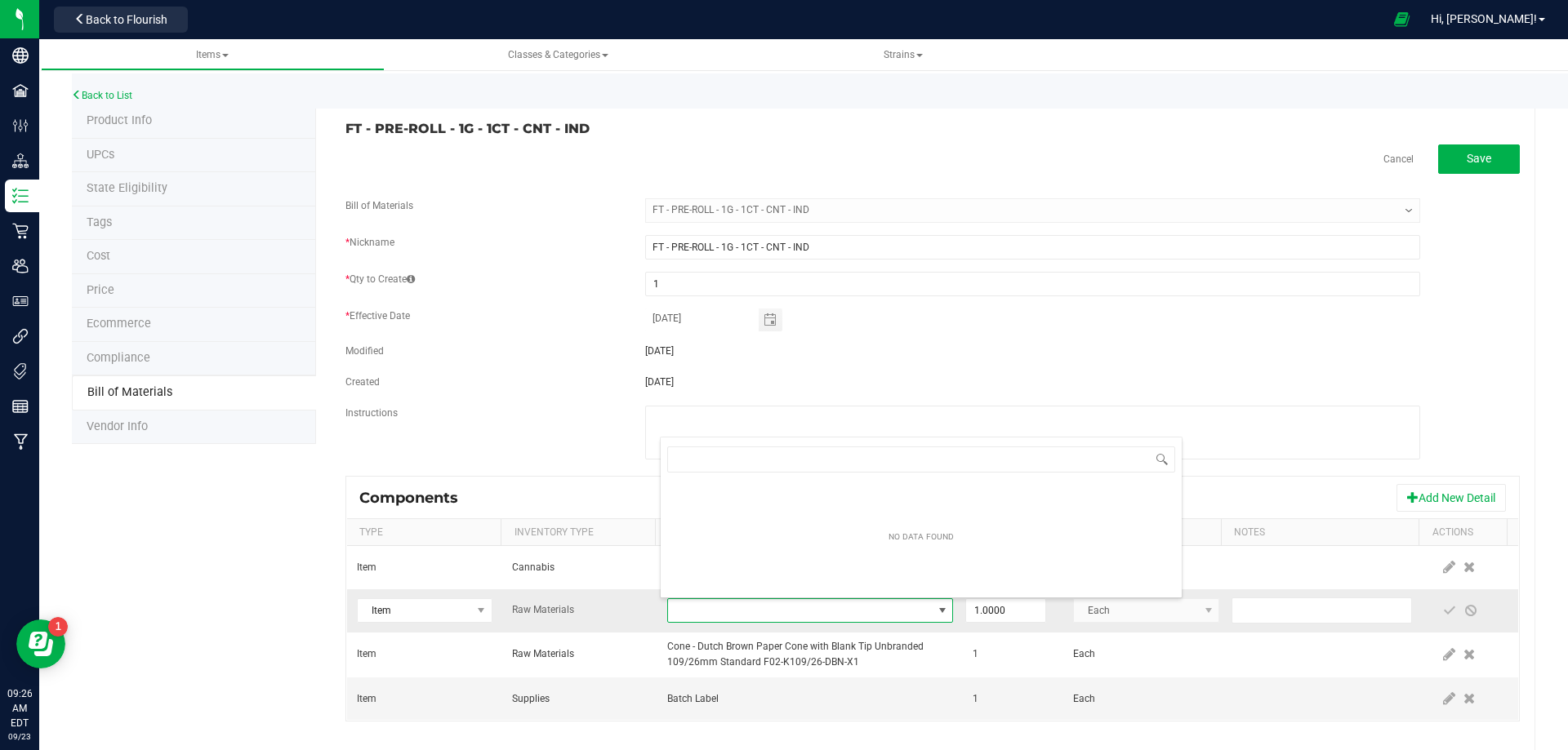
type input "3004471"
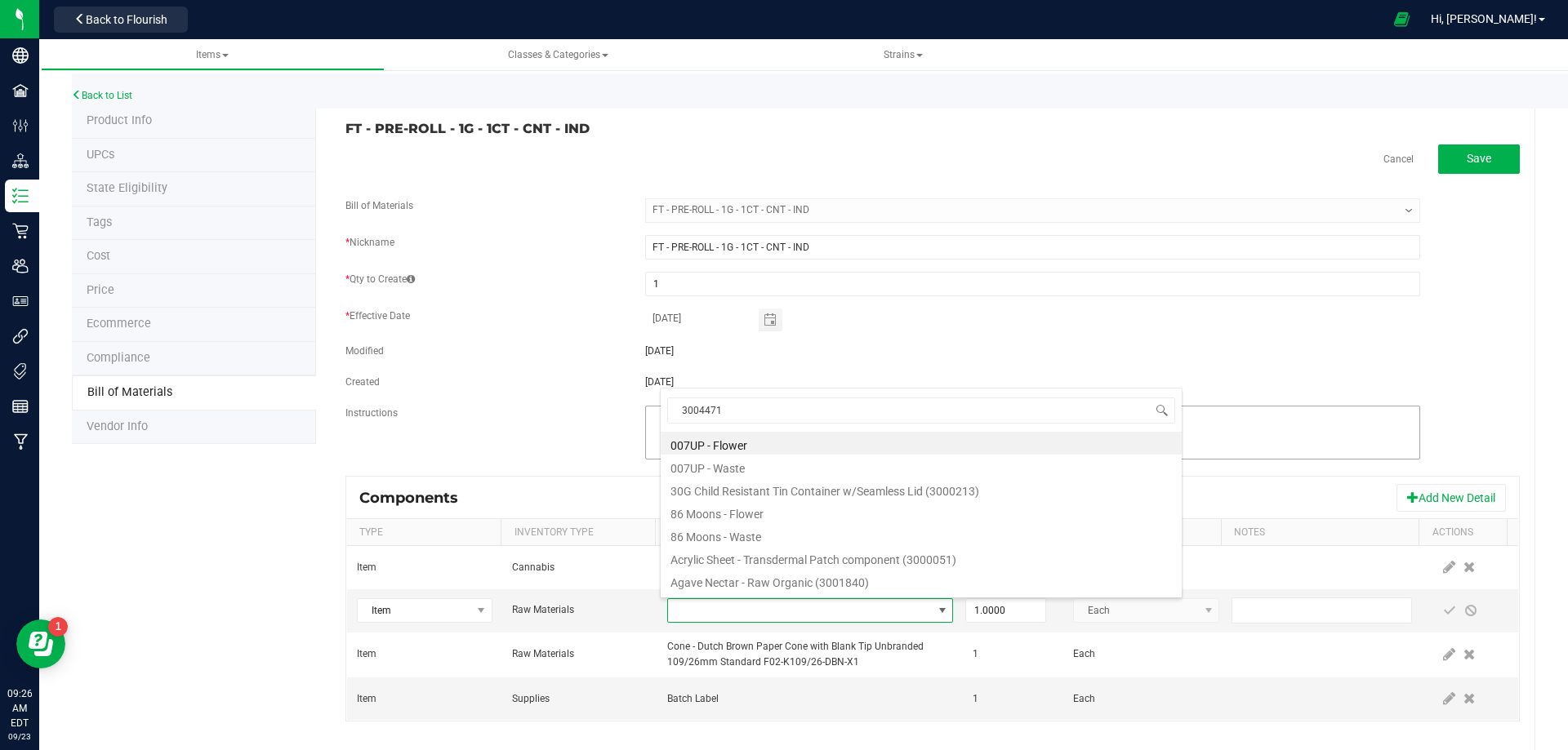
drag, startPoint x: 733, startPoint y: 413, endPoint x: 641, endPoint y: 438, distance: 95.3
click at [642, 436] on body "Company Facilities Configuration Distribution Inventory Retail Users User Roles…" at bounding box center [784, 375] width 1568 height 750
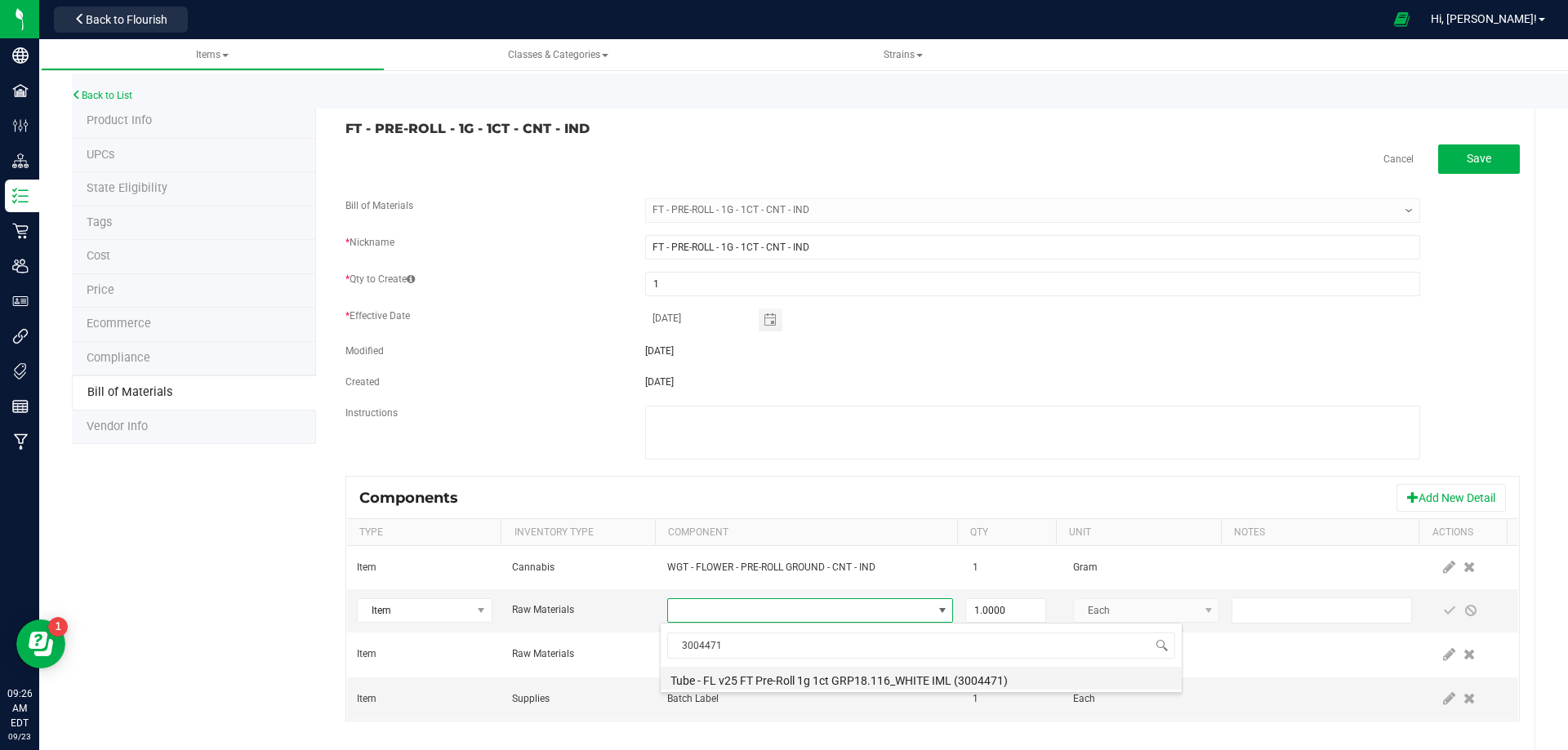
click at [772, 681] on li "Tube - FL v25 FT Pre-Roll 1g 1ct GRP18.116_WHITE IML (3004471)" at bounding box center [921, 678] width 521 height 23
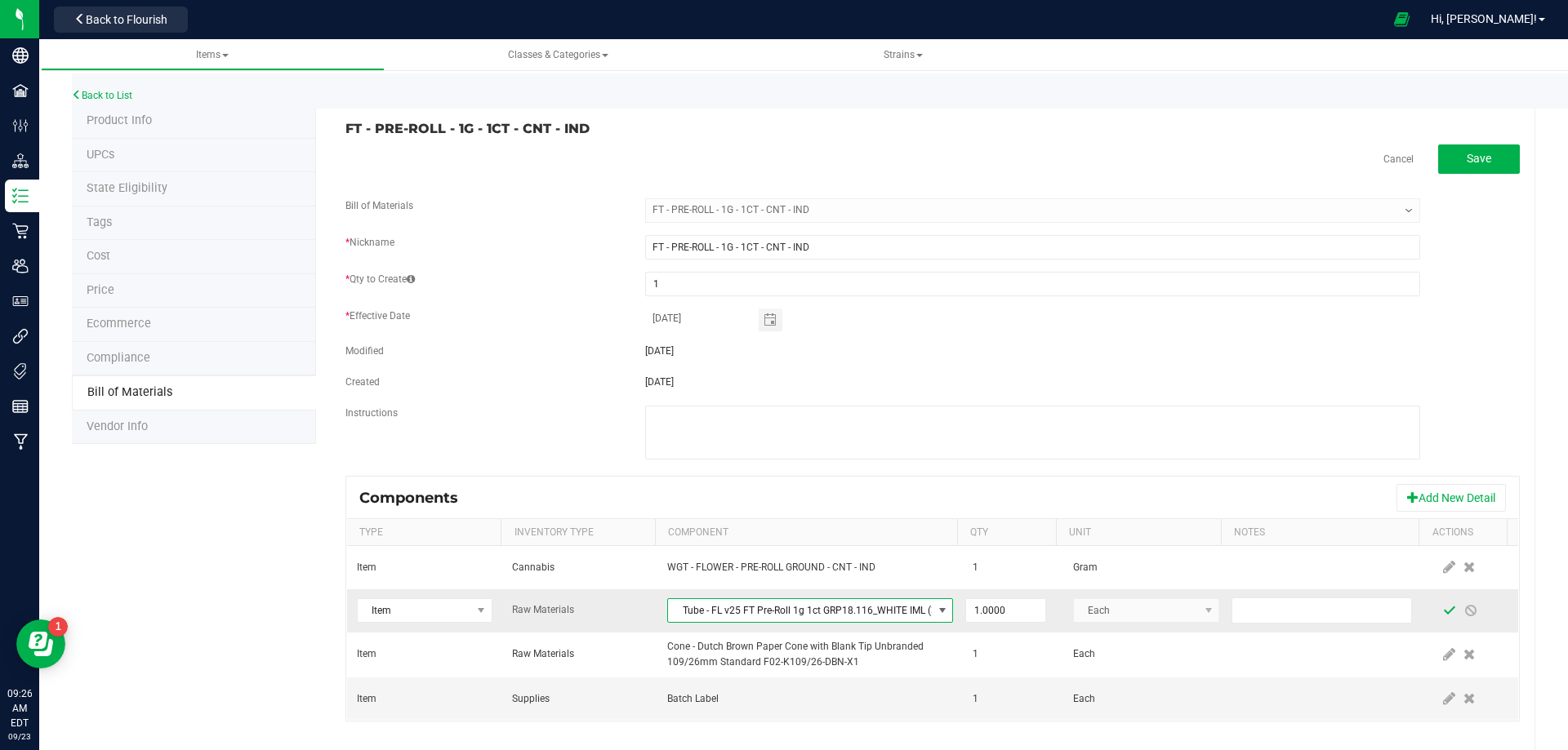
click at [1443, 614] on span at bounding box center [1450, 610] width 13 height 13
click at [110, 93] on link "Back to List" at bounding box center [102, 95] width 60 height 11
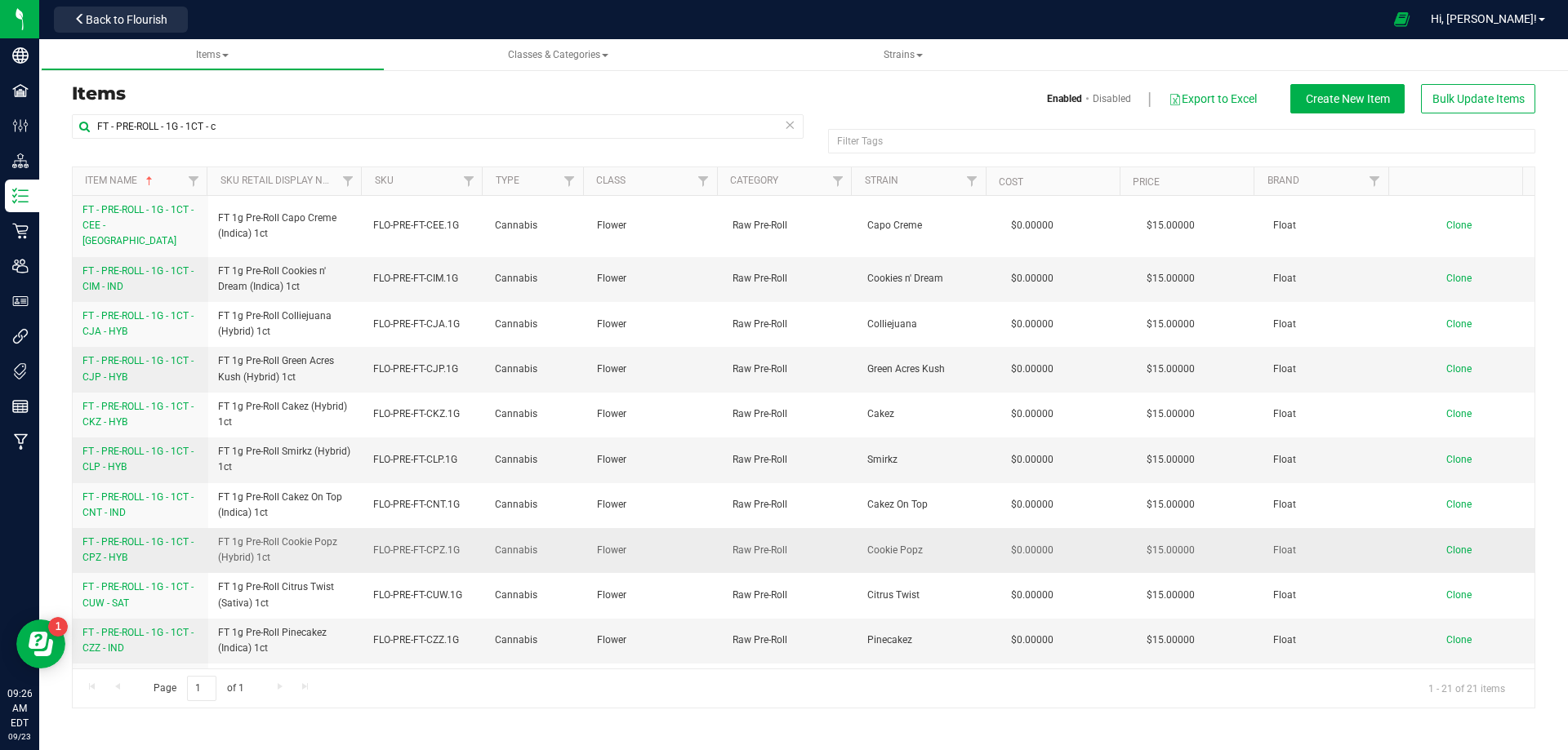
click at [125, 536] on span "FT - PRE-ROLL - 1G - 1CT - CPZ - HYB" at bounding box center [138, 549] width 111 height 27
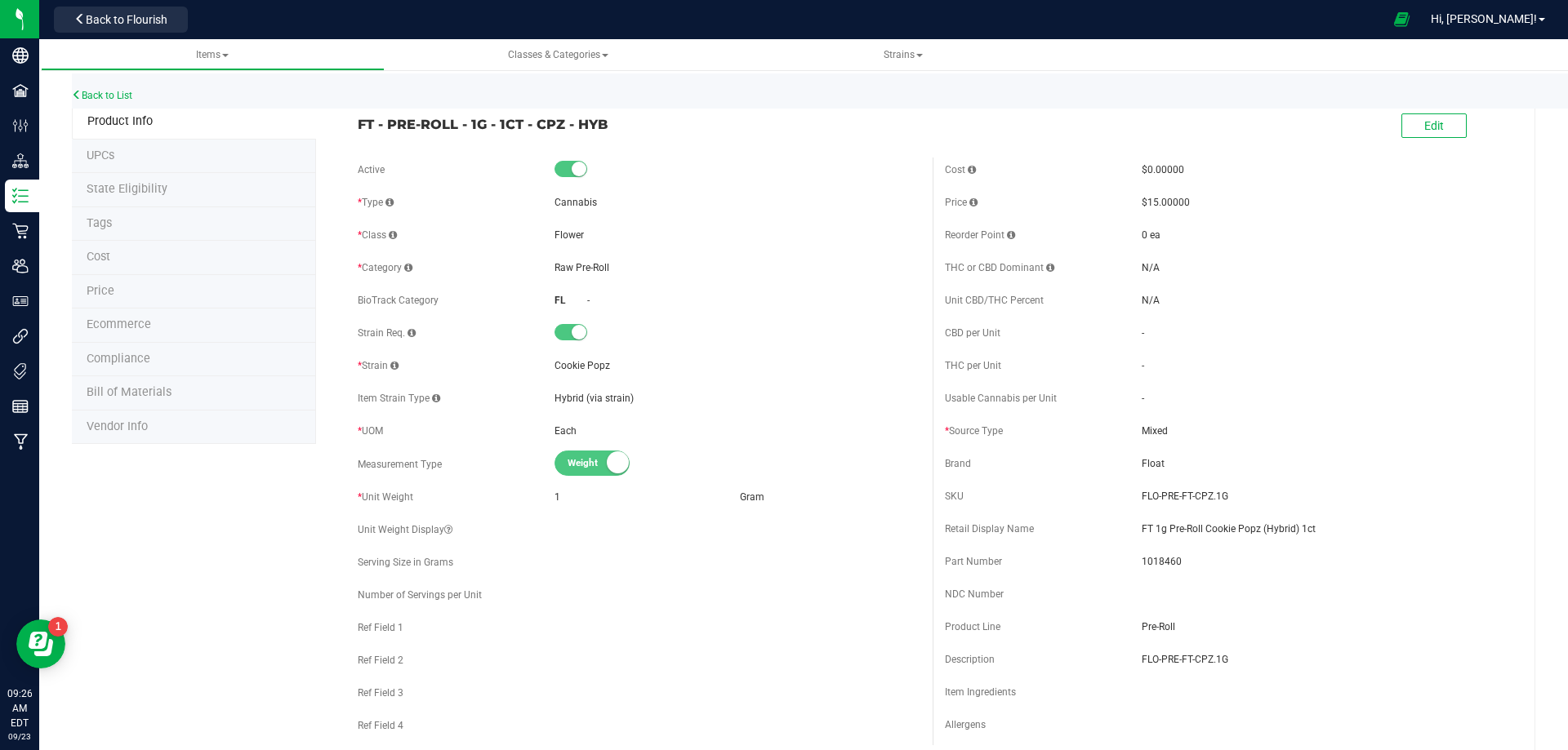
click at [144, 395] on span "Bill of Materials" at bounding box center [129, 392] width 85 height 14
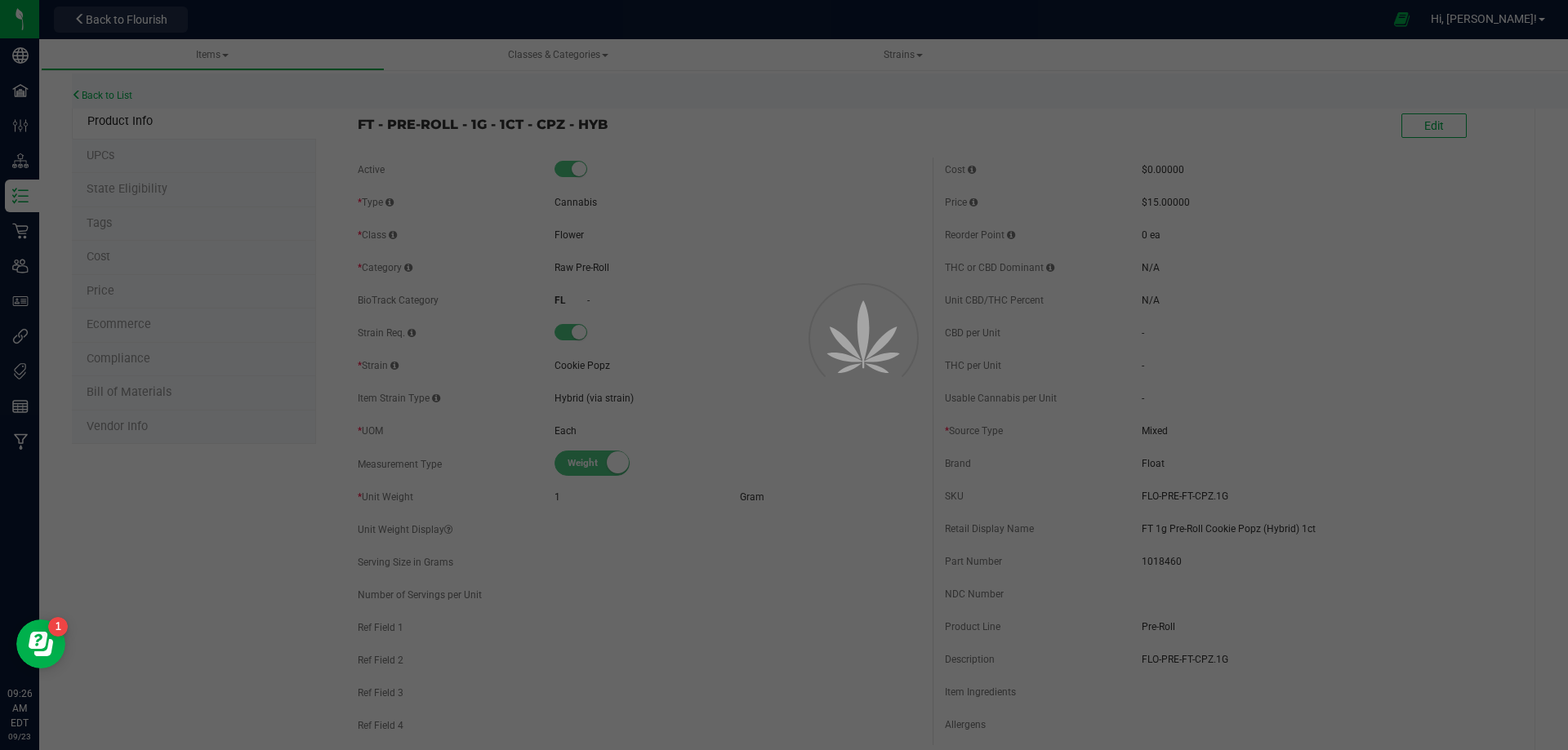
select select "13484"
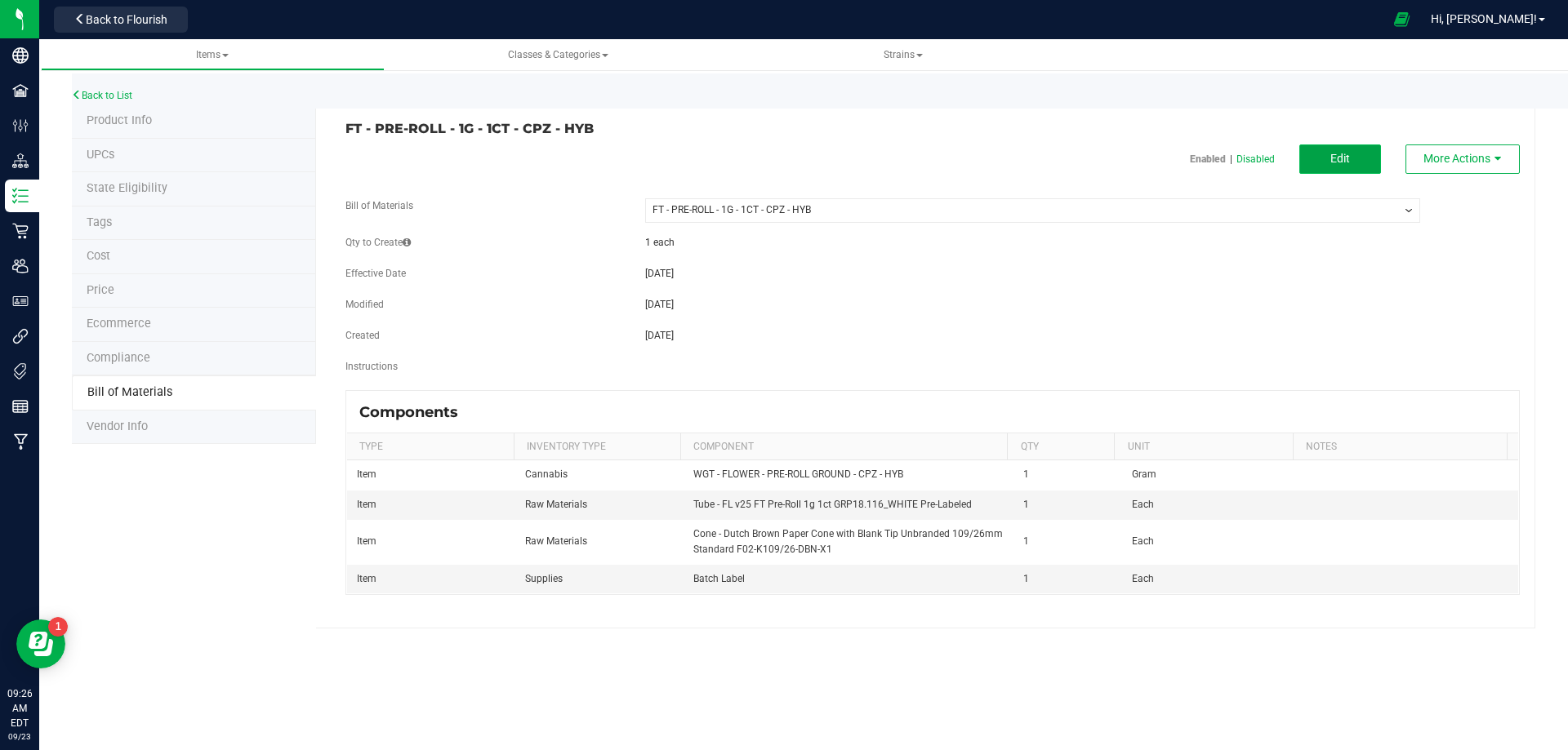
click at [1364, 162] on button "Edit" at bounding box center [1340, 158] width 82 height 29
select select "13484"
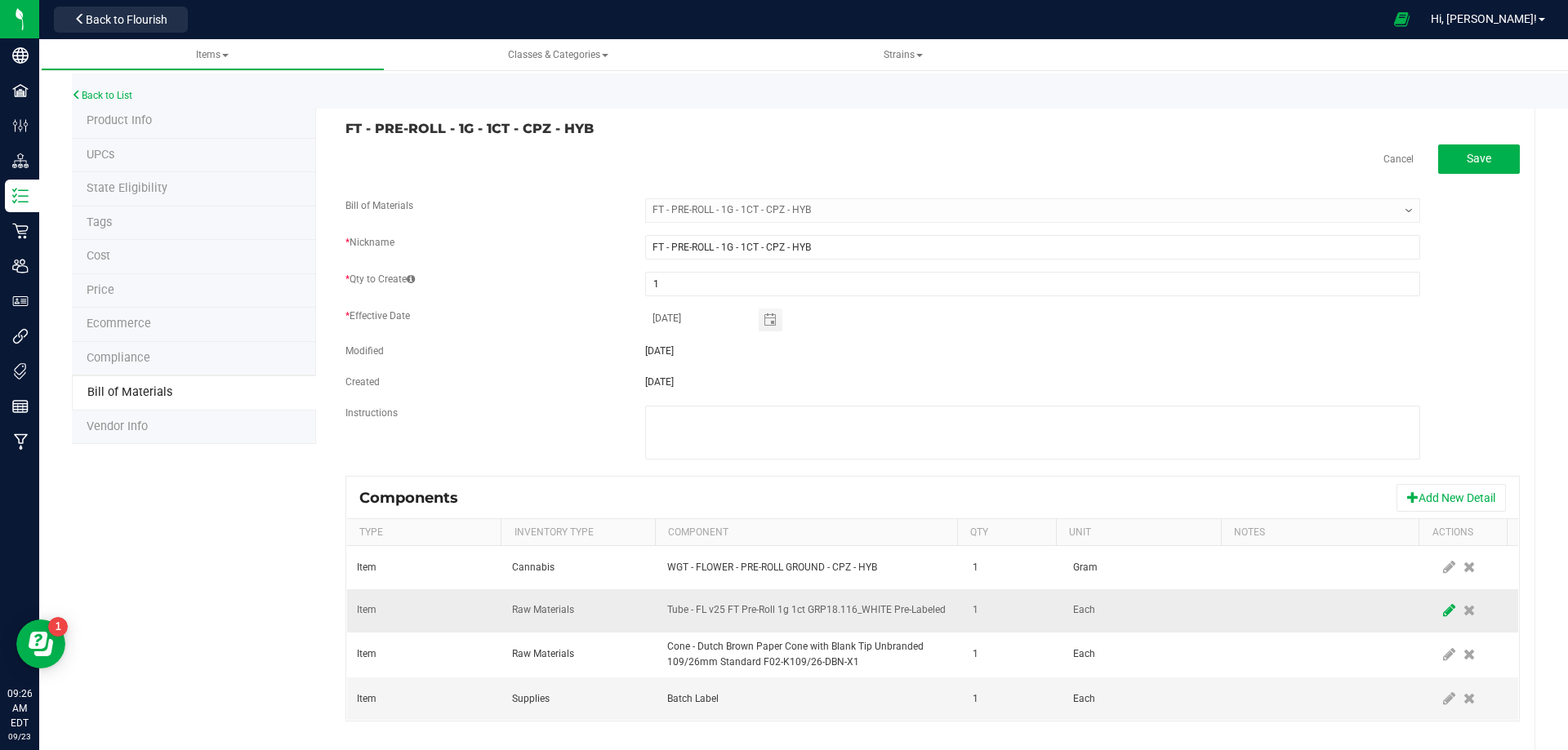
click at [1440, 619] on span at bounding box center [1450, 610] width 21 height 29
click at [852, 611] on span "NO DATA FOUND" at bounding box center [800, 610] width 263 height 23
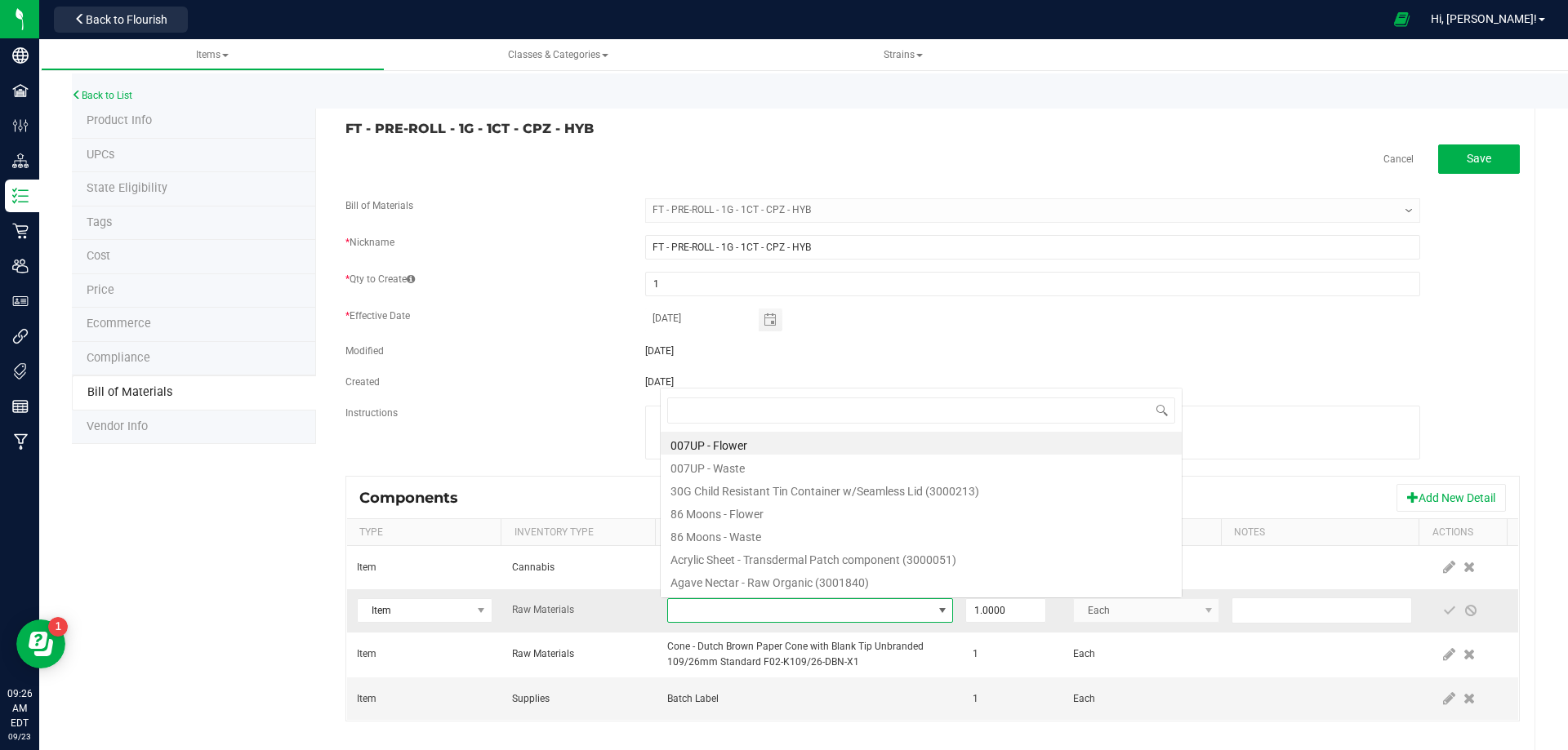
type input "3004471"
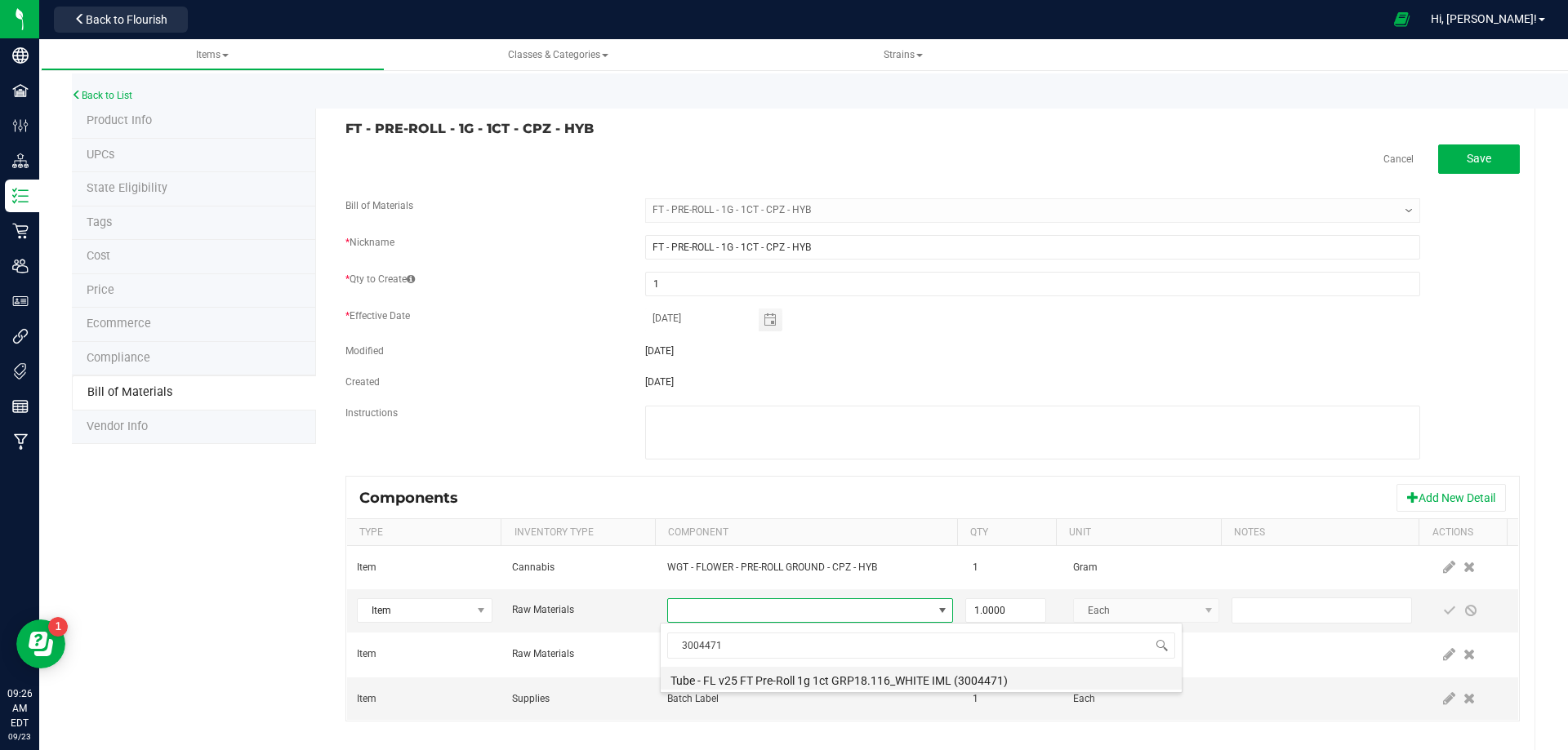
click at [765, 669] on li "Tube - FL v25 FT Pre-Roll 1g 1ct GRP18.116_WHITE IML (3004471)" at bounding box center [921, 678] width 521 height 23
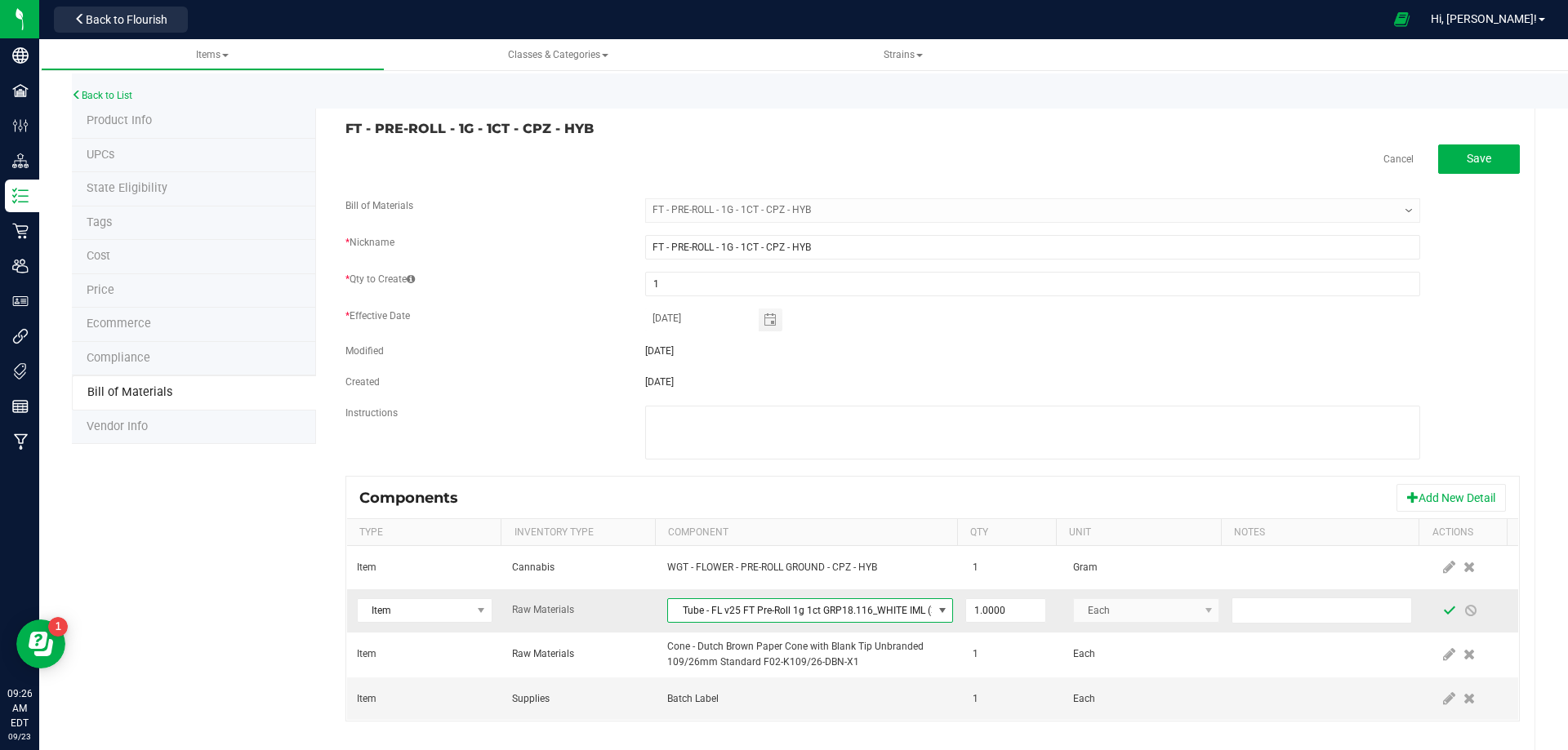
click at [1443, 611] on span at bounding box center [1450, 610] width 13 height 13
click at [121, 91] on link "Back to List" at bounding box center [102, 95] width 60 height 11
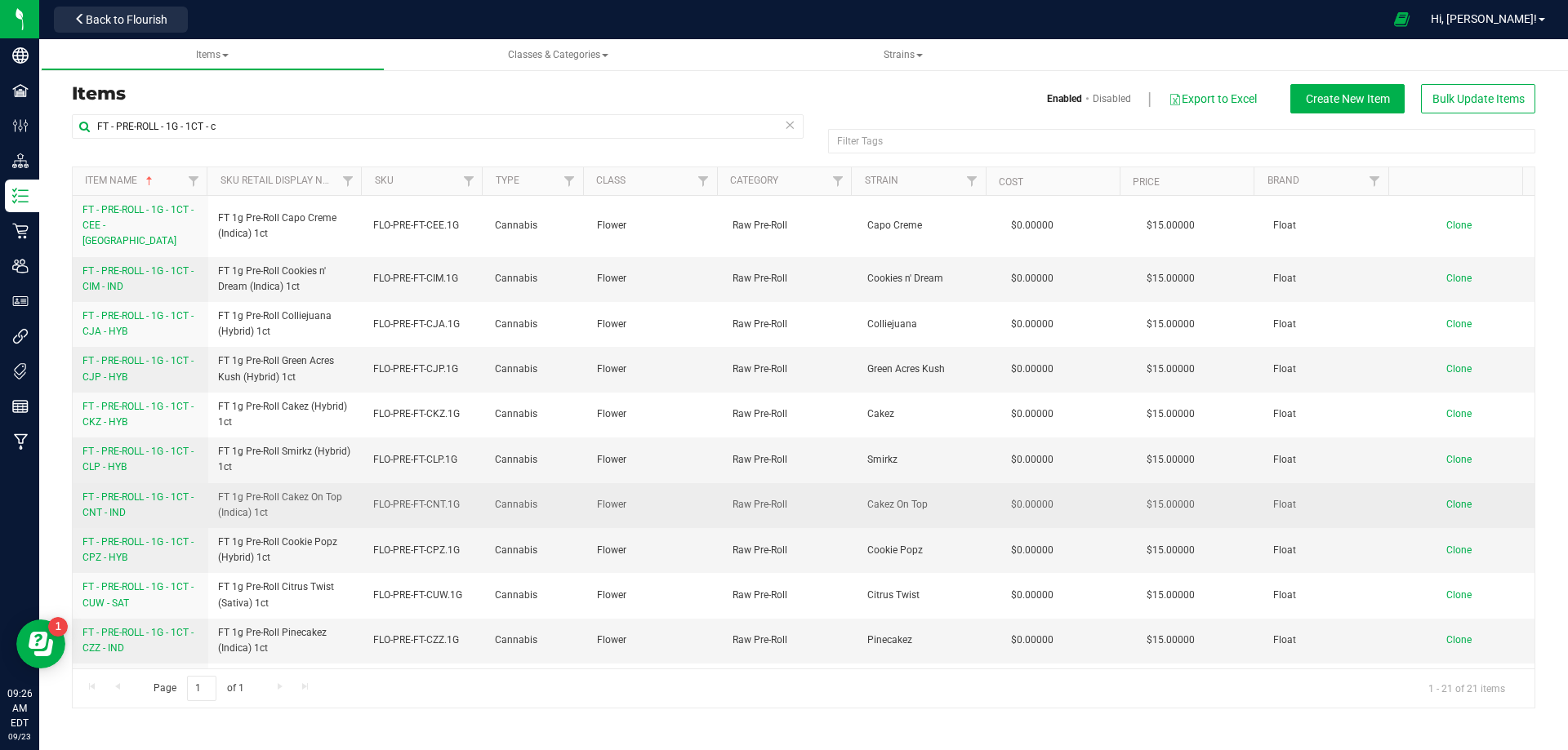
click at [117, 494] on span "FT - PRE-ROLL - 1G - 1CT - CNT - IND" at bounding box center [138, 505] width 111 height 27
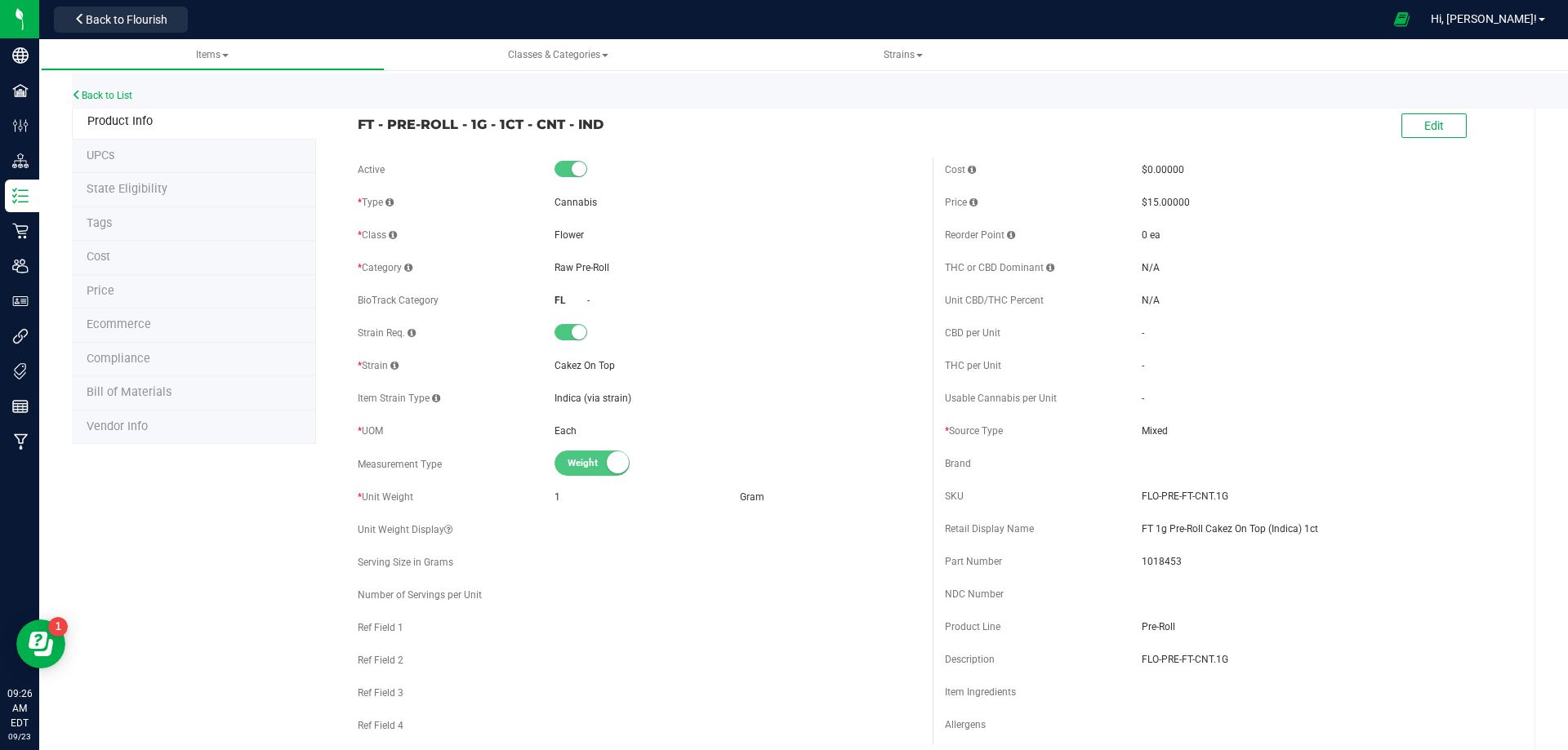
click at [113, 399] on span "Bill of Materials" at bounding box center [129, 392] width 85 height 14
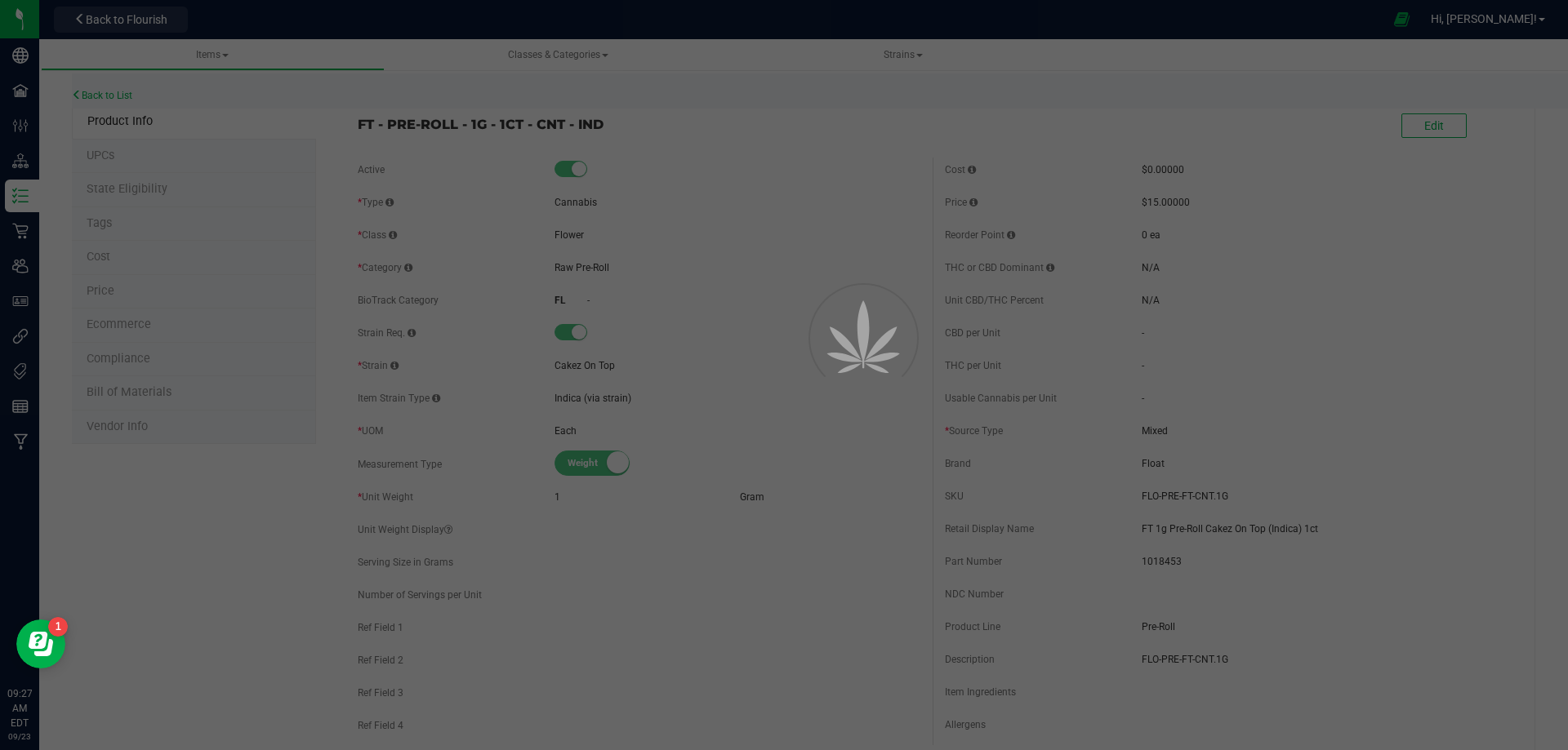
select select "13482"
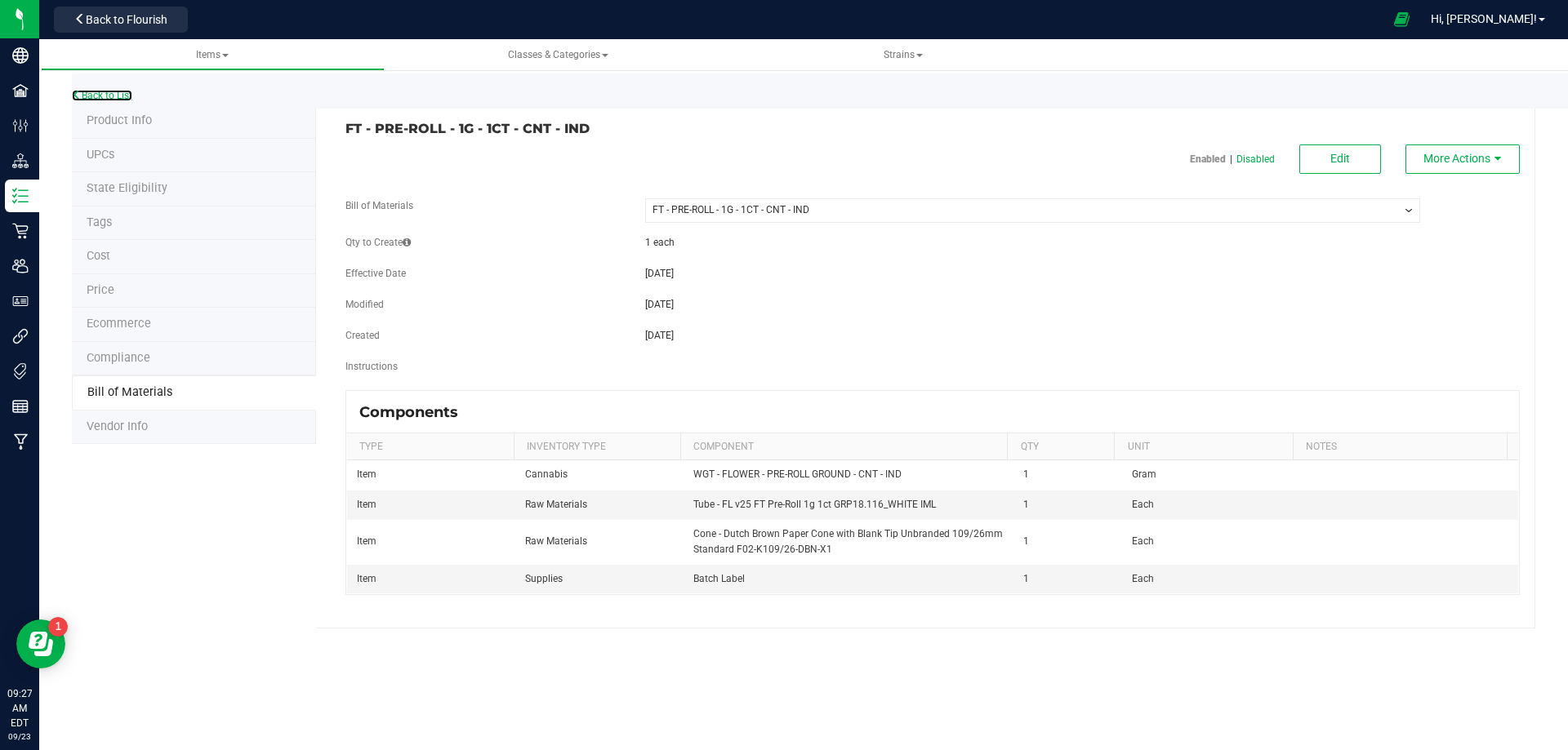
click at [126, 96] on link "Back to List" at bounding box center [102, 95] width 60 height 11
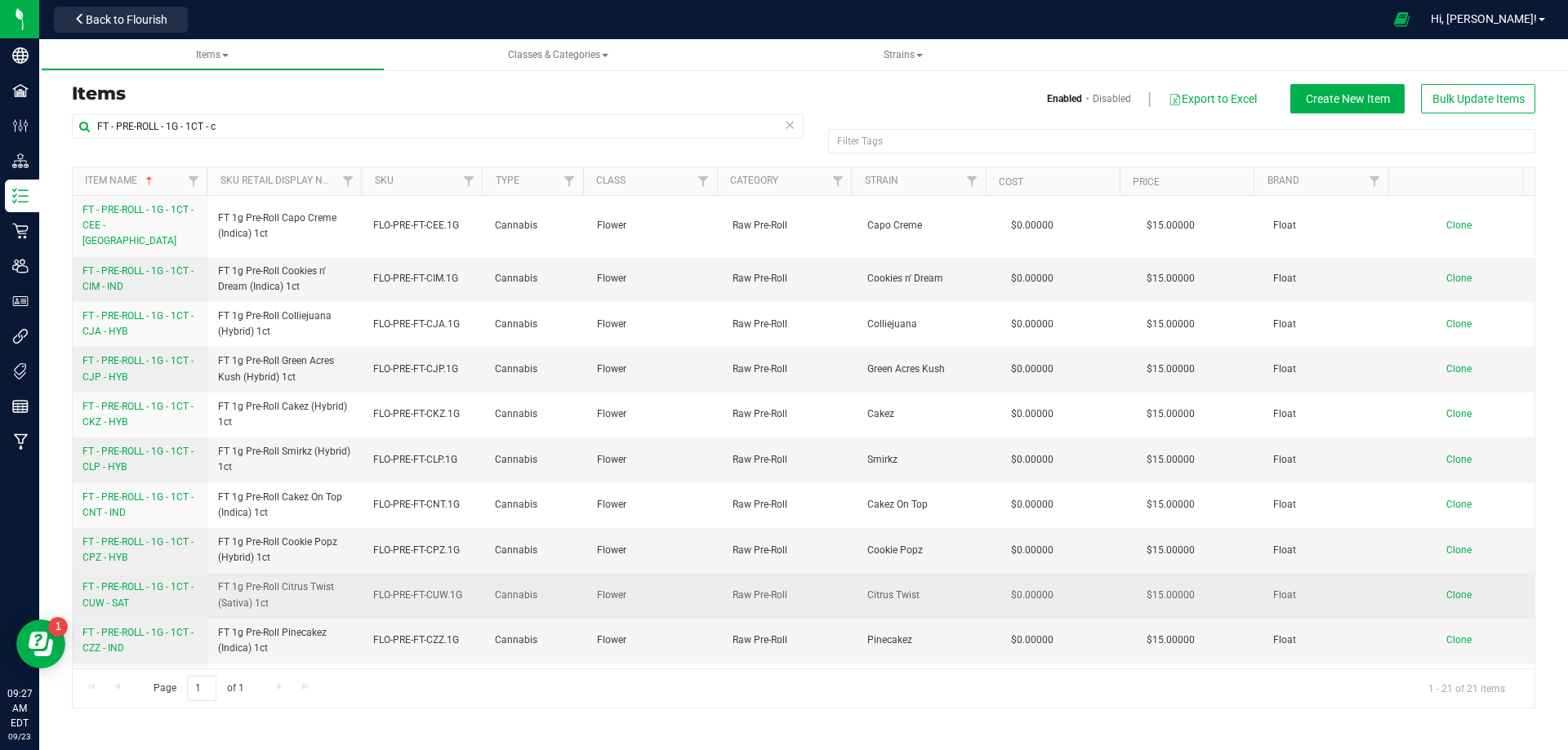
click at [104, 581] on span "FT - PRE-ROLL - 1G - 1CT - CUW - SAT" at bounding box center [138, 594] width 111 height 27
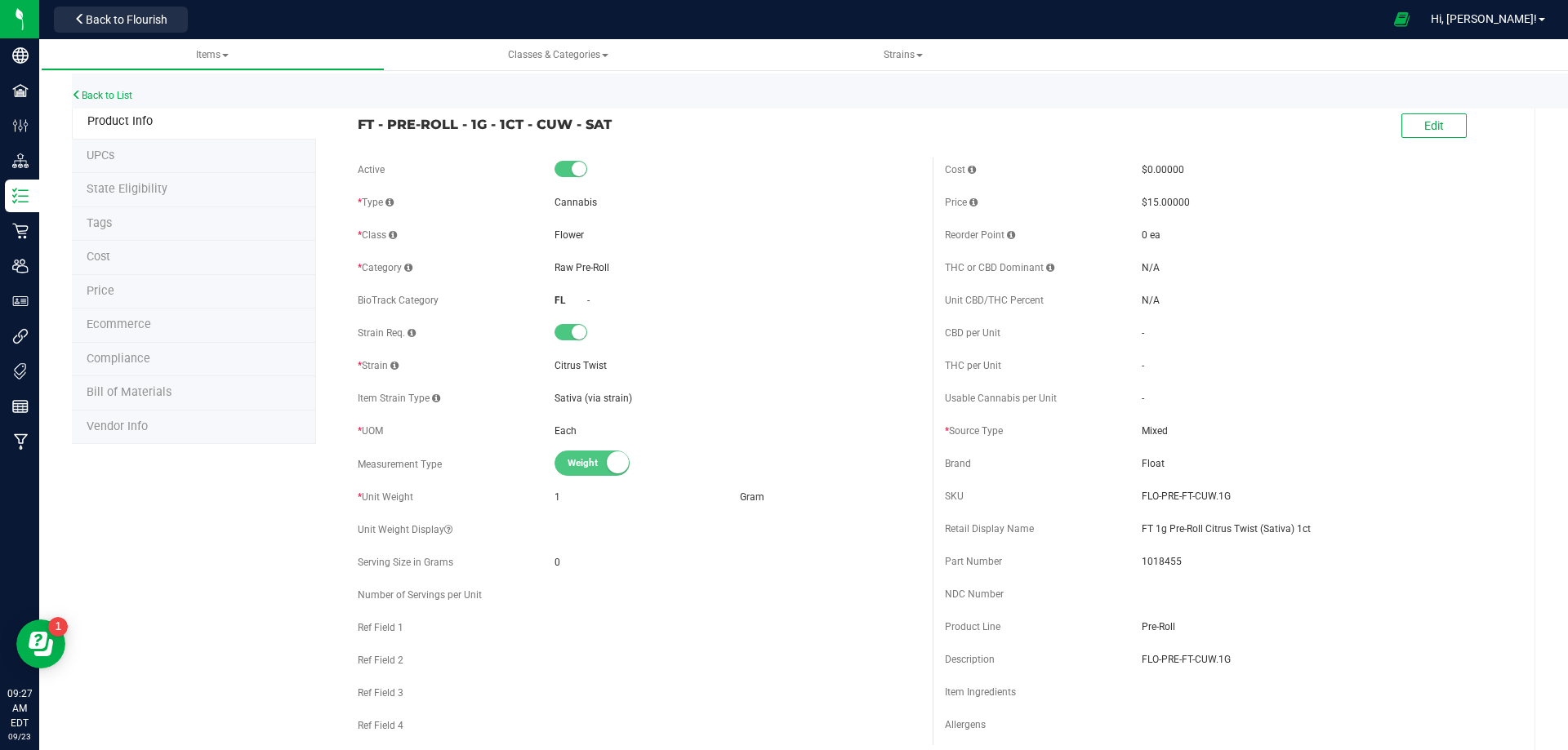
click at [128, 395] on span "Bill of Materials" at bounding box center [129, 392] width 85 height 14
click at [137, 397] on span "Bill of Materials" at bounding box center [129, 392] width 85 height 14
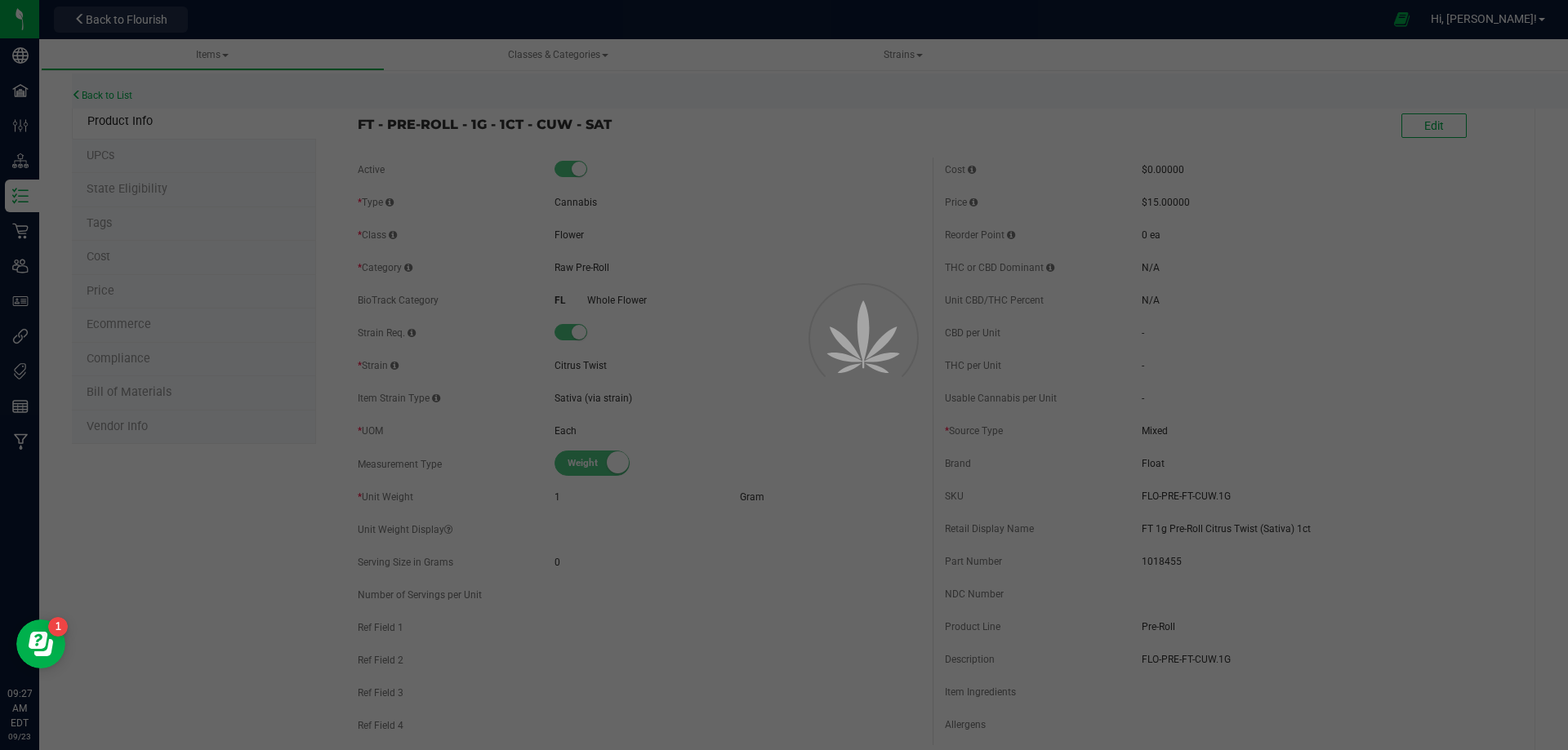
select select "13486"
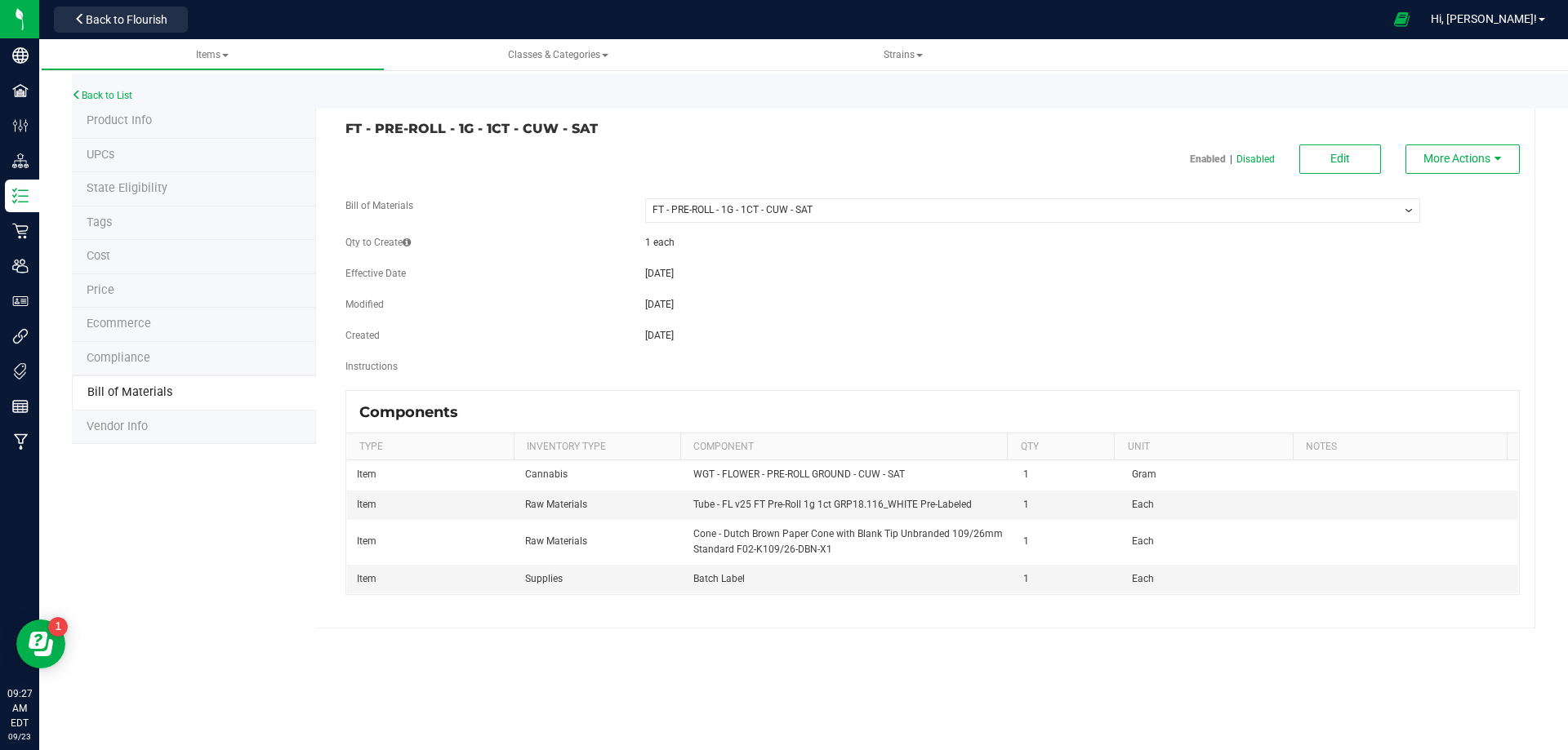
click at [1364, 175] on div "Enabled | Disabled Edit More Actions Bill of Materials -- Select -- FT - PRE-RO…" at bounding box center [933, 370] width 1174 height 451
click at [1348, 158] on span "Edit" at bounding box center [1340, 158] width 20 height 13
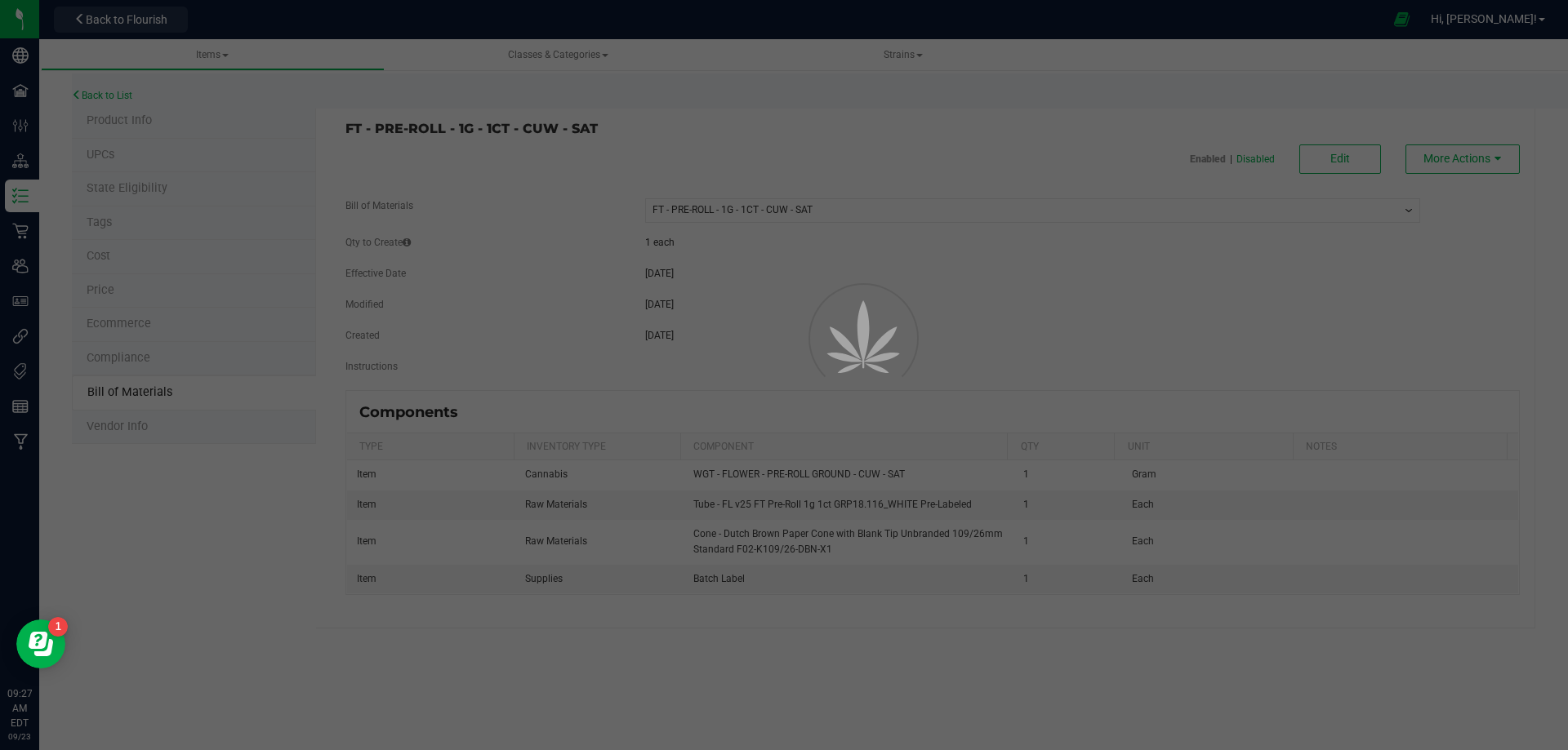
select select "13486"
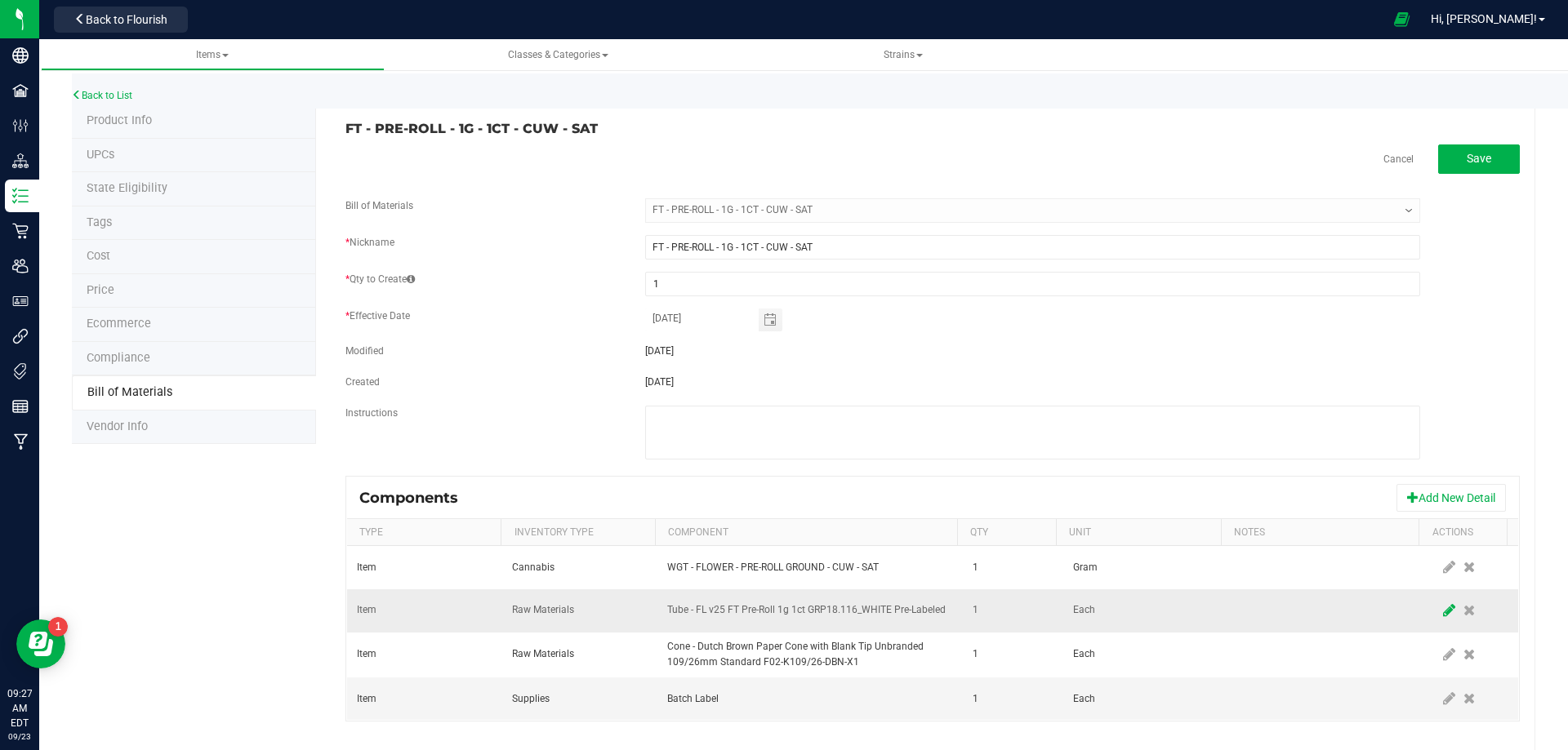
click at [1443, 609] on icon at bounding box center [1449, 610] width 12 height 15
click at [880, 606] on span "NO DATA FOUND" at bounding box center [800, 610] width 263 height 23
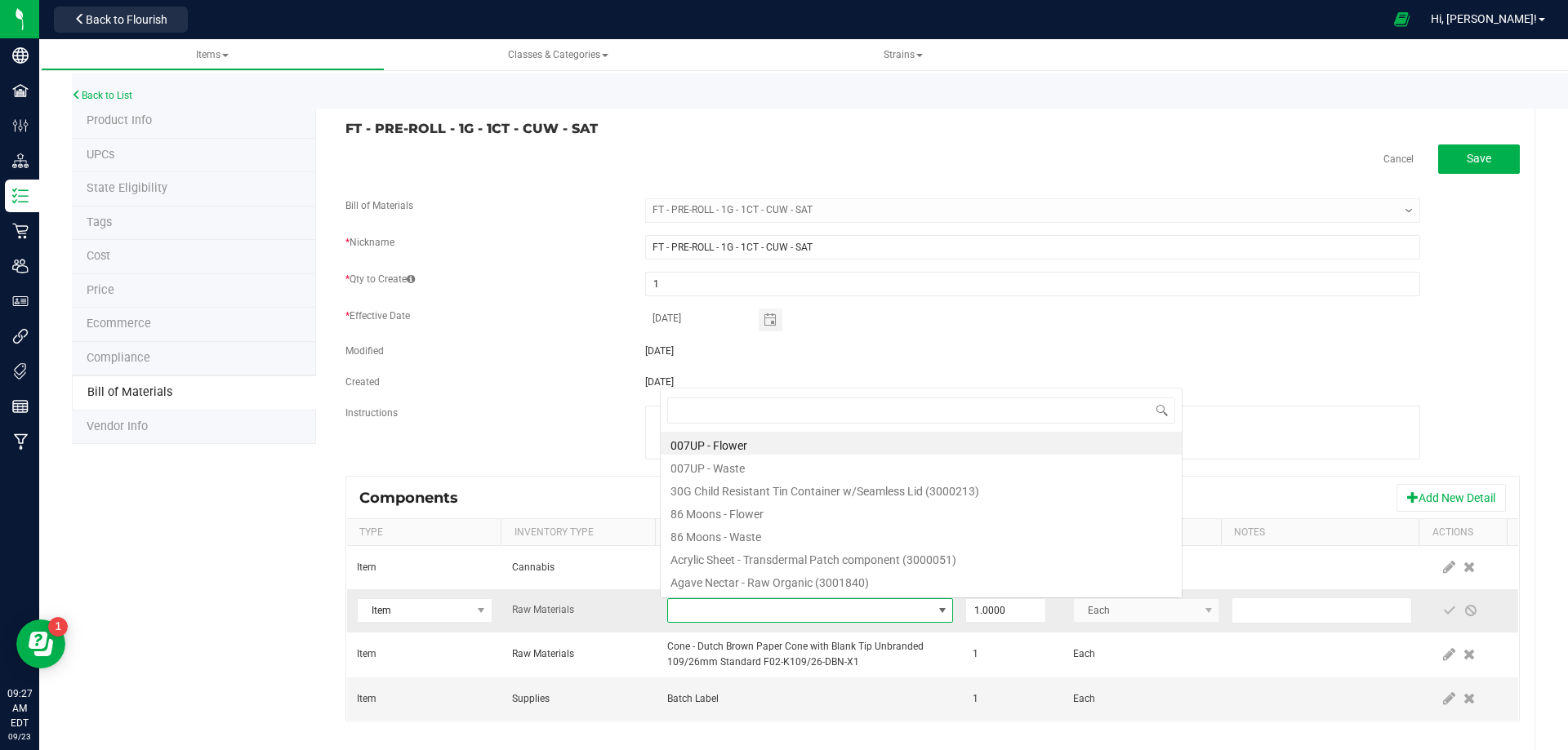
scroll to position [25, 278]
type input "3004471"
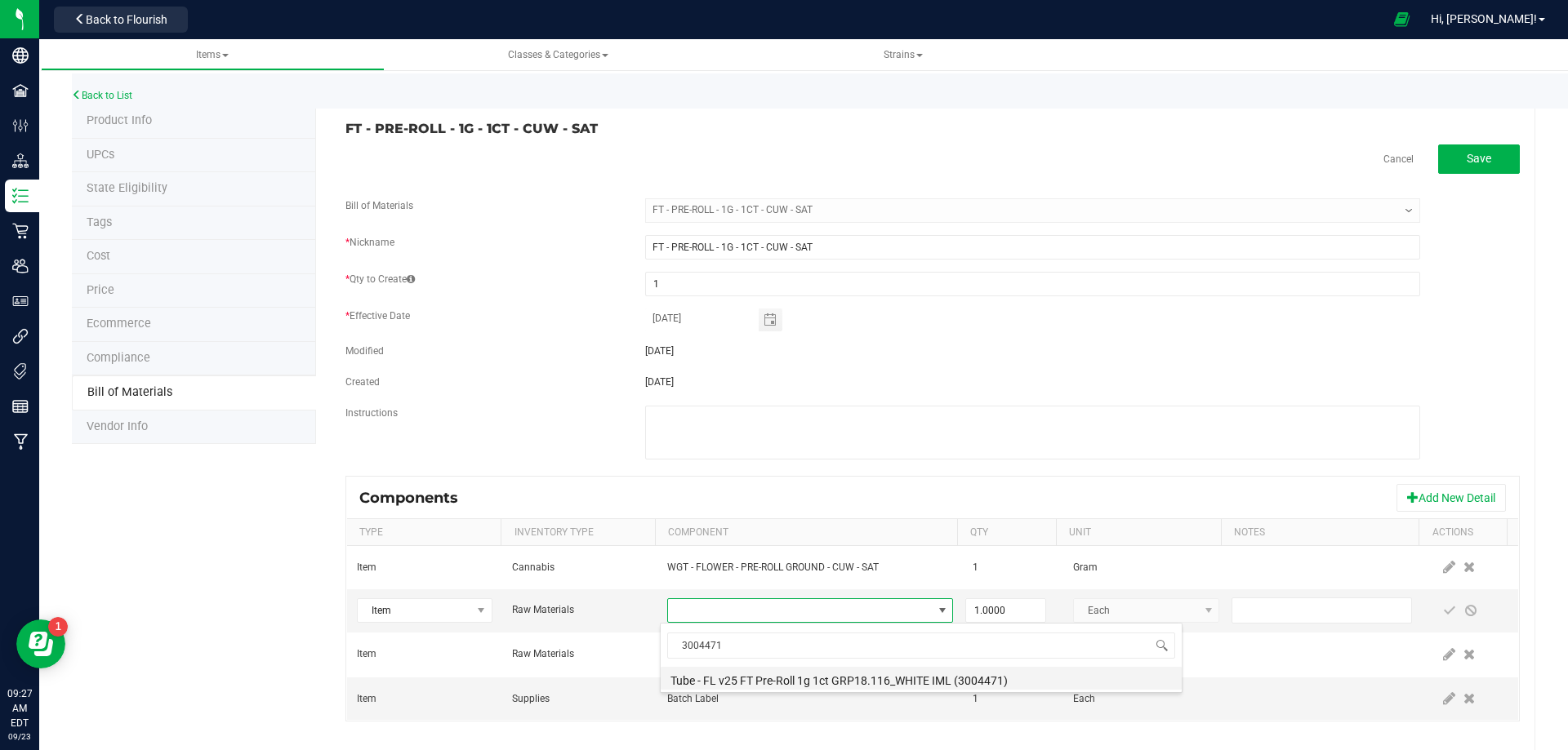
click at [735, 684] on li "Tube - FL v25 FT Pre-Roll 1g 1ct GRP18.116_WHITE IML (3004471)" at bounding box center [921, 678] width 521 height 23
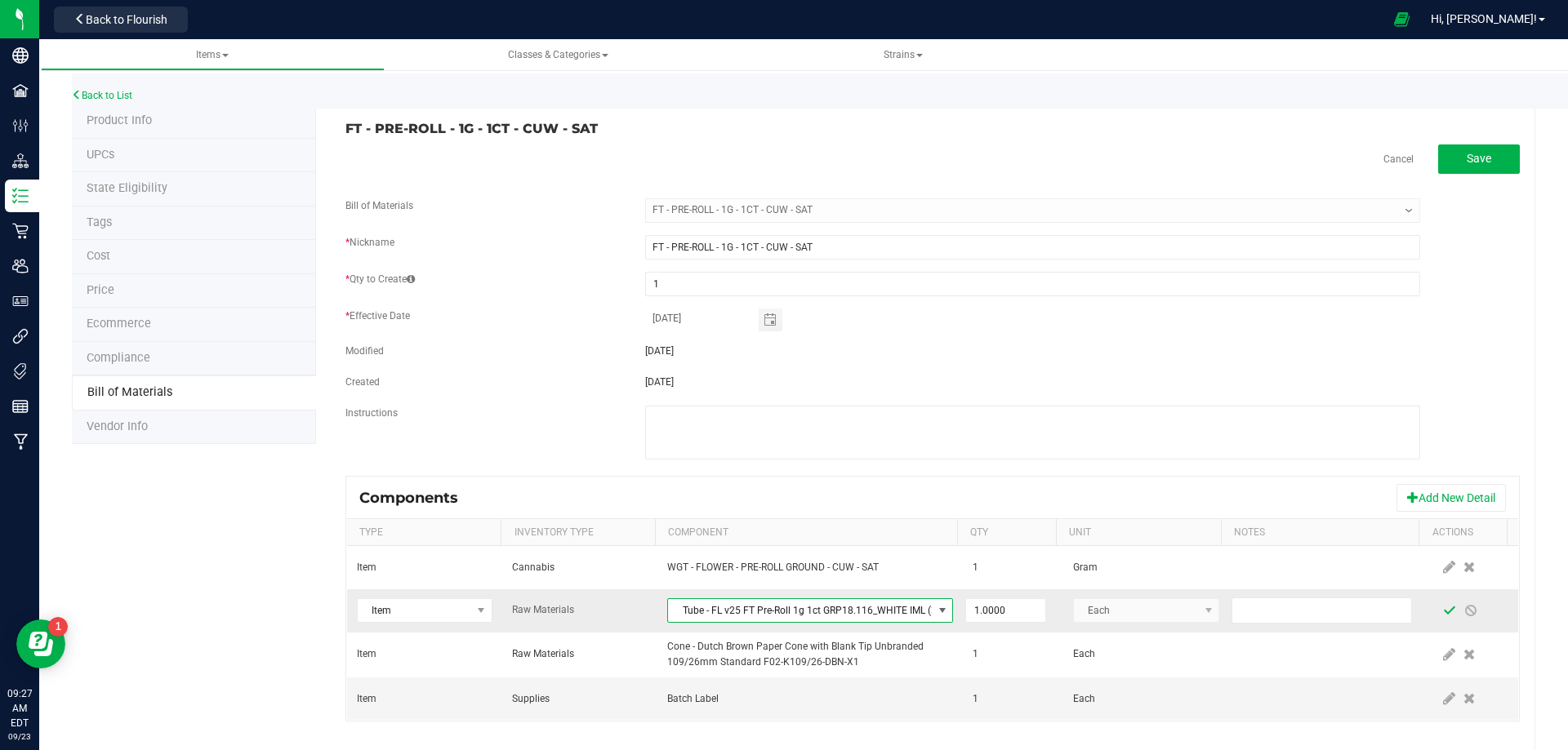
click at [1443, 606] on span at bounding box center [1450, 610] width 13 height 13
click at [117, 90] on link "Back to List" at bounding box center [102, 95] width 60 height 11
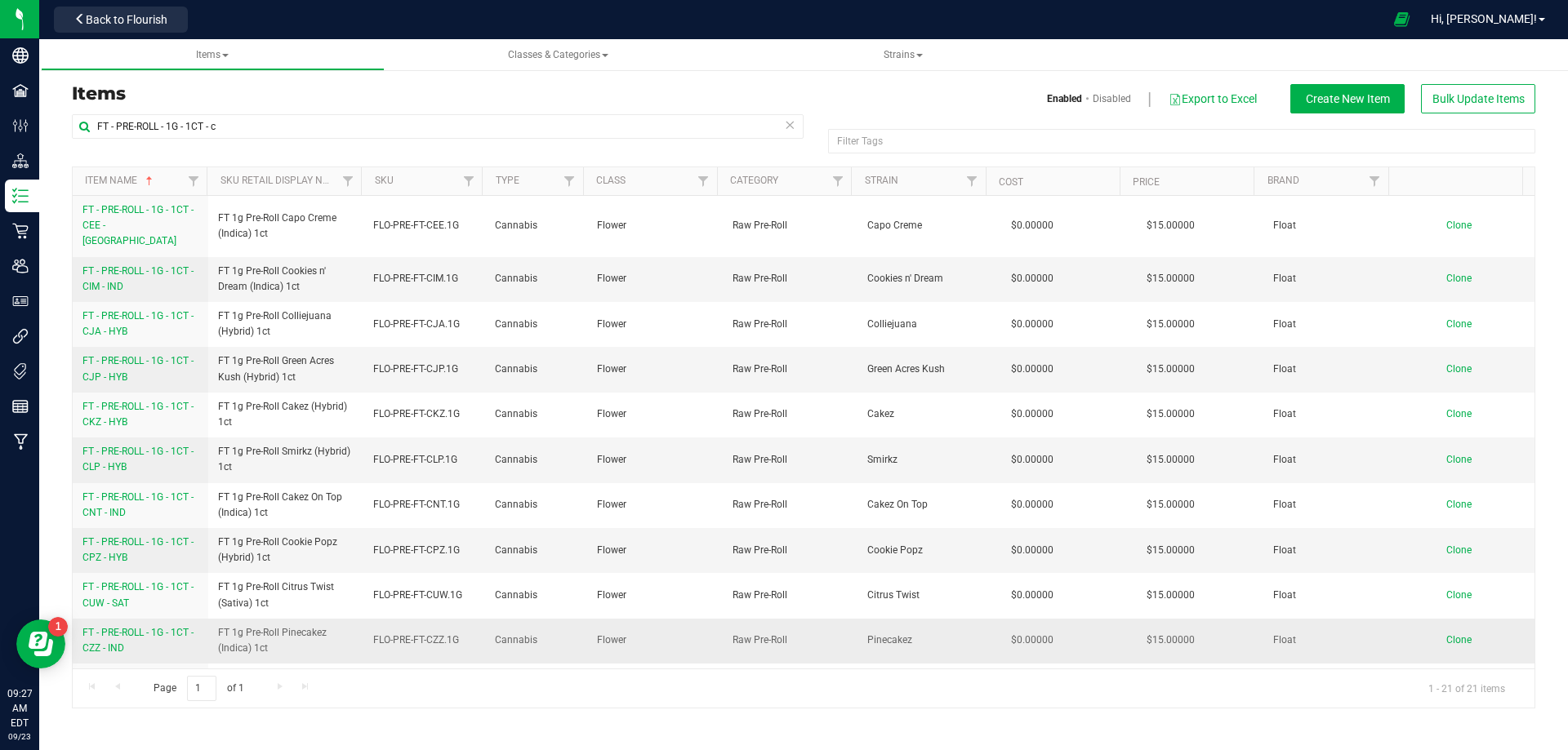
click at [112, 626] on span "FT - PRE-ROLL - 1G - 1CT - CZZ - IND" at bounding box center [138, 640] width 111 height 27
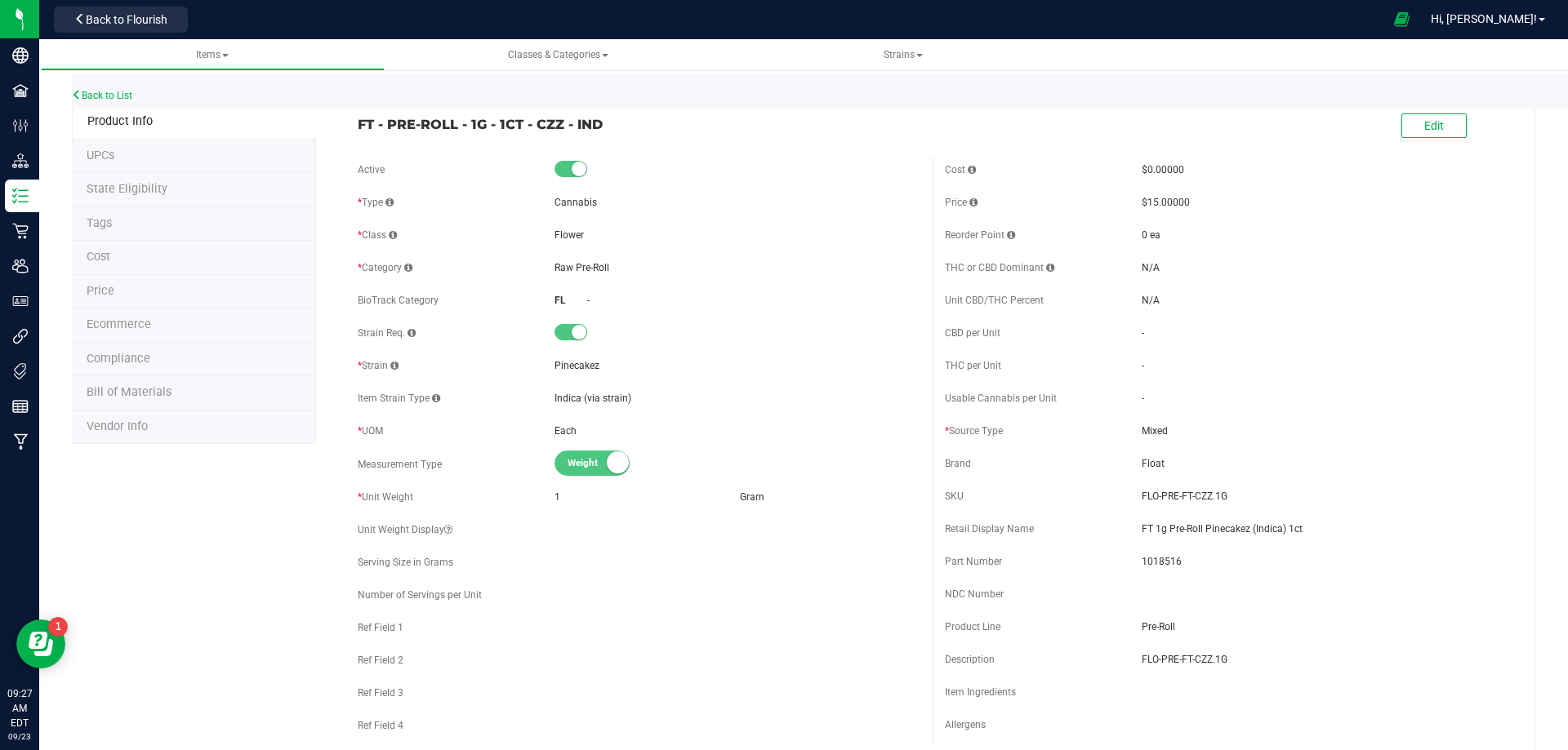
click at [126, 385] on li "Bill of Materials" at bounding box center [194, 393] width 244 height 34
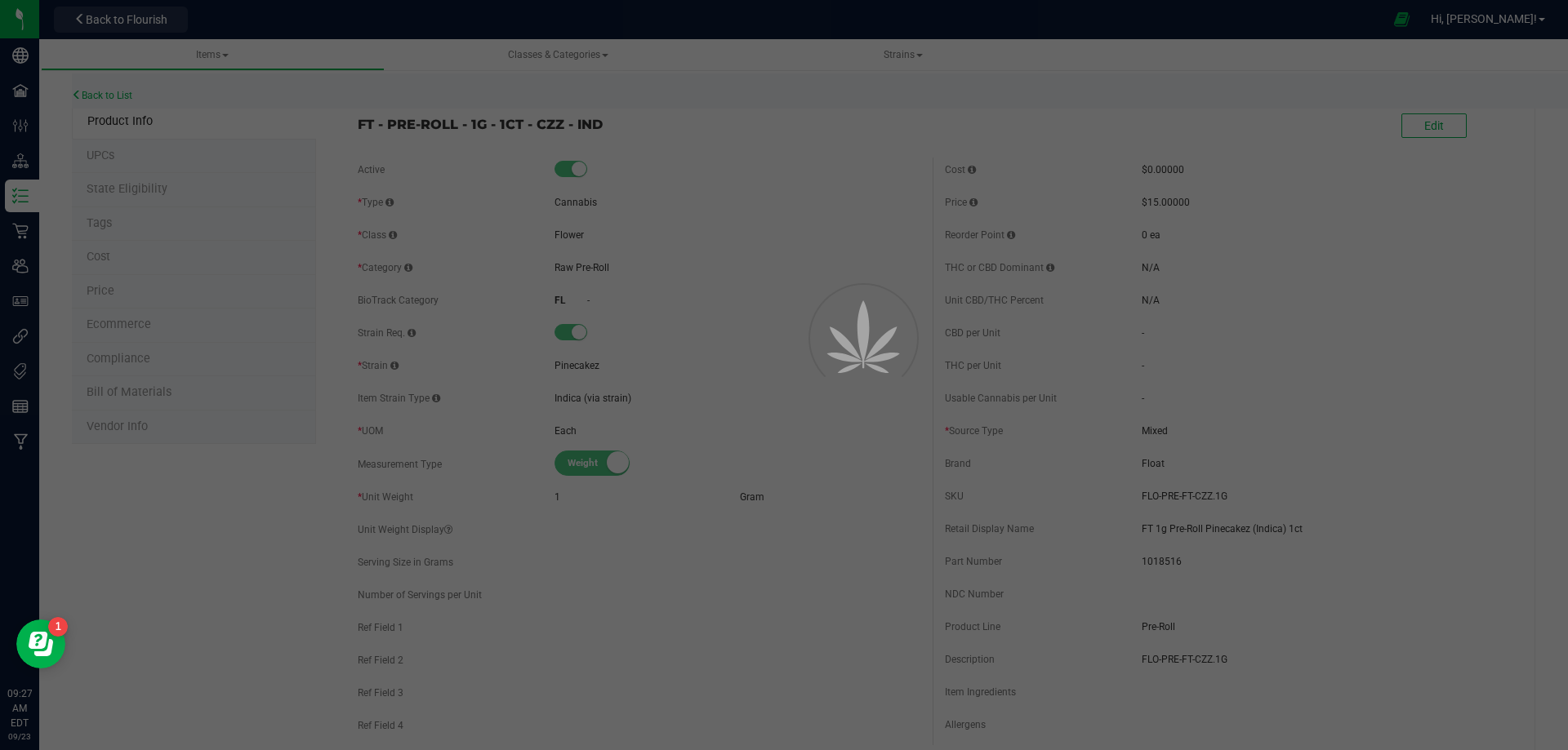
select select "13488"
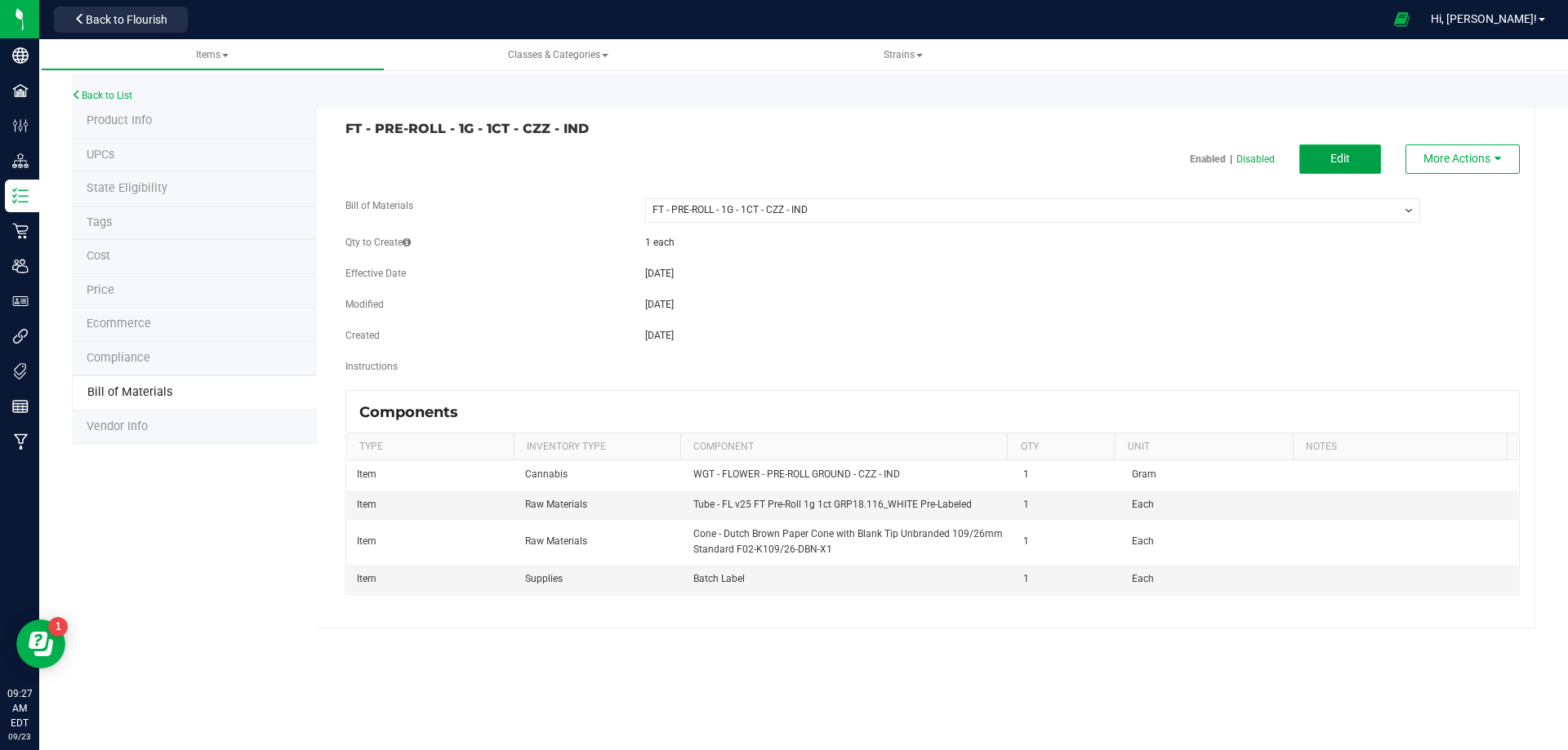
click at [1330, 163] on button "Edit" at bounding box center [1340, 158] width 82 height 29
select select "13488"
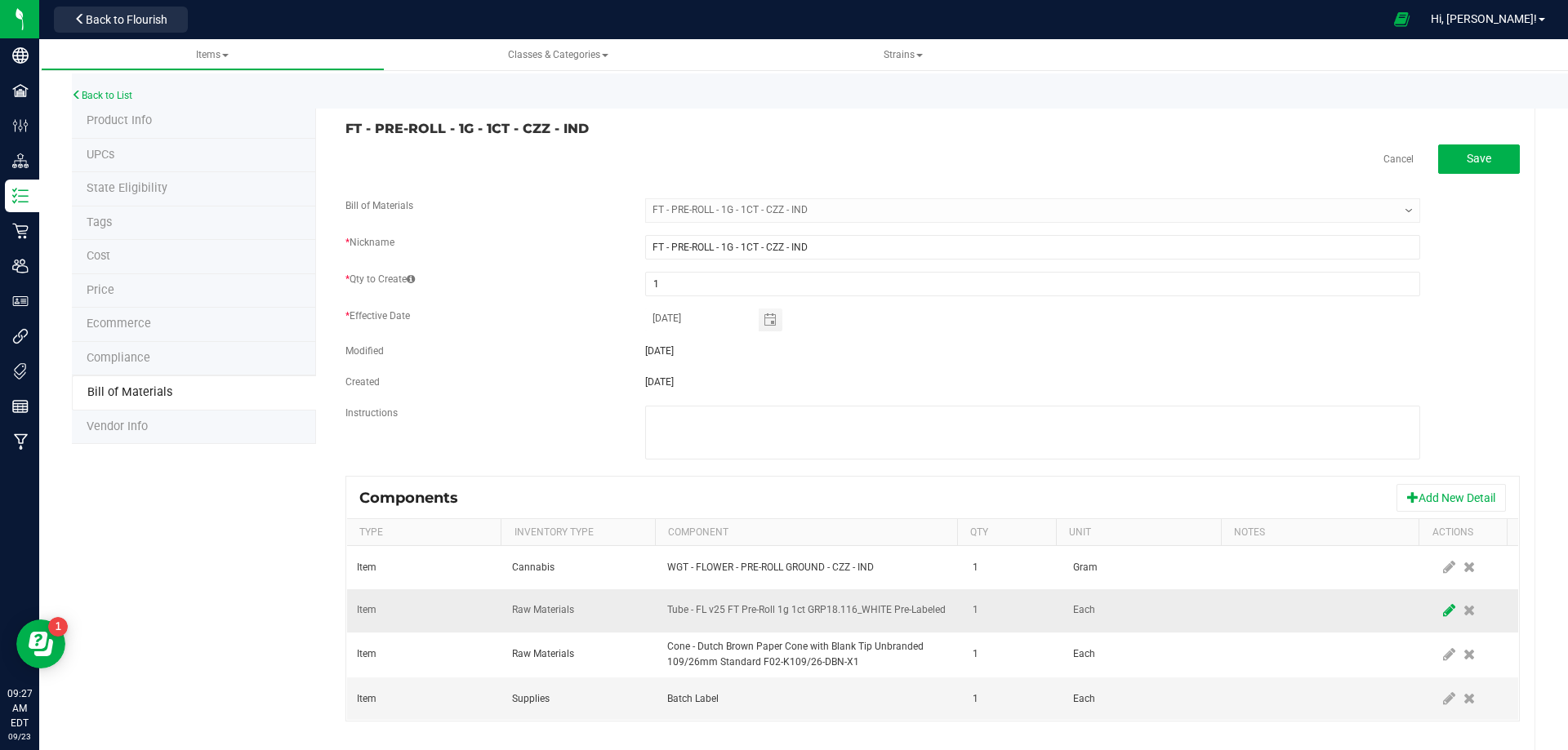
click at [1440, 608] on span at bounding box center [1450, 610] width 21 height 29
click at [867, 618] on span "NO DATA FOUND" at bounding box center [800, 610] width 263 height 23
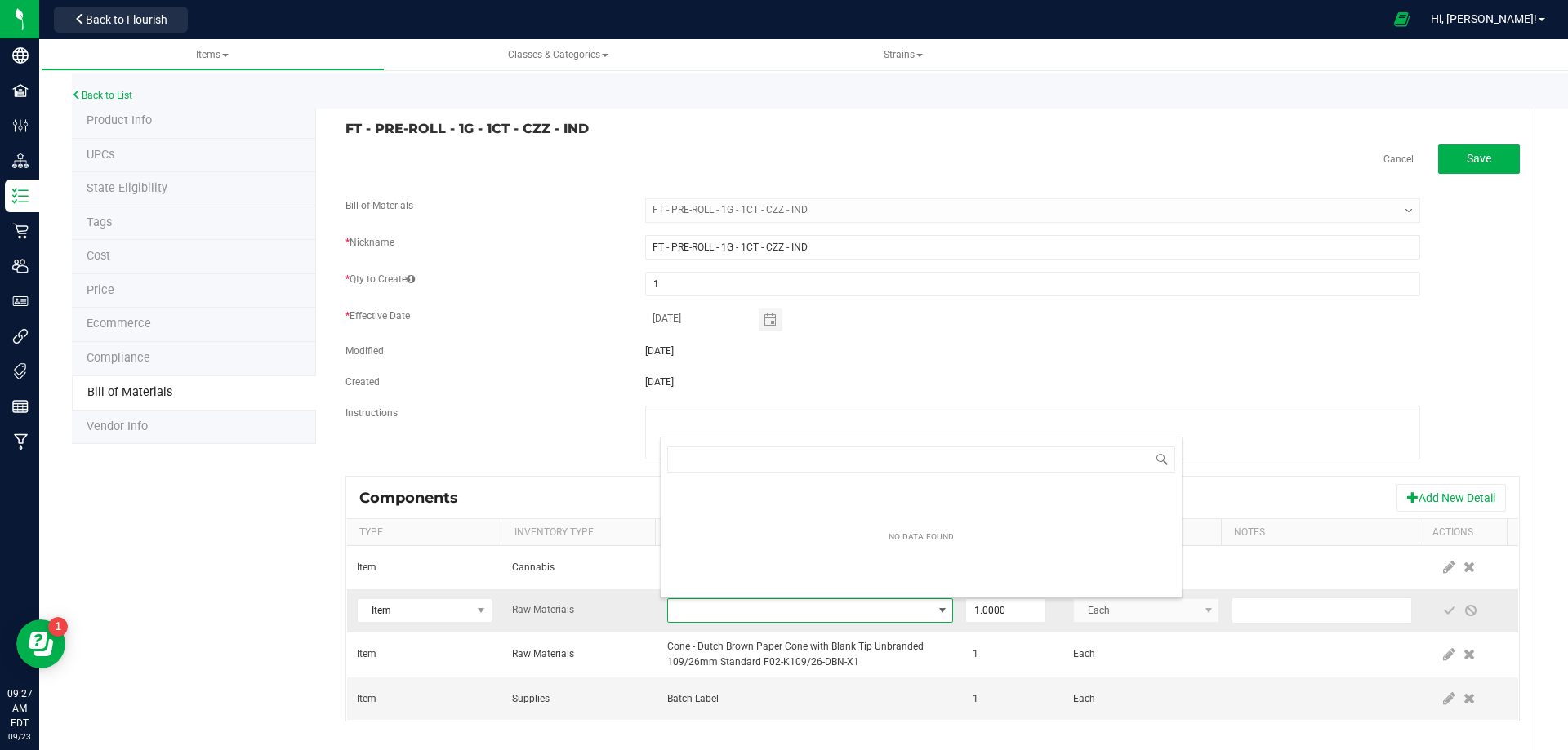
type input "3004471"
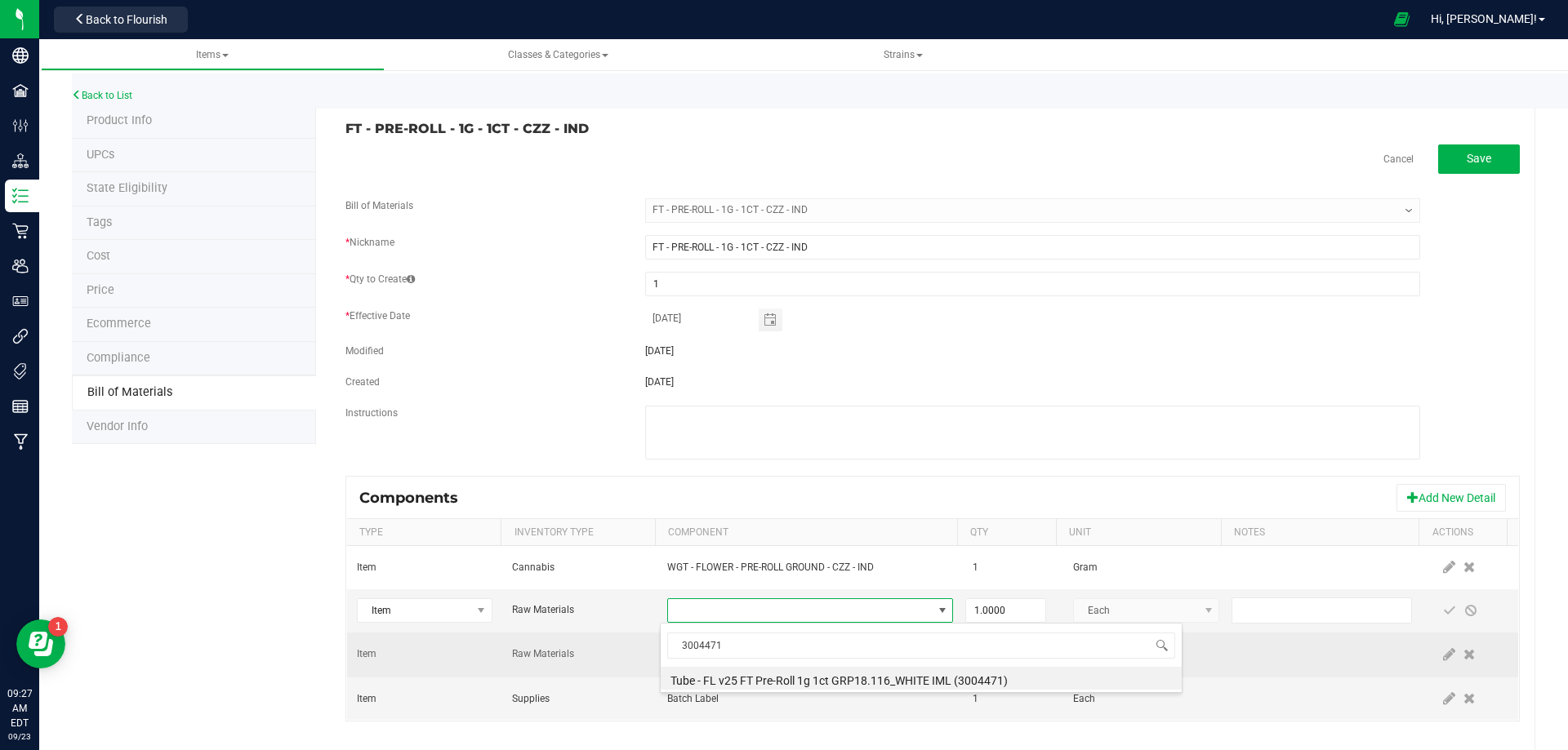
click at [784, 678] on li "Tube - FL v25 FT Pre-Roll 1g 1ct GRP18.116_WHITE IML (3004471)" at bounding box center [921, 678] width 521 height 23
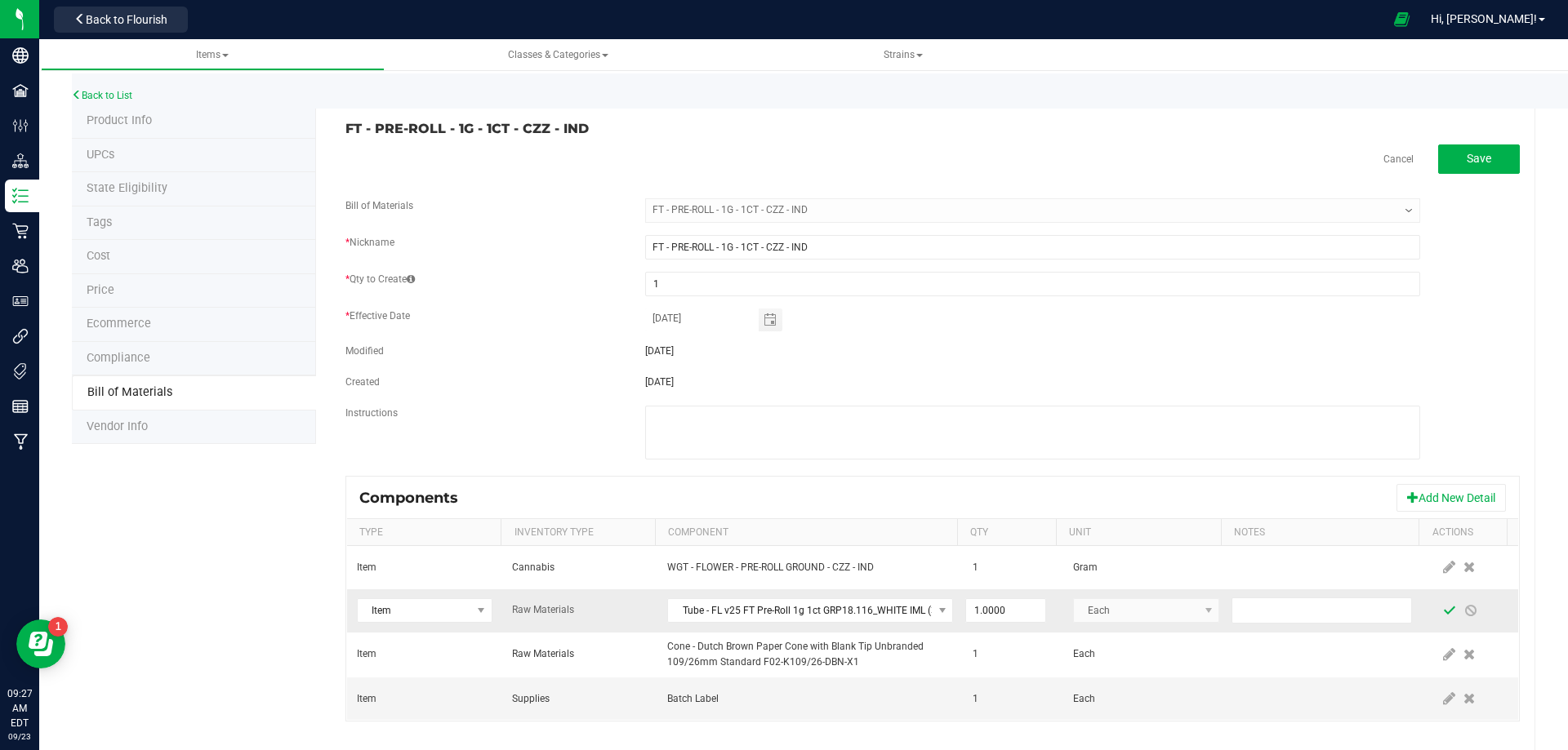
click at [1443, 615] on span at bounding box center [1450, 610] width 13 height 13
click at [117, 95] on link "Back to List" at bounding box center [102, 95] width 60 height 11
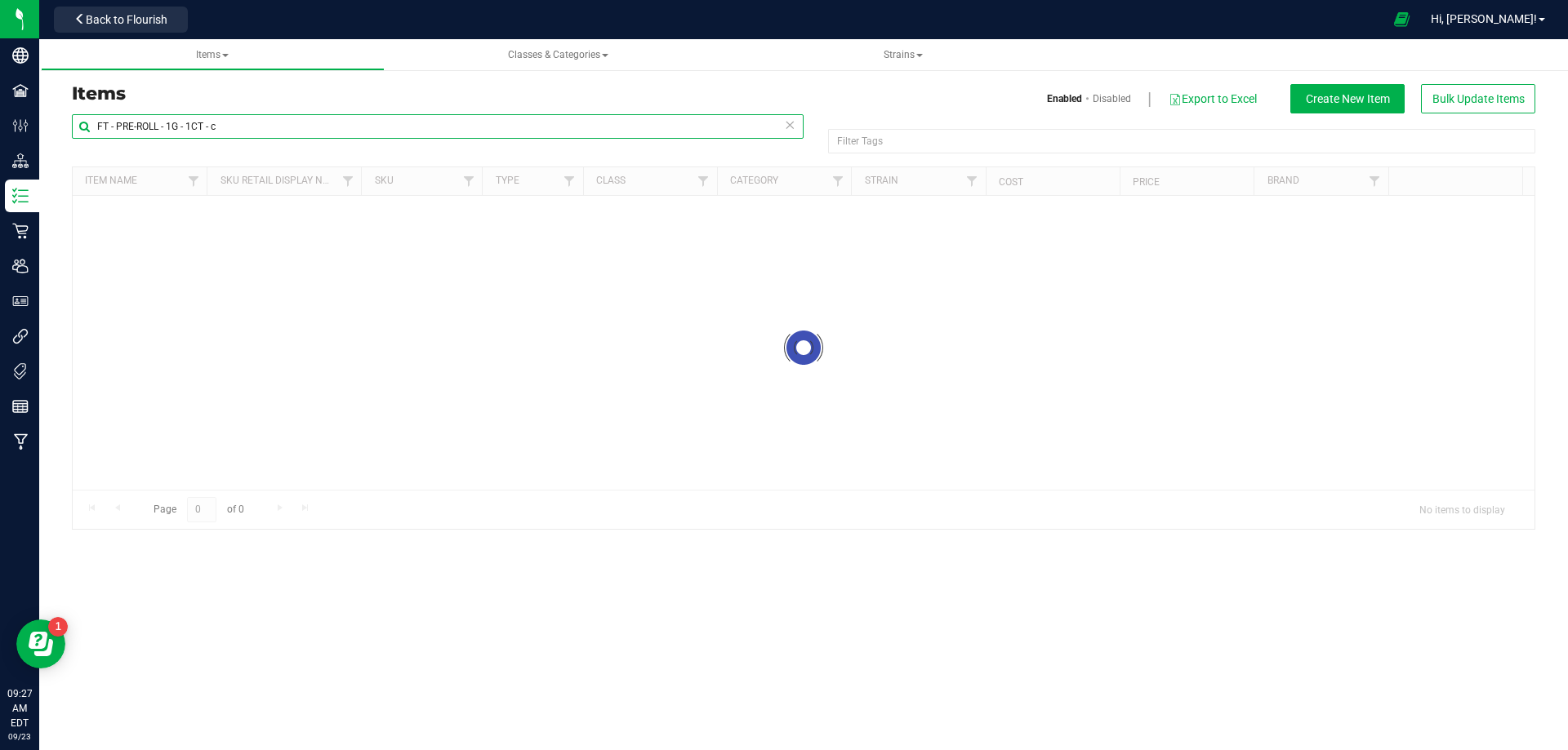
click at [93, 122] on input "FT - PRE-ROLL - 1G - 1CT - c" at bounding box center [437, 126] width 732 height 25
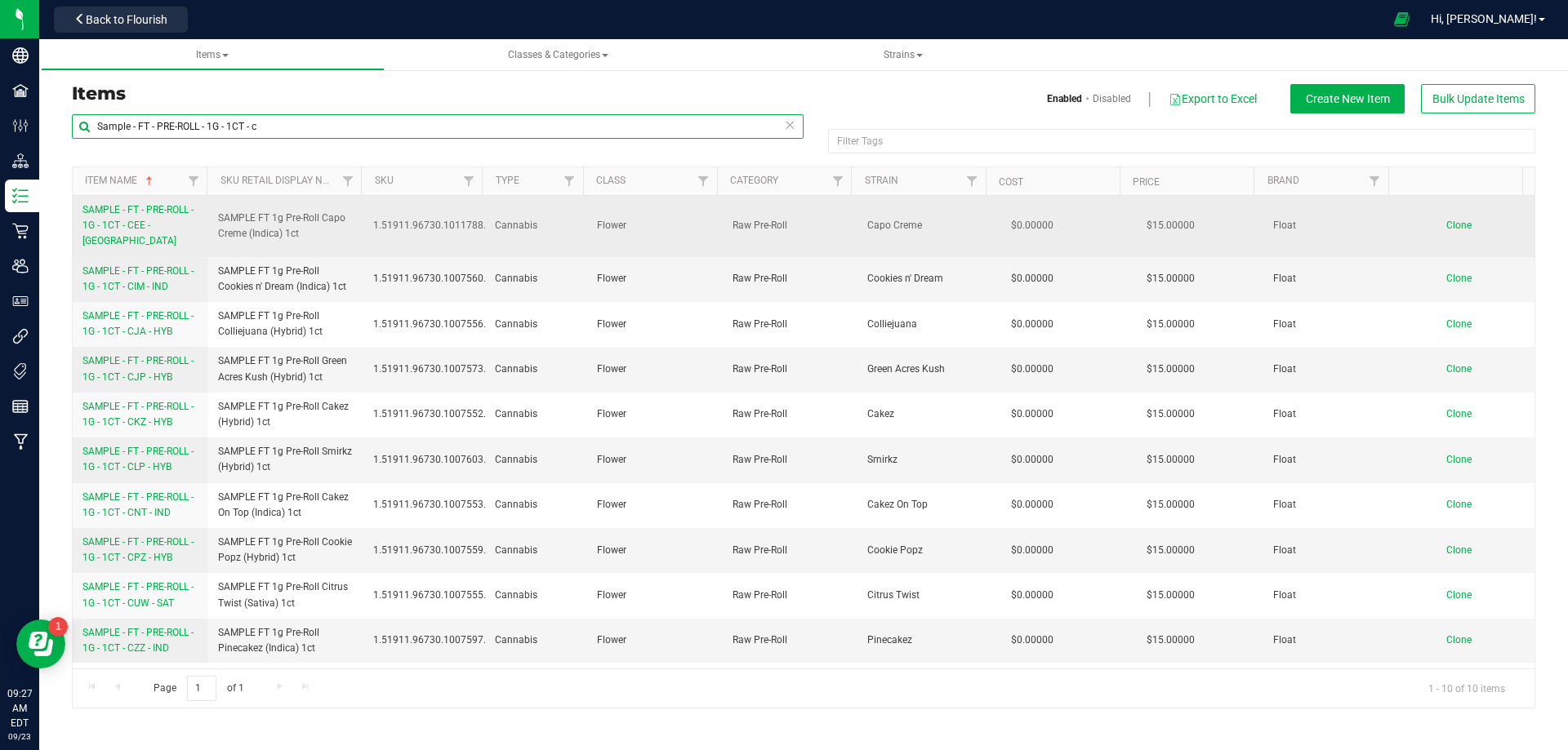
type input "Sample - FT - PRE-ROLL - 1G - 1CT - c"
click at [143, 227] on span "SAMPLE - FT - PRE-ROLL - 1G - 1CT - CEE - [GEOGRAPHIC_DATA]" at bounding box center [138, 225] width 111 height 42
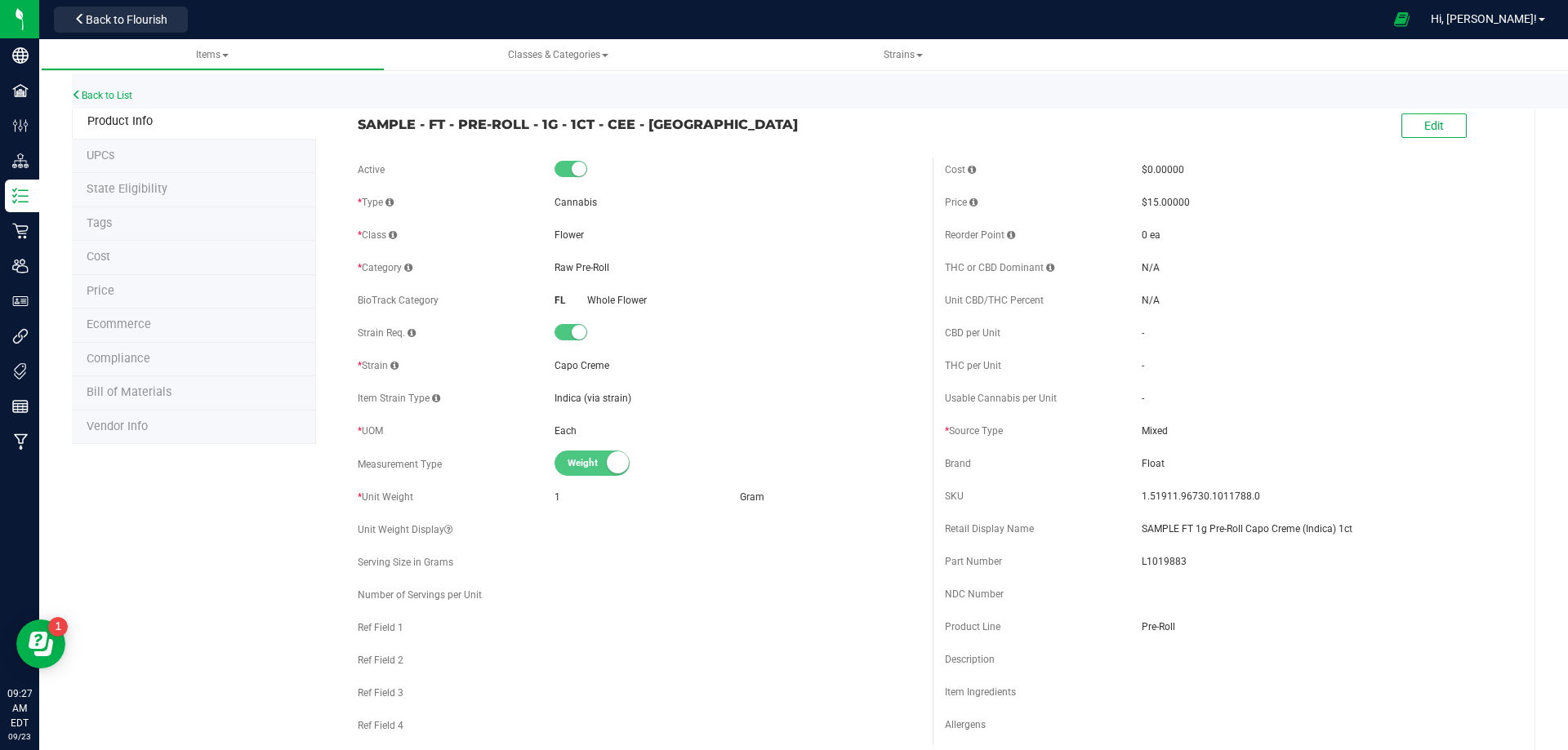
click at [117, 392] on span "Bill of Materials" at bounding box center [129, 392] width 85 height 14
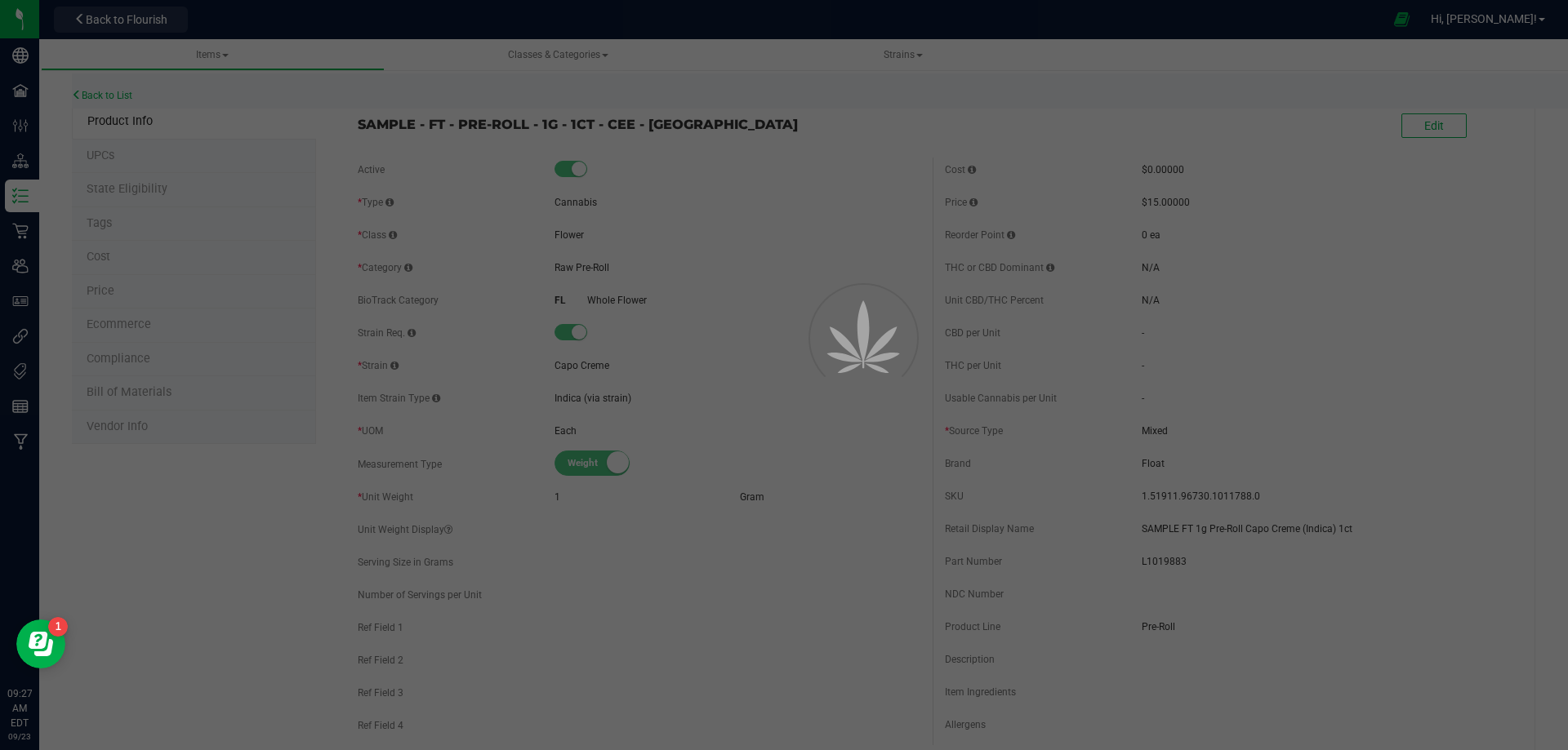
select select "13683"
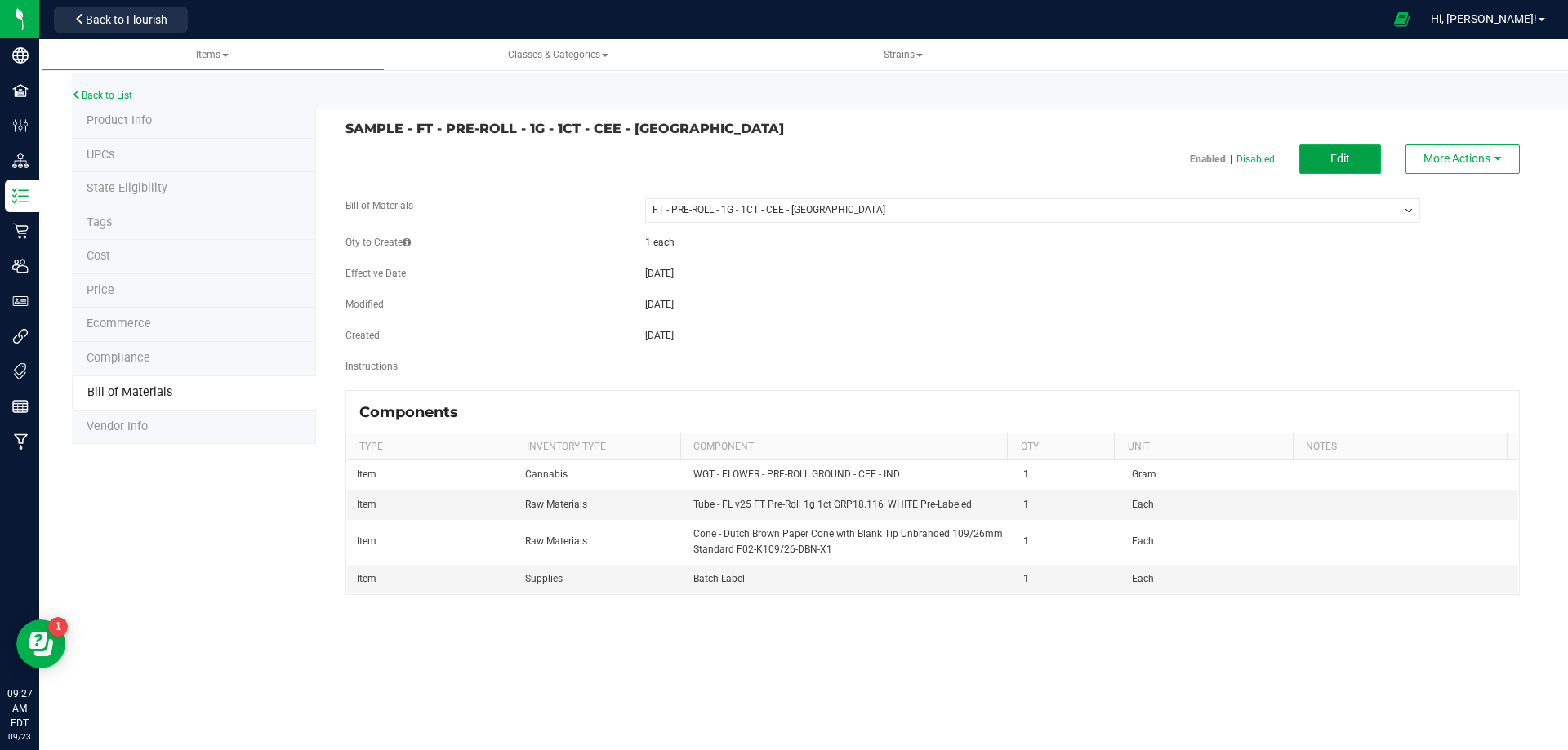
click at [1329, 158] on button "Edit" at bounding box center [1340, 158] width 82 height 29
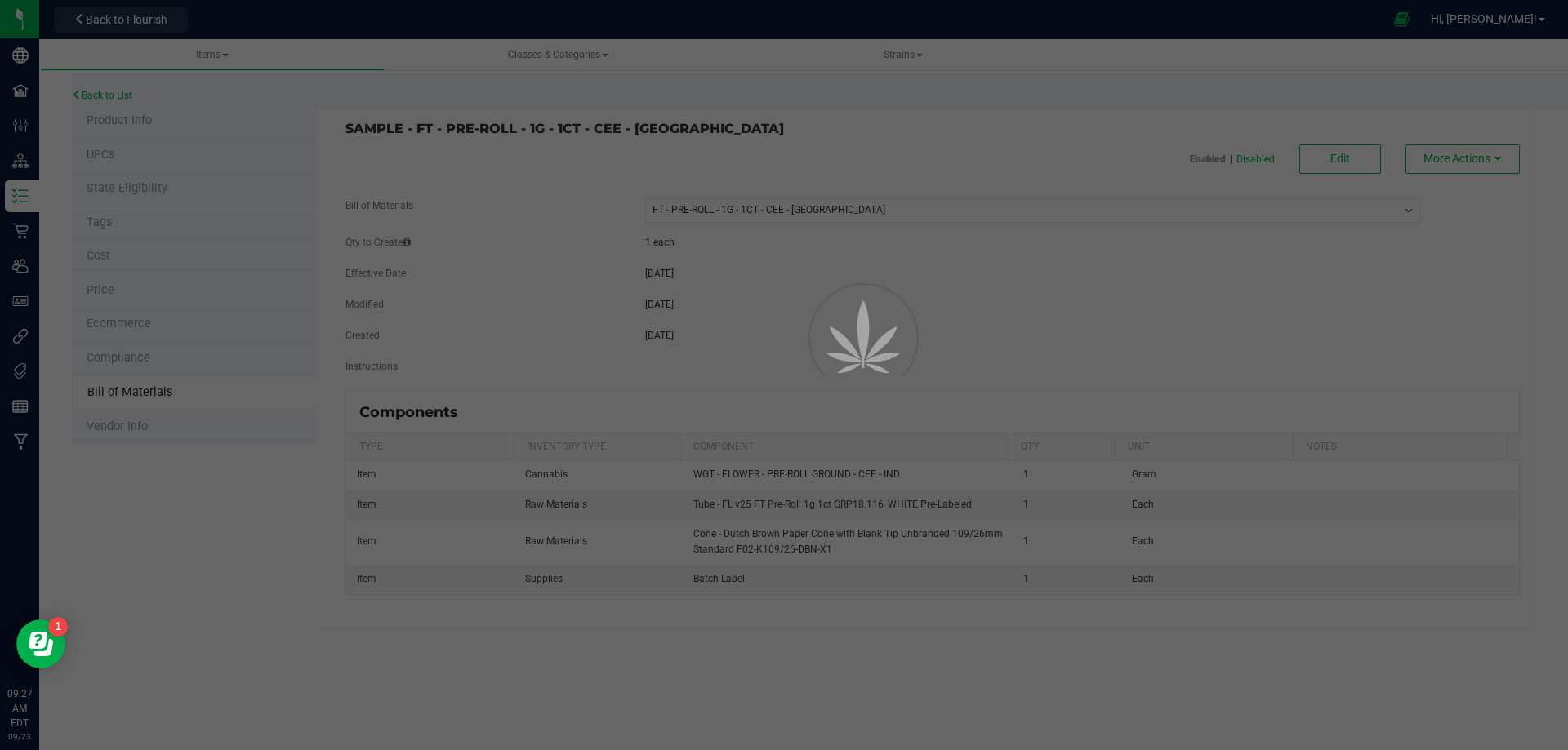
select select "13683"
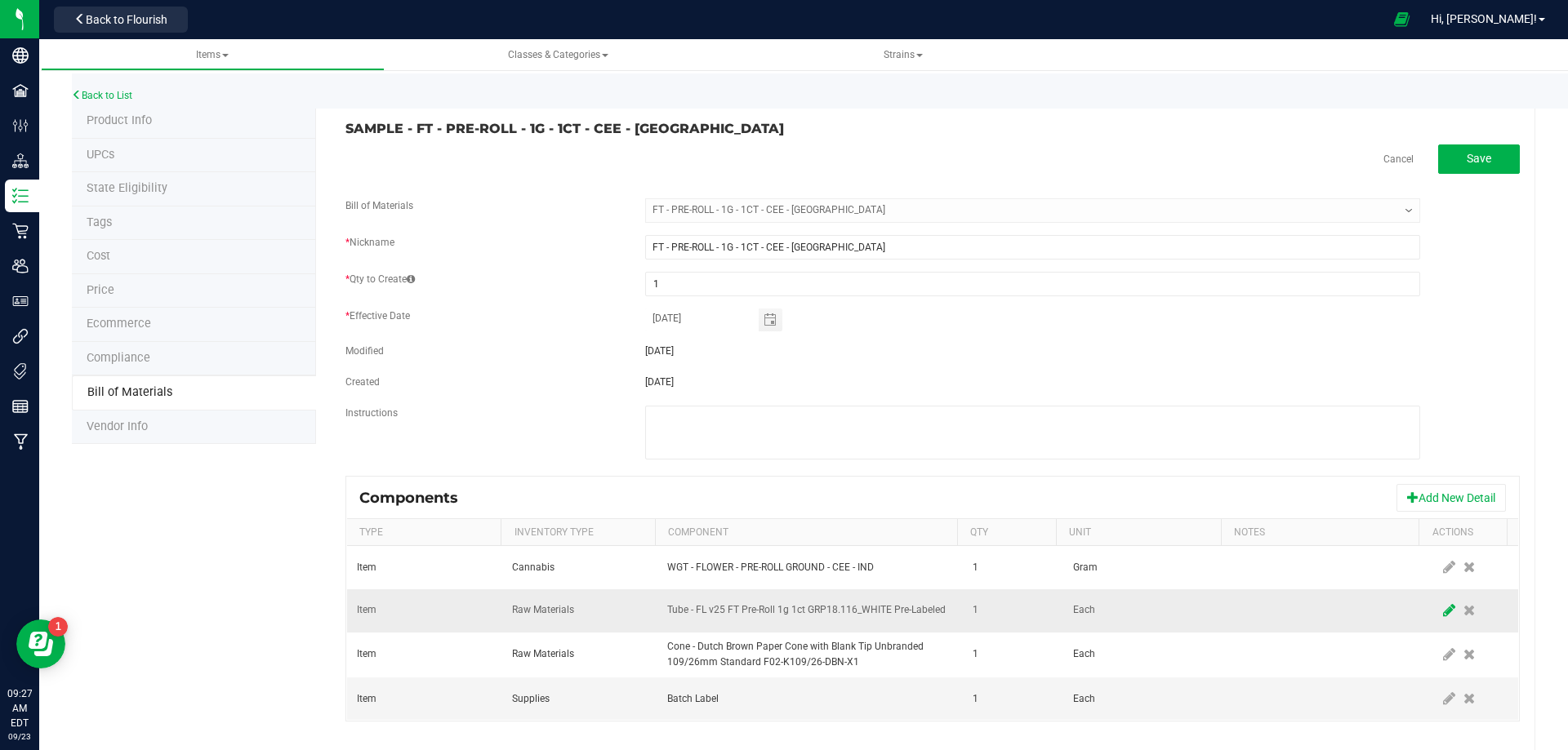
click at [1443, 612] on icon at bounding box center [1449, 610] width 12 height 15
click at [763, 612] on span "NO DATA FOUND" at bounding box center [800, 610] width 263 height 23
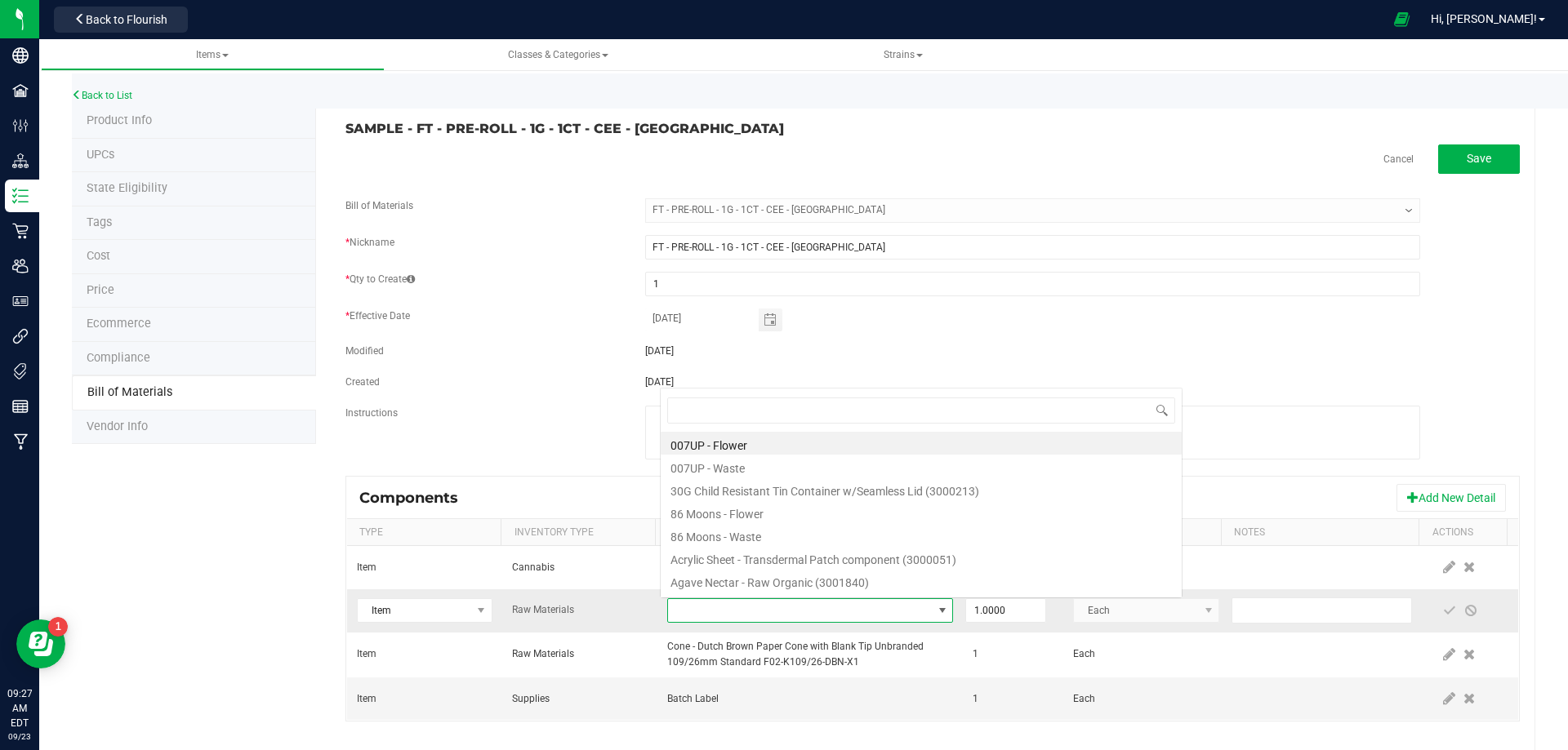
type input "3004471"
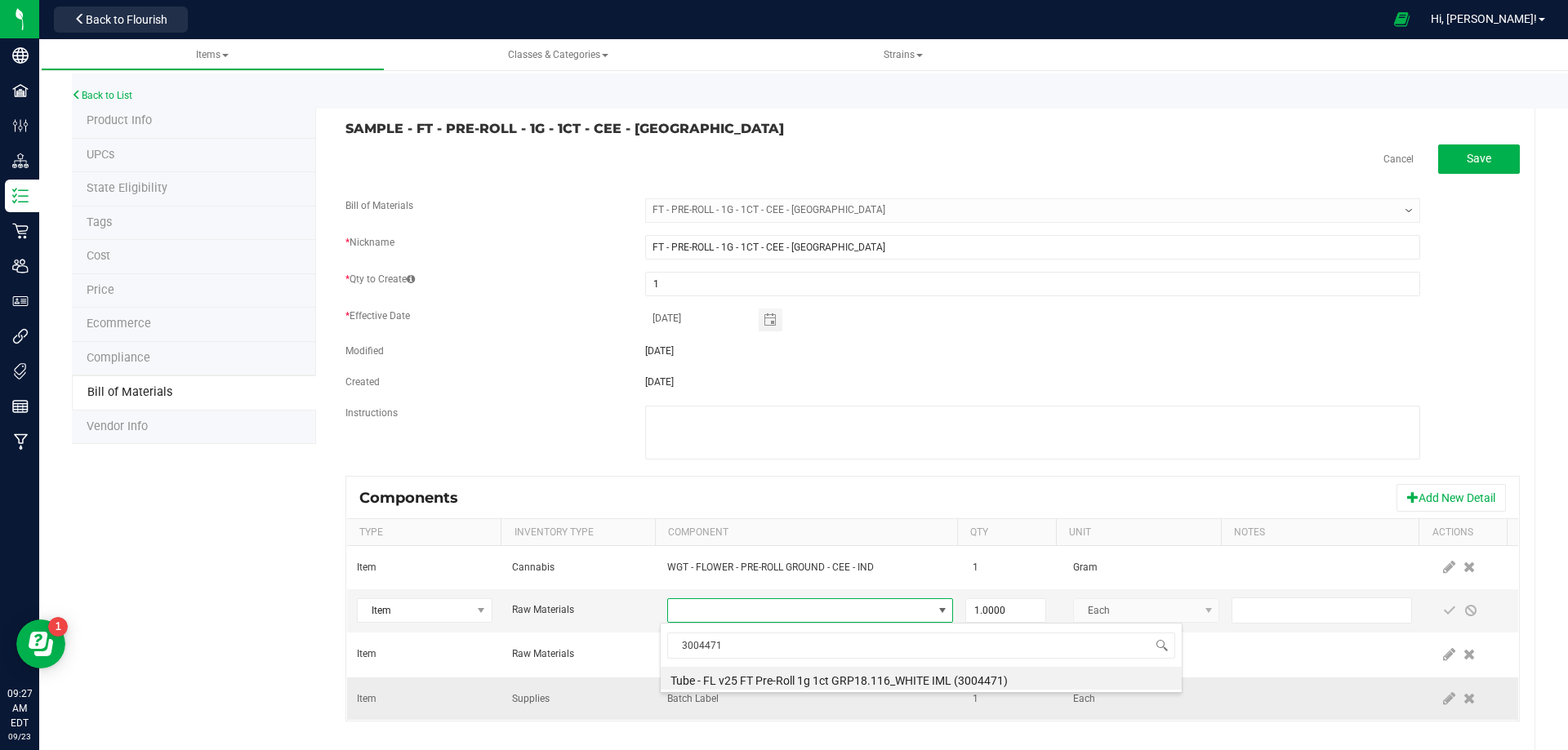
click at [767, 684] on li "Tube - FL v25 FT Pre-Roll 1g 1ct GRP18.116_WHITE IML (3004471)" at bounding box center [921, 678] width 521 height 23
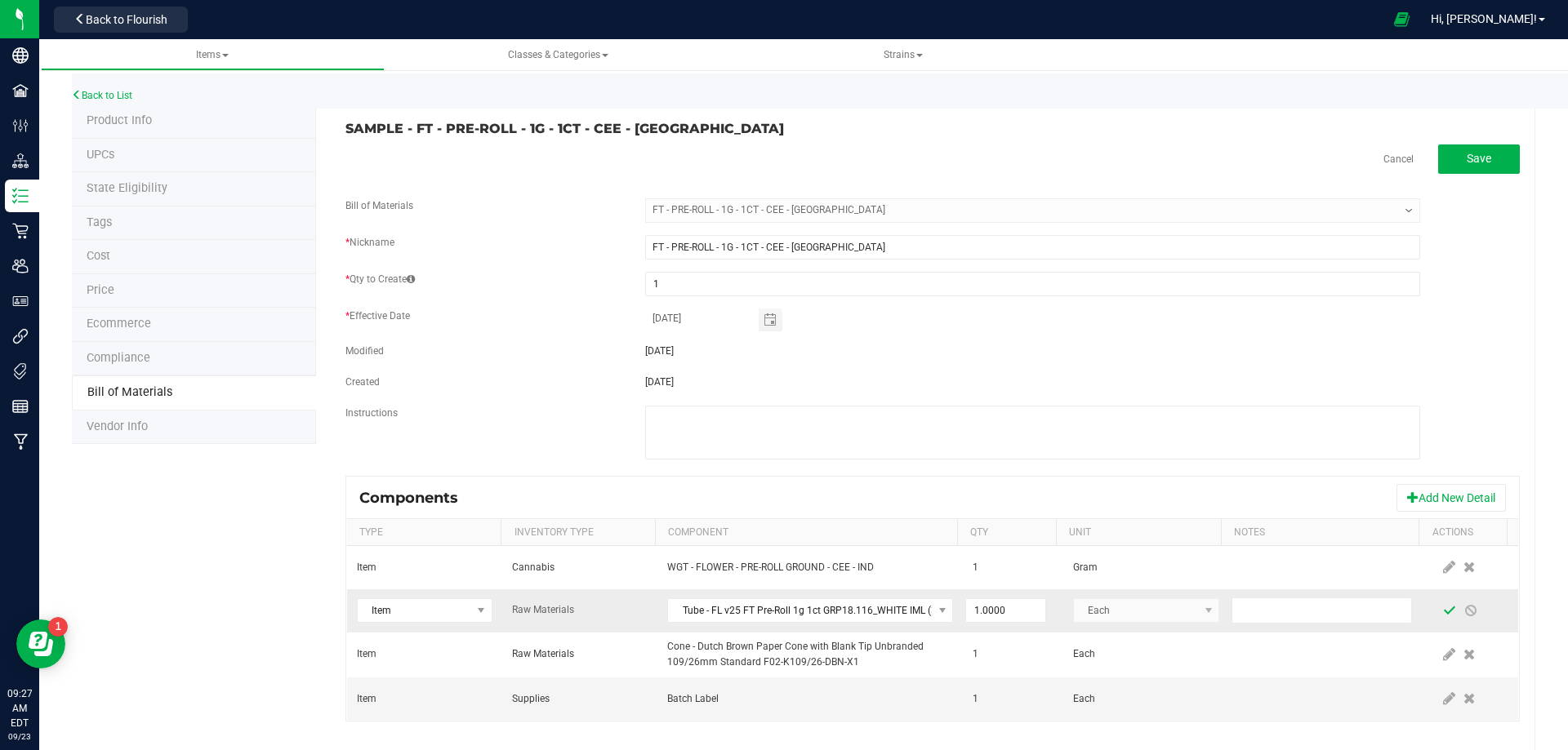
click at [1443, 610] on span at bounding box center [1450, 610] width 13 height 13
click at [93, 93] on link "Back to List" at bounding box center [102, 95] width 60 height 11
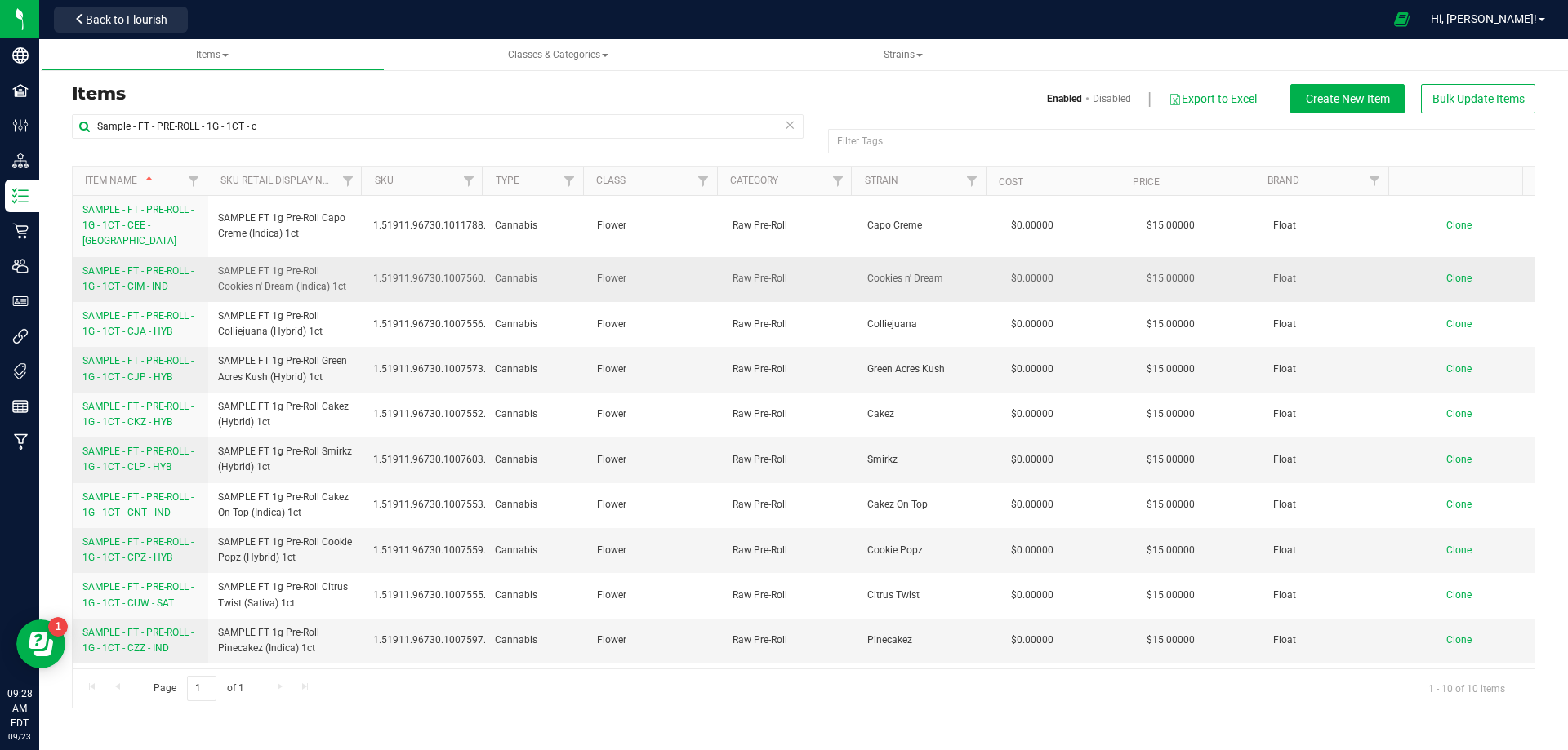
click at [136, 269] on span "SAMPLE - FT - PRE-ROLL - 1G - 1CT - CIM - IND" at bounding box center [138, 278] width 111 height 27
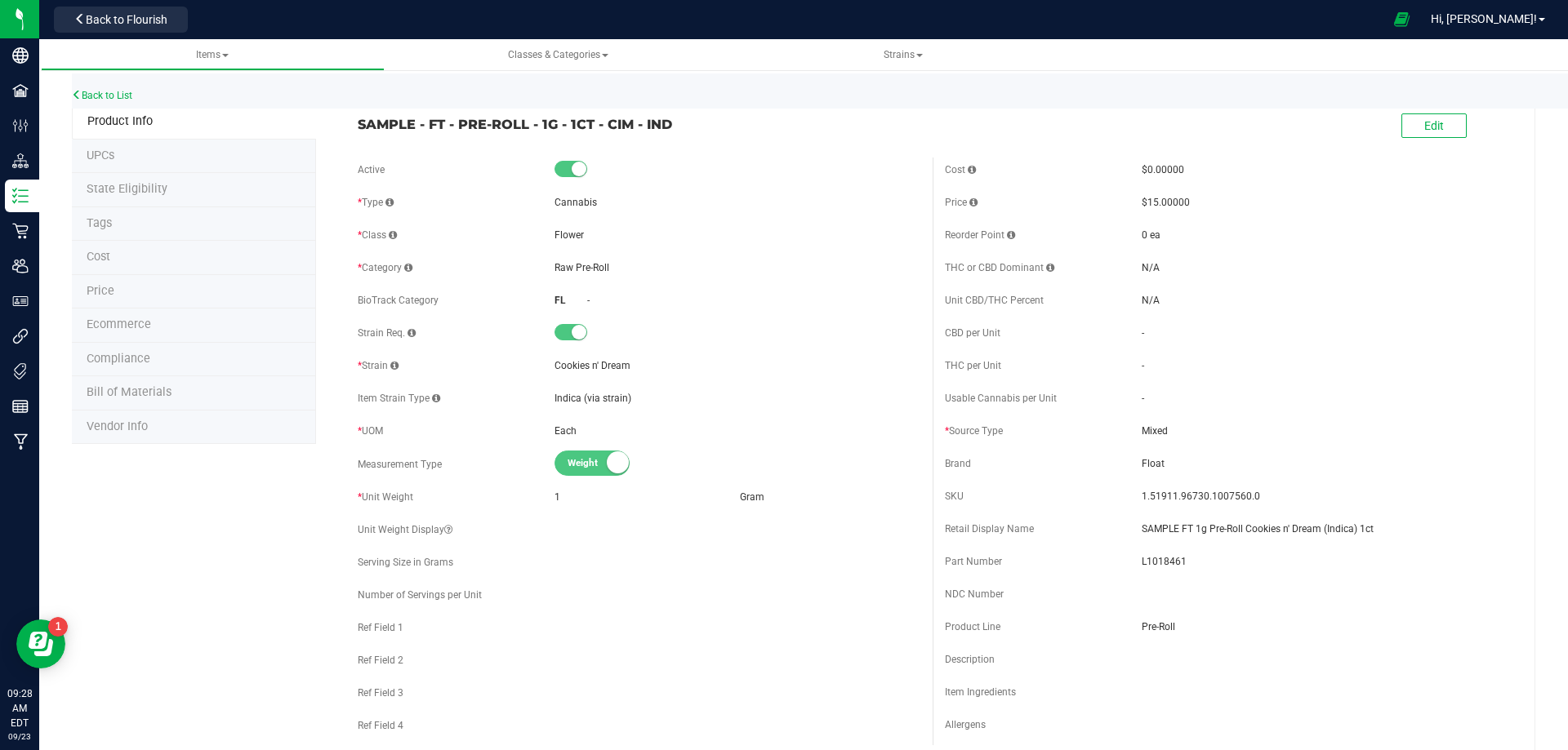
click at [148, 394] on span "Bill of Materials" at bounding box center [129, 392] width 85 height 14
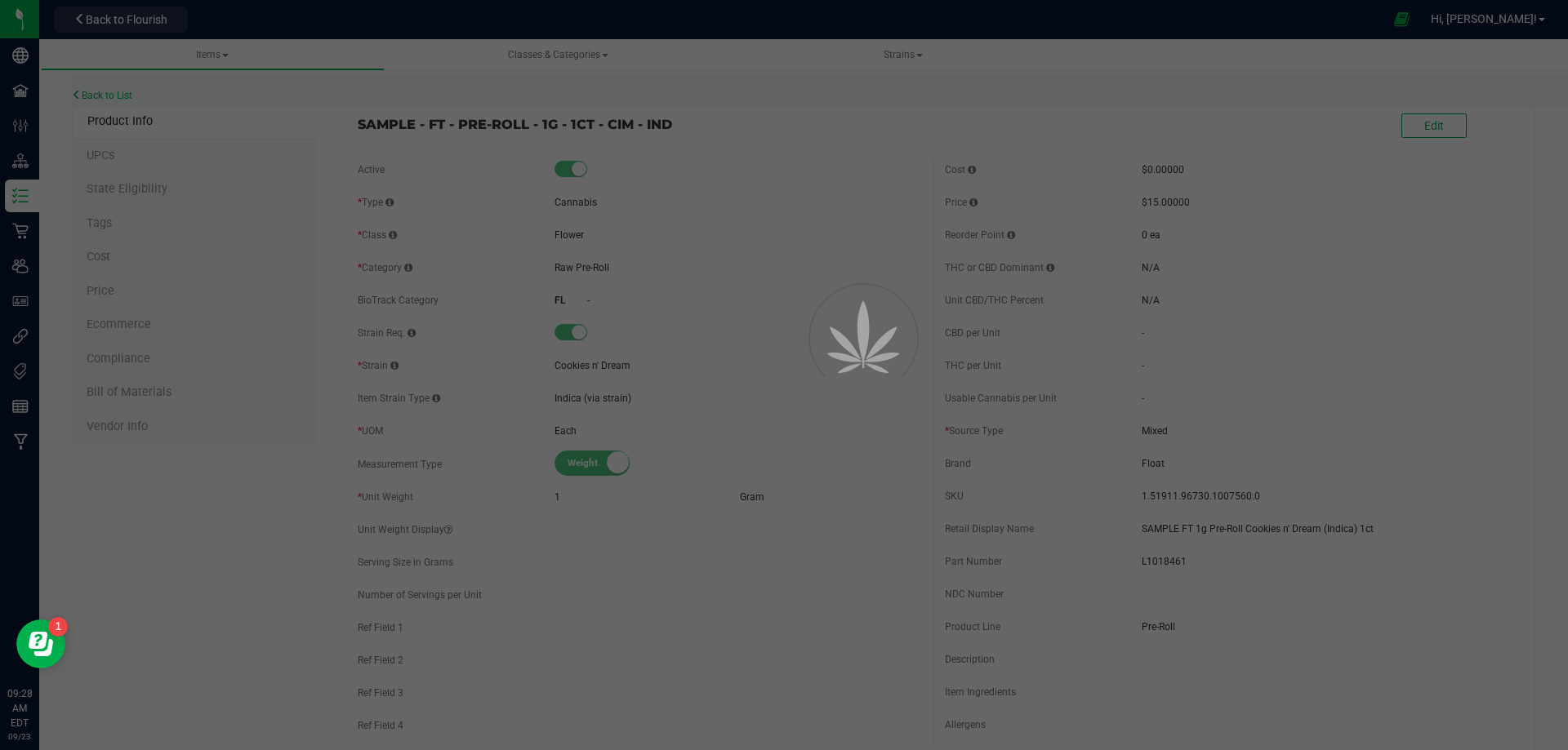
select select "13473"
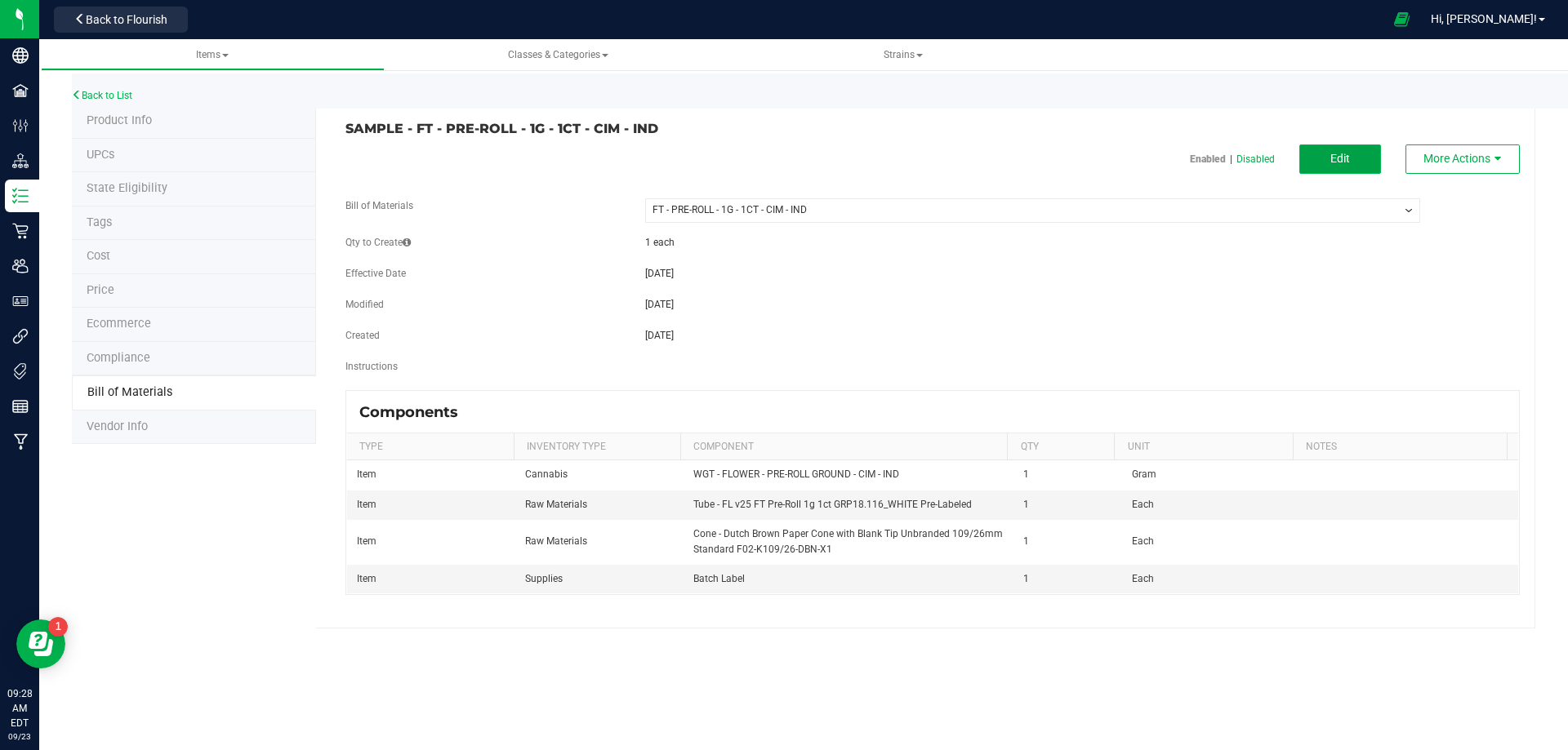
click at [1349, 152] on span "Edit" at bounding box center [1340, 158] width 20 height 13
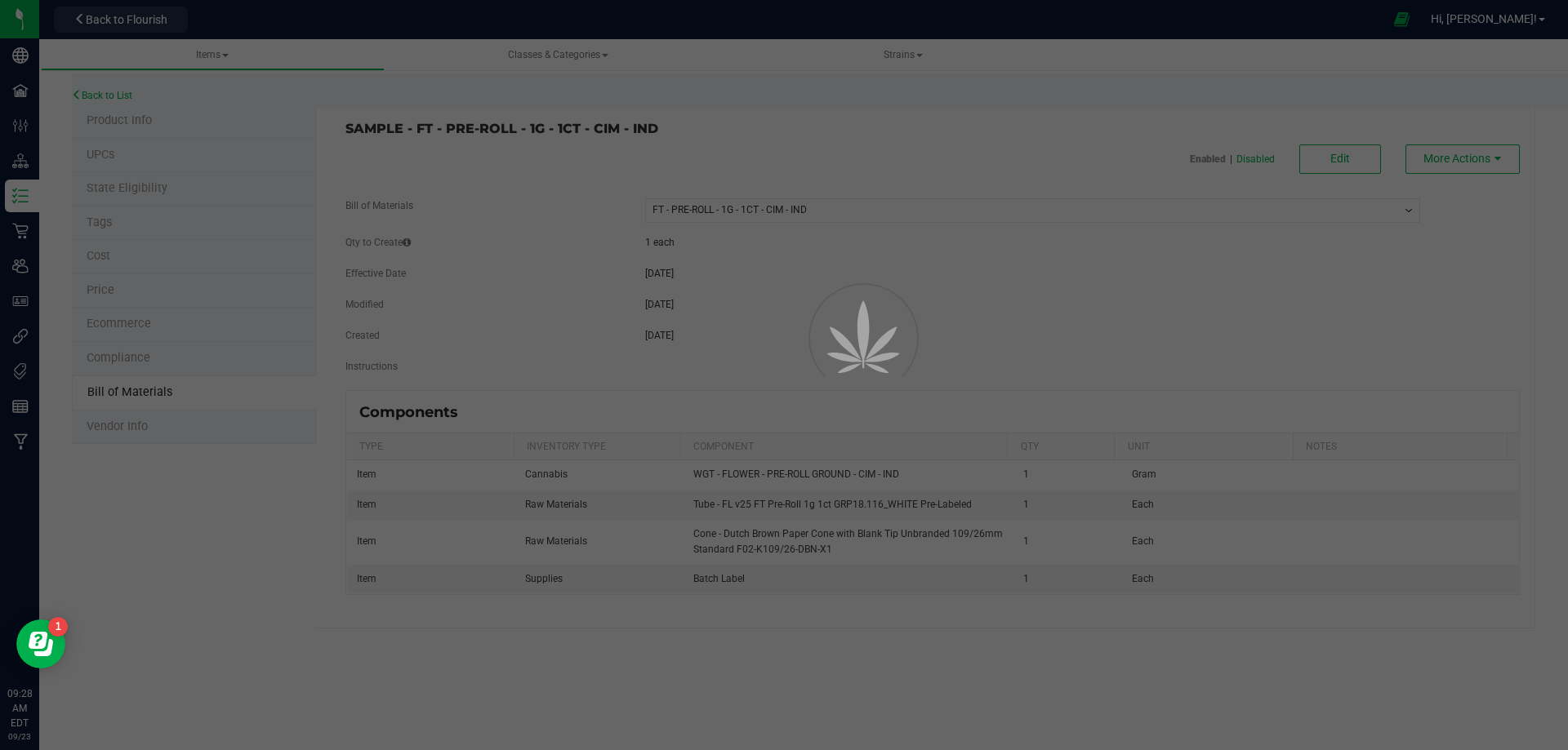
select select "13473"
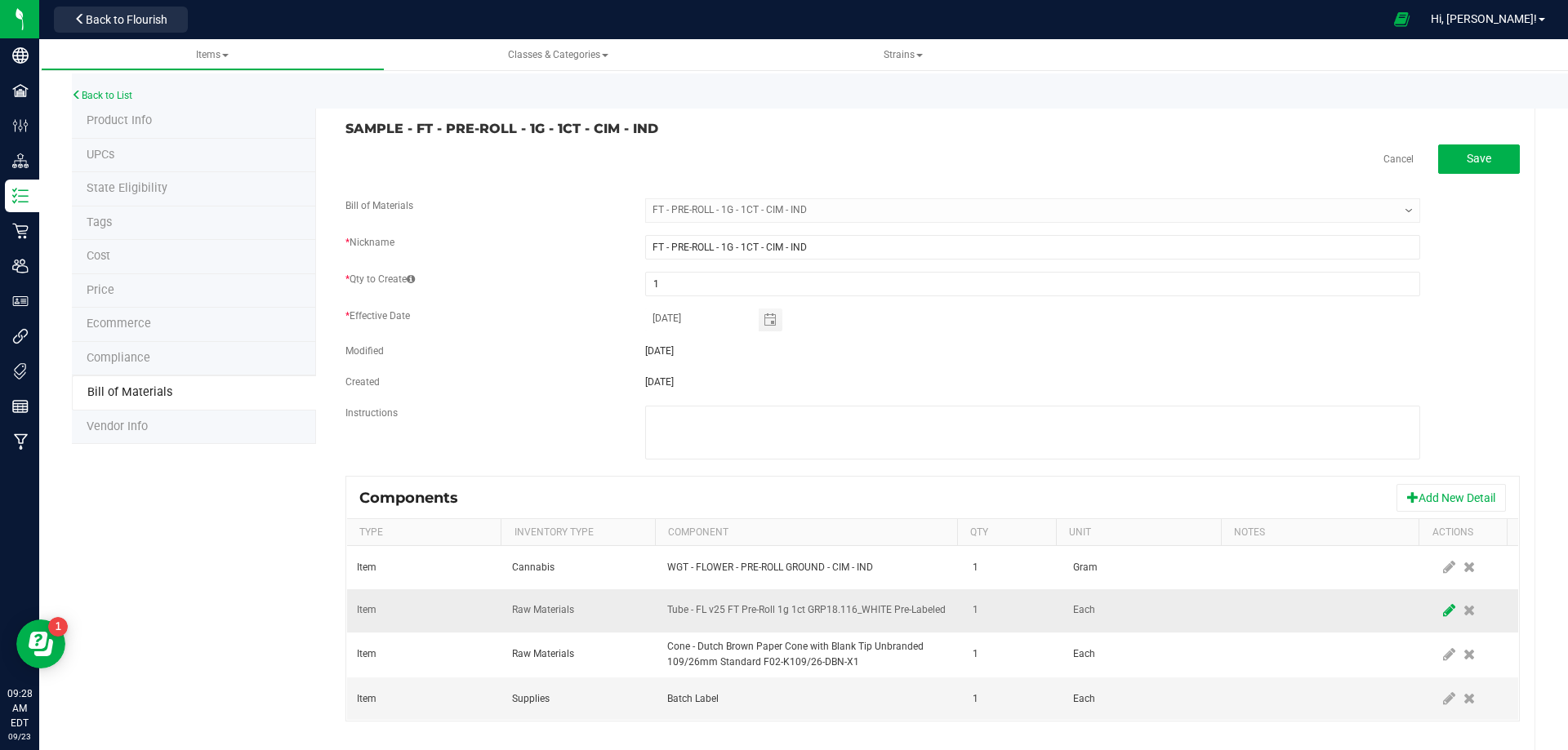
click at [1440, 620] on span at bounding box center [1450, 610] width 21 height 29
click at [846, 609] on span "NO DATA FOUND" at bounding box center [800, 610] width 263 height 23
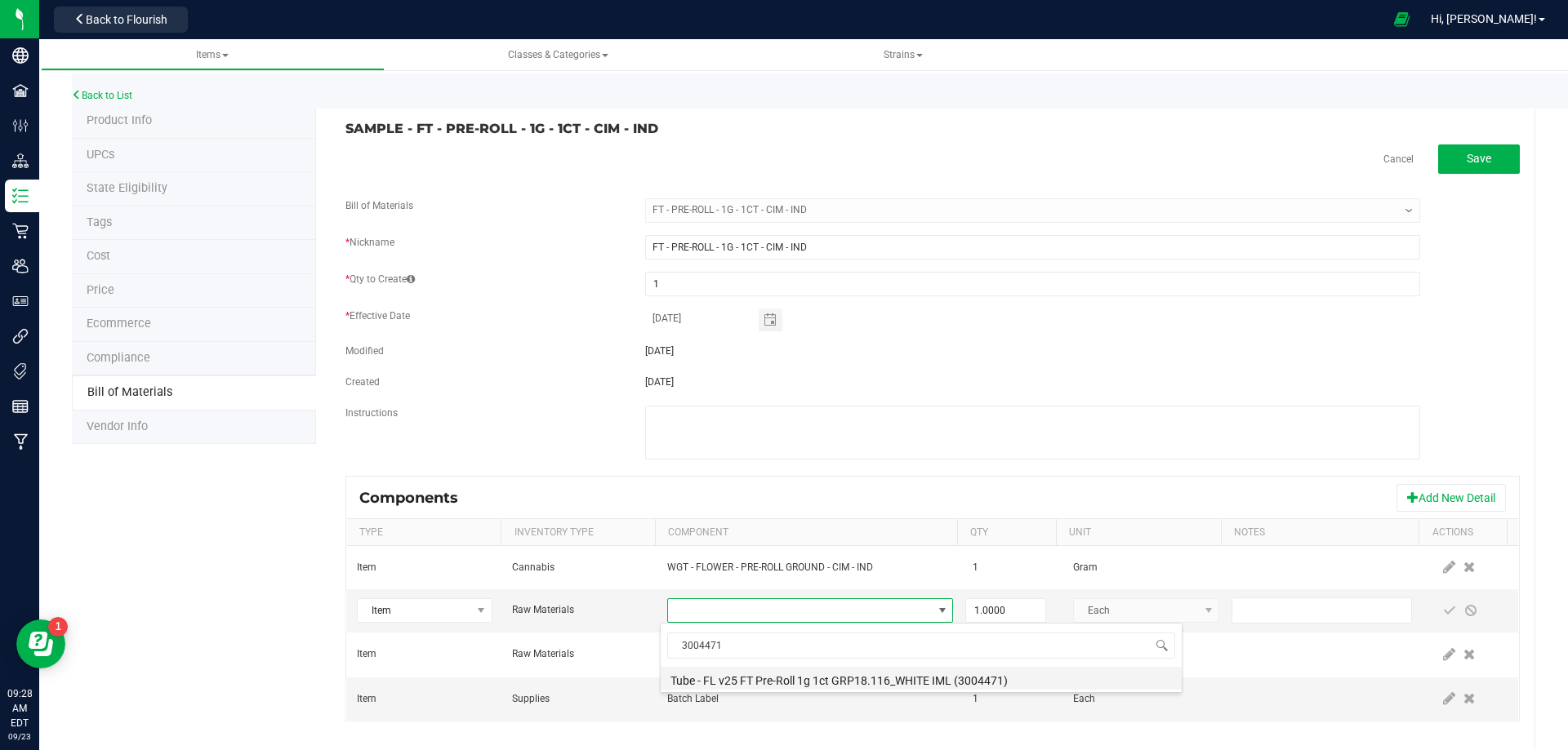
click at [810, 680] on li "Tube - FL v25 FT Pre-Roll 1g 1ct GRP18.116_WHITE IML (3004471)" at bounding box center [921, 678] width 521 height 23
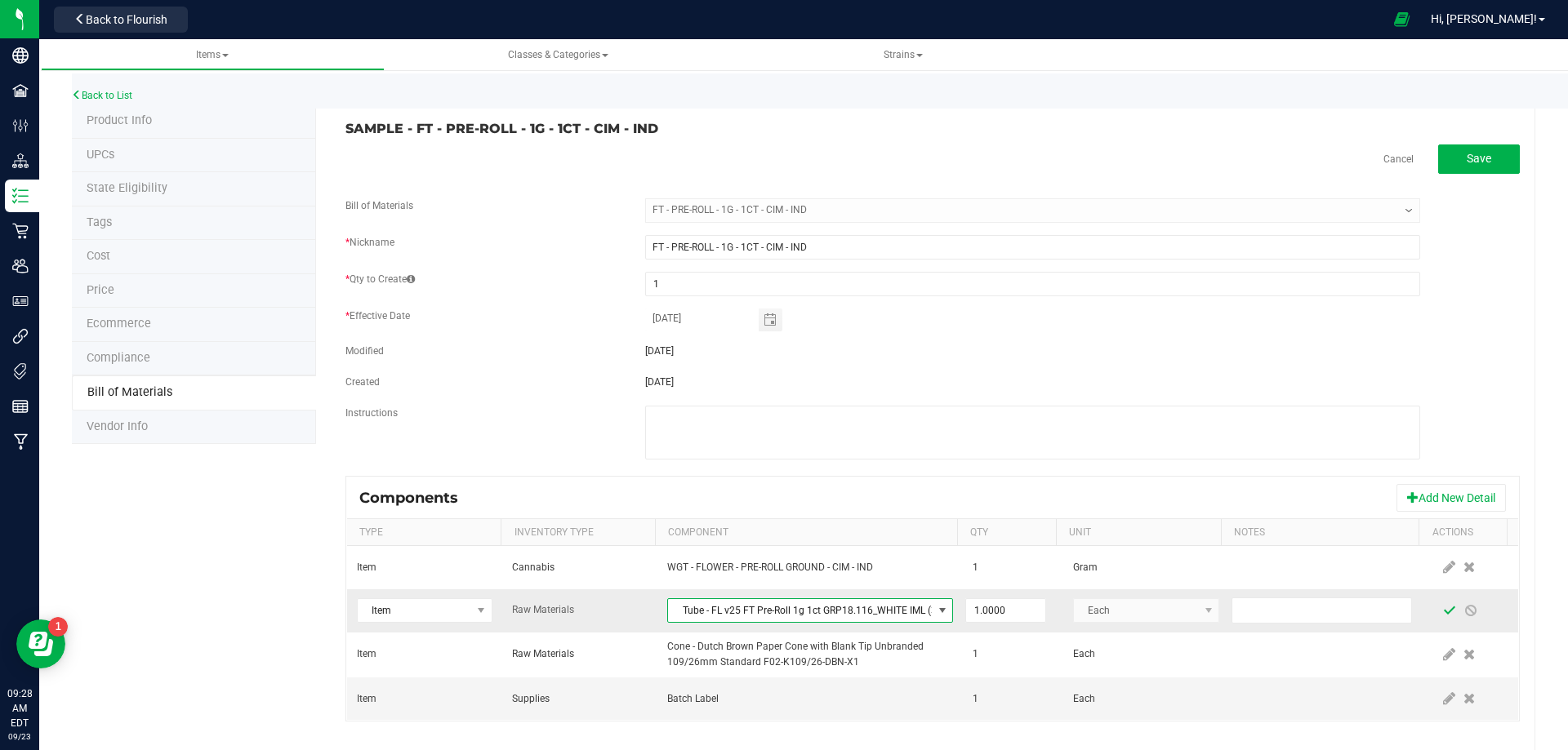
click at [1443, 614] on span at bounding box center [1450, 610] width 13 height 13
click at [92, 98] on link "Back to List" at bounding box center [102, 95] width 60 height 11
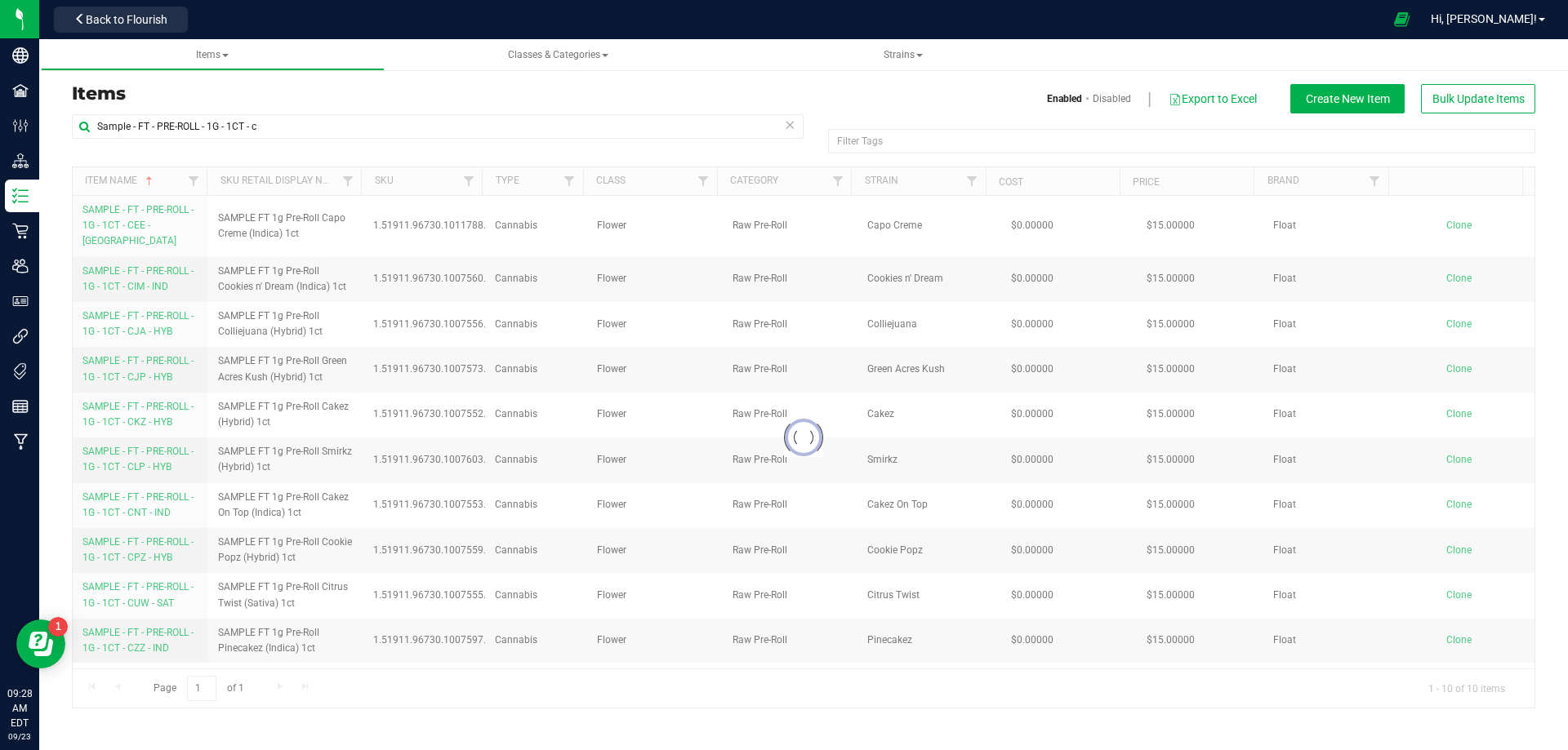
click at [140, 313] on div at bounding box center [803, 437] width 1462 height 541
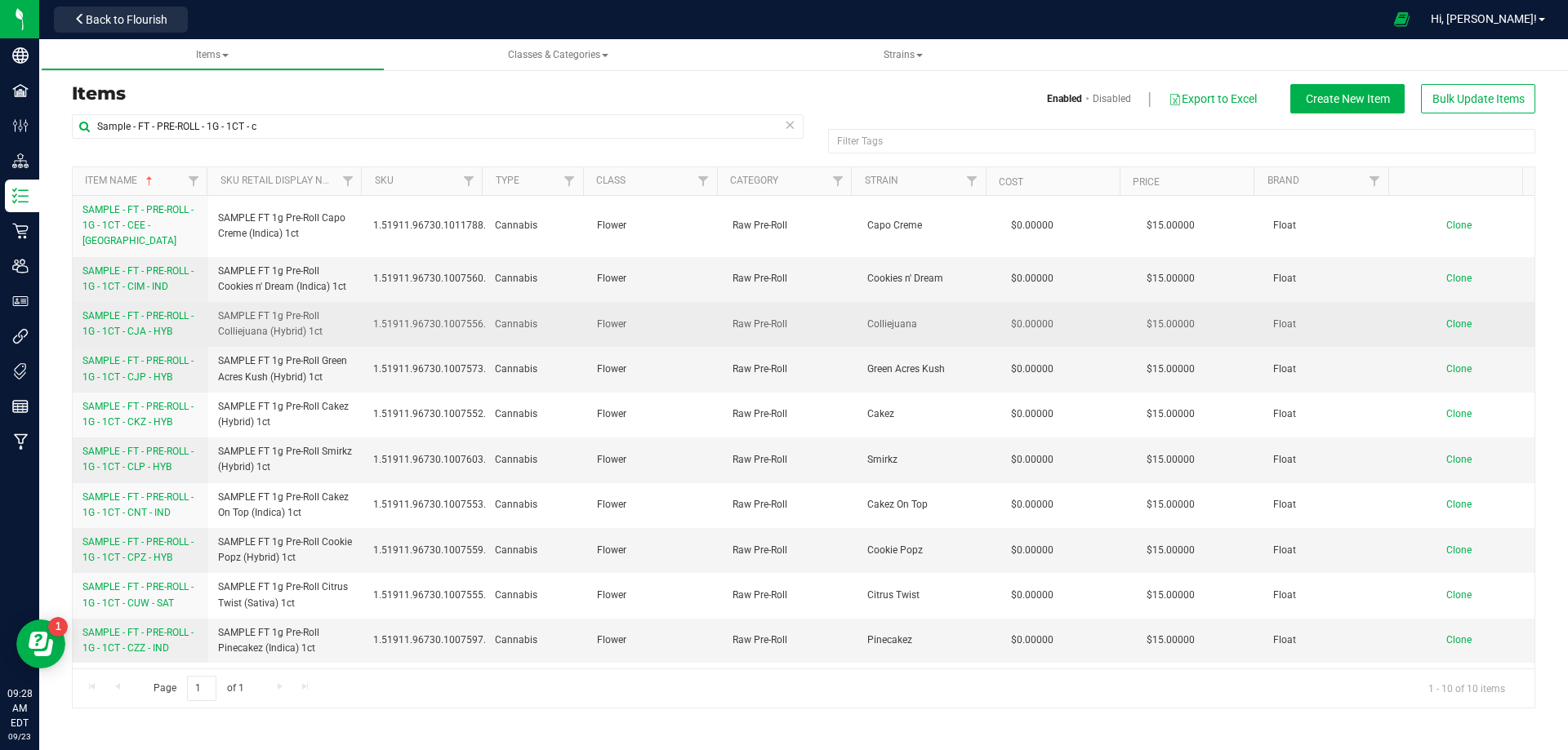
click at [142, 314] on span "SAMPLE - FT - PRE-ROLL - 1G - 1CT - CJA - HYB" at bounding box center [138, 324] width 111 height 27
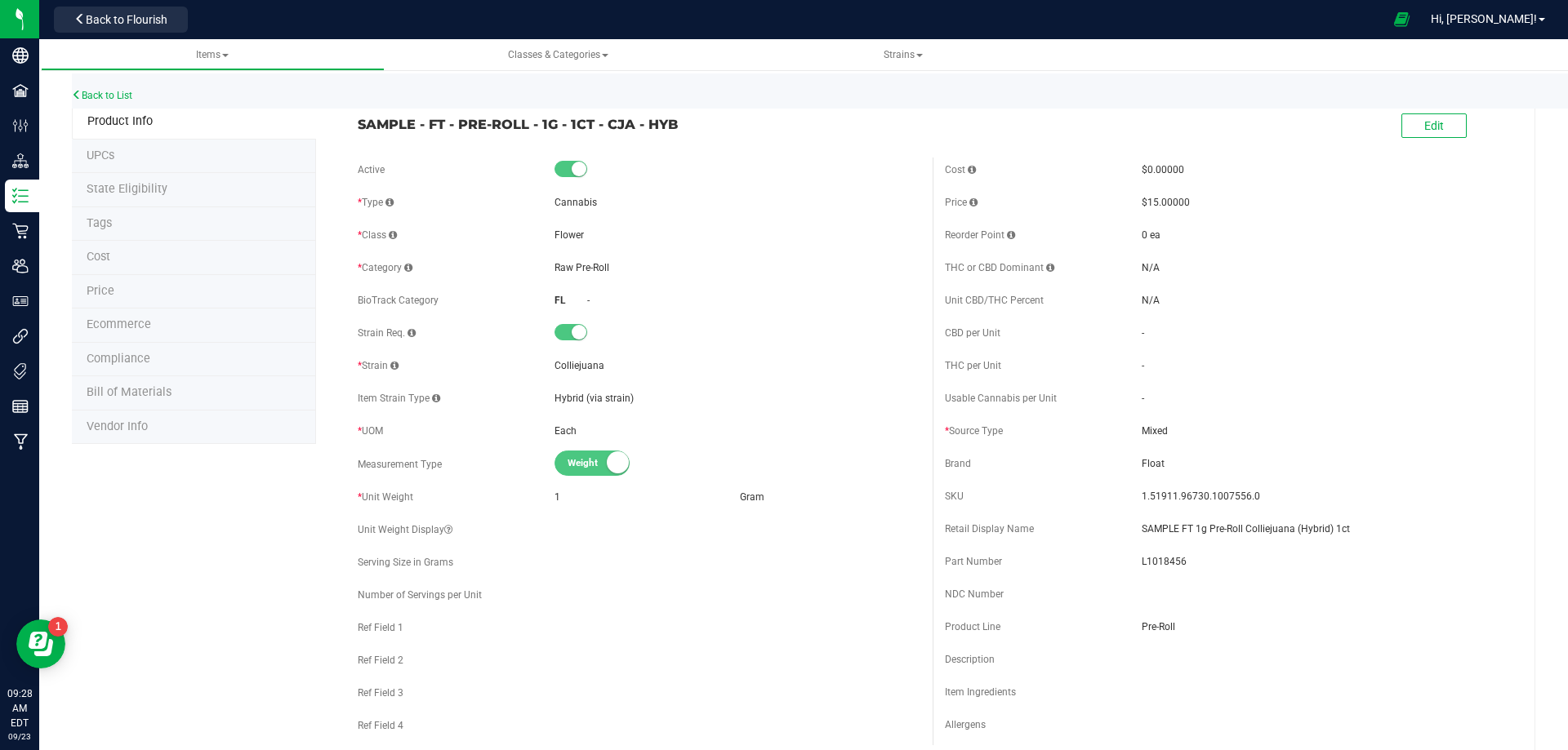
click at [155, 399] on span "Bill of Materials" at bounding box center [129, 392] width 85 height 14
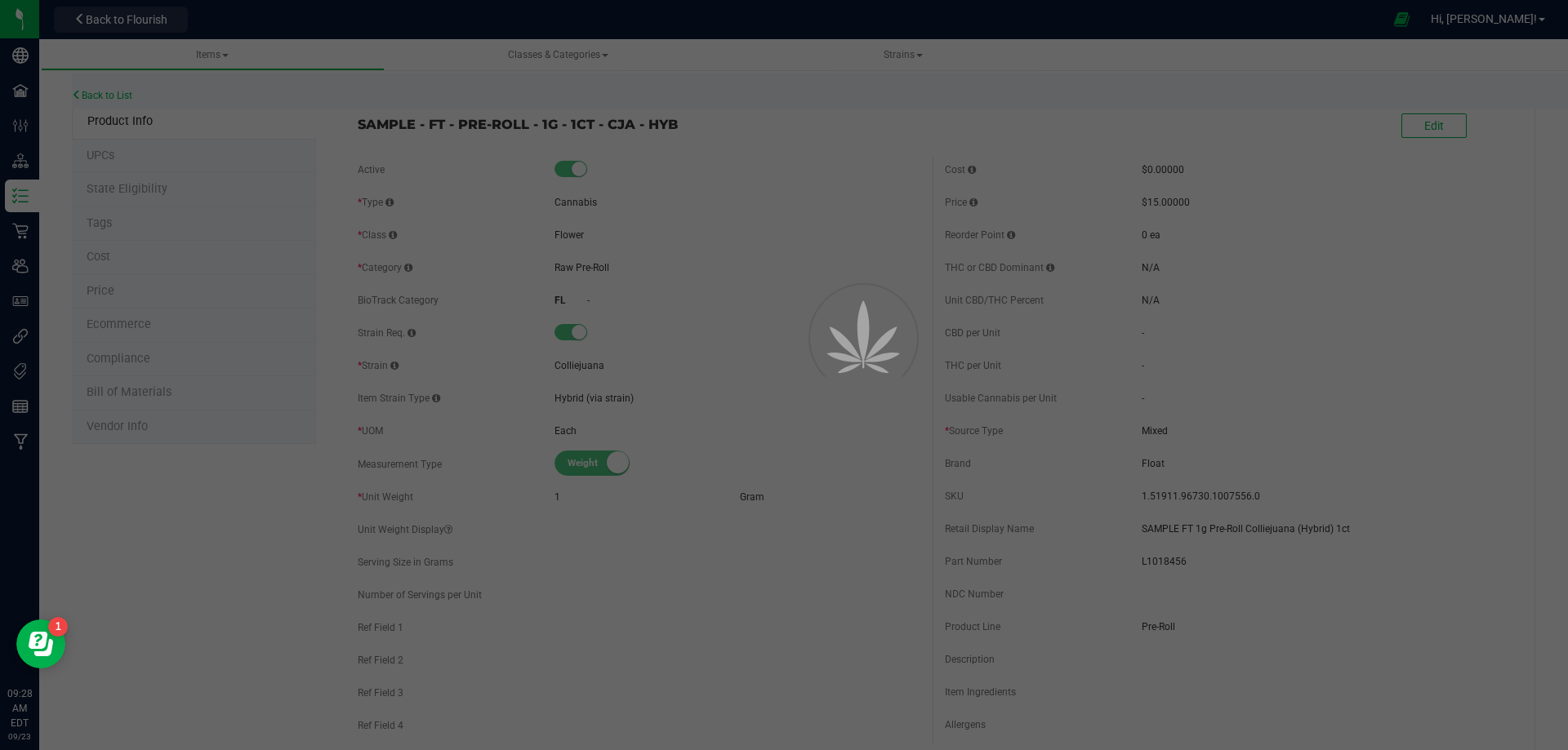
select select "13475"
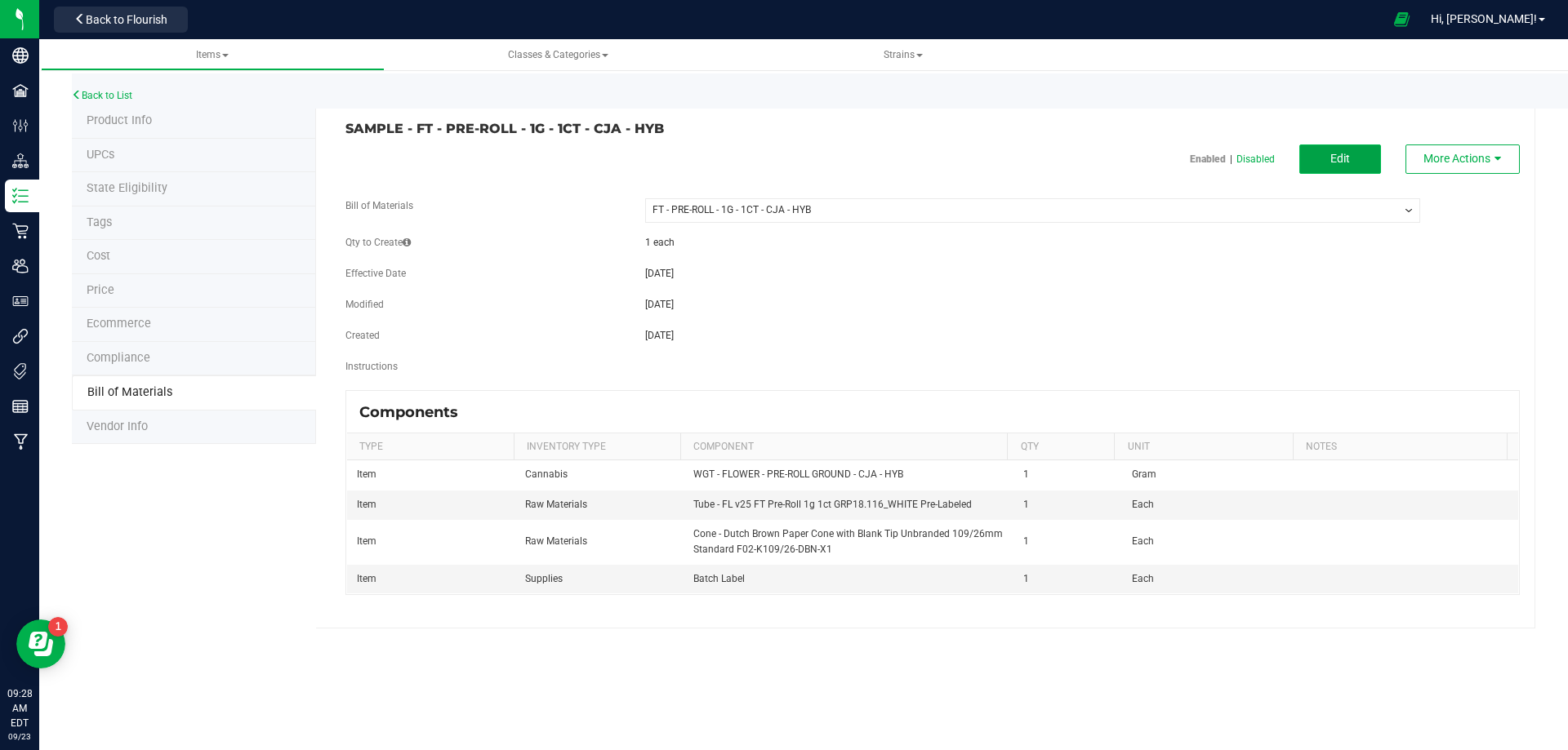
click at [1359, 154] on button "Edit" at bounding box center [1340, 158] width 82 height 29
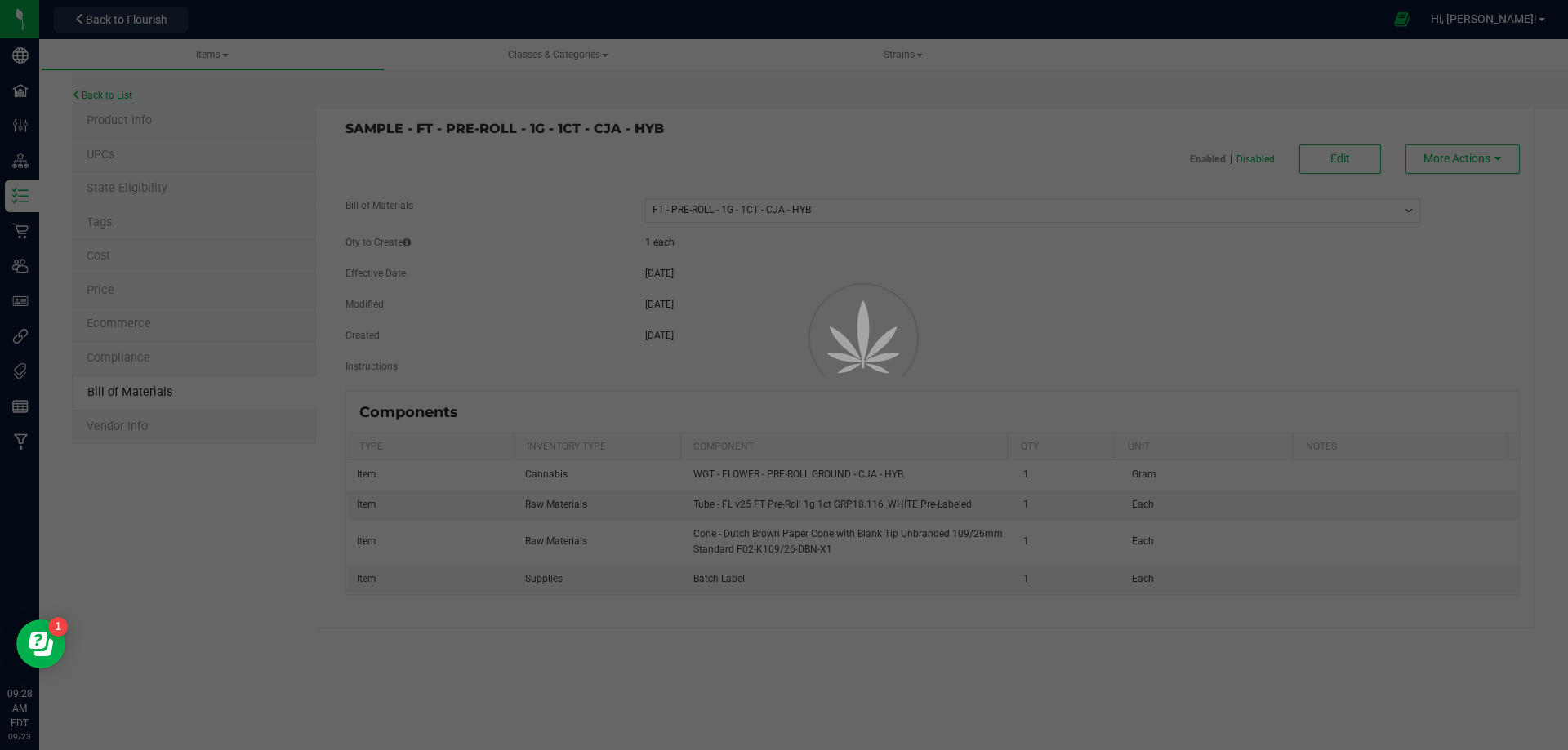
select select "13475"
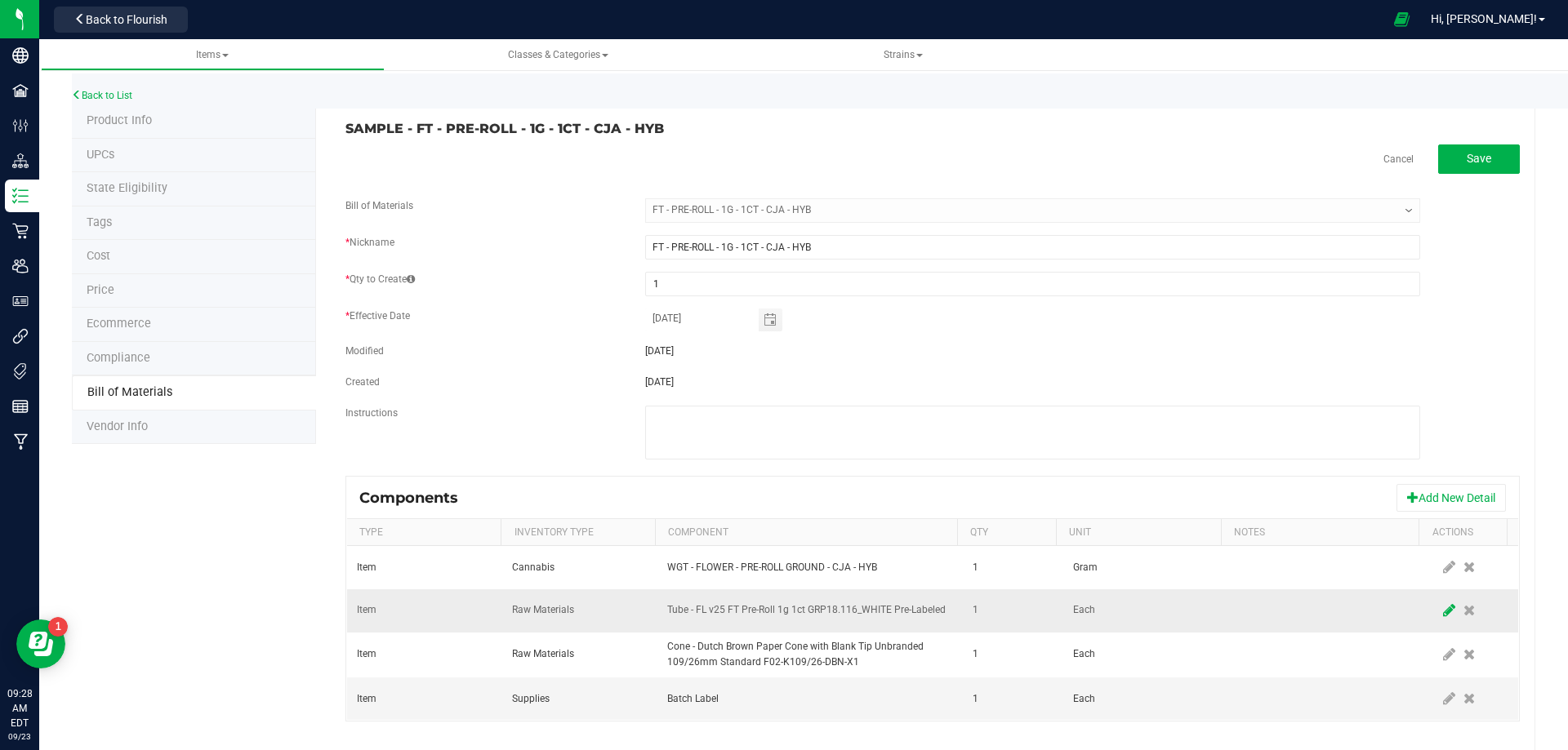
click at [1440, 610] on span at bounding box center [1450, 610] width 21 height 29
click at [854, 616] on span "NO DATA FOUND" at bounding box center [800, 610] width 263 height 23
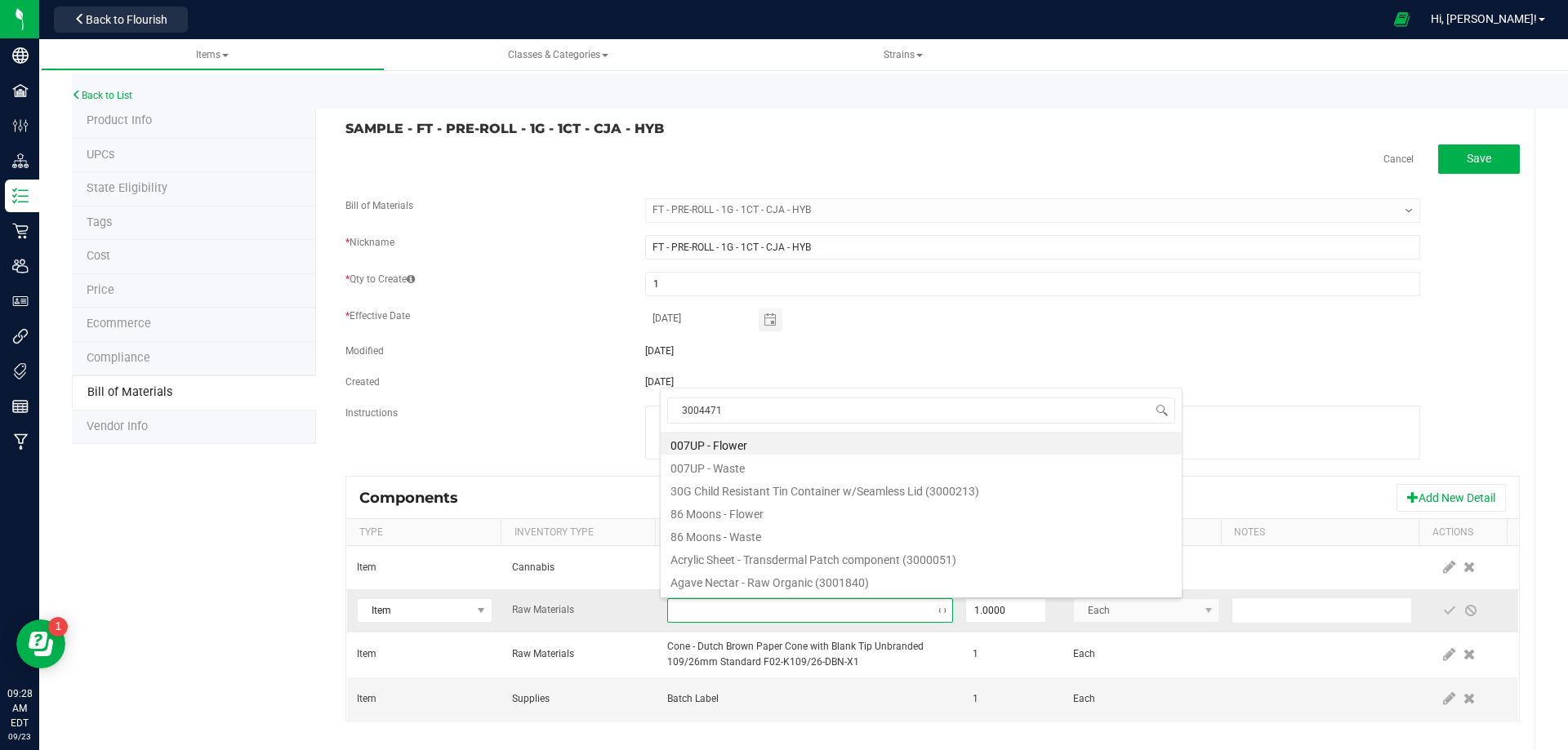
scroll to position [25, 278]
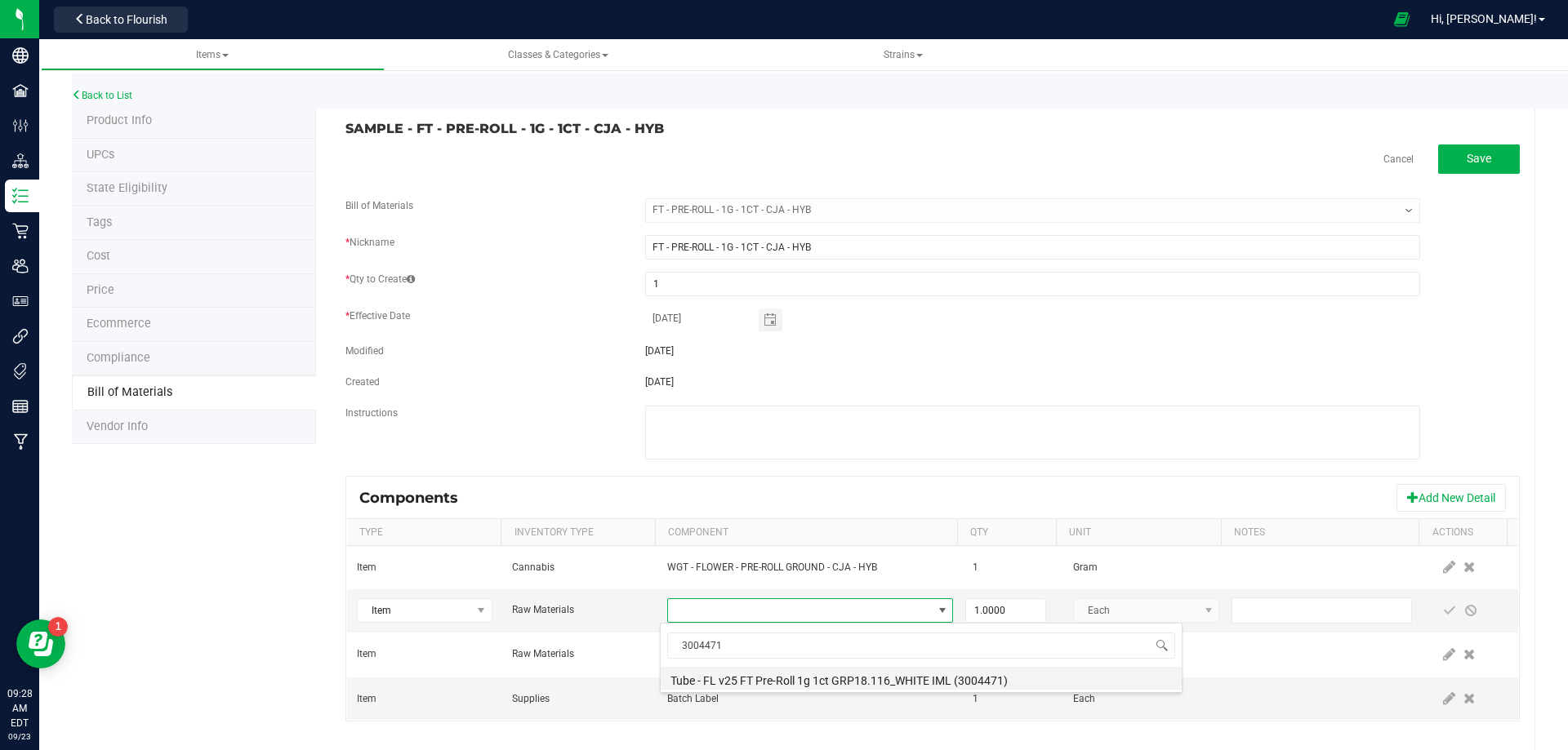
click at [814, 674] on li "Tube - FL v25 FT Pre-Roll 1g 1ct GRP18.116_WHITE IML (3004471)" at bounding box center [921, 678] width 521 height 23
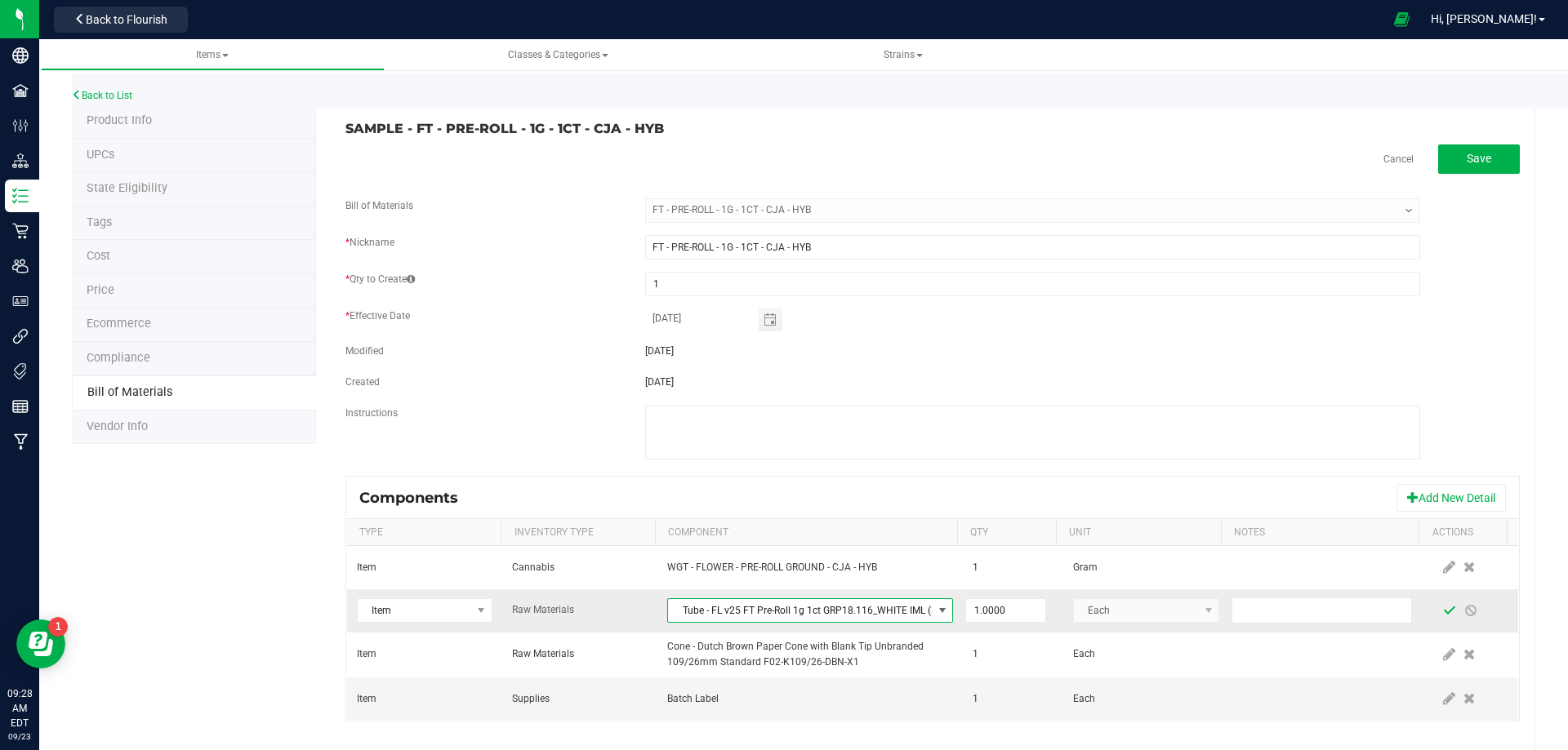
click at [1443, 615] on span at bounding box center [1450, 610] width 13 height 13
click at [106, 99] on link "Back to List" at bounding box center [102, 95] width 60 height 11
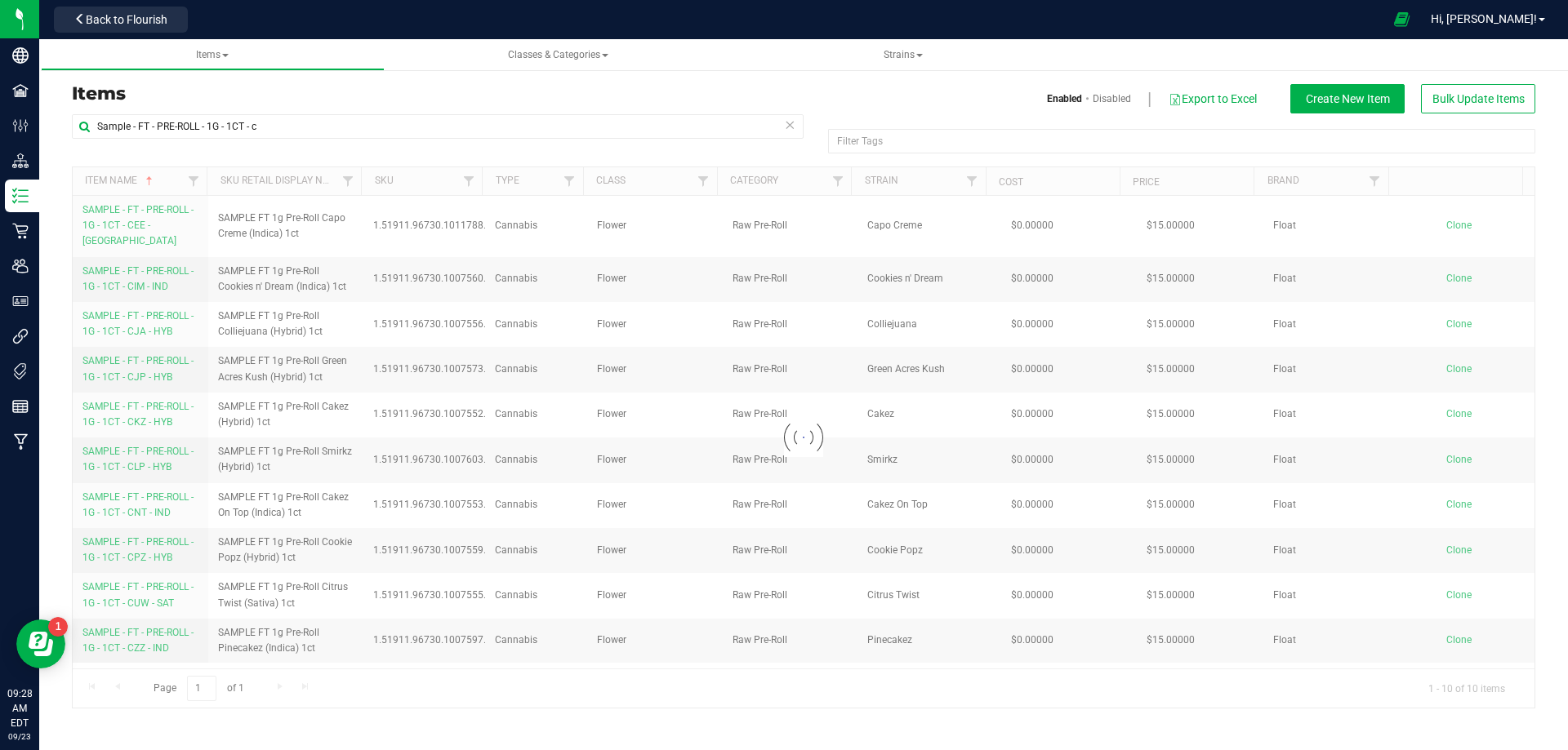
click at [151, 362] on div at bounding box center [803, 437] width 1462 height 541
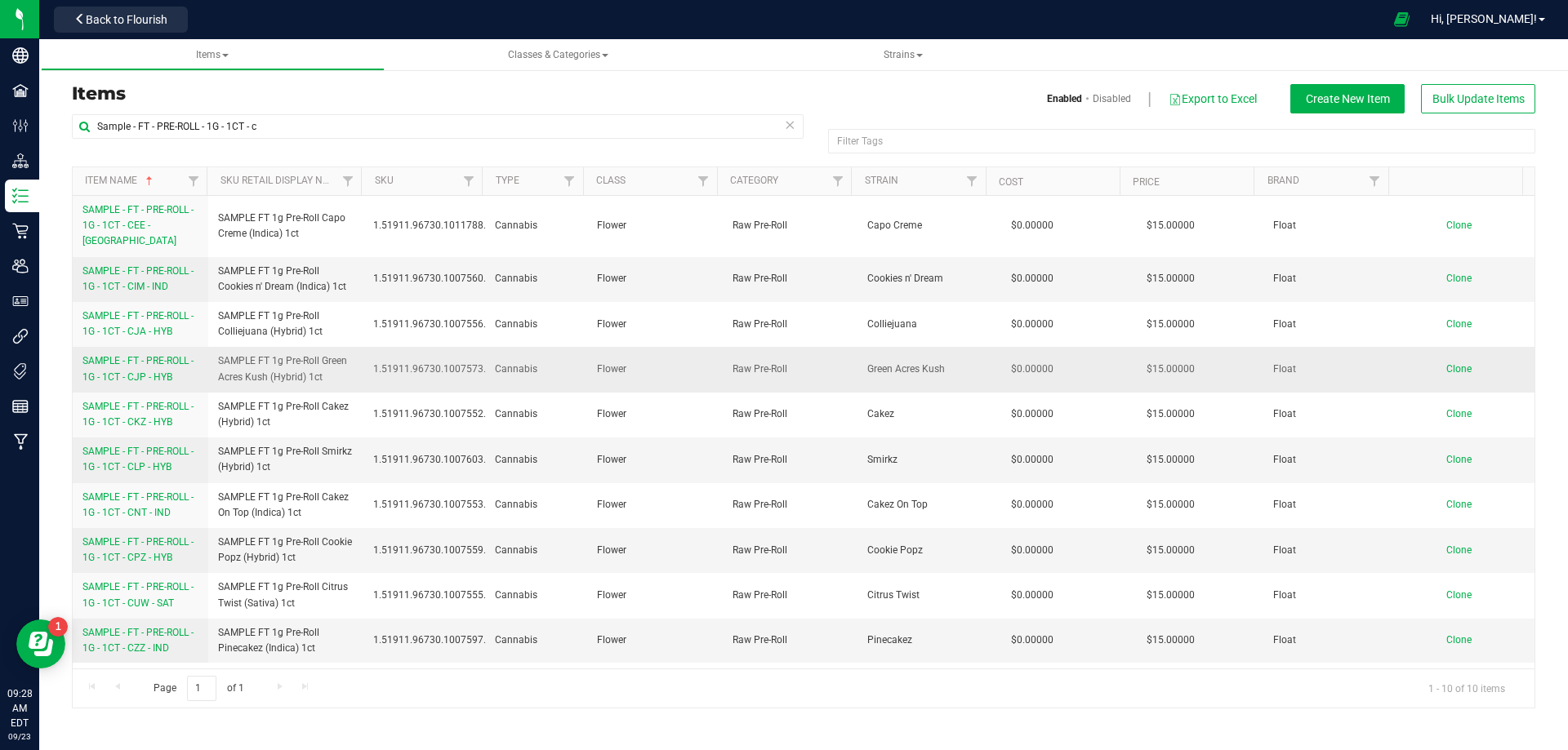
click at [143, 366] on span "SAMPLE - FT - PRE-ROLL - 1G - 1CT - CJP - HYB" at bounding box center [138, 368] width 111 height 27
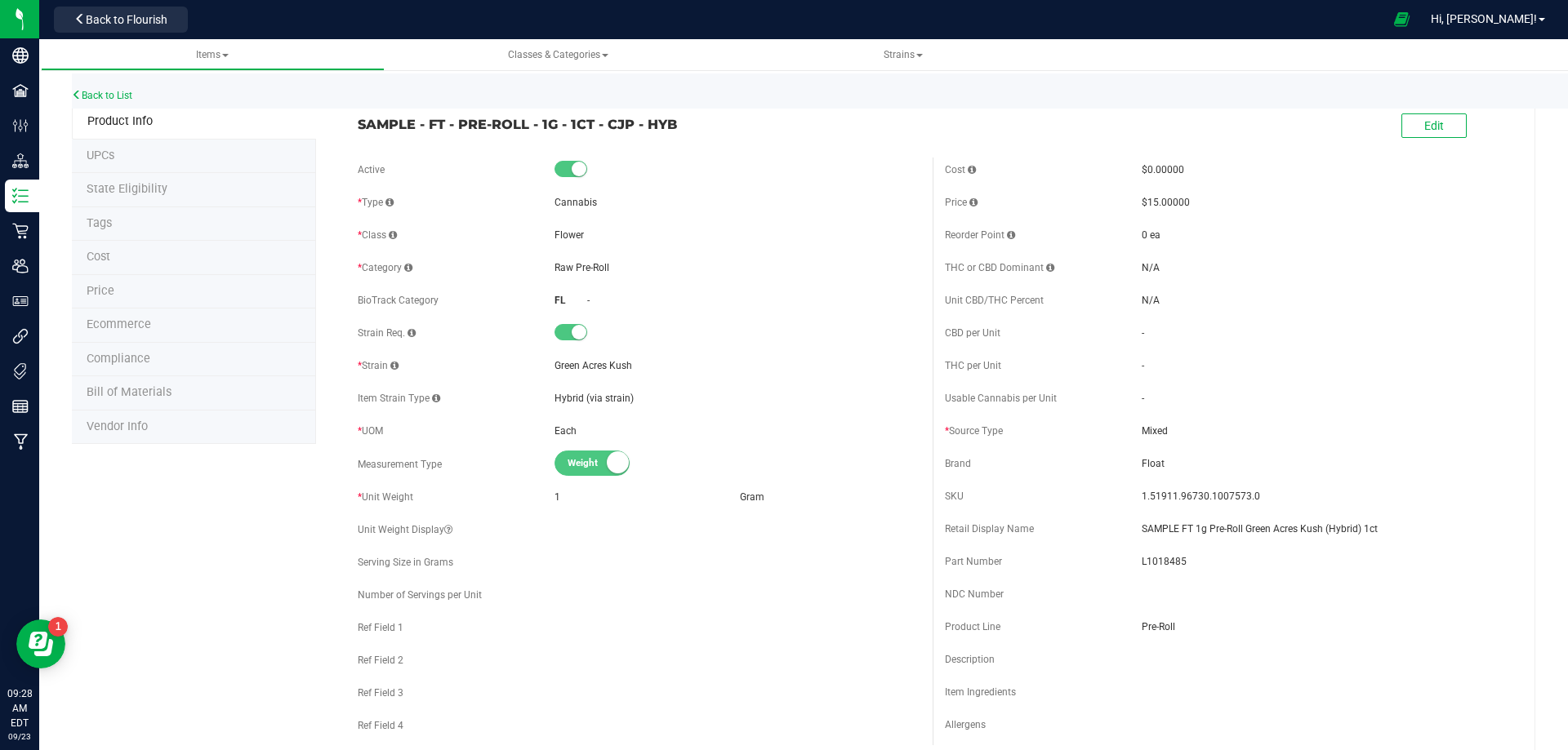
click at [160, 399] on span "Bill of Materials" at bounding box center [129, 392] width 85 height 14
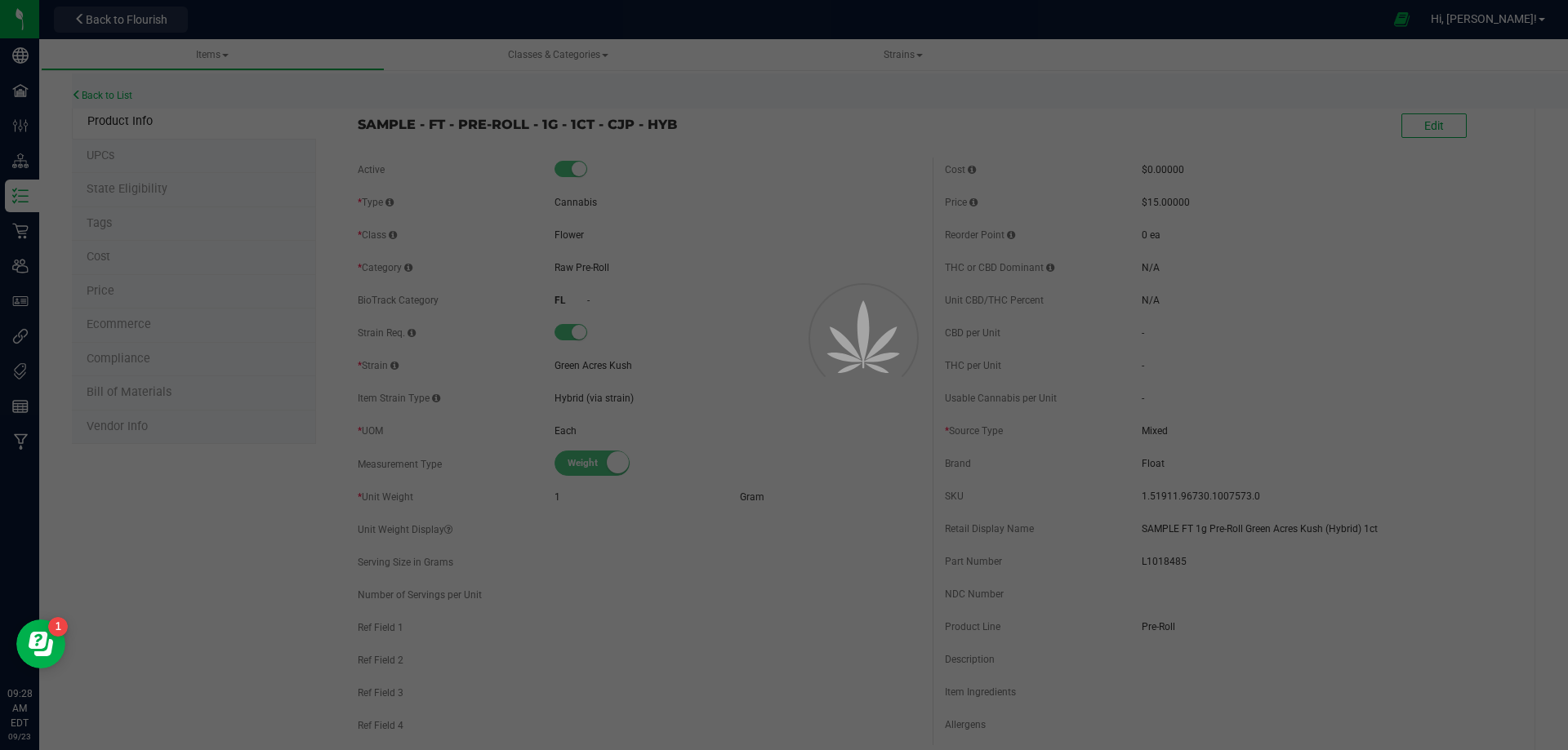
select select "13477"
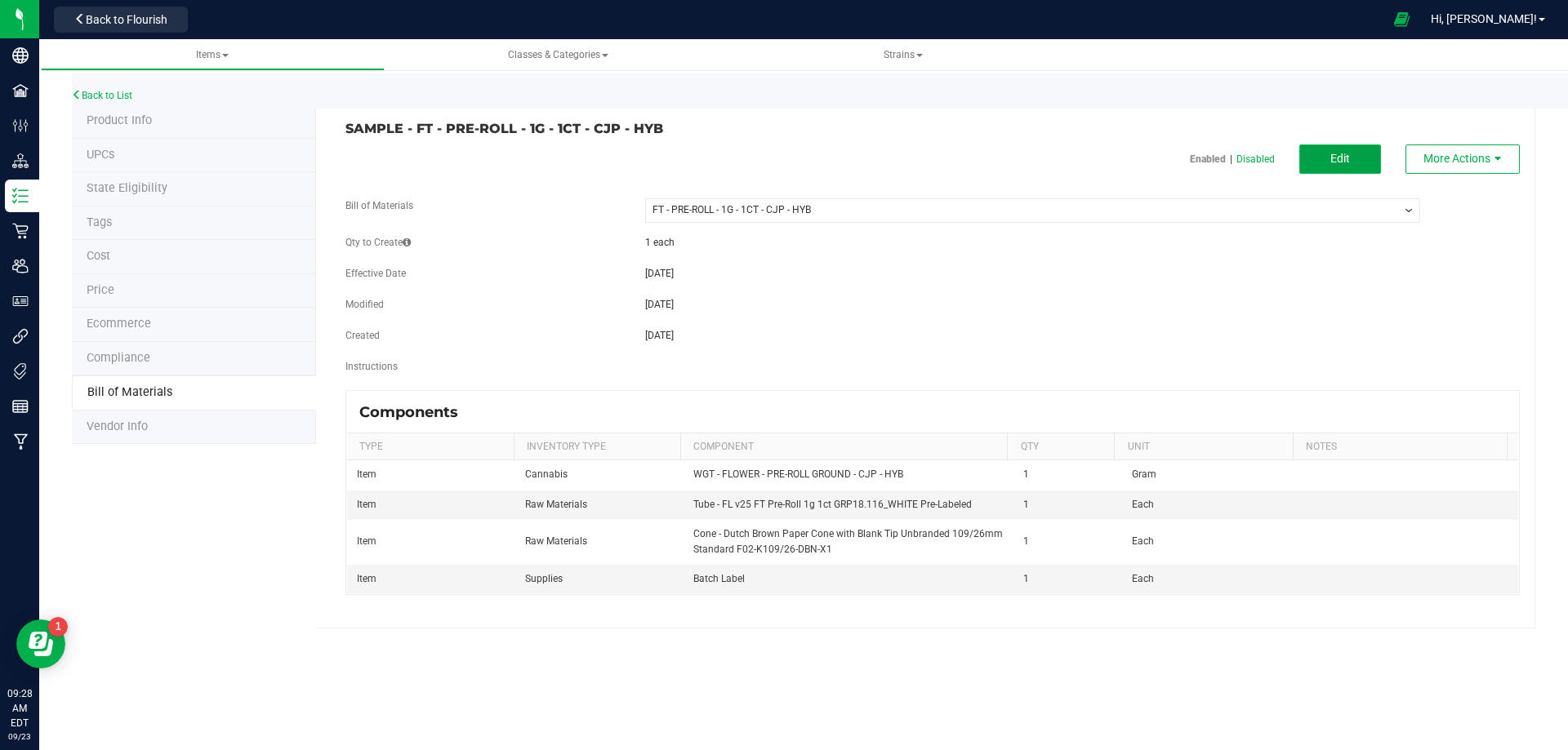
click at [1340, 159] on span "Edit" at bounding box center [1340, 158] width 20 height 13
select select "13477"
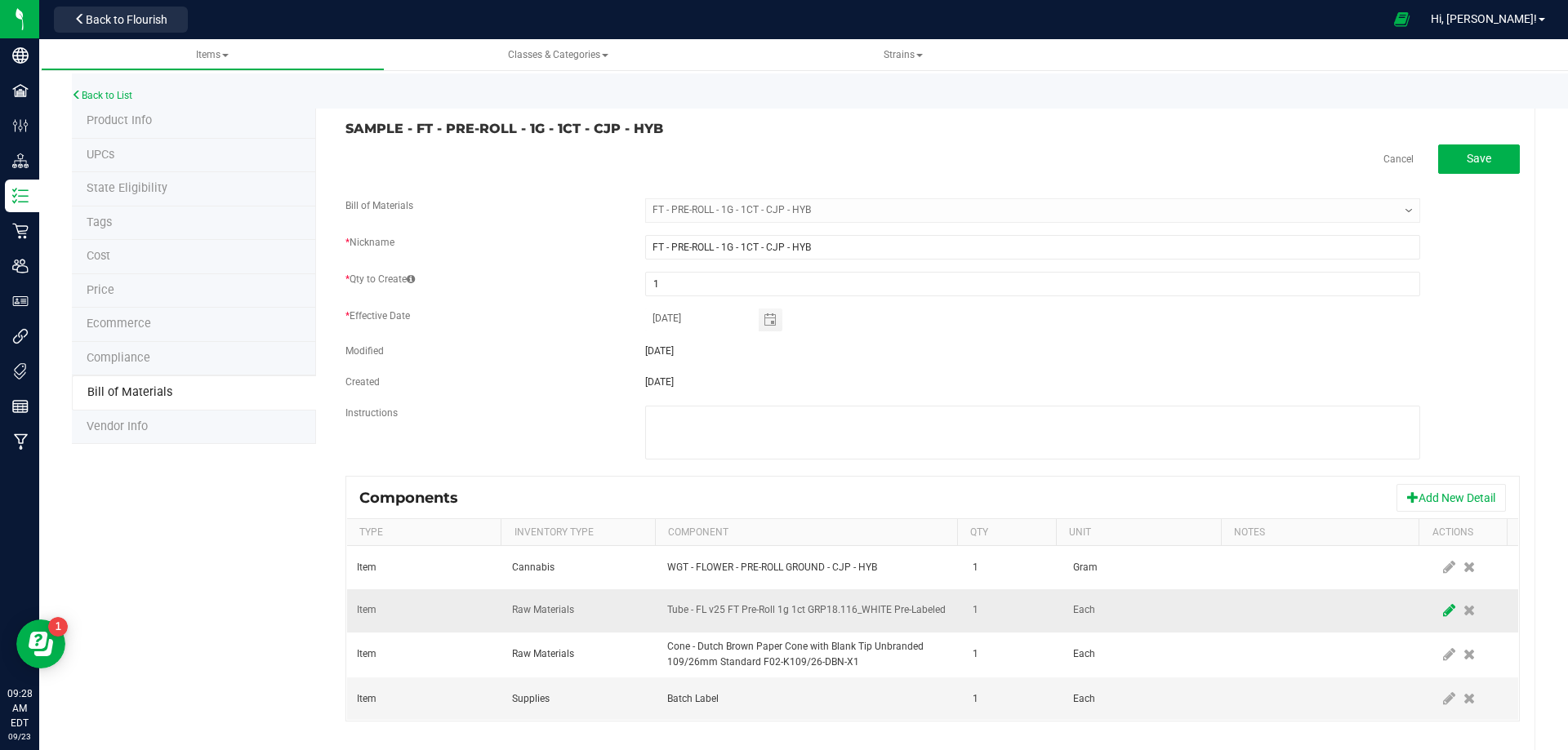
click at [1443, 613] on icon at bounding box center [1449, 610] width 12 height 15
click at [835, 612] on span "NO DATA FOUND" at bounding box center [800, 610] width 263 height 23
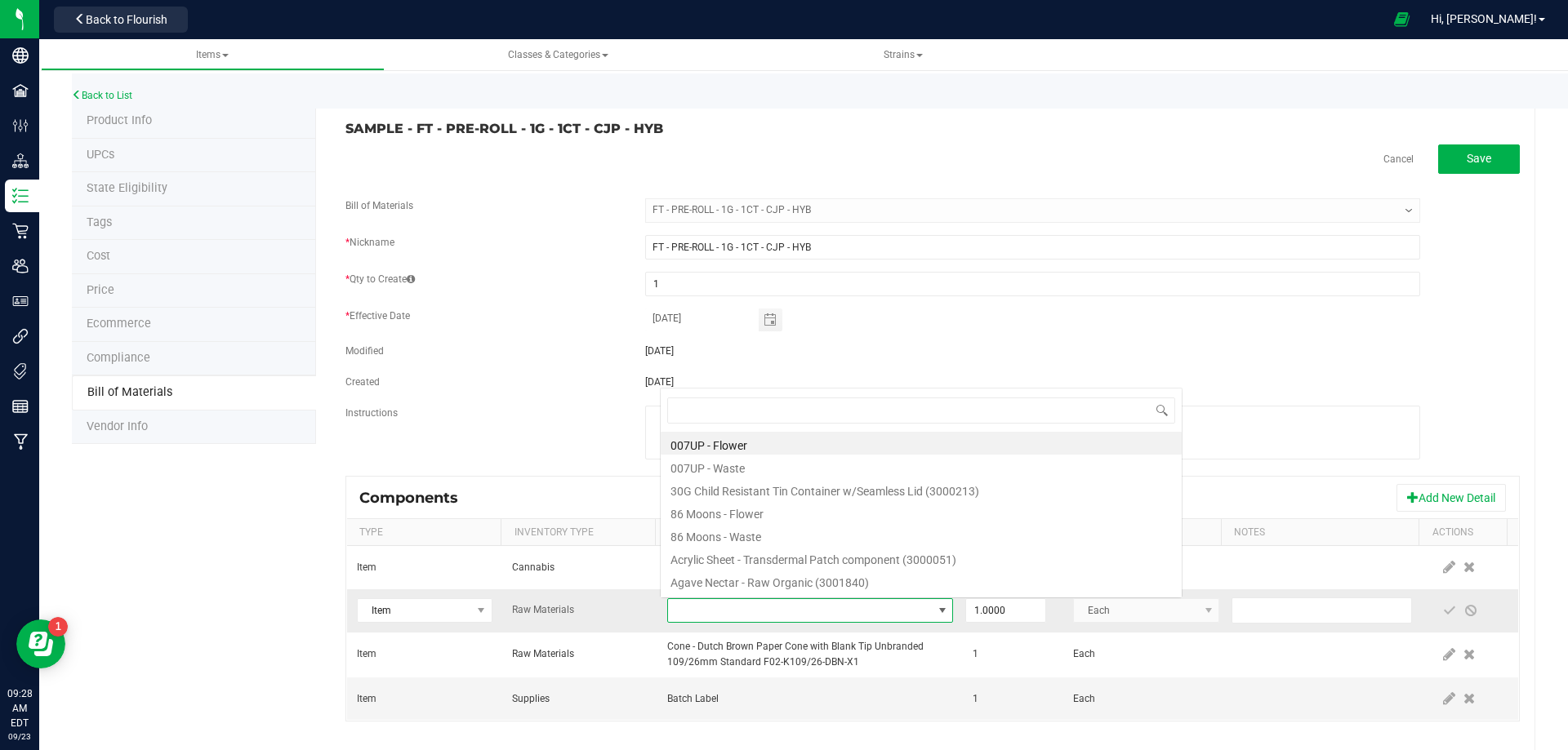
type input "3004471"
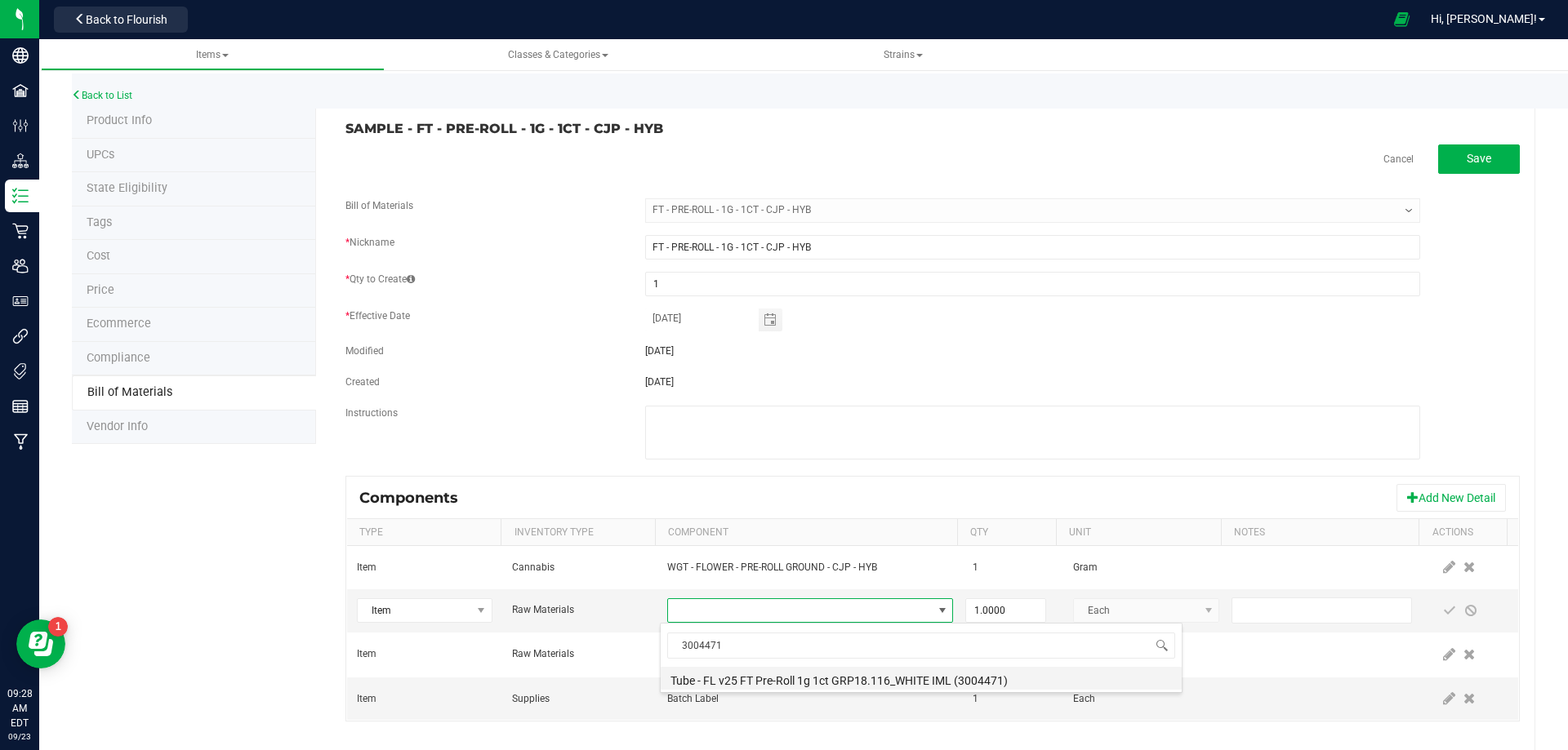
click at [779, 675] on li "Tube - FL v25 FT Pre-Roll 1g 1ct GRP18.116_WHITE IML (3004471)" at bounding box center [921, 678] width 521 height 23
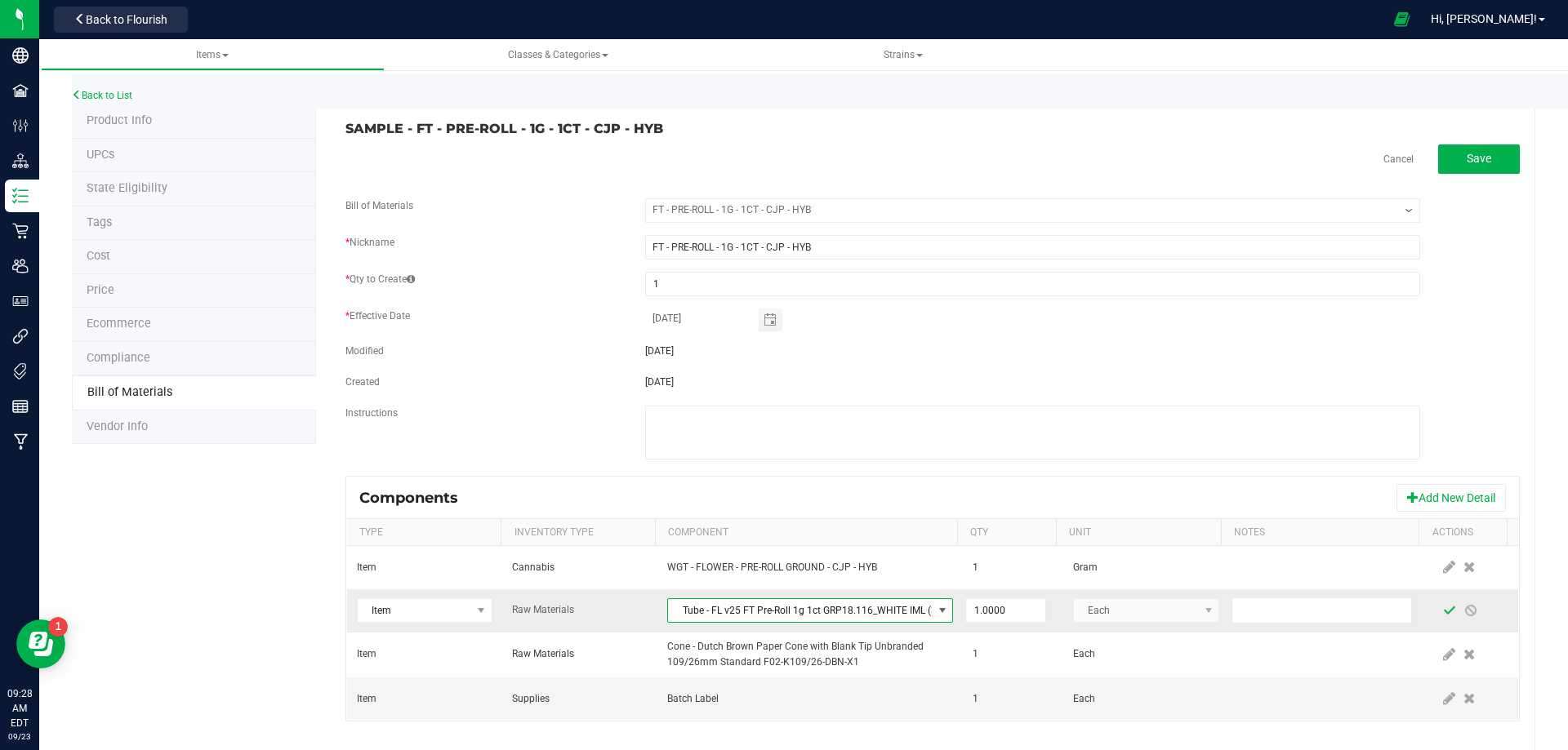
click at [1443, 614] on span at bounding box center [1450, 610] width 13 height 13
click at [114, 93] on link "Back to List" at bounding box center [102, 95] width 60 height 11
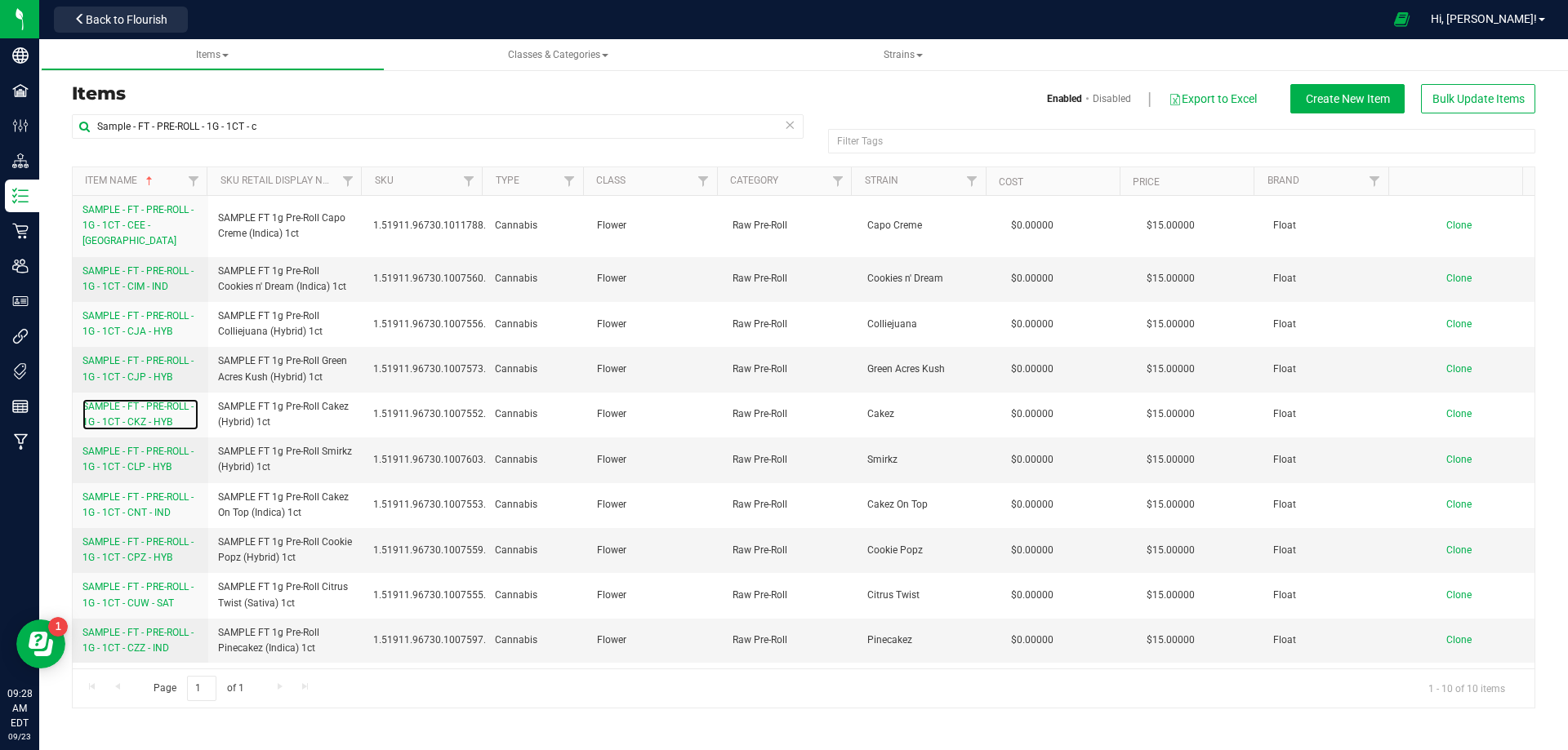
click at [131, 408] on span "SAMPLE - FT - PRE-ROLL - 1G - 1CT - CKZ - HYB" at bounding box center [138, 414] width 111 height 27
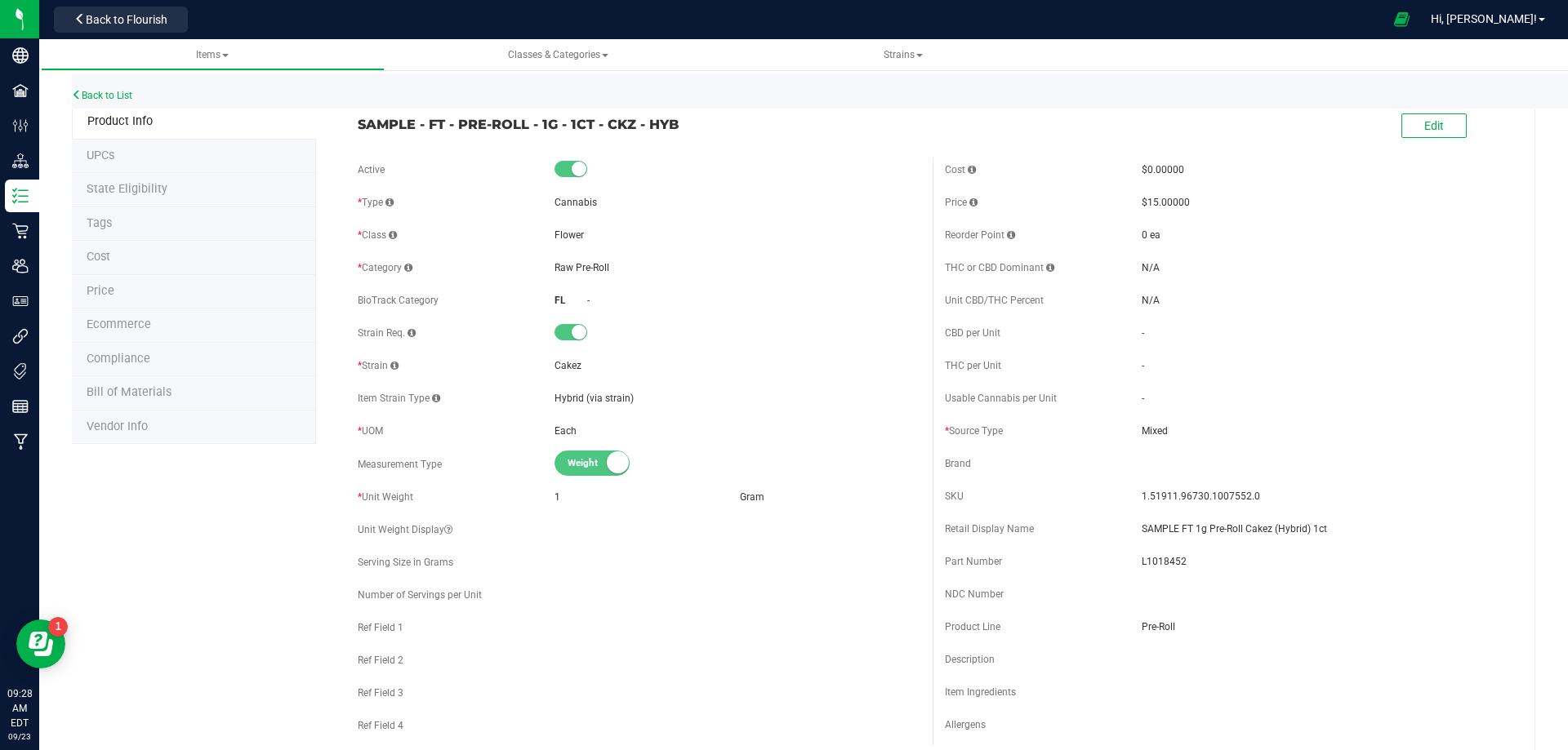
click at [161, 394] on span "Bill of Materials" at bounding box center [129, 392] width 85 height 14
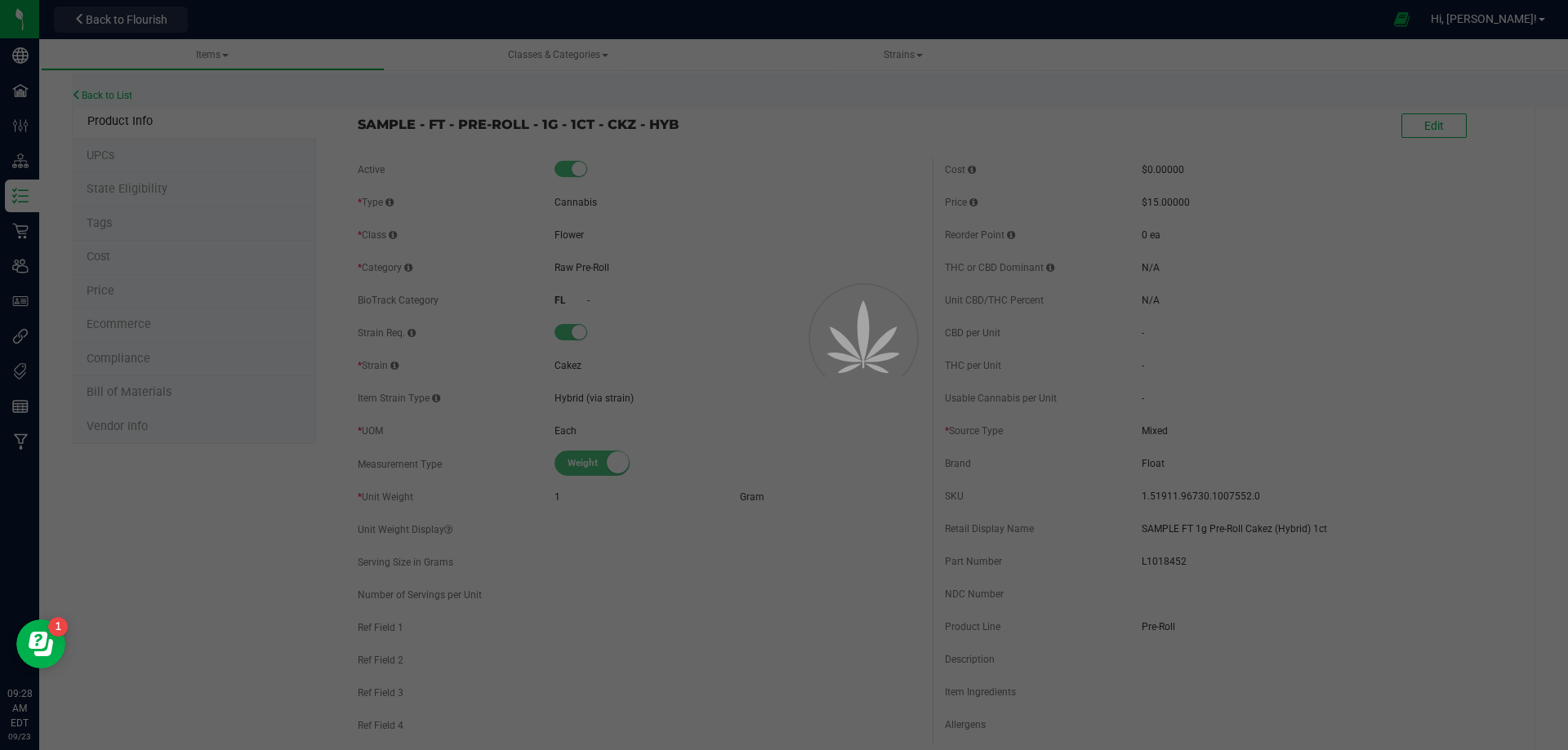
select select "13479"
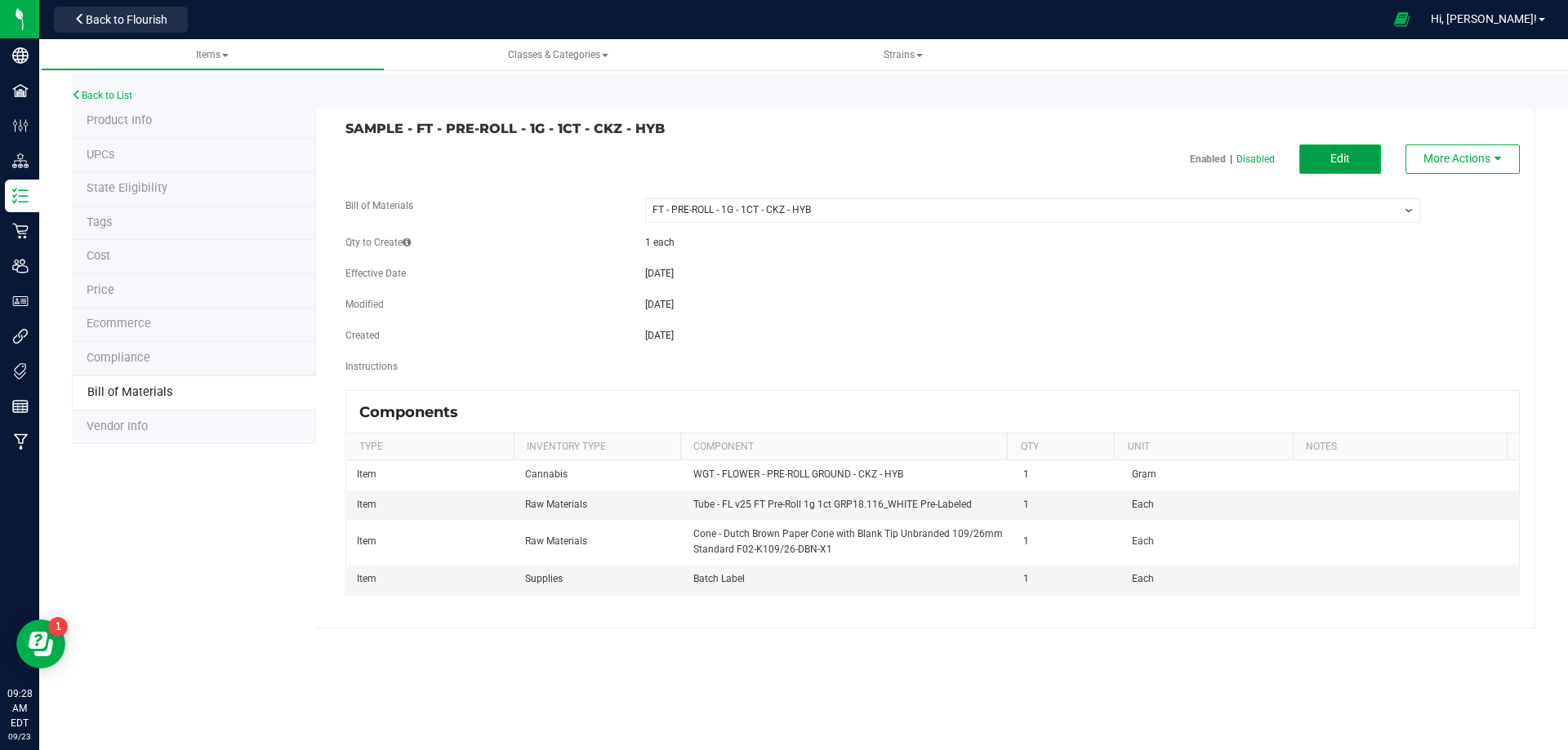
click at [1338, 160] on span "Edit" at bounding box center [1340, 158] width 20 height 13
select select "13479"
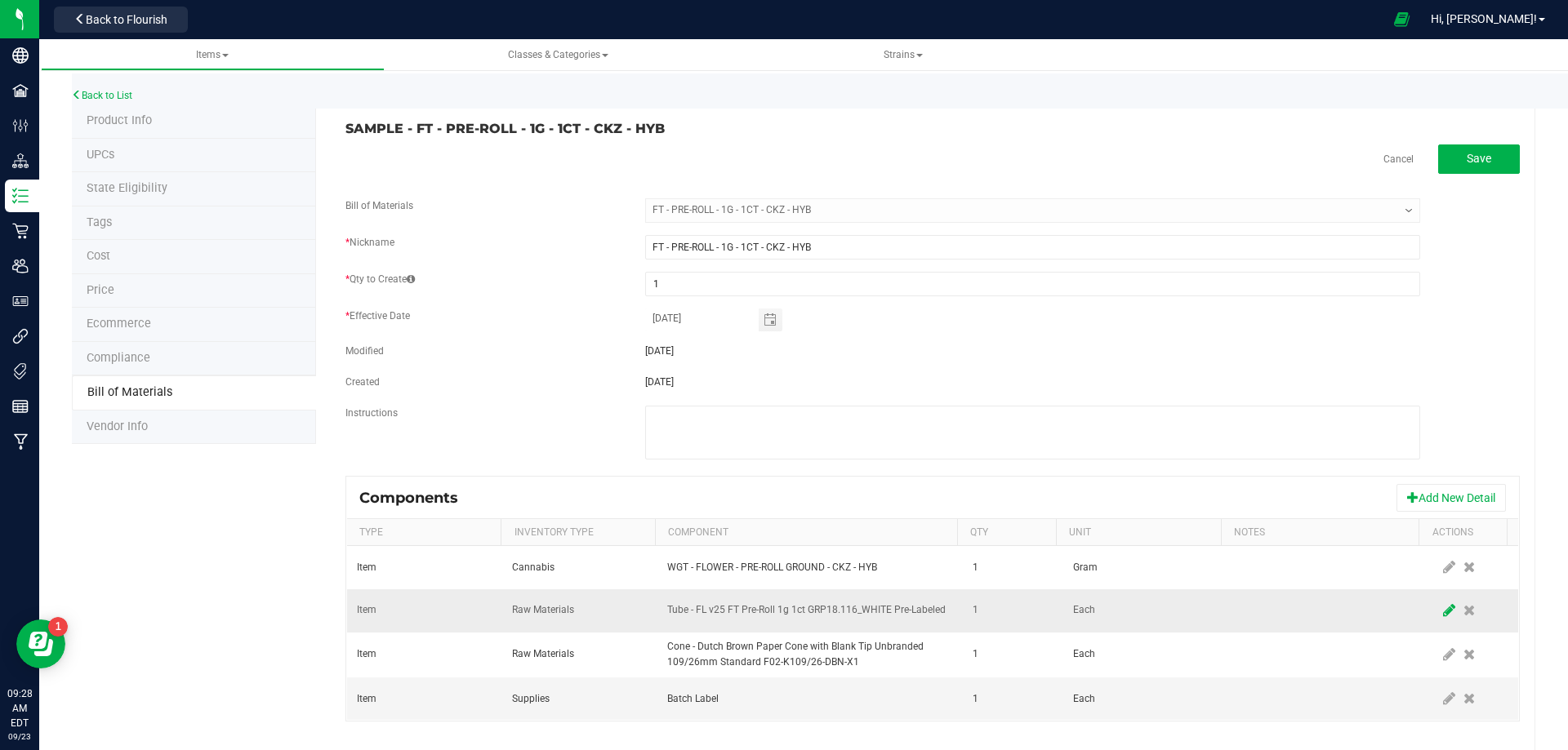
click at [1443, 610] on icon at bounding box center [1449, 610] width 12 height 15
click at [766, 608] on span "NO DATA FOUND" at bounding box center [800, 610] width 263 height 23
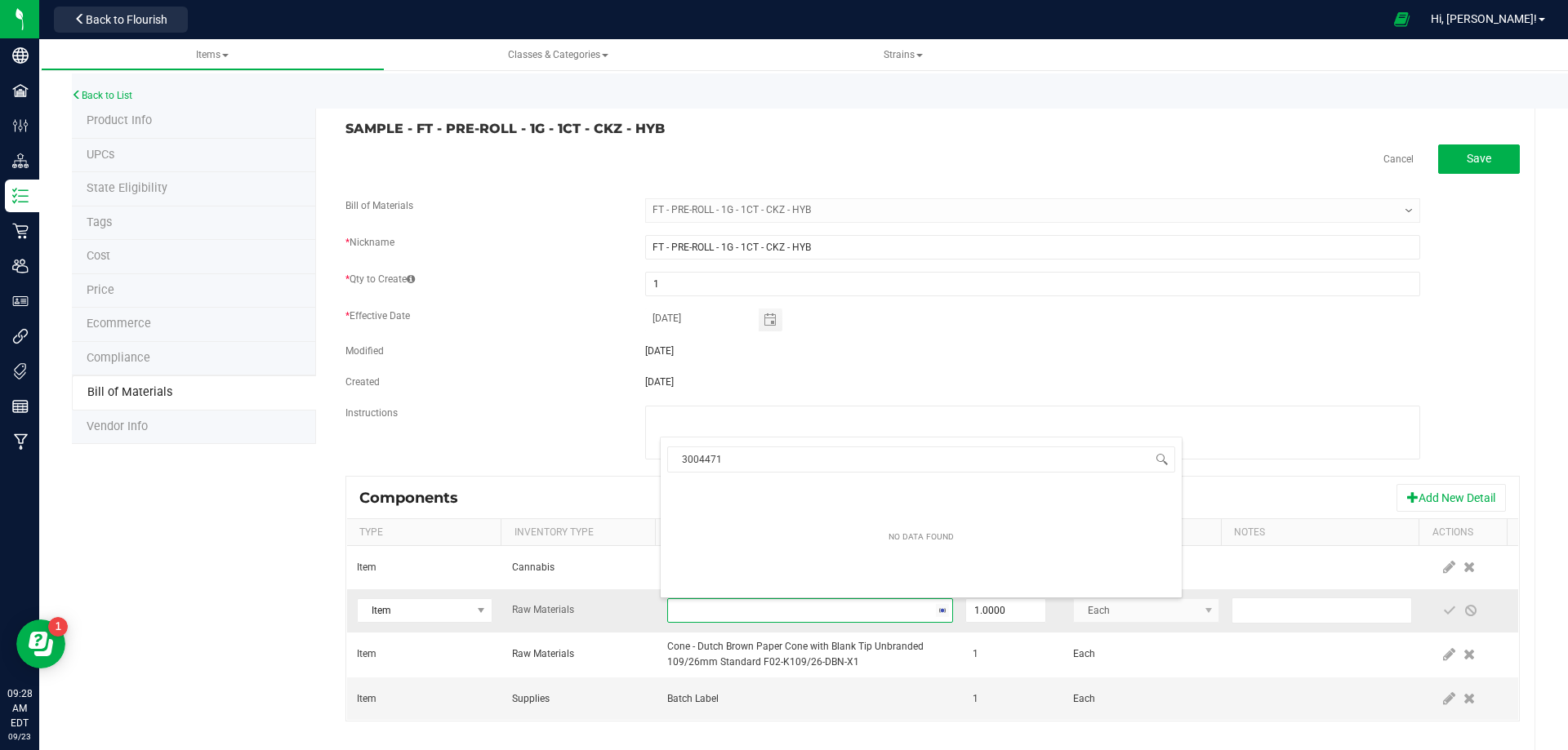
scroll to position [25, 278]
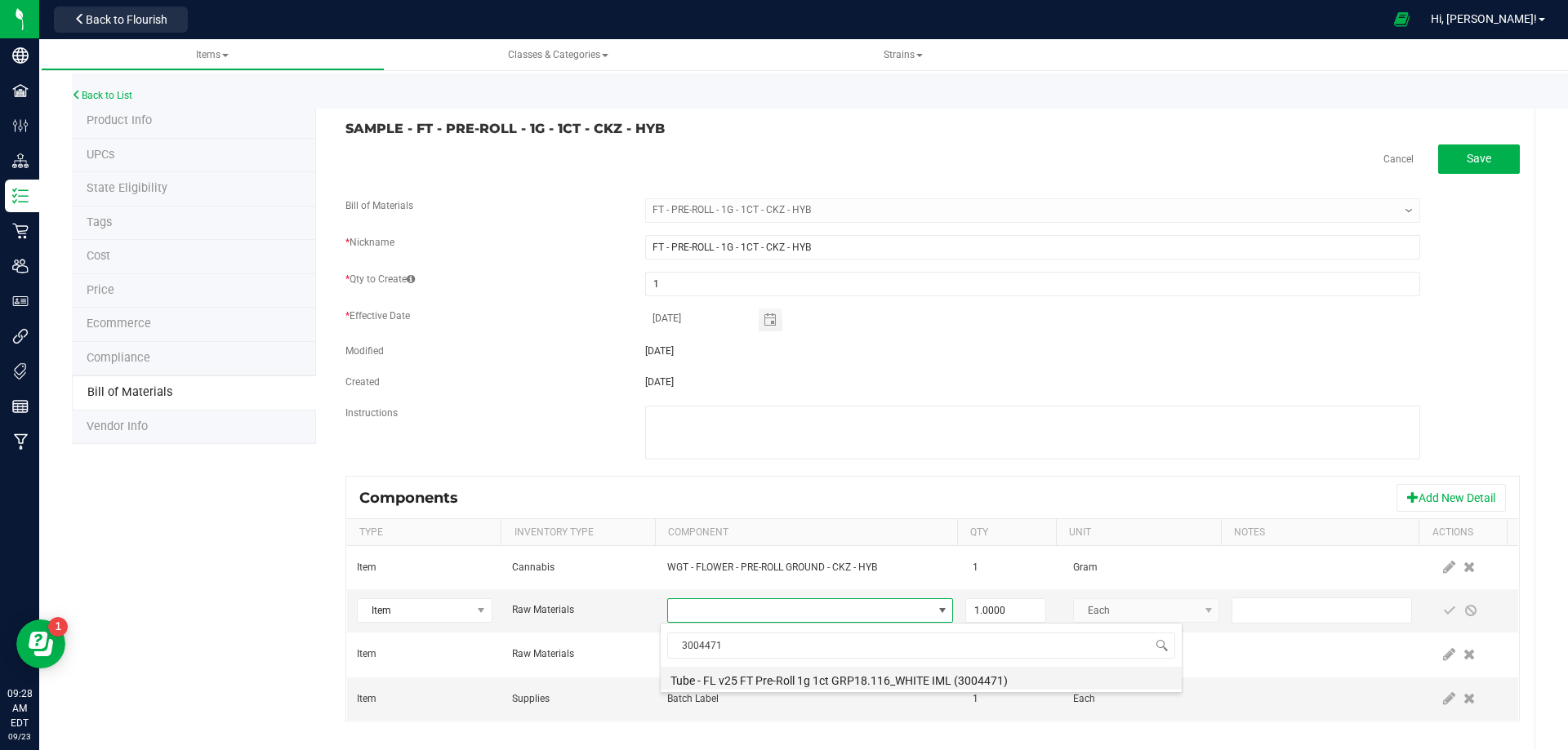
click at [765, 682] on li "Tube - FL v25 FT Pre-Roll 1g 1ct GRP18.116_WHITE IML (3004471)" at bounding box center [921, 678] width 521 height 23
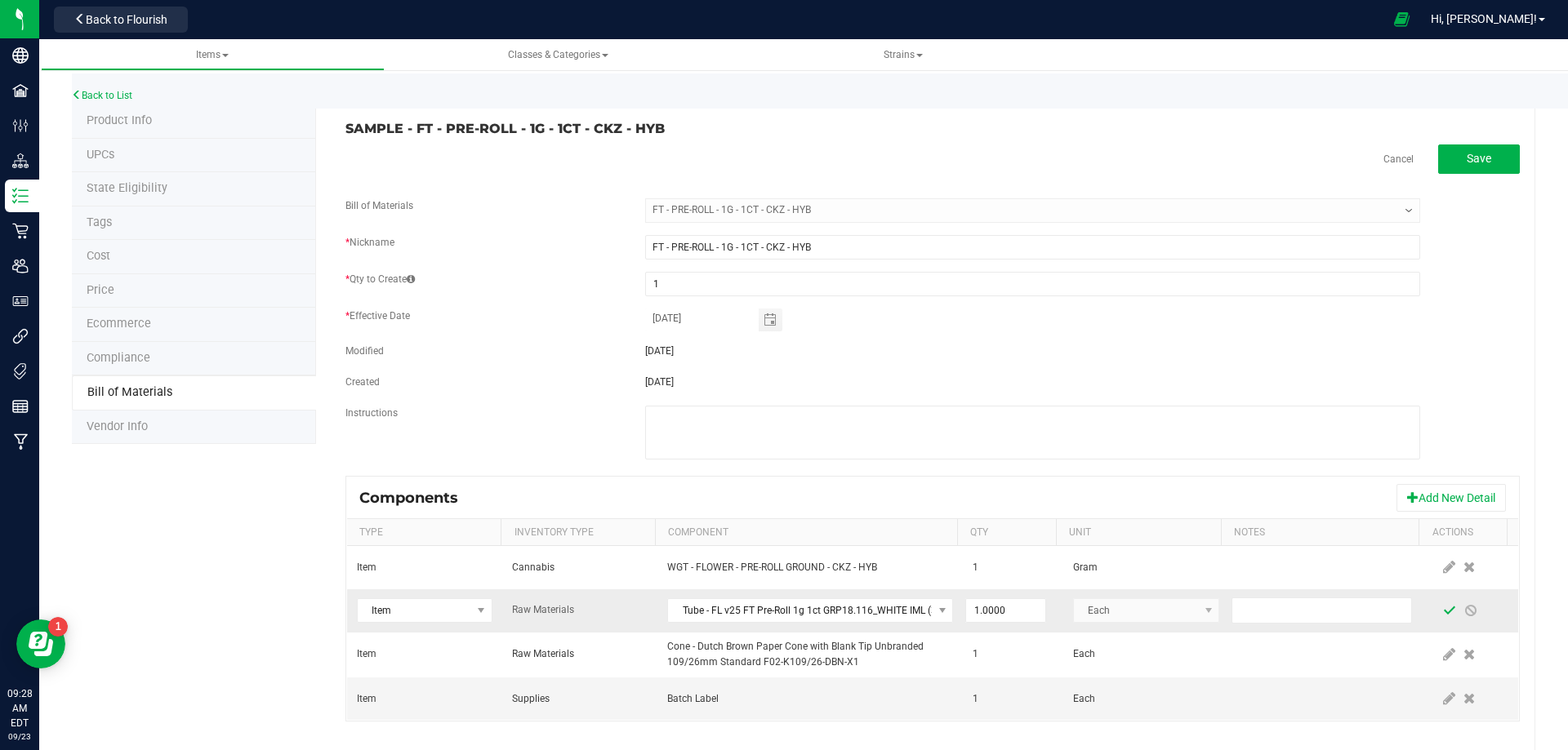
click at [1443, 607] on span at bounding box center [1450, 610] width 13 height 13
click at [99, 96] on link "Back to List" at bounding box center [102, 95] width 60 height 11
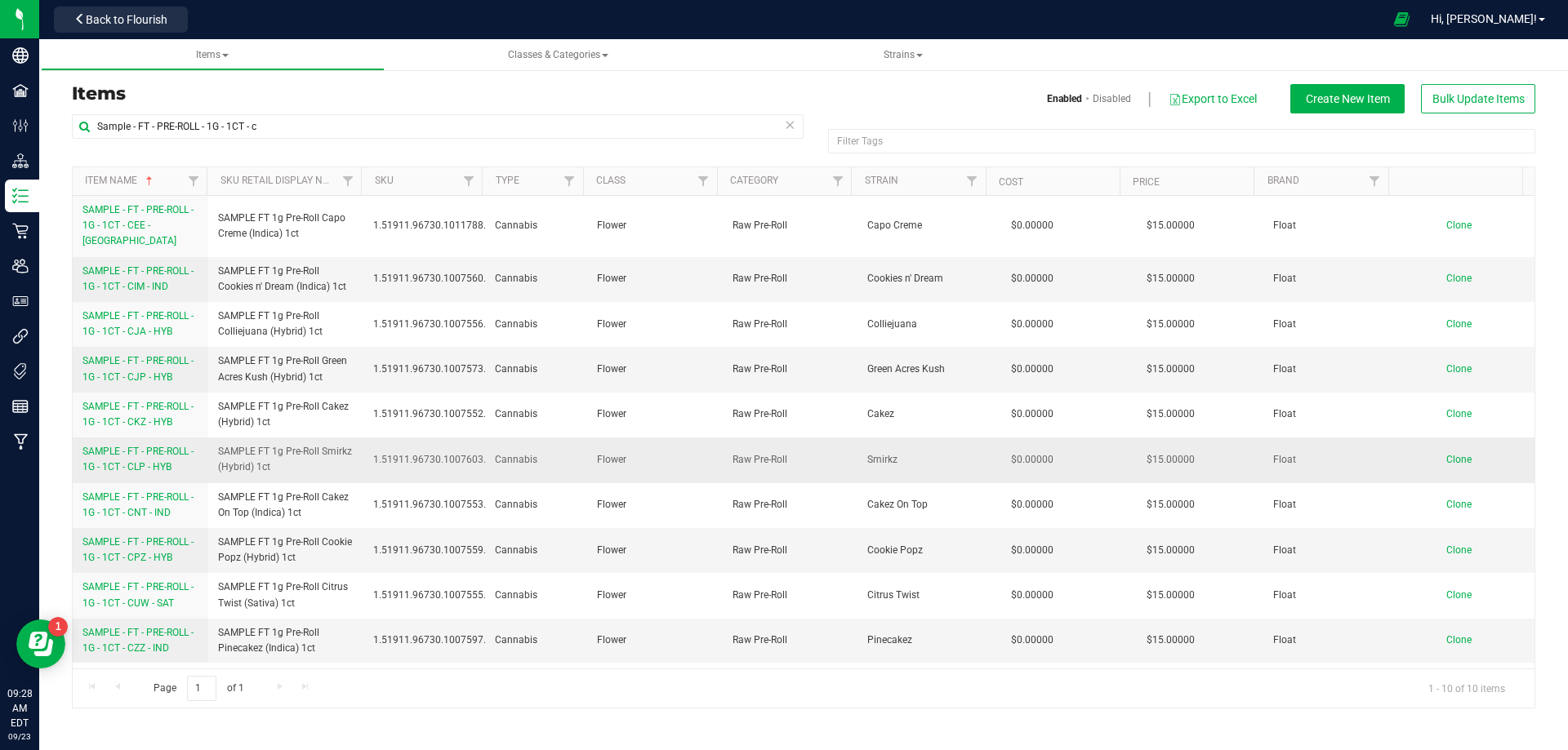
click at [135, 452] on span "SAMPLE - FT - PRE-ROLL - 1G - 1CT - CLP - HYB" at bounding box center [138, 458] width 111 height 27
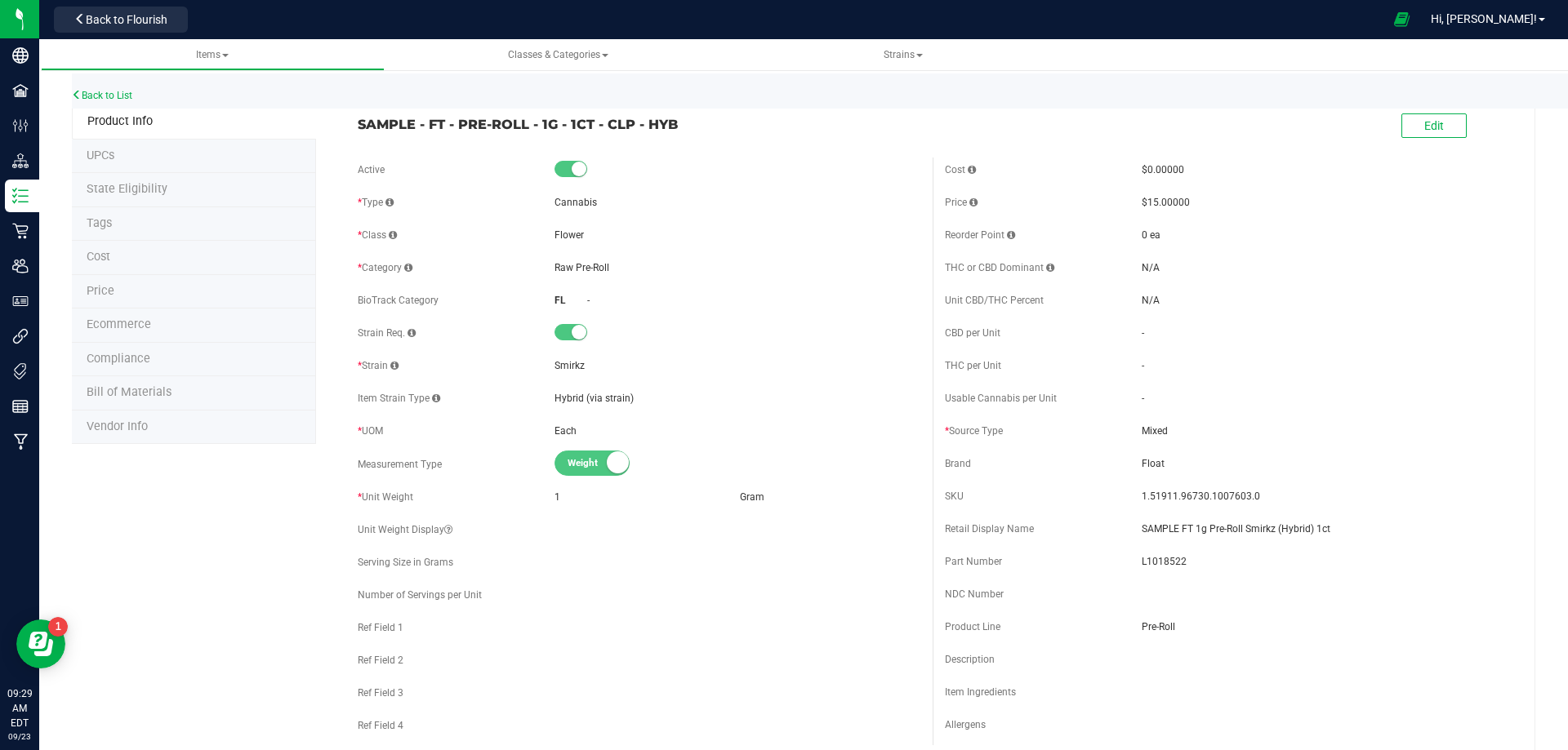
click at [148, 408] on li "Bill of Materials" at bounding box center [194, 393] width 244 height 34
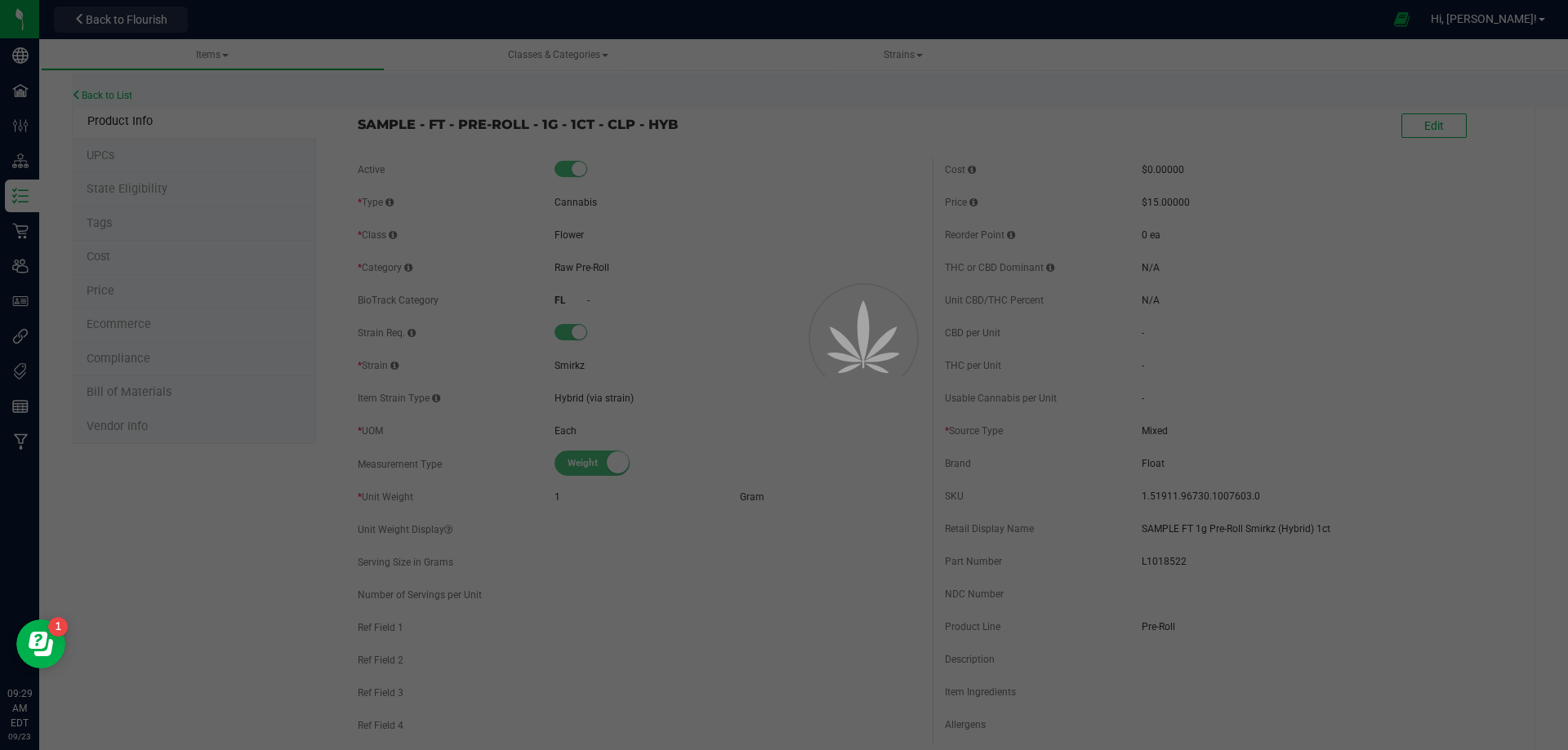
select select "13481"
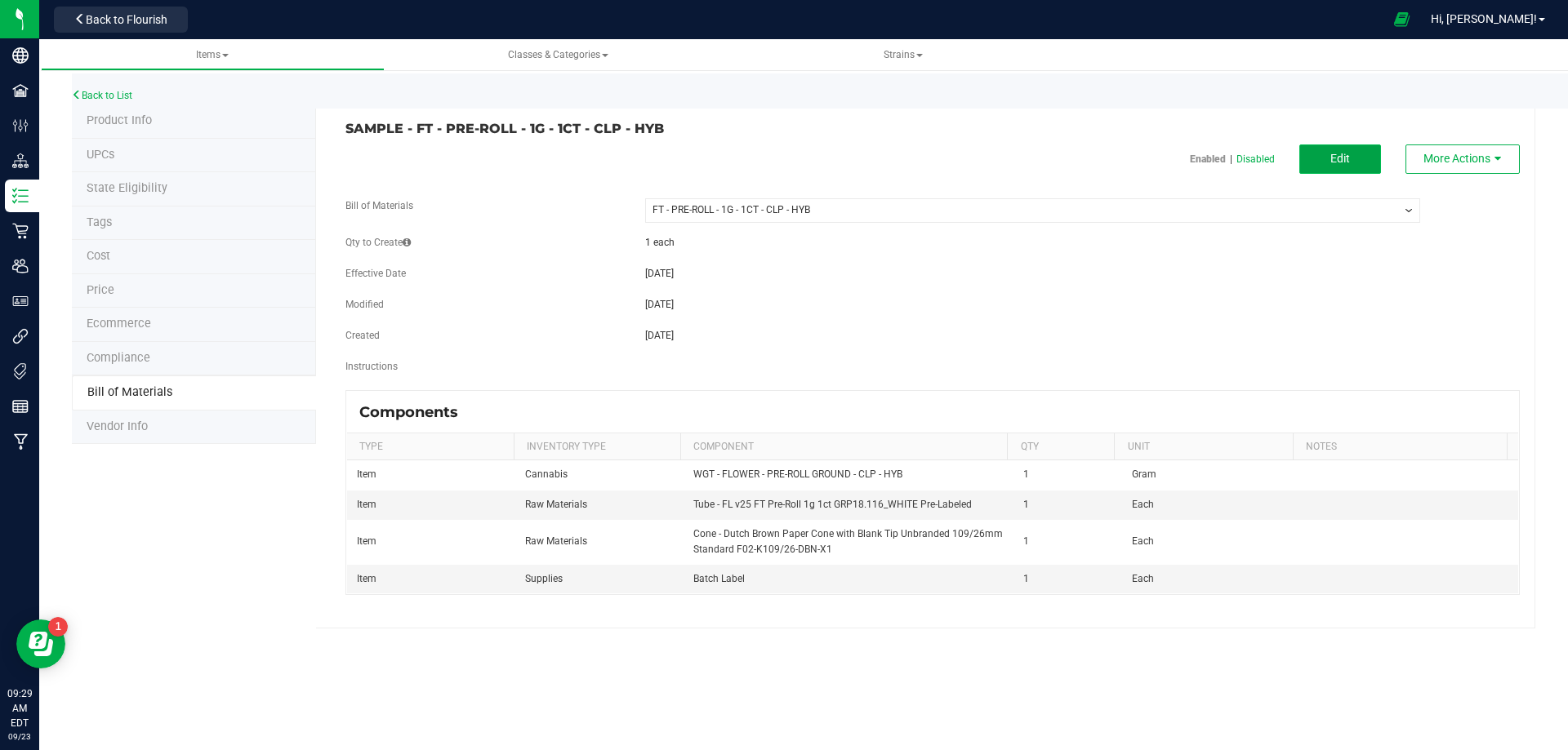
click at [1338, 163] on span "Edit" at bounding box center [1340, 158] width 20 height 13
select select "13481"
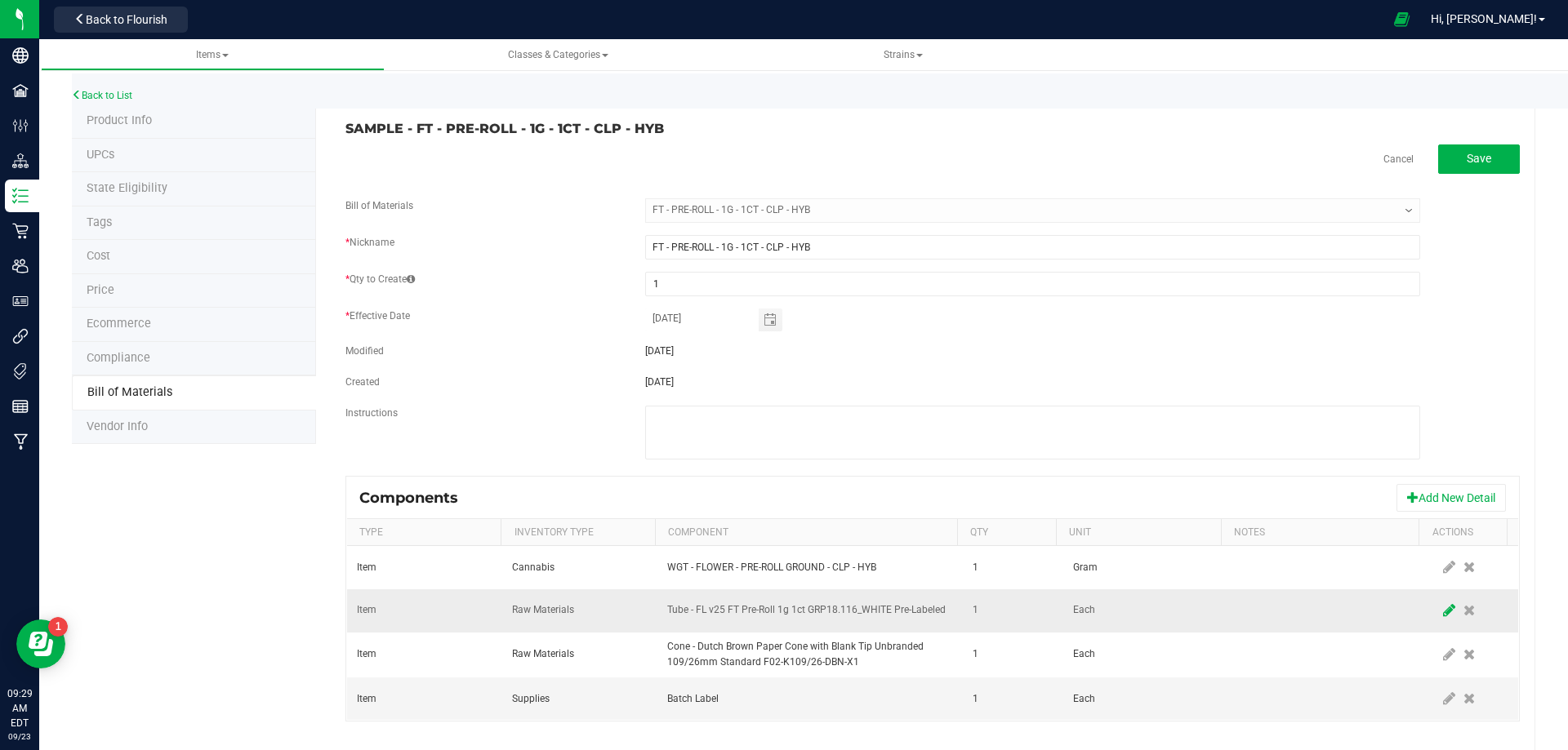
click at [1443, 609] on icon at bounding box center [1449, 610] width 12 height 15
click at [846, 614] on span "NO DATA FOUND" at bounding box center [800, 610] width 263 height 23
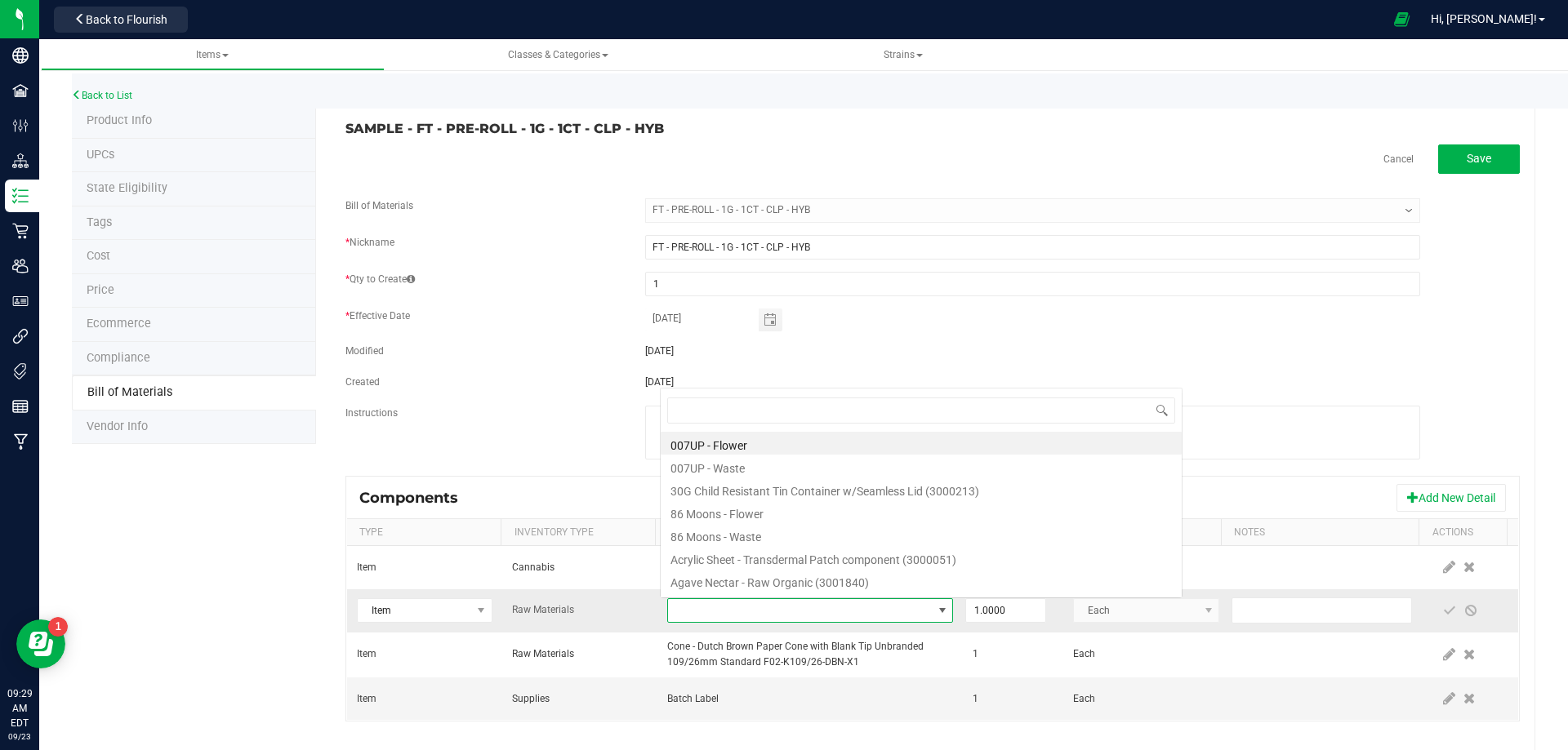
scroll to position [25, 278]
type input "3004471"
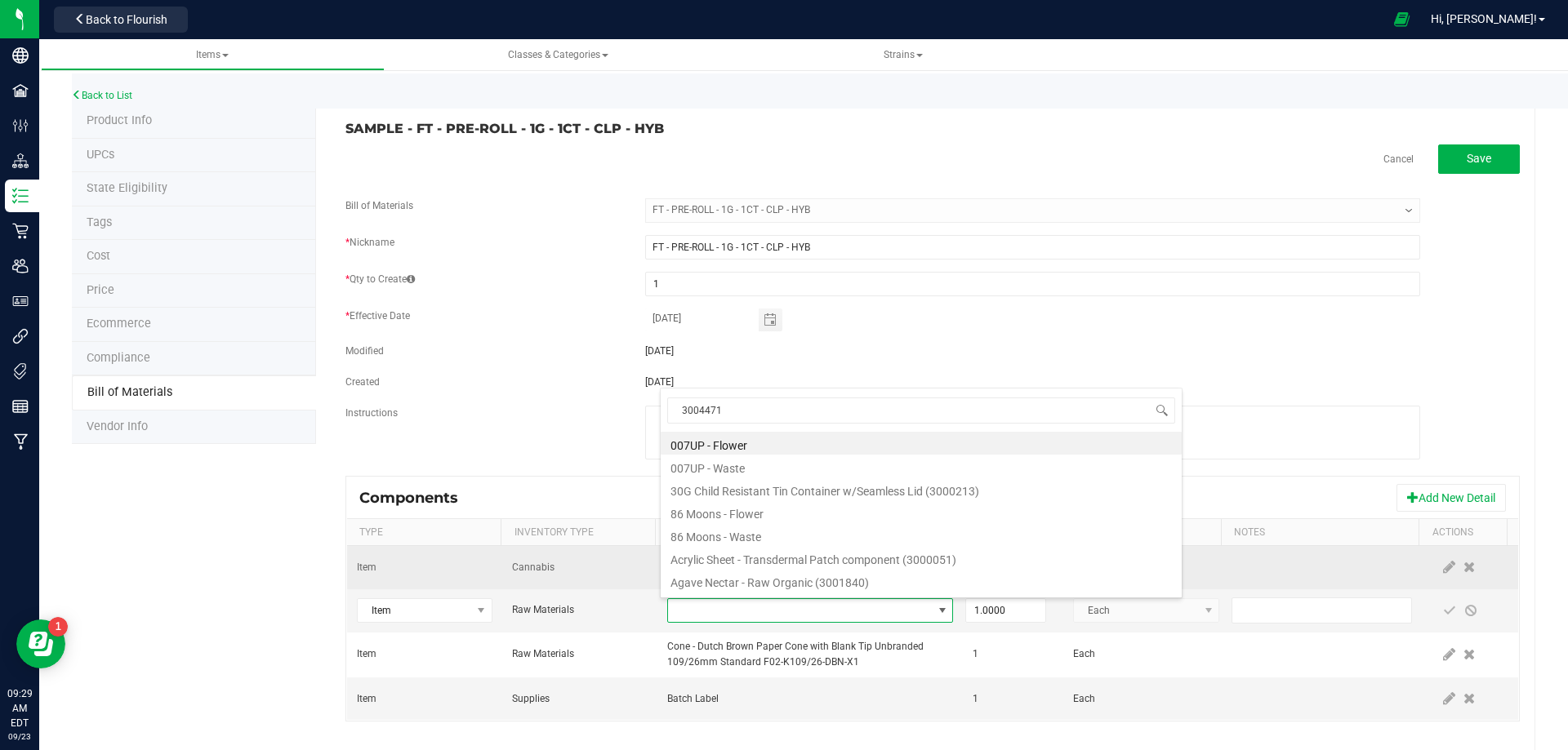
scroll to position [0, 0]
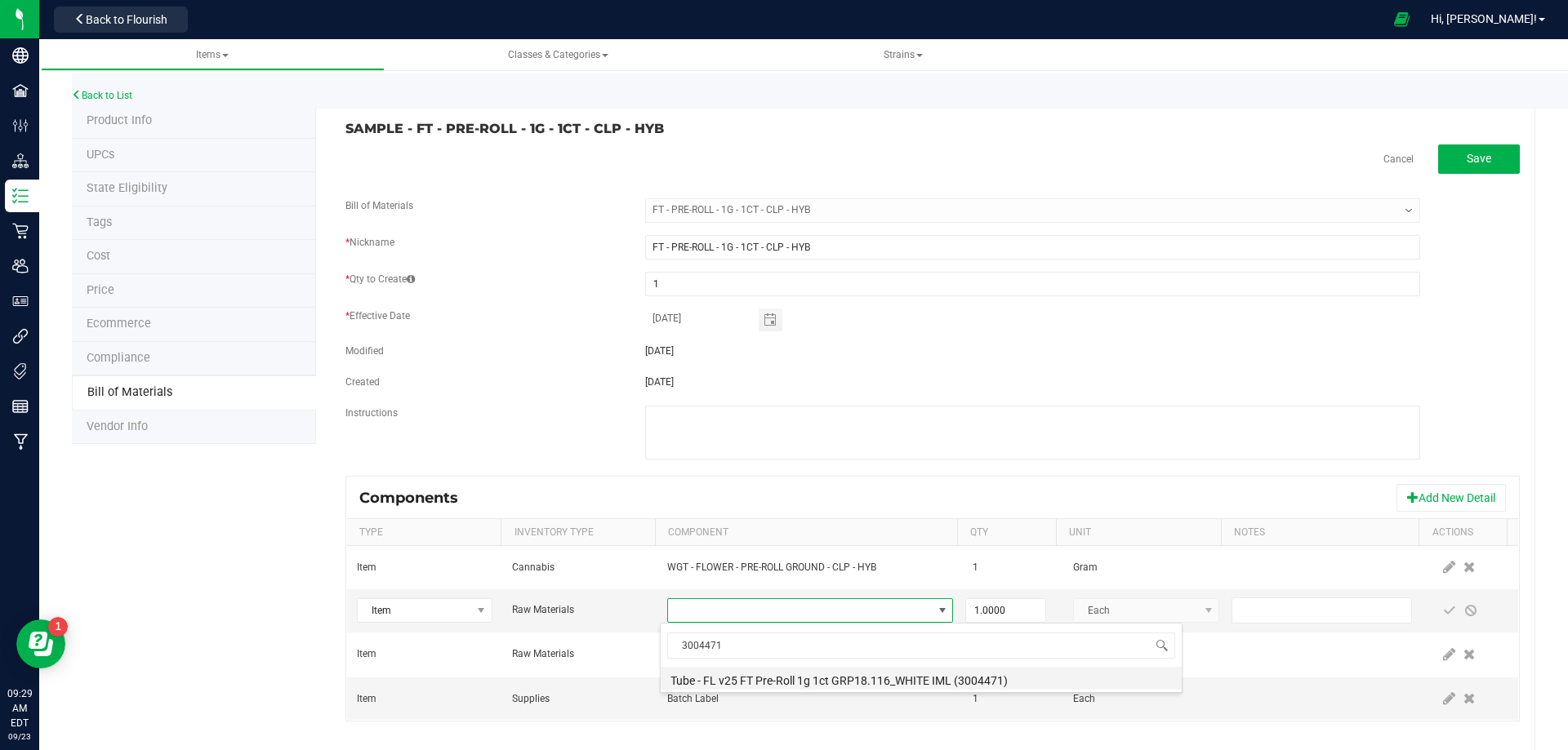
click at [828, 680] on li "Tube - FL v25 FT Pre-Roll 1g 1ct GRP18.116_WHITE IML (3004471)" at bounding box center [921, 678] width 521 height 23
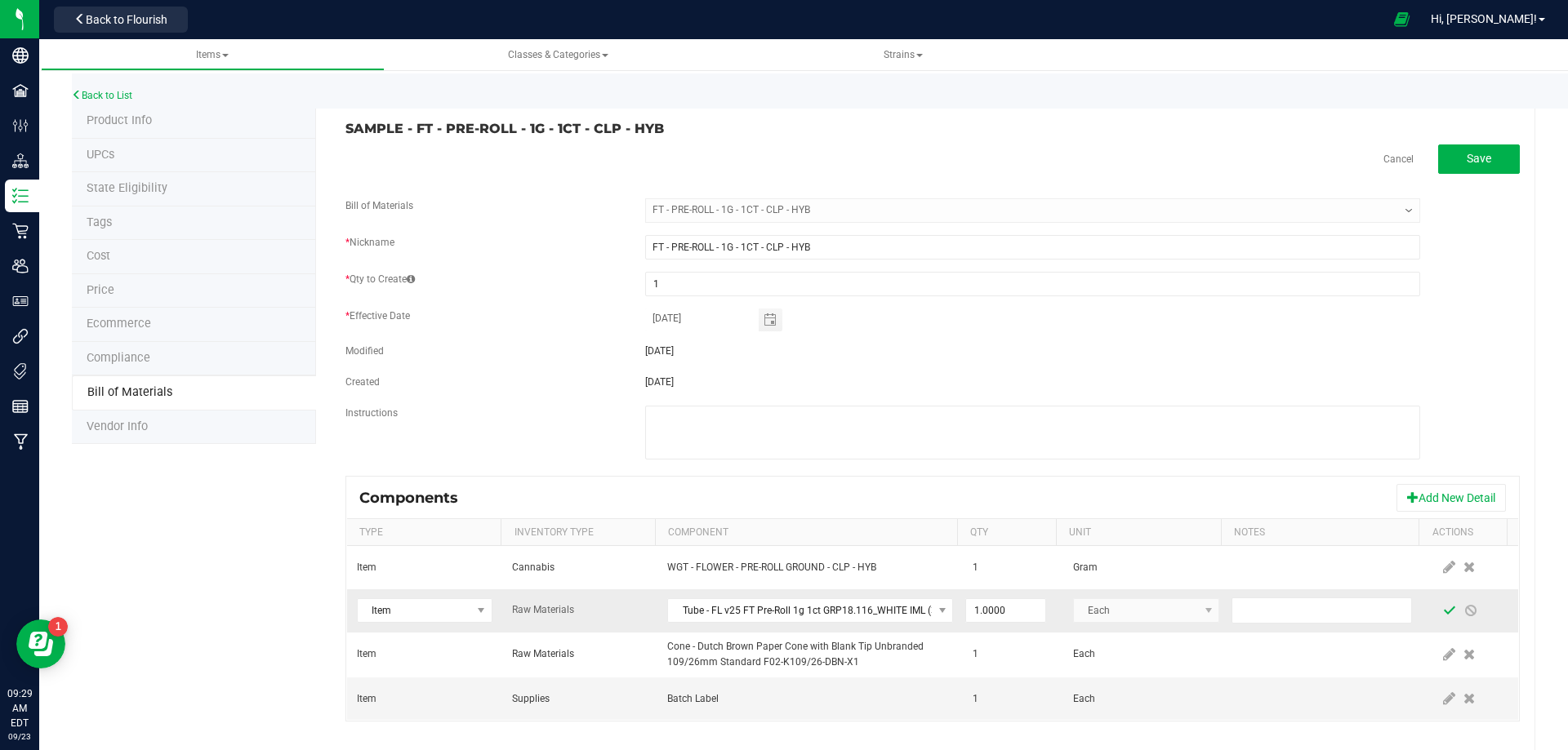
click at [1443, 608] on span at bounding box center [1450, 610] width 13 height 13
click at [126, 98] on link "Back to List" at bounding box center [102, 95] width 60 height 11
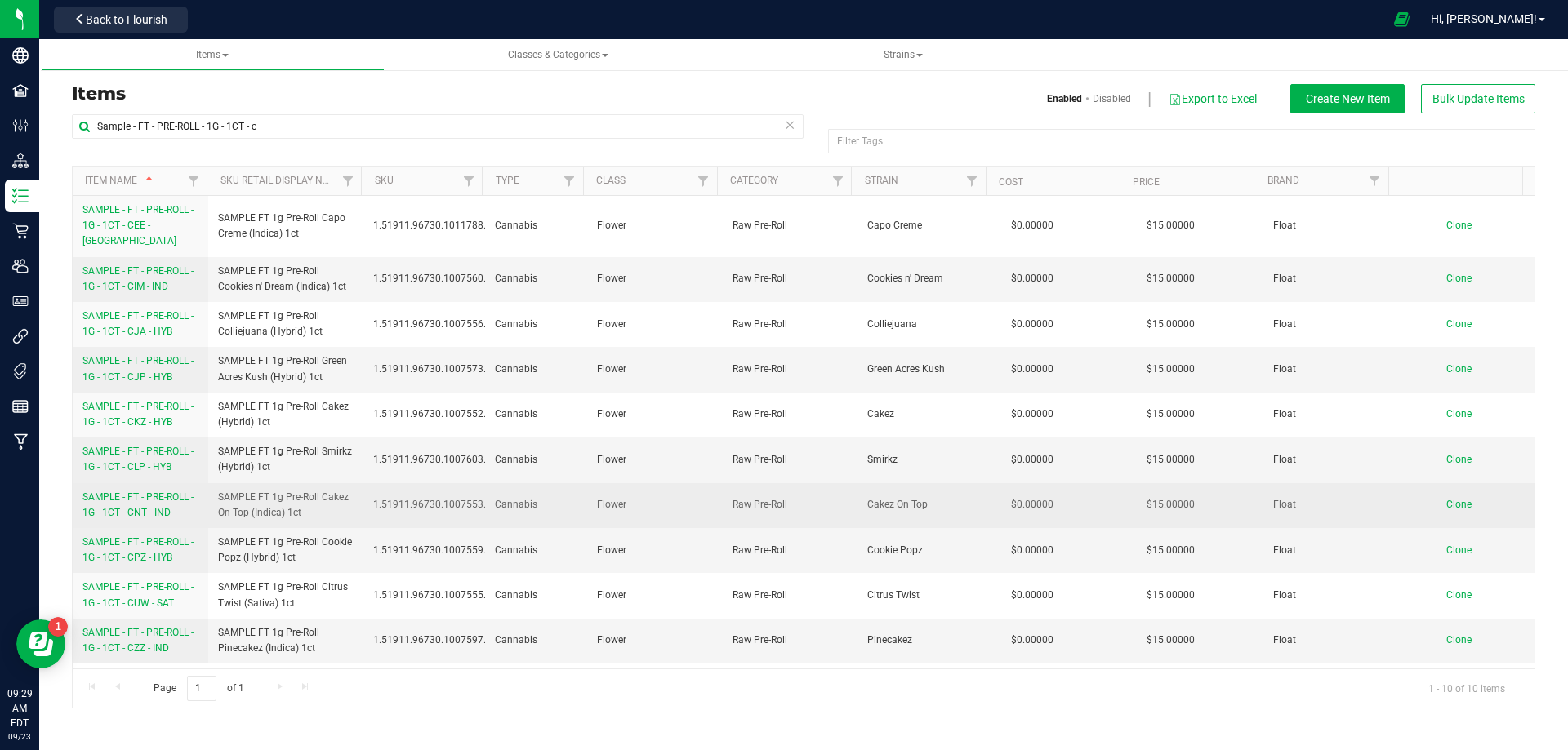
click at [138, 493] on span "SAMPLE - FT - PRE-ROLL - 1G - 1CT - CNT - IND" at bounding box center [138, 505] width 111 height 27
